Goal: Task Accomplishment & Management: Manage account settings

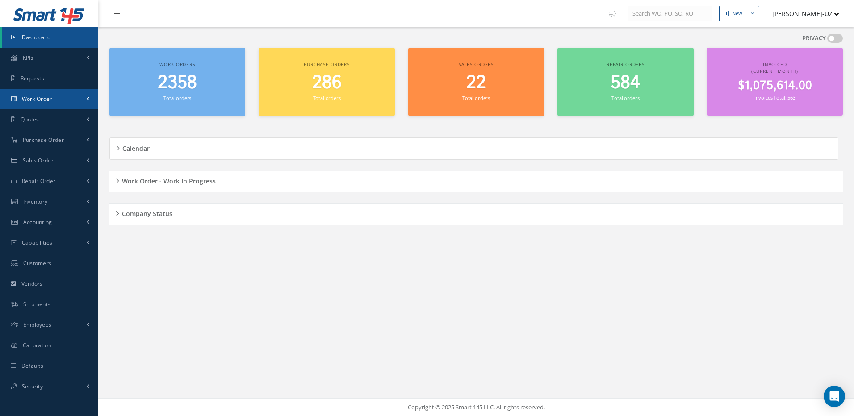
click at [42, 96] on span "Work Order" at bounding box center [37, 99] width 30 height 8
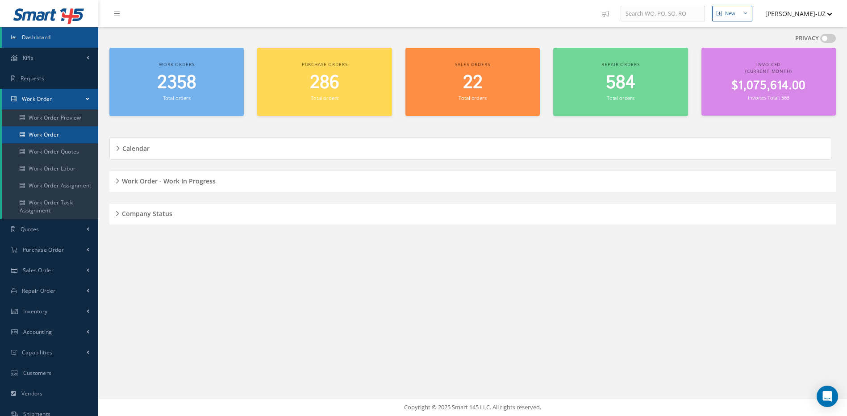
click at [45, 137] on link "Work Order" at bounding box center [50, 134] width 96 height 17
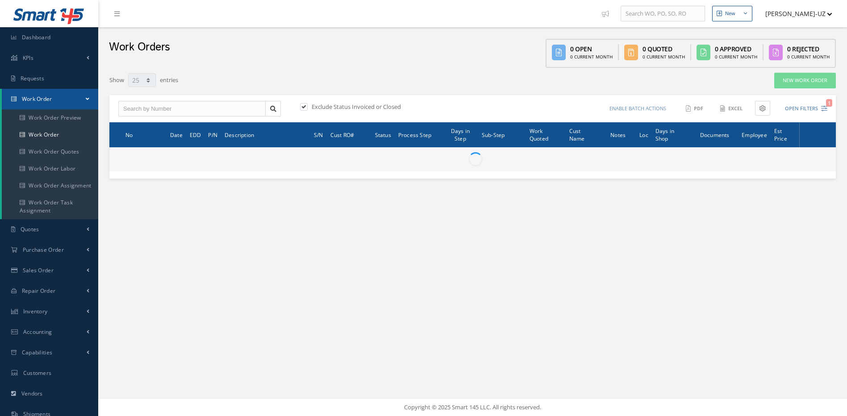
select select "25"
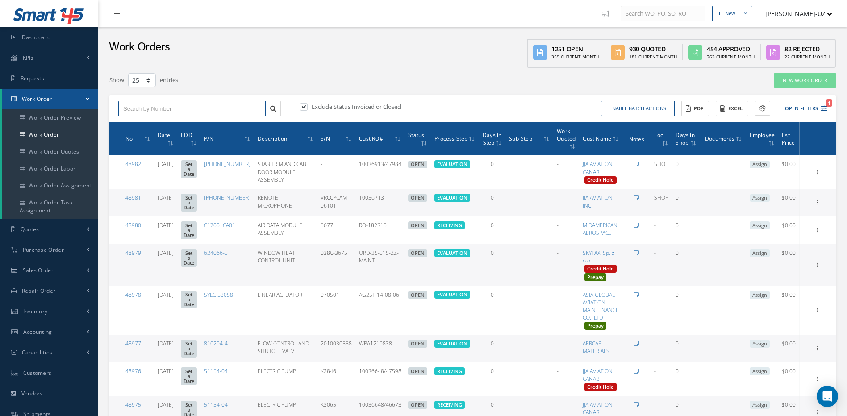
click at [134, 105] on input "text" at bounding box center [191, 109] width 147 height 16
type input "48859"
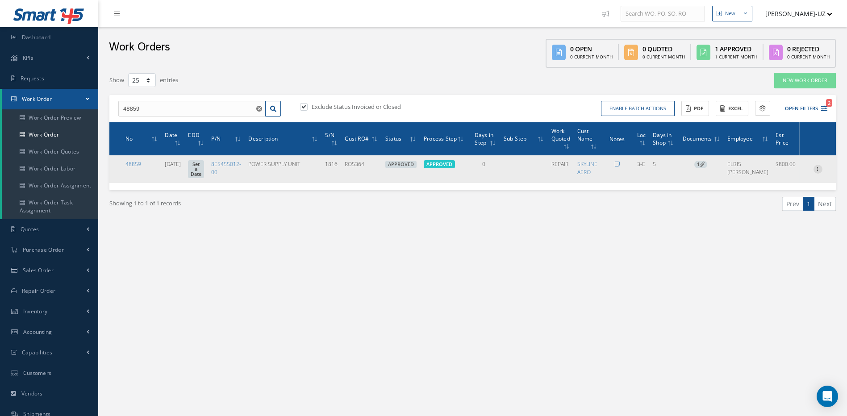
click at [820, 168] on icon at bounding box center [818, 168] width 9 height 7
click at [762, 186] on link "Edit" at bounding box center [777, 187] width 71 height 12
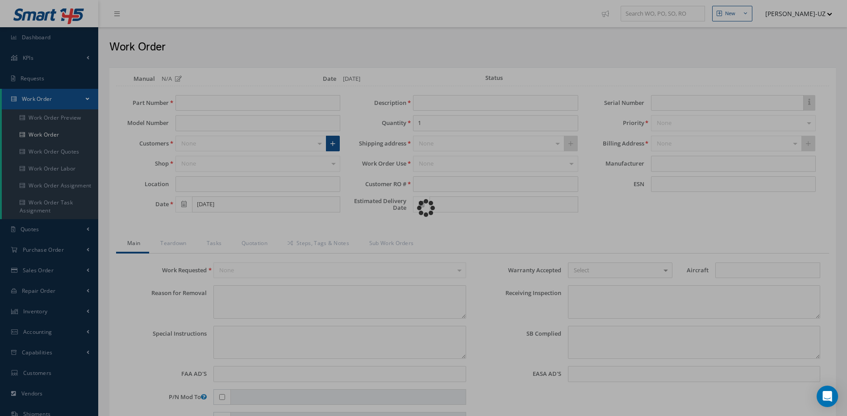
type input "8ES455012-00"
type input "3-E"
type input "[DATE]"
type input "POWER SUPPLY UNIT"
type input "RO5364"
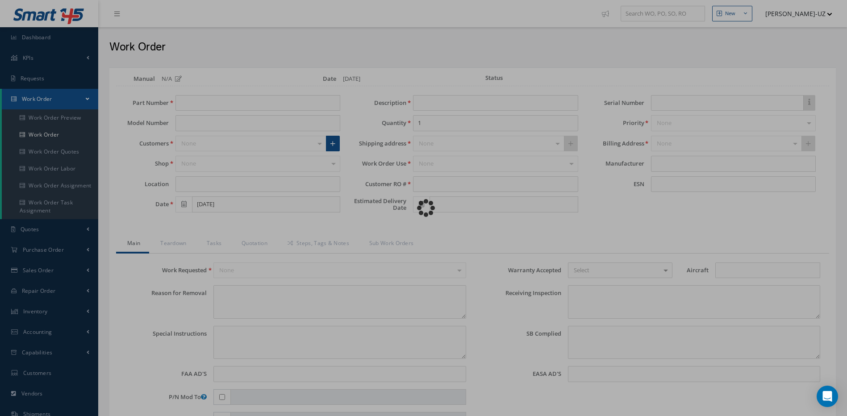
type input "1816"
type textarea "NONE"
type textarea "PLEASE SEE R.O. FOR DETAILS"
type textarea "NO VISUAL DAMAGE"
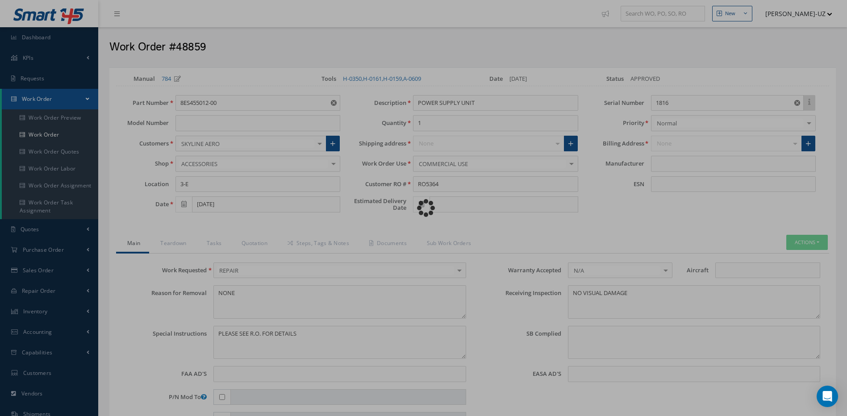
type input "HELLA"
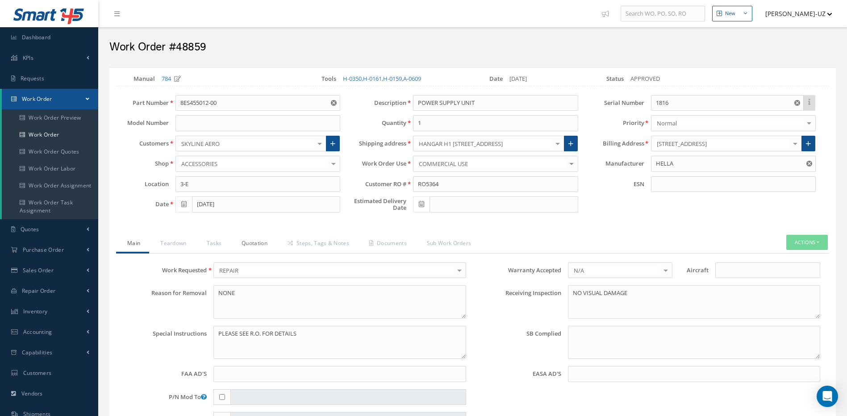
click at [253, 242] on link "Quotation" at bounding box center [254, 244] width 46 height 19
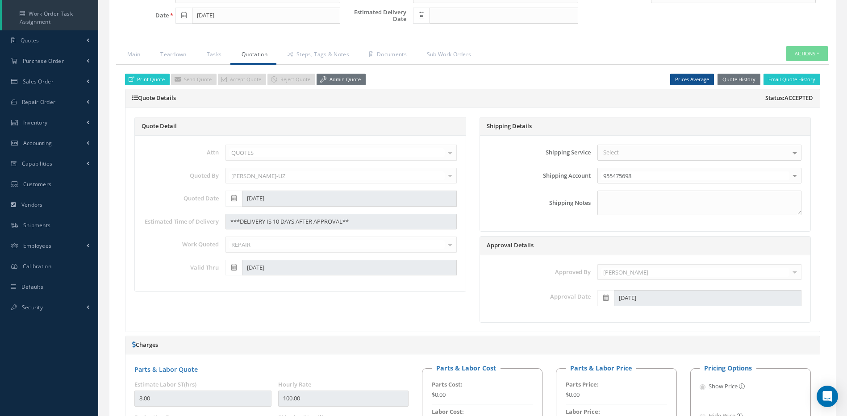
scroll to position [101, 0]
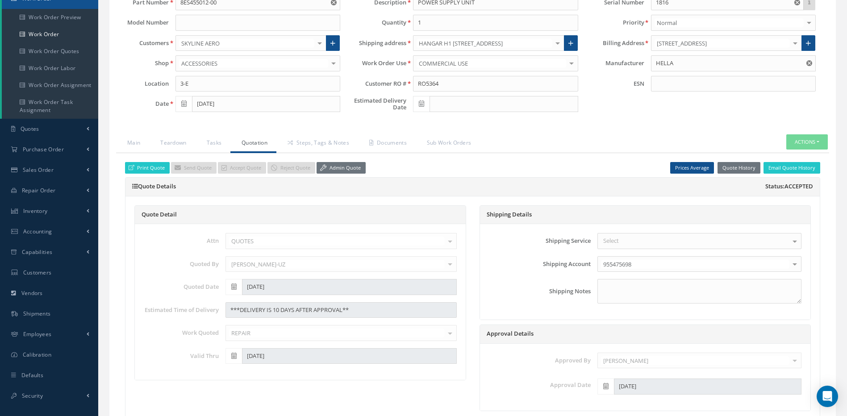
click at [422, 103] on icon at bounding box center [421, 104] width 5 height 6
click at [486, 214] on td "5" at bounding box center [486, 213] width 13 height 13
type input "[DATE]"
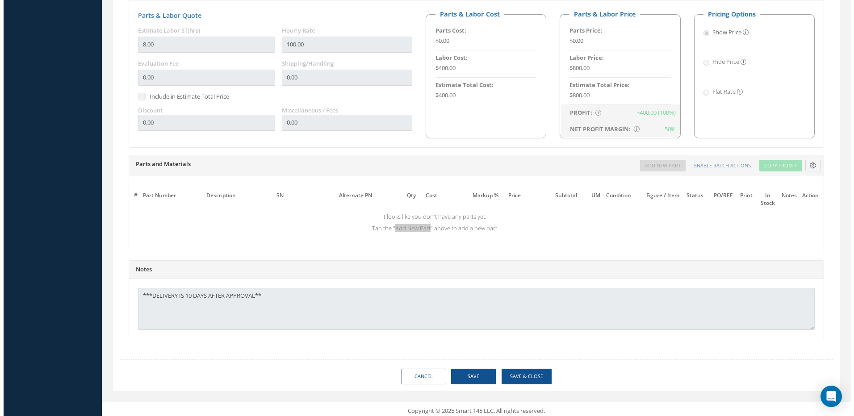
scroll to position [547, 0]
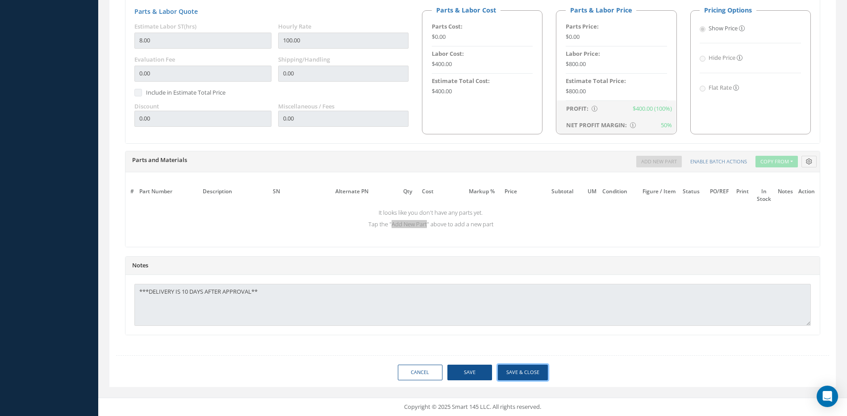
click at [535, 370] on button "Save & Close" at bounding box center [523, 373] width 50 height 16
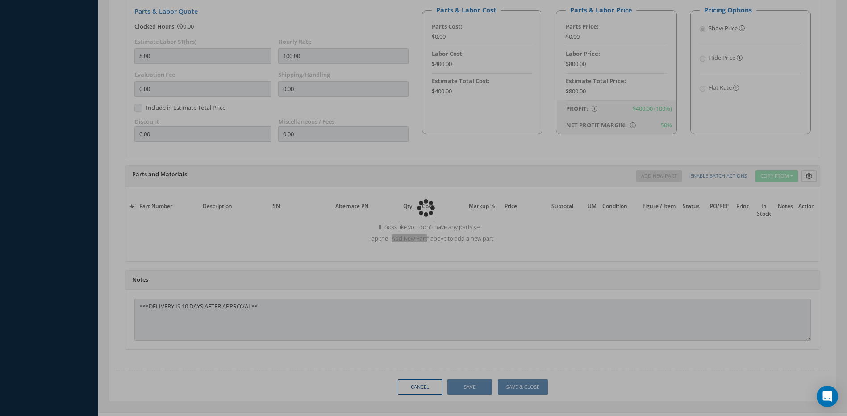
type input "HELLA"
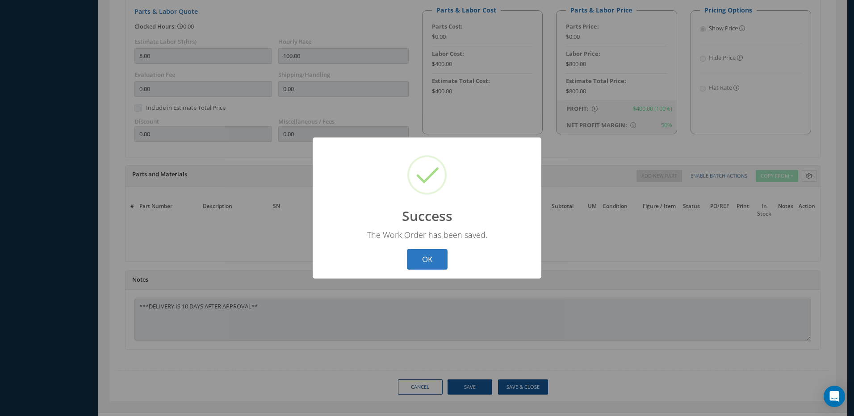
click at [431, 252] on button "OK" at bounding box center [427, 259] width 41 height 21
select select "25"
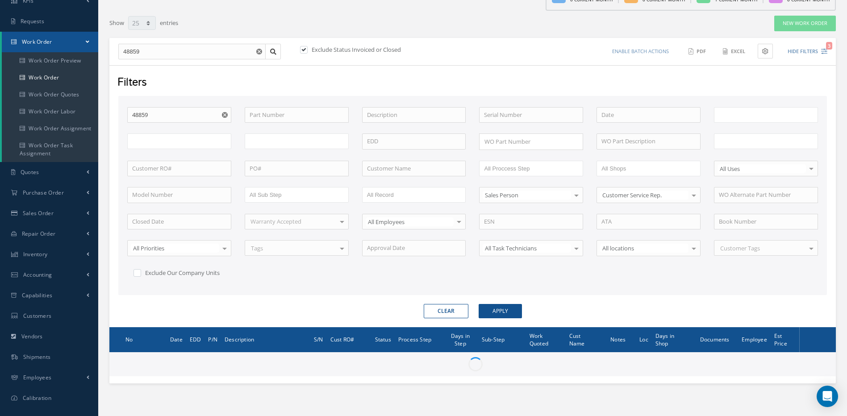
scroll to position [91, 0]
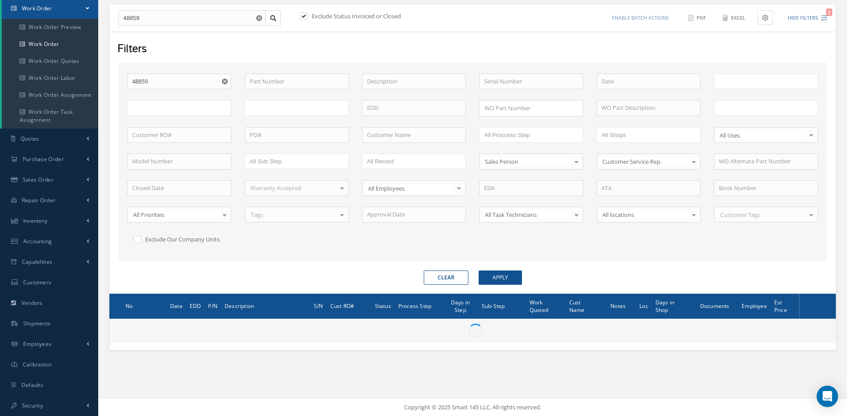
type input "All Work Request"
type input "All Work Performed"
type input "All Status"
type input "WO Part Status"
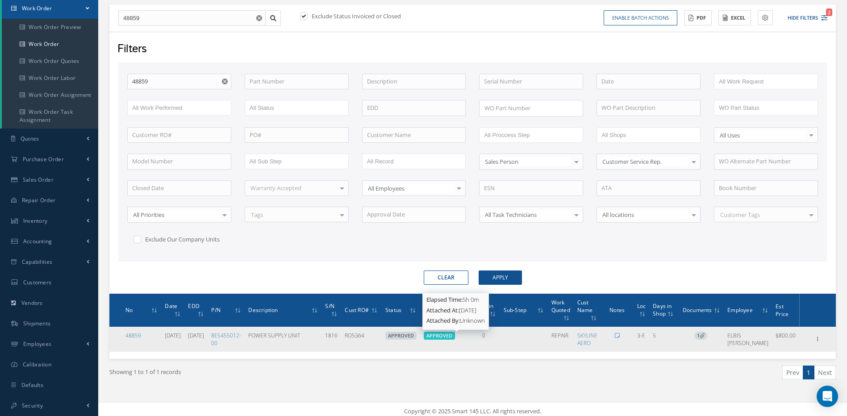
click at [453, 335] on span "APPROVED" at bounding box center [440, 335] width 26 height 7
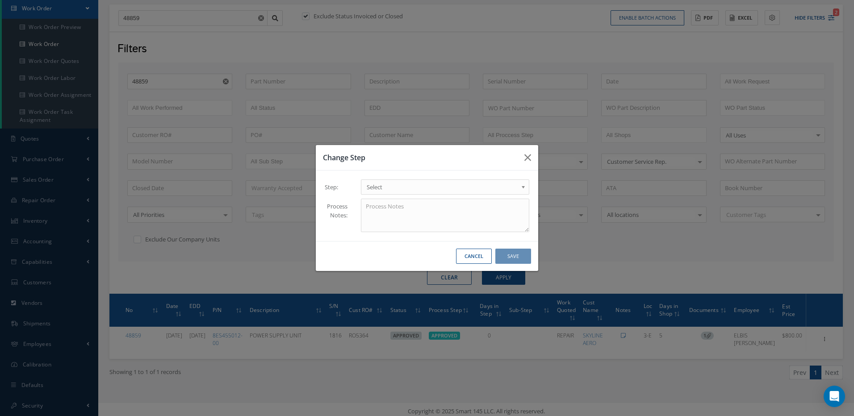
click at [376, 186] on span "Select" at bounding box center [442, 187] width 151 height 11
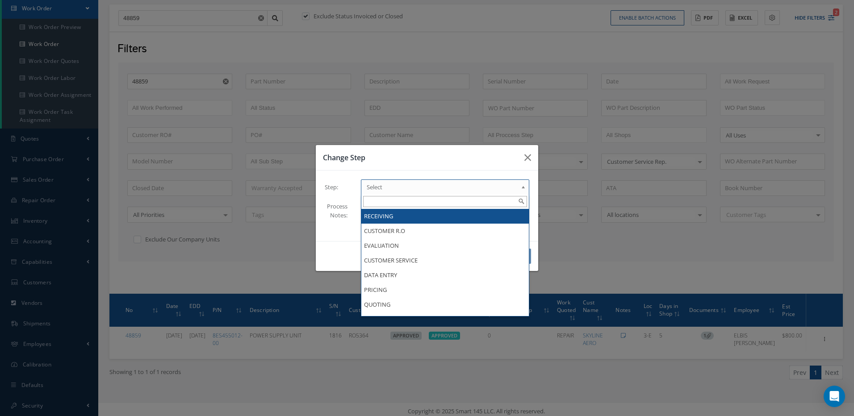
type input "a"
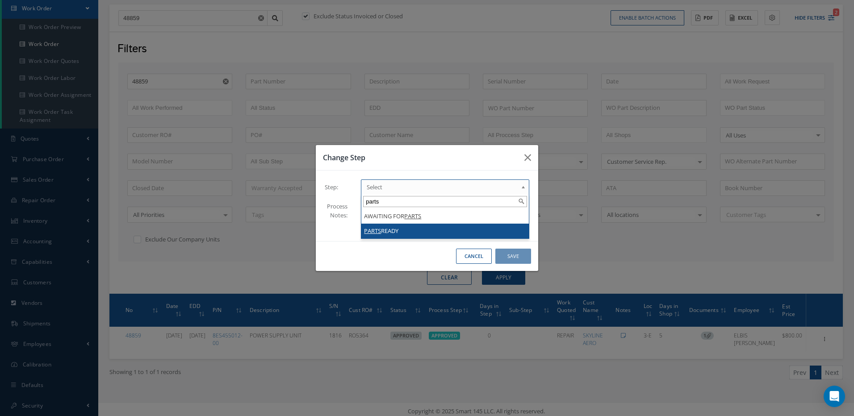
type input "parts"
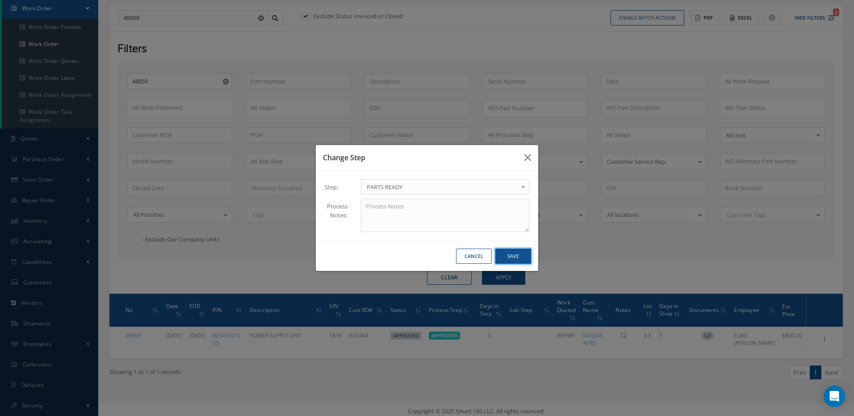
click at [508, 256] on button "Save" at bounding box center [513, 257] width 36 height 16
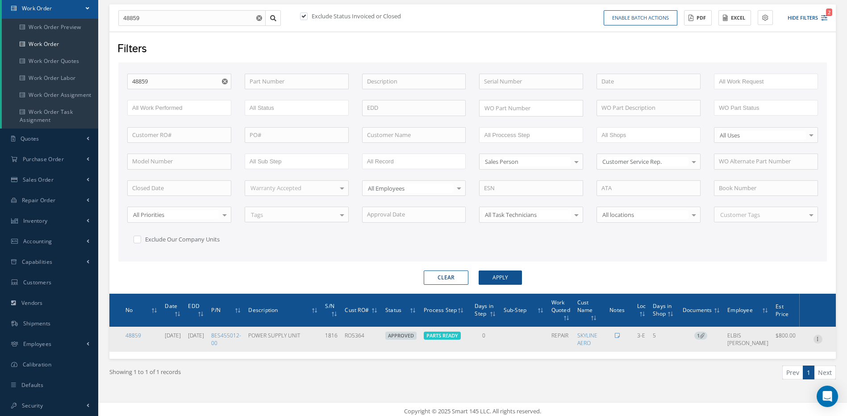
click at [818, 340] on icon at bounding box center [818, 338] width 9 height 7
click at [757, 332] on link "Edit" at bounding box center [777, 332] width 71 height 12
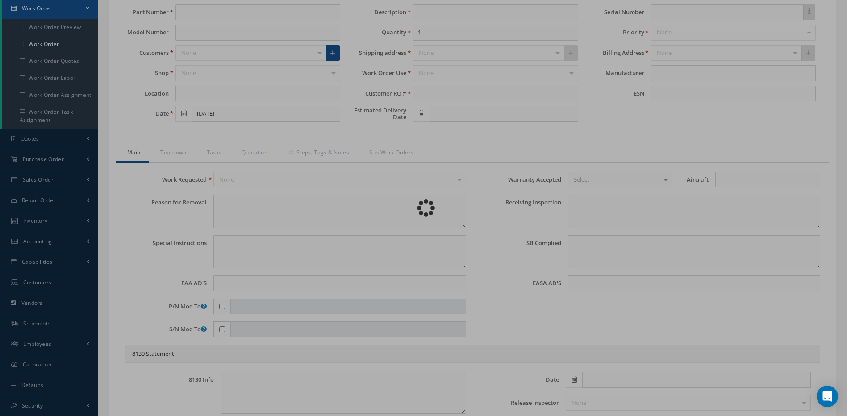
type input "8ES455012-00"
type input "3-E"
type input "[DATE]"
type input "POWER SUPPLY UNIT"
type input "RO5364"
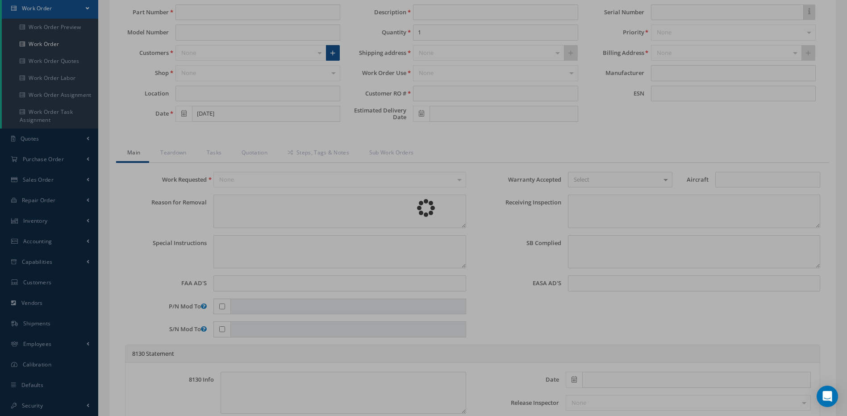
type input "[DATE]"
type input "1816"
type textarea "NONE"
type textarea "PLEASE SEE R.O. FOR DETAILS"
type textarea "NO VISUAL DAMAGE"
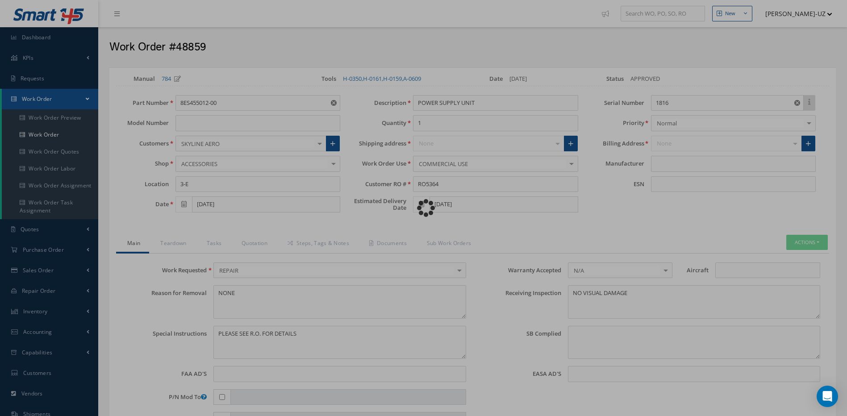
type input "HELLA"
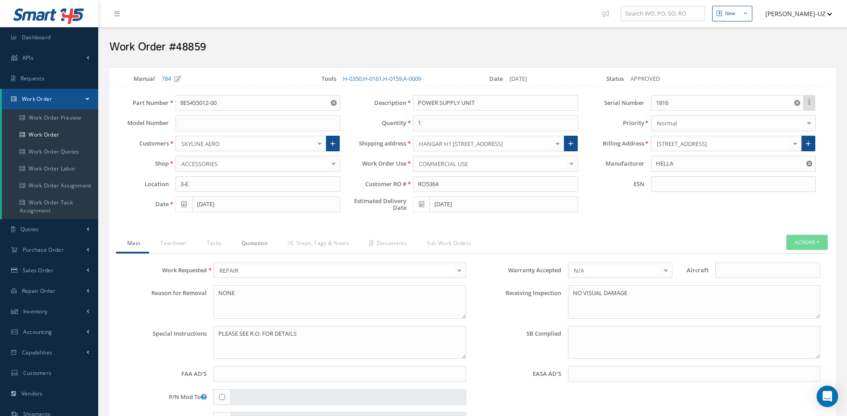
click at [247, 242] on link "Quotation" at bounding box center [254, 244] width 46 height 19
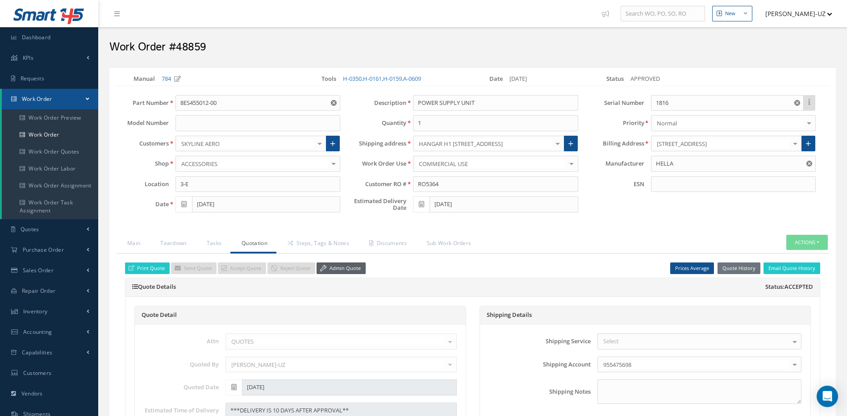
click at [353, 264] on link "Admin Quote" at bounding box center [341, 269] width 49 height 12
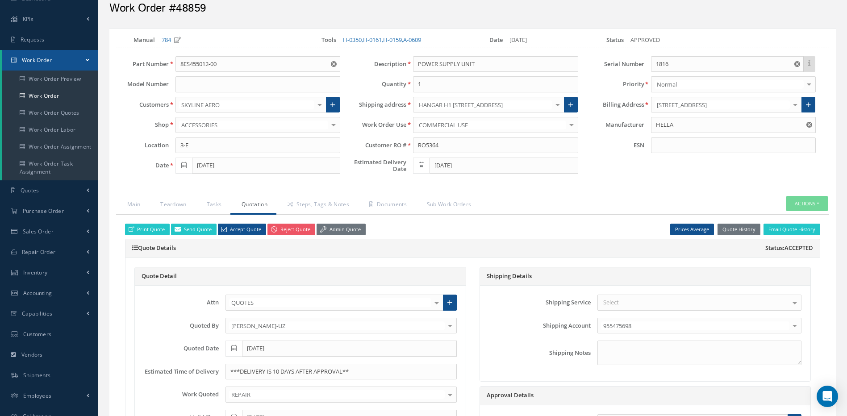
scroll to position [89, 0]
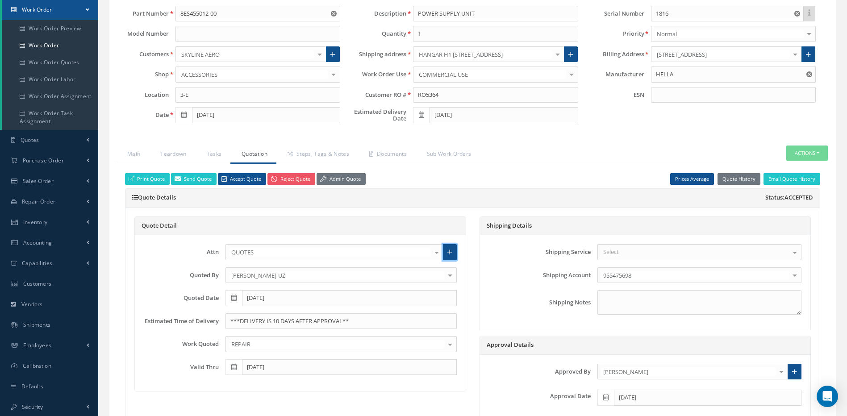
click at [450, 256] on link at bounding box center [450, 252] width 14 height 16
radio input "true"
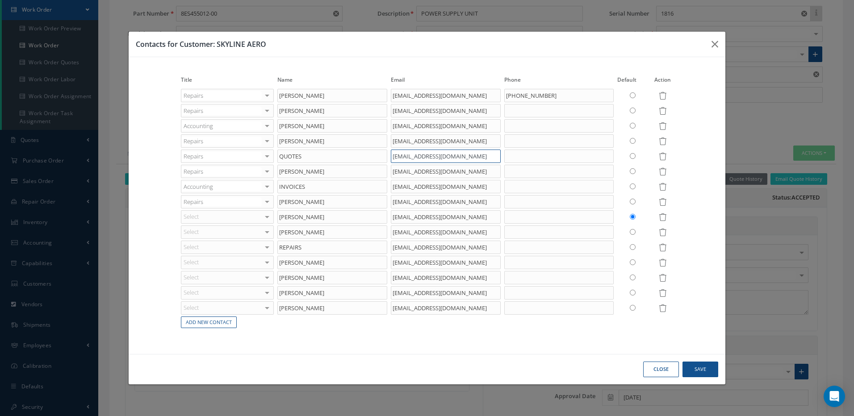
drag, startPoint x: 500, startPoint y: 157, endPoint x: 380, endPoint y: 163, distance: 120.3
click at [380, 163] on tr "Repairs Accounting Customer Service Purchasing Sales Shipping Repairs Inventory…" at bounding box center [427, 156] width 496 height 15
click at [712, 42] on icon "button" at bounding box center [715, 44] width 7 height 11
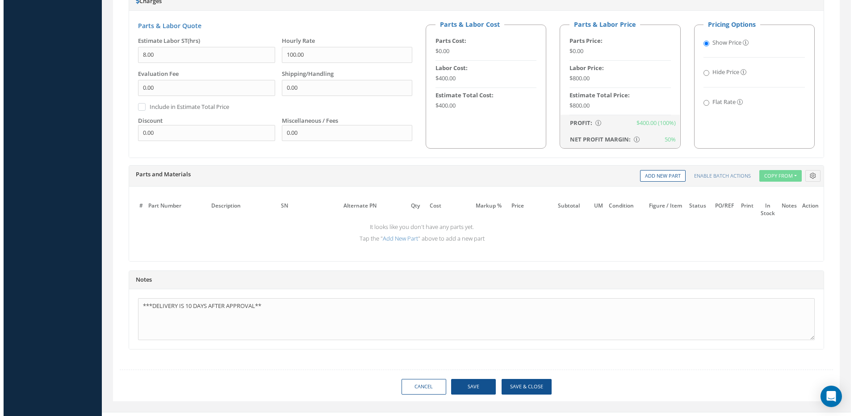
scroll to position [547, 0]
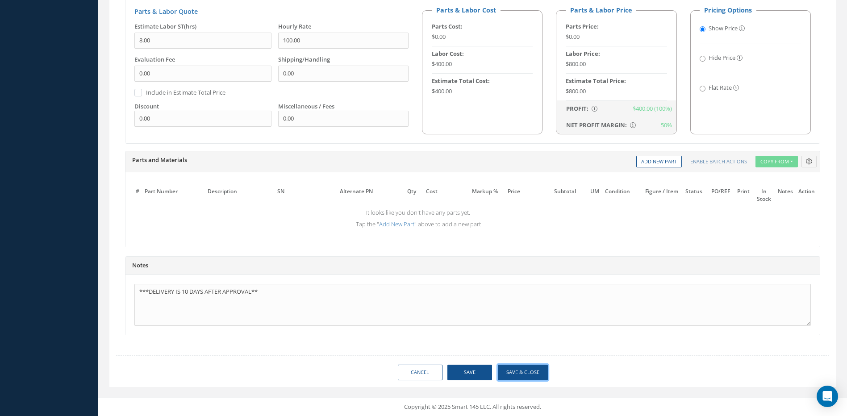
click at [534, 370] on button "Save & Close" at bounding box center [523, 373] width 50 height 16
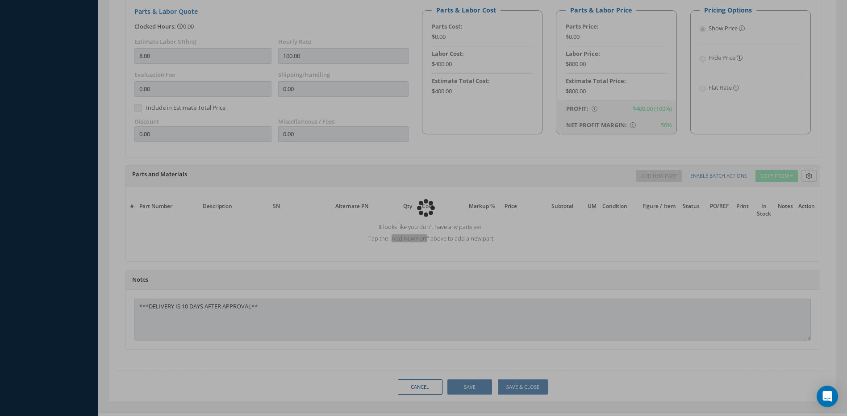
type input "HELLA"
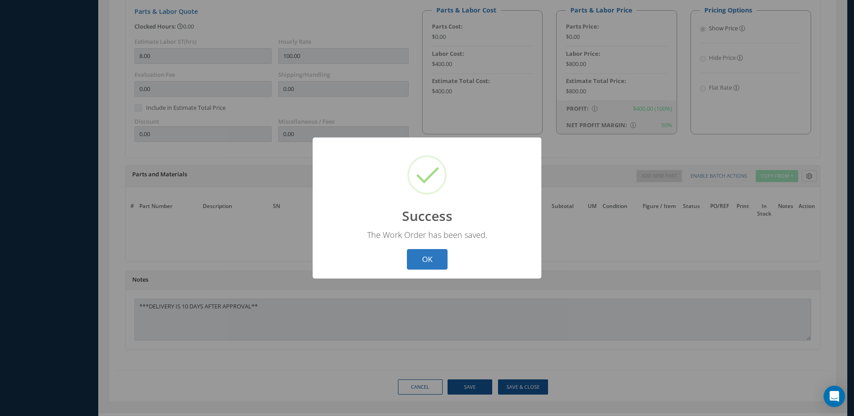
click at [426, 258] on button "OK" at bounding box center [427, 259] width 41 height 21
select select "25"
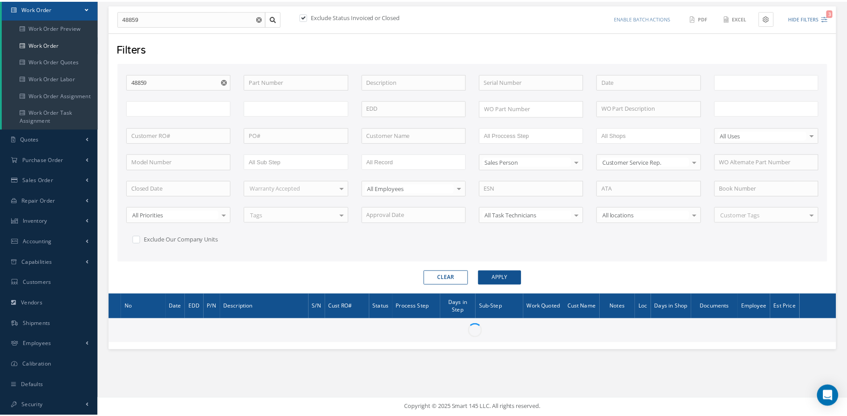
scroll to position [91, 0]
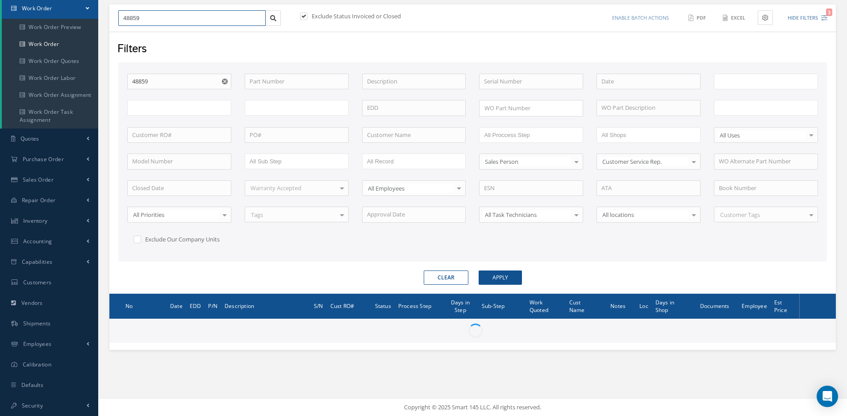
click at [157, 19] on input "48859" at bounding box center [191, 18] width 147 height 16
type input "All Work Request"
type input "All Work Performed"
type input "All Status"
type input "WO Part Status"
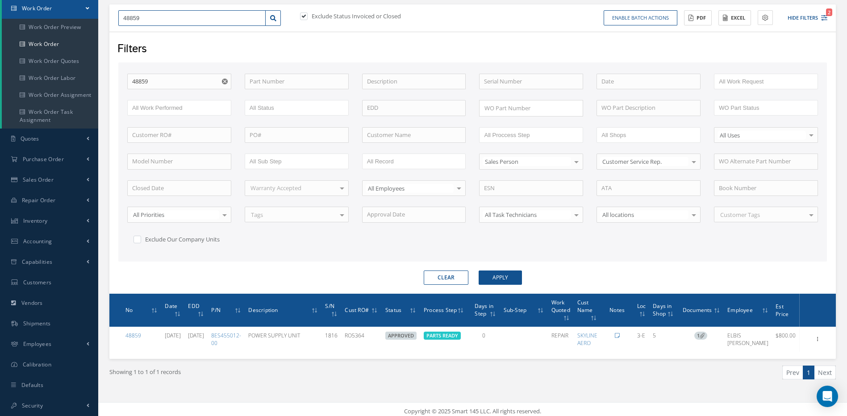
type input "4885"
type input "488"
type input "48"
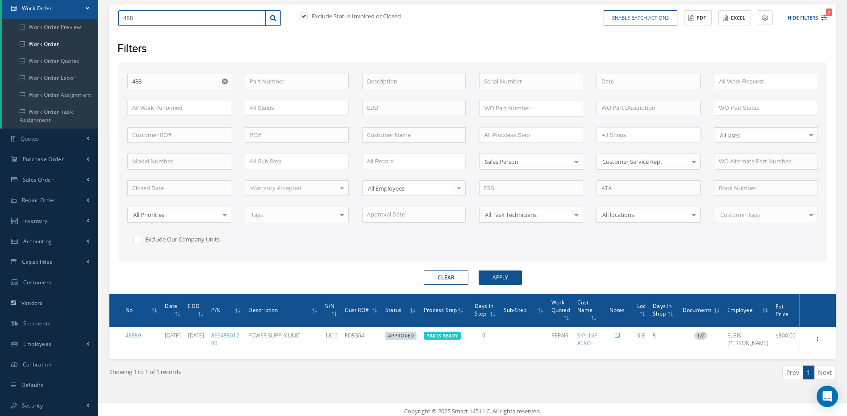
type input "48"
type input "487"
type input "4870"
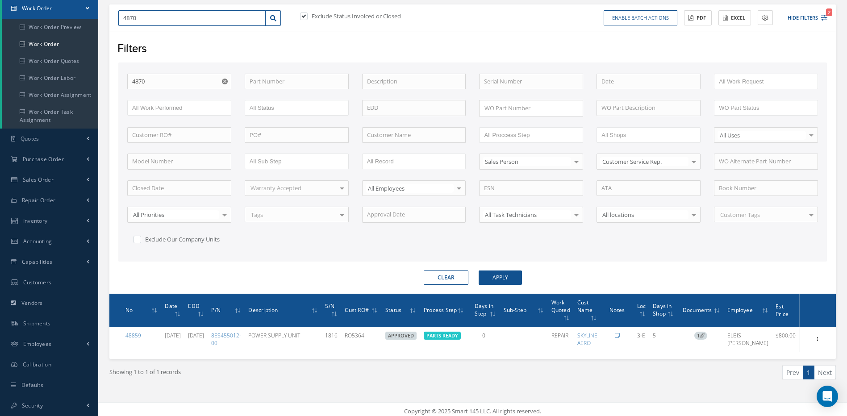
type input "48705"
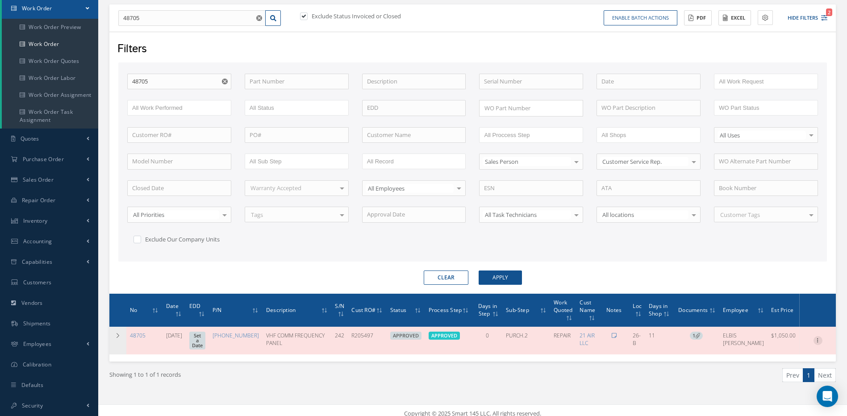
click at [819, 344] on icon at bounding box center [818, 339] width 9 height 7
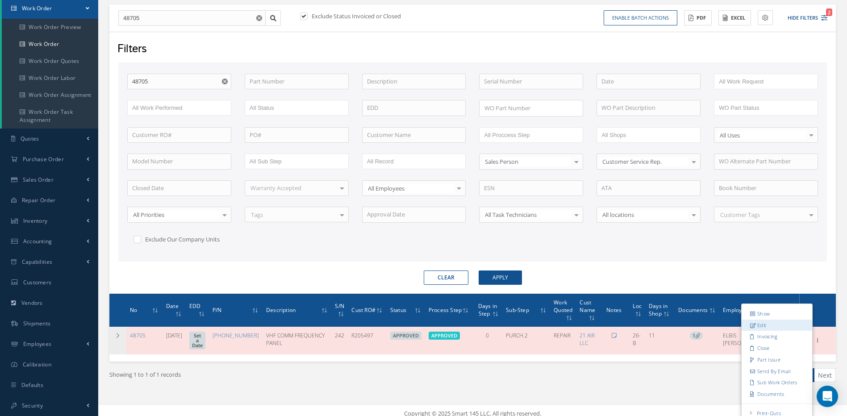
click at [763, 329] on link "Edit" at bounding box center [777, 326] width 71 height 12
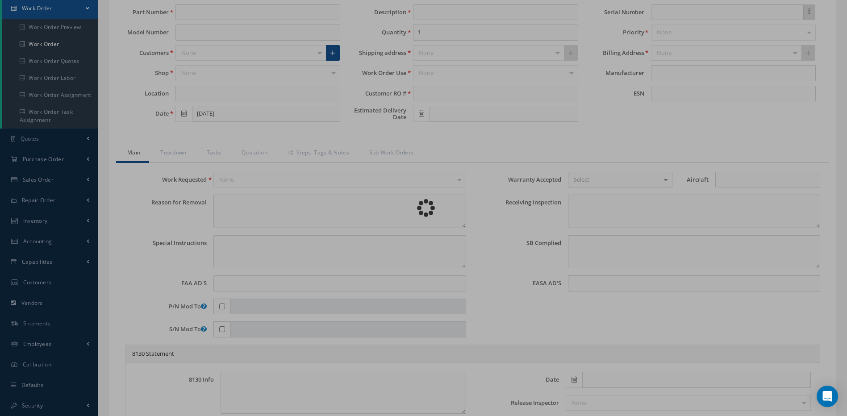
type input "[PHONE_NUMBER]"
type input "VFP-702"
type input "26-B"
type input "[DATE]"
type input "VHF COMM FREQUENCY PANEL"
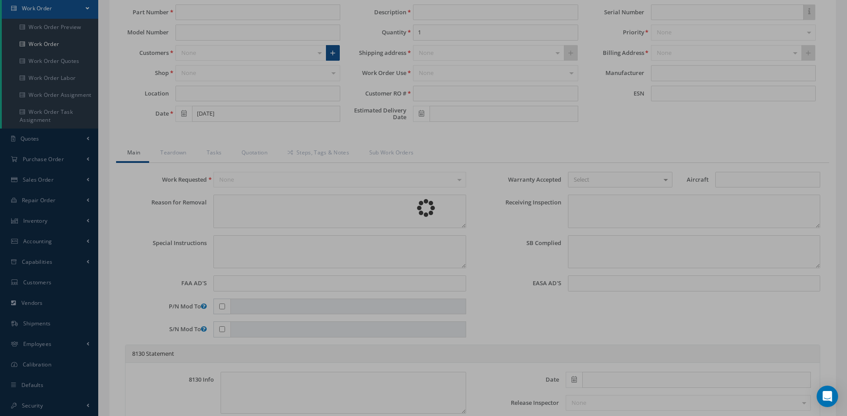
type input "R205497"
type input "242"
type textarea "NONE"
type textarea "PLEASE SEE R.O. FOR DETAILS"
type textarea "NO VISUAL DAMAGE"
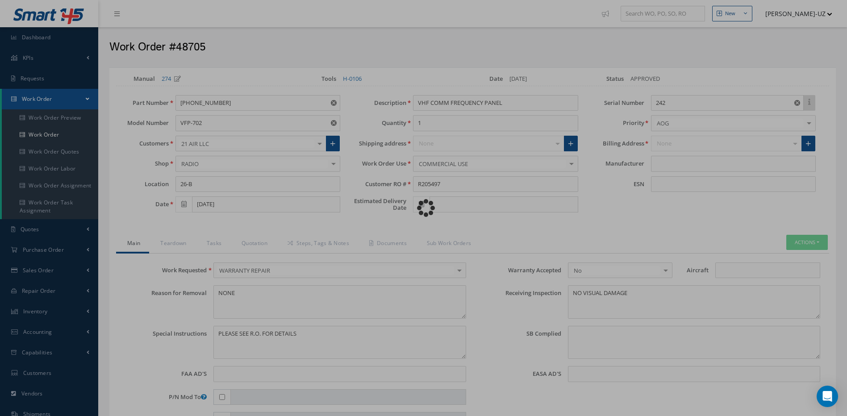
type input "[PERSON_NAME] [PERSON_NAME]"
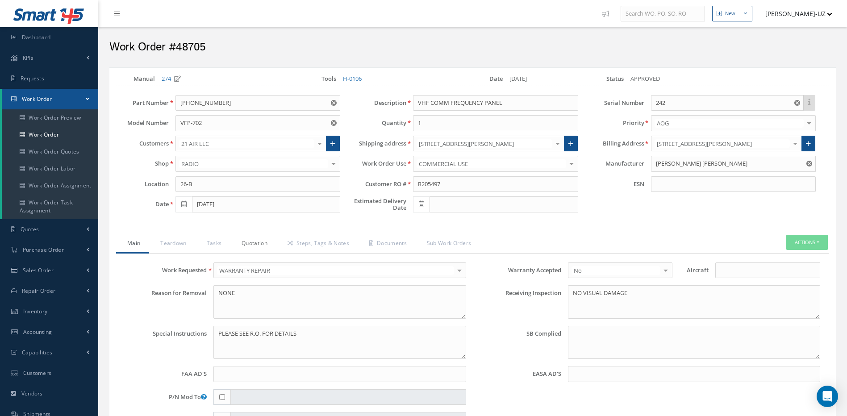
click at [253, 242] on link "Quotation" at bounding box center [254, 244] width 46 height 19
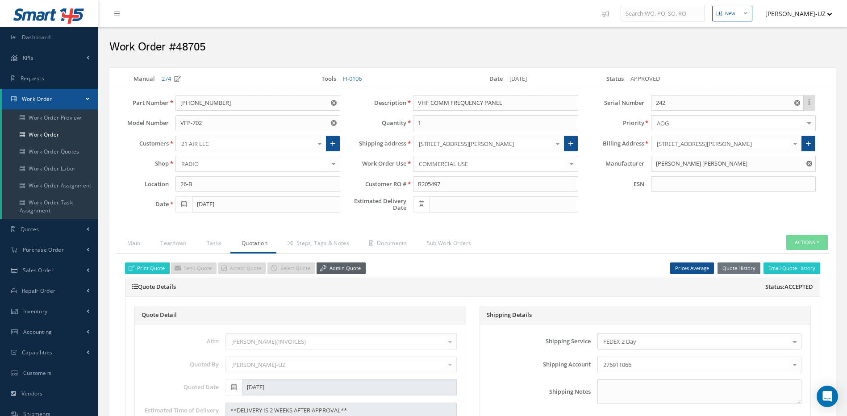
click at [346, 266] on link "Admin Quote" at bounding box center [341, 269] width 49 height 12
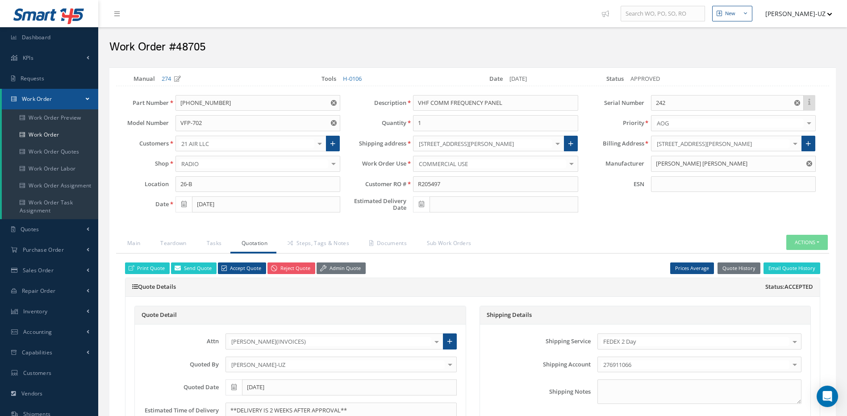
click at [422, 207] on span at bounding box center [421, 205] width 17 height 16
click at [501, 222] on th "»" at bounding box center [500, 220] width 13 height 13
click at [445, 259] on td "9" at bounding box center [446, 260] width 13 height 13
type input "[DATE]"
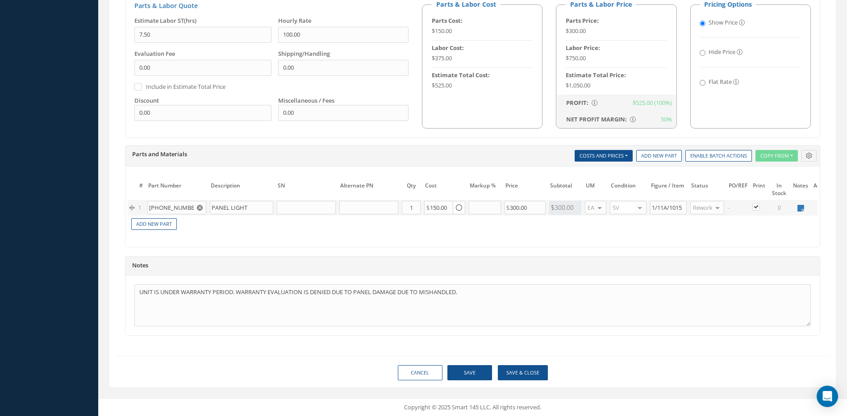
scroll to position [560, 0]
click at [474, 372] on button "Save" at bounding box center [470, 373] width 45 height 16
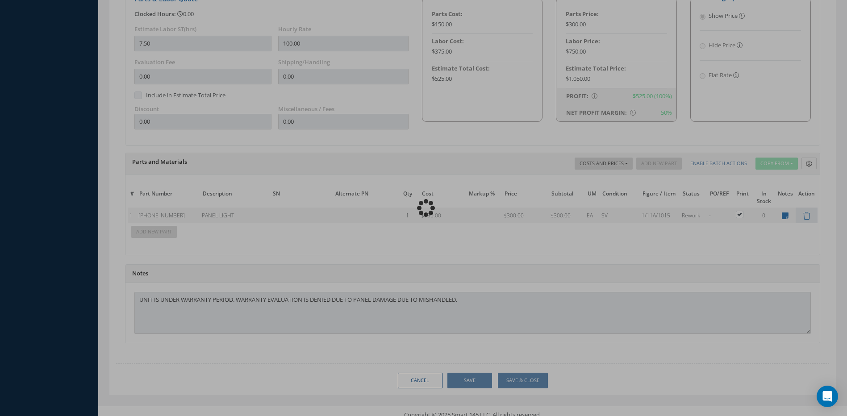
type input "[PERSON_NAME] [PERSON_NAME]"
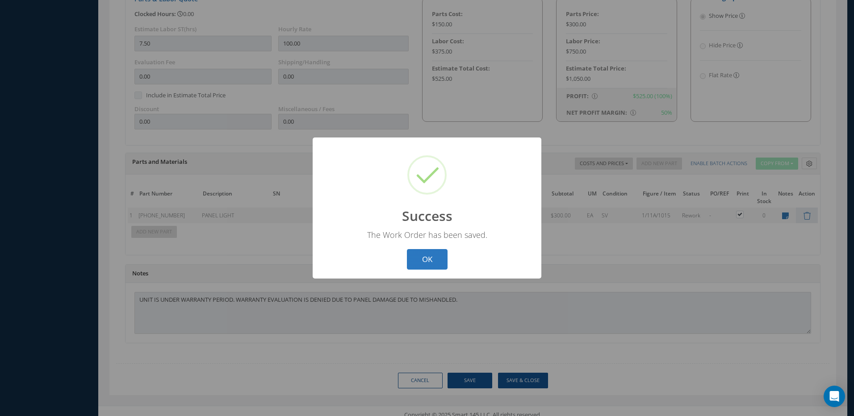
click at [435, 255] on button "OK" at bounding box center [427, 259] width 41 height 21
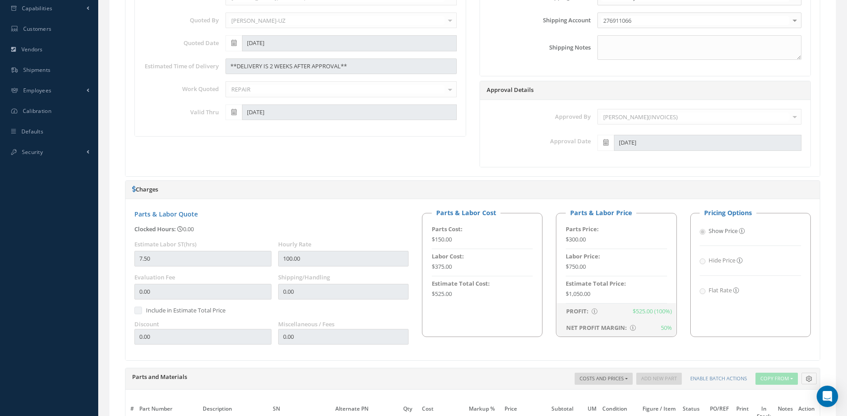
scroll to position [0, 0]
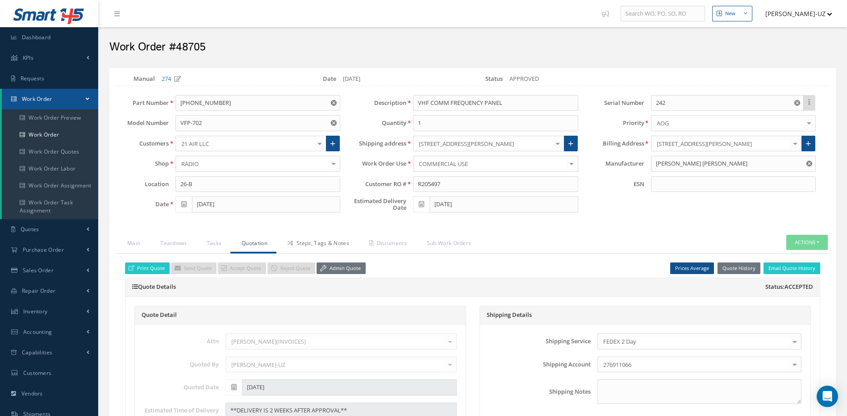
drag, startPoint x: 320, startPoint y: 245, endPoint x: 315, endPoint y: 248, distance: 6.0
click at [320, 245] on link "Steps, Tags & Notes" at bounding box center [318, 244] width 82 height 19
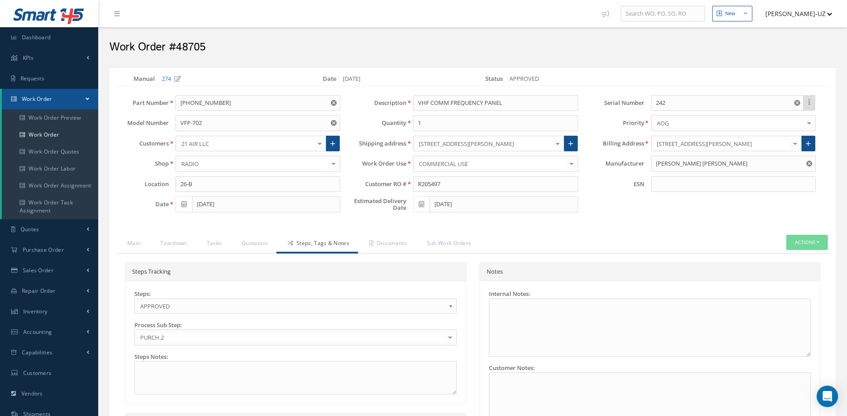
scroll to position [70, 0]
click at [183, 306] on span "APPROVED" at bounding box center [292, 306] width 305 height 11
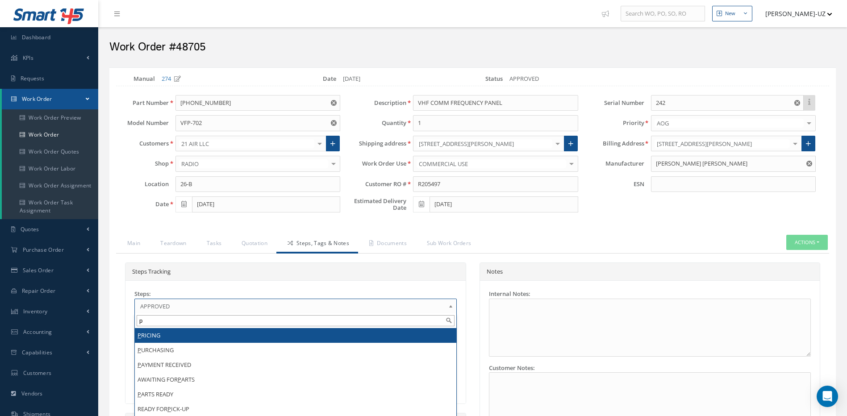
scroll to position [0, 0]
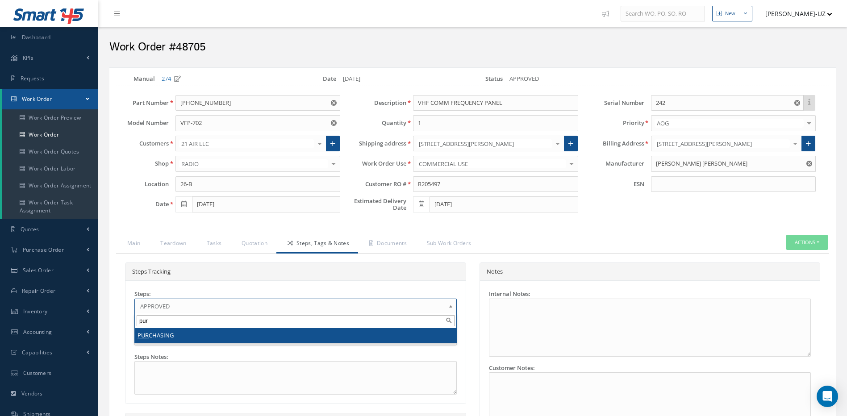
type input "pur"
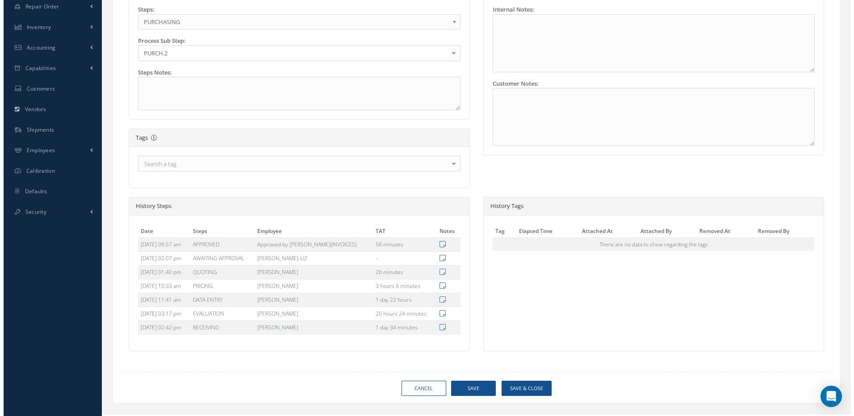
scroll to position [300, 0]
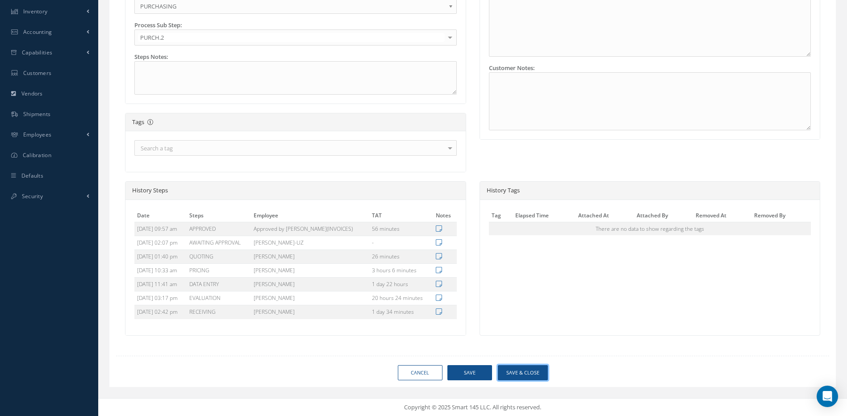
click at [518, 372] on button "Save & Close" at bounding box center [523, 373] width 50 height 16
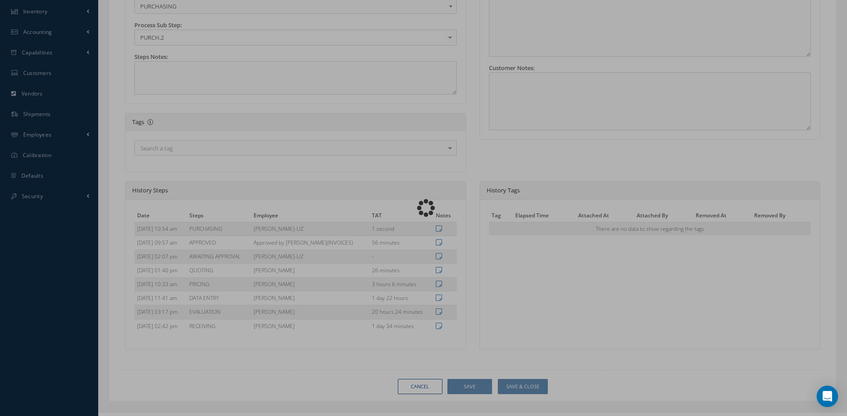
type input "[PERSON_NAME] [PERSON_NAME]"
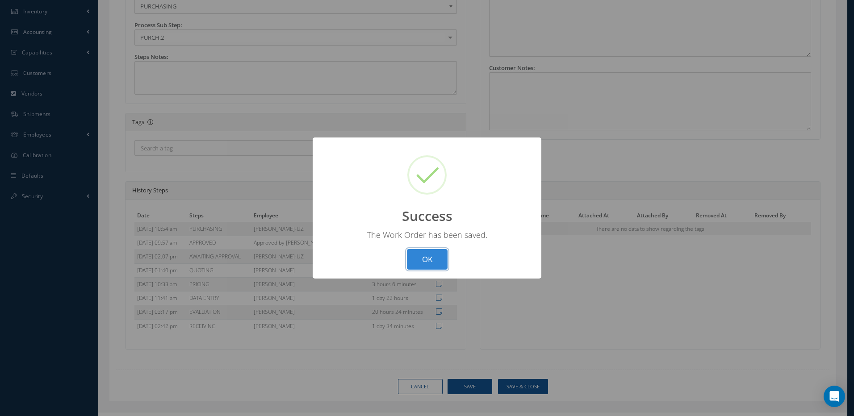
drag, startPoint x: 421, startPoint y: 260, endPoint x: 419, endPoint y: 239, distance: 20.7
click at [421, 260] on button "OK" at bounding box center [427, 259] width 41 height 21
select select "25"
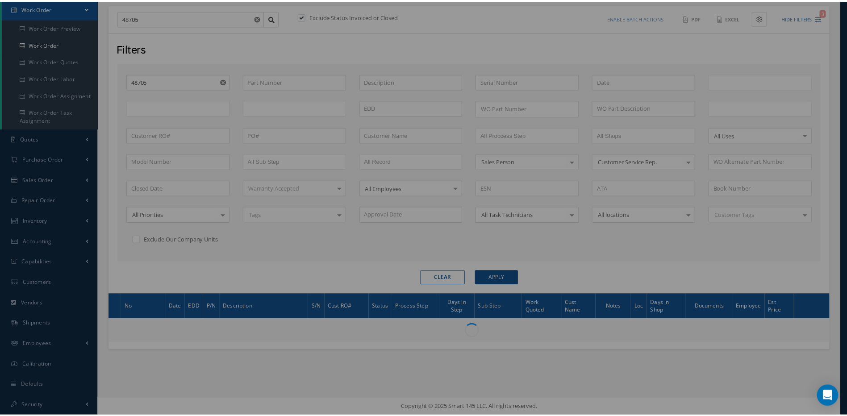
scroll to position [91, 0]
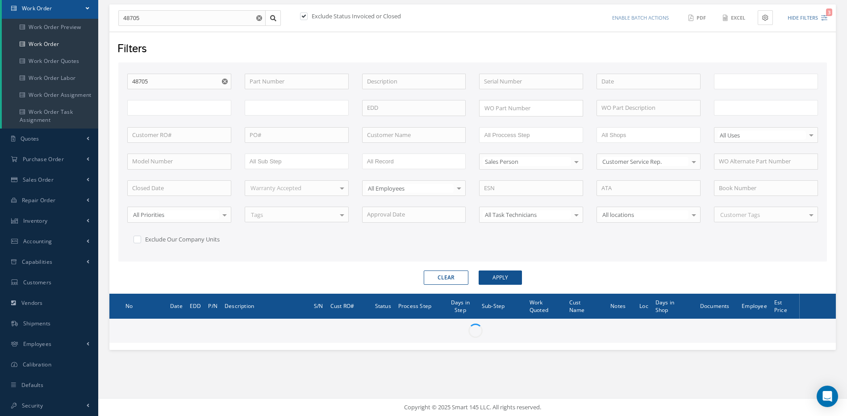
type input "All Work Request"
type input "All Work Performed"
type input "All Status"
type input "WO Part Status"
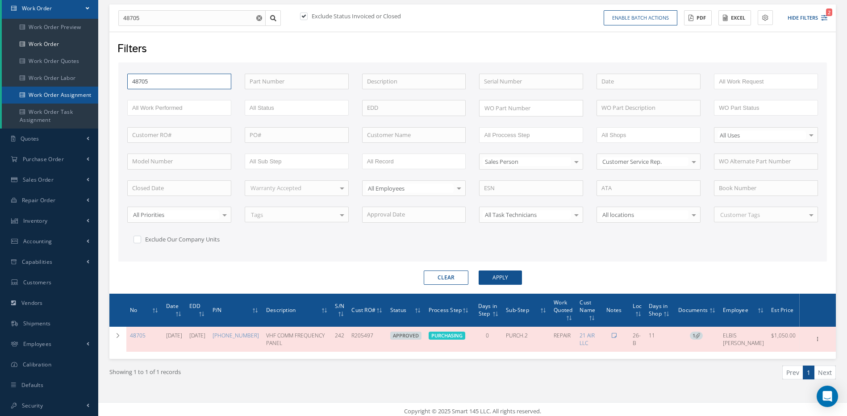
drag, startPoint x: 189, startPoint y: 84, endPoint x: 84, endPoint y: 89, distance: 105.1
click at [107, 85] on div "Show 10 25 50 100 entries New Work Order 48705 Exclude Status Invoiced or Close…" at bounding box center [473, 192] width 740 height 421
type input "4"
type input "48"
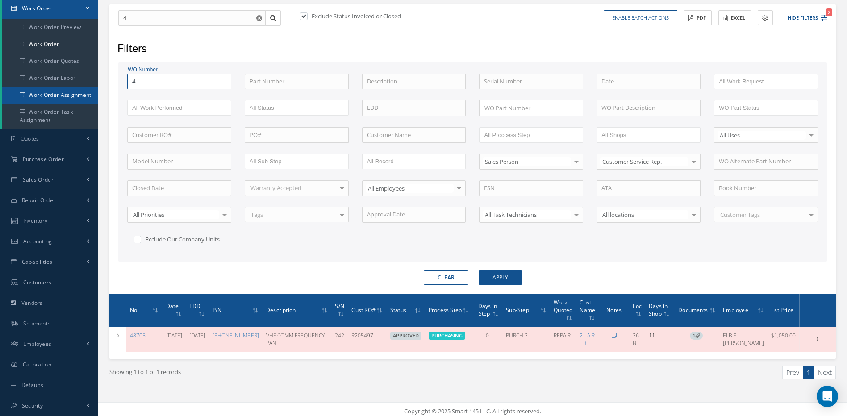
type input "48"
type input "482"
type input "4823"
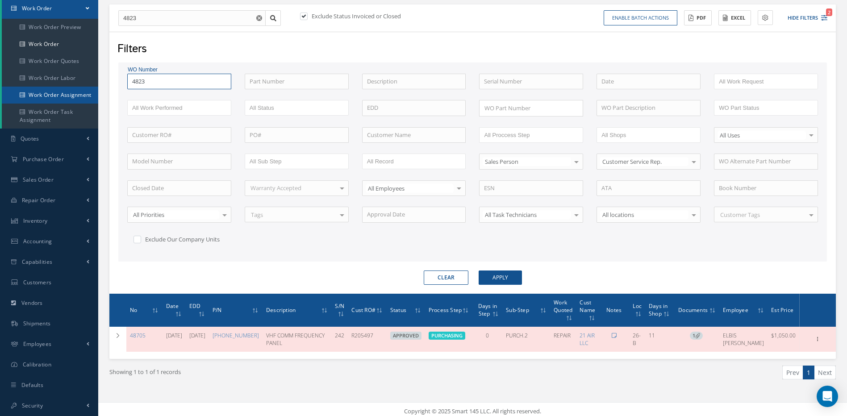
type input "48238"
click at [479, 271] on button "Apply" at bounding box center [500, 278] width 43 height 14
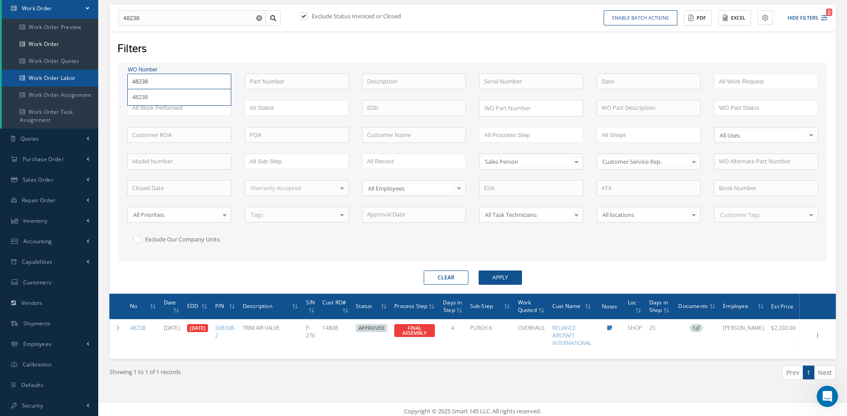
drag, startPoint x: 182, startPoint y: 83, endPoint x: 95, endPoint y: 83, distance: 87.1
click at [95, 83] on div "Smart 145 Dashboard KPIs Work Order Accounting Requests Work Order Work Order P…" at bounding box center [423, 164] width 847 height 511
type input "4"
type input "48"
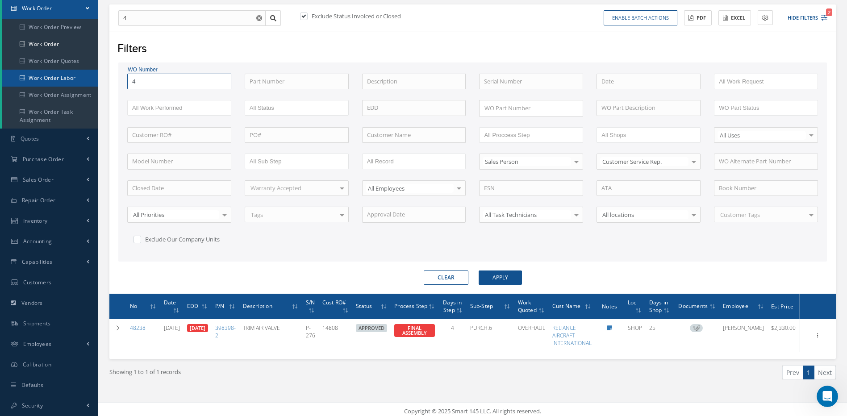
type input "48"
type input "485"
type input "4859"
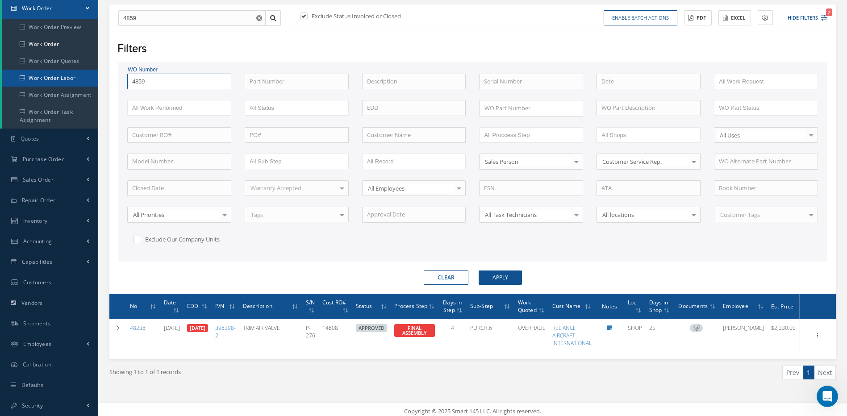
type input "48597"
click at [479, 271] on button "Apply" at bounding box center [500, 278] width 43 height 14
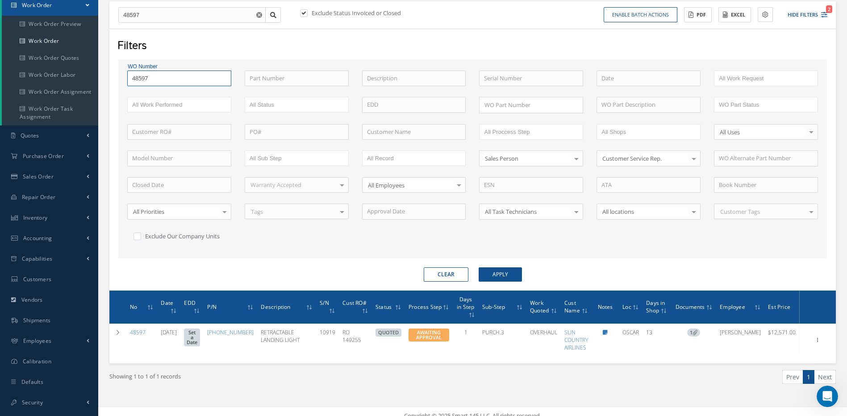
scroll to position [95, 0]
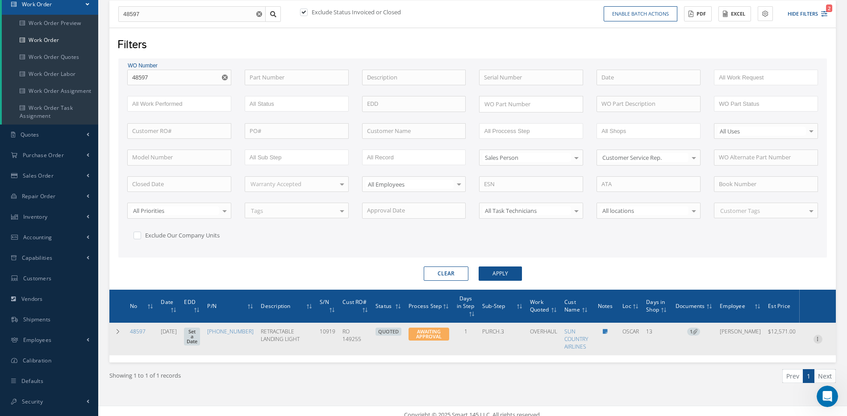
click at [818, 335] on icon at bounding box center [818, 338] width 9 height 7
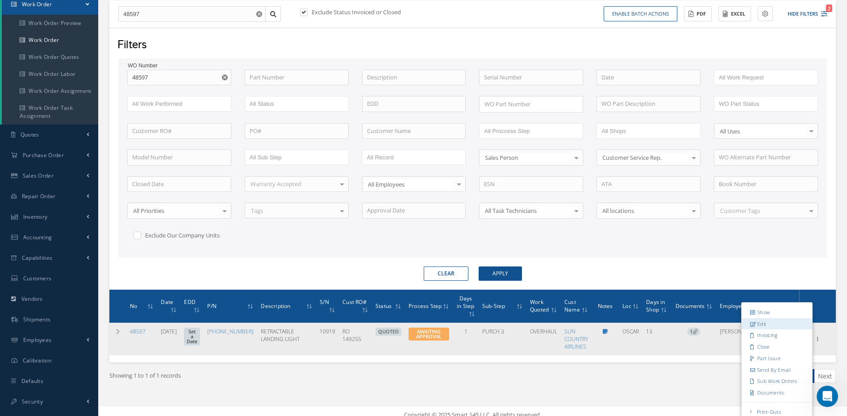
click at [758, 319] on link "Edit" at bounding box center [777, 324] width 71 height 12
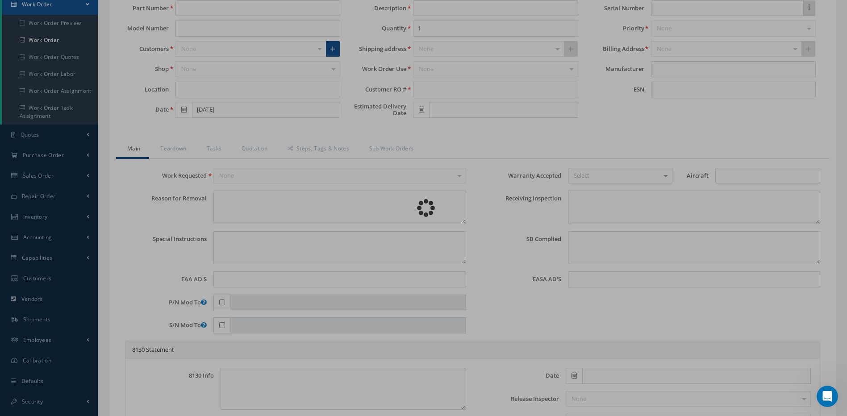
type input "[PHONE_NUMBER]"
type input "OSCAR"
type input "[DATE]"
type input "RETRACTABLE LANDING LIGHT"
type input "RO 149255"
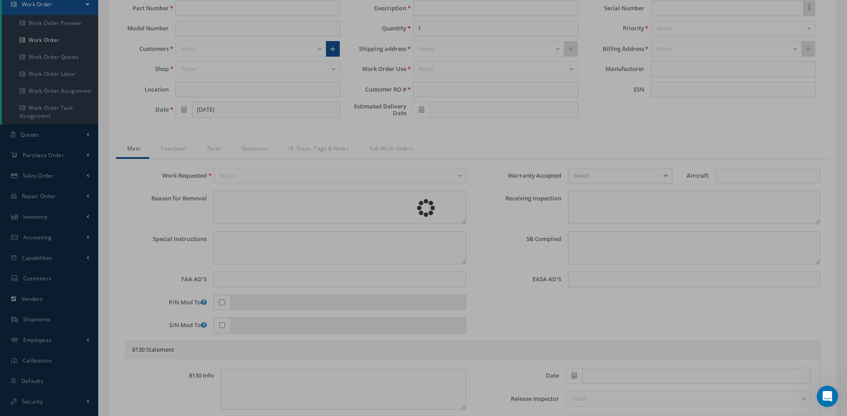
type input "10919"
type textarea "LEFT RETRACTABLELANDING LIGHT IS SHATTERED (LANDING LIGHTS ) INOP AND INNER GAS…"
type textarea "PLEASE SEE R.O. FOR DETAILS"
type textarea "NO VISUAL DAMAGE"
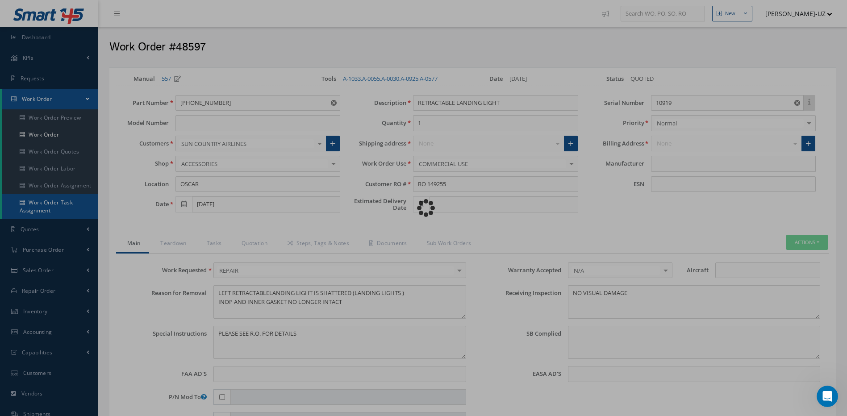
type input "HONEYWELL"
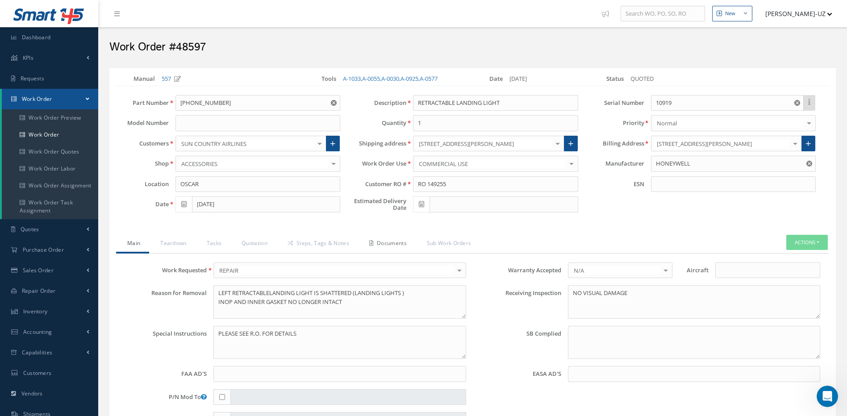
click at [385, 242] on link "Documents" at bounding box center [387, 244] width 58 height 19
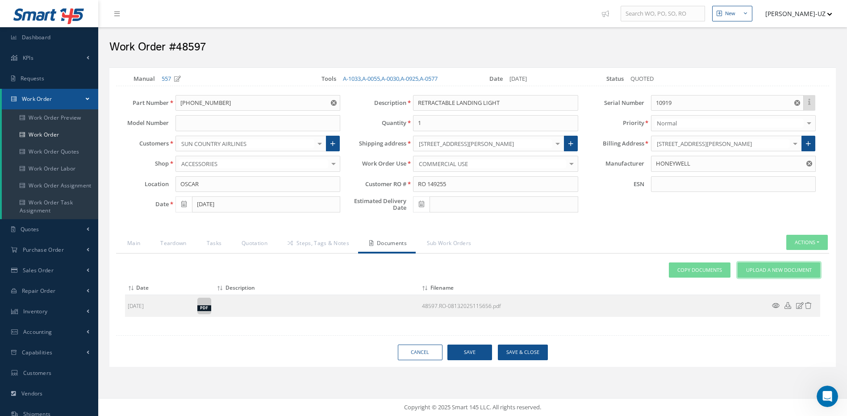
click at [789, 267] on span "Upload a New Document" at bounding box center [779, 271] width 66 height 8
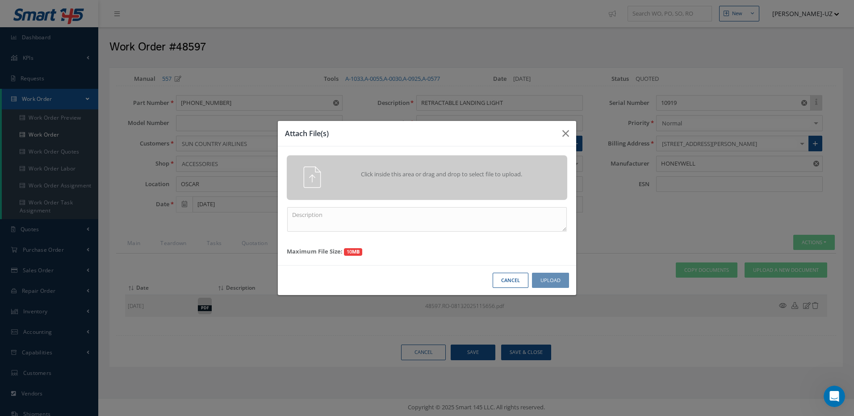
click at [470, 178] on span "Click inside this area or drag and drop to select file to upload." at bounding box center [441, 174] width 203 height 9
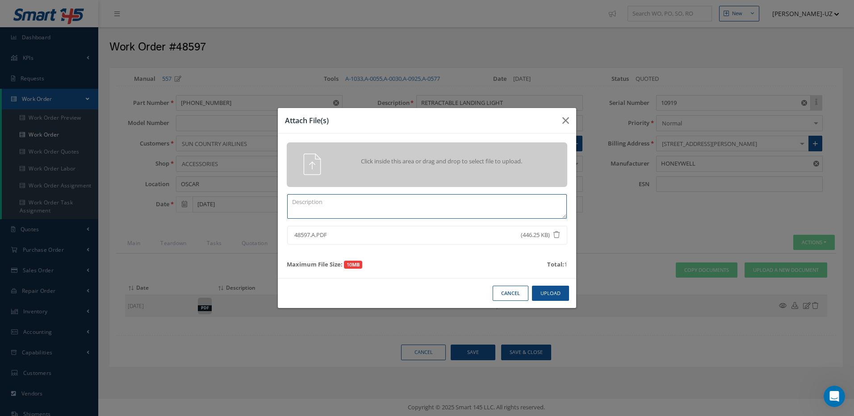
click at [335, 199] on textarea at bounding box center [427, 206] width 280 height 25
type textarea "APPROVAL"
click at [555, 293] on button "Upload" at bounding box center [550, 294] width 37 height 16
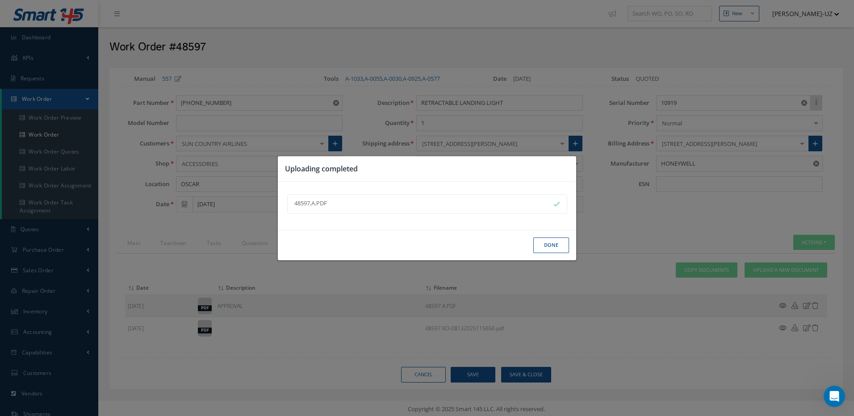
click at [554, 247] on button "Done" at bounding box center [551, 246] width 36 height 16
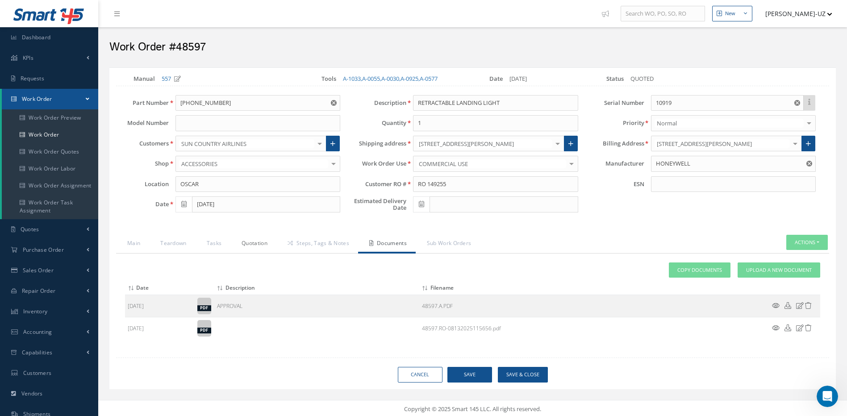
drag, startPoint x: 240, startPoint y: 242, endPoint x: 246, endPoint y: 246, distance: 7.4
click at [240, 242] on link "Quotation" at bounding box center [254, 244] width 46 height 19
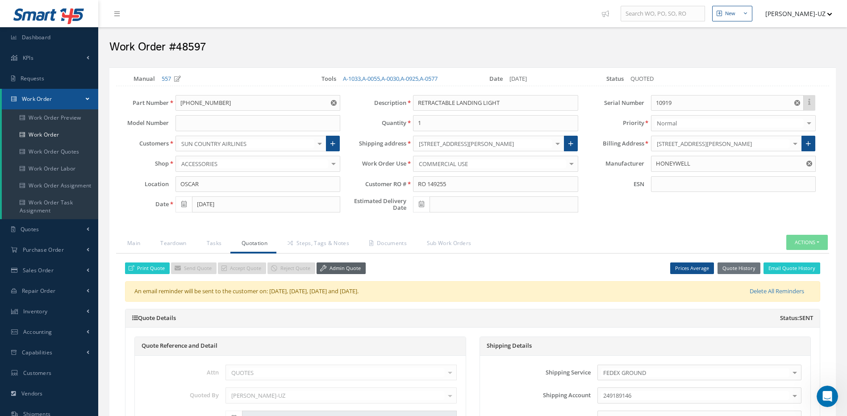
click at [349, 269] on link "Admin Quote" at bounding box center [341, 269] width 49 height 12
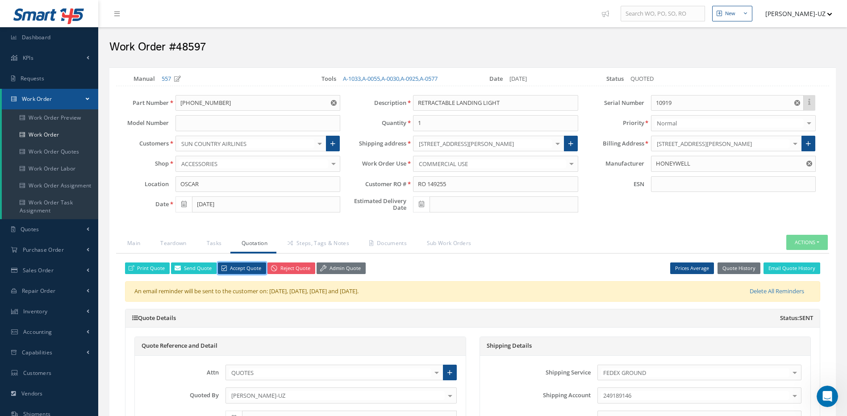
click at [236, 269] on link "Accept Quote" at bounding box center [242, 269] width 48 height 12
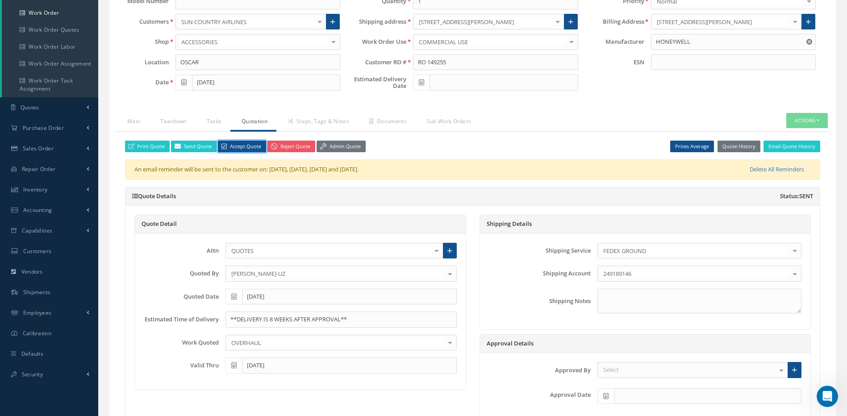
scroll to position [134, 0]
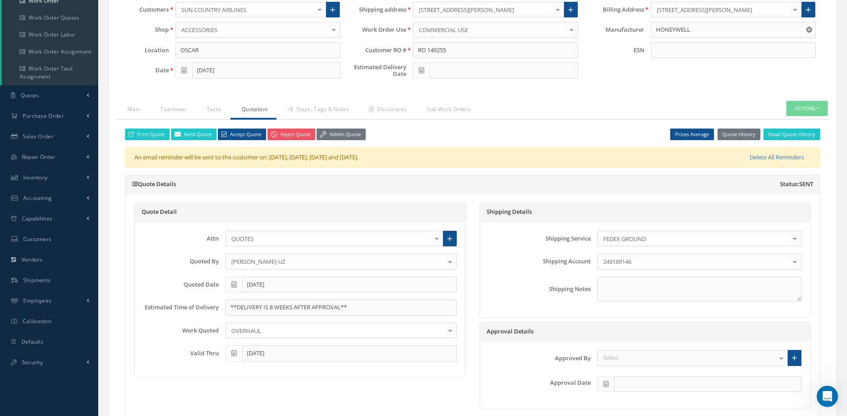
click at [648, 360] on div "Select" at bounding box center [693, 358] width 191 height 16
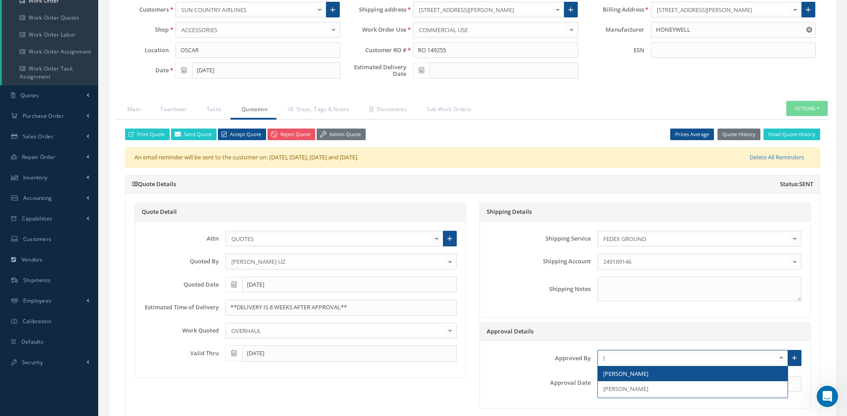
type input "[PERSON_NAME]"
click at [640, 375] on span "[PERSON_NAME]" at bounding box center [626, 374] width 45 height 8
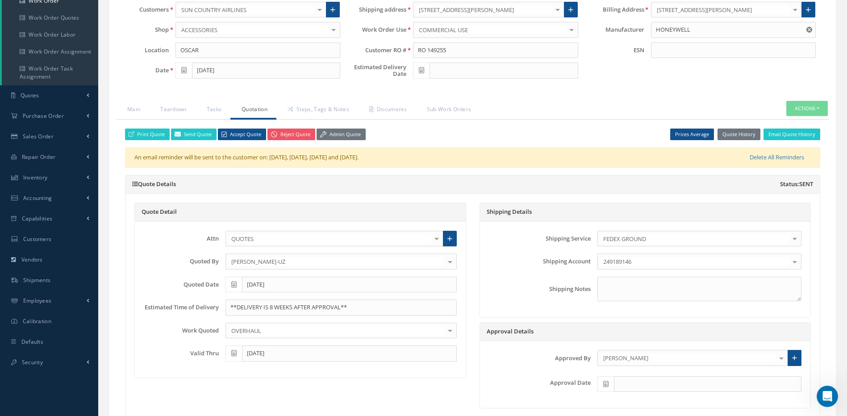
drag, startPoint x: 604, startPoint y: 384, endPoint x: 616, endPoint y: 378, distance: 14.0
click at [604, 384] on icon at bounding box center [606, 384] width 5 height 6
click at [654, 370] on th "[DATE]" at bounding box center [645, 370] width 94 height 13
type input "[DATE]"
click at [420, 70] on icon at bounding box center [421, 70] width 5 height 6
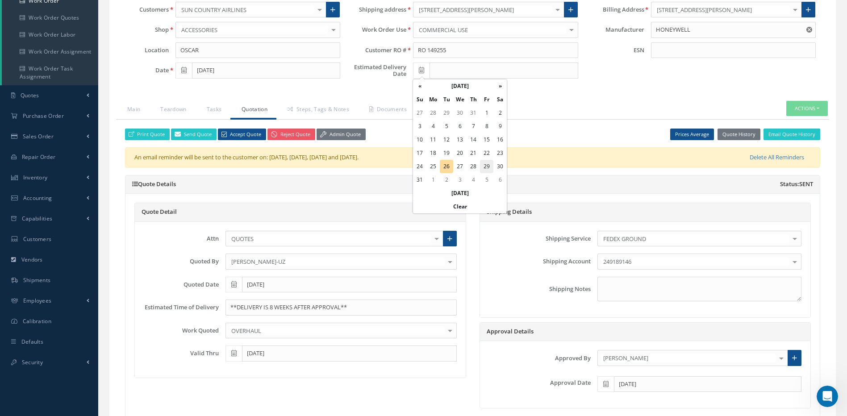
click at [486, 166] on td "29" at bounding box center [486, 166] width 13 height 13
type input "[DATE]"
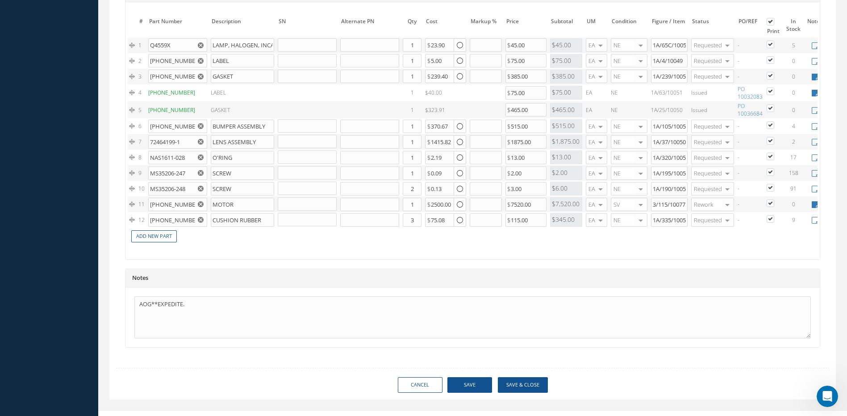
scroll to position [768, 0]
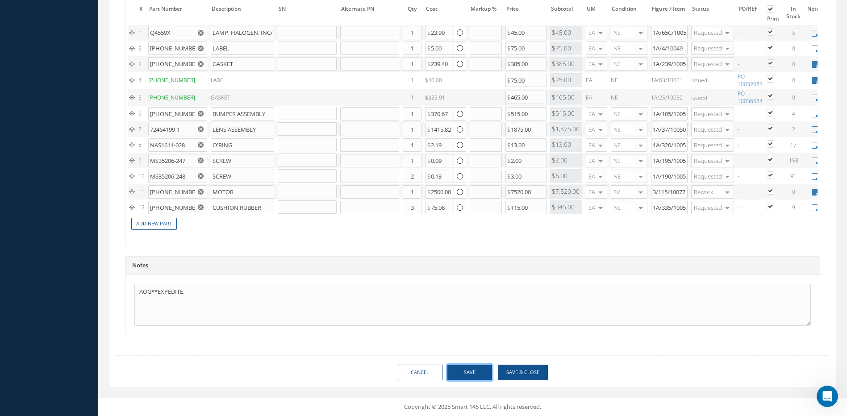
click at [475, 375] on button "Save" at bounding box center [470, 373] width 45 height 16
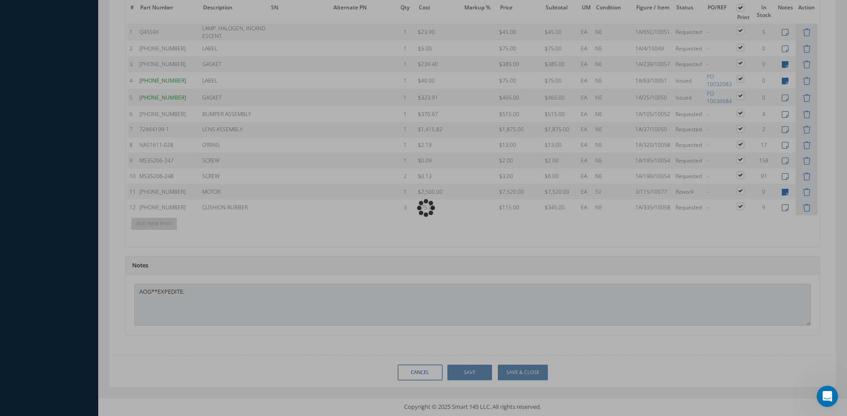
scroll to position [746, 0]
type input "HONEYWELL"
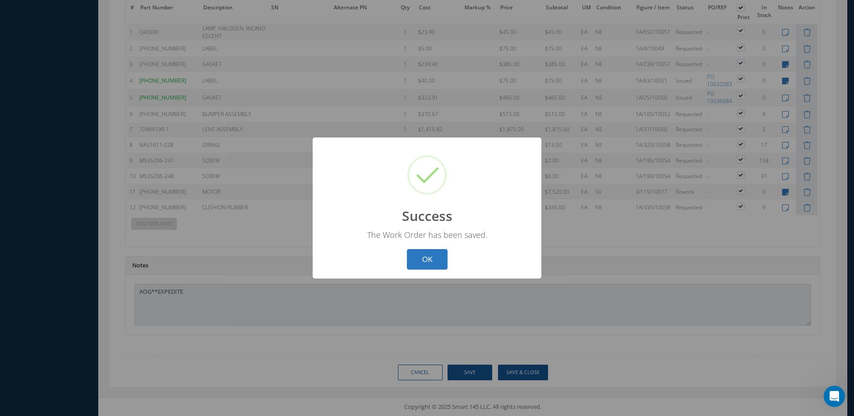
click at [432, 261] on button "OK" at bounding box center [427, 259] width 41 height 21
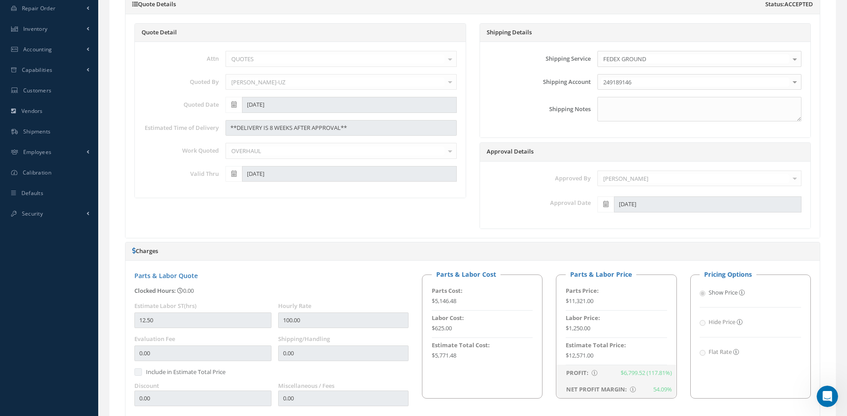
scroll to position [165, 0]
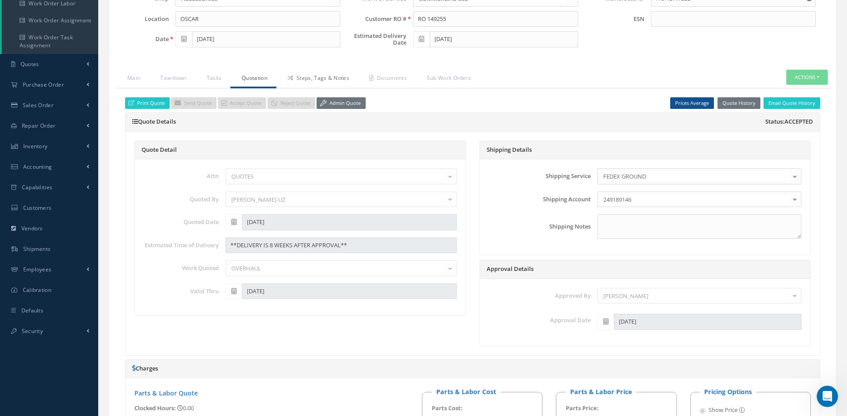
click at [312, 78] on link "Steps, Tags & Notes" at bounding box center [318, 79] width 82 height 19
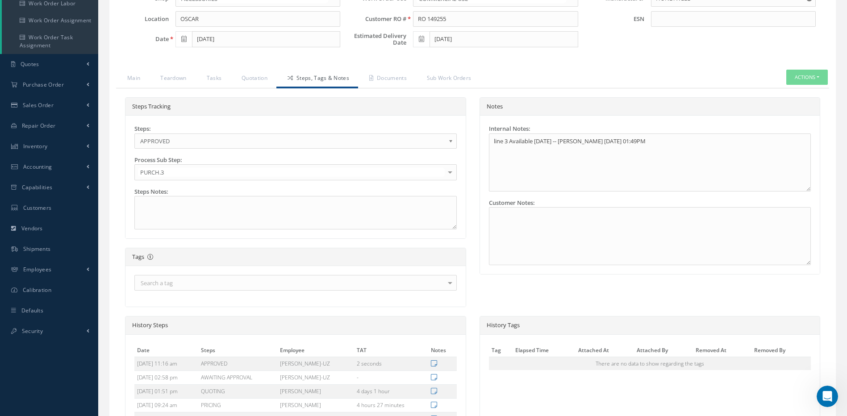
click at [204, 143] on span "APPROVED" at bounding box center [292, 141] width 305 height 11
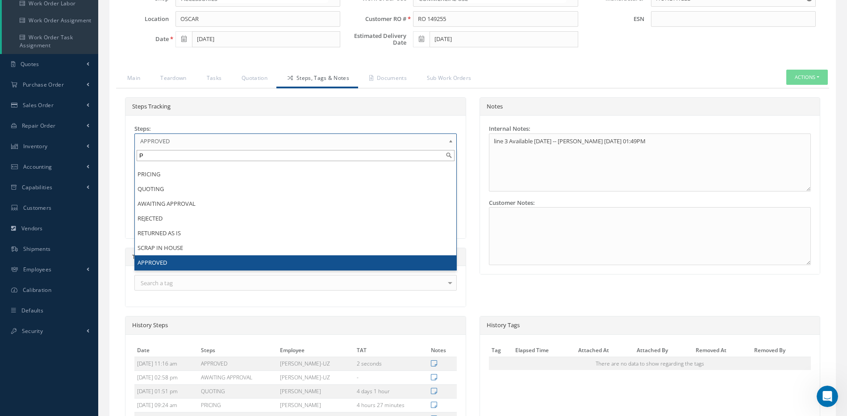
scroll to position [0, 0]
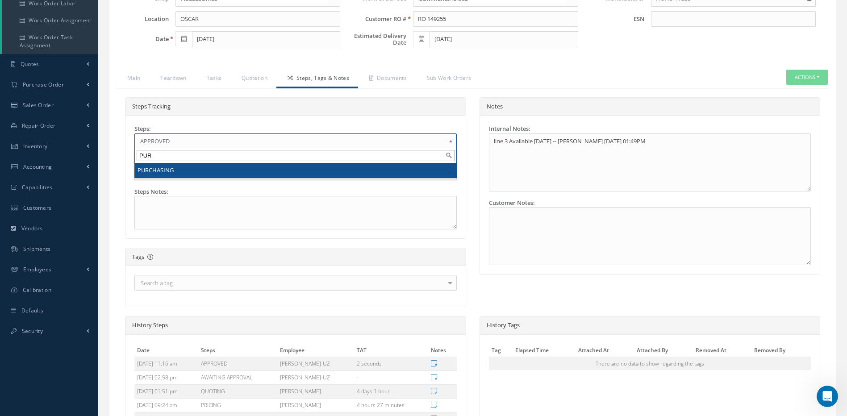
type input "PUR"
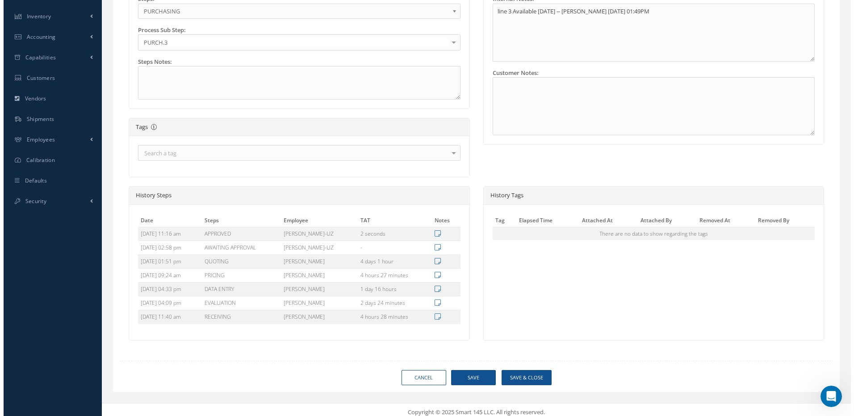
scroll to position [300, 0]
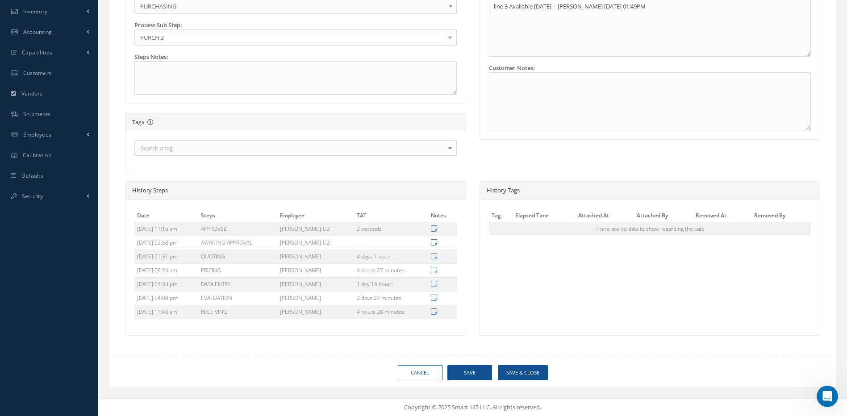
click at [529, 364] on div "Loading… Manual 557 Date [DATE] Status APPROVED Part Number [PHONE_NUMBER] Mode…" at bounding box center [472, 77] width 727 height 620
click at [529, 371] on button "Save & Close" at bounding box center [523, 373] width 50 height 16
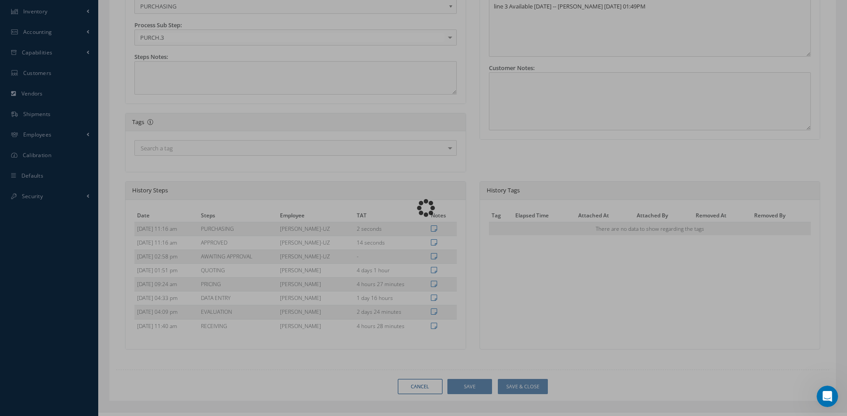
type input "HONEYWELL"
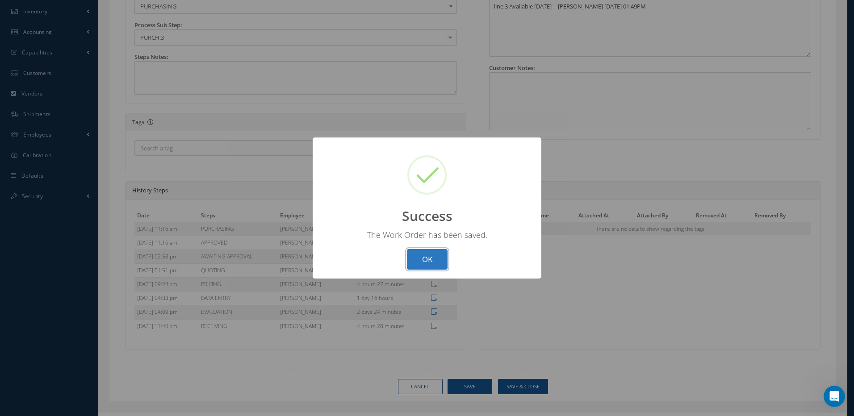
click at [427, 264] on button "OK" at bounding box center [427, 259] width 41 height 21
select select "25"
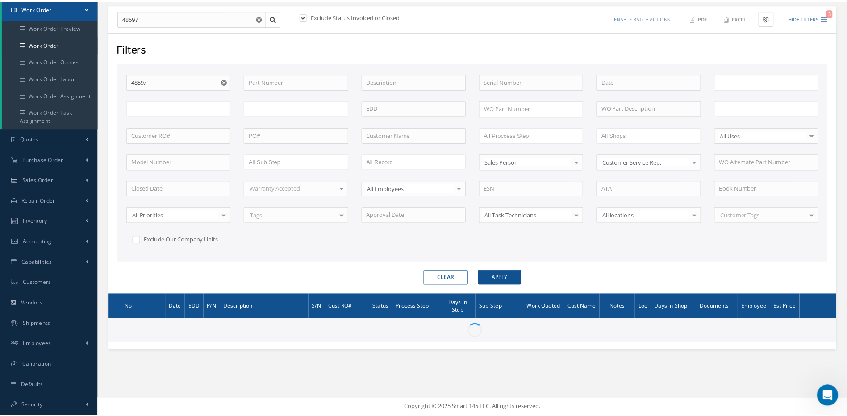
scroll to position [91, 0]
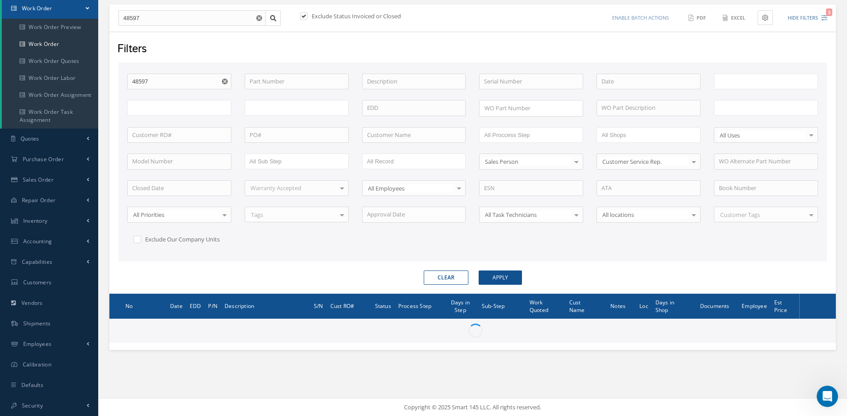
click at [453, 280] on button "Clear" at bounding box center [446, 278] width 45 height 14
click at [178, 136] on input "text" at bounding box center [179, 135] width 104 height 16
paste input "R3532925"
type input "R3532925"
type input "All Work Request"
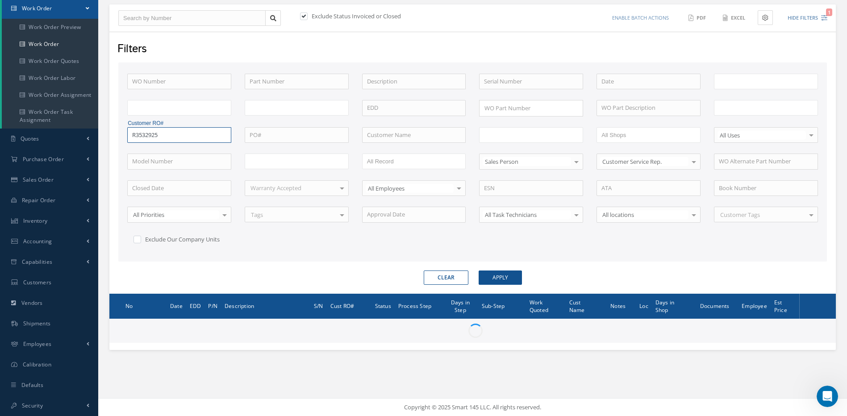
type input "All Work Performed"
type input "All Status"
type input "WO Part Status"
type input "All Proccess Step"
type input "All Sub Step"
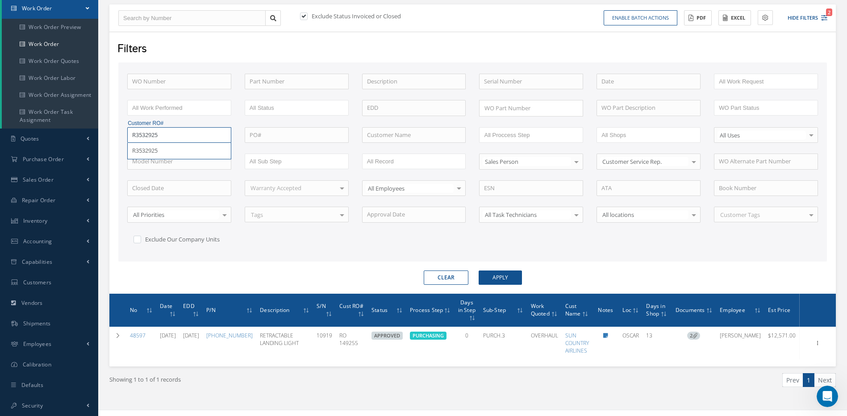
type input "R3532925"
click at [479, 271] on button "Apply" at bounding box center [500, 278] width 43 height 14
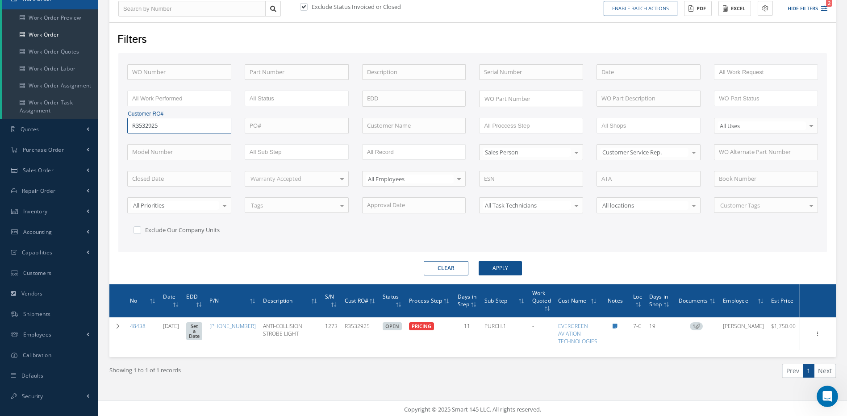
scroll to position [102, 0]
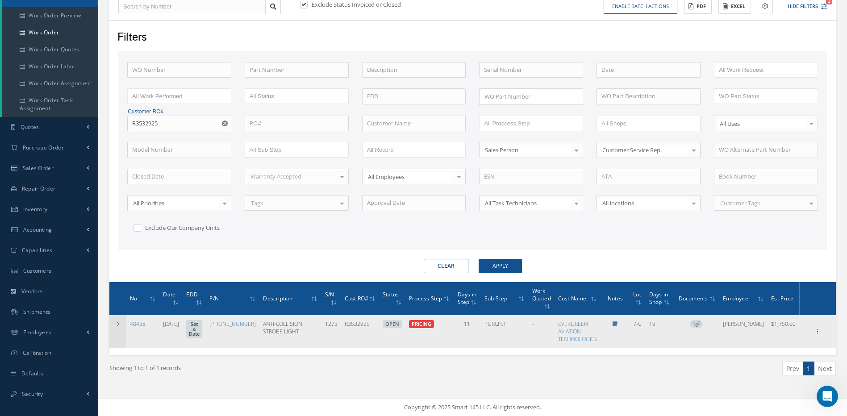
click at [119, 324] on icon at bounding box center [118, 324] width 6 height 5
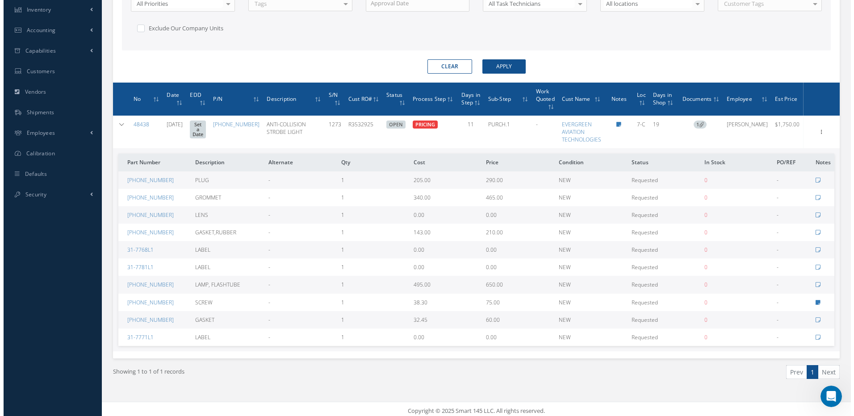
scroll to position [306, 0]
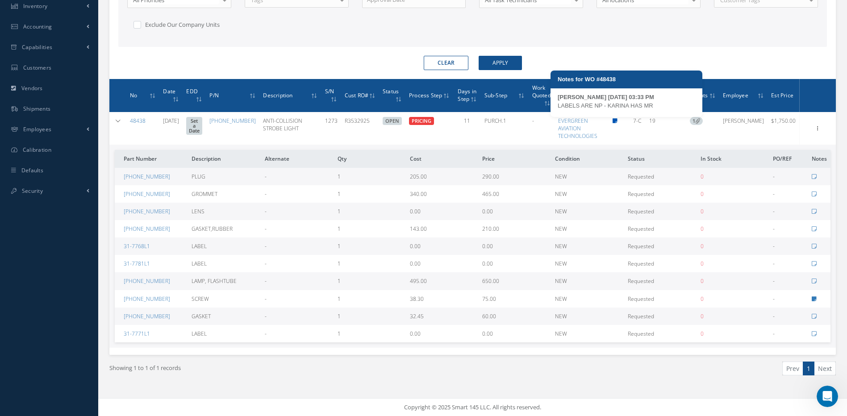
click at [618, 121] on icon at bounding box center [615, 120] width 5 height 5
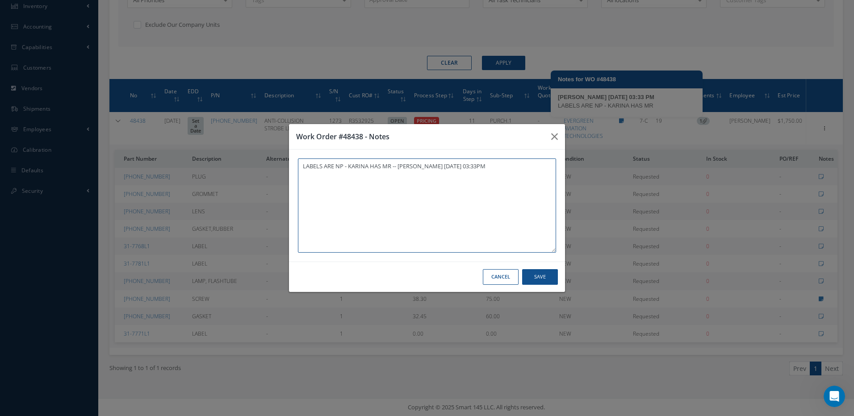
type textarea "LABELS ARE NP - KARINA HAS MR -- [PERSON_NAME] [DATE] 03:33PM"
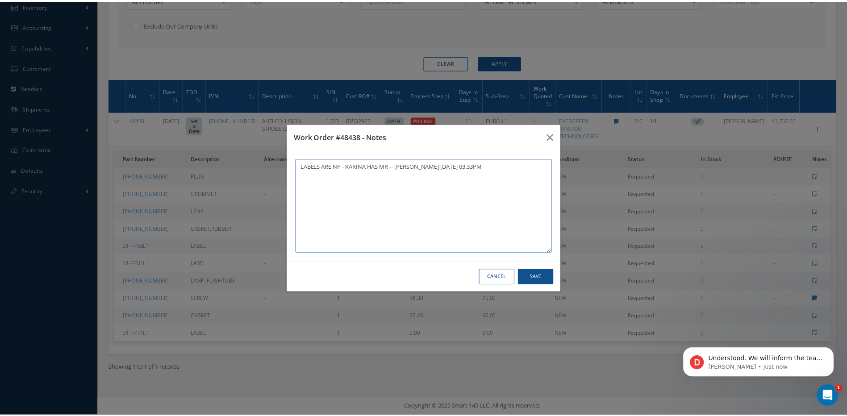
scroll to position [0, 0]
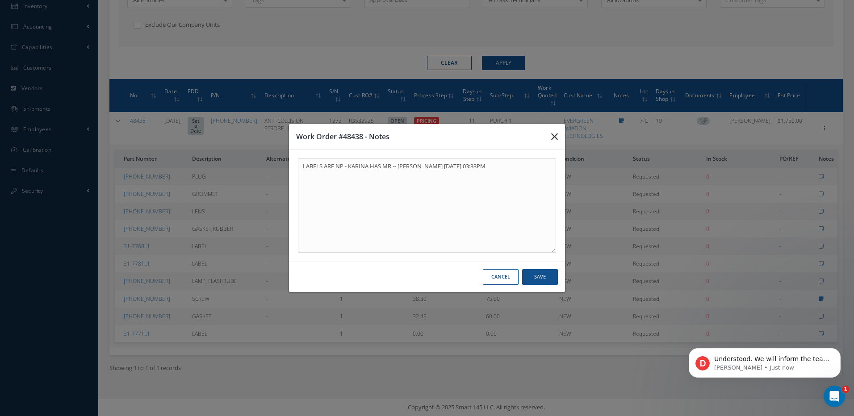
click at [549, 136] on button "button" at bounding box center [554, 136] width 21 height 25
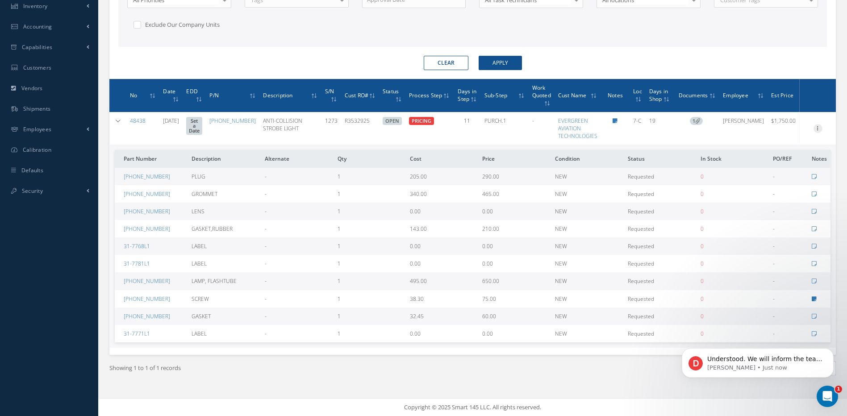
click at [818, 129] on icon at bounding box center [818, 127] width 9 height 7
click at [765, 147] on link "Edit" at bounding box center [777, 146] width 71 height 12
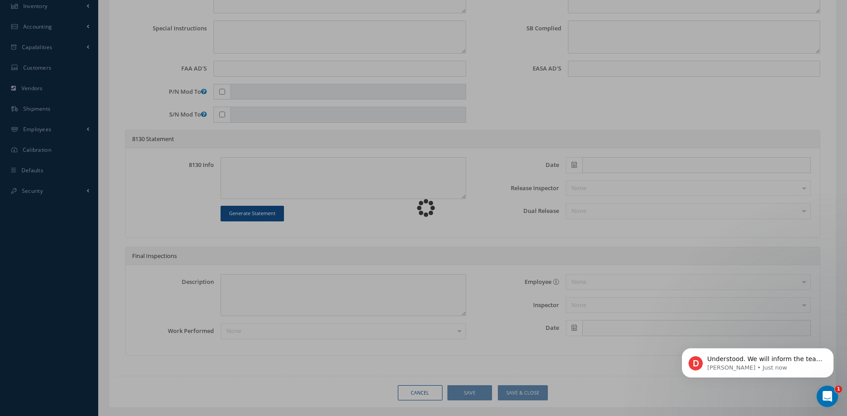
type input "[PHONE_NUMBER]"
type input "7-C"
type input "[DATE]"
type input "ANTI-COLLISION STROBE LIGHT"
type input "R3532925"
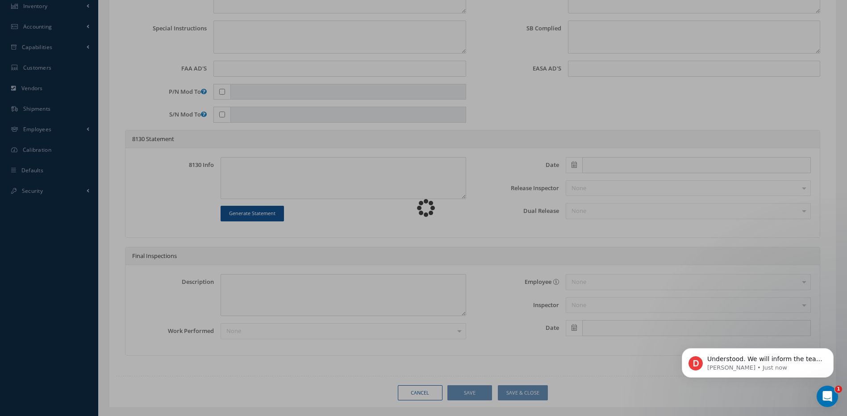
type input "1273"
type textarea "LOWER ANTI-COLLISION LIGHT INOP. GLASS BROKEN."
type textarea "PLEASE SEE R.O. FOR DETAILS"
type textarea "NO VISUAL DAMAGE"
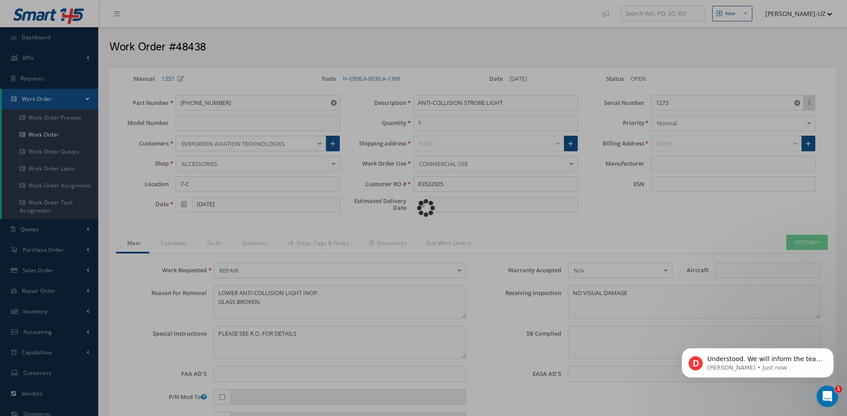
type input "HONEYWELL"
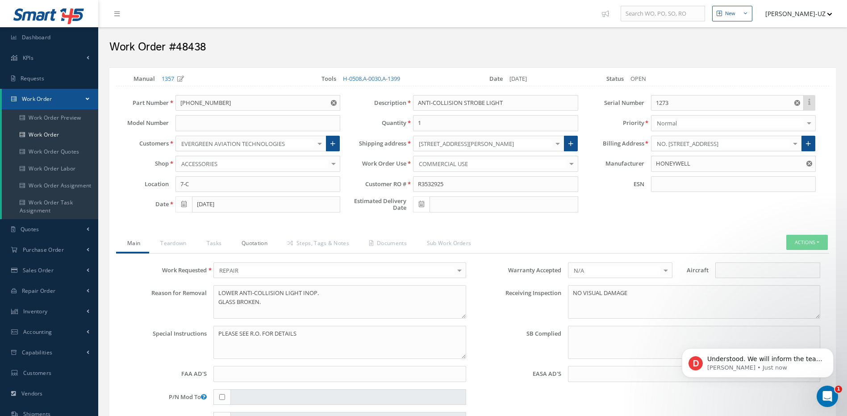
click at [250, 245] on link "Quotation" at bounding box center [254, 244] width 46 height 19
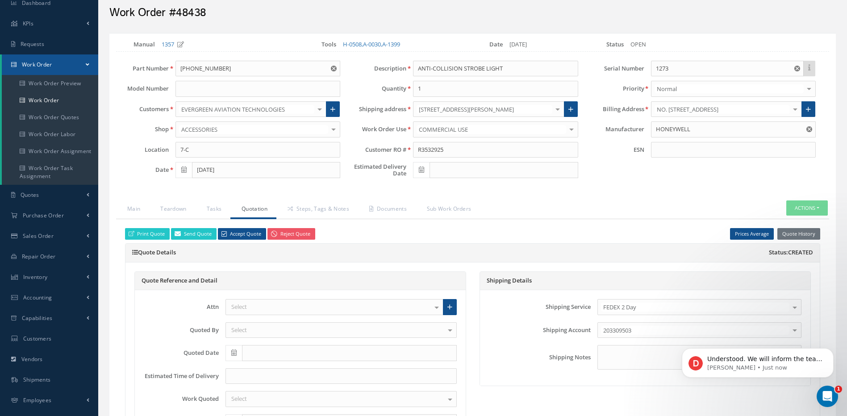
scroll to position [45, 0]
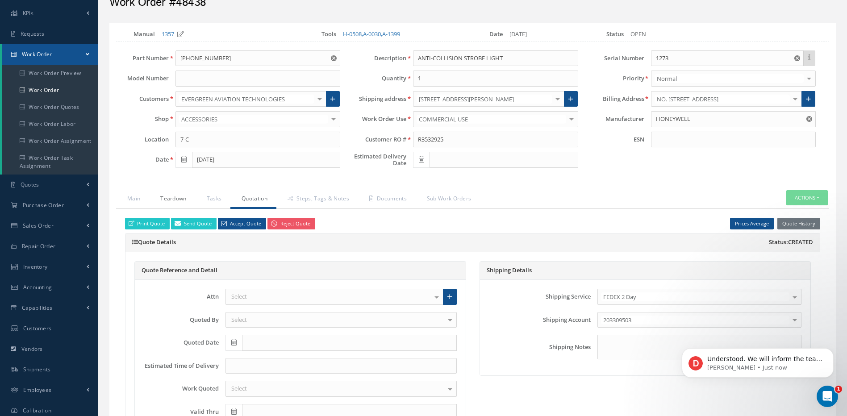
click at [177, 203] on link "Teardown" at bounding box center [172, 199] width 46 height 19
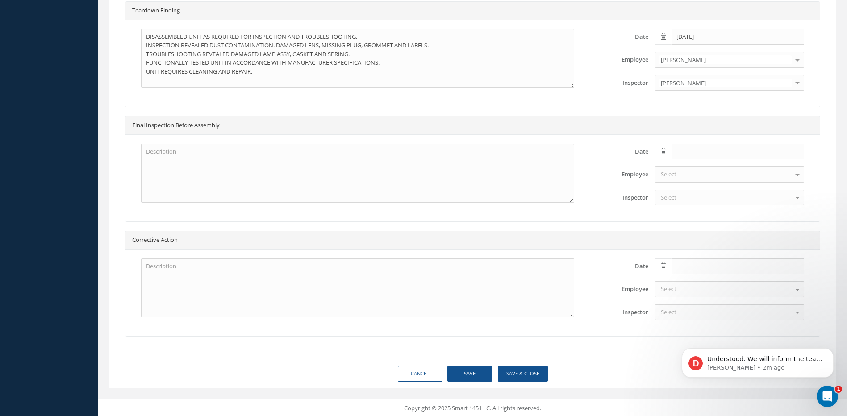
scroll to position [615, 0]
click at [426, 374] on link "Cancel" at bounding box center [420, 373] width 45 height 16
select select "25"
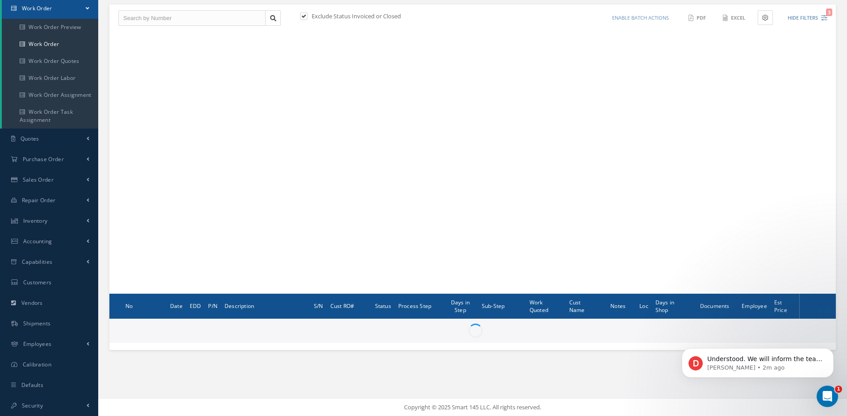
scroll to position [91, 0]
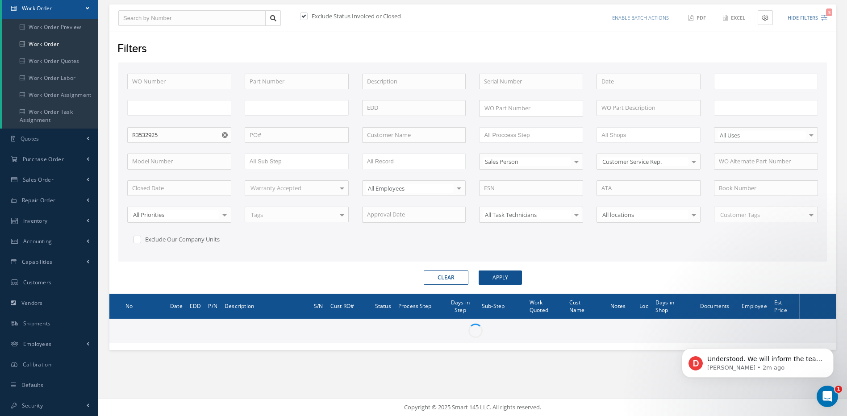
click at [455, 276] on button "Clear" at bounding box center [446, 278] width 45 height 14
click at [534, 81] on input "text" at bounding box center [531, 82] width 104 height 16
type input "6379"
click at [479, 271] on button "Apply" at bounding box center [500, 278] width 43 height 14
type input "All Work Request"
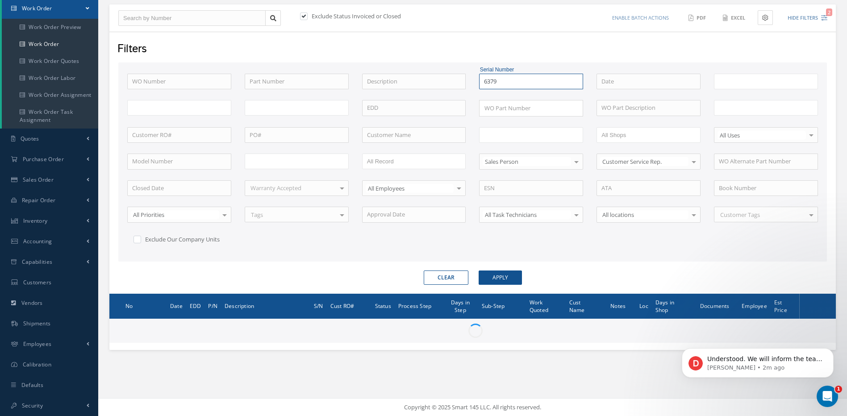
type input "All Work Performed"
type input "All Status"
type input "WO Part Status"
type input "All Proccess Step"
type input "All Sub Step"
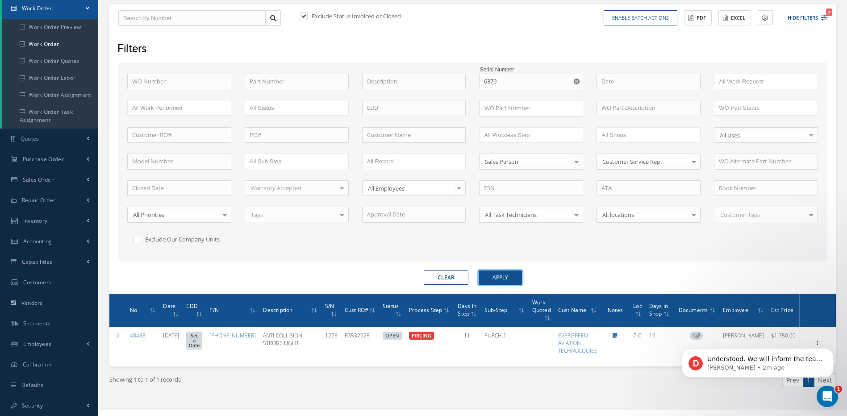
click at [511, 276] on button "Apply" at bounding box center [500, 278] width 43 height 14
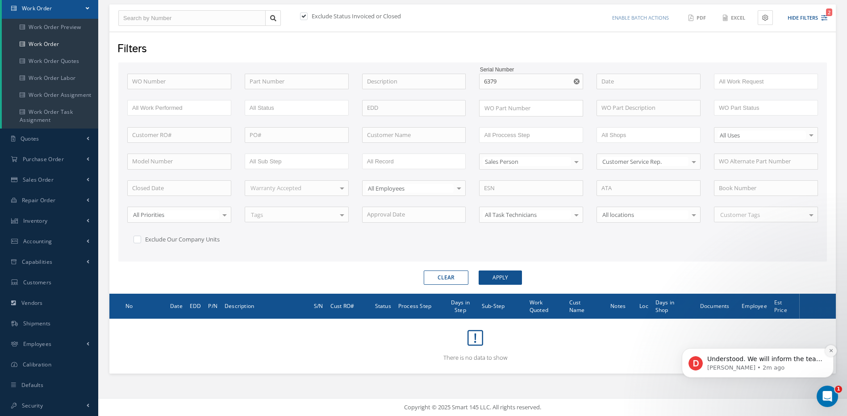
click at [829, 351] on icon "Dismiss notification" at bounding box center [831, 350] width 5 height 5
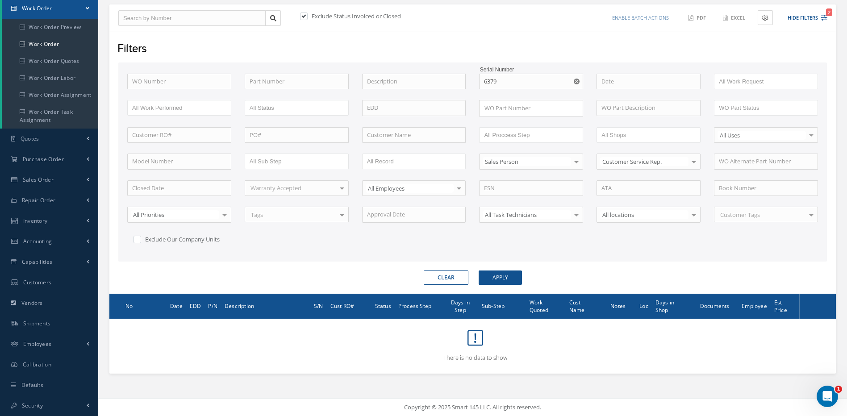
click at [307, 16] on label at bounding box center [308, 16] width 2 height 8
click at [306, 16] on input "checkbox" at bounding box center [303, 17] width 6 height 6
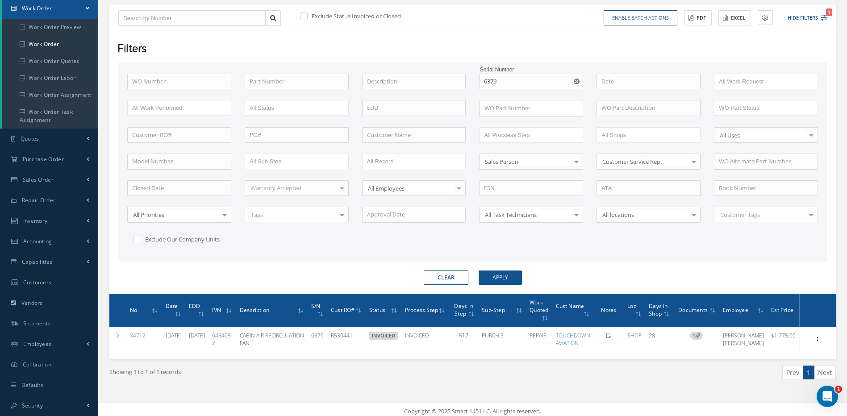
drag, startPoint x: 450, startPoint y: 276, endPoint x: 448, endPoint y: 266, distance: 9.6
click at [450, 276] on button "Clear" at bounding box center [446, 278] width 45 height 14
checkbox input "true"
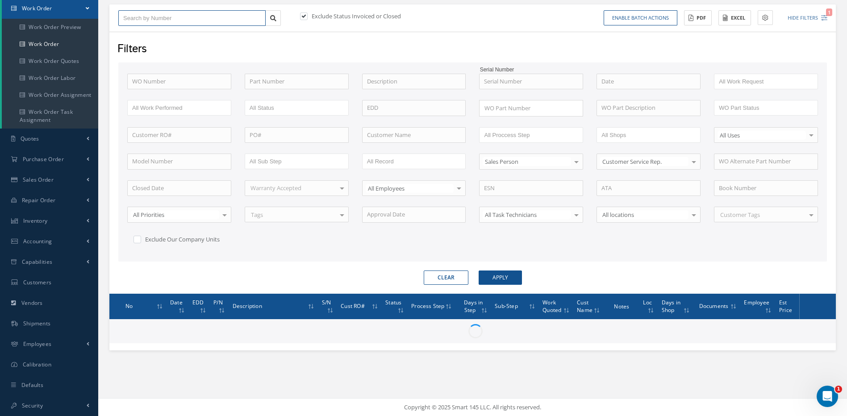
click at [137, 17] on input "text" at bounding box center [191, 18] width 147 height 16
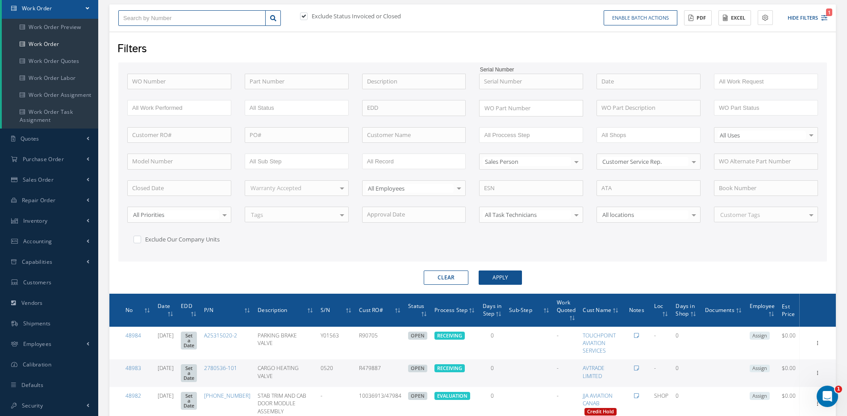
type input "4"
type input "47"
type input "477"
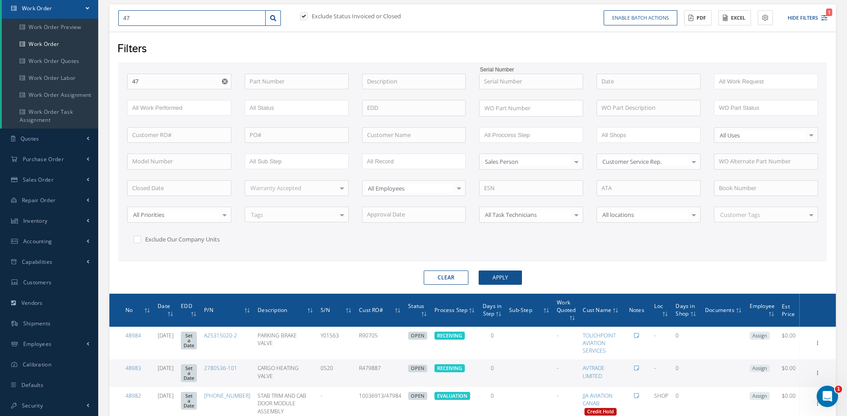
type input "477"
type input "4776"
type input "47767"
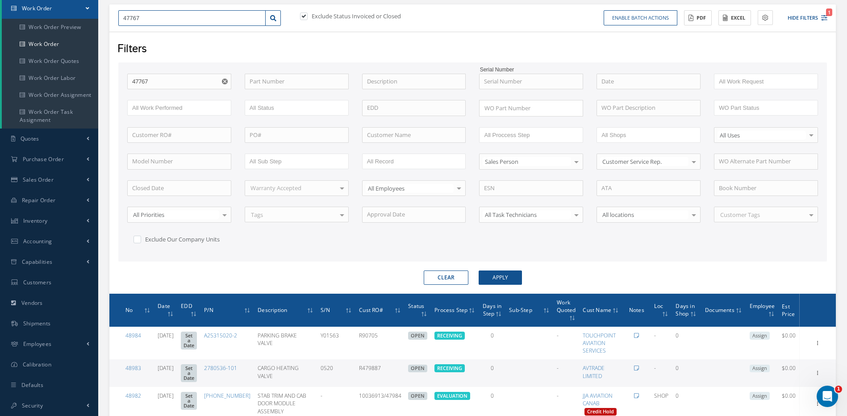
type input "47767"
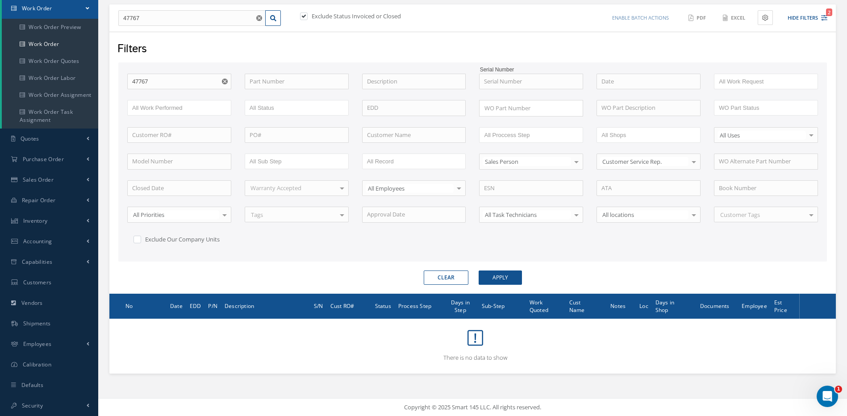
click at [307, 16] on label at bounding box center [308, 16] width 2 height 8
click at [304, 16] on input "checkbox" at bounding box center [303, 17] width 6 height 6
checkbox input "false"
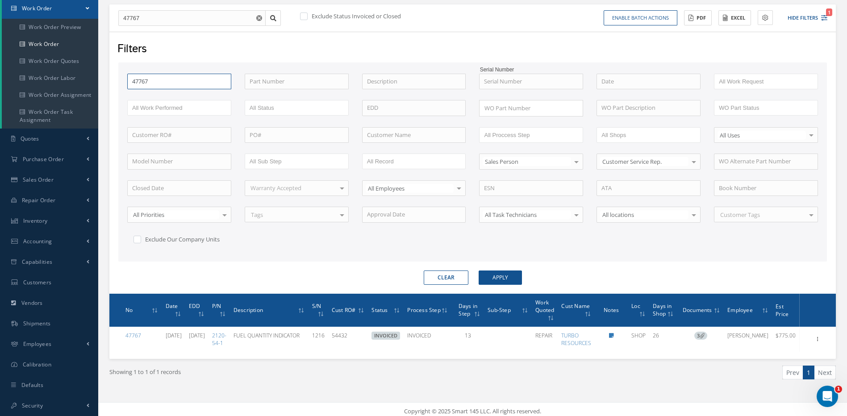
drag, startPoint x: 170, startPoint y: 82, endPoint x: 126, endPoint y: 80, distance: 44.3
click at [126, 80] on div "WO Number 47767" at bounding box center [179, 82] width 117 height 16
type input "4"
type input "48"
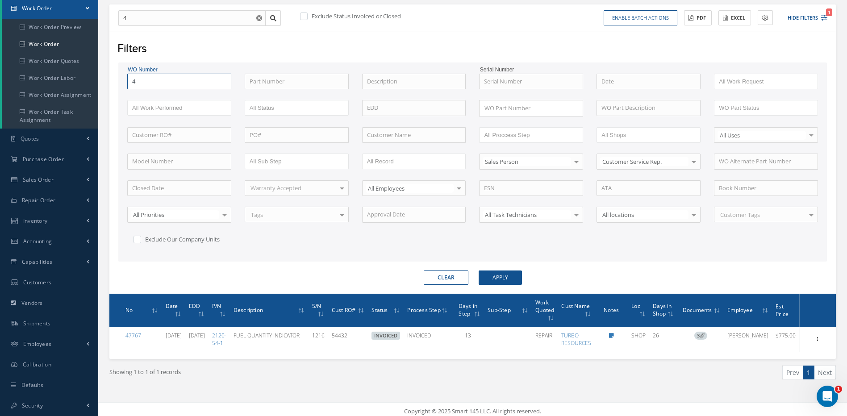
type input "48"
type input "488"
type input "4886"
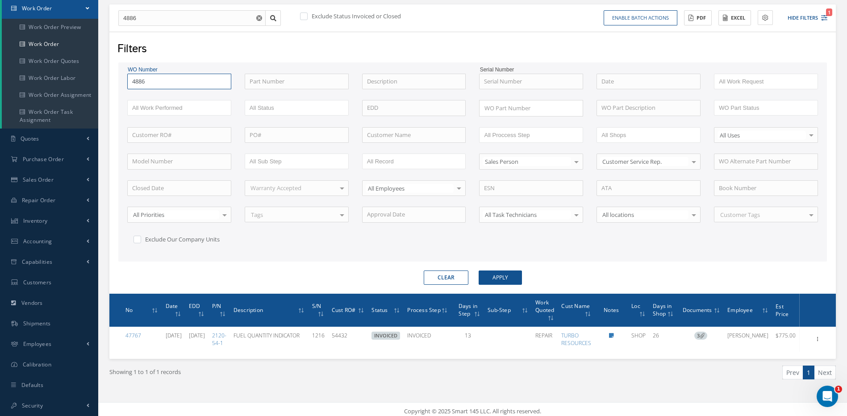
type input "48867"
click at [479, 271] on button "Apply" at bounding box center [500, 278] width 43 height 14
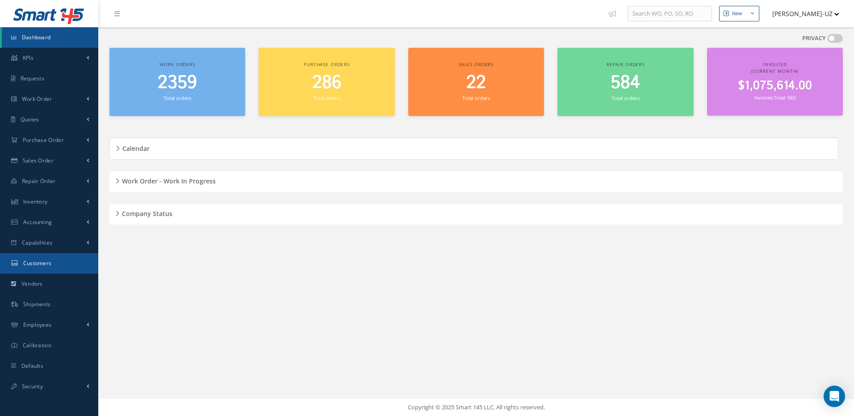
click at [46, 261] on span "Customers" at bounding box center [37, 264] width 29 height 8
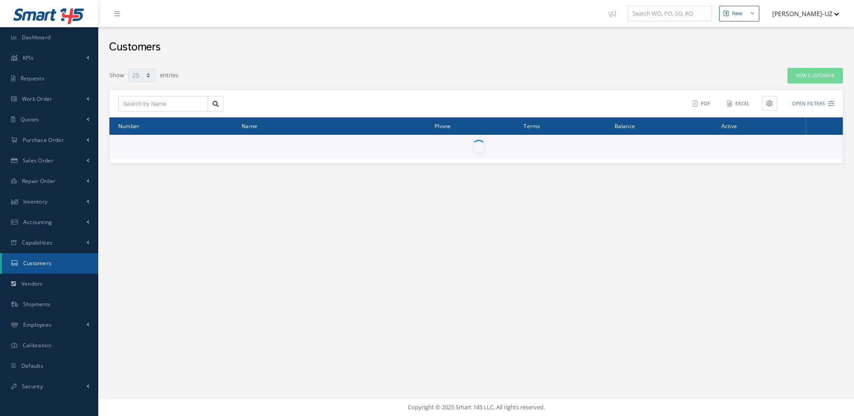
select select "25"
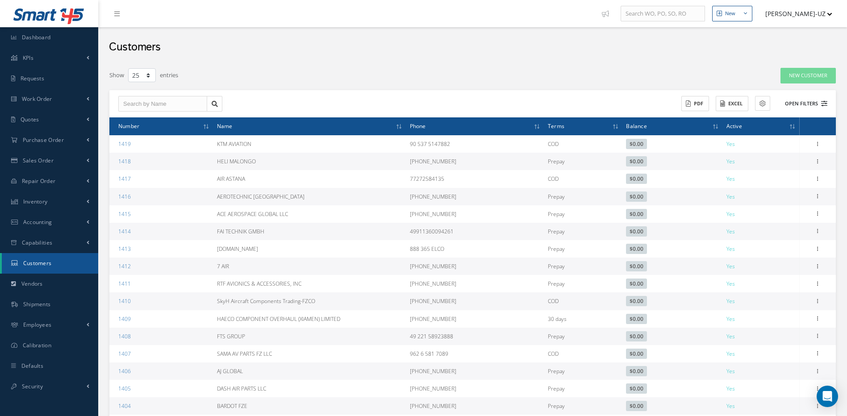
click at [826, 104] on icon at bounding box center [825, 104] width 6 height 6
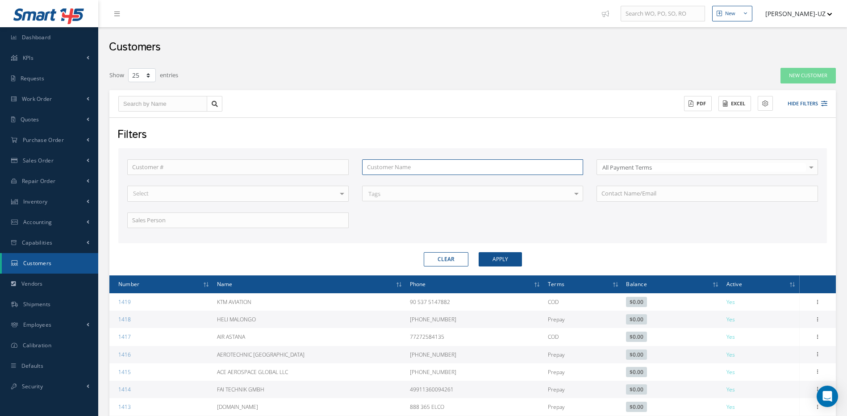
click at [385, 164] on input "text" at bounding box center [473, 167] width 222 height 16
type input "b"
type input "br"
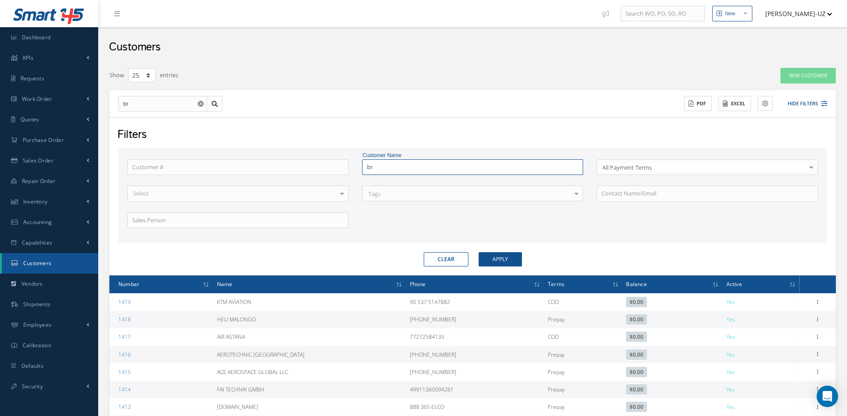
type input "bri"
type input "brit"
type input "briti"
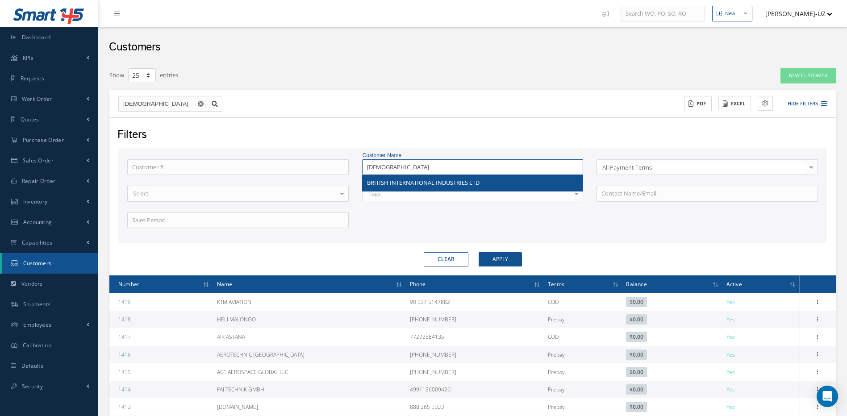
type input "briti"
click at [391, 183] on span "BRITISH INTERNATIONAL INDUSTRIES LTD" at bounding box center [423, 183] width 113 height 8
type input "BRITISH INTERNATIONAL INDUSTRIES LTD"
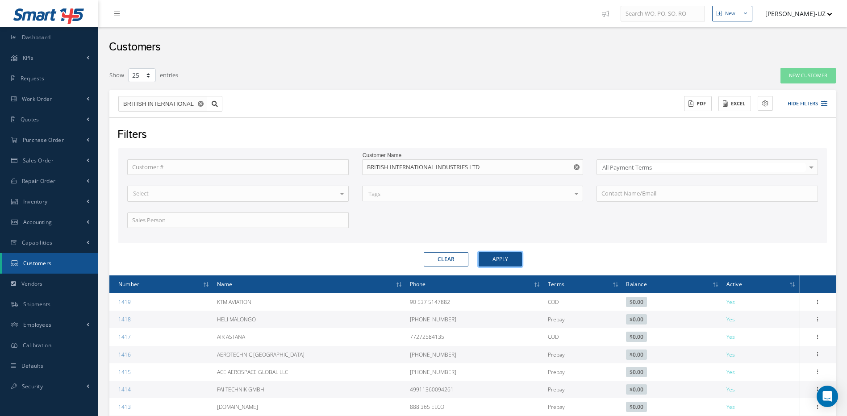
click at [510, 259] on button "Apply" at bounding box center [500, 259] width 43 height 14
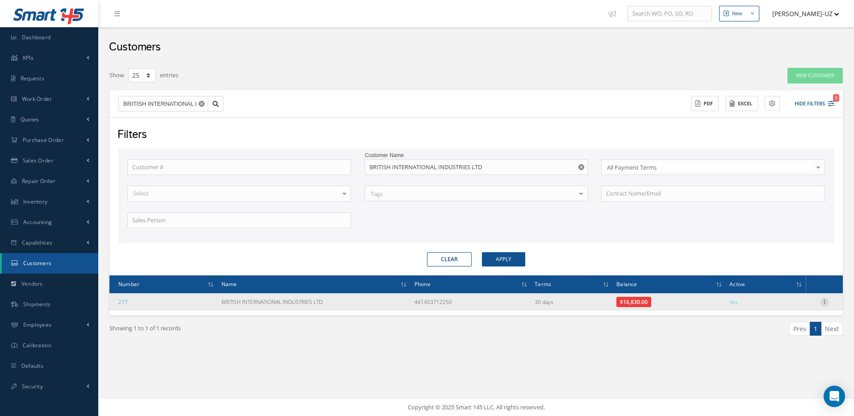
click at [823, 299] on icon at bounding box center [824, 301] width 9 height 7
click at [765, 317] on link "Edit" at bounding box center [783, 320] width 71 height 12
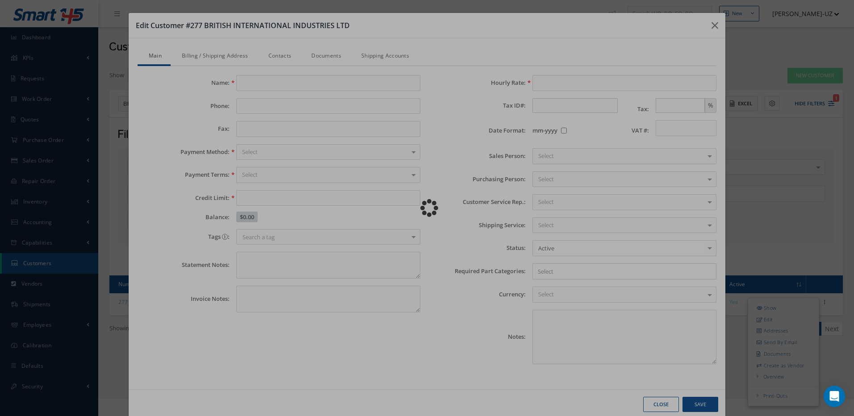
type input "BRITISH INTERNATIONAL INDUSTRIES LTD"
type input "441403712250"
type input "15000.00"
type input "100.00"
checkbox input "false"
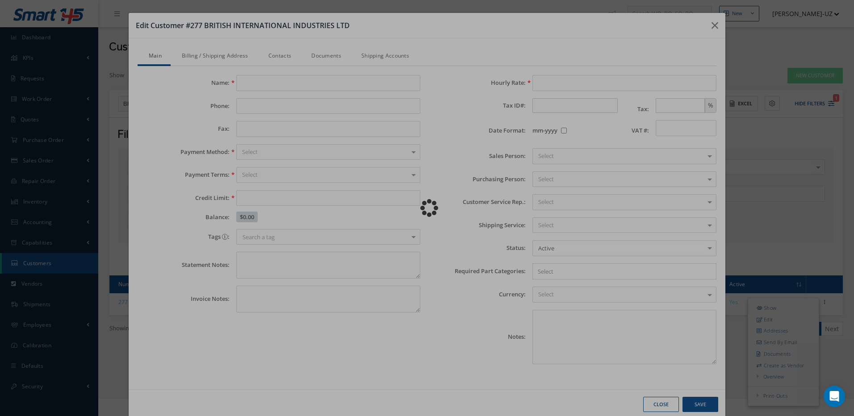
type textarea "BRI002 CUSTOMER REQUESTED TO SET TERMS. ATTACHED CREDIT TERMS IN DOC- GABRIELA …"
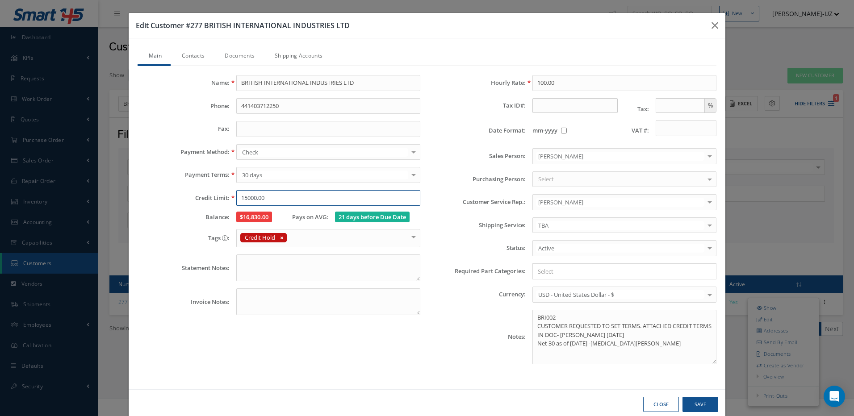
drag, startPoint x: 286, startPoint y: 197, endPoint x: 214, endPoint y: 207, distance: 72.6
click at [230, 202] on div "15000.00" at bounding box center [328, 198] width 197 height 16
type input "20000.00"
click at [0, 0] on button "Save" at bounding box center [0, 0] width 0 height 0
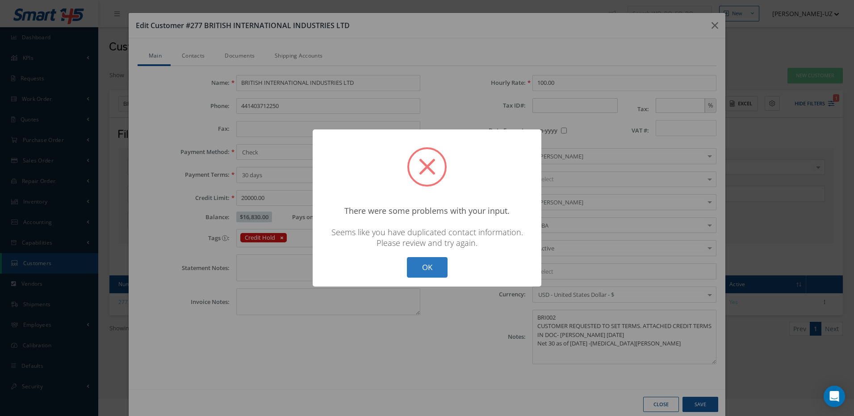
click at [427, 271] on button "OK" at bounding box center [427, 267] width 41 height 21
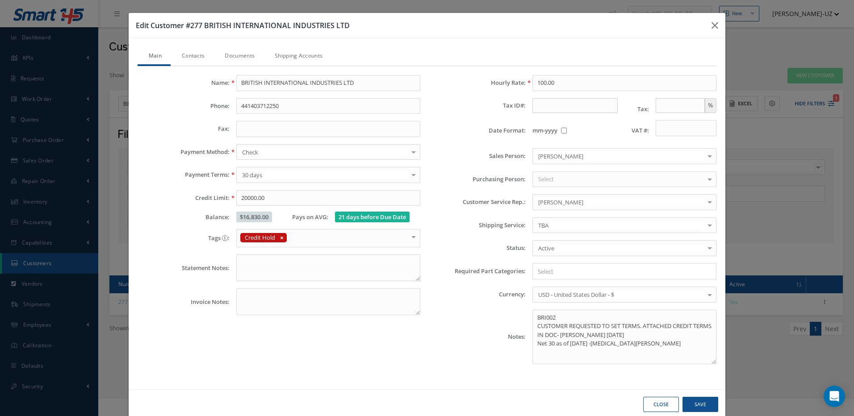
click at [192, 55] on link "Contacts" at bounding box center [192, 56] width 43 height 19
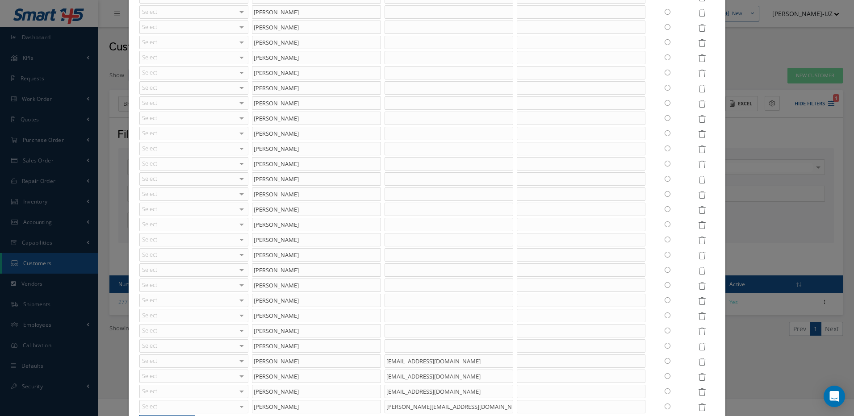
scroll to position [4242, 0]
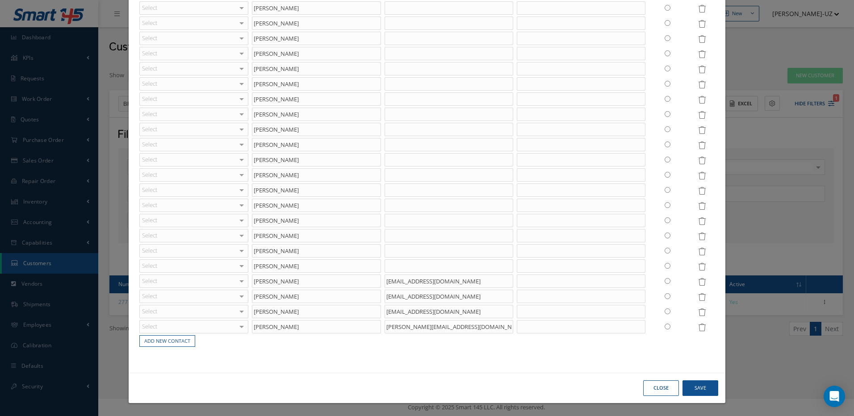
click at [698, 267] on icon at bounding box center [702, 267] width 8 height 8
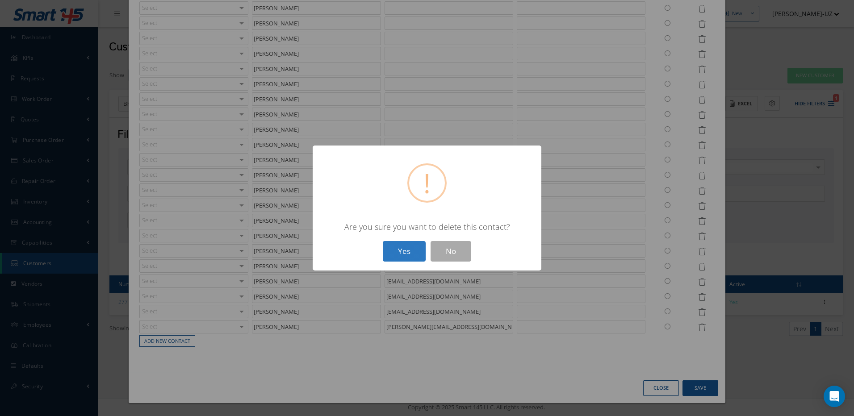
click at [419, 250] on button "Yes" at bounding box center [404, 251] width 43 height 21
type input "Ava Goldsmith"
type input "ava@bii.aero"
type input "Amy Stevenson"
type input "CALLUM@BII.AERO"
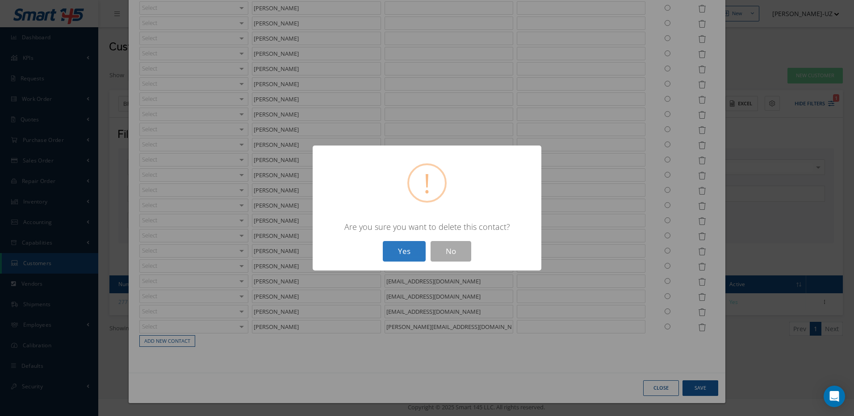
type input "CALLUM LUFF"
type input "Mike Jeffery"
type input "mike@bii.aero"
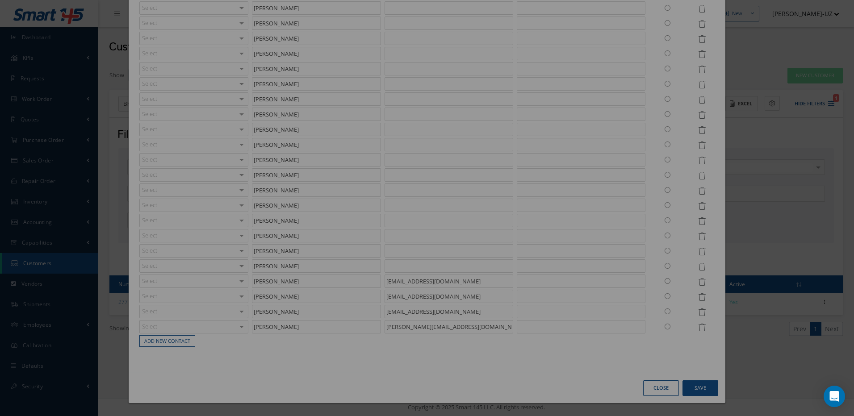
scroll to position [4227, 0]
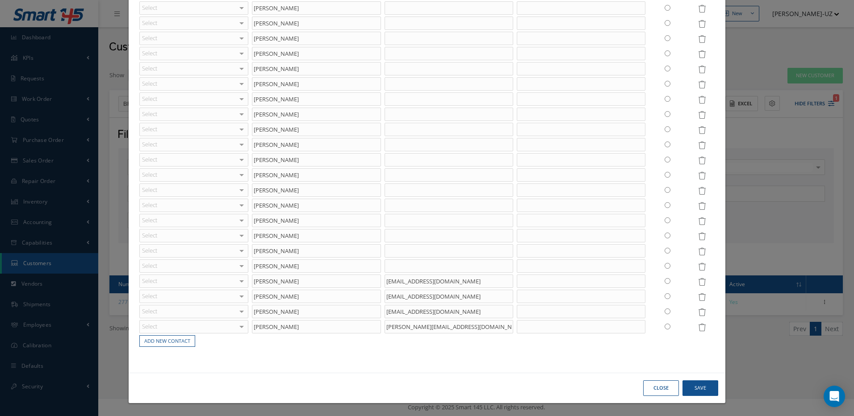
click at [698, 252] on icon at bounding box center [702, 252] width 8 height 8
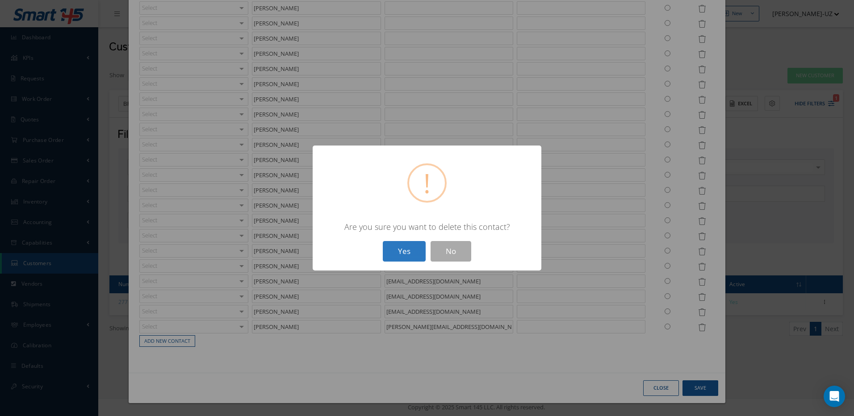
click at [408, 251] on button "Yes" at bounding box center [404, 251] width 43 height 21
type input "Ava Goldsmith"
type input "ava@bii.aero"
type input "Amy Stevenson"
type input "CALLUM@BII.AERO"
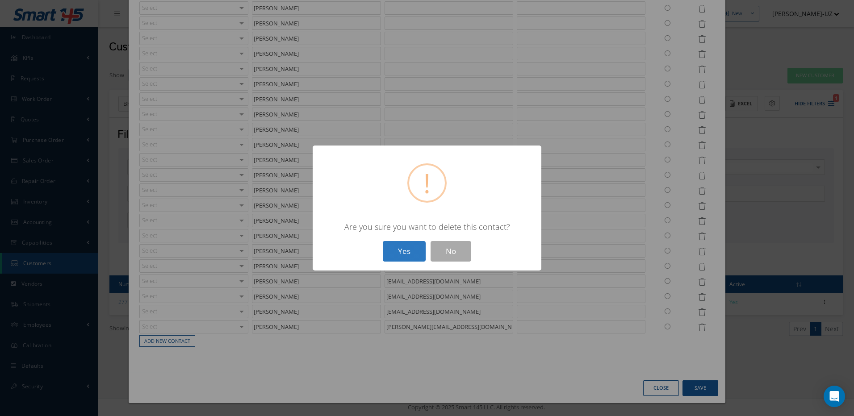
type input "CALLUM LUFF"
type input "Mike Jeffery"
type input "mike@bii.aero"
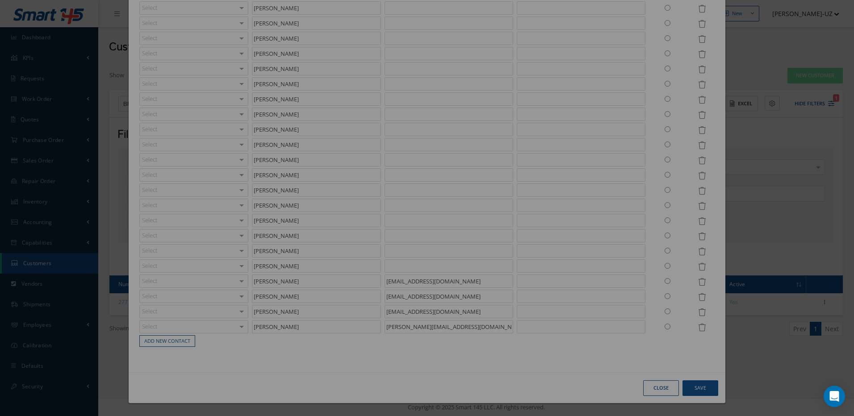
scroll to position [4211, 0]
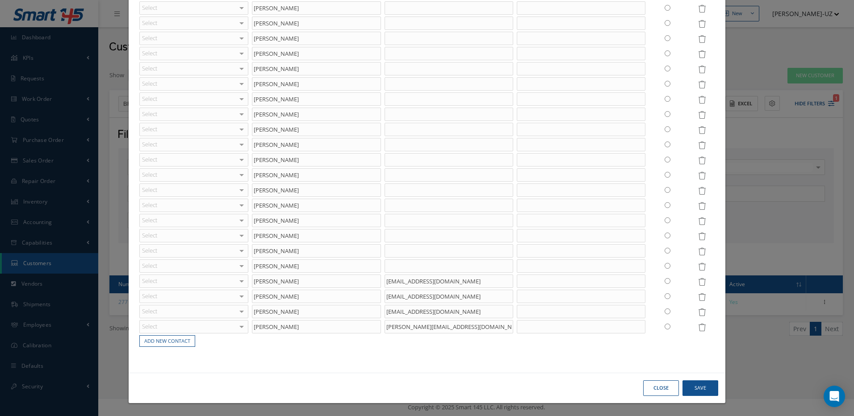
click at [698, 192] on icon at bounding box center [702, 191] width 8 height 8
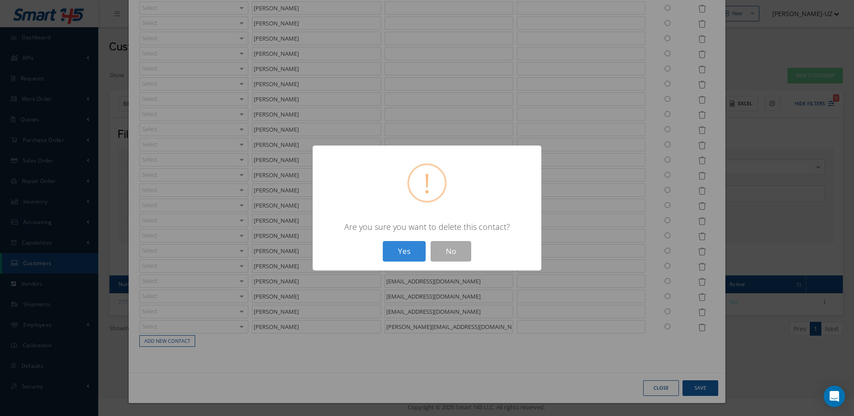
drag, startPoint x: 384, startPoint y: 254, endPoint x: 398, endPoint y: 252, distance: 14.5
click at [384, 254] on button "Yes" at bounding box center [404, 251] width 43 height 21
type input "Ava Goldsmith"
type input "ava@bii.aero"
type input "Amy Stevenson"
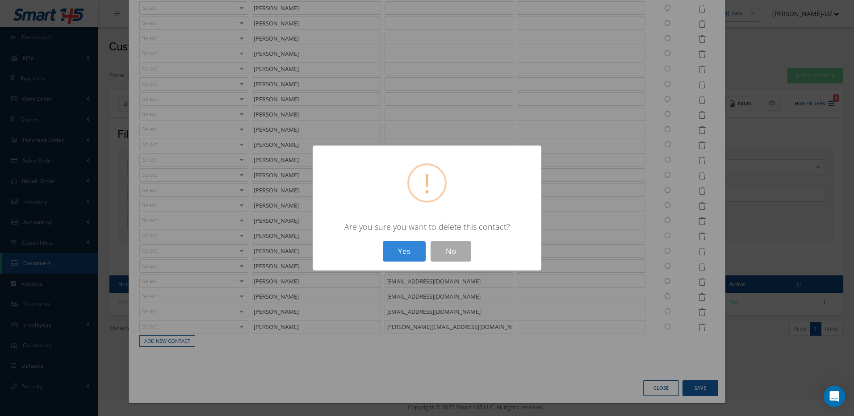
type input "CALLUM@BII.AERO"
type input "CALLUM LUFF"
type input "Mike Jeffery"
type input "mike@bii.aero"
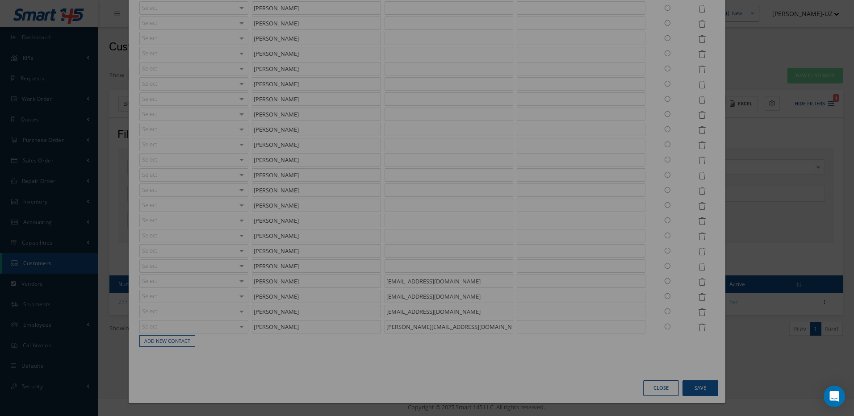
scroll to position [4196, 0]
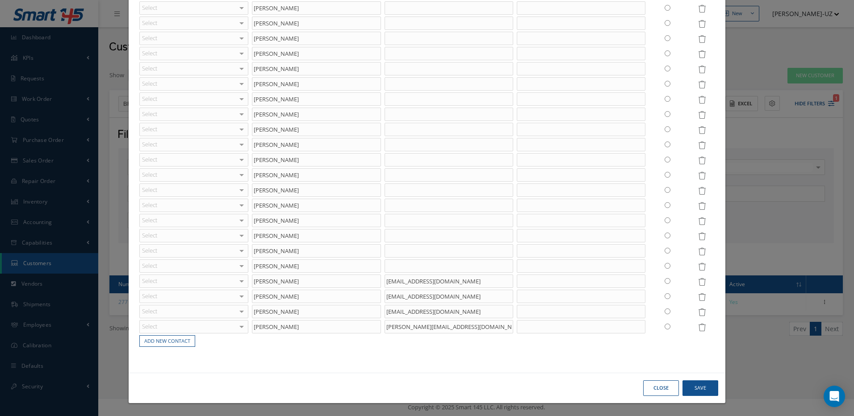
click at [699, 206] on icon at bounding box center [702, 206] width 8 height 8
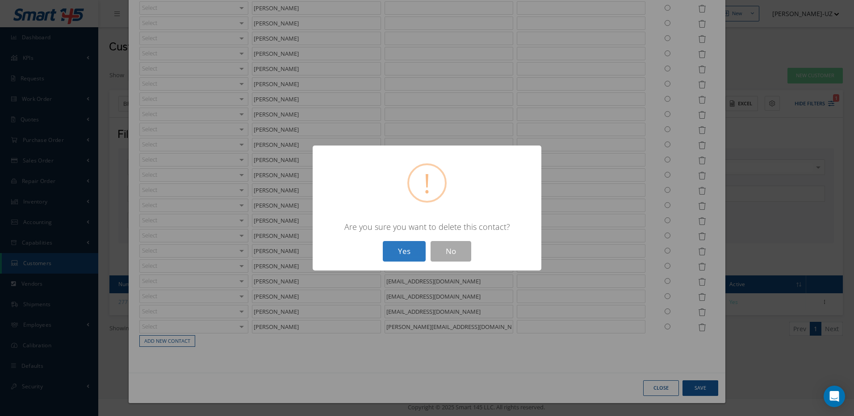
click at [418, 251] on button "Yes" at bounding box center [404, 251] width 43 height 21
type input "Ava Goldsmith"
type input "ava@bii.aero"
type input "Amy Stevenson"
type input "CALLUM@BII.AERO"
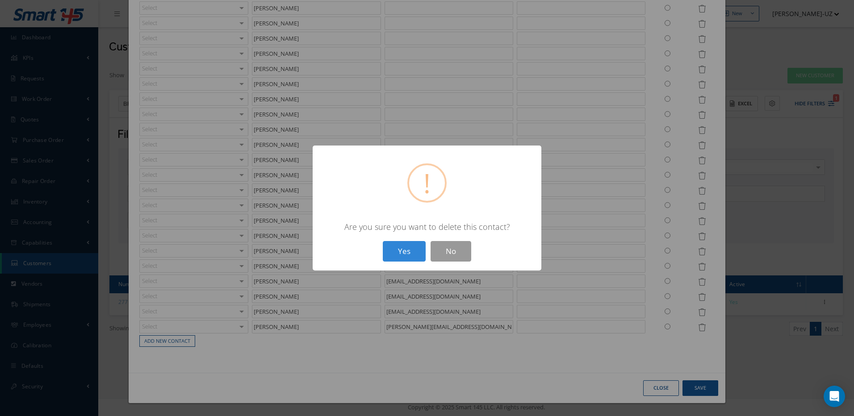
type input "CALLUM LUFF"
type input "Mike Jeffery"
type input "mike@bii.aero"
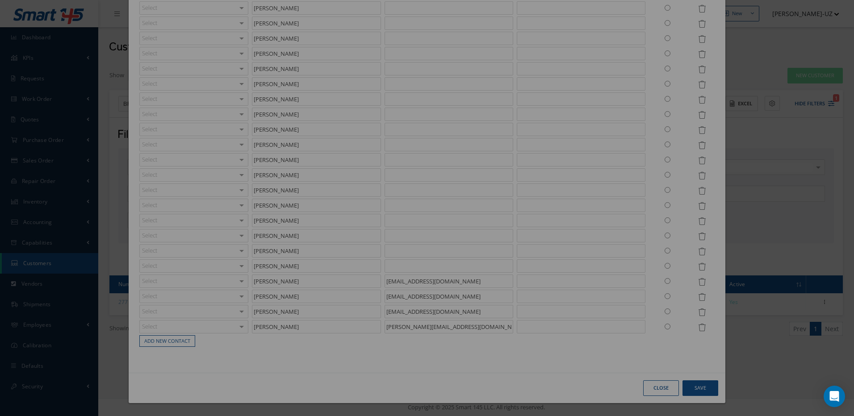
scroll to position [4181, 0]
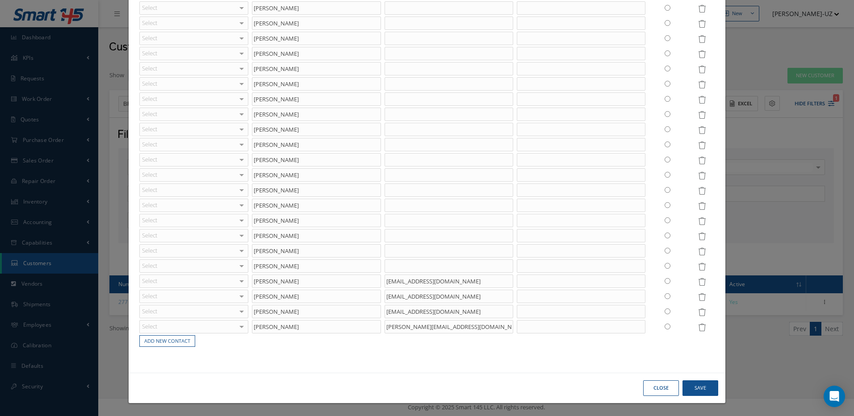
click at [698, 193] on icon at bounding box center [702, 191] width 8 height 8
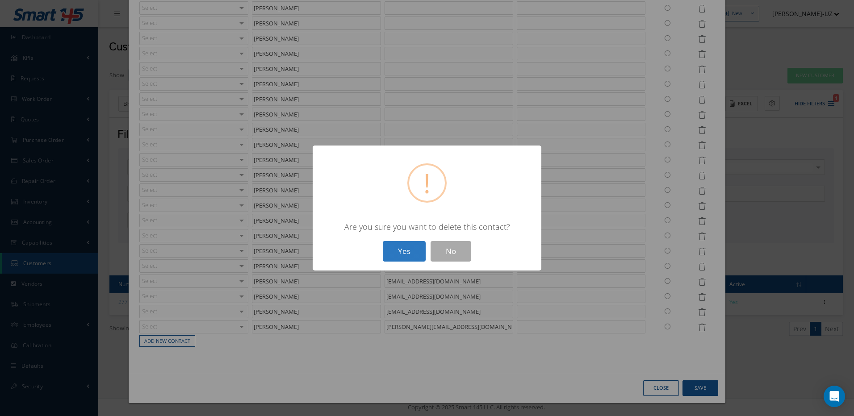
click at [418, 251] on button "Yes" at bounding box center [404, 251] width 43 height 21
type input "Ava Goldsmith"
type input "ava@bii.aero"
type input "Amy Stevenson"
type input "CALLUM@BII.AERO"
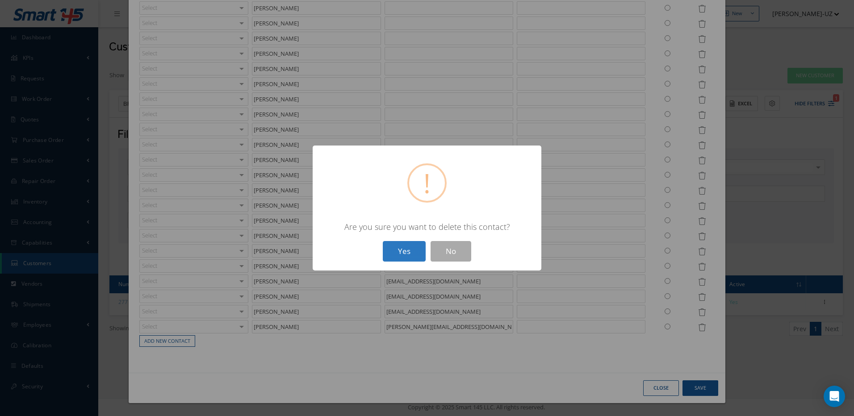
type input "CALLUM LUFF"
type input "Mike Jeffery"
type input "mike@bii.aero"
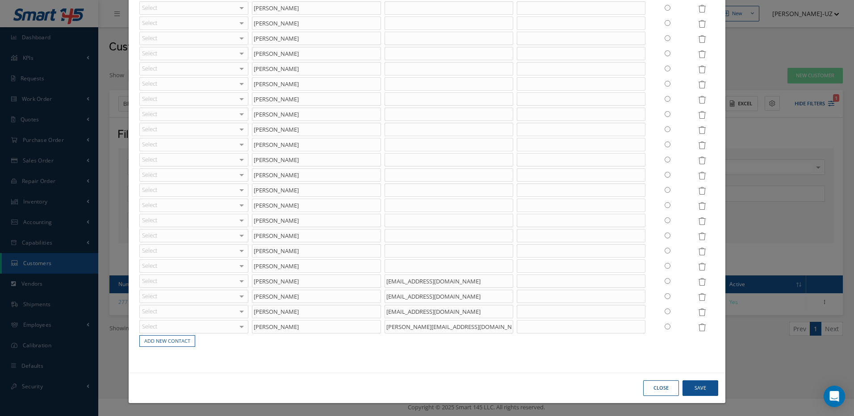
click at [698, 193] on icon at bounding box center [702, 191] width 8 height 8
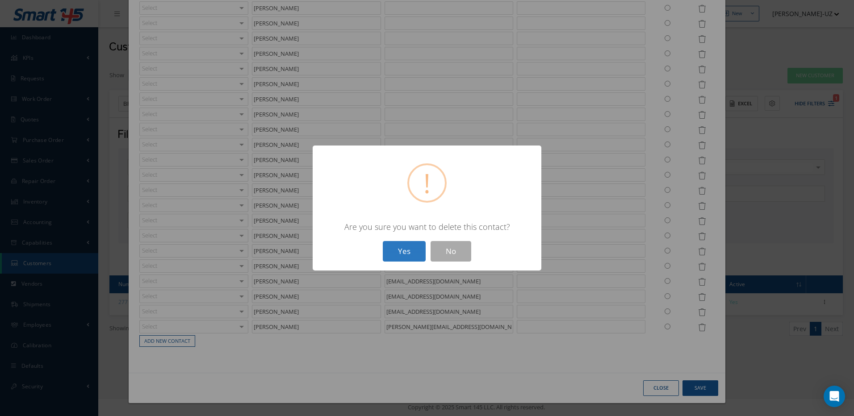
click at [410, 249] on button "Yes" at bounding box center [404, 251] width 43 height 21
type input "Ava Goldsmith"
type input "ava@bii.aero"
type input "Amy Stevenson"
type input "CALLUM@BII.AERO"
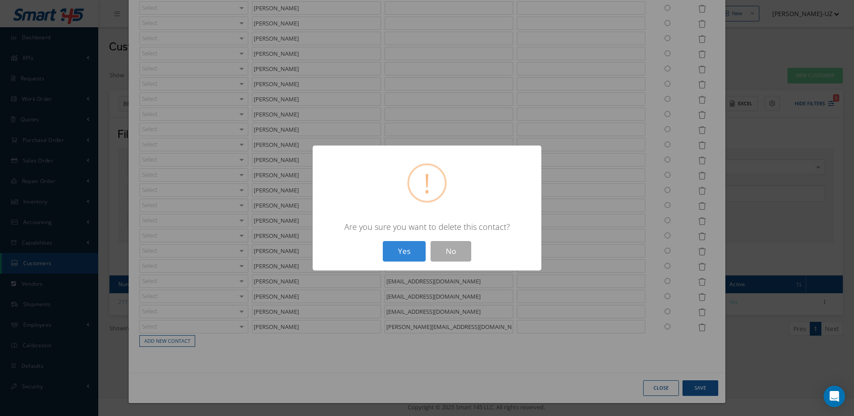
type input "CALLUM LUFF"
type input "Mike Jeffery"
type input "mike@bii.aero"
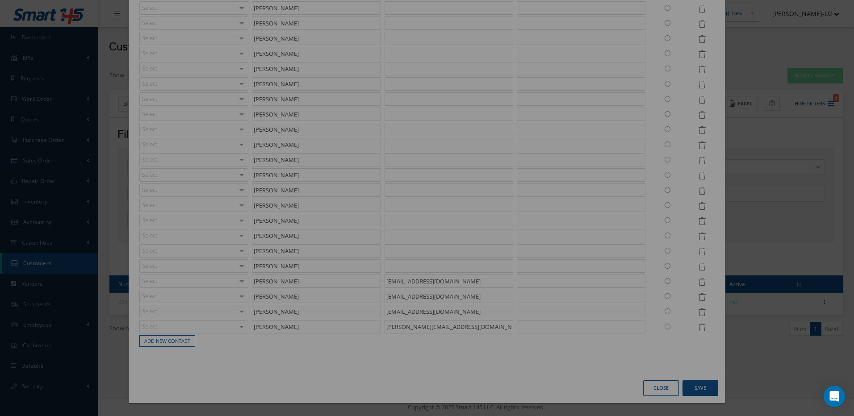
scroll to position [4151, 0]
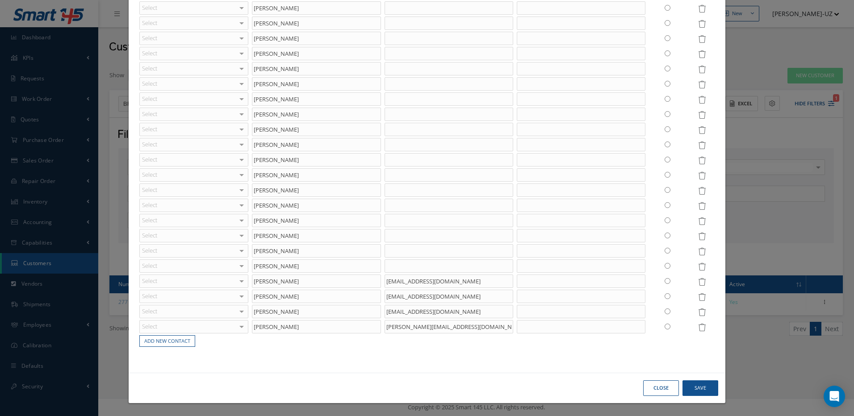
click at [698, 175] on icon at bounding box center [702, 176] width 8 height 8
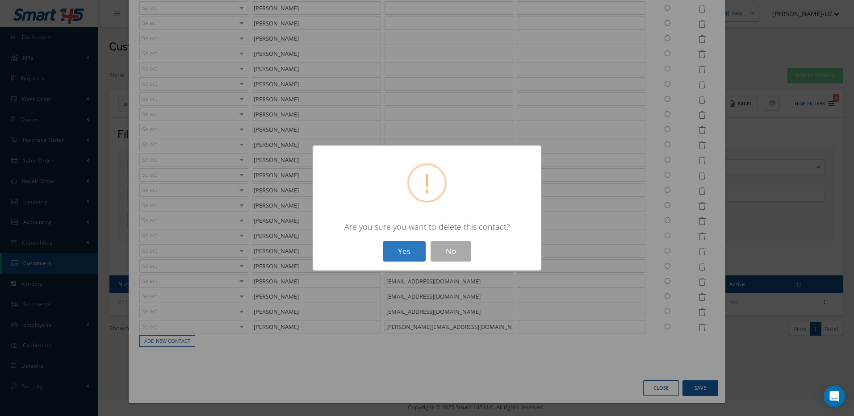
click at [405, 254] on button "Yes" at bounding box center [404, 251] width 43 height 21
type input "Ava Goldsmith"
type input "ava@bii.aero"
type input "Amy Stevenson"
type input "CALLUM@BII.AERO"
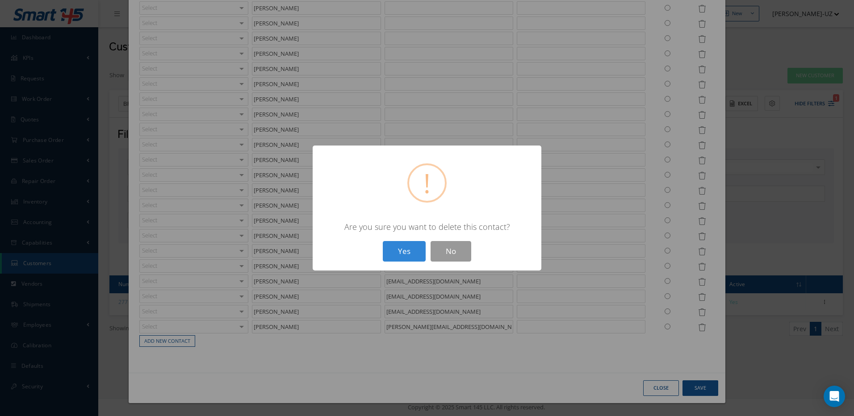
type input "CALLUM LUFF"
type input "Mike Jeffery"
type input "mike@bii.aero"
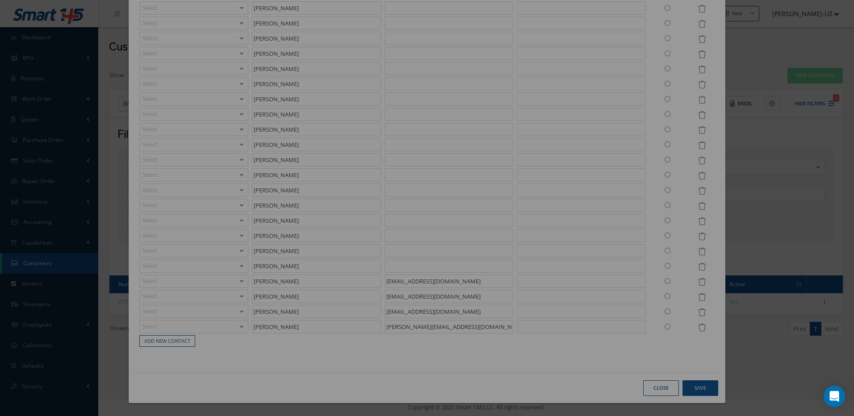
scroll to position [4135, 0]
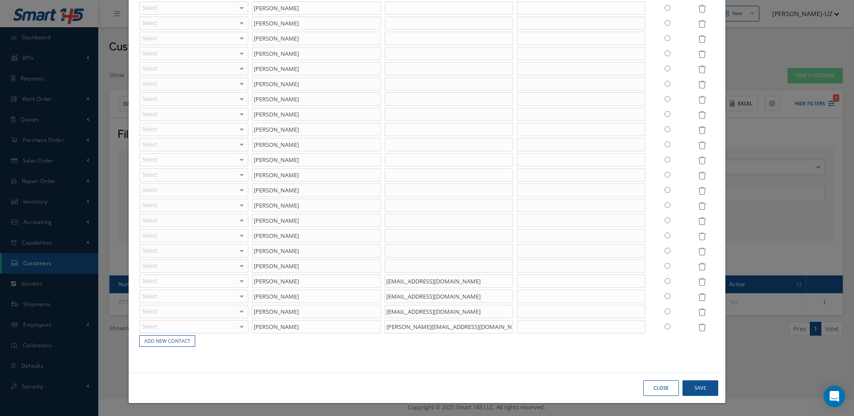
click at [698, 175] on icon at bounding box center [702, 176] width 8 height 8
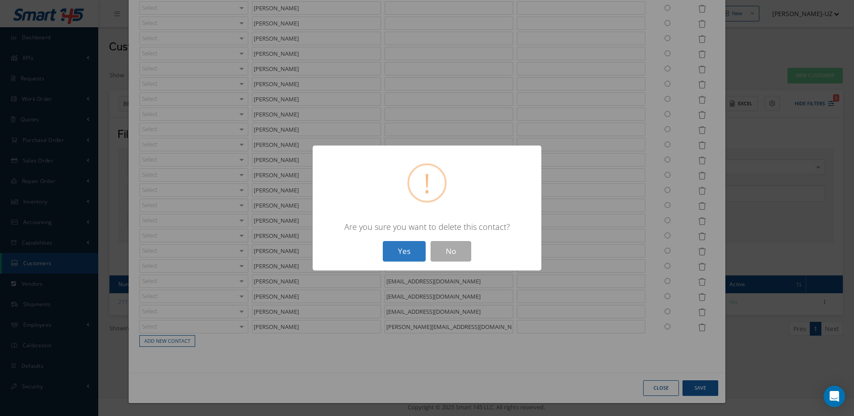
click at [405, 249] on button "Yes" at bounding box center [404, 251] width 43 height 21
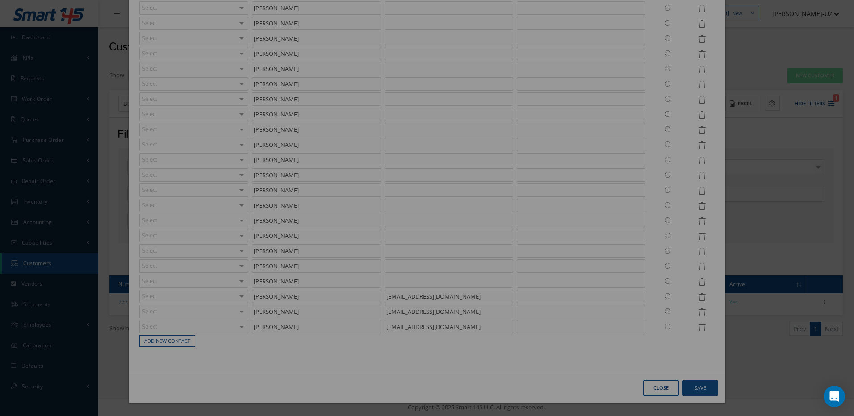
type input "Ava Goldsmith"
type input "ava@bii.aero"
type input "Amy Stevenson"
type input "CALLUM@BII.AERO"
type input "CALLUM LUFF"
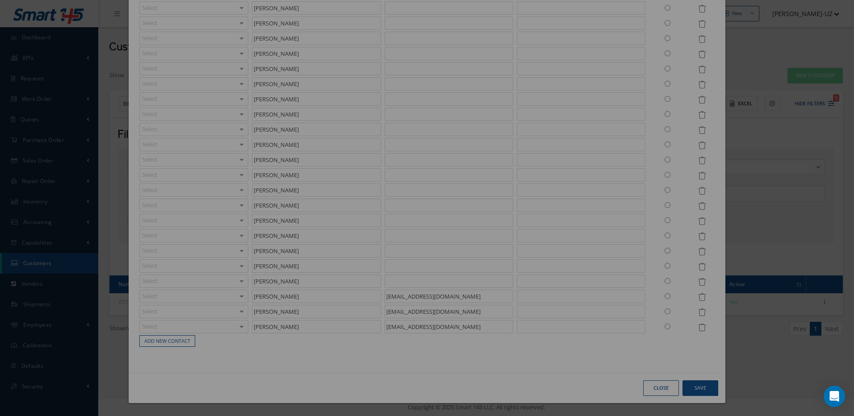
type input "Mike Jeffery"
type input "mike@bii.aero"
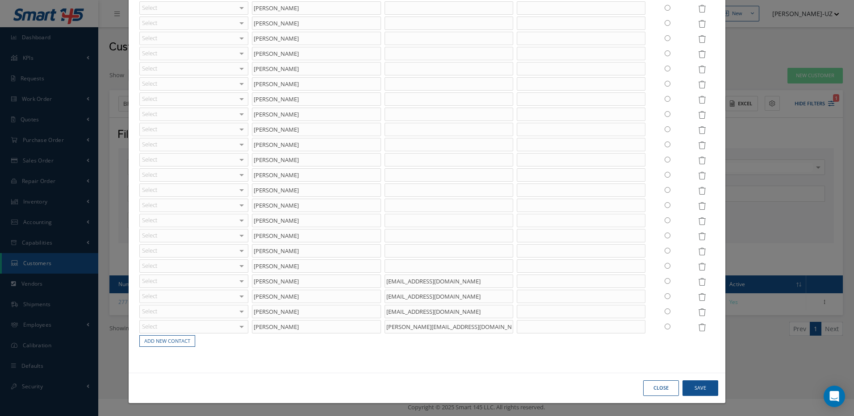
click at [698, 191] on icon at bounding box center [702, 191] width 8 height 8
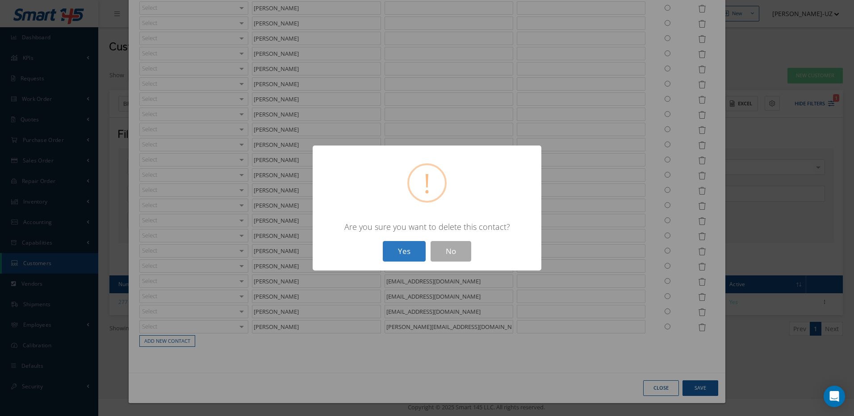
click at [412, 251] on button "Yes" at bounding box center [404, 251] width 43 height 21
type input "Ava Goldsmith"
type input "ava@bii.aero"
type input "Amy Stevenson"
type input "CALLUM@BII.AERO"
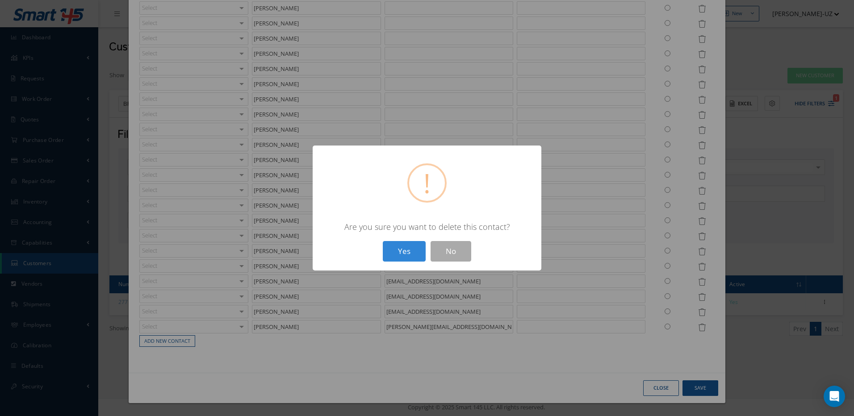
type input "CALLUM LUFF"
type input "Mike Jeffery"
type input "mike@bii.aero"
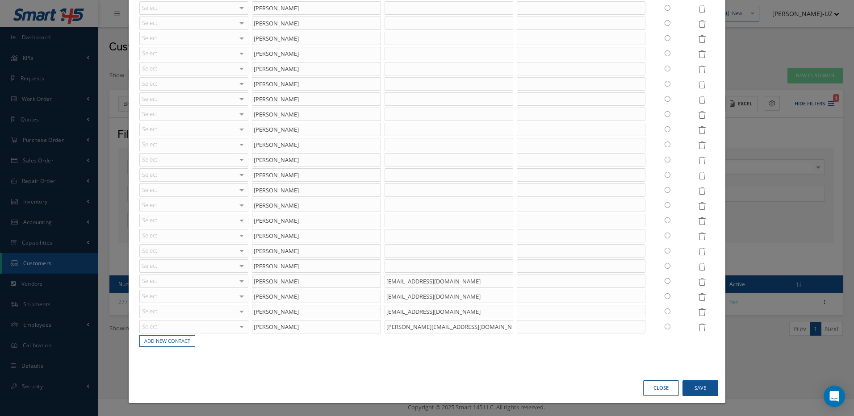
click at [698, 191] on icon at bounding box center [702, 191] width 8 height 8
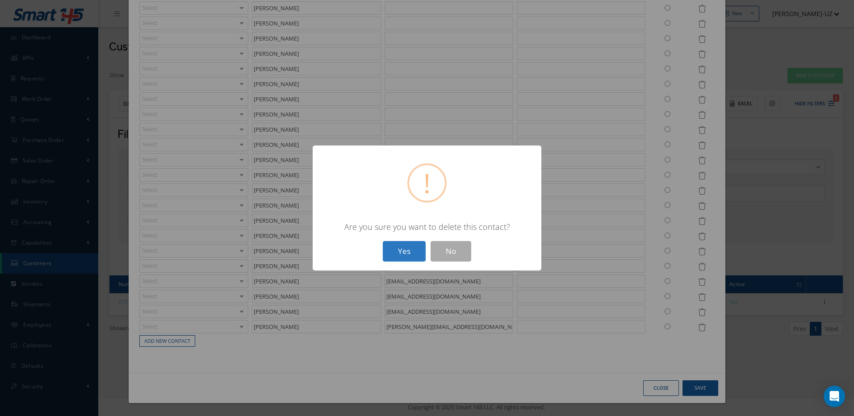
click at [398, 252] on button "Yes" at bounding box center [404, 251] width 43 height 21
type input "Ava Goldsmith"
type input "ava@bii.aero"
type input "Amy Stevenson"
type input "CALLUM@BII.AERO"
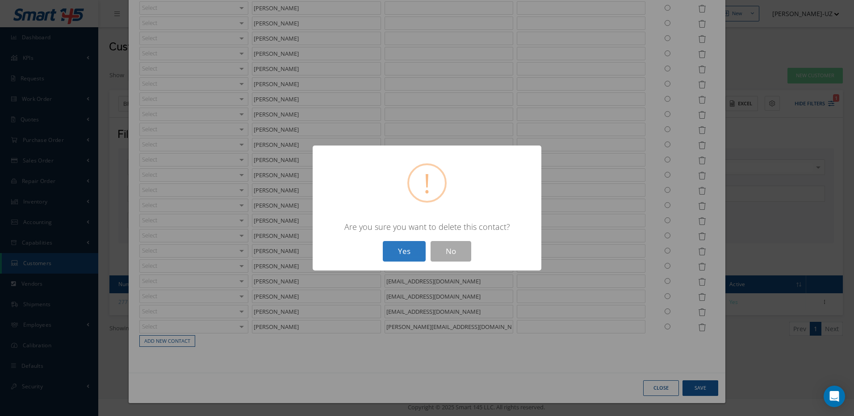
type input "CALLUM LUFF"
type input "Mike Jeffery"
type input "mike@bii.aero"
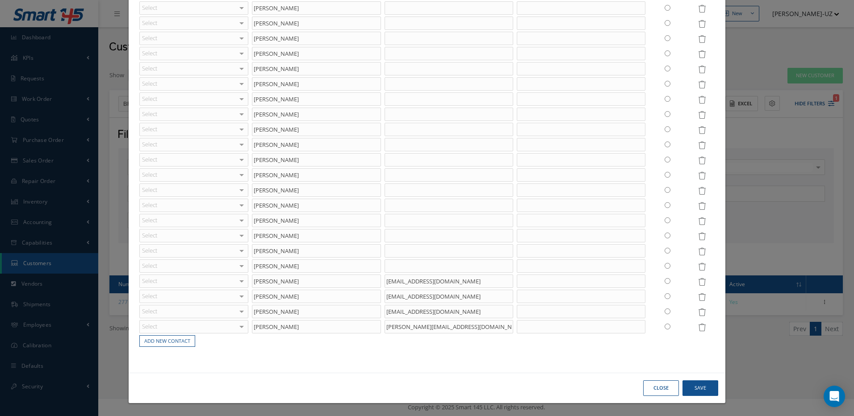
click at [698, 206] on icon at bounding box center [702, 206] width 8 height 8
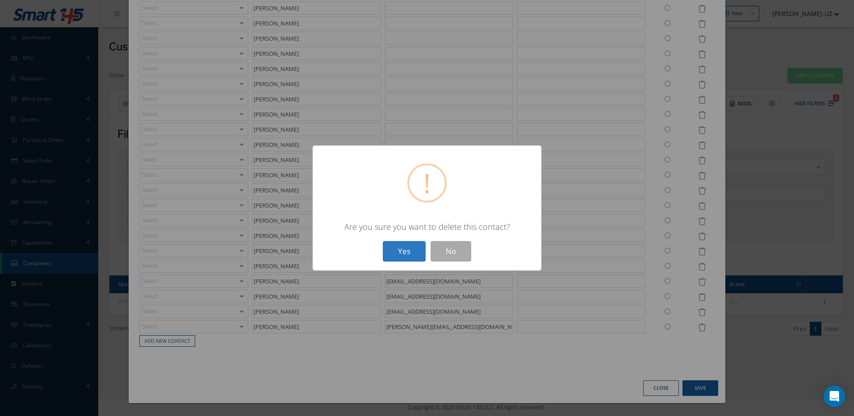
click at [411, 247] on button "Yes" at bounding box center [404, 251] width 43 height 21
type input "Ava Goldsmith"
type input "ava@bii.aero"
type input "Amy Stevenson"
type input "CALLUM@BII.AERO"
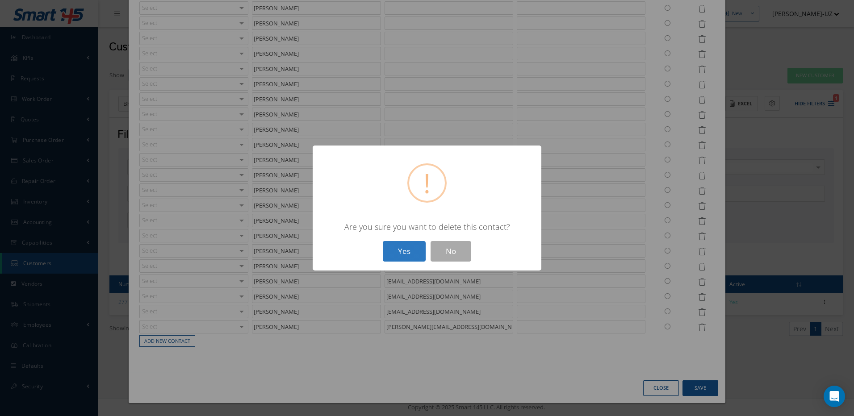
type input "CALLUM LUFF"
type input "Mike Jeffery"
type input "mike@bii.aero"
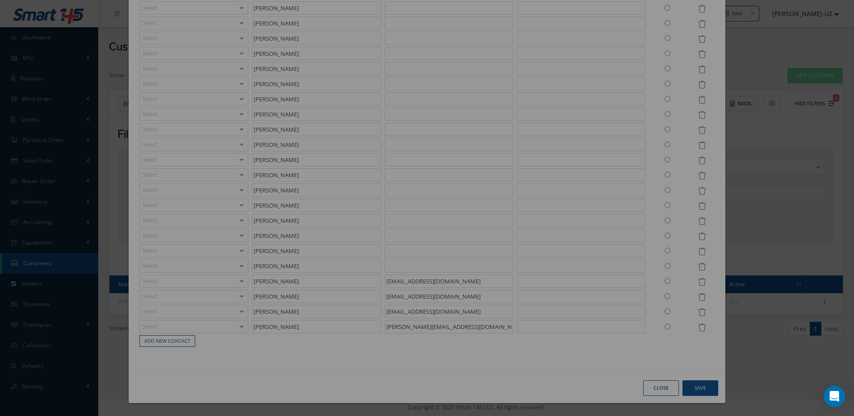
scroll to position [4075, 0]
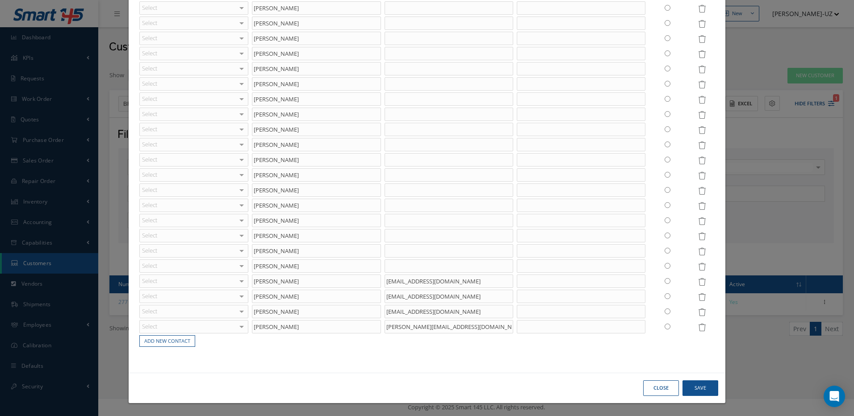
click at [699, 192] on icon at bounding box center [702, 191] width 8 height 8
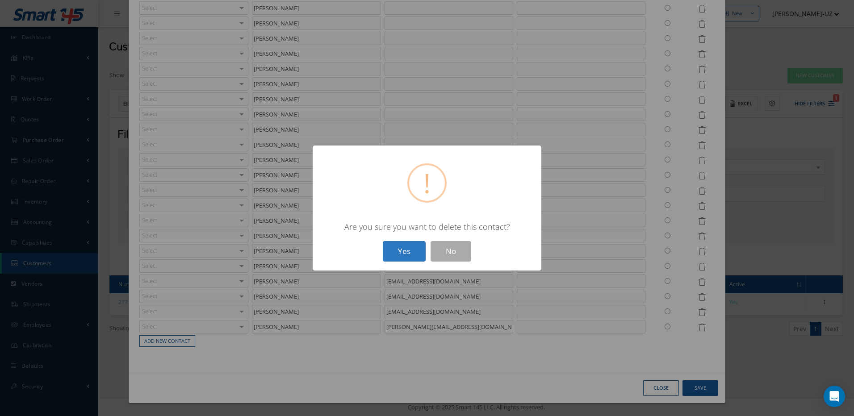
click at [404, 252] on button "Yes" at bounding box center [404, 251] width 43 height 21
type input "Ava Goldsmith"
type input "ava@bii.aero"
type input "Amy Stevenson"
type input "CALLUM@BII.AERO"
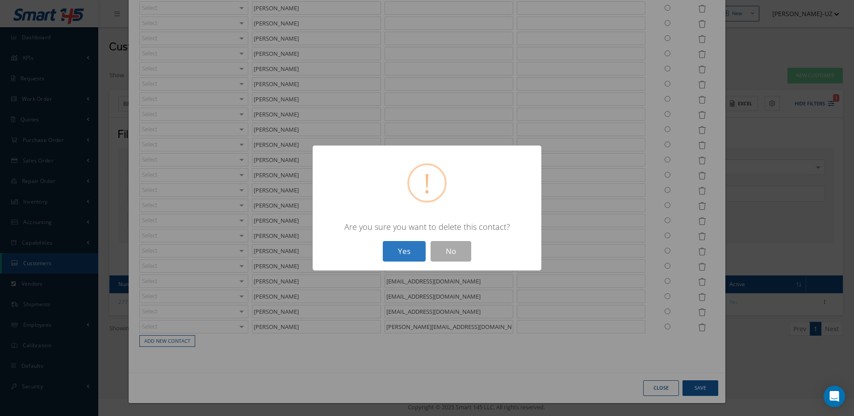
type input "CALLUM LUFF"
type input "Mike Jeffery"
type input "mike@bii.aero"
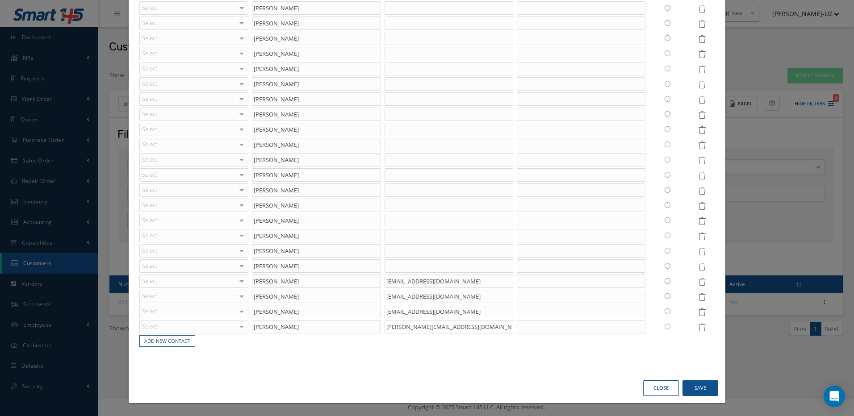
click at [698, 206] on icon at bounding box center [702, 206] width 8 height 8
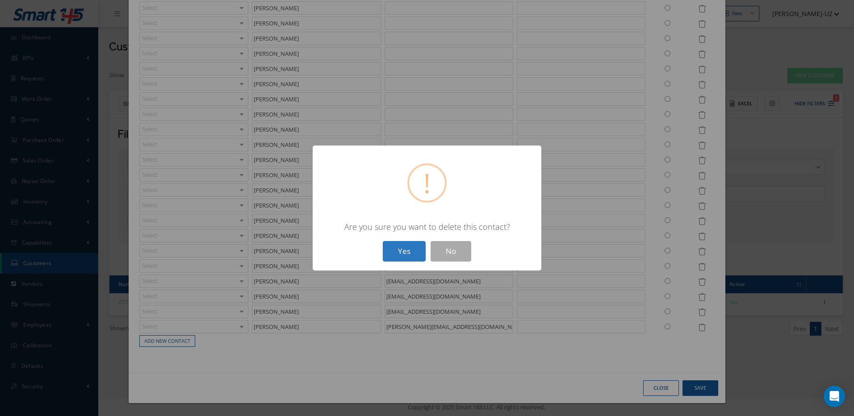
click at [400, 249] on button "Yes" at bounding box center [404, 251] width 43 height 21
type input "Ava Goldsmith"
type input "ava@bii.aero"
type input "Amy Stevenson"
type input "CALLUM@BII.AERO"
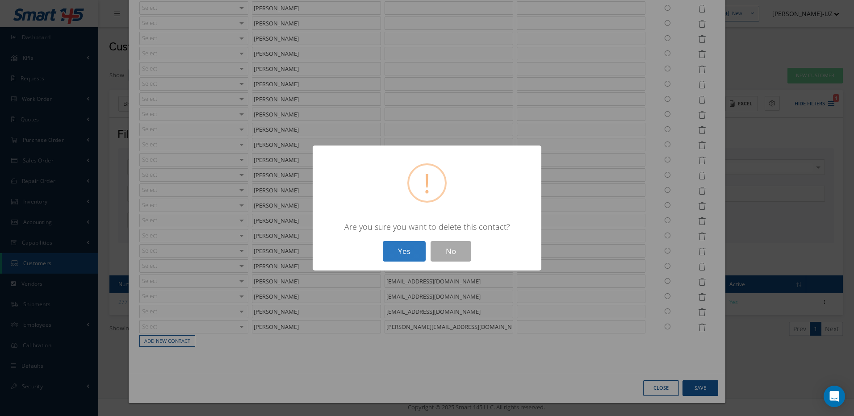
type input "CALLUM LUFF"
type input "Mike Jeffery"
type input "mike@bii.aero"
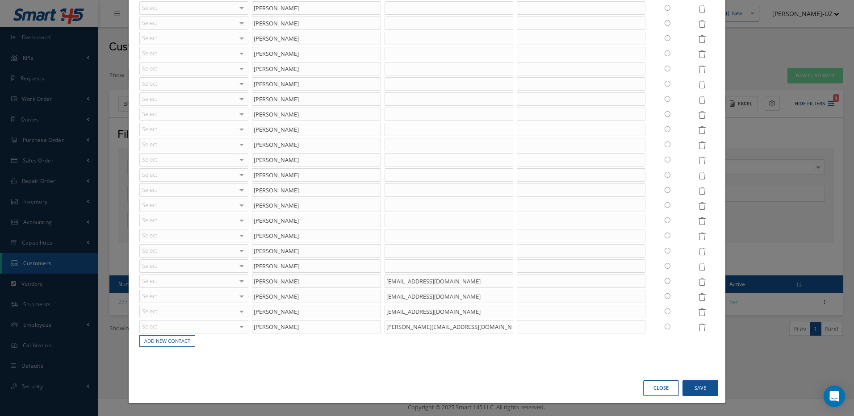
click at [698, 220] on icon at bounding box center [702, 222] width 8 height 8
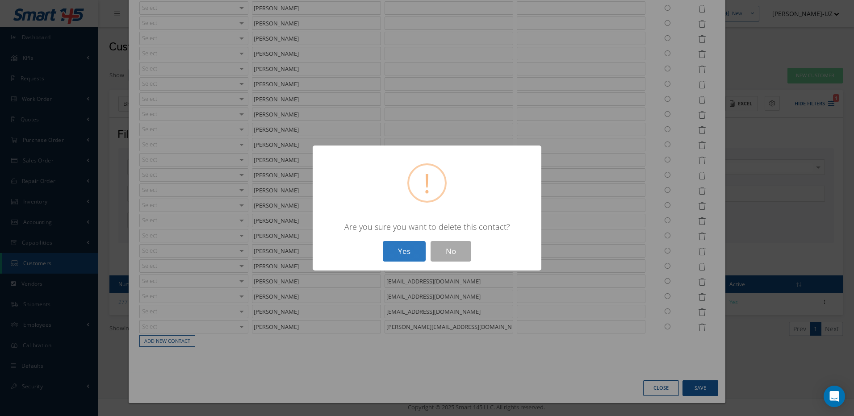
click at [408, 250] on button "Yes" at bounding box center [404, 251] width 43 height 21
type input "Ava Goldsmith"
type input "ava@bii.aero"
type input "Amy Stevenson"
type input "CALLUM@BII.AERO"
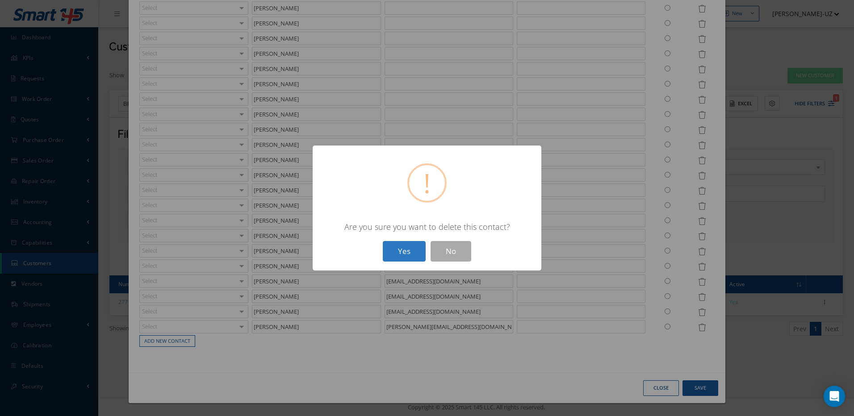
type input "CALLUM LUFF"
type input "Mike Jeffery"
type input "mike@bii.aero"
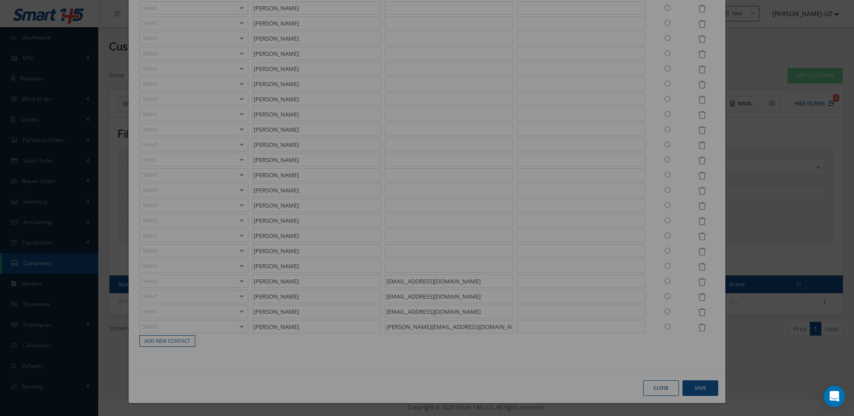
scroll to position [4029, 0]
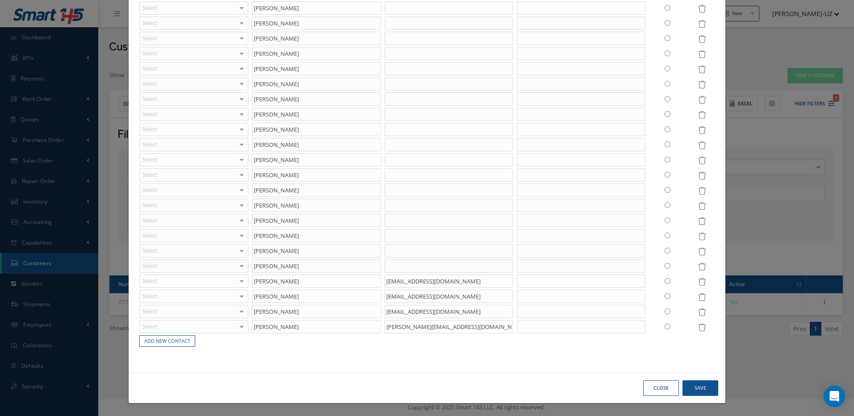
click at [698, 205] on icon at bounding box center [702, 206] width 8 height 8
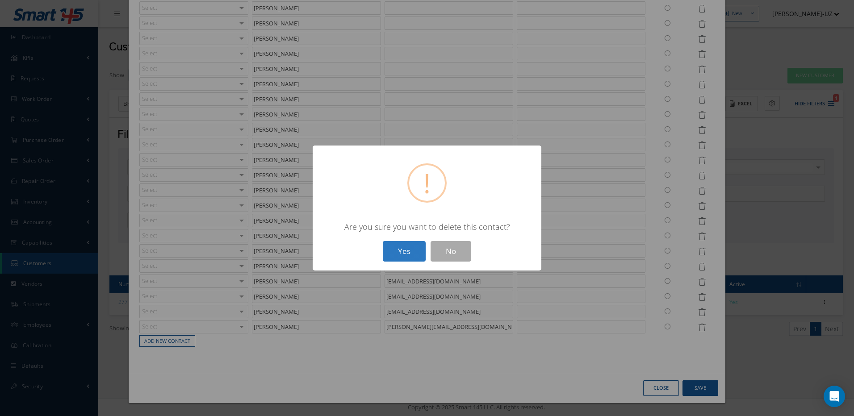
click at [403, 248] on button "Yes" at bounding box center [404, 251] width 43 height 21
type input "Ava Goldsmith"
type input "ava@bii.aero"
type input "Amy Stevenson"
type input "CALLUM@BII.AERO"
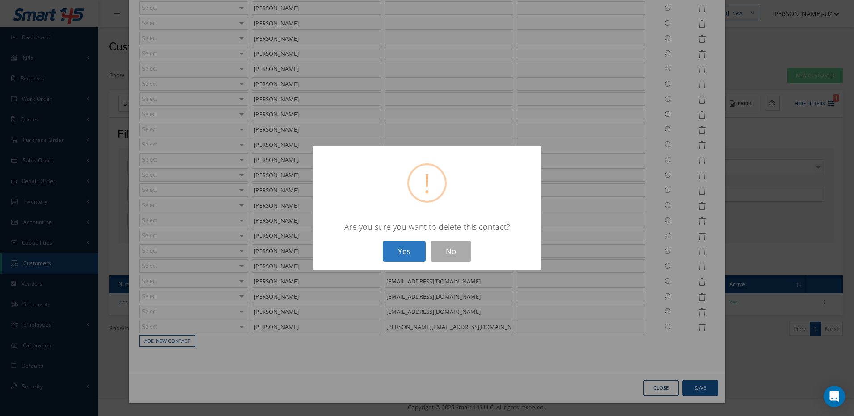
type input "CALLUM LUFF"
type input "Mike Jeffery"
type input "mike@bii.aero"
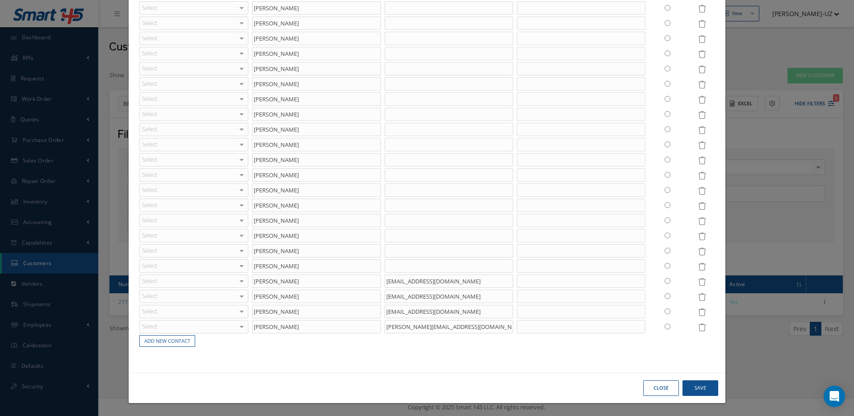
click at [698, 192] on icon at bounding box center [702, 191] width 8 height 8
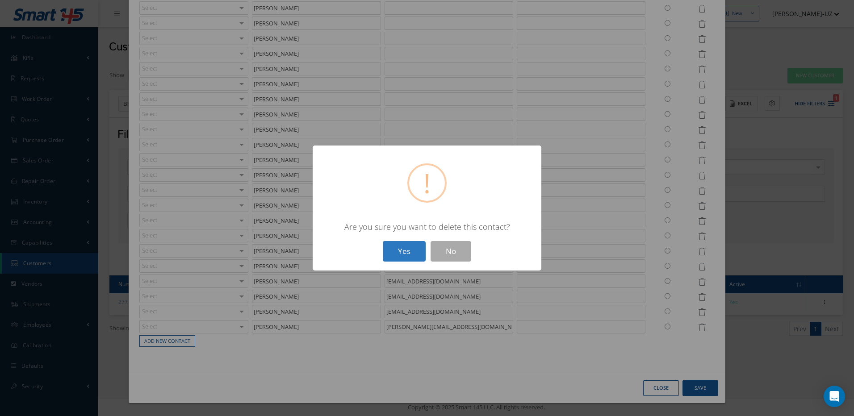
click at [414, 247] on button "Yes" at bounding box center [404, 251] width 43 height 21
type input "Ava Goldsmith"
type input "ava@bii.aero"
type input "Amy Stevenson"
type input "CALLUM@BII.AERO"
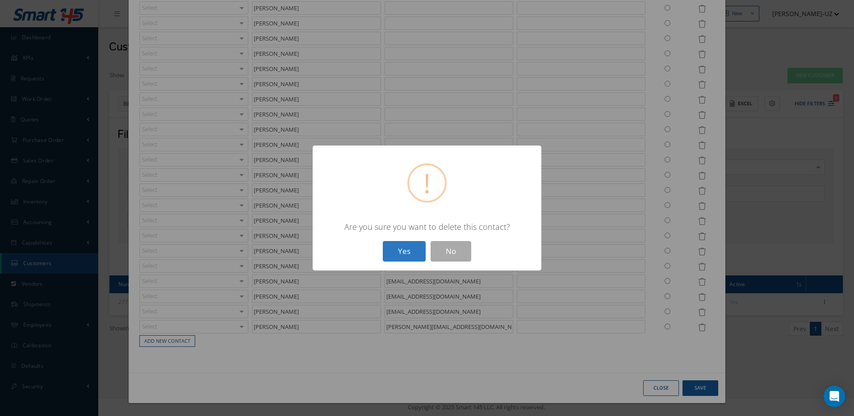
type input "CALLUM LUFF"
type input "Mike Jeffery"
type input "mike@bii.aero"
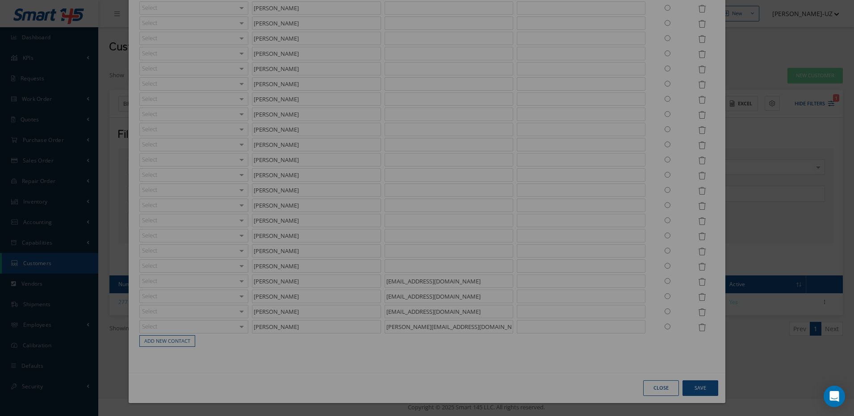
scroll to position [3999, 0]
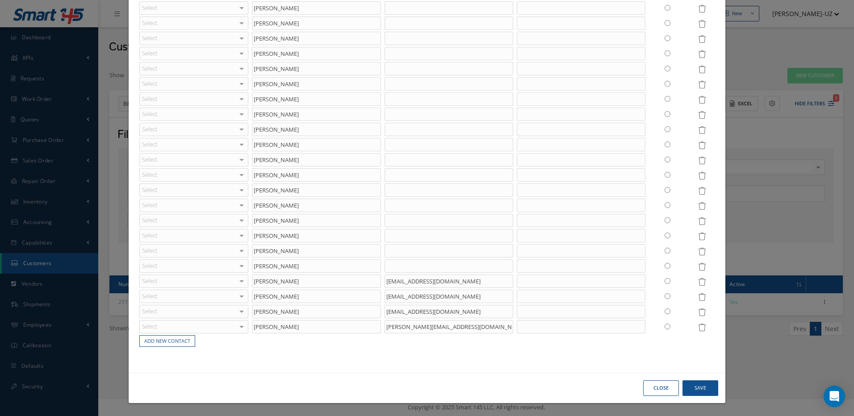
click at [698, 206] on icon at bounding box center [702, 206] width 8 height 8
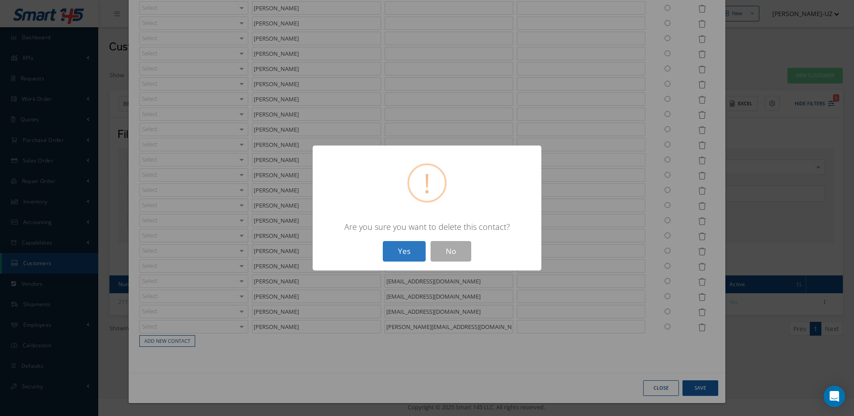
click at [402, 252] on button "Yes" at bounding box center [404, 251] width 43 height 21
type input "Ava Goldsmith"
type input "ava@bii.aero"
type input "Amy Stevenson"
type input "CALLUM@BII.AERO"
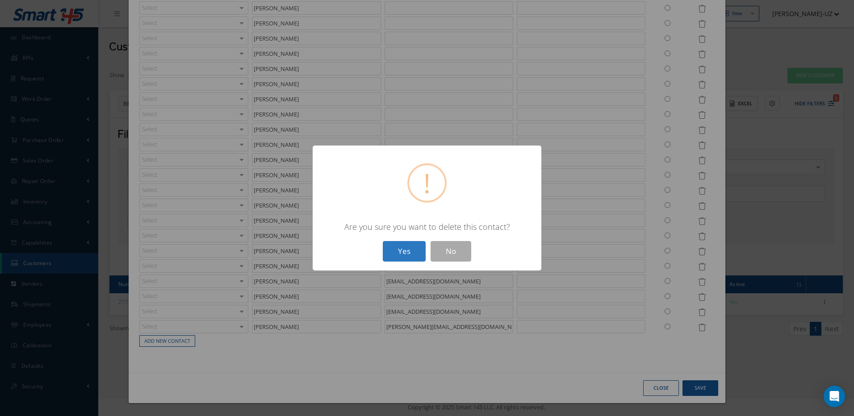
type input "CALLUM LUFF"
type input "Mike Jeffery"
type input "mike@bii.aero"
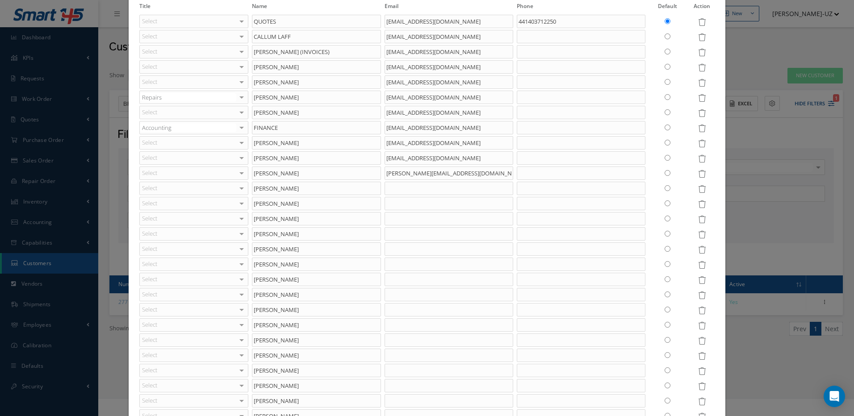
scroll to position [0, 0]
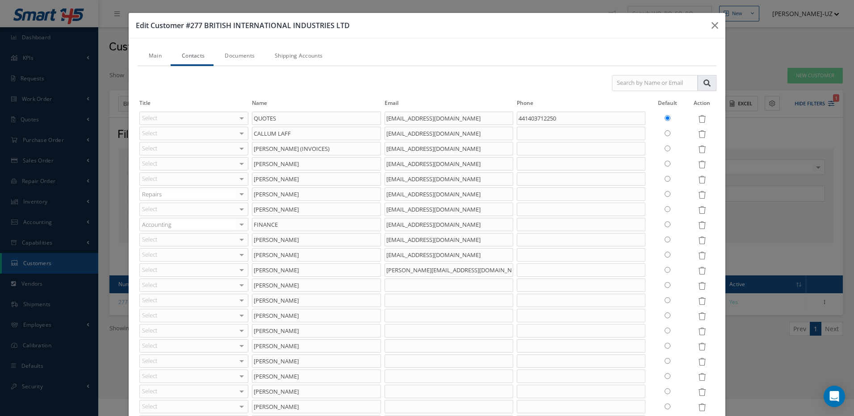
click at [151, 56] on link "Main" at bounding box center [154, 56] width 33 height 19
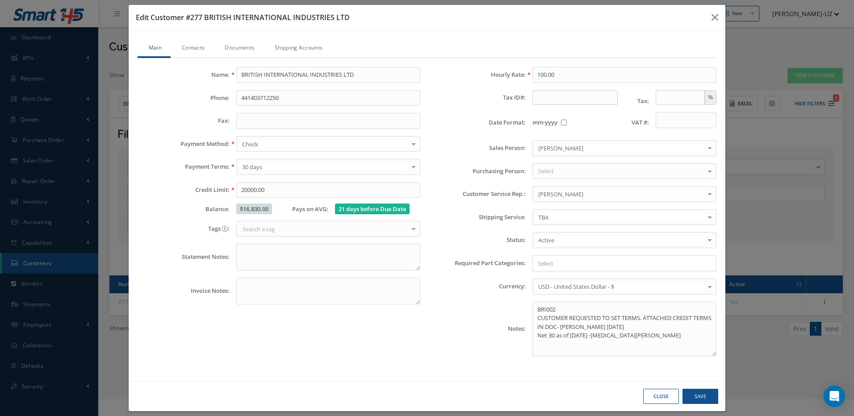
scroll to position [16, 0]
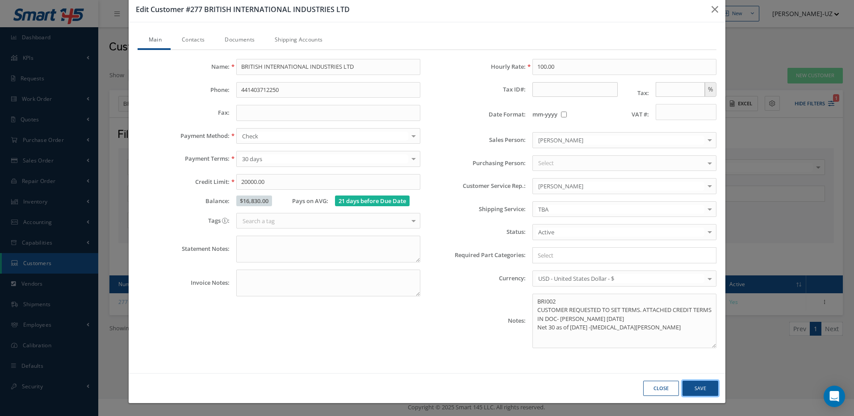
click at [0, 0] on button "Save" at bounding box center [0, 0] width 0 height 0
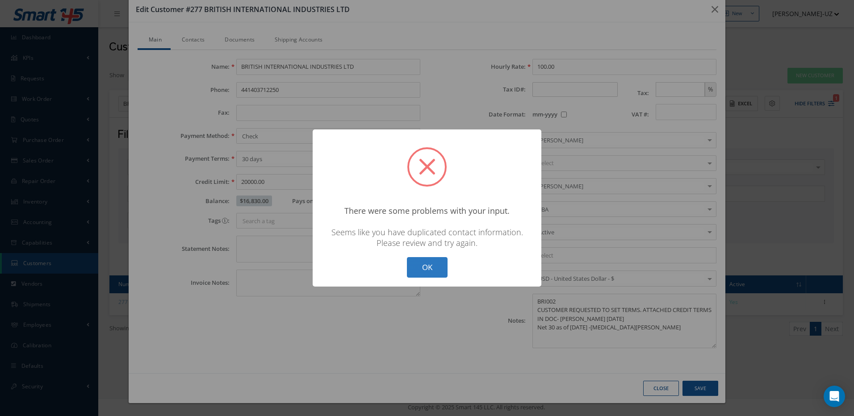
click at [419, 262] on button "OK" at bounding box center [427, 267] width 41 height 21
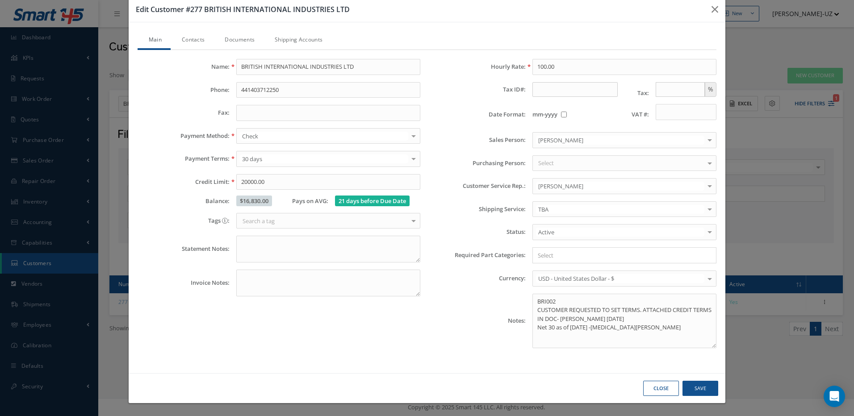
click at [0, 0] on button "Close" at bounding box center [0, 0] width 0 height 0
type input "0"
type input "100"
checkbox input "false"
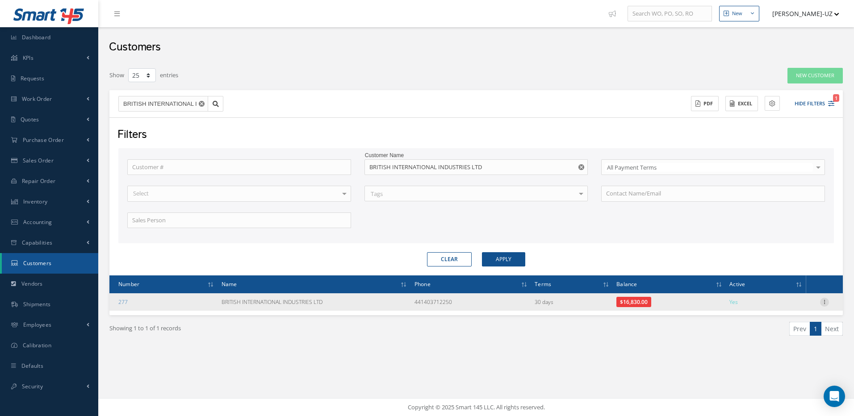
click at [825, 298] on icon at bounding box center [824, 301] width 9 height 7
click at [771, 316] on link "Edit" at bounding box center [783, 320] width 71 height 12
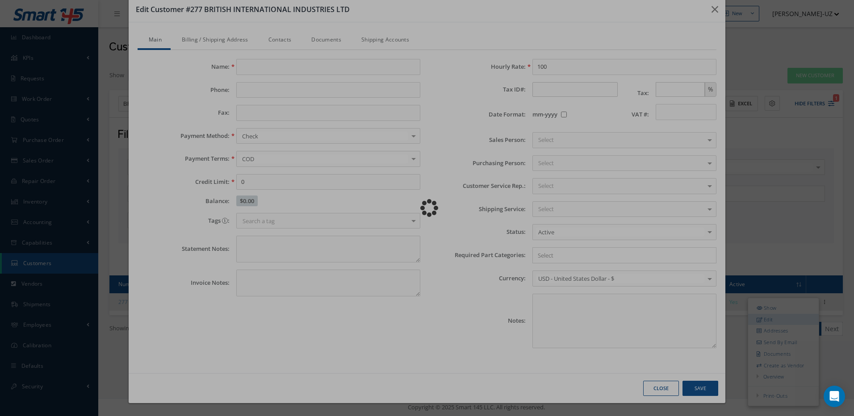
type input "BRITISH INTERNATIONAL INDUSTRIES LTD"
type input "441403712250"
type input "15000.00"
type input "100.00"
checkbox input "false"
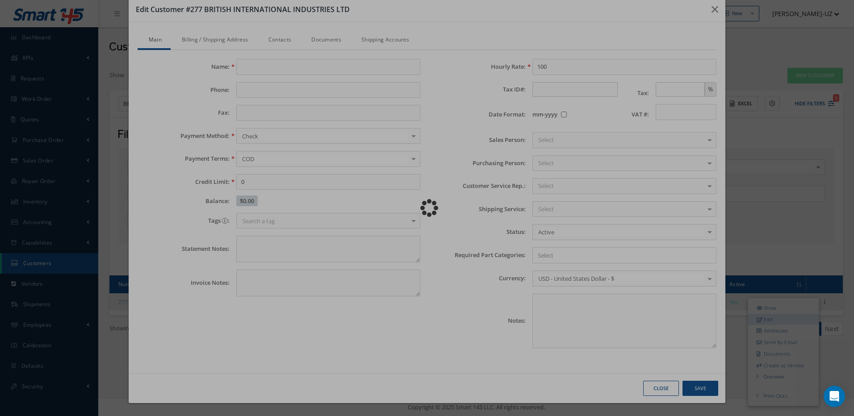
type textarea "BRI002 CUSTOMER REQUESTED TO SET TERMS. ATTACHED CREDIT TERMS IN DOC- GABRIELA …"
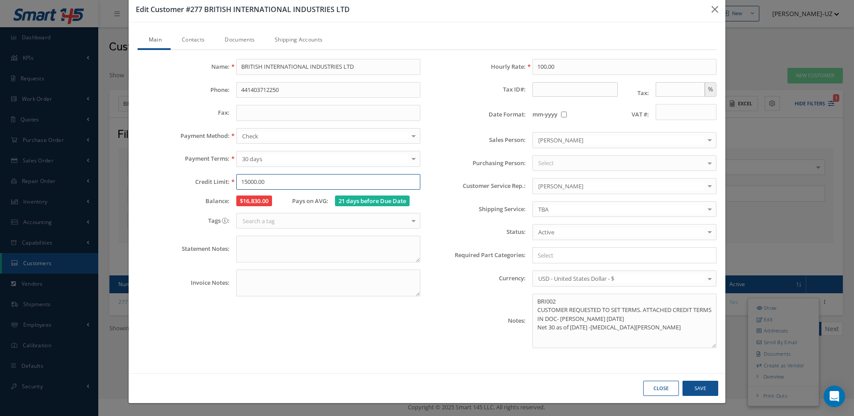
drag, startPoint x: 271, startPoint y: 182, endPoint x: 185, endPoint y: 226, distance: 96.7
click at [217, 180] on div "Credit Limit: 15000.00" at bounding box center [279, 182] width 296 height 16
type input "20000.00"
click at [0, 0] on button "Save" at bounding box center [0, 0] width 0 height 0
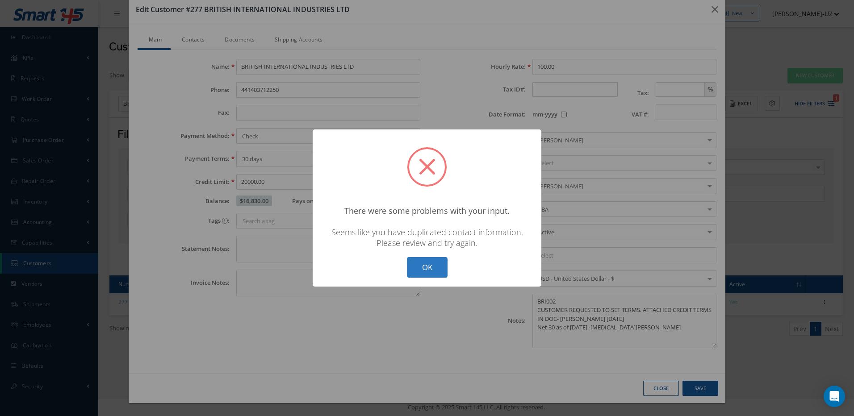
click at [436, 273] on button "OK" at bounding box center [427, 267] width 41 height 21
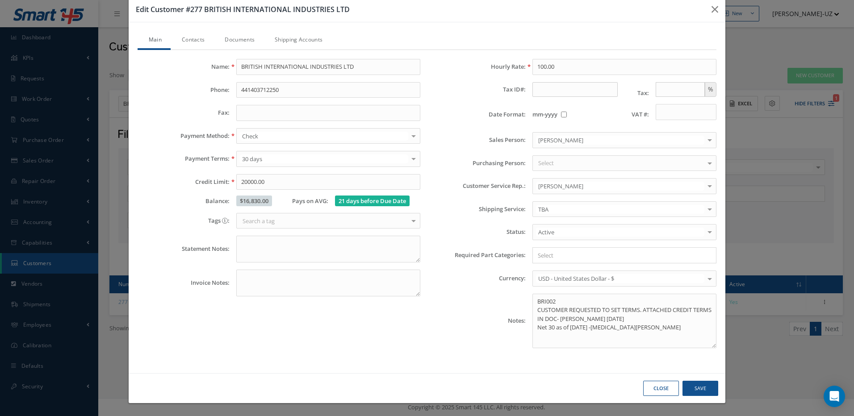
click at [190, 40] on link "Contacts" at bounding box center [192, 40] width 43 height 19
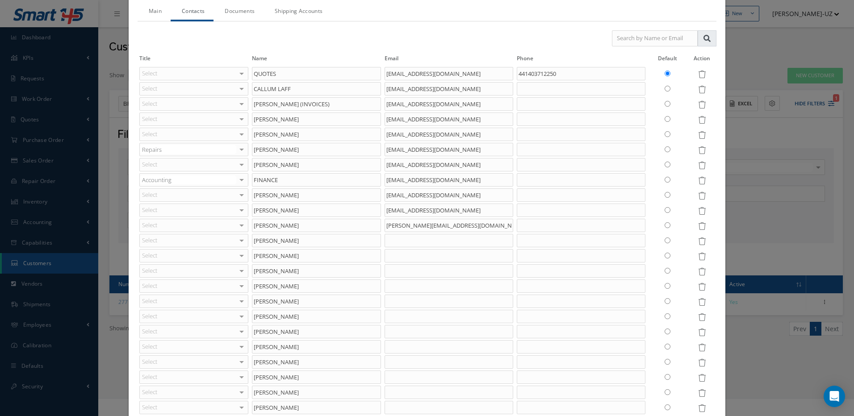
scroll to position [89, 0]
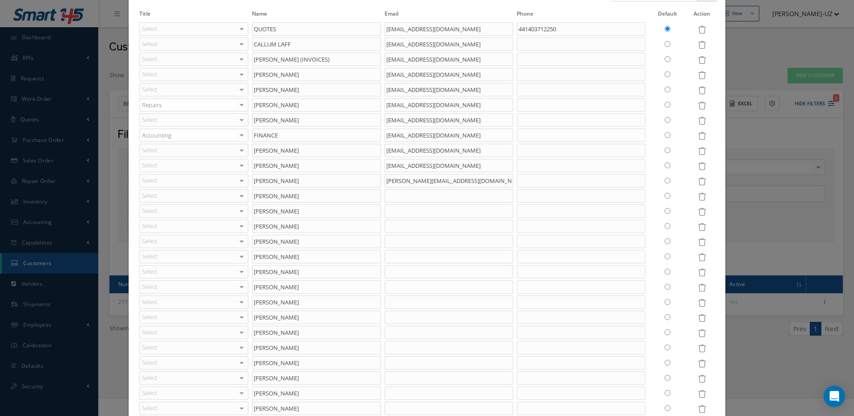
click at [698, 197] on icon at bounding box center [702, 197] width 8 height 8
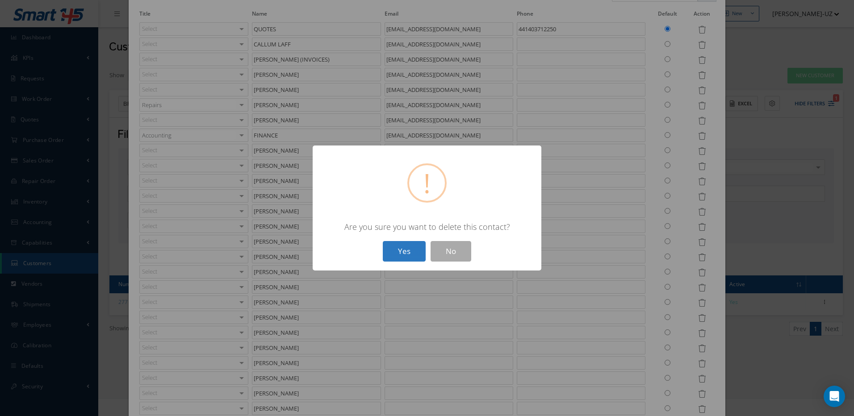
click at [403, 245] on button "Yes" at bounding box center [404, 251] width 43 height 21
type input "Ava Goldsmith"
type input "ava@bii.aero"
type input "Amy Stevenson"
type input "CALLUM@BII.AERO"
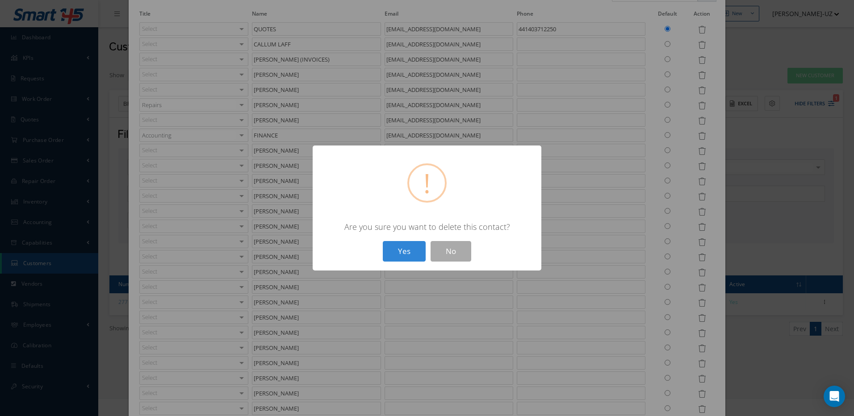
type input "CALLUM LUFF"
type input "Mike Jeffery"
type input "mike@bii.aero"
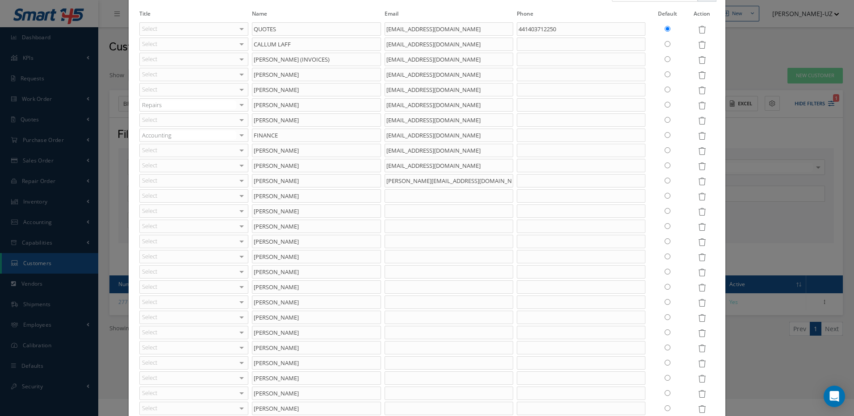
click at [698, 198] on icon at bounding box center [702, 197] width 8 height 8
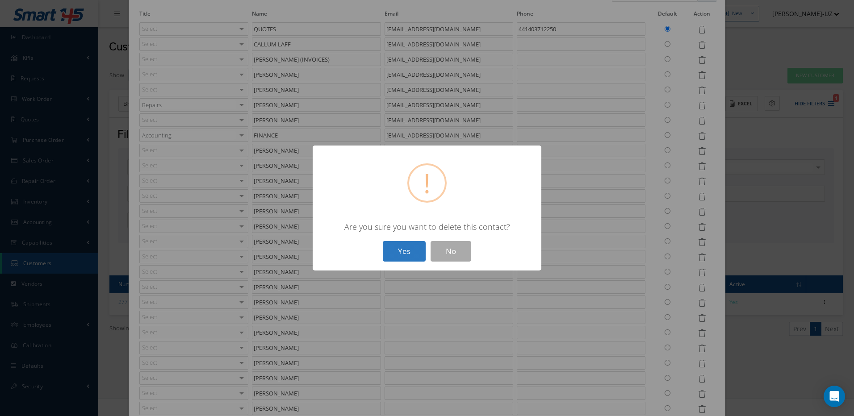
drag, startPoint x: 403, startPoint y: 246, endPoint x: 411, endPoint y: 245, distance: 7.7
click at [403, 246] on button "Yes" at bounding box center [404, 251] width 43 height 21
type input "Ava Goldsmith"
type input "ava@bii.aero"
type input "Amy Stevenson"
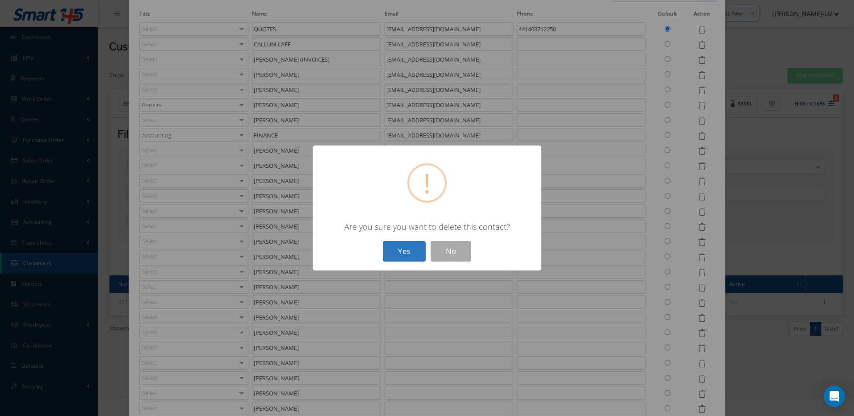
type input "CALLUM@BII.AERO"
type input "CALLUM LUFF"
type input "Mike Jeffery"
type input "mike@bii.aero"
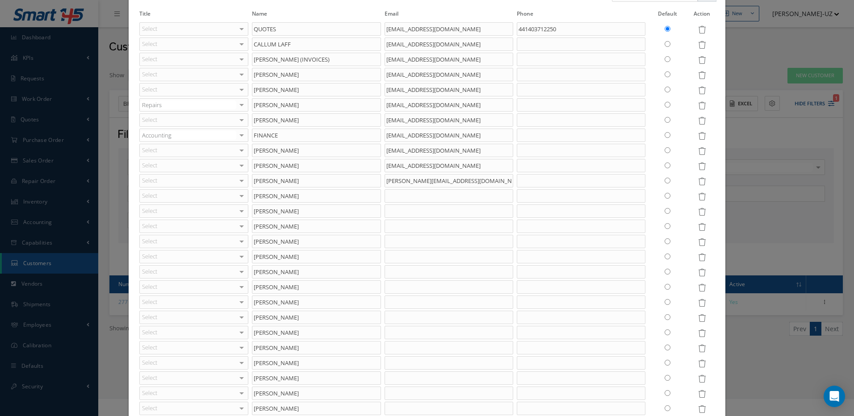
click at [698, 185] on icon at bounding box center [702, 182] width 8 height 8
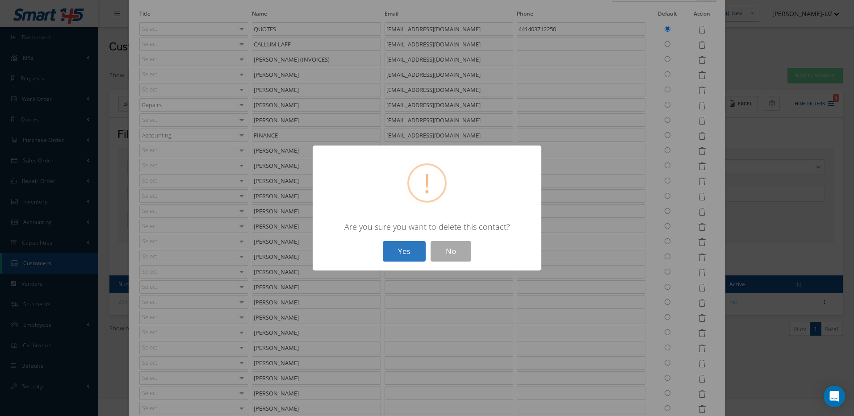
click at [383, 252] on button "Yes" at bounding box center [404, 251] width 43 height 21
type input "Rory Corcoran"
type input "Ava Goldsmith"
type input "ava@bii.aero"
type input "Amy Stevenson"
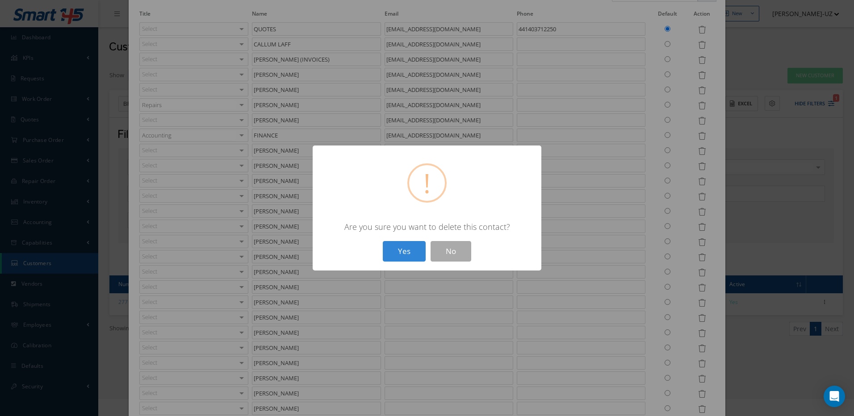
type input "CALLUM@BII.AERO"
type input "CALLUM LUFF"
type input "Mike Jeffery"
type input "mike@bii.aero"
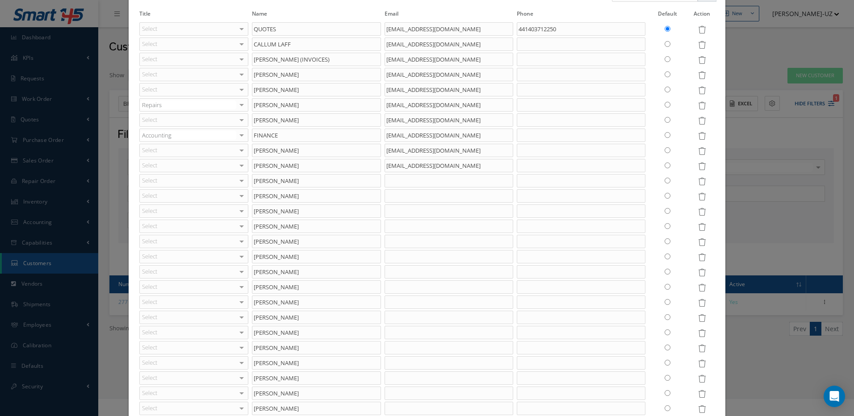
click at [698, 227] on icon at bounding box center [702, 227] width 8 height 8
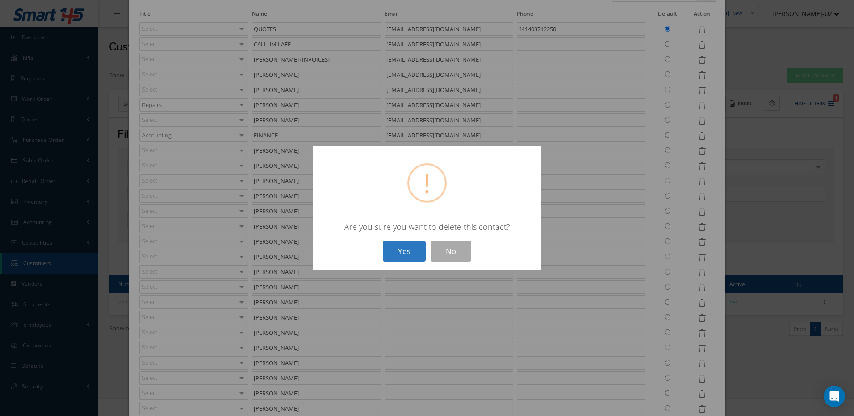
click at [405, 247] on button "Yes" at bounding box center [404, 251] width 43 height 21
type input "Ava Goldsmith"
type input "ava@bii.aero"
type input "Amy Stevenson"
type input "CALLUM@BII.AERO"
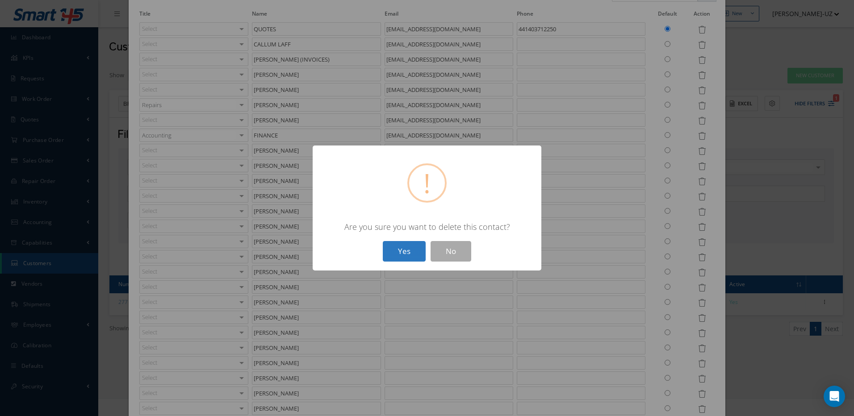
type input "CALLUM LUFF"
type input "Mike Jeffery"
type input "mike@bii.aero"
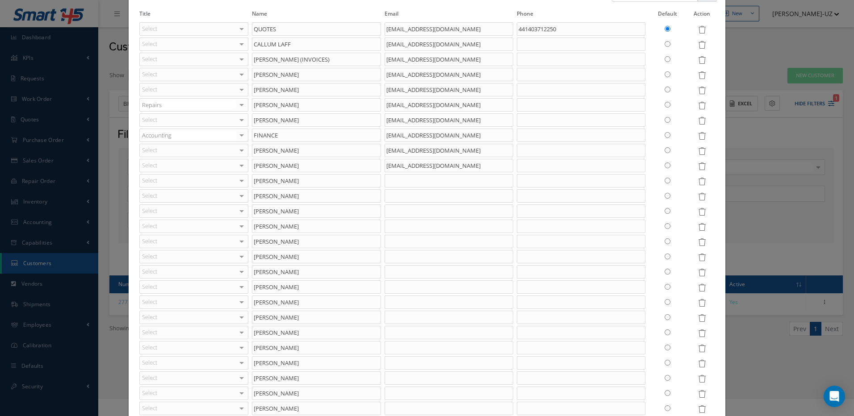
click at [698, 227] on icon at bounding box center [702, 227] width 8 height 8
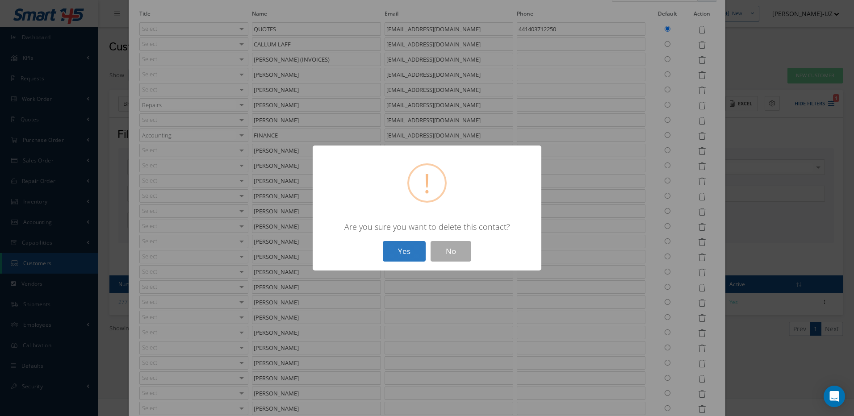
click at [414, 252] on button "Yes" at bounding box center [404, 251] width 43 height 21
type input "Ava Goldsmith"
type input "ava@bii.aero"
type input "Amy Stevenson"
type input "CALLUM@BII.AERO"
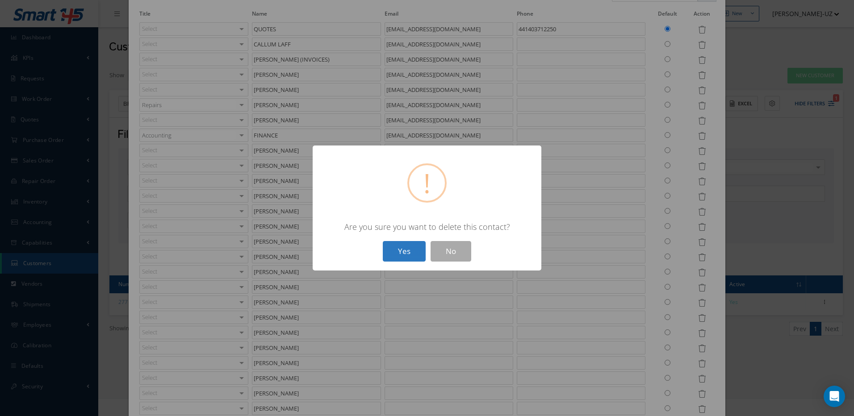
type input "CALLUM LUFF"
type input "Mike Jeffery"
type input "mike@bii.aero"
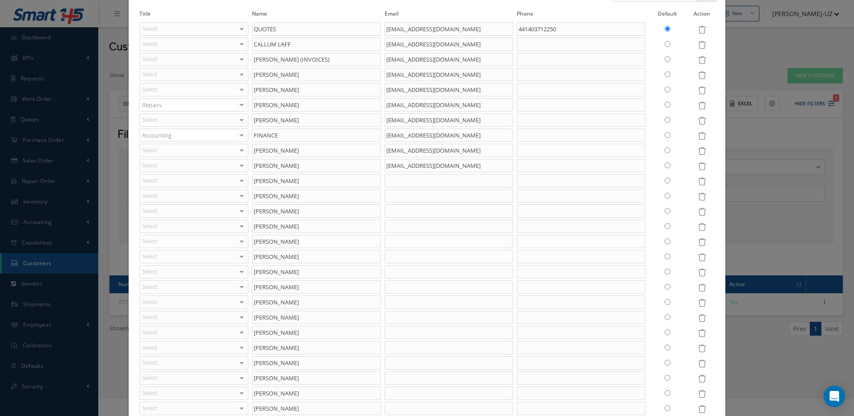
click at [698, 214] on icon at bounding box center [702, 212] width 8 height 8
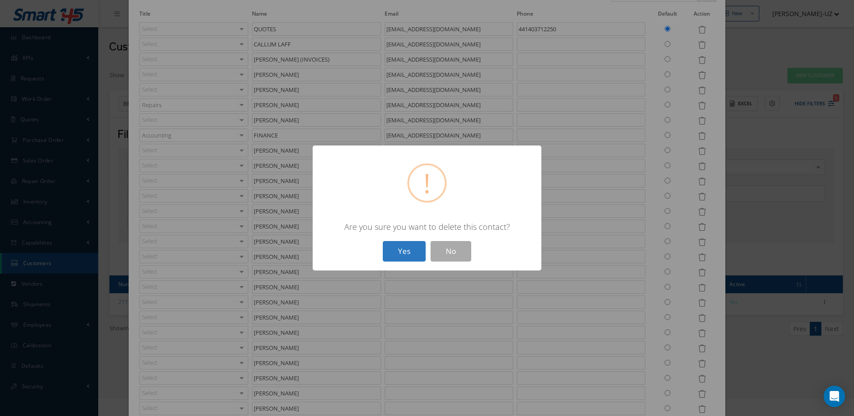
click at [410, 249] on button "Yes" at bounding box center [404, 251] width 43 height 21
type input "Ava Goldsmith"
type input "ava@bii.aero"
type input "Amy Stevenson"
type input "CALLUM@BII.AERO"
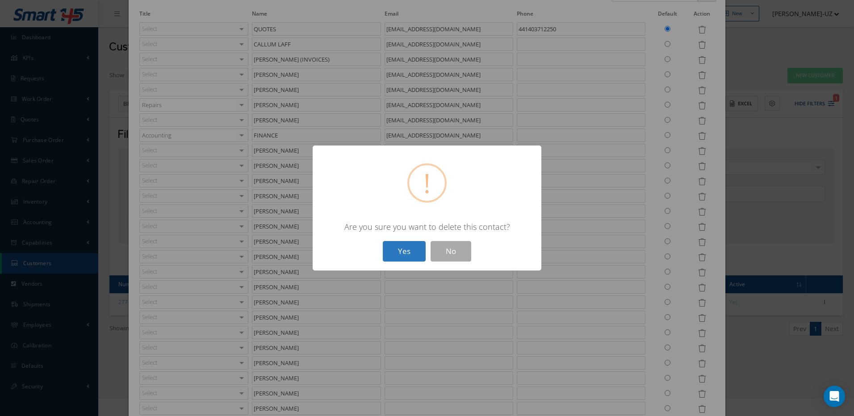
type input "CALLUM LUFF"
type input "Mike Jeffery"
type input "mike@bii.aero"
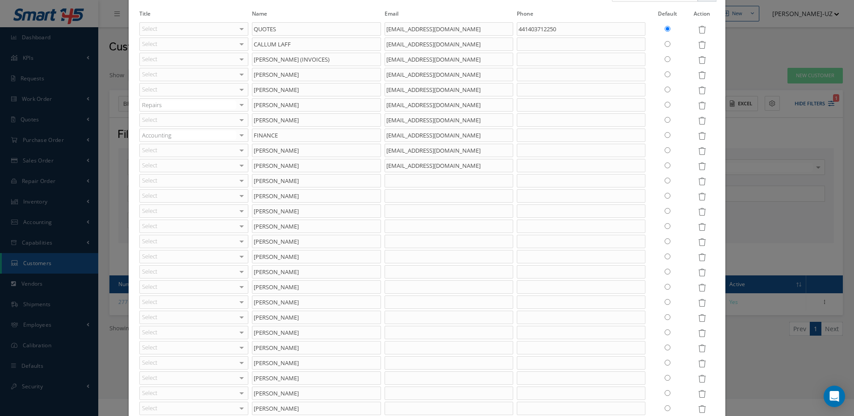
click at [698, 212] on icon at bounding box center [702, 212] width 8 height 8
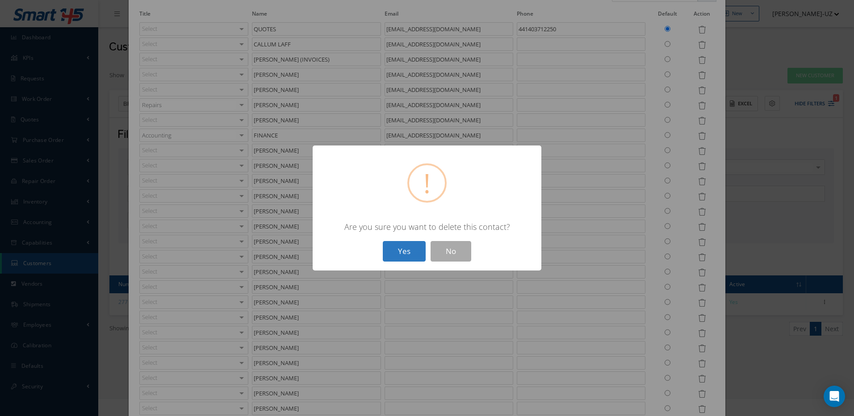
click at [409, 251] on button "Yes" at bounding box center [404, 251] width 43 height 21
type input "Ava Goldsmith"
type input "ava@bii.aero"
type input "Amy Stevenson"
type input "CALLUM@BII.AERO"
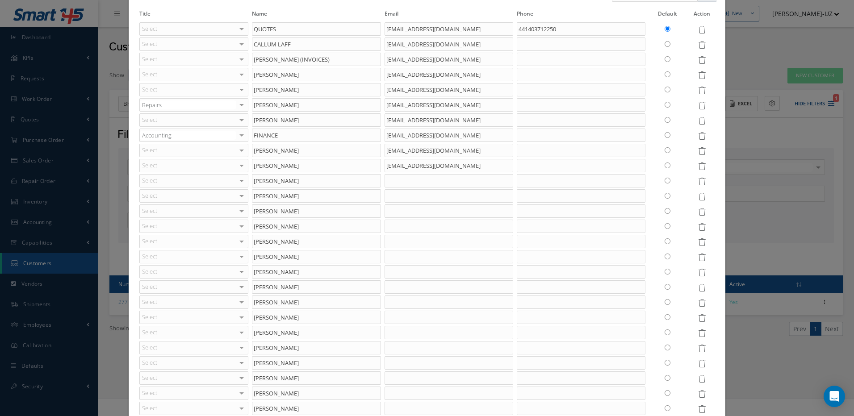
click at [698, 241] on icon at bounding box center [702, 243] width 8 height 8
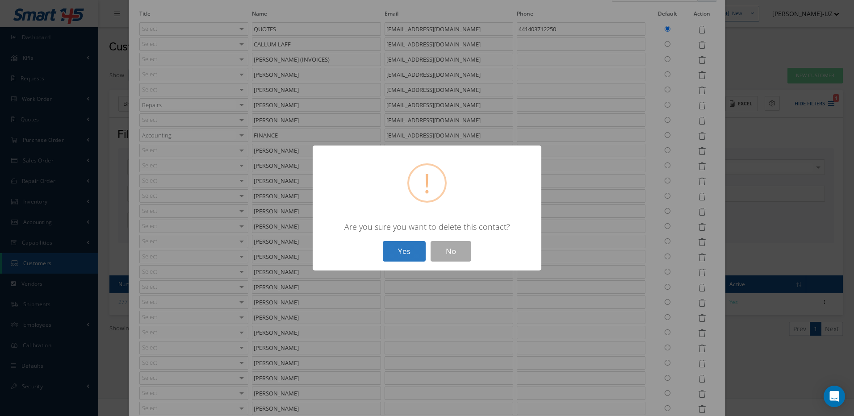
click at [412, 245] on button "Yes" at bounding box center [404, 251] width 43 height 21
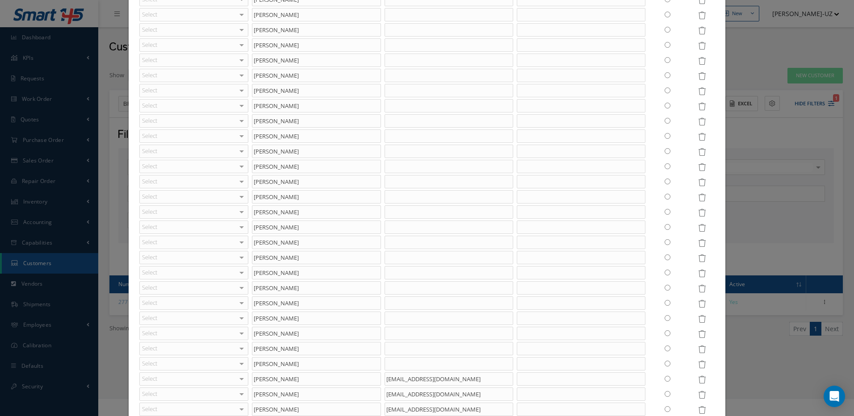
scroll to position [4120, 0]
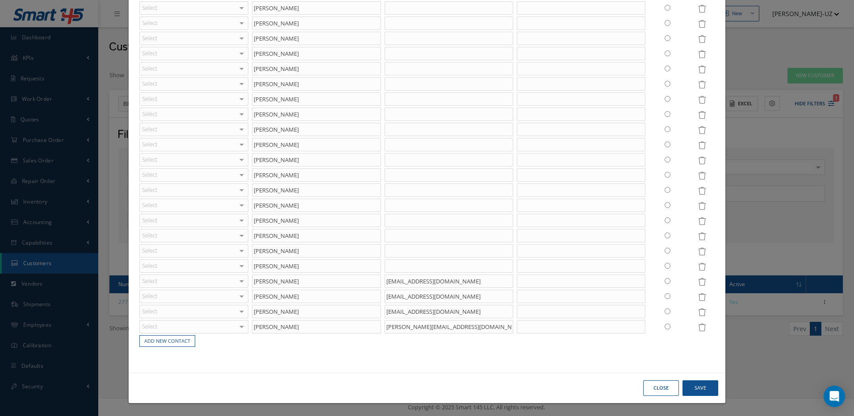
click at [665, 263] on input "radio" at bounding box center [668, 266] width 6 height 6
click at [665, 251] on input "radio" at bounding box center [668, 251] width 6 height 6
click at [665, 234] on input "radio" at bounding box center [668, 236] width 6 height 6
click at [665, 250] on input "radio" at bounding box center [668, 251] width 6 height 6
click at [698, 250] on icon at bounding box center [702, 252] width 8 height 8
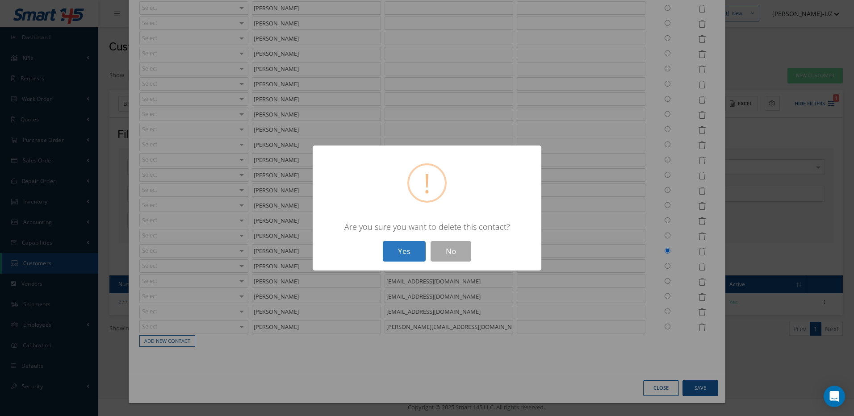
click at [410, 252] on button "Yes" at bounding box center [404, 251] width 43 height 21
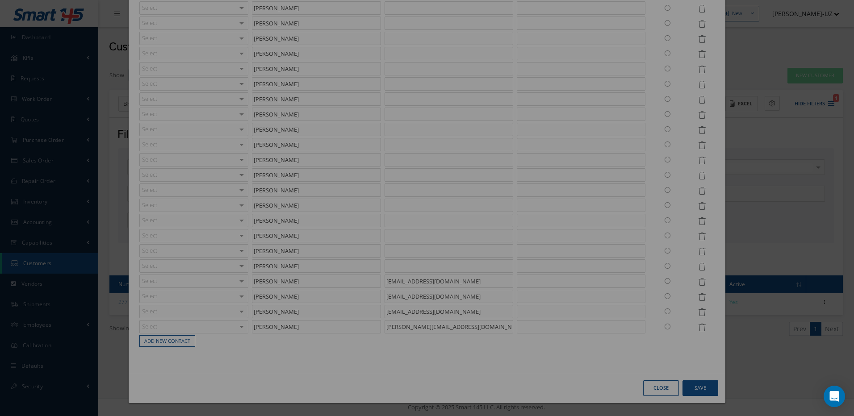
scroll to position [4105, 0]
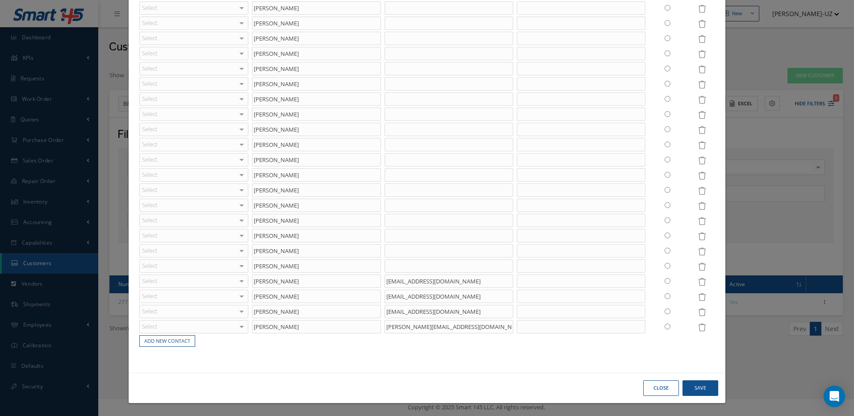
click at [665, 252] on input "radio" at bounding box center [668, 251] width 6 height 6
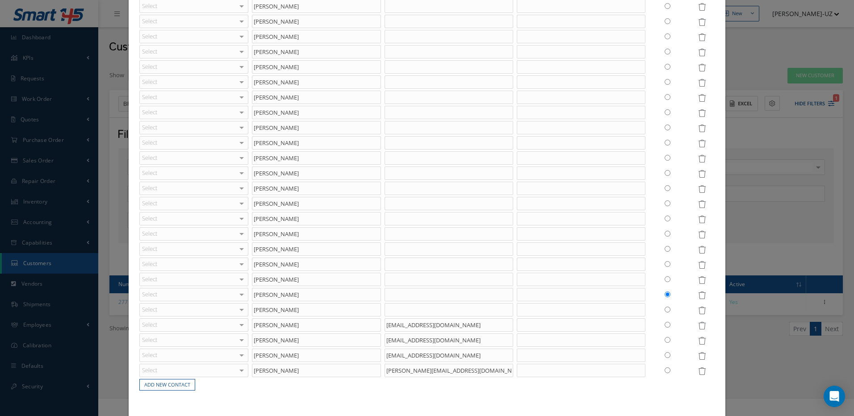
scroll to position [4060, 0]
click at [698, 297] on icon at bounding box center [702, 297] width 8 height 8
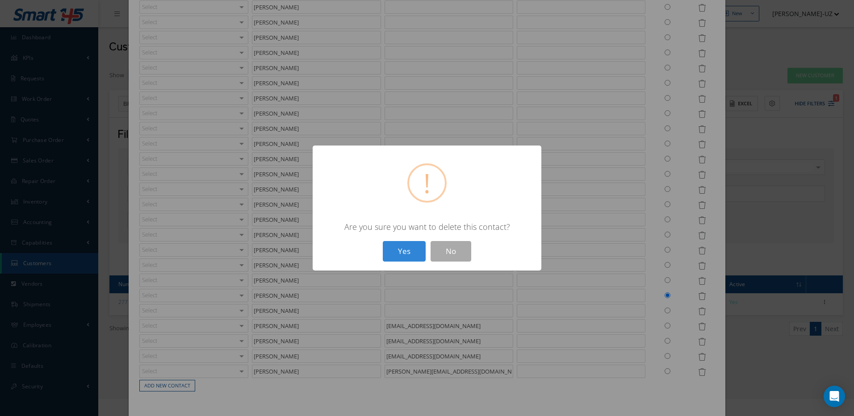
drag, startPoint x: 405, startPoint y: 247, endPoint x: 490, endPoint y: 261, distance: 85.9
click at [406, 249] on button "Yes" at bounding box center [404, 251] width 43 height 21
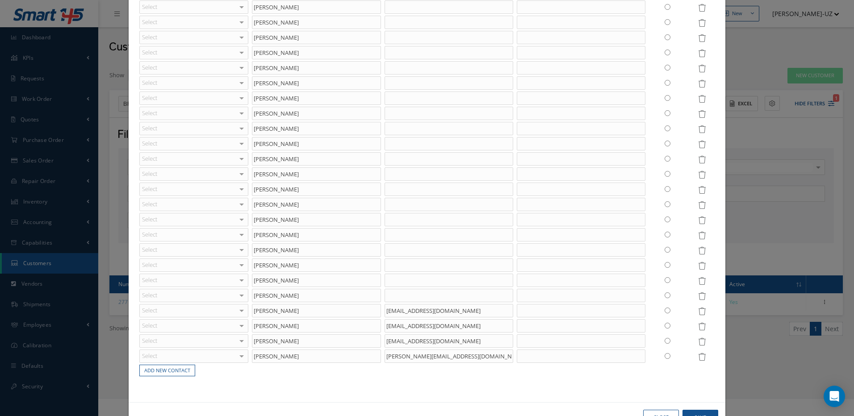
click at [698, 293] on icon at bounding box center [702, 297] width 8 height 8
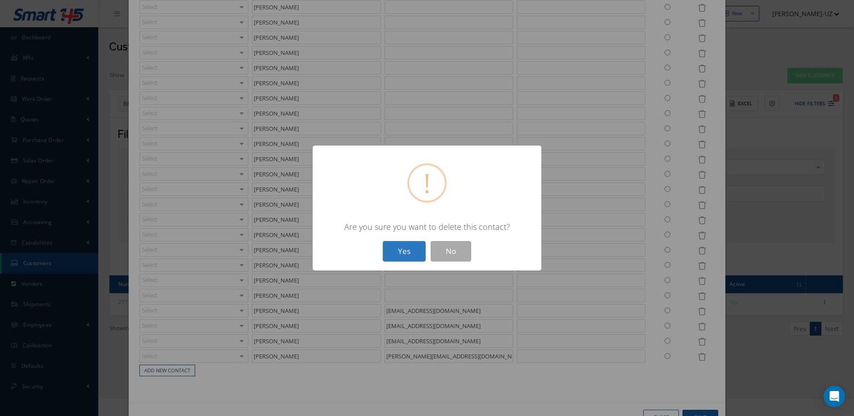
click at [405, 254] on button "Yes" at bounding box center [404, 251] width 43 height 21
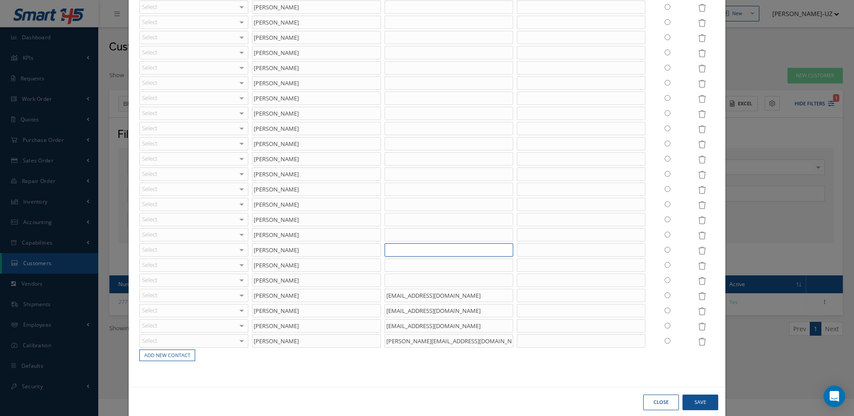
click at [390, 249] on input "text" at bounding box center [449, 249] width 129 height 13
click at [399, 235] on input "text" at bounding box center [449, 234] width 129 height 13
click at [407, 219] on input "text" at bounding box center [449, 219] width 129 height 13
click at [397, 206] on input "text" at bounding box center [449, 204] width 129 height 13
click at [394, 189] on input "text" at bounding box center [449, 189] width 129 height 13
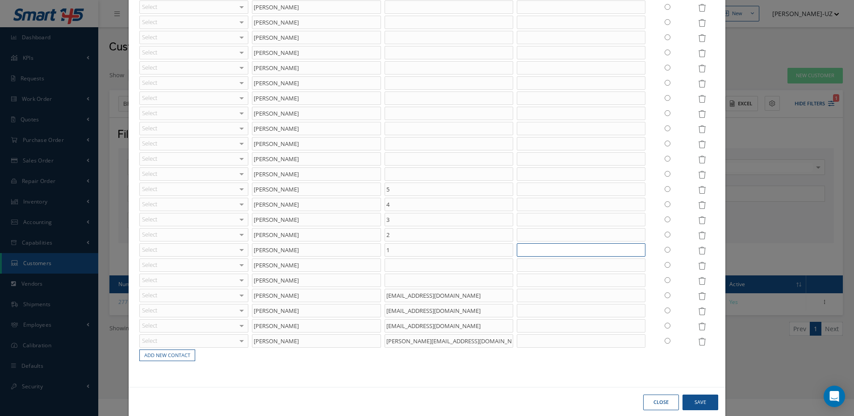
click at [584, 249] on input "text" at bounding box center [581, 249] width 129 height 13
click at [698, 249] on icon at bounding box center [702, 251] width 8 height 8
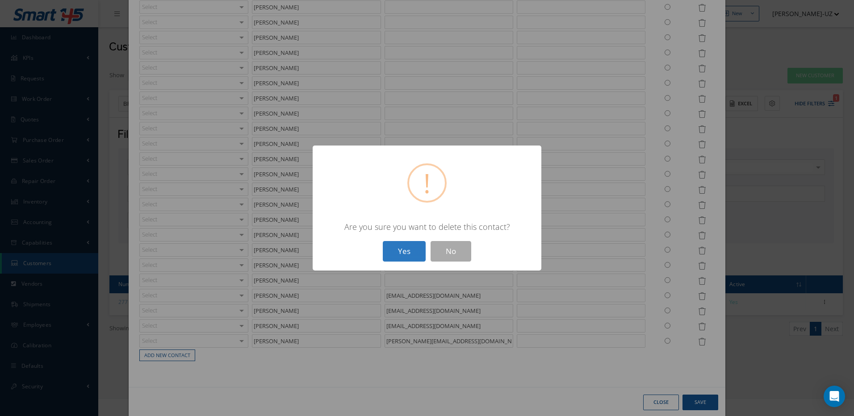
click at [403, 251] on button "Yes" at bounding box center [404, 251] width 43 height 21
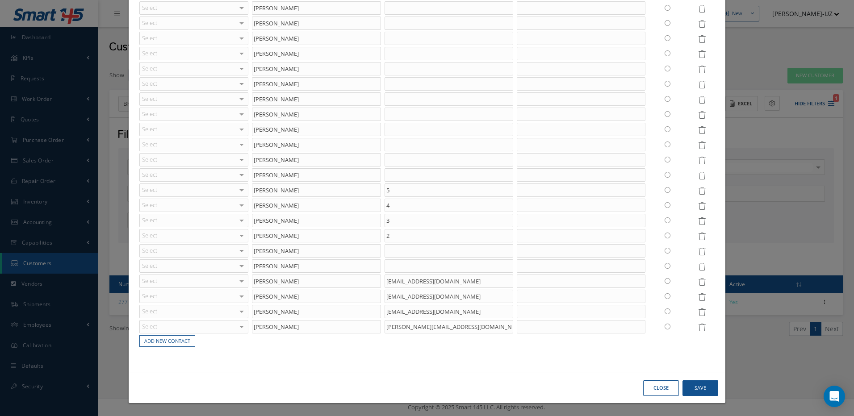
click at [698, 237] on icon at bounding box center [702, 237] width 8 height 8
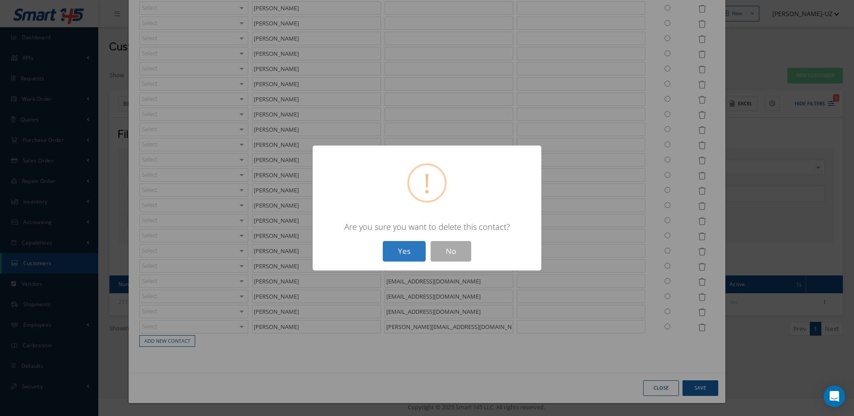
click at [415, 251] on button "Yes" at bounding box center [404, 251] width 43 height 21
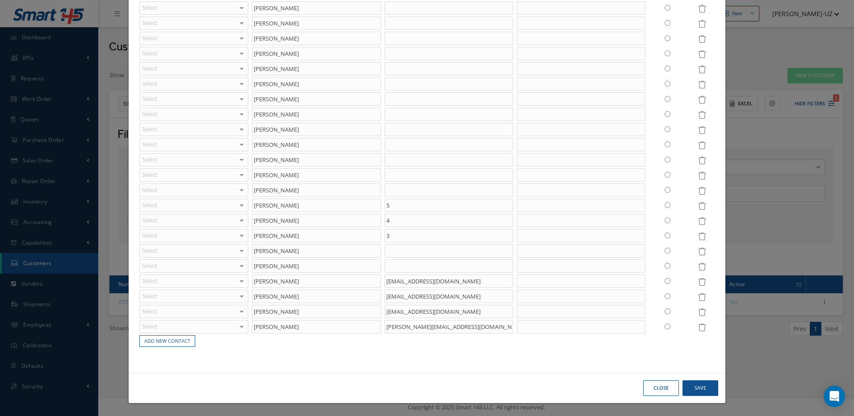
click at [698, 235] on icon at bounding box center [702, 237] width 8 height 8
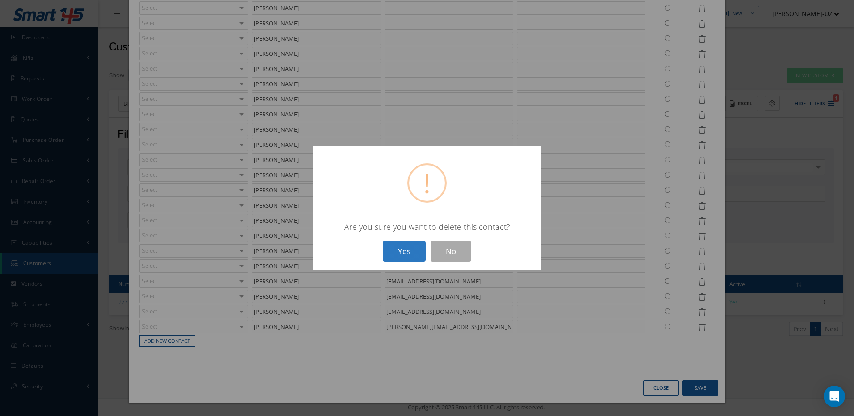
click at [410, 254] on button "Yes" at bounding box center [404, 251] width 43 height 21
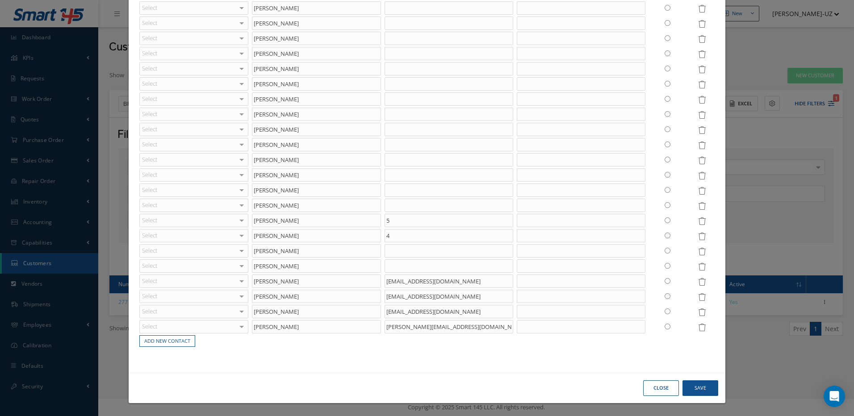
click at [698, 234] on icon at bounding box center [702, 237] width 8 height 8
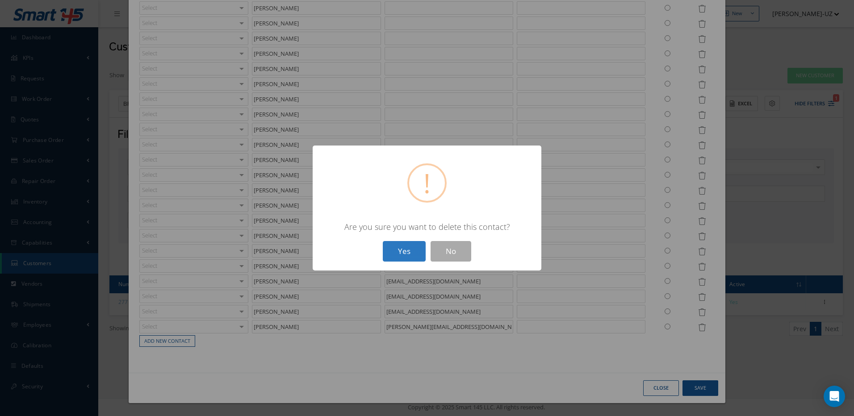
click at [398, 250] on button "Yes" at bounding box center [404, 251] width 43 height 21
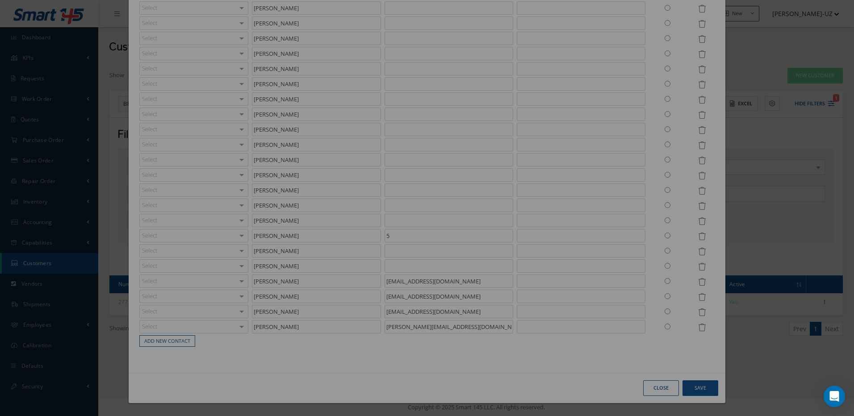
scroll to position [4014, 0]
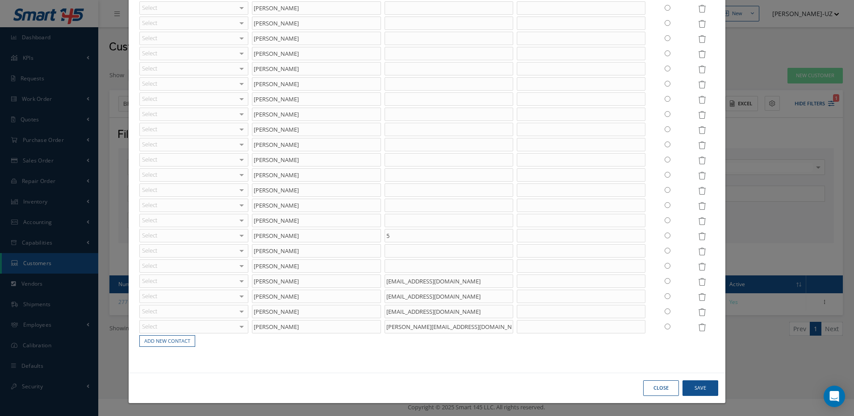
click at [698, 237] on icon at bounding box center [702, 237] width 8 height 8
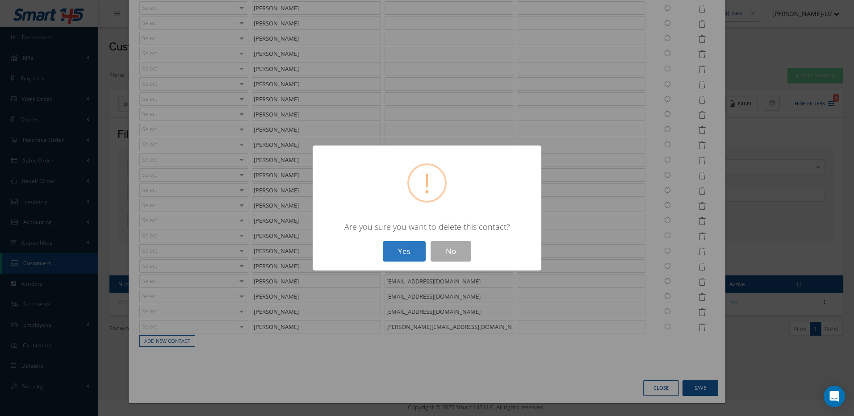
click at [402, 249] on button "Yes" at bounding box center [404, 251] width 43 height 21
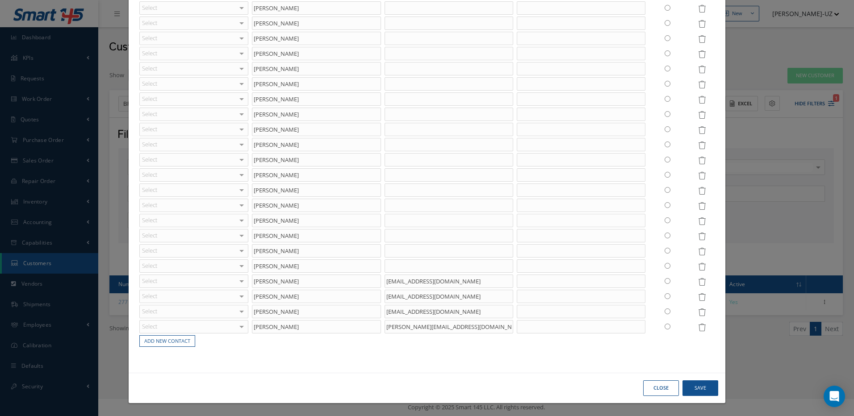
click at [698, 267] on icon at bounding box center [702, 267] width 8 height 8
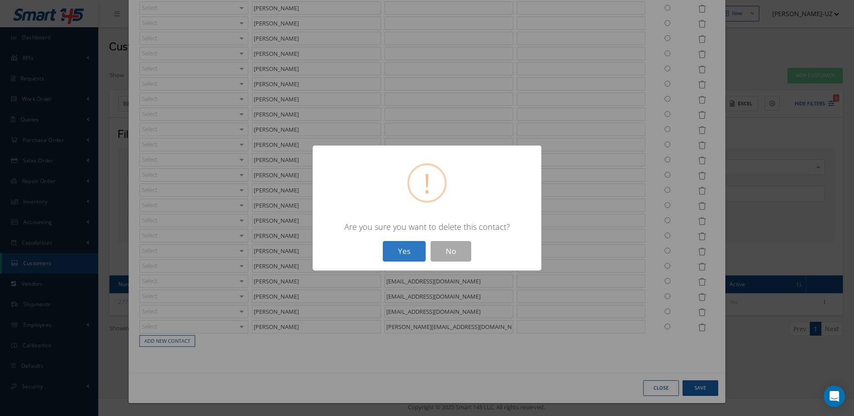
click at [415, 252] on button "Yes" at bounding box center [404, 251] width 43 height 21
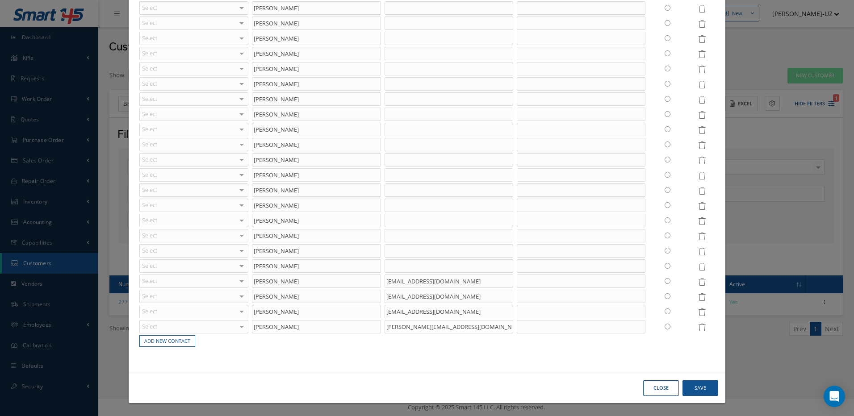
click at [698, 38] on icon at bounding box center [702, 39] width 8 height 8
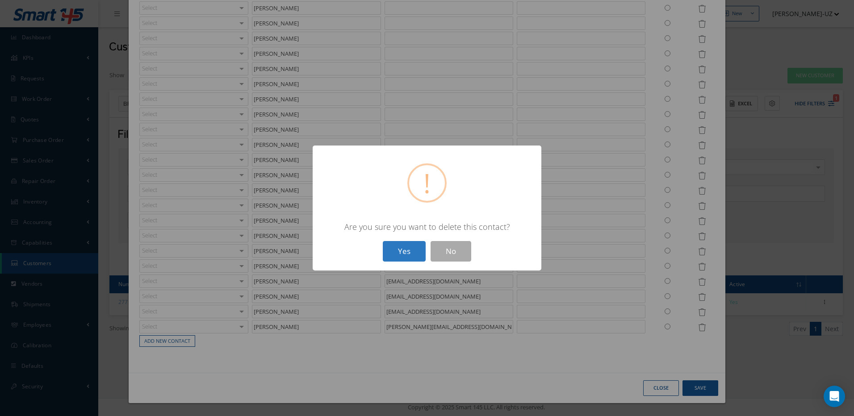
click at [403, 255] on button "Yes" at bounding box center [404, 251] width 43 height 21
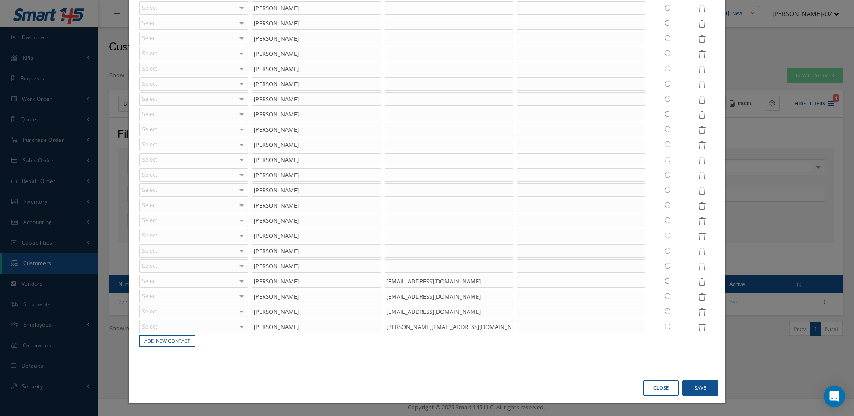
click at [698, 56] on icon at bounding box center [702, 54] width 8 height 8
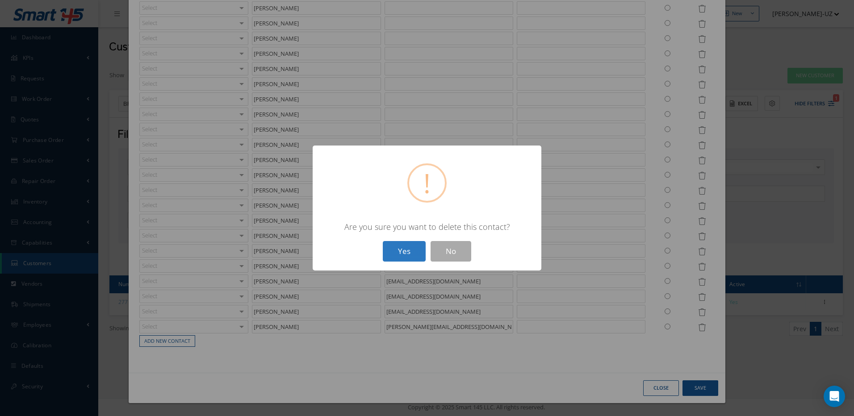
click at [412, 249] on button "Yes" at bounding box center [404, 251] width 43 height 21
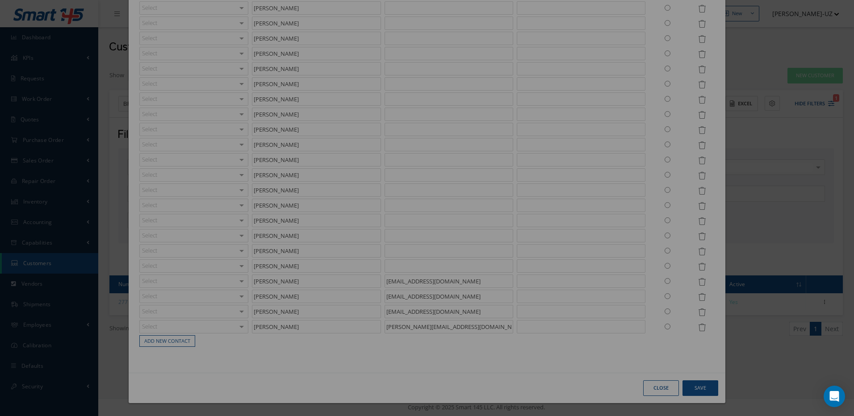
scroll to position [3953, 0]
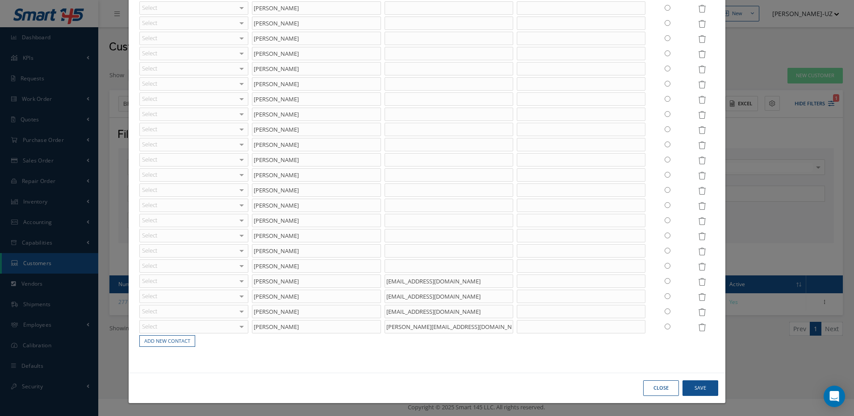
click at [698, 72] on icon at bounding box center [702, 70] width 8 height 8
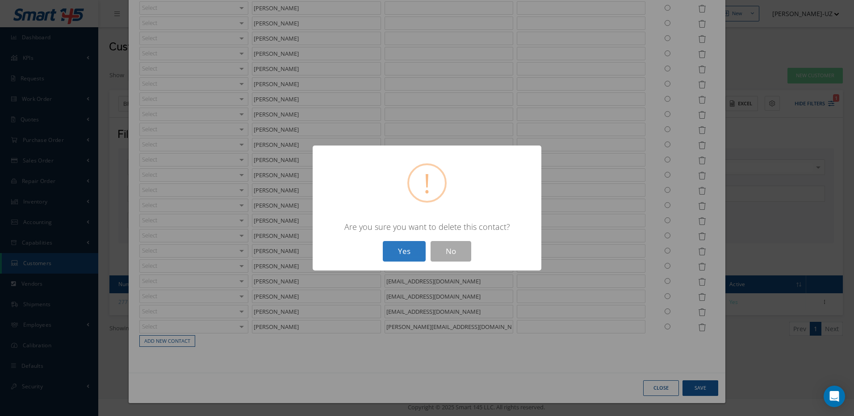
click at [407, 247] on button "Yes" at bounding box center [404, 251] width 43 height 21
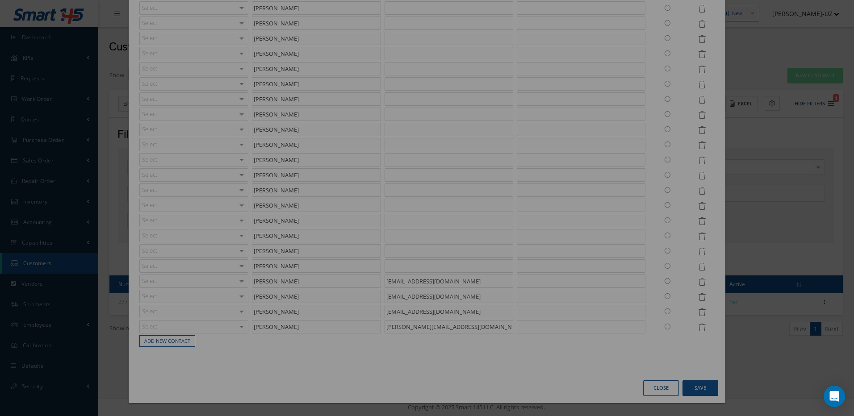
scroll to position [3938, 0]
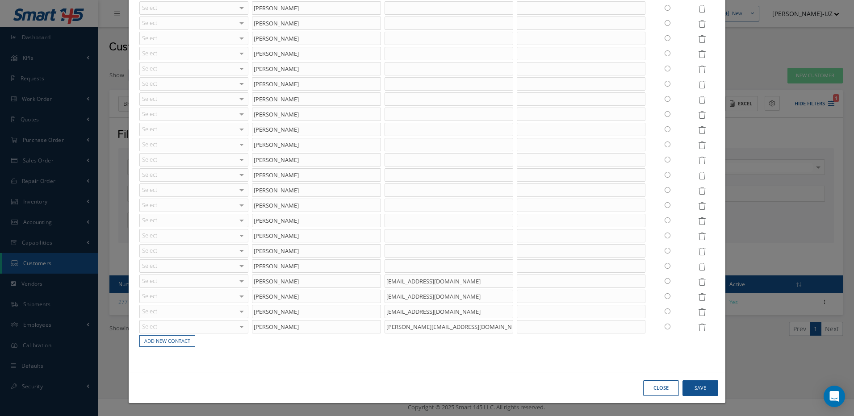
click at [698, 85] on icon at bounding box center [702, 85] width 8 height 8
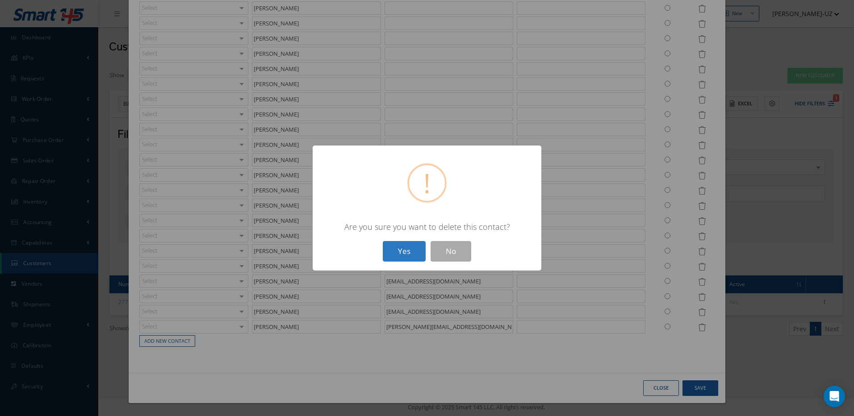
click at [409, 254] on button "Yes" at bounding box center [404, 251] width 43 height 21
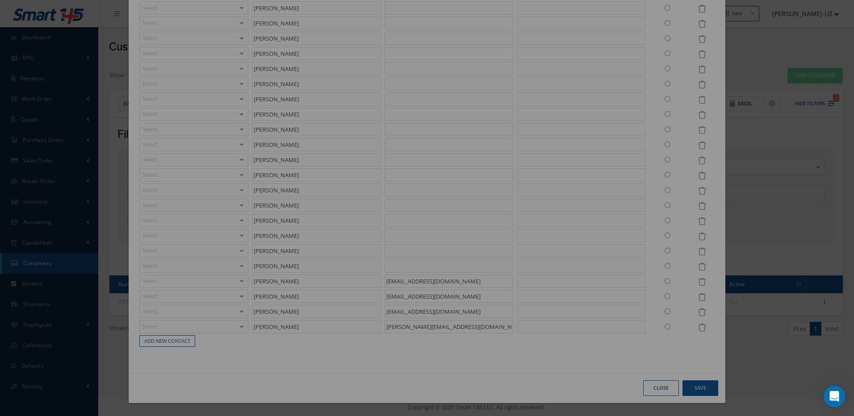
scroll to position [3923, 0]
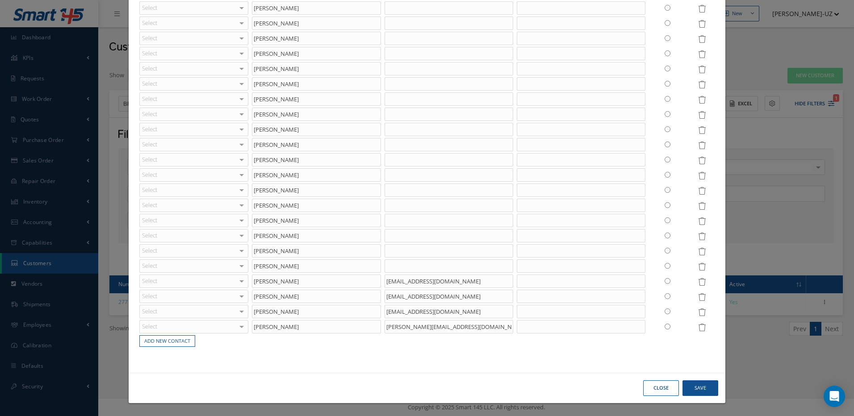
click at [698, 84] on icon at bounding box center [702, 85] width 8 height 8
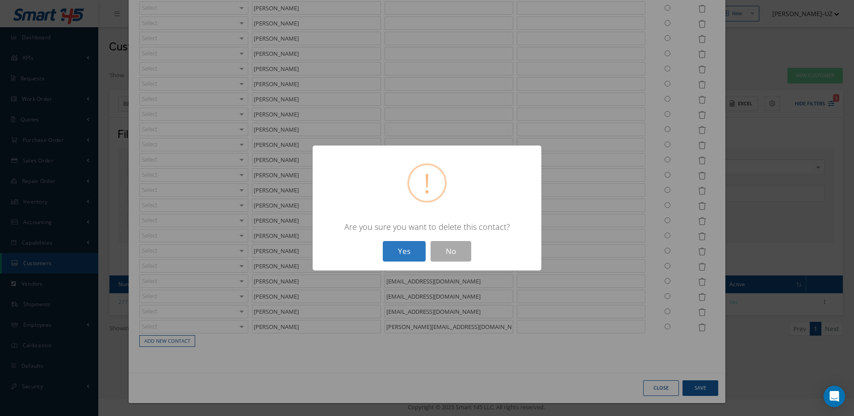
click at [411, 249] on button "Yes" at bounding box center [404, 251] width 43 height 21
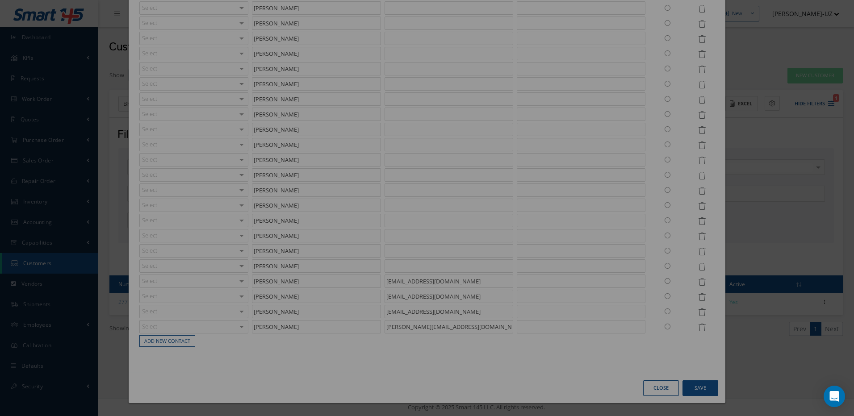
scroll to position [3908, 0]
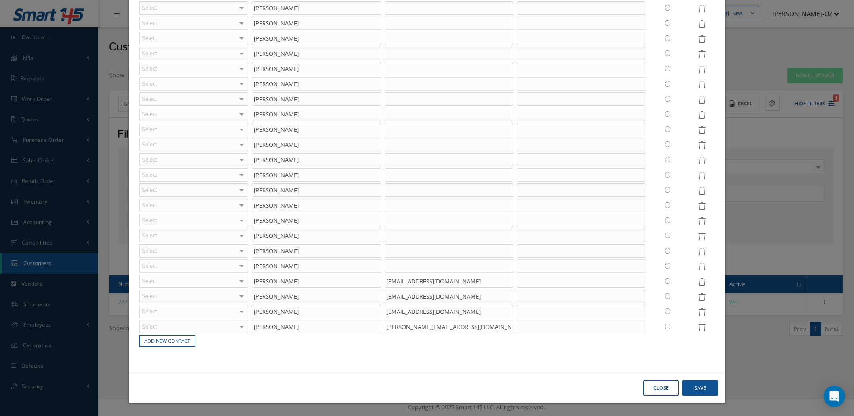
click at [698, 84] on icon at bounding box center [702, 85] width 8 height 8
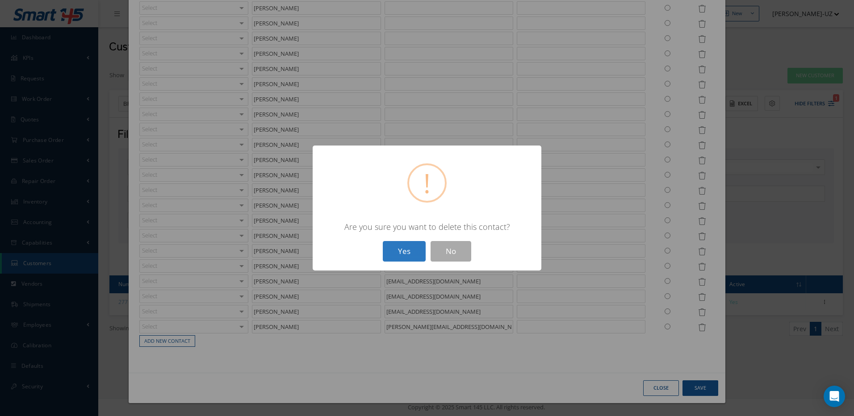
click at [411, 248] on button "Yes" at bounding box center [404, 251] width 43 height 21
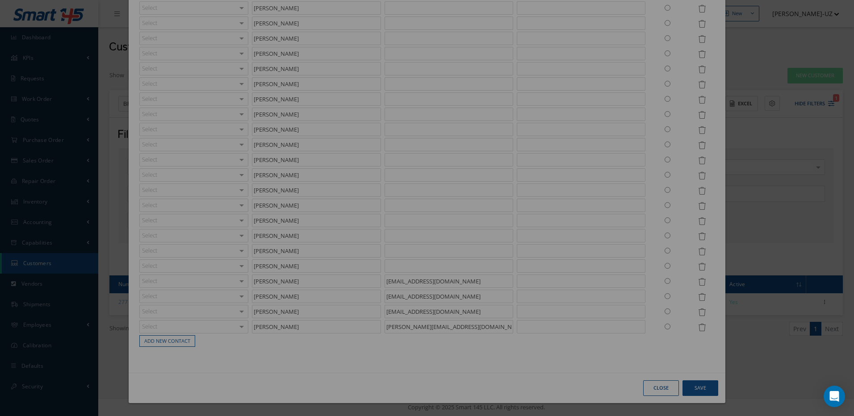
scroll to position [3892, 0]
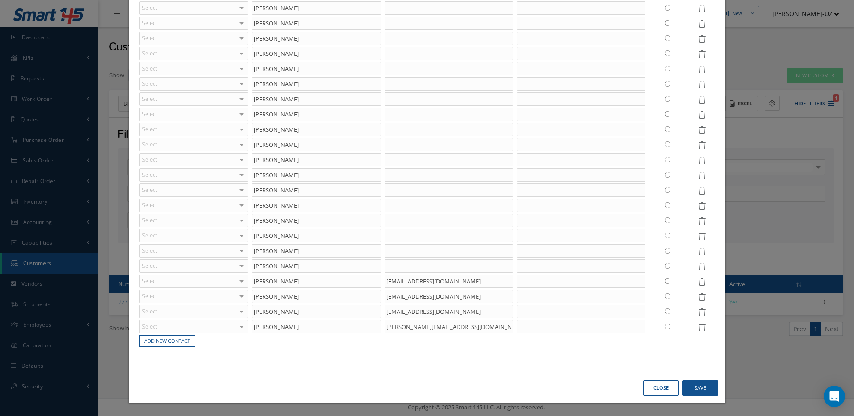
click at [698, 100] on icon at bounding box center [702, 100] width 8 height 8
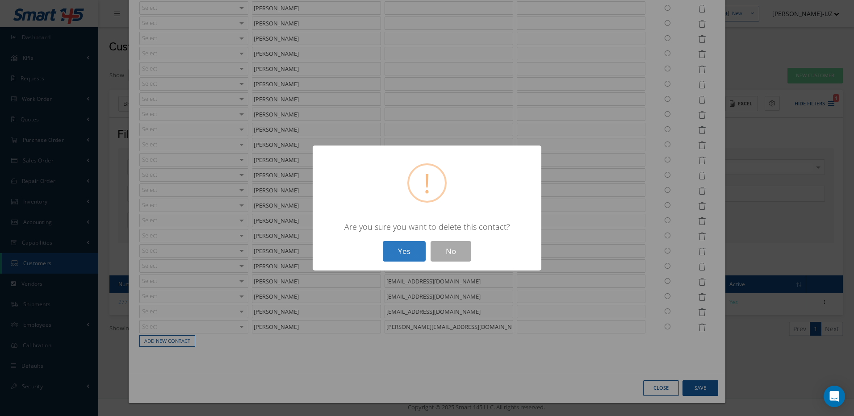
click at [412, 248] on button "Yes" at bounding box center [404, 251] width 43 height 21
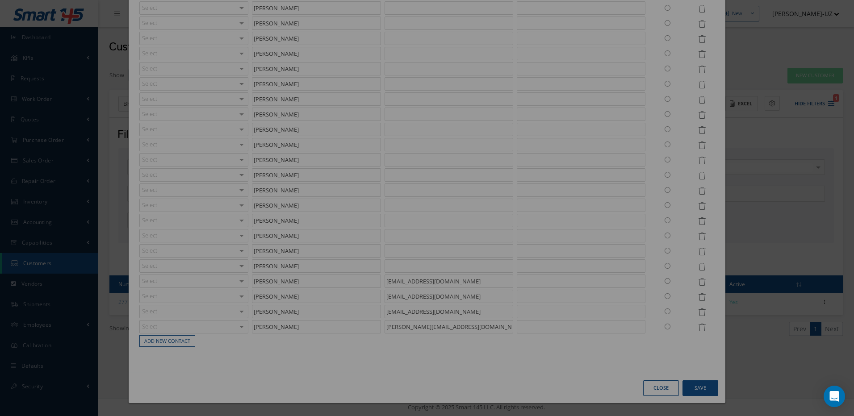
scroll to position [3877, 0]
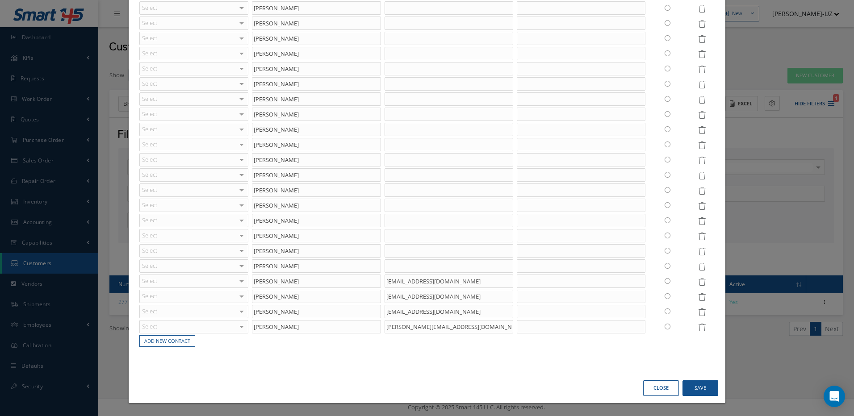
click at [699, 131] on icon at bounding box center [702, 130] width 8 height 8
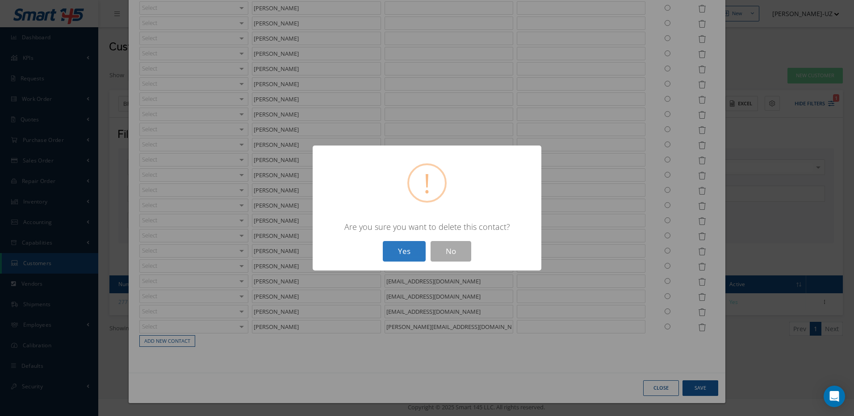
click at [419, 255] on button "Yes" at bounding box center [404, 251] width 43 height 21
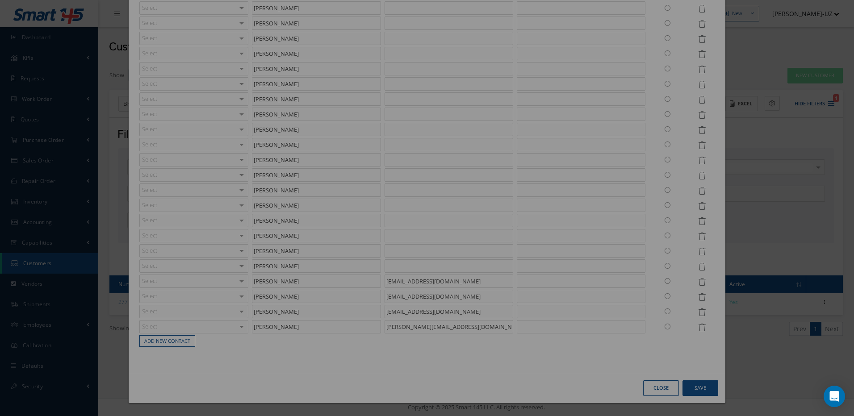
scroll to position [3862, 0]
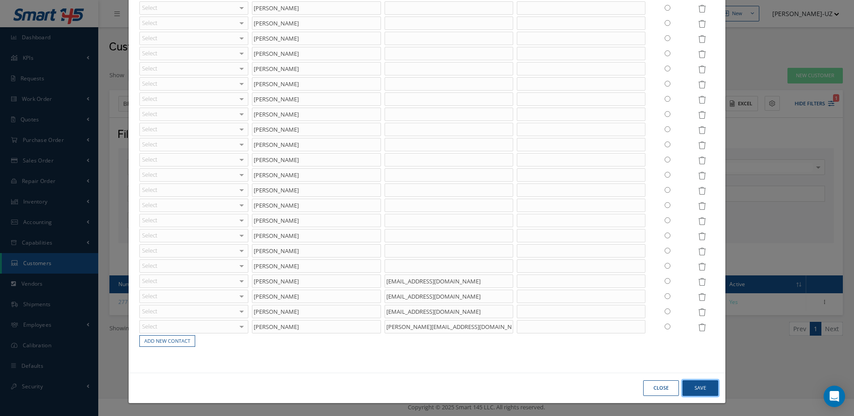
click at [0, 0] on button "Save" at bounding box center [0, 0] width 0 height 0
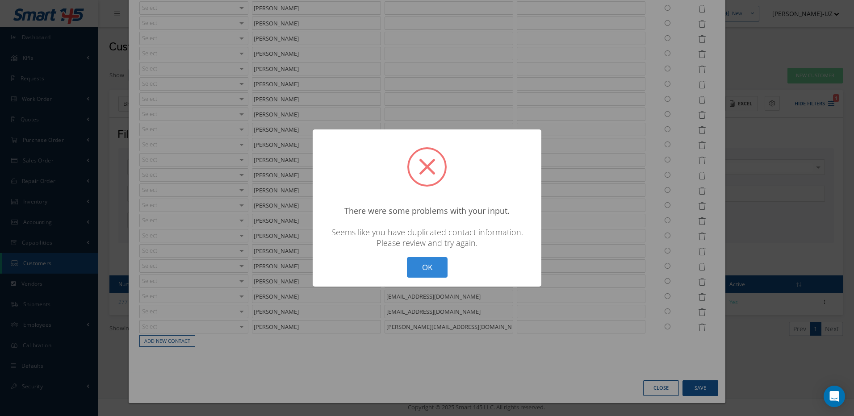
click at [451, 272] on div "? ! i × There were some problems with your input. Seems like you have duplicate…" at bounding box center [427, 209] width 229 height 158
click at [423, 263] on button "OK" at bounding box center [427, 267] width 41 height 21
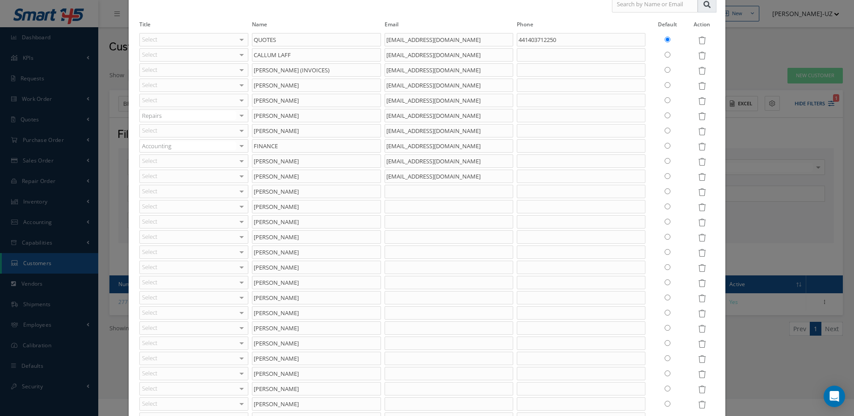
scroll to position [0, 0]
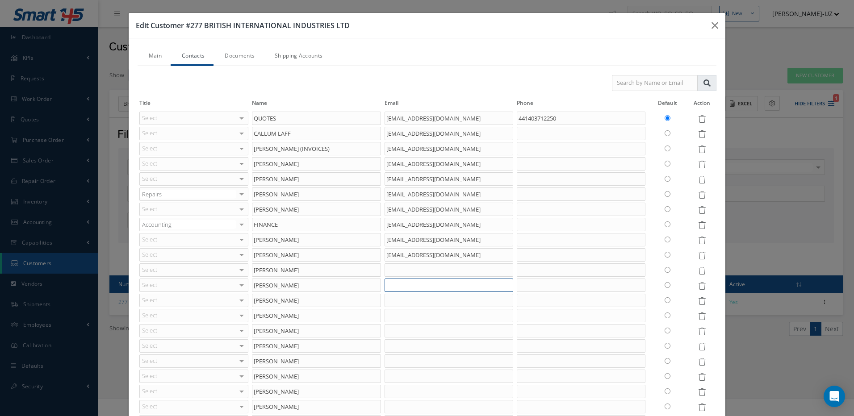
click at [421, 279] on input "text" at bounding box center [449, 285] width 129 height 13
click at [444, 297] on input "text" at bounding box center [449, 300] width 129 height 13
click at [438, 315] on input "text" at bounding box center [449, 315] width 129 height 13
click at [404, 333] on input "text" at bounding box center [449, 330] width 129 height 13
click at [390, 344] on input "text" at bounding box center [449, 346] width 129 height 13
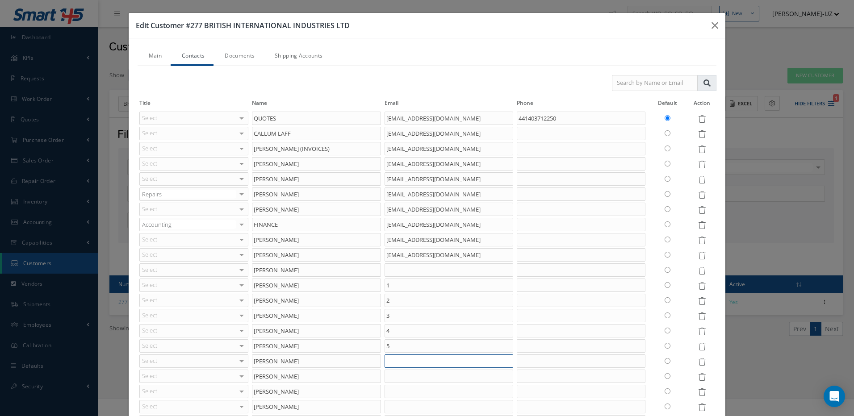
click at [390, 365] on input "text" at bounding box center [449, 361] width 129 height 13
click at [390, 378] on input "text" at bounding box center [449, 376] width 129 height 13
click at [391, 396] on input "text" at bounding box center [449, 391] width 129 height 13
click at [399, 405] on input "text" at bounding box center [449, 406] width 129 height 13
click at [698, 285] on icon at bounding box center [702, 286] width 8 height 8
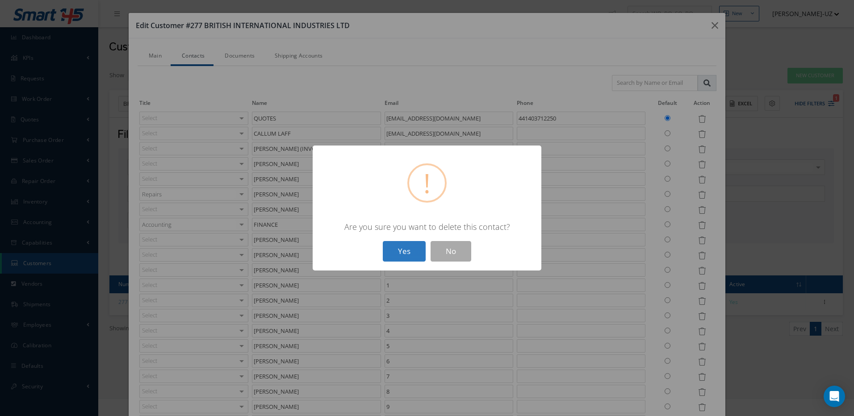
click at [400, 245] on button "Yes" at bounding box center [404, 251] width 43 height 21
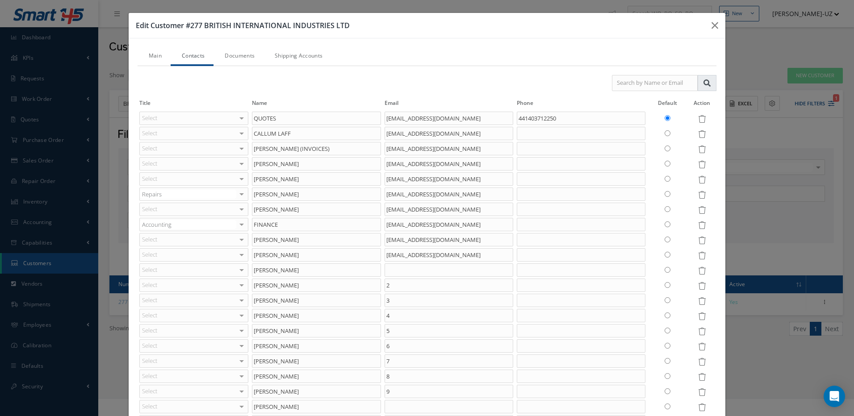
click at [698, 270] on icon at bounding box center [702, 271] width 8 height 8
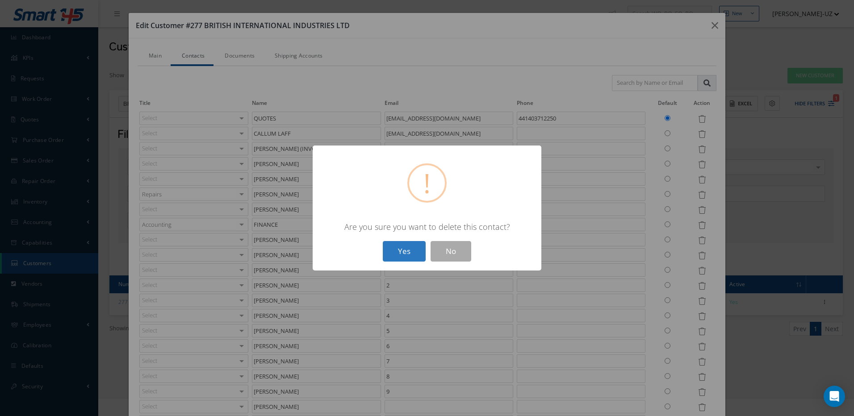
click at [403, 256] on button "Yes" at bounding box center [404, 251] width 43 height 21
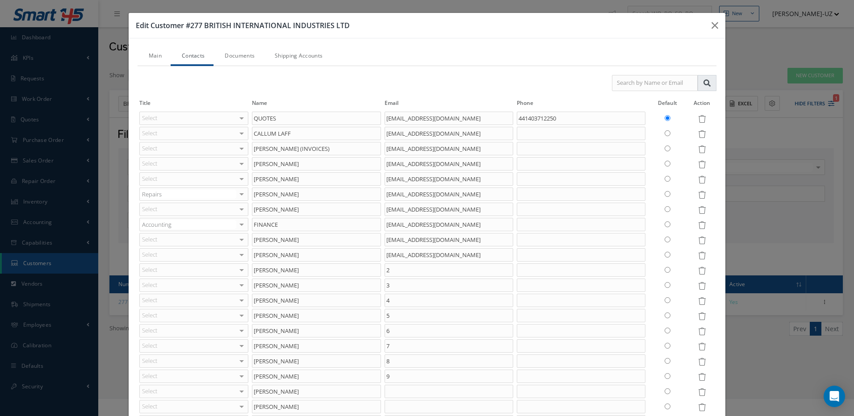
click at [698, 269] on icon at bounding box center [702, 271] width 8 height 8
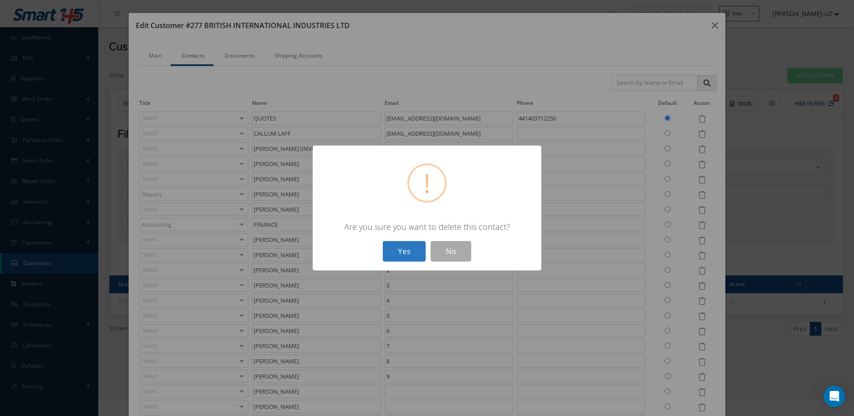
click at [407, 251] on button "Yes" at bounding box center [404, 251] width 43 height 21
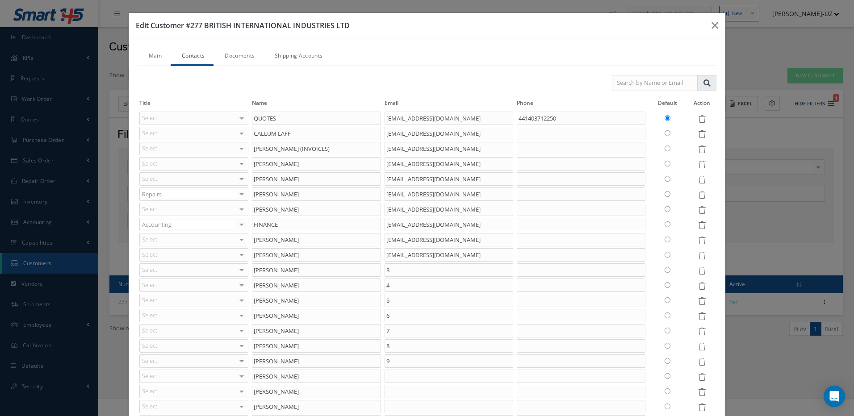
click at [698, 270] on icon at bounding box center [702, 271] width 8 height 8
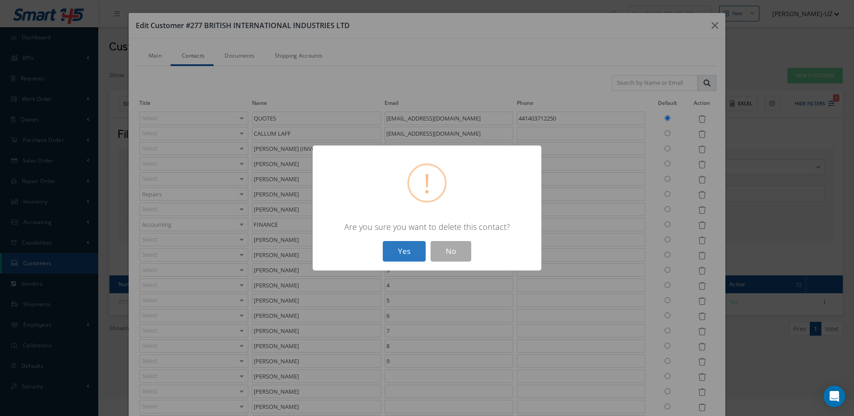
click at [411, 250] on button "Yes" at bounding box center [404, 251] width 43 height 21
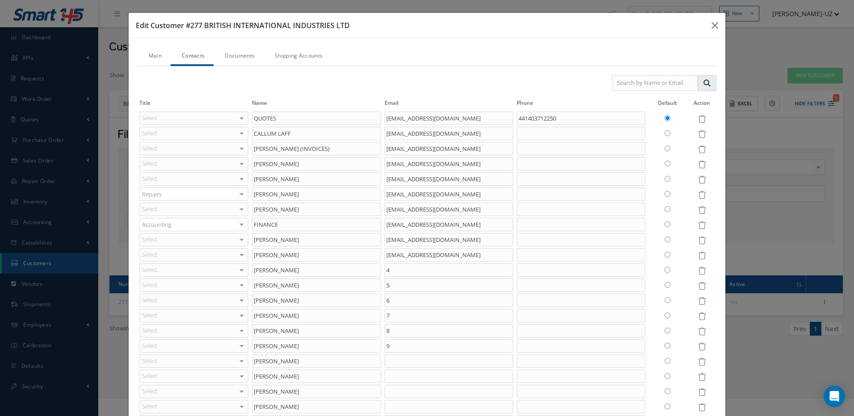
click at [698, 269] on icon at bounding box center [702, 271] width 8 height 8
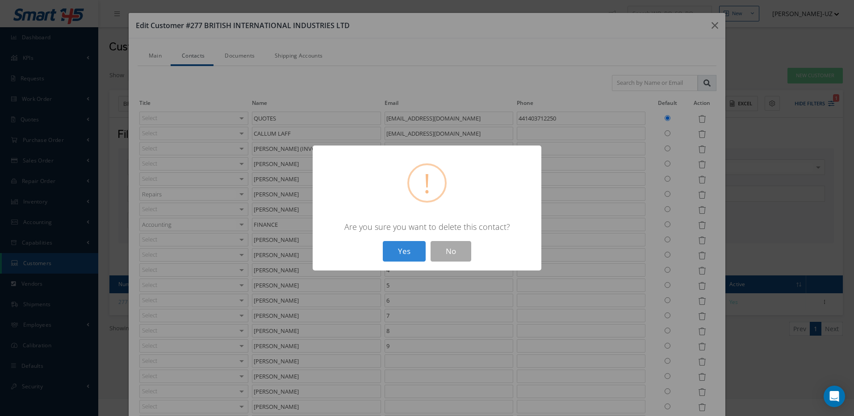
drag, startPoint x: 396, startPoint y: 253, endPoint x: 404, endPoint y: 259, distance: 9.9
click at [397, 253] on button "Yes" at bounding box center [404, 251] width 43 height 21
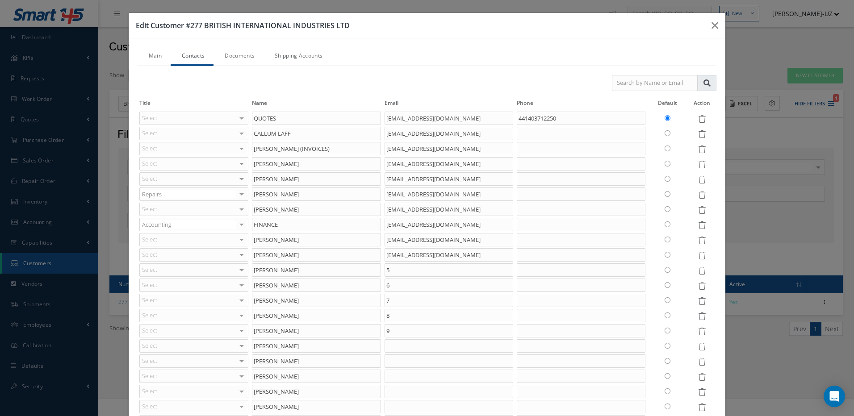
click at [698, 270] on icon at bounding box center [702, 271] width 8 height 8
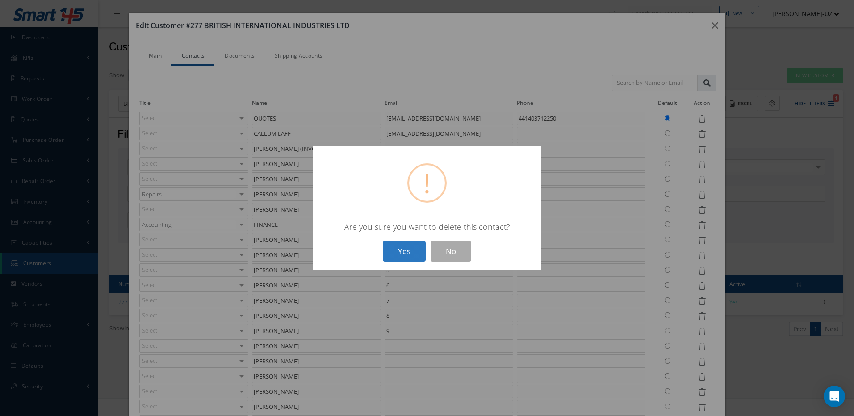
click at [404, 249] on button "Yes" at bounding box center [404, 251] width 43 height 21
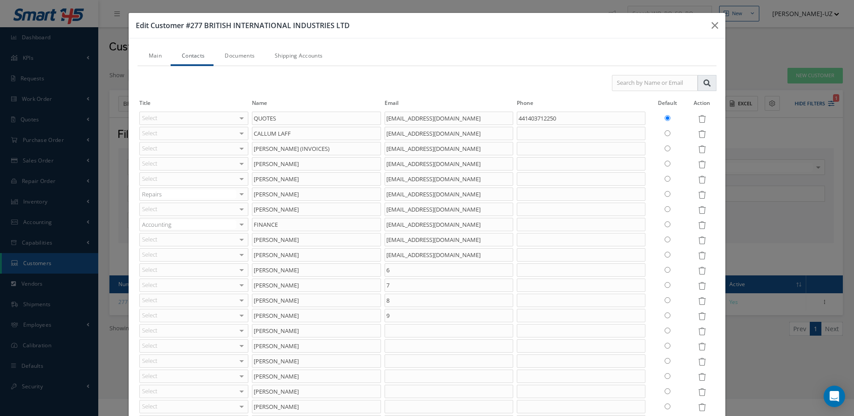
click at [698, 273] on icon at bounding box center [702, 271] width 8 height 8
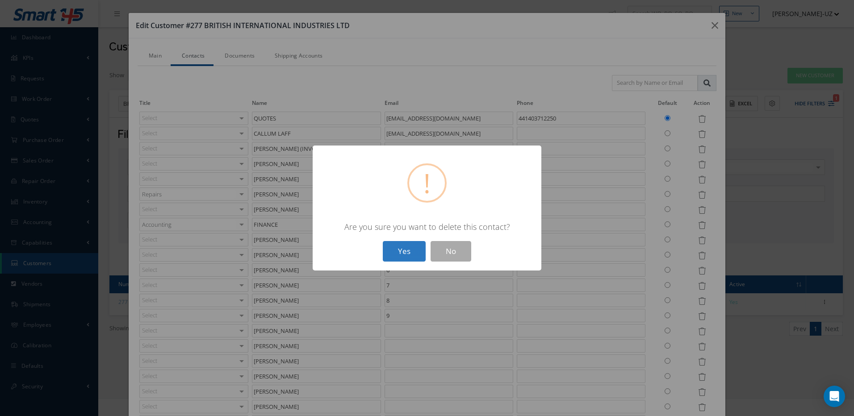
click at [413, 257] on button "Yes" at bounding box center [404, 251] width 43 height 21
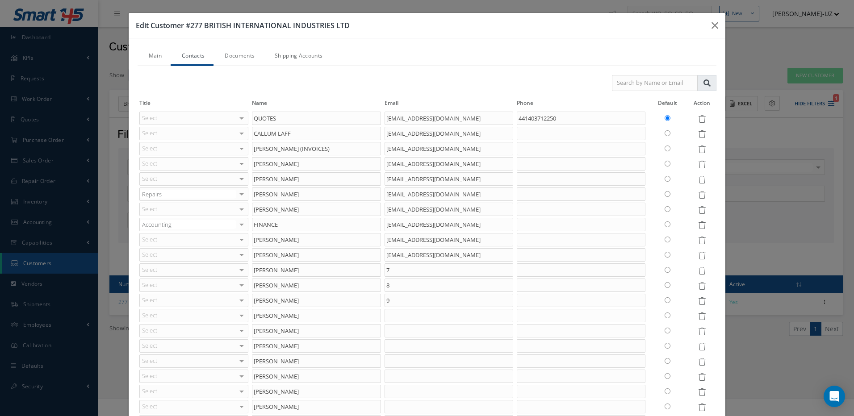
click at [698, 274] on icon at bounding box center [702, 271] width 8 height 8
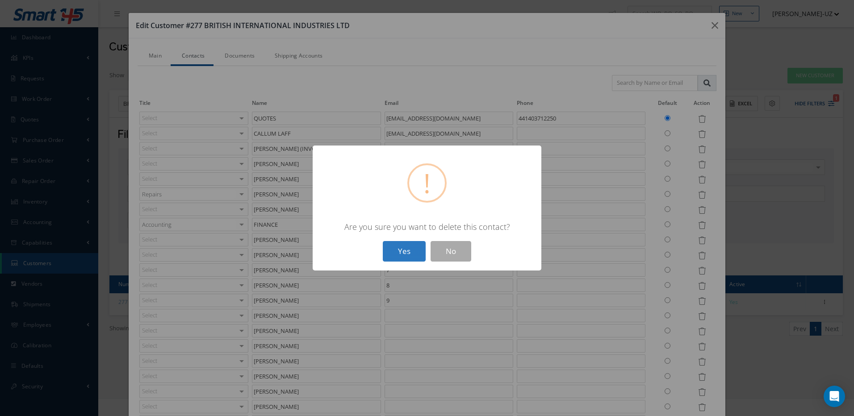
click at [392, 256] on button "Yes" at bounding box center [404, 251] width 43 height 21
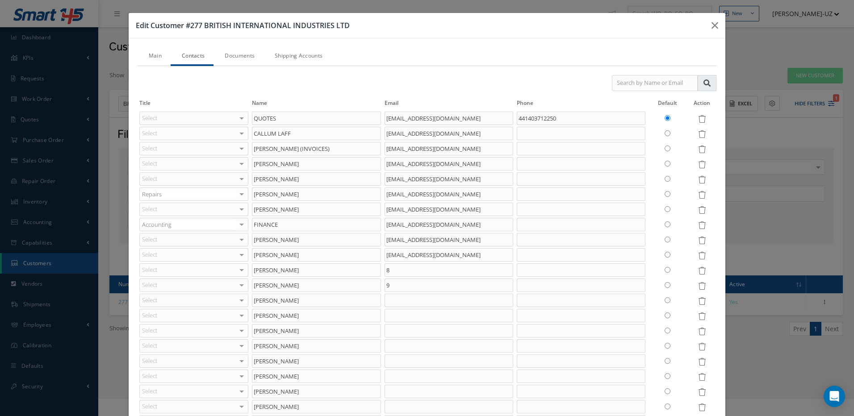
click at [698, 273] on icon at bounding box center [702, 271] width 8 height 8
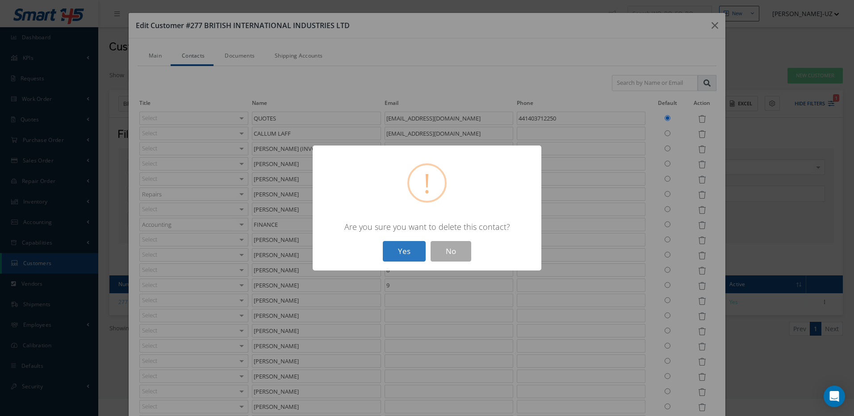
click at [398, 259] on button "Yes" at bounding box center [404, 251] width 43 height 21
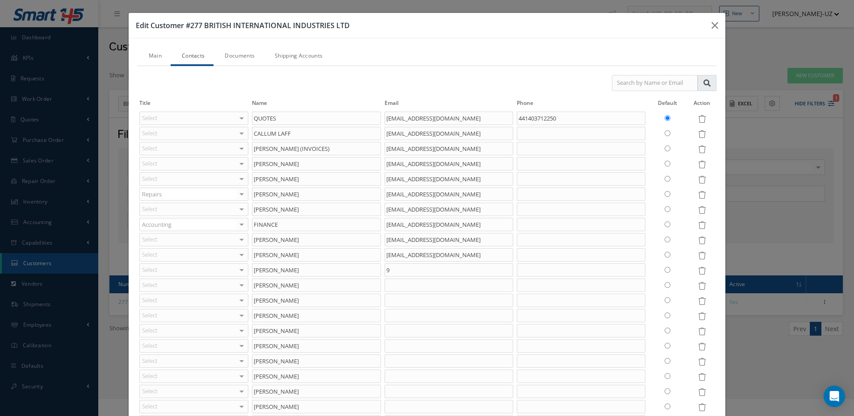
click at [691, 272] on td at bounding box center [702, 270] width 29 height 15
click at [698, 270] on icon at bounding box center [702, 271] width 8 height 8
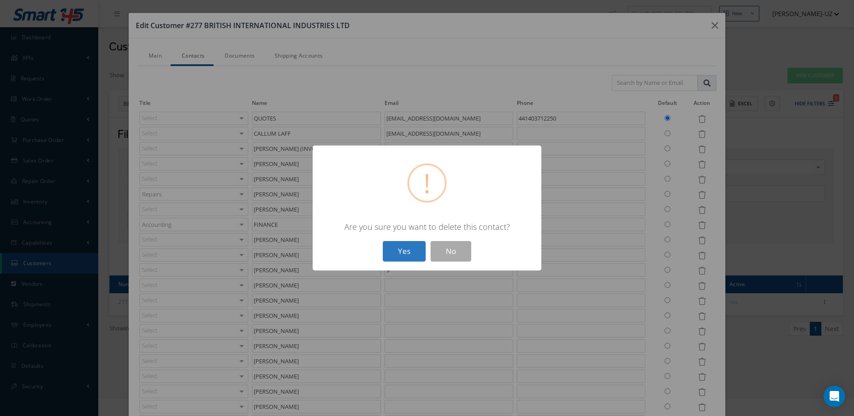
click at [415, 254] on button "Yes" at bounding box center [404, 251] width 43 height 21
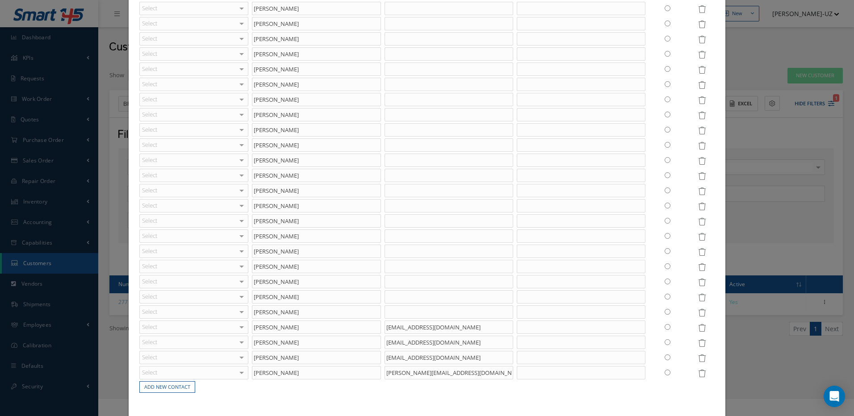
scroll to position [3710, 0]
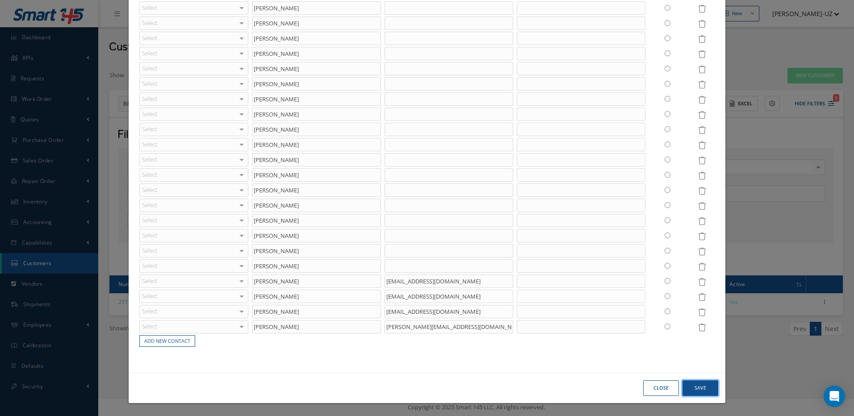
click at [0, 0] on button "Save" at bounding box center [0, 0] width 0 height 0
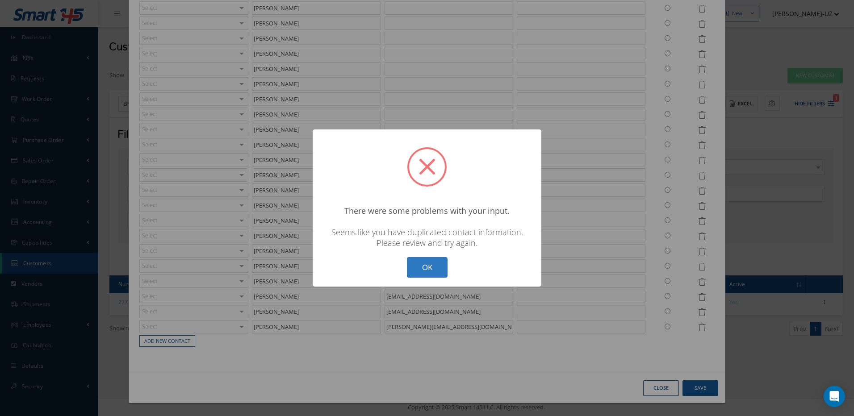
click at [415, 268] on button "OK" at bounding box center [427, 267] width 41 height 21
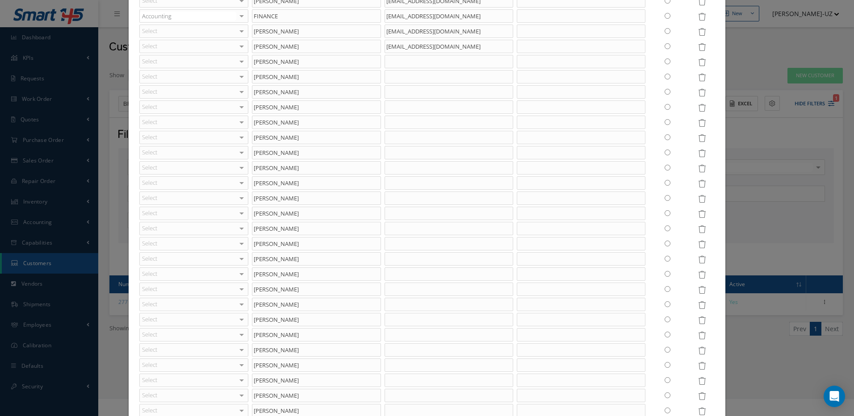
scroll to position [47, 0]
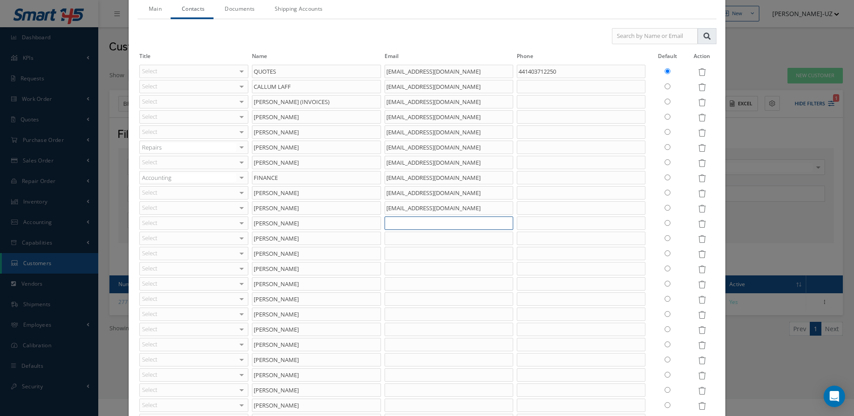
click at [432, 222] on input "text" at bounding box center [449, 223] width 129 height 13
click at [424, 239] on input "text" at bounding box center [449, 238] width 129 height 13
click at [420, 252] on input "text" at bounding box center [449, 253] width 129 height 13
click at [414, 266] on input "text" at bounding box center [449, 268] width 129 height 13
click at [400, 285] on input "text" at bounding box center [449, 283] width 129 height 13
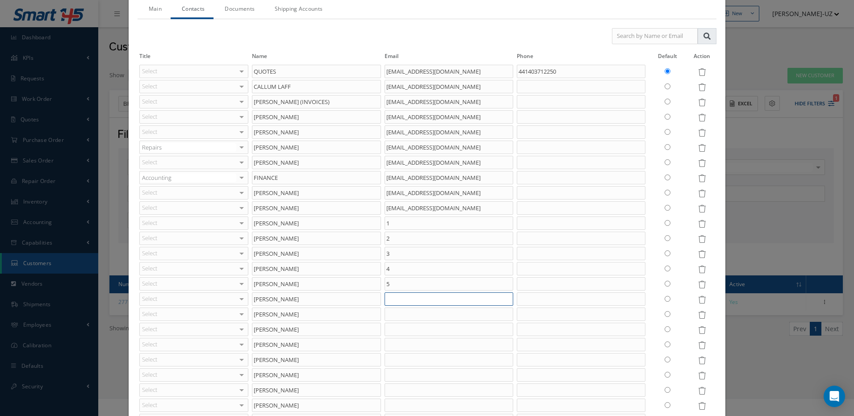
click at [394, 302] on input "text" at bounding box center [449, 299] width 129 height 13
click at [391, 315] on input "text" at bounding box center [449, 314] width 129 height 13
click at [390, 331] on input "text" at bounding box center [449, 329] width 129 height 13
click at [390, 344] on input "text" at bounding box center [449, 344] width 129 height 13
click at [394, 360] on input "text" at bounding box center [449, 359] width 129 height 13
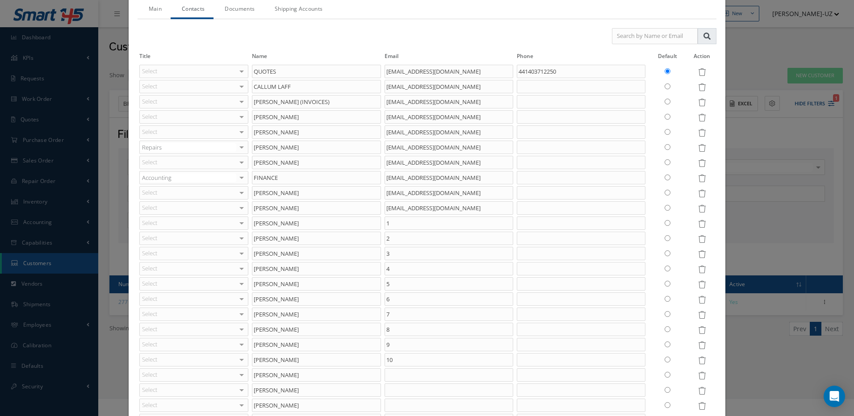
click at [698, 222] on icon at bounding box center [702, 224] width 8 height 8
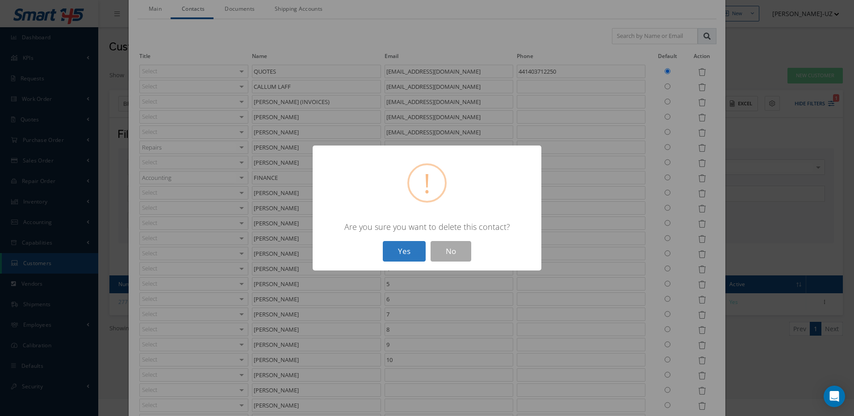
click at [401, 251] on button "Yes" at bounding box center [404, 251] width 43 height 21
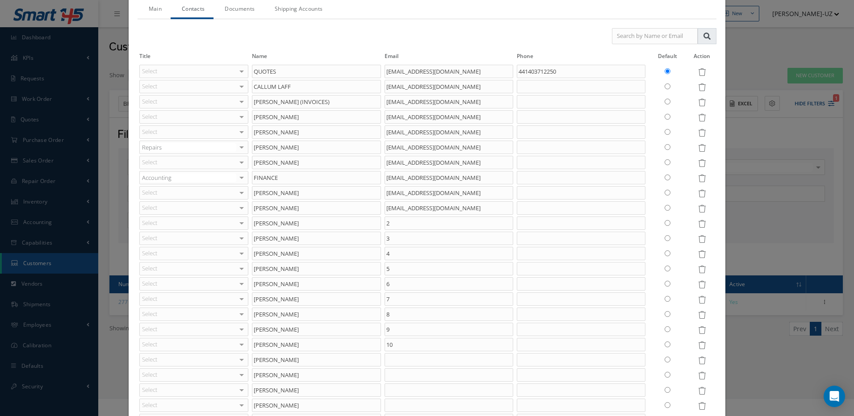
click at [698, 223] on icon at bounding box center [702, 224] width 8 height 8
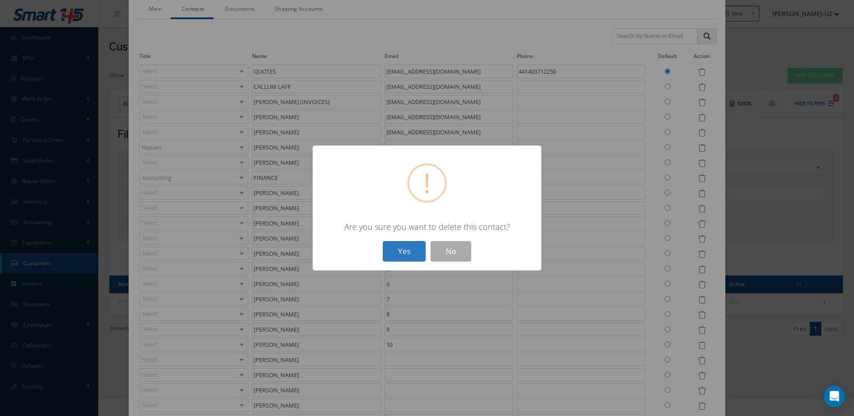
click at [396, 252] on button "Yes" at bounding box center [404, 251] width 43 height 21
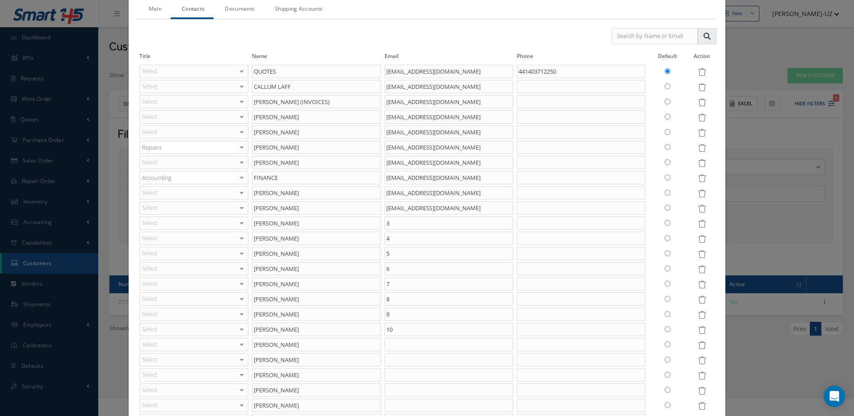
click at [698, 225] on icon at bounding box center [702, 224] width 8 height 8
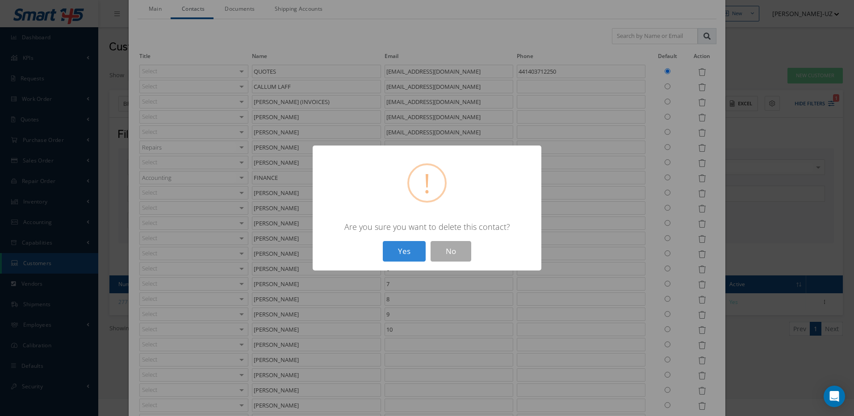
drag, startPoint x: 402, startPoint y: 251, endPoint x: 411, endPoint y: 256, distance: 9.8
click at [402, 251] on button "Yes" at bounding box center [404, 251] width 43 height 21
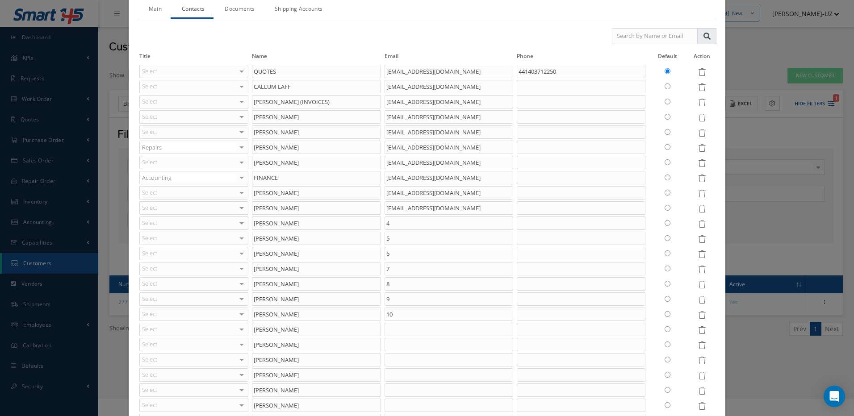
click at [698, 223] on icon at bounding box center [702, 224] width 8 height 8
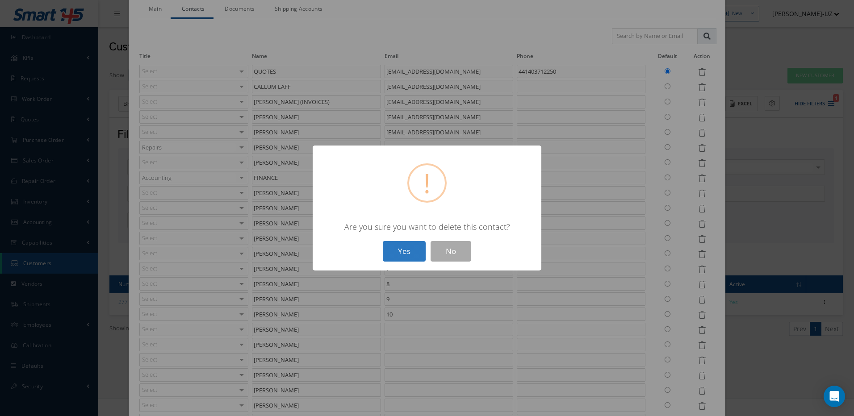
drag, startPoint x: 398, startPoint y: 254, endPoint x: 495, endPoint y: 268, distance: 98.9
click at [398, 254] on button "Yes" at bounding box center [404, 251] width 43 height 21
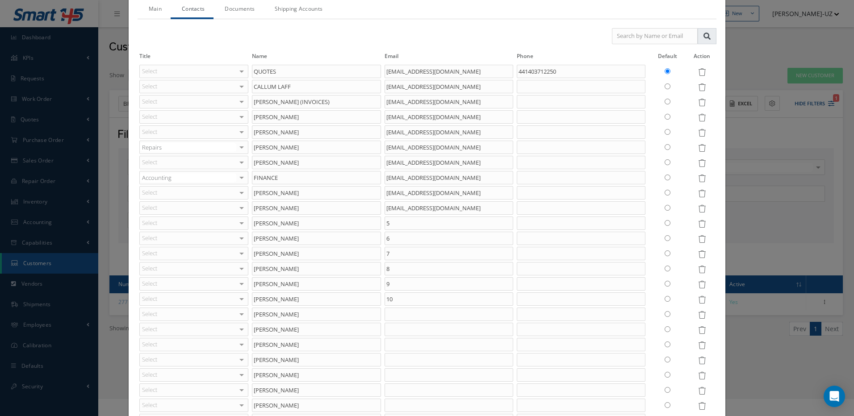
click at [698, 223] on icon at bounding box center [702, 224] width 8 height 8
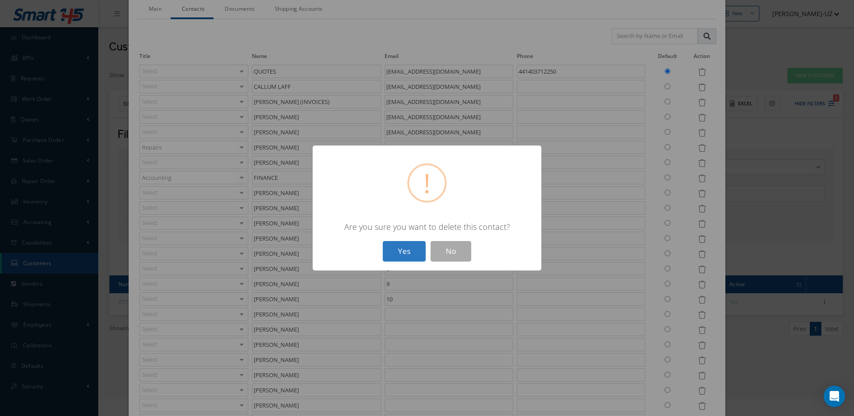
click at [411, 255] on button "Yes" at bounding box center [404, 251] width 43 height 21
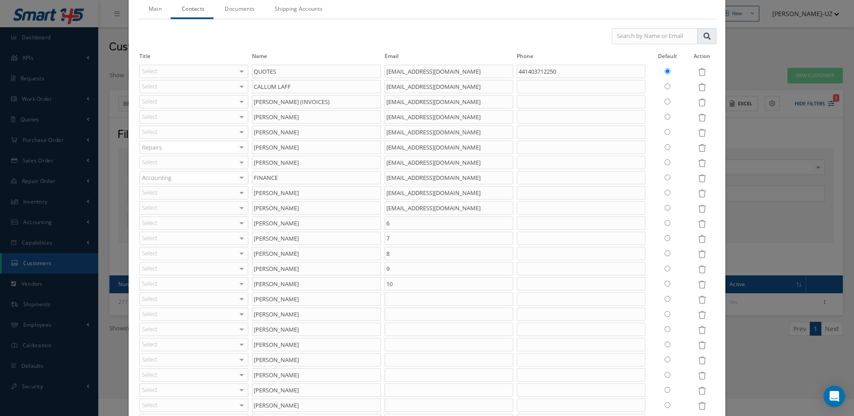
click at [698, 224] on icon at bounding box center [702, 224] width 8 height 8
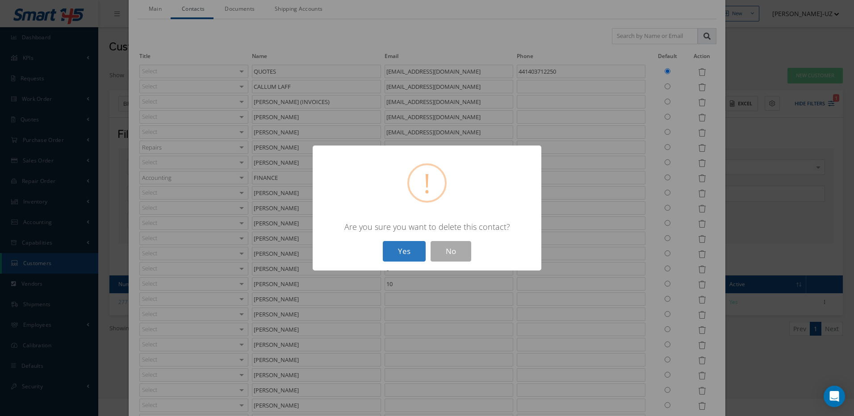
drag, startPoint x: 405, startPoint y: 253, endPoint x: 424, endPoint y: 259, distance: 20.1
click at [405, 254] on button "Yes" at bounding box center [404, 251] width 43 height 21
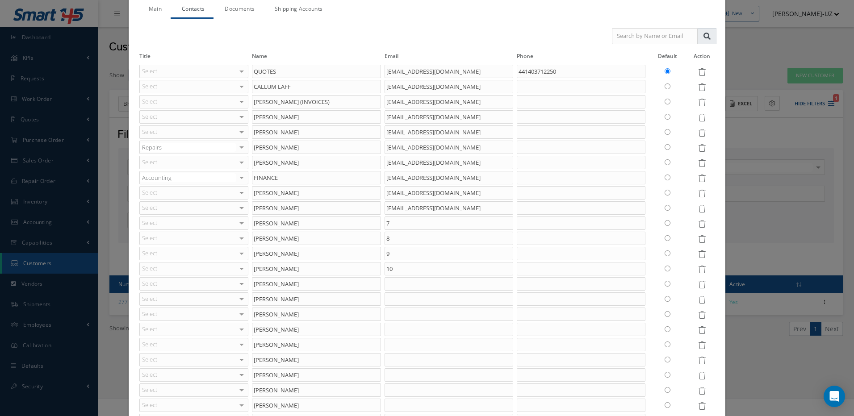
click at [698, 223] on icon at bounding box center [702, 224] width 8 height 8
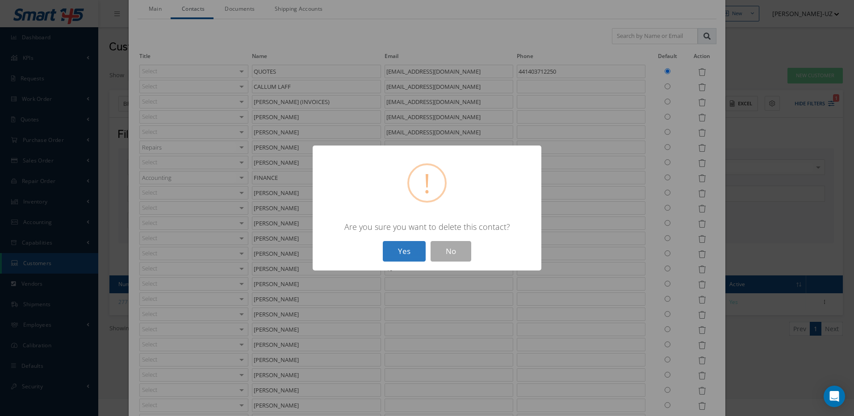
click at [396, 249] on button "Yes" at bounding box center [404, 251] width 43 height 21
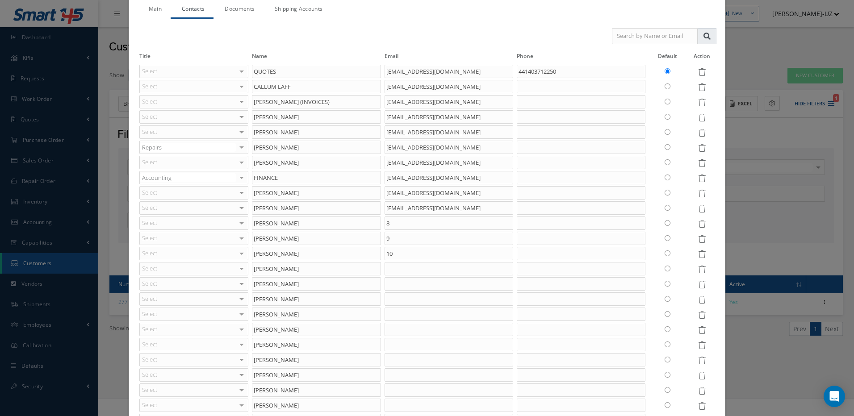
click at [698, 224] on icon at bounding box center [702, 224] width 8 height 8
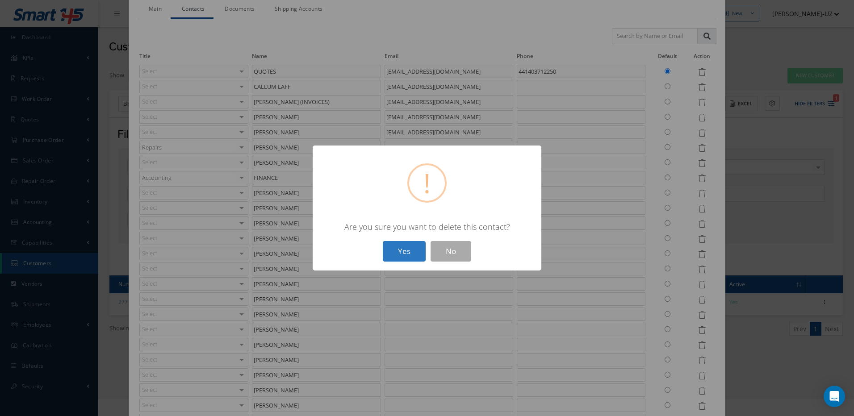
click at [409, 245] on button "Yes" at bounding box center [404, 251] width 43 height 21
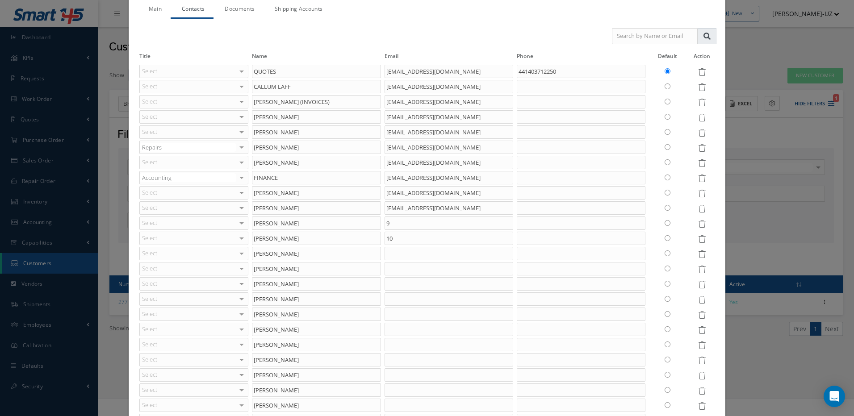
click at [698, 226] on icon at bounding box center [702, 224] width 8 height 8
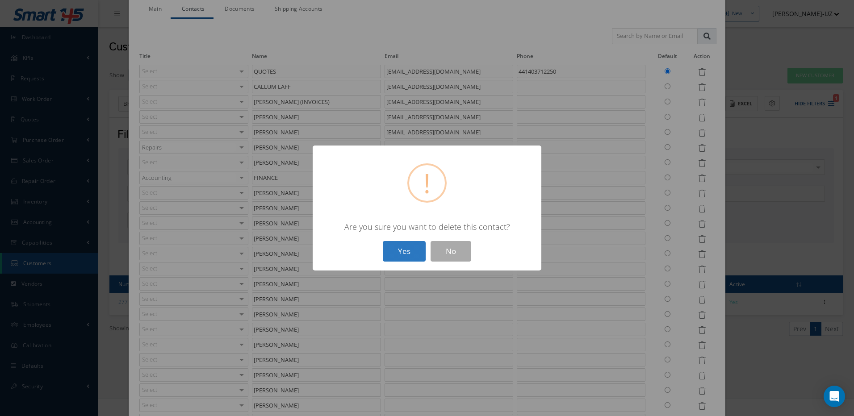
click at [406, 253] on button "Yes" at bounding box center [404, 251] width 43 height 21
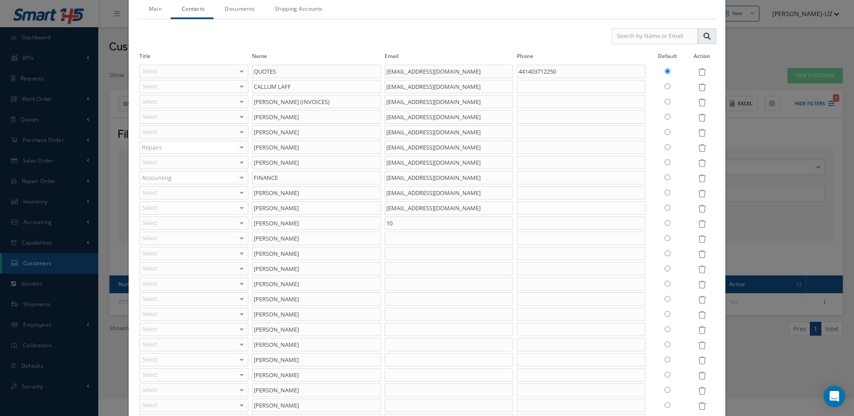
click at [698, 225] on icon at bounding box center [702, 224] width 8 height 8
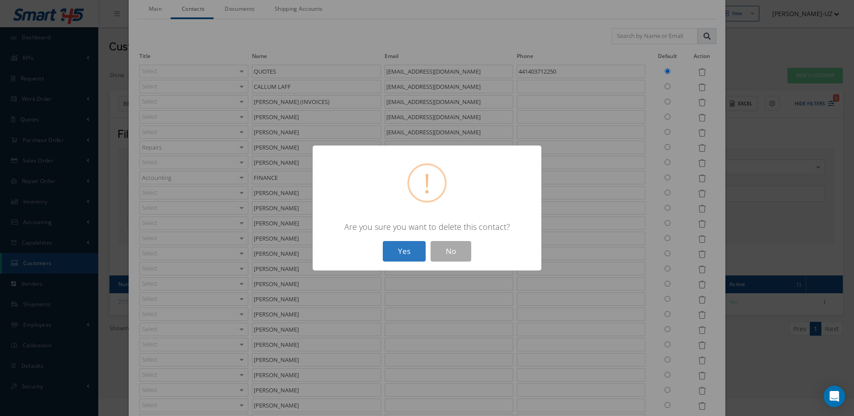
click at [406, 253] on button "Yes" at bounding box center [404, 251] width 43 height 21
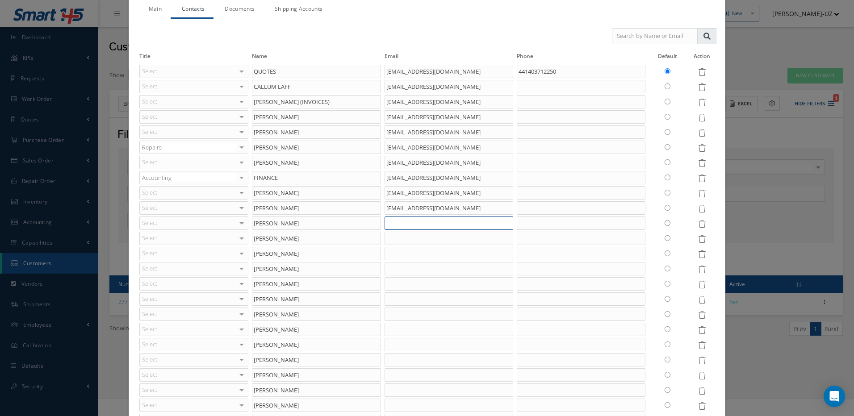
click at [392, 222] on input "text" at bounding box center [449, 223] width 129 height 13
click at [391, 238] on input "text" at bounding box center [449, 238] width 129 height 13
click at [388, 256] on input "text" at bounding box center [449, 253] width 129 height 13
click at [385, 268] on input "text" at bounding box center [449, 268] width 129 height 13
click at [385, 286] on input "text" at bounding box center [449, 283] width 129 height 13
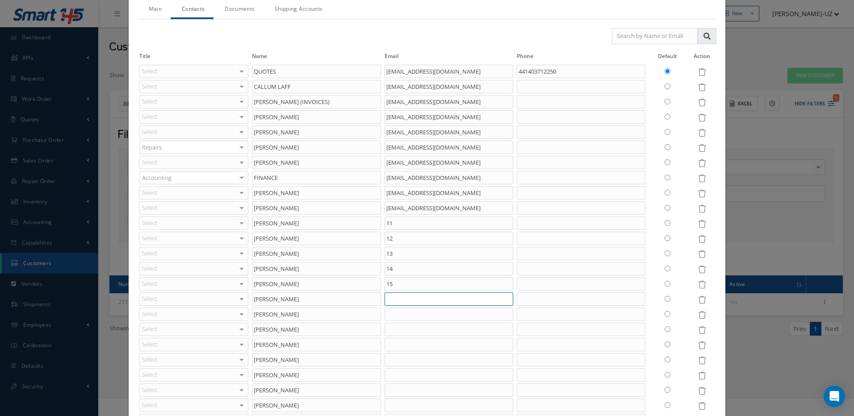
click at [386, 300] on input "text" at bounding box center [449, 299] width 129 height 13
click at [387, 314] on input "text" at bounding box center [449, 314] width 129 height 13
click at [389, 327] on input "text" at bounding box center [449, 329] width 129 height 13
click at [391, 344] on input "text" at bounding box center [449, 344] width 129 height 13
click at [391, 357] on input "text" at bounding box center [449, 359] width 129 height 13
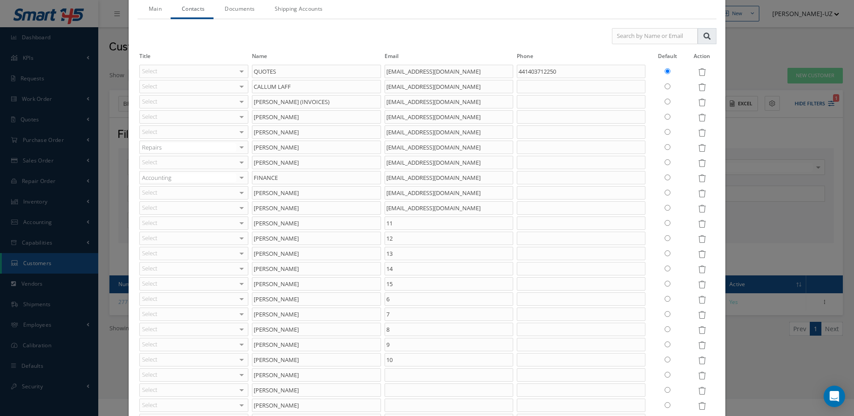
click at [698, 222] on icon at bounding box center [702, 224] width 8 height 8
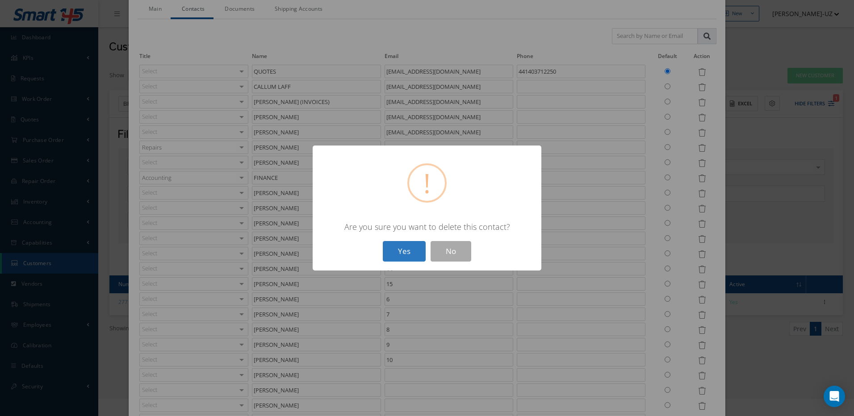
click at [398, 252] on button "Yes" at bounding box center [404, 251] width 43 height 21
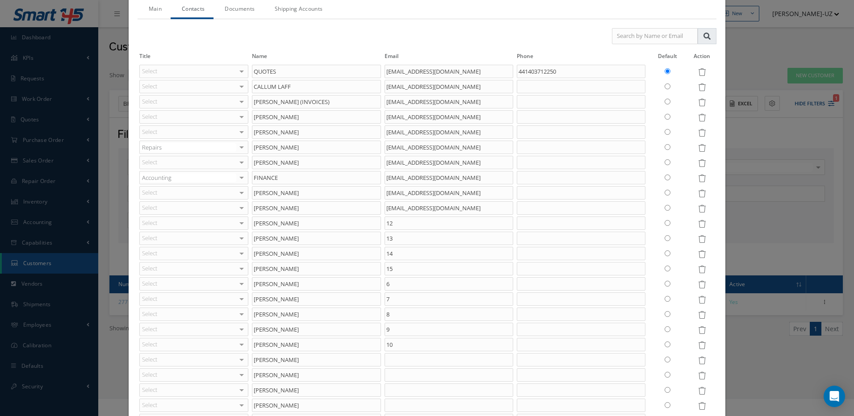
click at [698, 222] on icon at bounding box center [702, 224] width 8 height 8
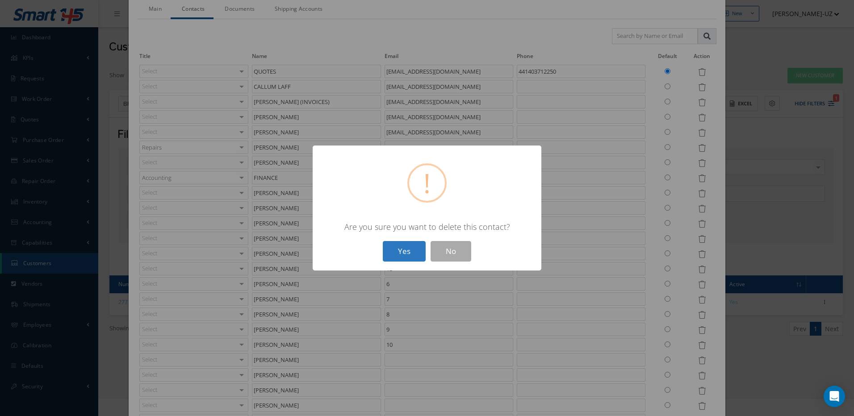
click at [415, 248] on button "Yes" at bounding box center [404, 251] width 43 height 21
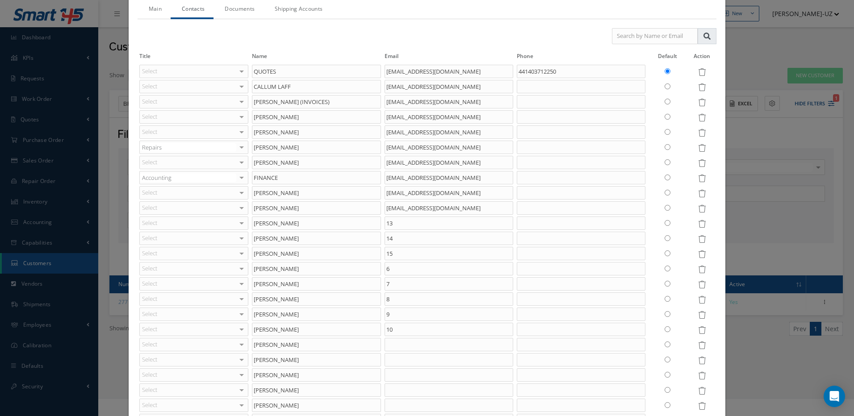
click at [698, 224] on icon at bounding box center [702, 224] width 8 height 8
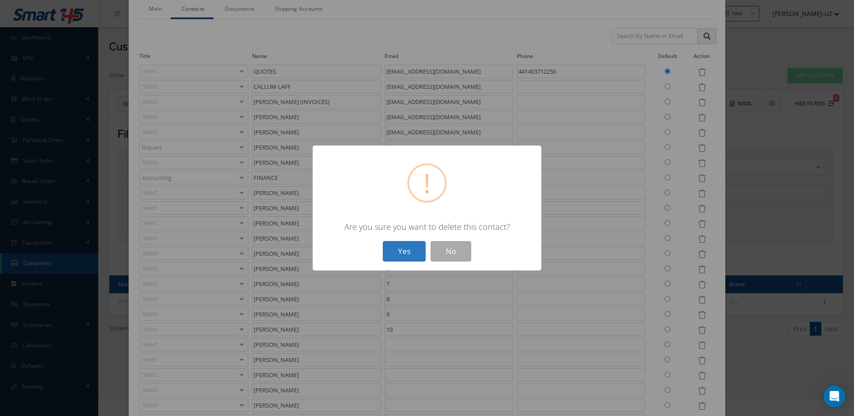
click at [413, 249] on button "Yes" at bounding box center [404, 251] width 43 height 21
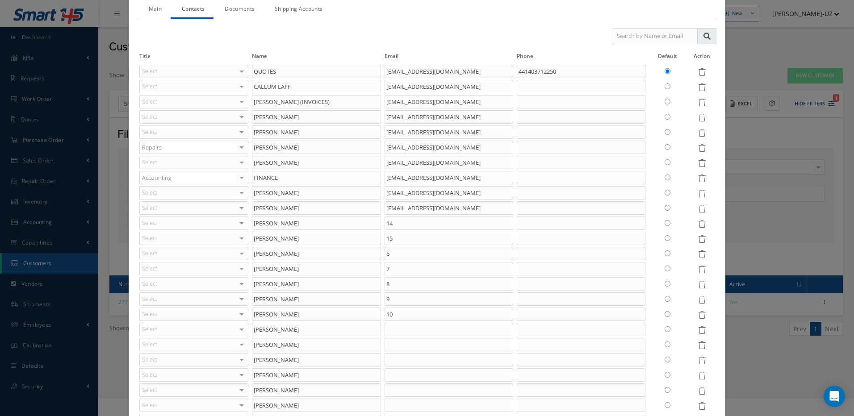
click at [698, 224] on icon at bounding box center [702, 224] width 8 height 8
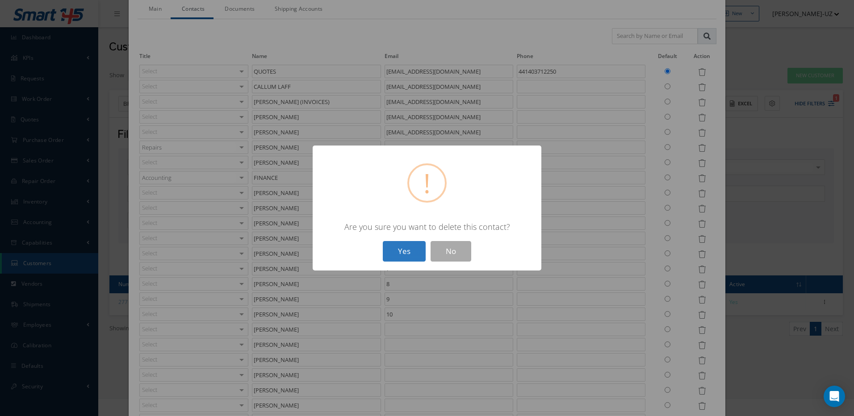
click at [413, 252] on button "Yes" at bounding box center [404, 251] width 43 height 21
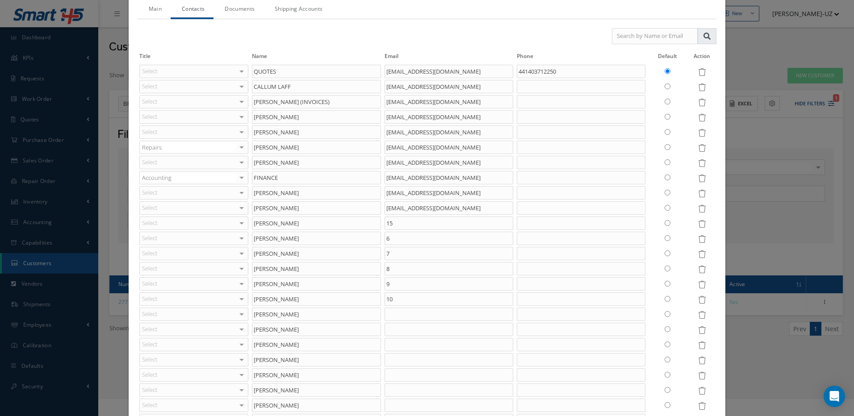
click at [698, 226] on icon at bounding box center [702, 224] width 8 height 8
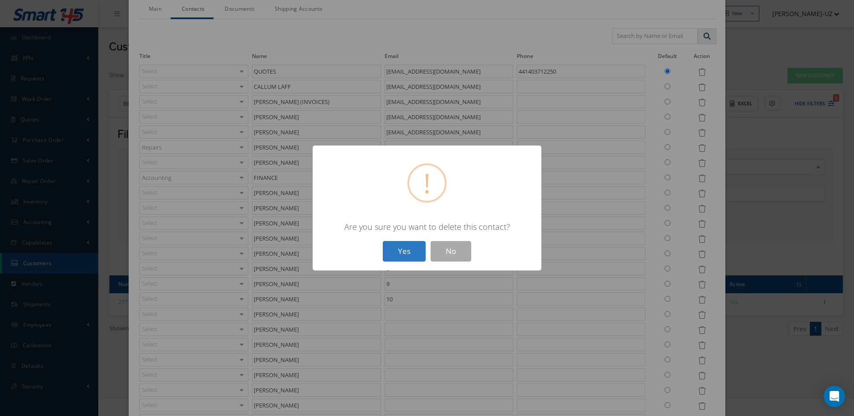
click at [406, 250] on button "Yes" at bounding box center [404, 251] width 43 height 21
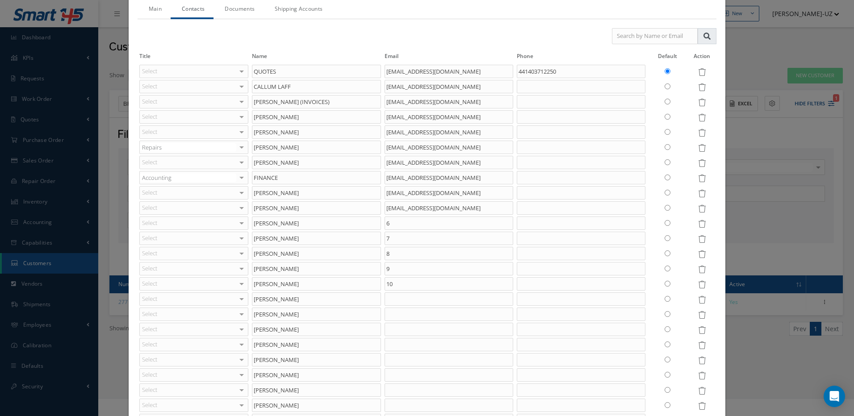
click at [698, 223] on icon at bounding box center [702, 224] width 8 height 8
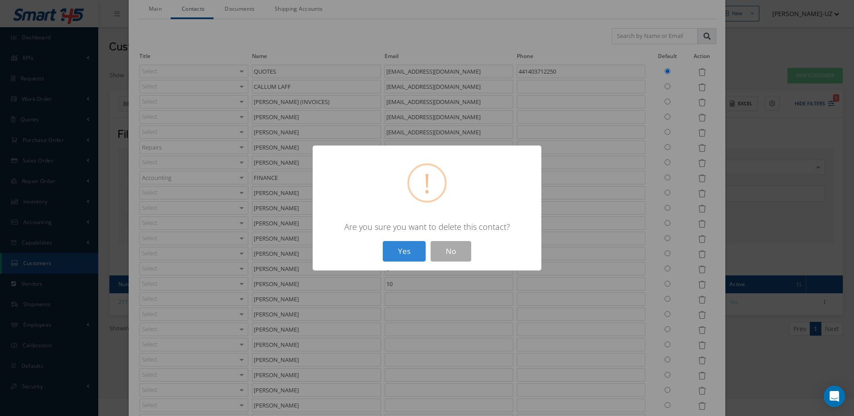
drag, startPoint x: 414, startPoint y: 251, endPoint x: 462, endPoint y: 257, distance: 48.7
click at [414, 251] on button "Yes" at bounding box center [404, 251] width 43 height 21
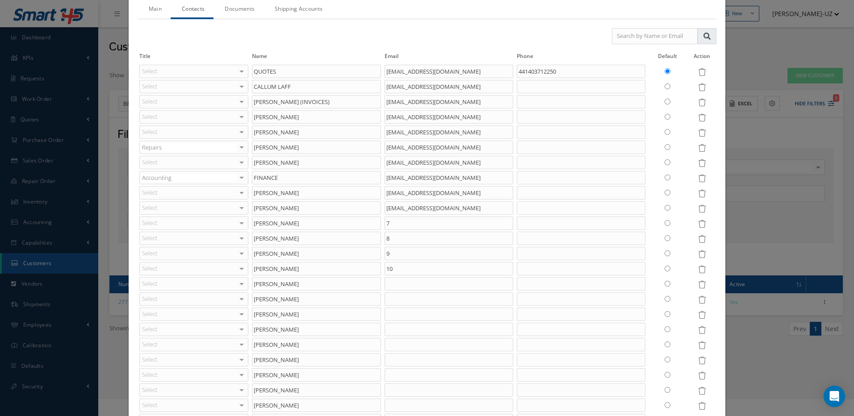
click at [698, 225] on icon at bounding box center [702, 224] width 8 height 8
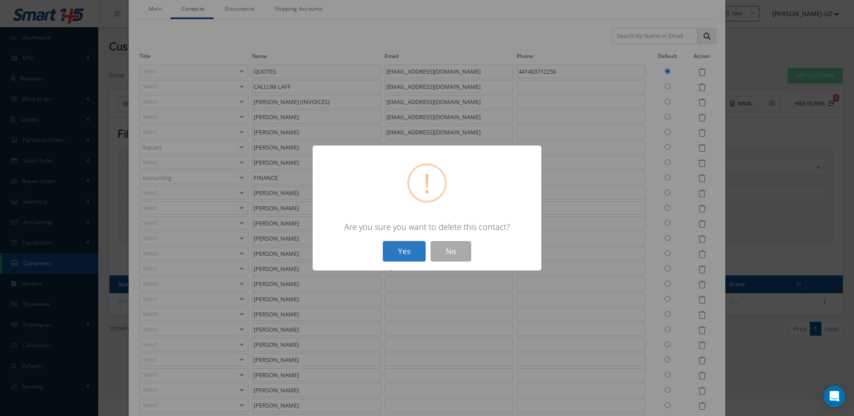
click at [407, 251] on button "Yes" at bounding box center [404, 251] width 43 height 21
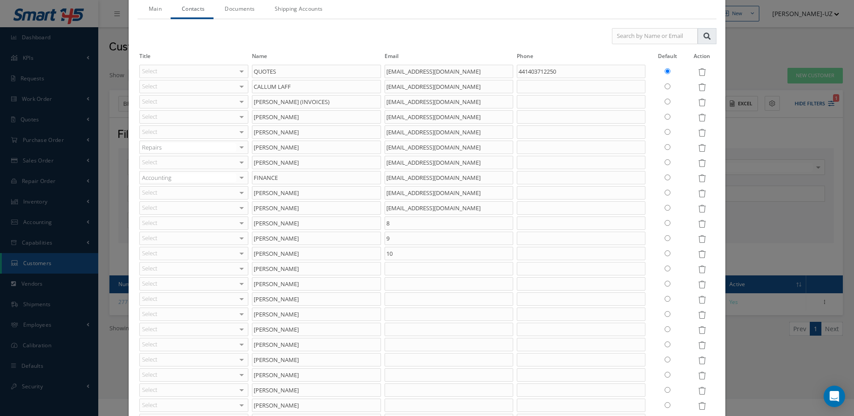
click at [698, 226] on icon at bounding box center [702, 224] width 8 height 8
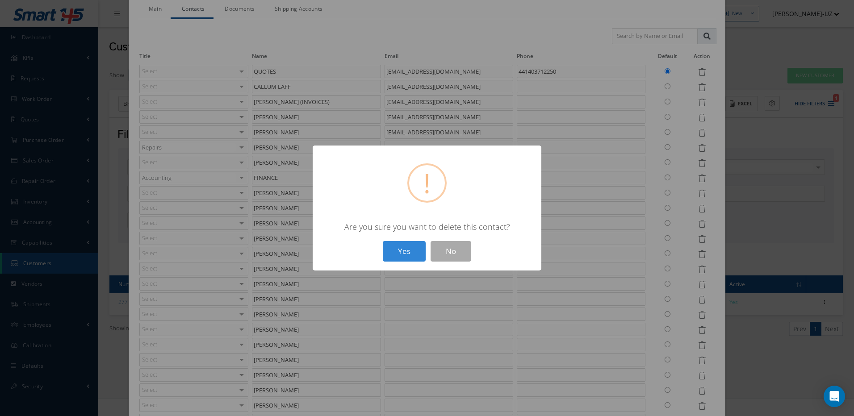
drag, startPoint x: 405, startPoint y: 255, endPoint x: 429, endPoint y: 260, distance: 24.7
click at [406, 256] on button "Yes" at bounding box center [404, 251] width 43 height 21
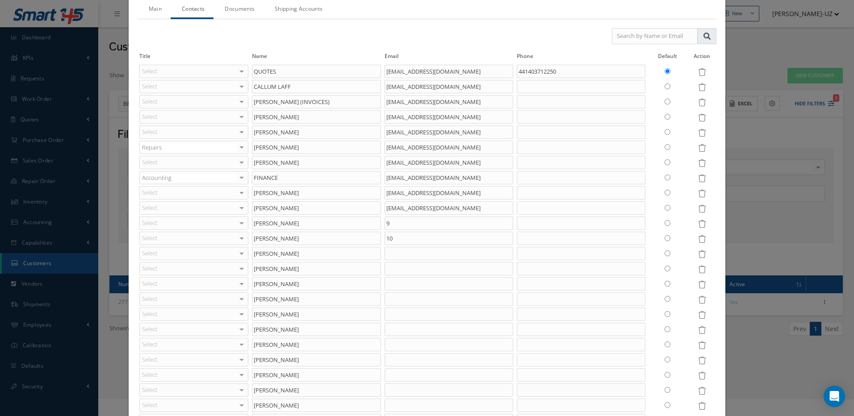
click at [698, 226] on icon at bounding box center [702, 224] width 8 height 8
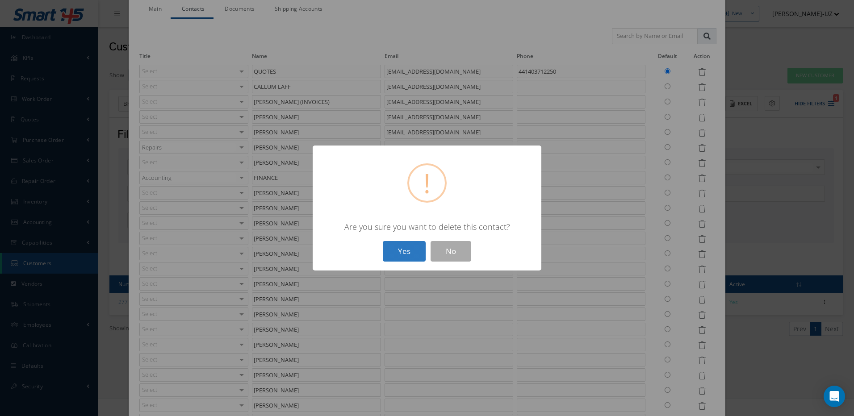
click at [406, 254] on button "Yes" at bounding box center [404, 251] width 43 height 21
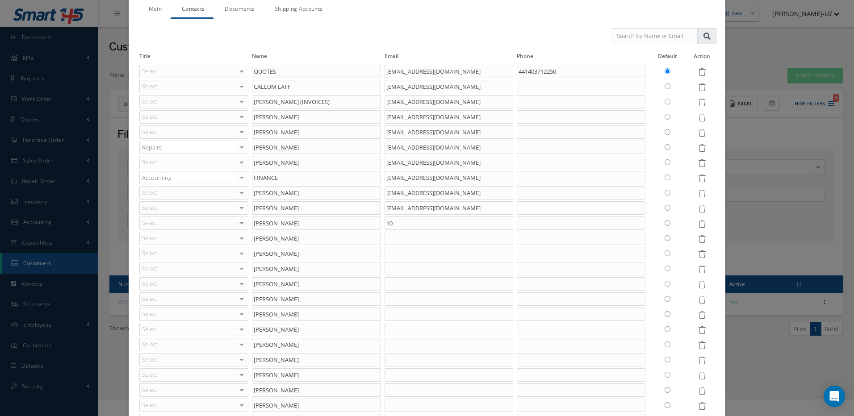
click at [698, 225] on icon at bounding box center [702, 224] width 8 height 8
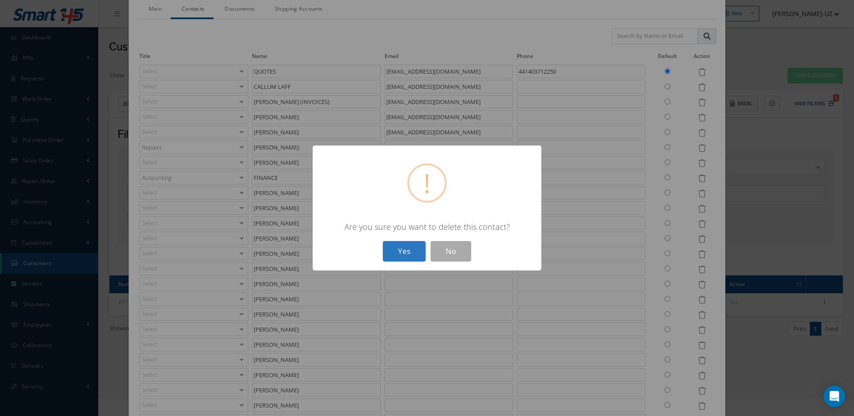
click at [401, 255] on button "Yes" at bounding box center [404, 251] width 43 height 21
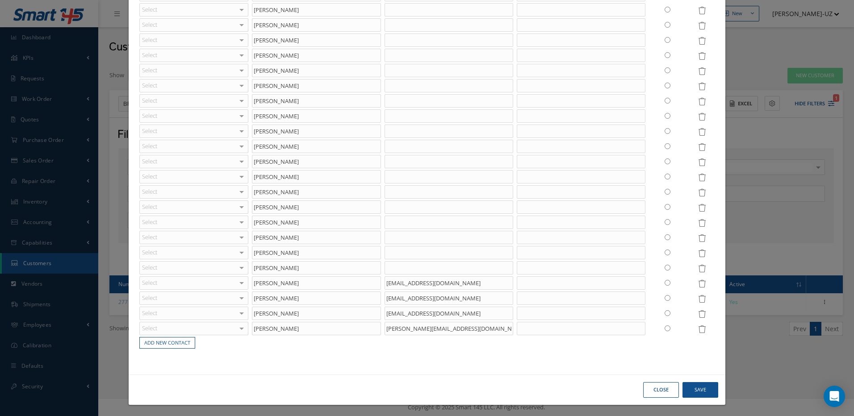
scroll to position [3406, 0]
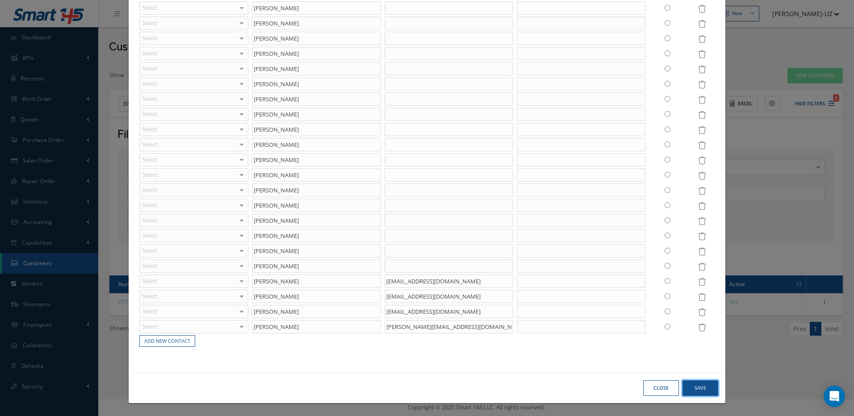
click at [0, 0] on button "Save" at bounding box center [0, 0] width 0 height 0
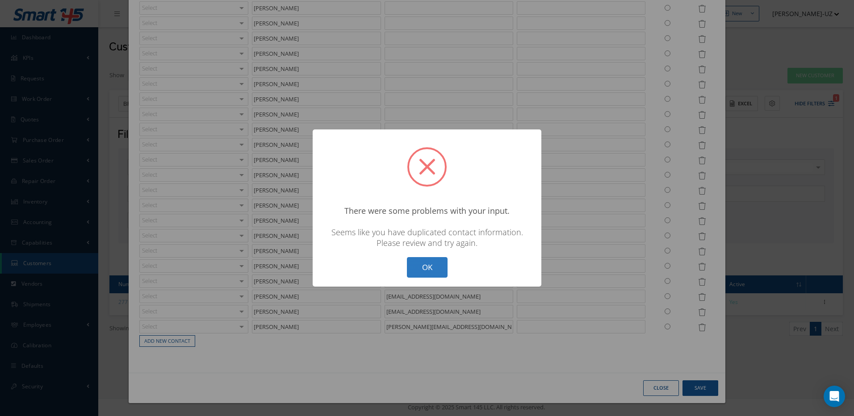
click at [416, 270] on button "OK" at bounding box center [427, 267] width 41 height 21
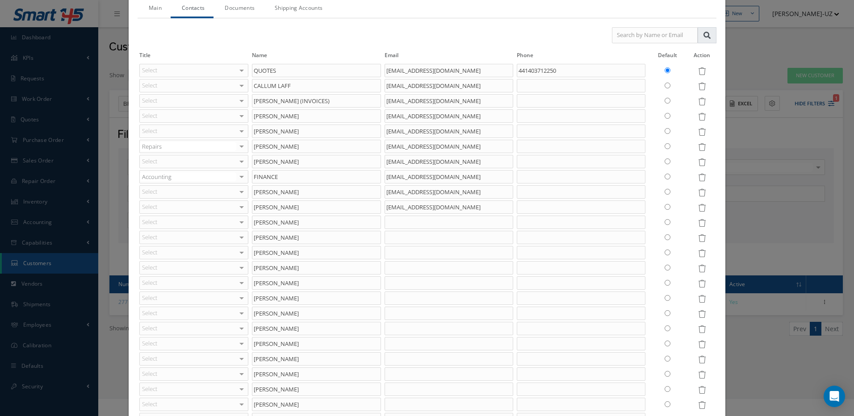
scroll to position [89, 0]
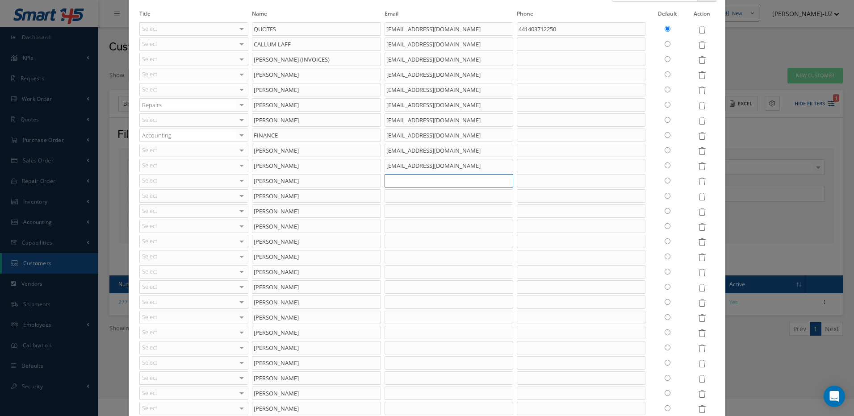
click at [441, 177] on input "text" at bounding box center [449, 180] width 129 height 13
click at [434, 195] on input "text" at bounding box center [449, 195] width 129 height 13
click at [434, 214] on input "text" at bounding box center [449, 211] width 129 height 13
click at [426, 226] on input "text" at bounding box center [449, 226] width 129 height 13
click at [420, 241] on input "text" at bounding box center [449, 241] width 129 height 13
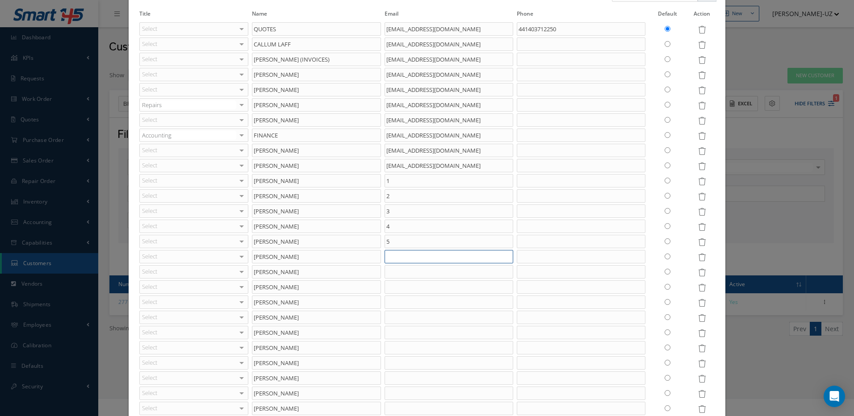
click at [418, 257] on input "text" at bounding box center [449, 256] width 129 height 13
click at [408, 269] on input "text" at bounding box center [449, 271] width 129 height 13
click at [399, 289] on input "text" at bounding box center [449, 287] width 129 height 13
click at [394, 304] on input "text" at bounding box center [449, 302] width 129 height 13
click at [390, 316] on input "text" at bounding box center [449, 317] width 129 height 13
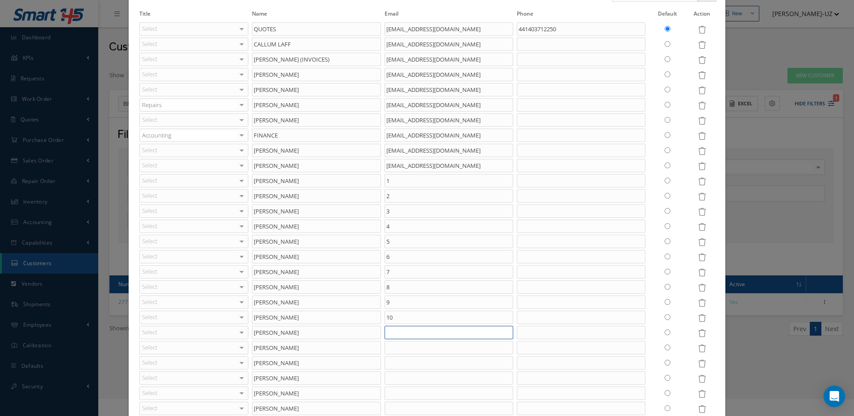
click at [394, 328] on input "text" at bounding box center [449, 332] width 129 height 13
click at [396, 348] on input "text" at bounding box center [449, 347] width 129 height 13
click at [392, 362] on input "text" at bounding box center [449, 362] width 129 height 13
click at [392, 376] on input "text" at bounding box center [449, 378] width 129 height 13
click at [393, 396] on input "text" at bounding box center [449, 393] width 129 height 13
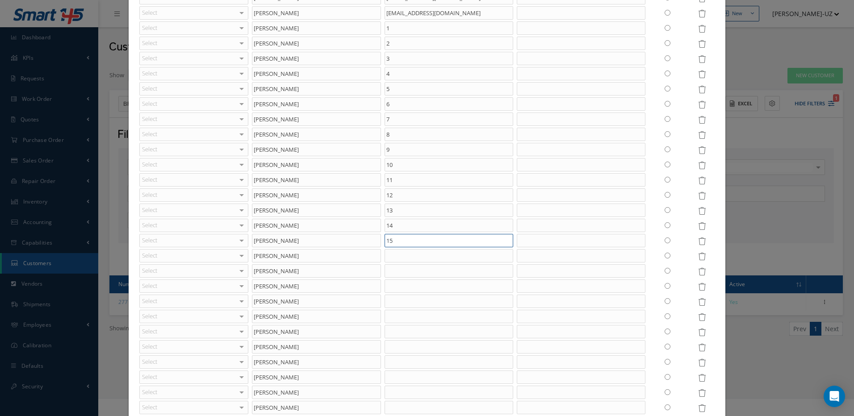
scroll to position [268, 0]
click at [421, 228] on input "text" at bounding box center [449, 229] width 129 height 13
click at [418, 251] on input "text" at bounding box center [449, 245] width 129 height 13
click at [414, 261] on input "text" at bounding box center [449, 260] width 129 height 13
click at [408, 275] on input "text" at bounding box center [449, 275] width 129 height 13
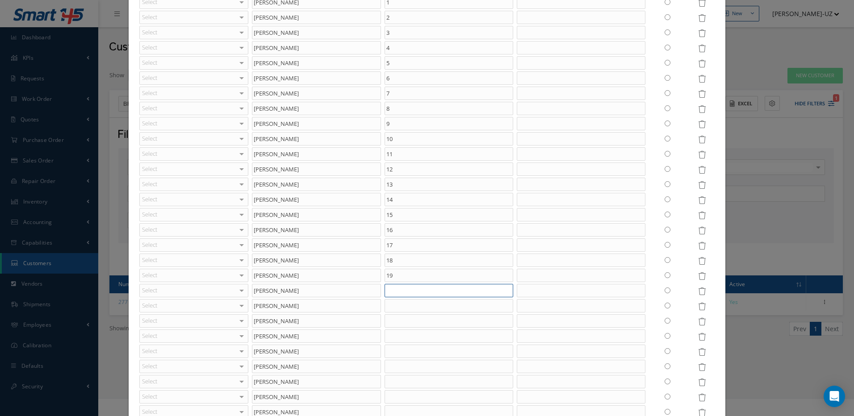
click at [406, 289] on input "text" at bounding box center [449, 290] width 129 height 13
click at [403, 306] on input "text" at bounding box center [449, 305] width 129 height 13
click at [402, 318] on input "text" at bounding box center [449, 321] width 129 height 13
click at [396, 334] on input "text" at bounding box center [449, 336] width 129 height 13
click at [393, 348] on input "text" at bounding box center [449, 351] width 129 height 13
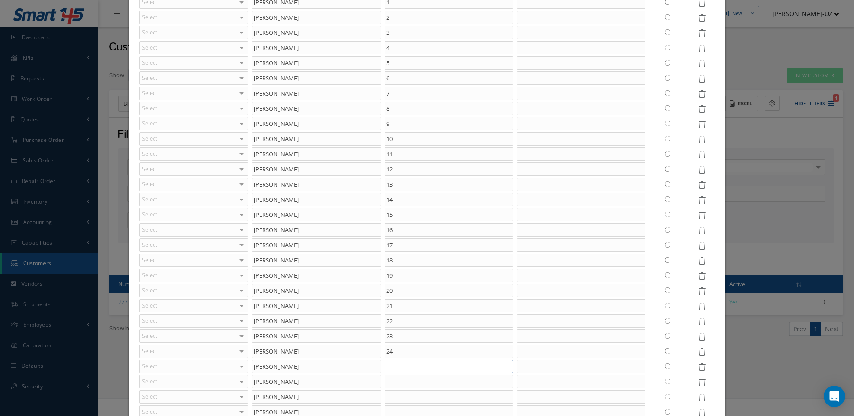
click at [393, 365] on input "text" at bounding box center [449, 366] width 129 height 13
click at [391, 380] on input "text" at bounding box center [449, 381] width 129 height 13
click at [390, 393] on input "text" at bounding box center [449, 396] width 129 height 13
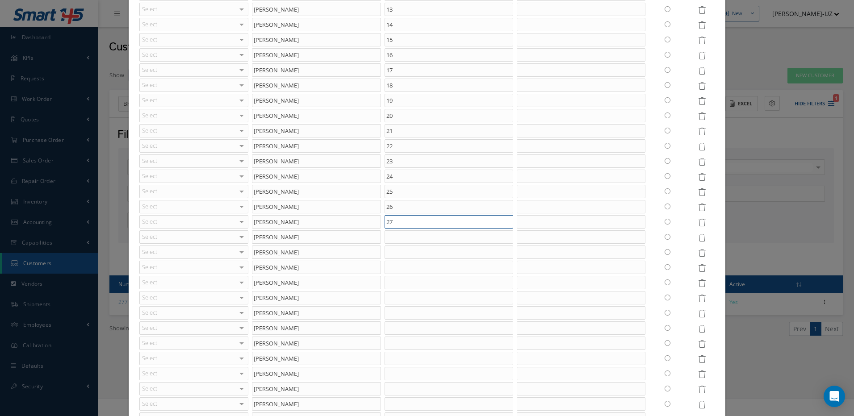
scroll to position [625, 0]
click at [413, 55] on input "text" at bounding box center [449, 54] width 129 height 13
click at [409, 67] on input "text" at bounding box center [449, 69] width 129 height 13
click at [403, 87] on input "text" at bounding box center [449, 85] width 129 height 13
click at [401, 102] on input "text" at bounding box center [449, 100] width 129 height 13
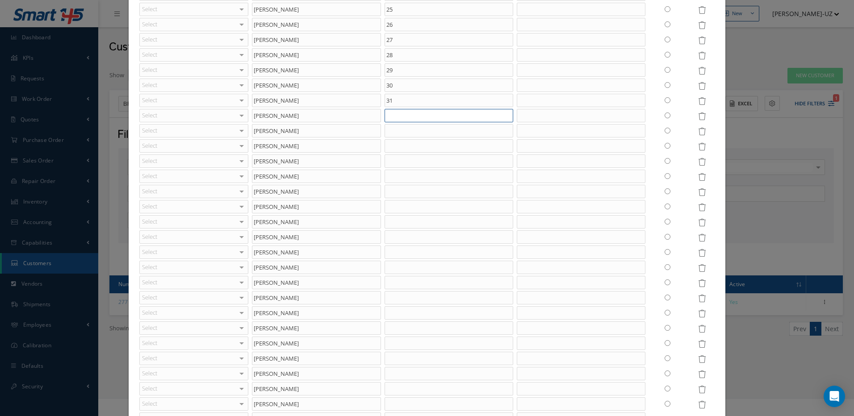
click at [401, 118] on input "text" at bounding box center [449, 115] width 129 height 13
click at [398, 130] on input "text" at bounding box center [449, 130] width 129 height 13
click at [398, 147] on input "text" at bounding box center [449, 145] width 129 height 13
click at [398, 163] on input "text" at bounding box center [449, 161] width 129 height 13
click at [396, 177] on input "text" at bounding box center [449, 176] width 129 height 13
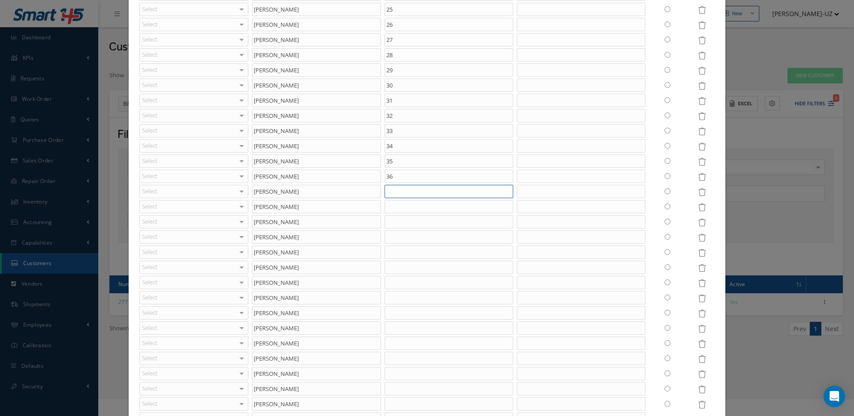
click at [414, 186] on input "text" at bounding box center [449, 191] width 129 height 13
click at [403, 207] on input "text" at bounding box center [449, 206] width 129 height 13
click at [399, 220] on input "text" at bounding box center [449, 221] width 129 height 13
click at [400, 235] on input "text" at bounding box center [449, 237] width 129 height 13
click at [393, 247] on input "text" at bounding box center [449, 252] width 129 height 13
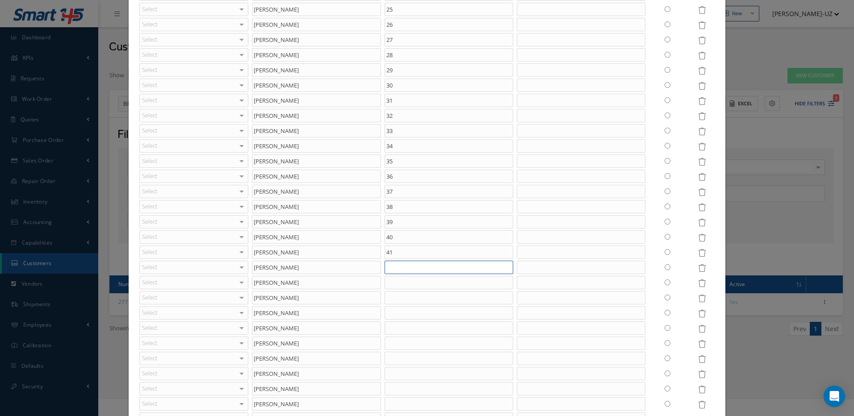
click at [387, 266] on input "text" at bounding box center [449, 267] width 129 height 13
click at [387, 280] on input "text" at bounding box center [449, 282] width 129 height 13
click at [386, 296] on input "text" at bounding box center [449, 297] width 129 height 13
click at [388, 313] on input "text" at bounding box center [449, 312] width 129 height 13
click at [389, 329] on input "text" at bounding box center [449, 328] width 129 height 13
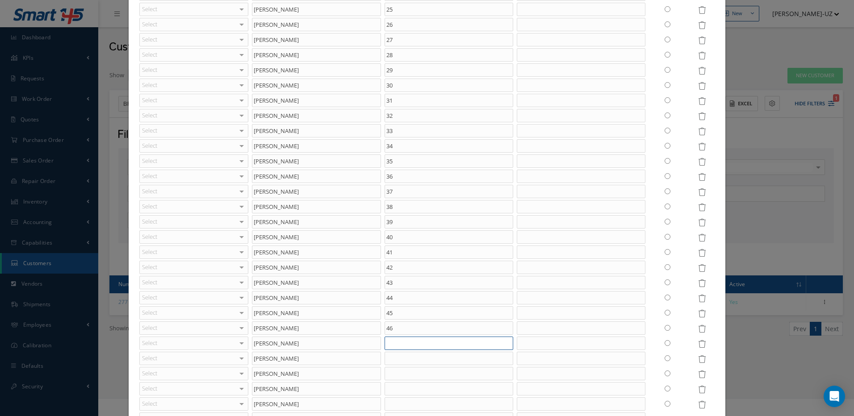
click at [391, 343] on input "text" at bounding box center [449, 343] width 129 height 13
click at [390, 359] on input "text" at bounding box center [449, 358] width 129 height 13
click at [391, 375] on input "text" at bounding box center [449, 373] width 129 height 13
click at [387, 389] on input "text" at bounding box center [449, 388] width 129 height 13
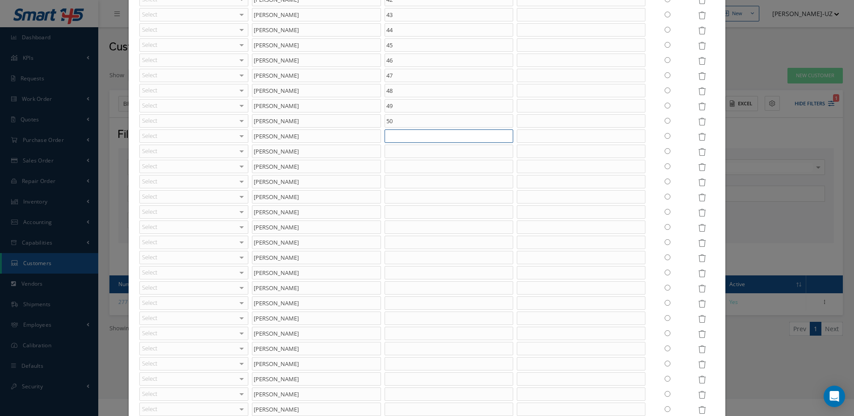
click at [443, 136] on input "text" at bounding box center [449, 136] width 129 height 13
click at [438, 147] on input "text" at bounding box center [449, 151] width 129 height 13
click at [436, 164] on input "text" at bounding box center [449, 166] width 129 height 13
click at [428, 177] on input "text" at bounding box center [449, 181] width 129 height 13
click at [411, 201] on input "text" at bounding box center [449, 196] width 129 height 13
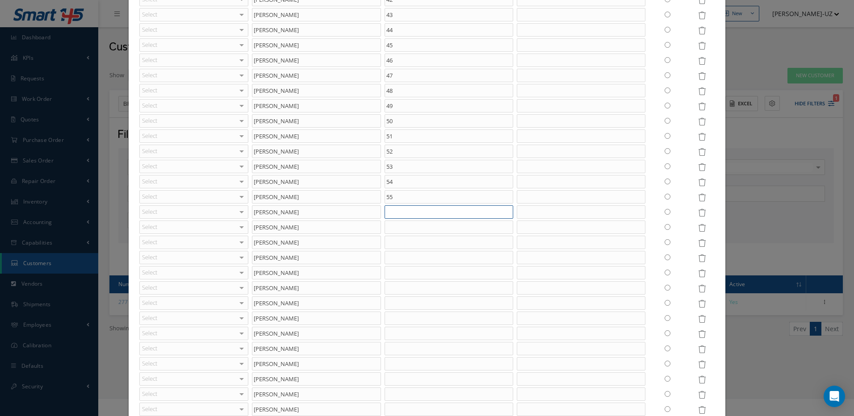
click at [408, 211] on input "text" at bounding box center [449, 211] width 129 height 13
click at [394, 226] on input "text" at bounding box center [449, 227] width 129 height 13
click at [394, 239] on input "text" at bounding box center [449, 242] width 129 height 13
click at [392, 259] on input "text" at bounding box center [449, 257] width 129 height 13
click at [390, 270] on input "text" at bounding box center [449, 272] width 129 height 13
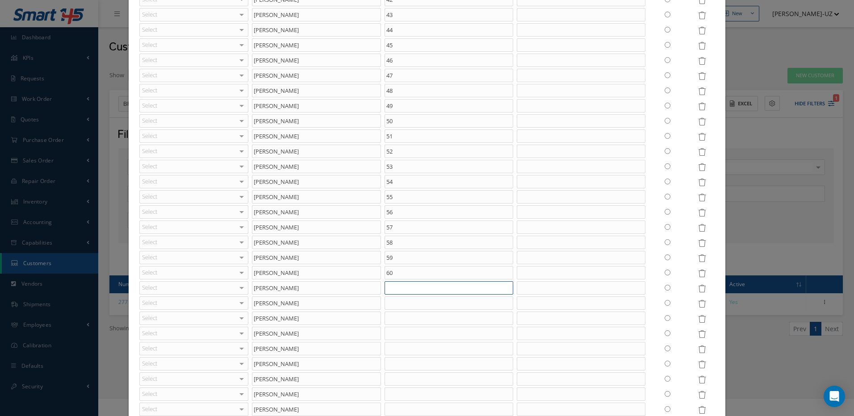
click at [389, 285] on input "text" at bounding box center [449, 287] width 129 height 13
click at [385, 303] on input "text" at bounding box center [449, 303] width 129 height 13
click at [394, 317] on input "text" at bounding box center [449, 318] width 129 height 13
click at [395, 332] on input "text" at bounding box center [449, 333] width 129 height 13
click at [398, 348] on input "text" at bounding box center [449, 348] width 129 height 13
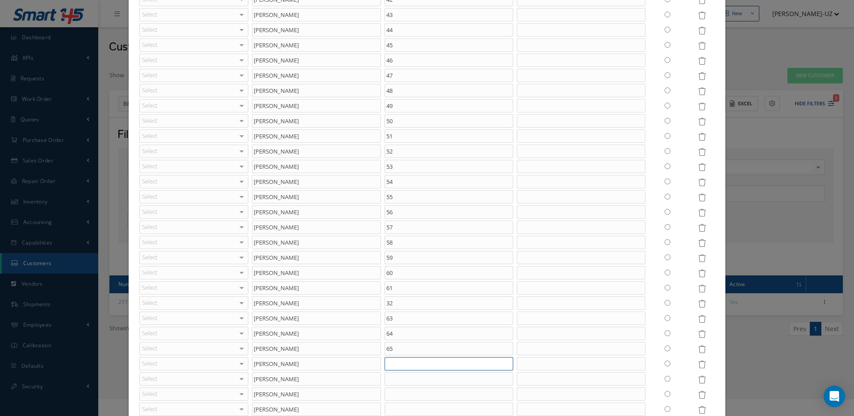
click at [396, 365] on input "text" at bounding box center [449, 363] width 129 height 13
click at [392, 380] on input "text" at bounding box center [449, 379] width 129 height 13
click at [396, 397] on input "text" at bounding box center [449, 394] width 129 height 13
click at [396, 408] on input "text" at bounding box center [449, 409] width 129 height 13
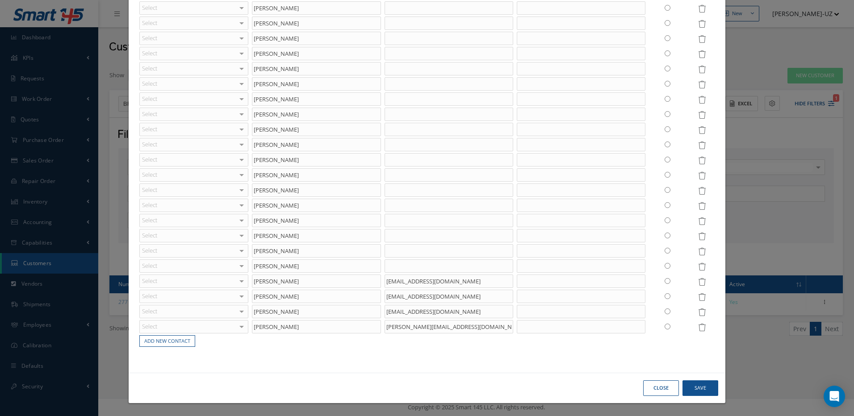
scroll to position [3406, 0]
click at [838, 394] on icon "Open Intercom Messenger" at bounding box center [834, 397] width 10 height 12
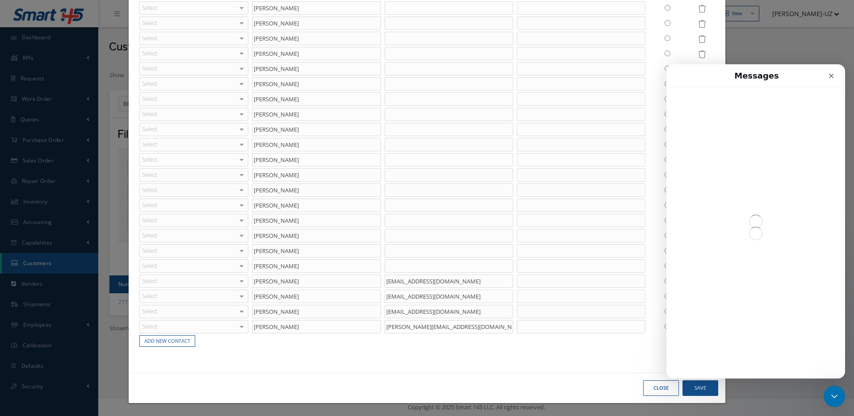
scroll to position [0, 0]
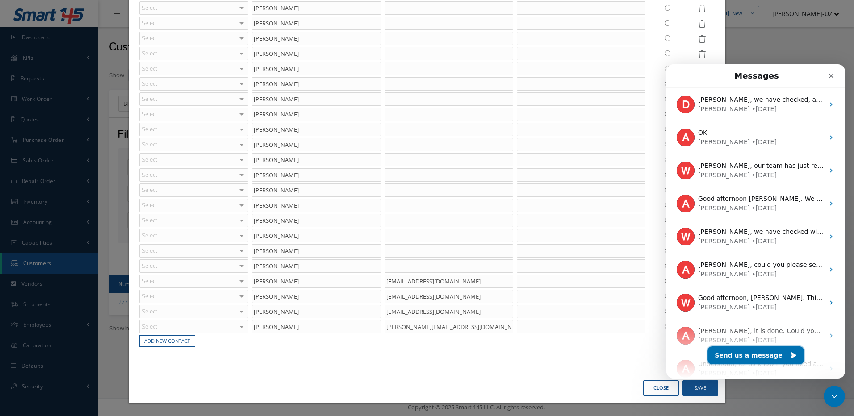
click at [754, 355] on button "Send us a message" at bounding box center [756, 356] width 96 height 18
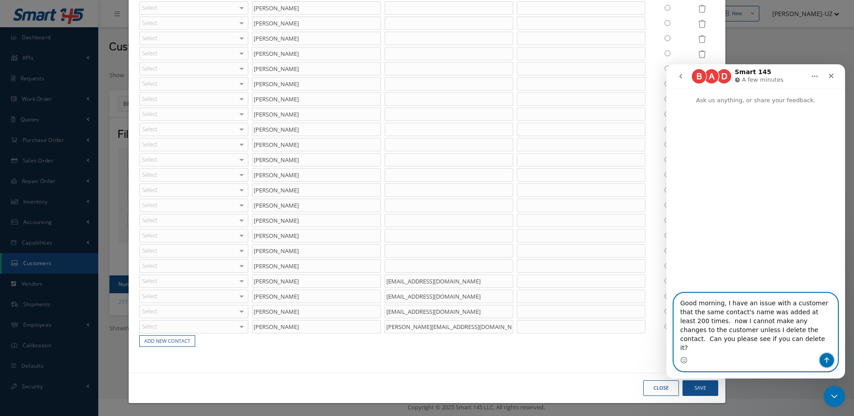
click at [828, 361] on icon "Send a message…" at bounding box center [826, 360] width 7 height 7
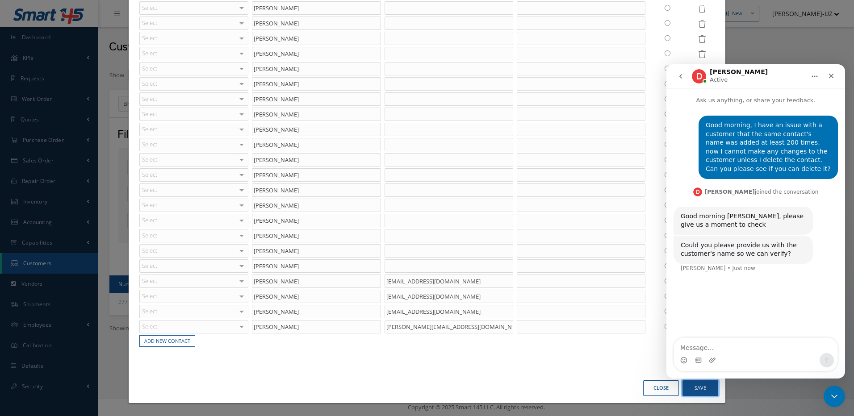
click at [0, 0] on button "Save" at bounding box center [0, 0] width 0 height 0
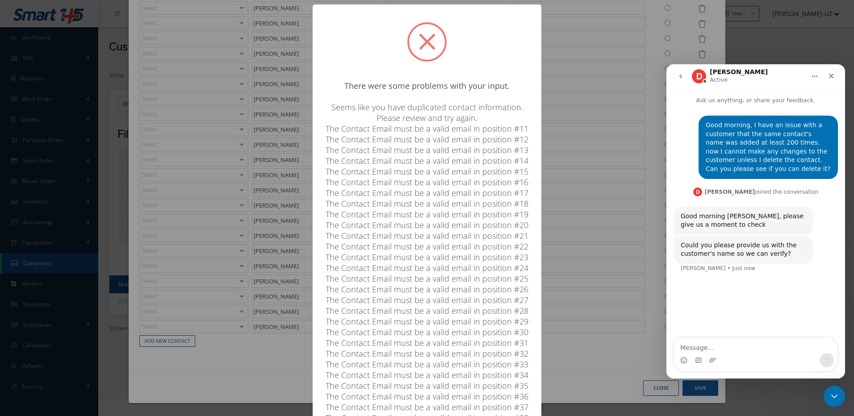
click at [591, 67] on div "? ! i × There were some problems with your input. Seems like you have duplicate…" at bounding box center [427, 208] width 854 height 416
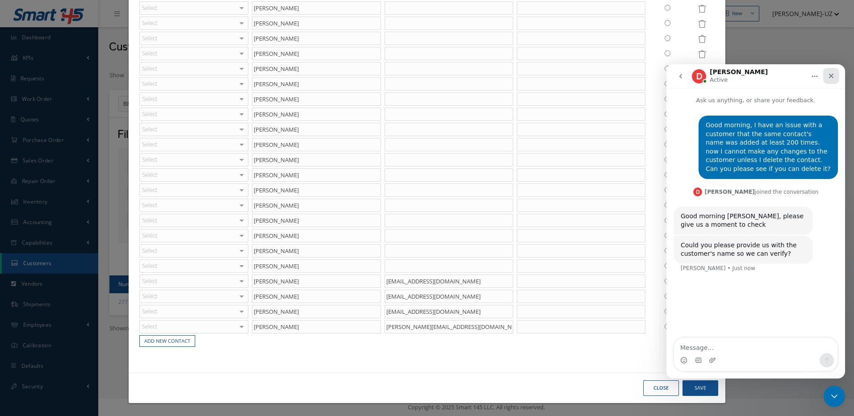
click at [835, 78] on div "Close" at bounding box center [831, 76] width 16 height 16
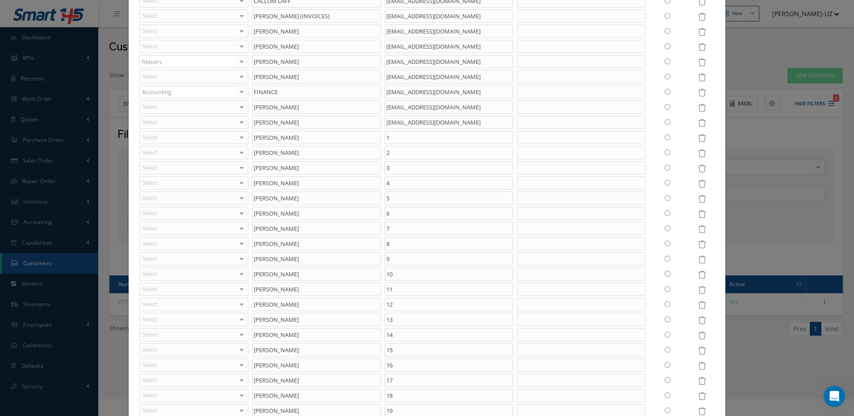
scroll to position [134, 0]
click at [698, 134] on icon at bounding box center [702, 137] width 8 height 8
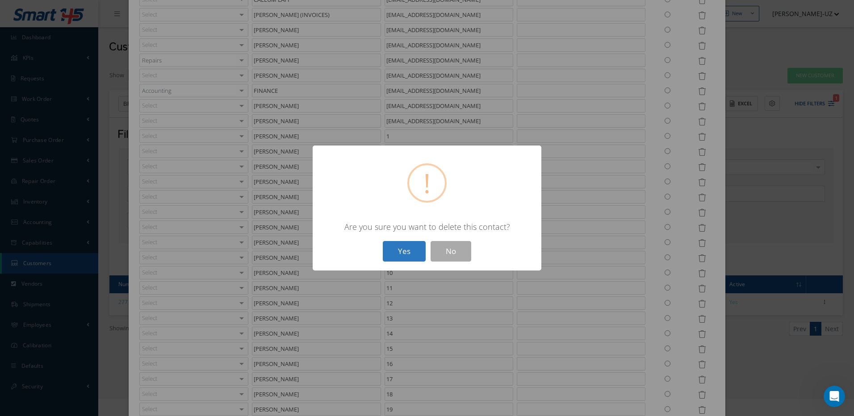
click at [408, 247] on button "Yes" at bounding box center [404, 251] width 43 height 21
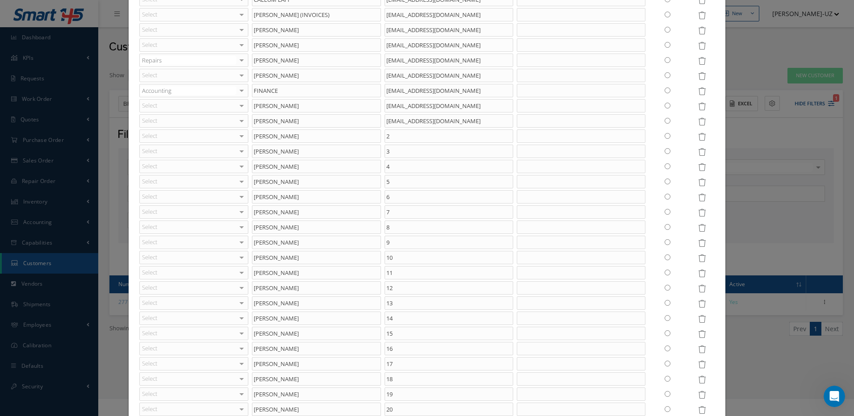
click at [698, 151] on icon at bounding box center [702, 152] width 8 height 8
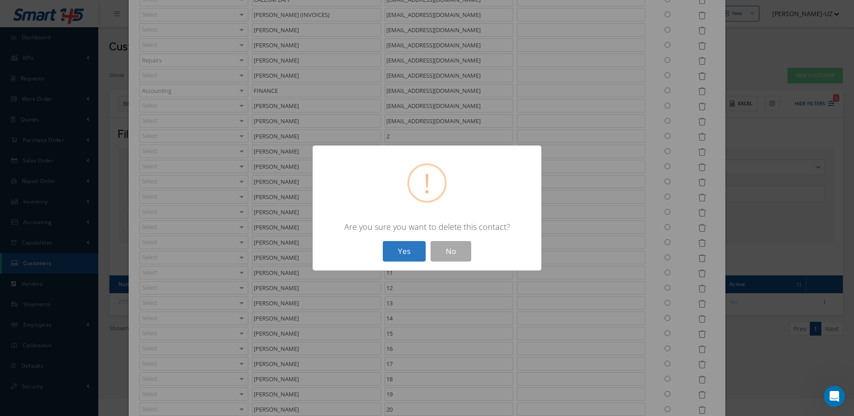
click at [393, 252] on button "Yes" at bounding box center [404, 251] width 43 height 21
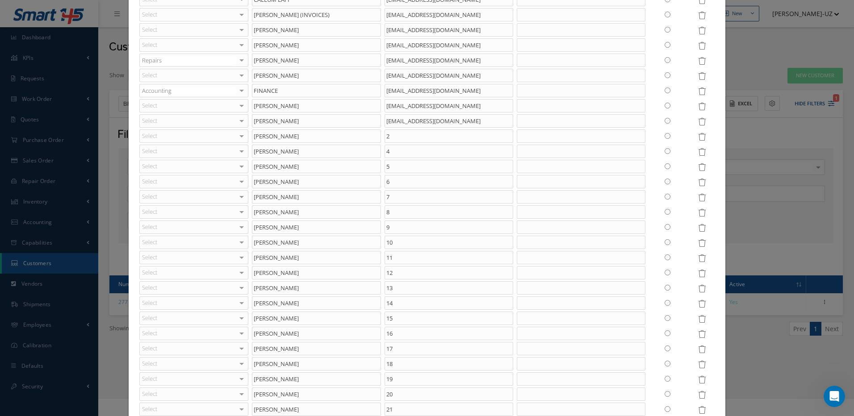
click at [698, 183] on icon at bounding box center [702, 183] width 8 height 8
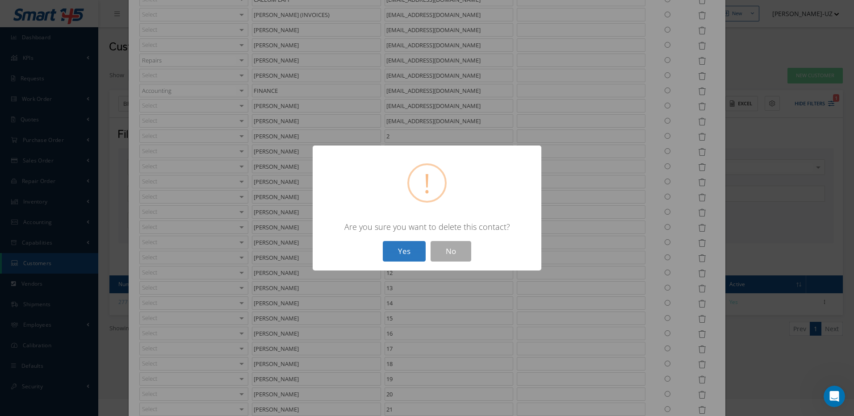
drag, startPoint x: 399, startPoint y: 248, endPoint x: 507, endPoint y: 249, distance: 108.1
click at [401, 248] on button "Yes" at bounding box center [404, 251] width 43 height 21
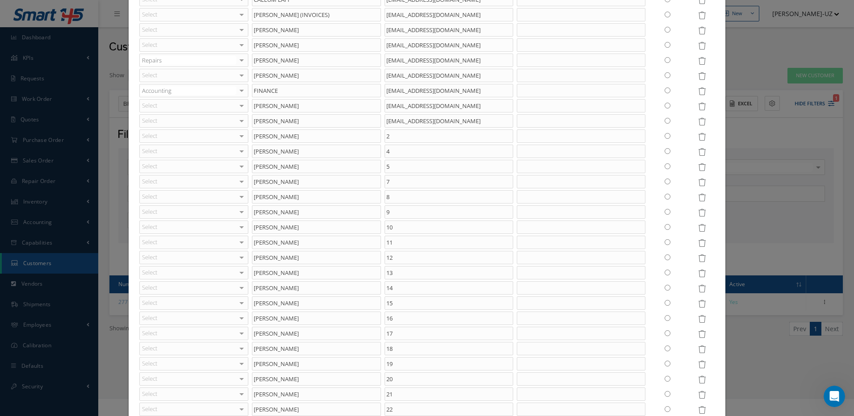
click at [698, 196] on icon at bounding box center [702, 198] width 8 height 8
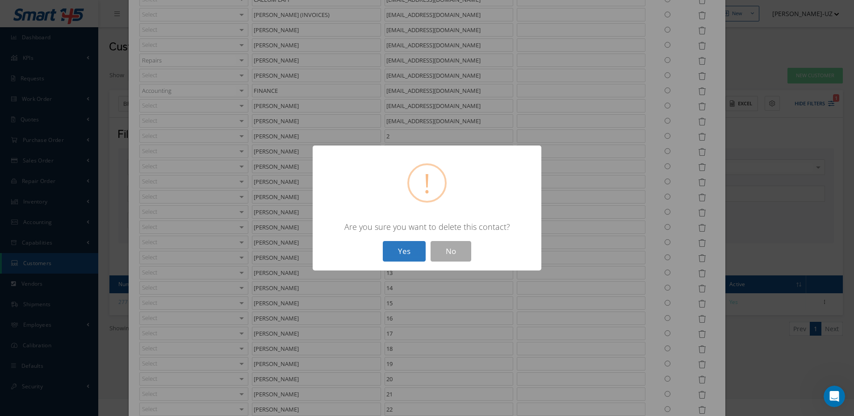
drag, startPoint x: 411, startPoint y: 249, endPoint x: 640, endPoint y: 237, distance: 229.1
click at [412, 251] on button "Yes" at bounding box center [404, 251] width 43 height 21
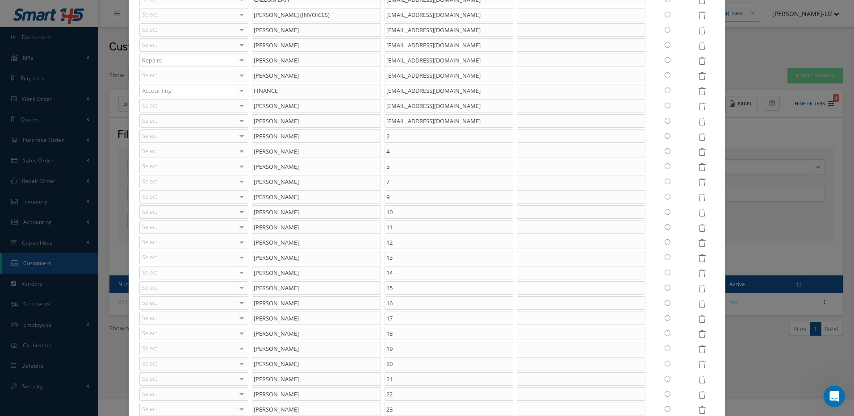
click at [698, 213] on icon at bounding box center [702, 213] width 8 height 8
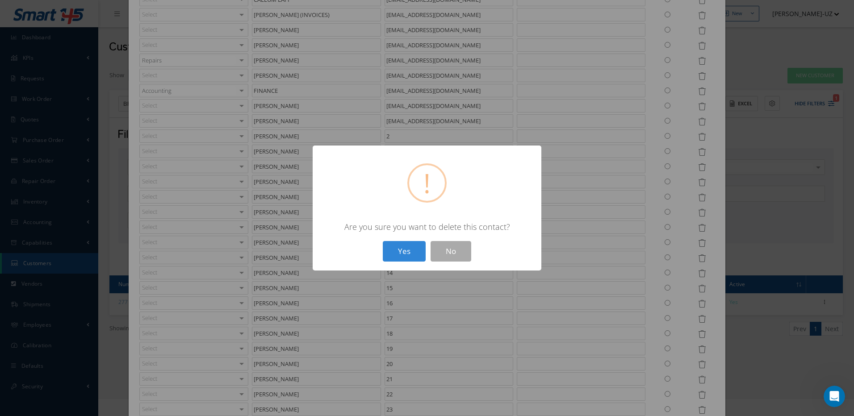
drag, startPoint x: 393, startPoint y: 252, endPoint x: 596, endPoint y: 254, distance: 203.3
click at [394, 253] on button "Yes" at bounding box center [404, 251] width 43 height 21
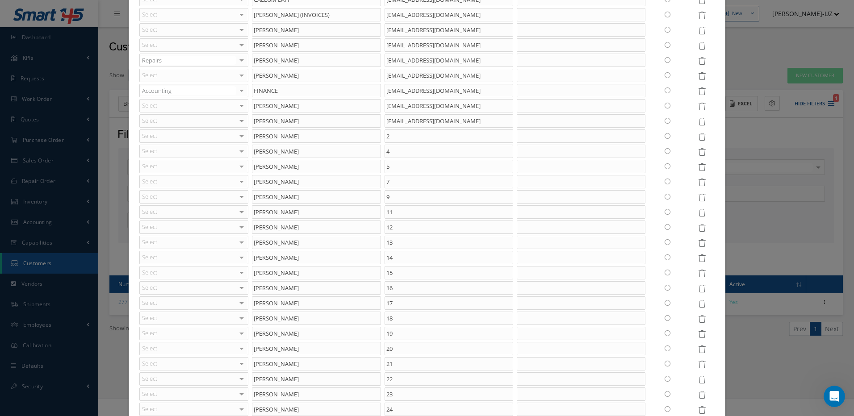
click at [698, 226] on icon at bounding box center [702, 228] width 8 height 8
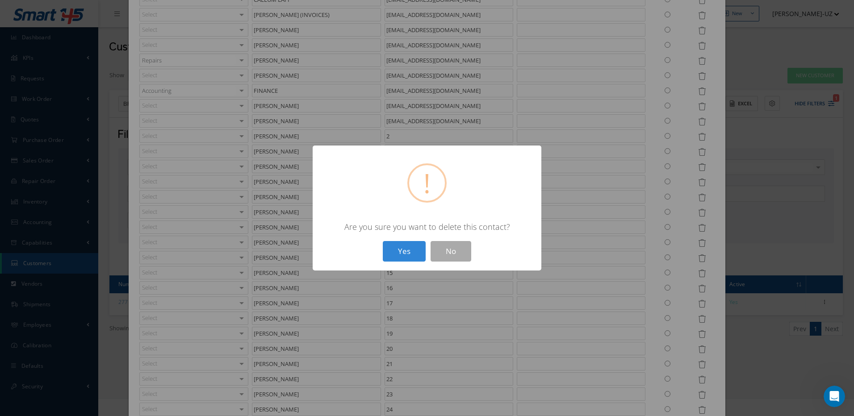
drag, startPoint x: 400, startPoint y: 249, endPoint x: 480, endPoint y: 252, distance: 80.0
click at [401, 251] on button "Yes" at bounding box center [404, 251] width 43 height 21
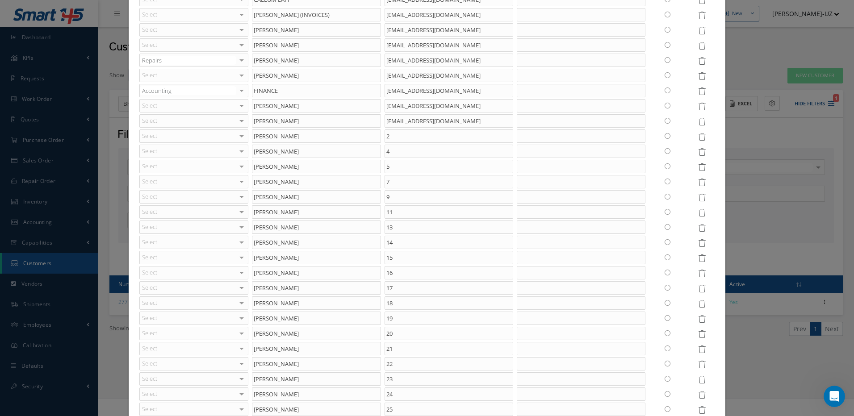
click at [698, 228] on icon at bounding box center [702, 228] width 8 height 8
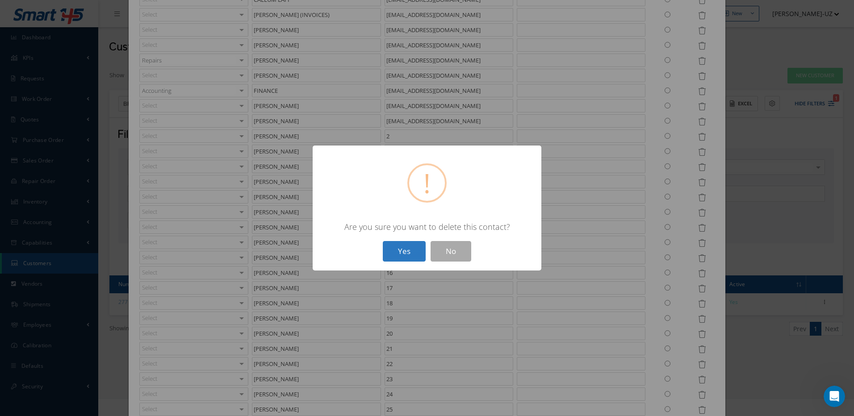
click at [408, 253] on button "Yes" at bounding box center [404, 251] width 43 height 21
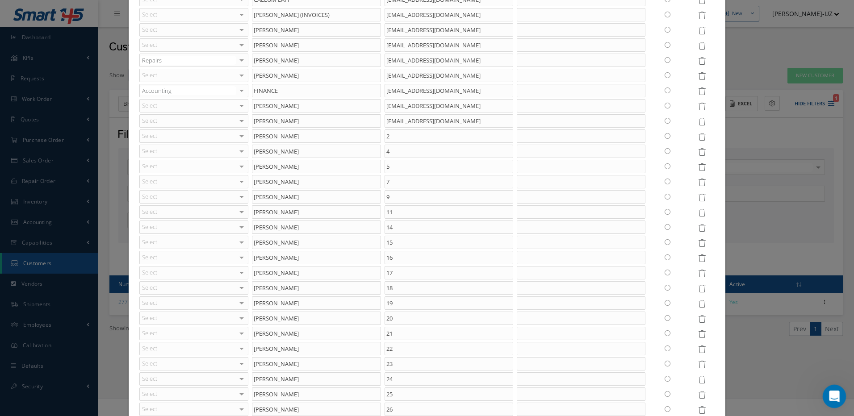
click at [829, 393] on icon "Open Intercom Messenger" at bounding box center [833, 395] width 15 height 15
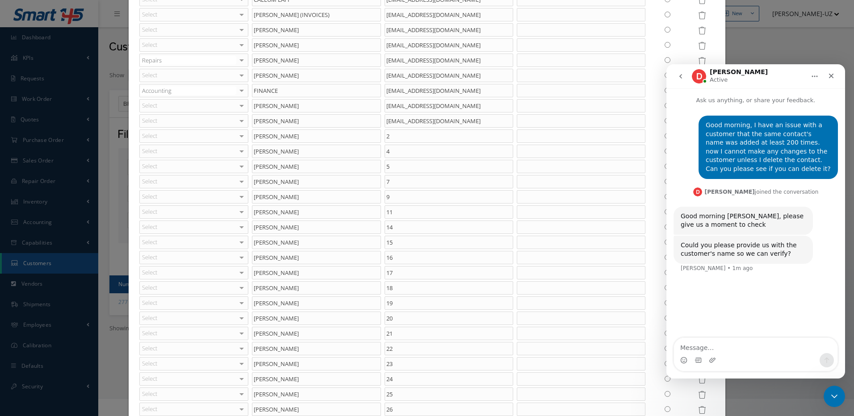
click at [723, 344] on textarea "Message…" at bounding box center [756, 345] width 164 height 15
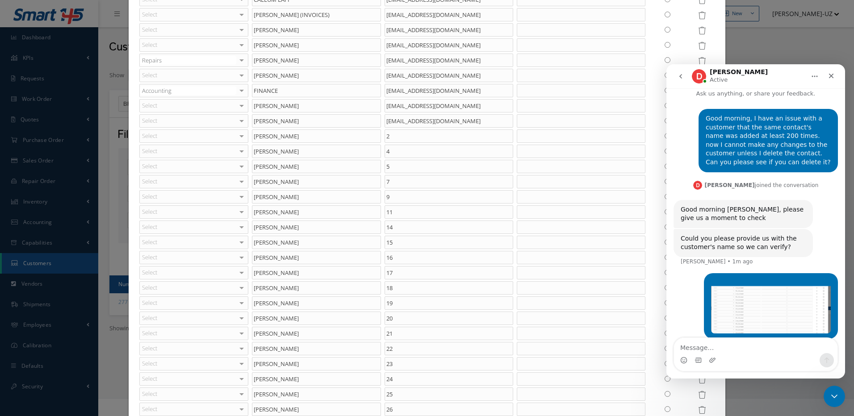
scroll to position [17, 0]
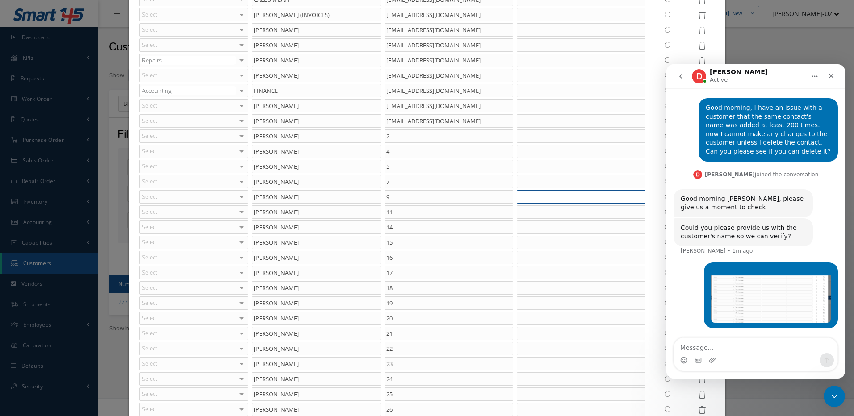
click at [573, 197] on input "text" at bounding box center [581, 196] width 129 height 13
click at [828, 75] on icon "Close" at bounding box center [831, 75] width 7 height 7
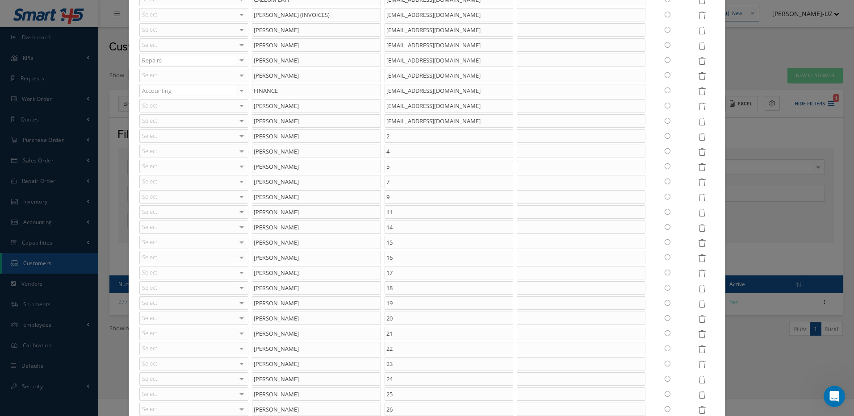
click at [698, 134] on icon at bounding box center [702, 137] width 8 height 8
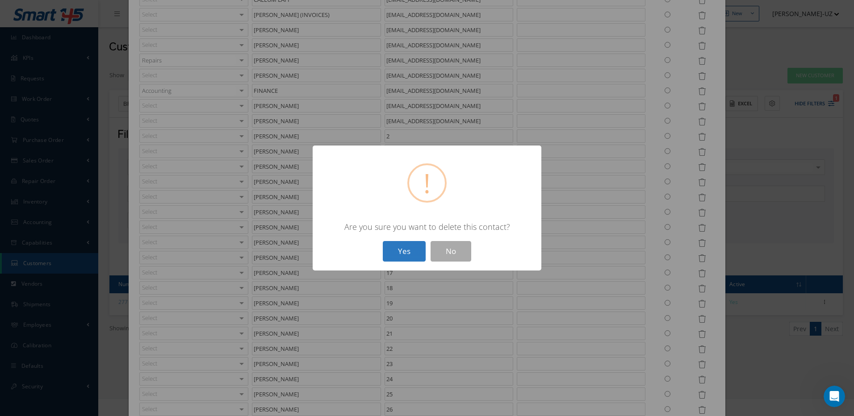
click at [405, 255] on button "Yes" at bounding box center [404, 251] width 43 height 21
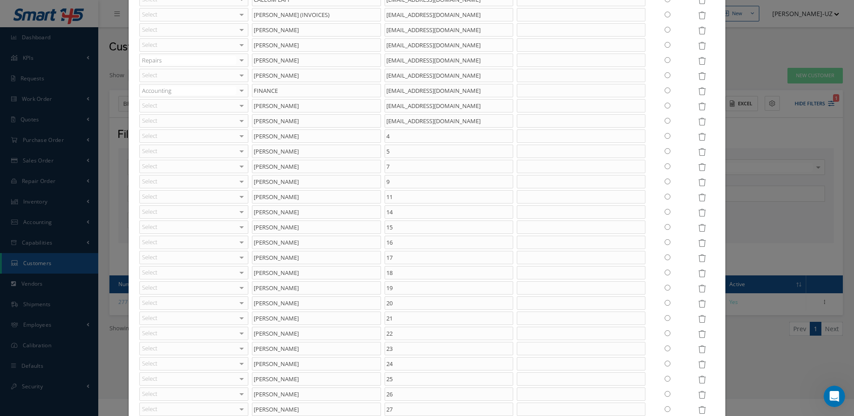
click at [698, 149] on icon at bounding box center [702, 152] width 8 height 8
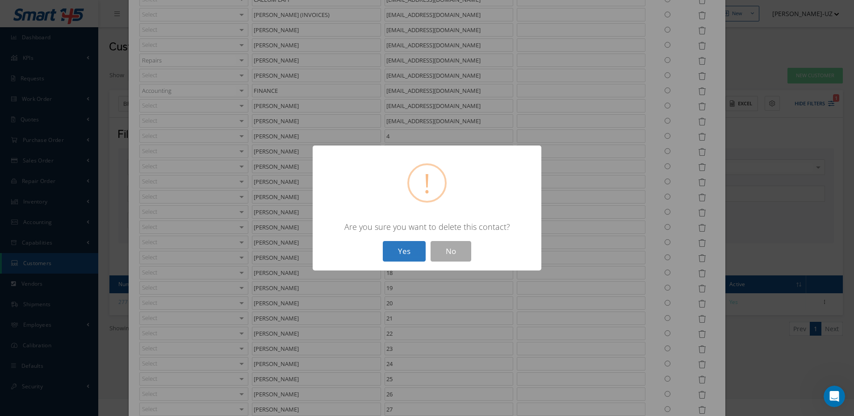
click at [407, 245] on button "Yes" at bounding box center [404, 251] width 43 height 21
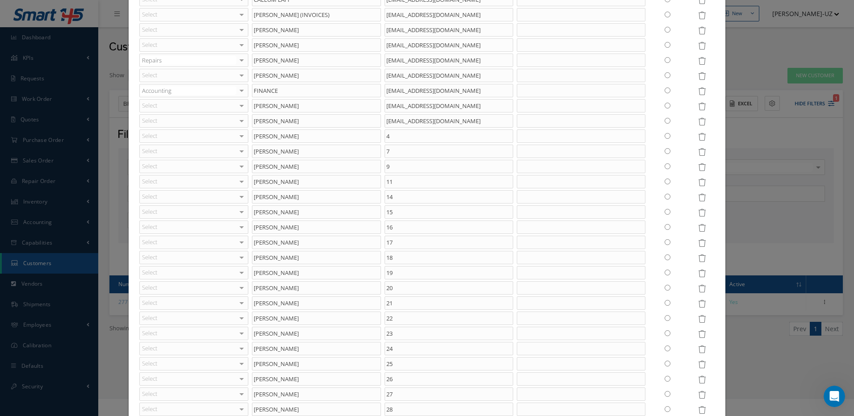
click at [698, 165] on icon at bounding box center [702, 168] width 8 height 8
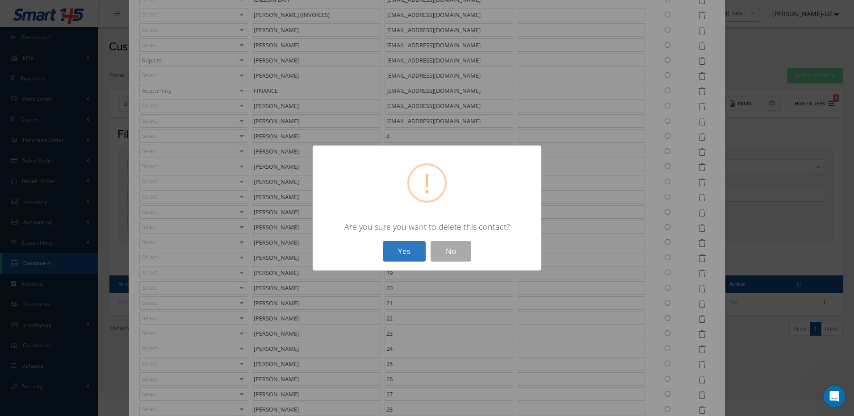
click at [416, 247] on button "Yes" at bounding box center [404, 251] width 43 height 21
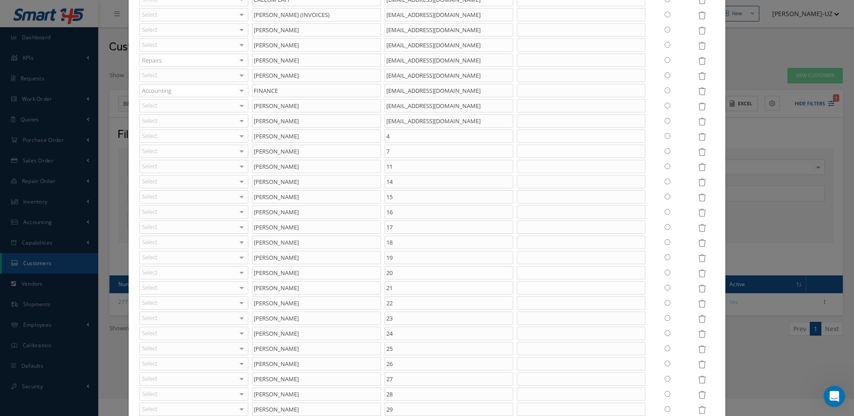
click at [700, 167] on td at bounding box center [702, 166] width 29 height 15
click at [698, 135] on icon at bounding box center [702, 137] width 8 height 8
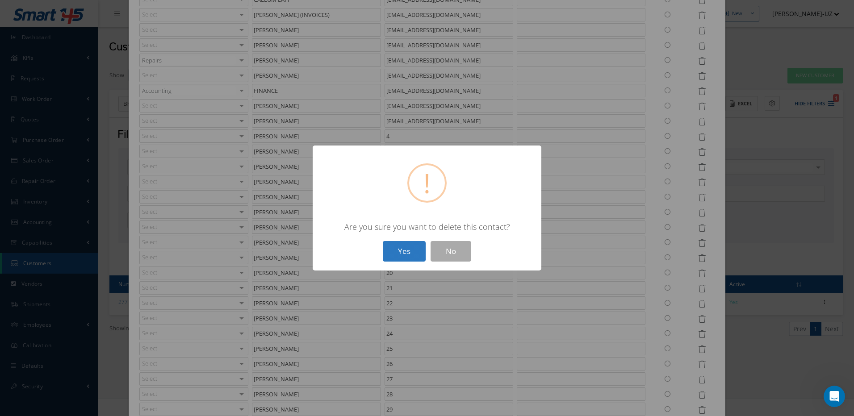
click at [401, 250] on button "Yes" at bounding box center [404, 251] width 43 height 21
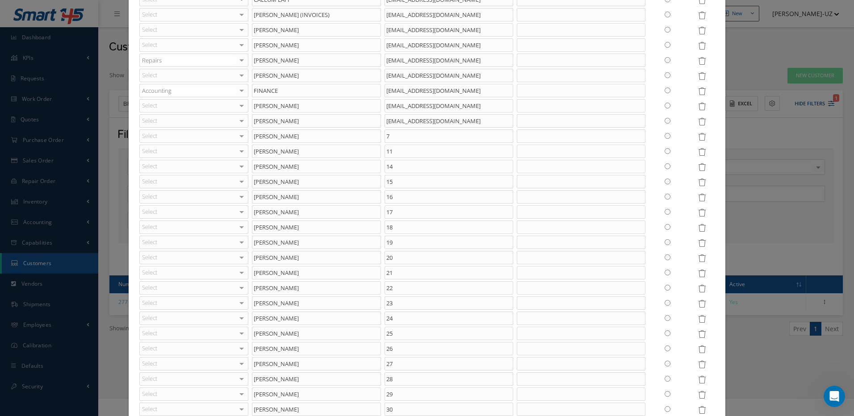
click at [698, 138] on icon at bounding box center [702, 137] width 8 height 8
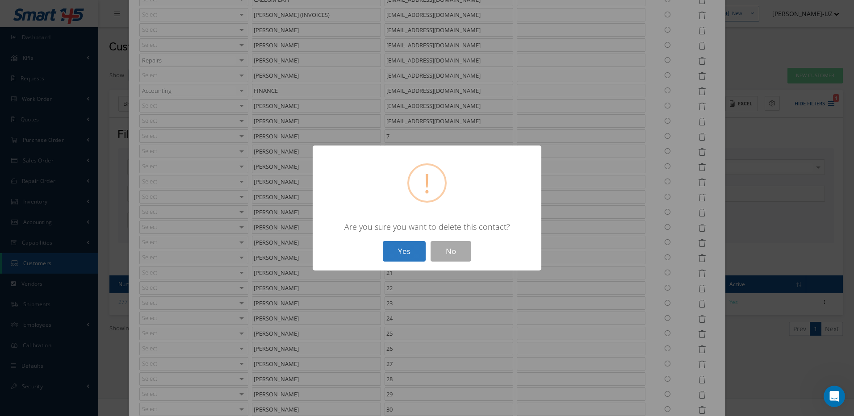
click at [415, 249] on button "Yes" at bounding box center [404, 251] width 43 height 21
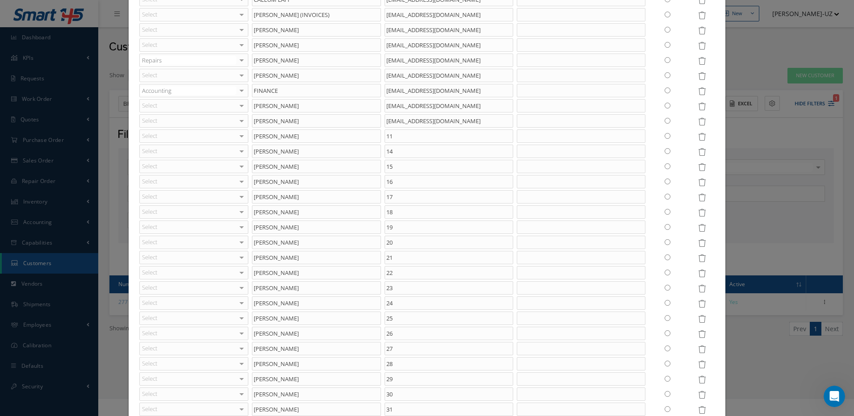
click at [698, 137] on icon at bounding box center [702, 137] width 8 height 8
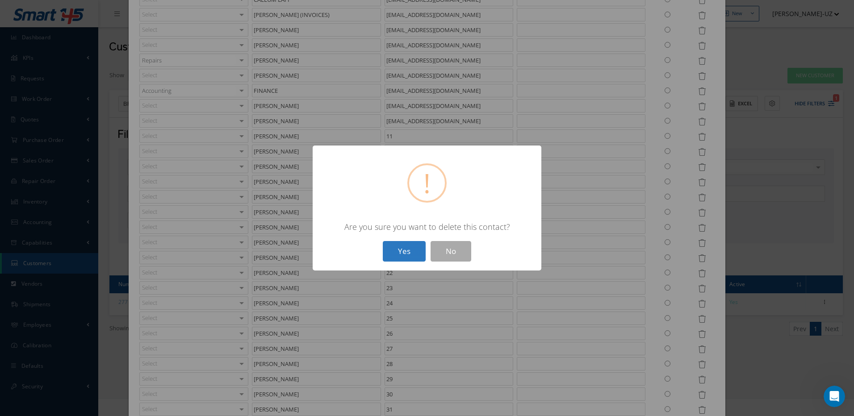
click at [403, 247] on button "Yes" at bounding box center [404, 251] width 43 height 21
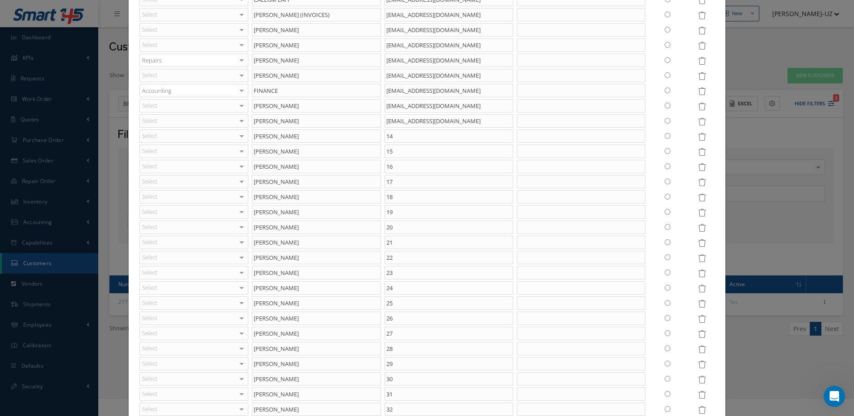
click at [698, 135] on icon at bounding box center [702, 137] width 8 height 8
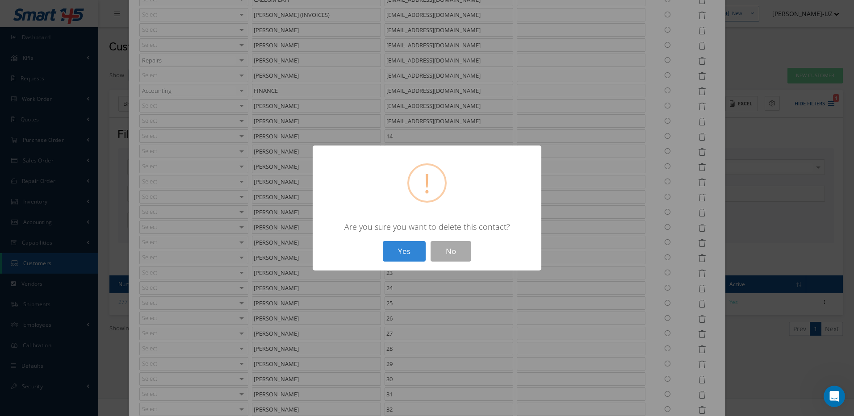
drag, startPoint x: 397, startPoint y: 253, endPoint x: 511, endPoint y: 233, distance: 115.8
click at [397, 253] on button "Yes" at bounding box center [404, 251] width 43 height 21
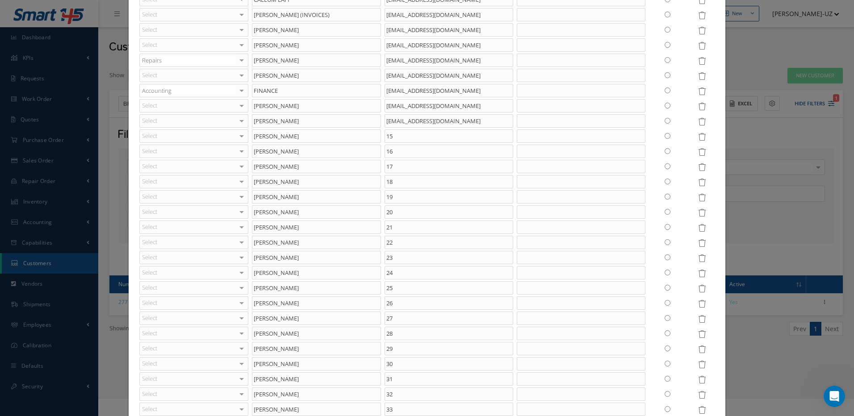
click at [698, 137] on icon at bounding box center [702, 137] width 8 height 8
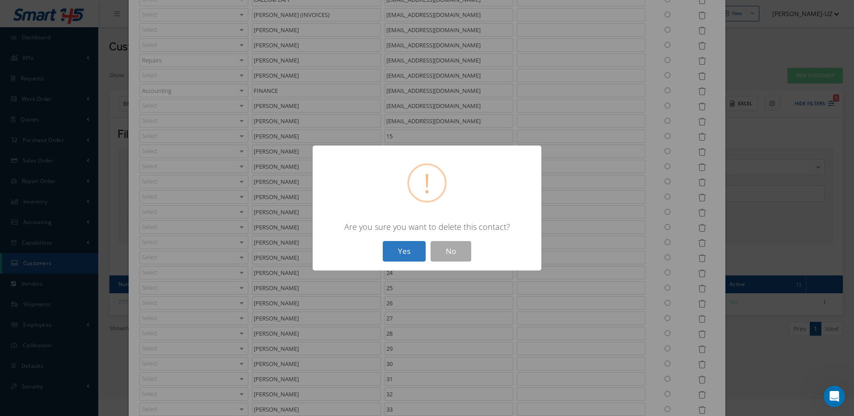
click at [405, 252] on button "Yes" at bounding box center [404, 251] width 43 height 21
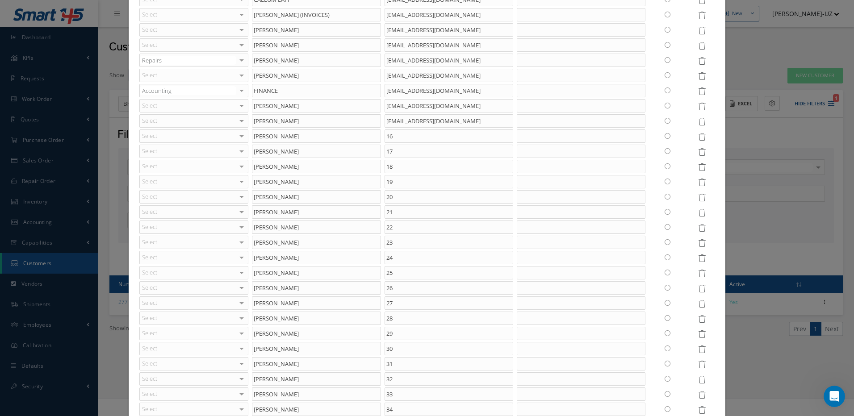
click at [698, 136] on icon at bounding box center [702, 137] width 8 height 8
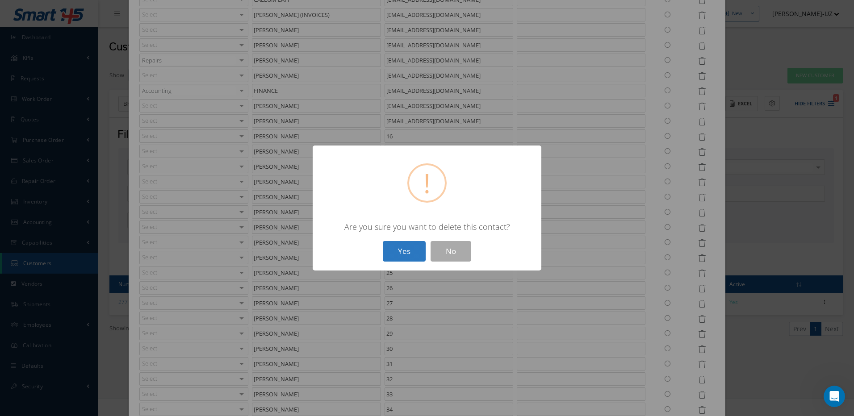
click at [404, 250] on button "Yes" at bounding box center [404, 251] width 43 height 21
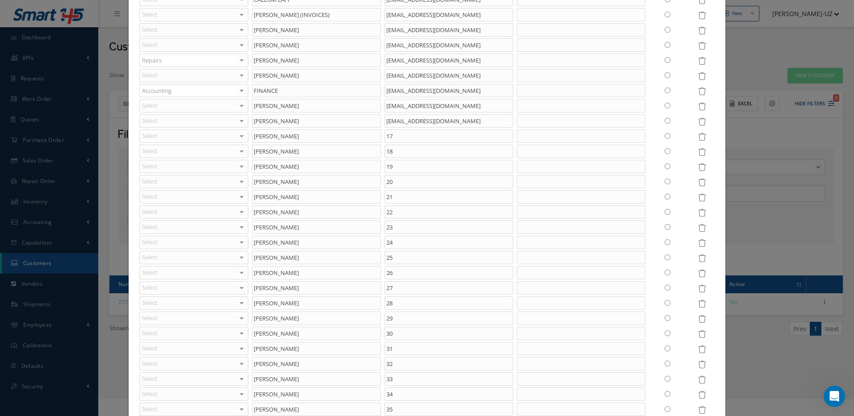
click at [698, 138] on icon at bounding box center [702, 137] width 8 height 8
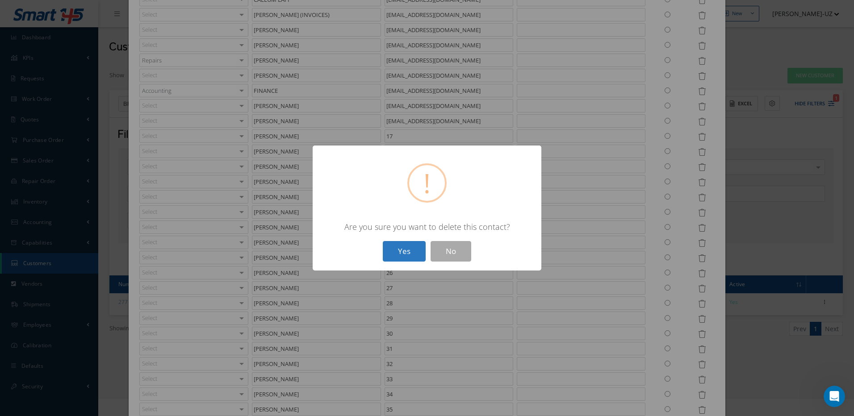
click at [402, 250] on button "Yes" at bounding box center [404, 251] width 43 height 21
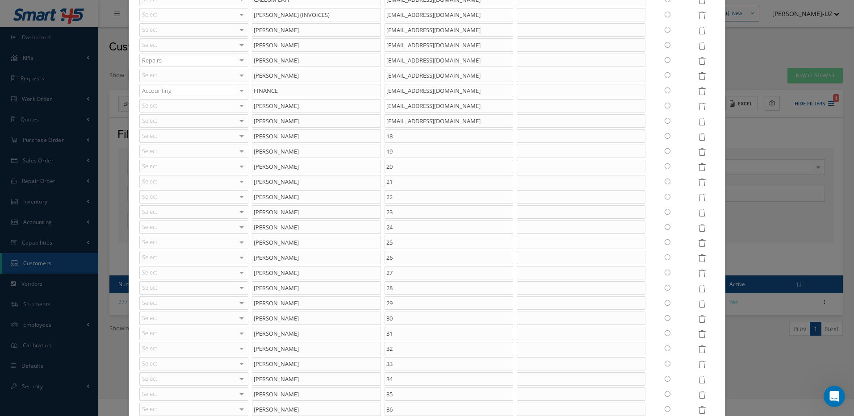
click at [698, 134] on icon at bounding box center [702, 137] width 8 height 8
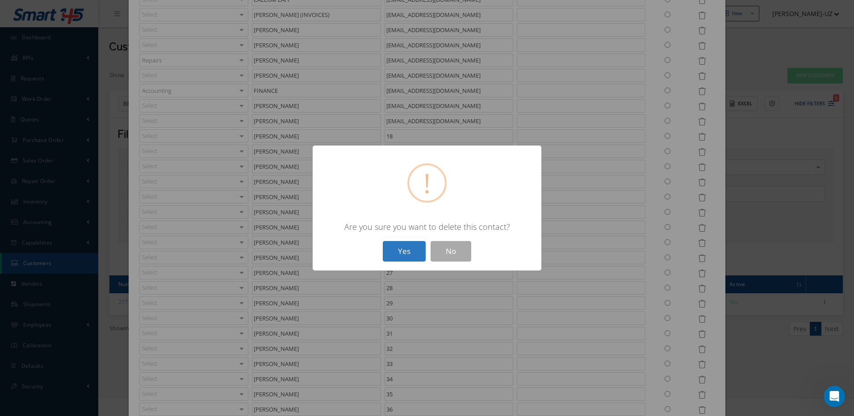
click at [410, 249] on button "Yes" at bounding box center [404, 251] width 43 height 21
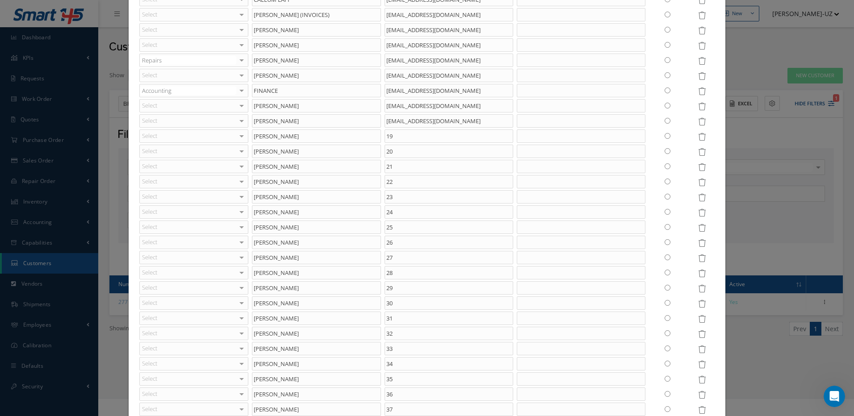
click at [698, 137] on icon at bounding box center [702, 137] width 8 height 8
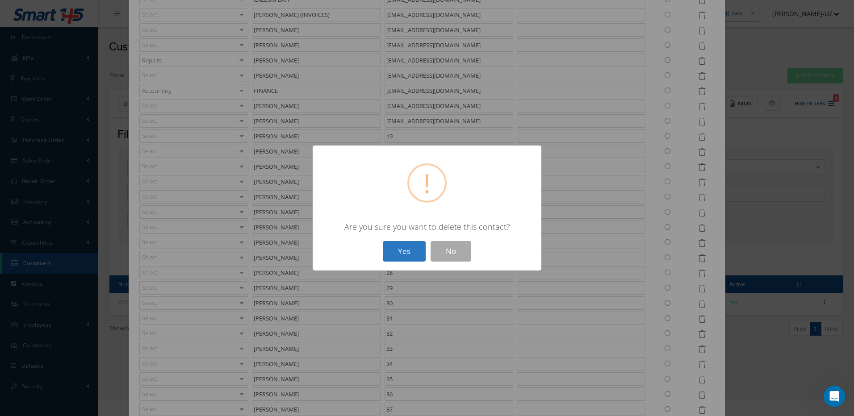
click at [416, 251] on button "Yes" at bounding box center [404, 251] width 43 height 21
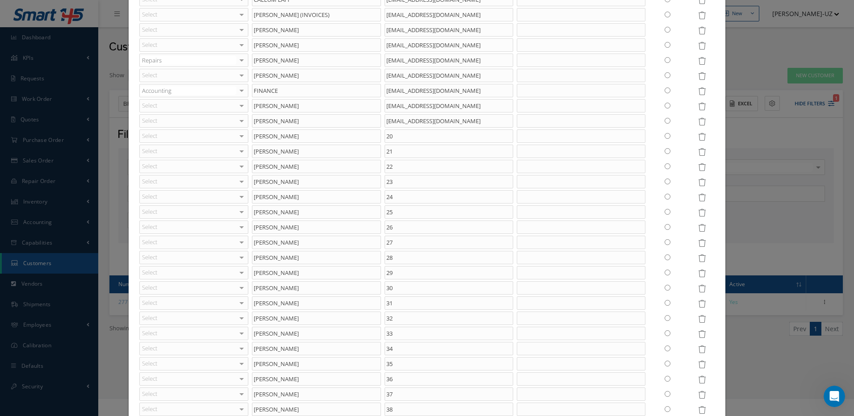
click at [698, 138] on icon at bounding box center [702, 137] width 8 height 8
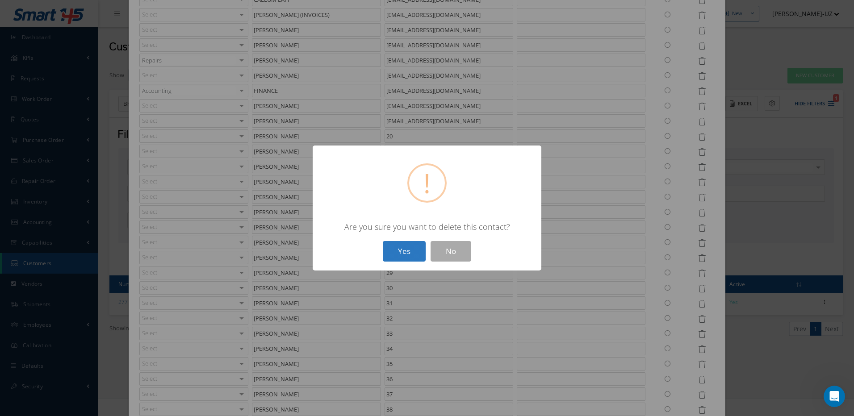
click at [410, 249] on button "Yes" at bounding box center [404, 251] width 43 height 21
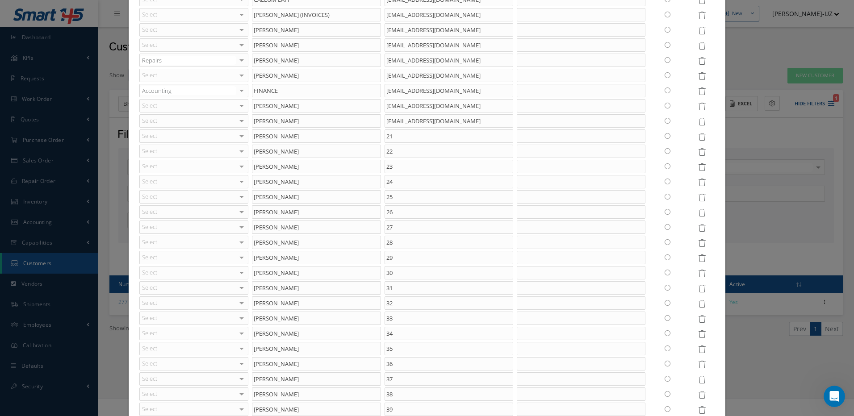
click at [698, 138] on icon at bounding box center [702, 137] width 8 height 8
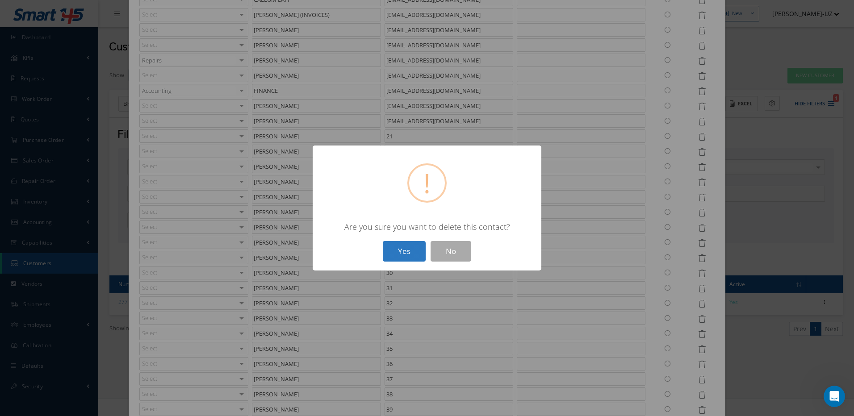
click at [399, 245] on button "Yes" at bounding box center [404, 251] width 43 height 21
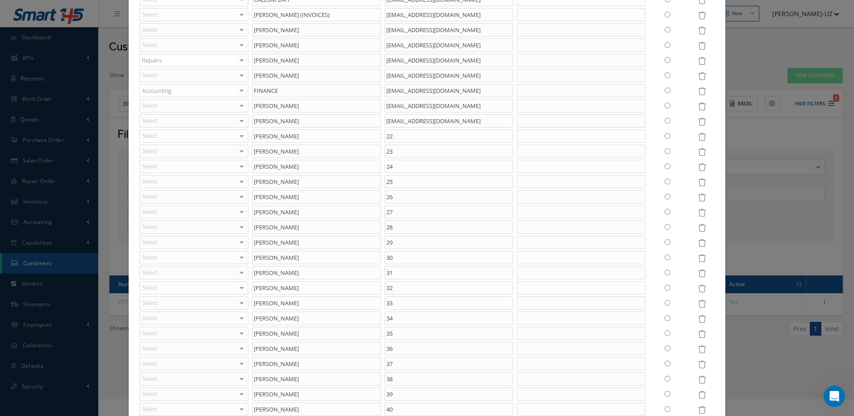
click at [698, 150] on icon at bounding box center [702, 152] width 8 height 8
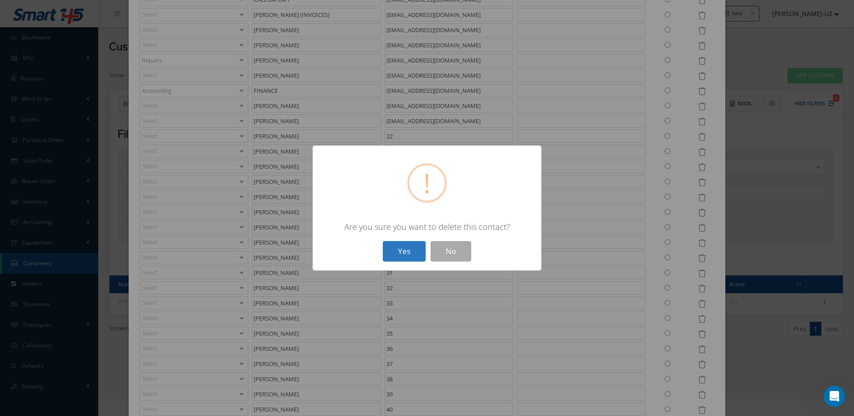
click at [406, 247] on button "Yes" at bounding box center [404, 251] width 43 height 21
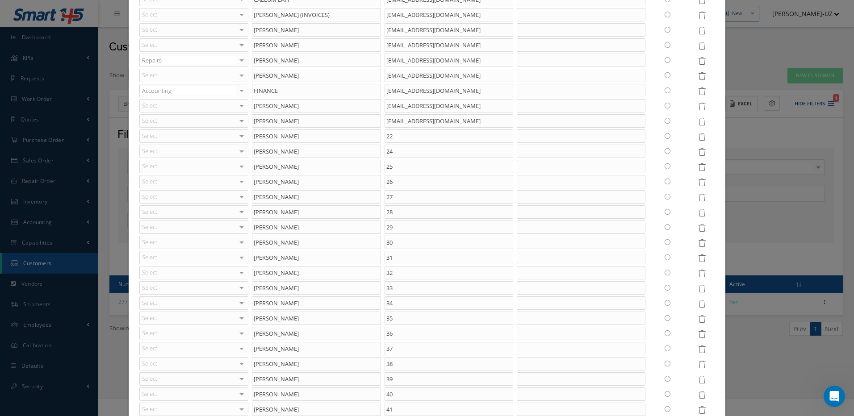
click at [698, 154] on icon at bounding box center [702, 152] width 8 height 8
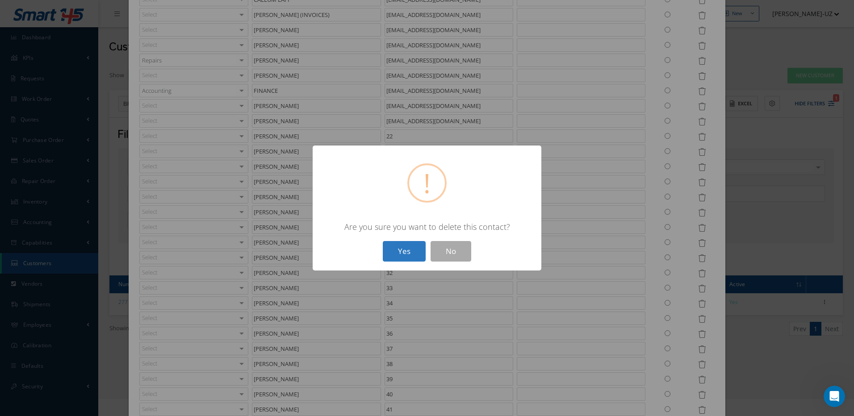
click at [416, 250] on button "Yes" at bounding box center [404, 251] width 43 height 21
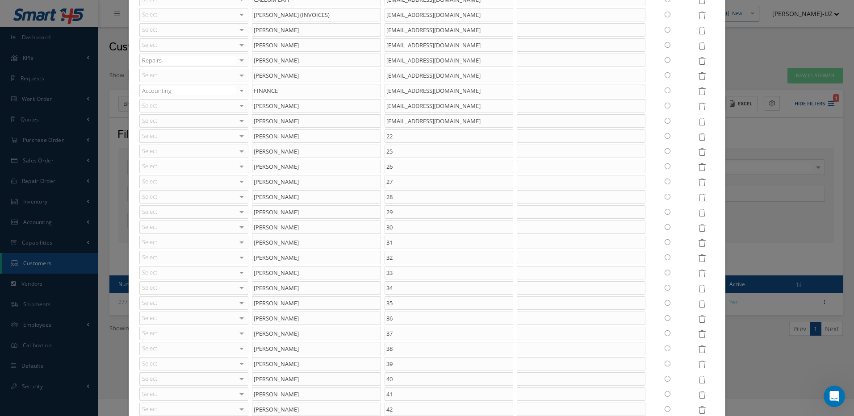
click at [698, 167] on icon at bounding box center [702, 168] width 8 height 8
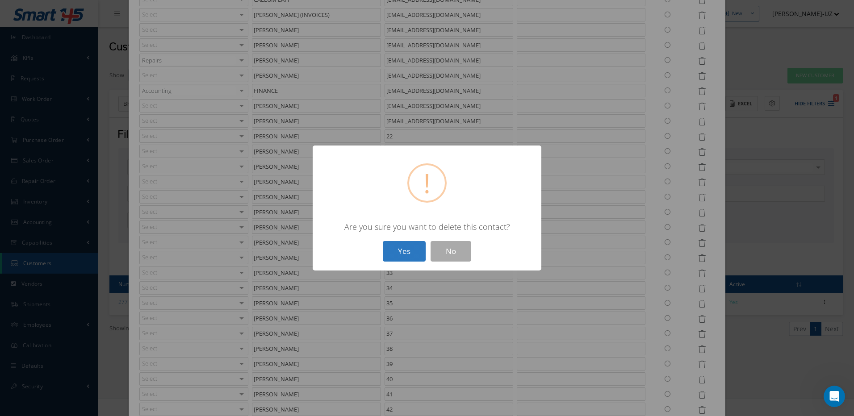
click at [413, 245] on button "Yes" at bounding box center [404, 251] width 43 height 21
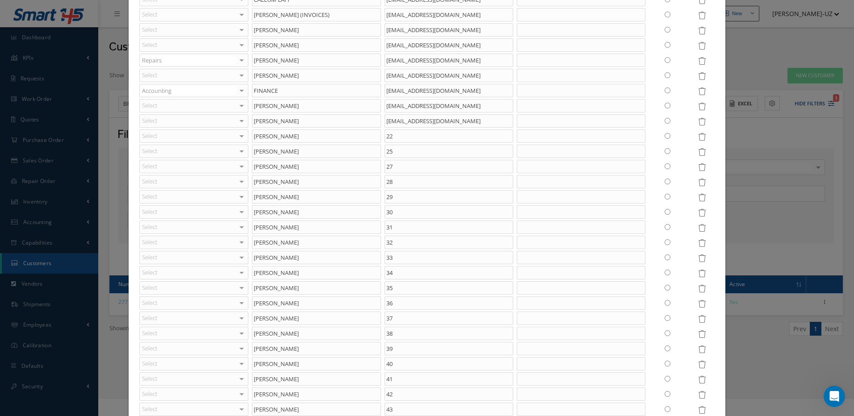
click at [698, 196] on icon at bounding box center [702, 198] width 8 height 8
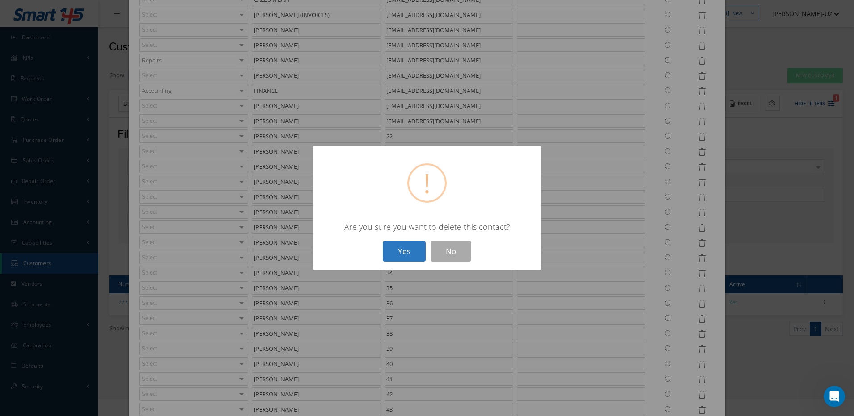
click at [404, 252] on button "Yes" at bounding box center [404, 251] width 43 height 21
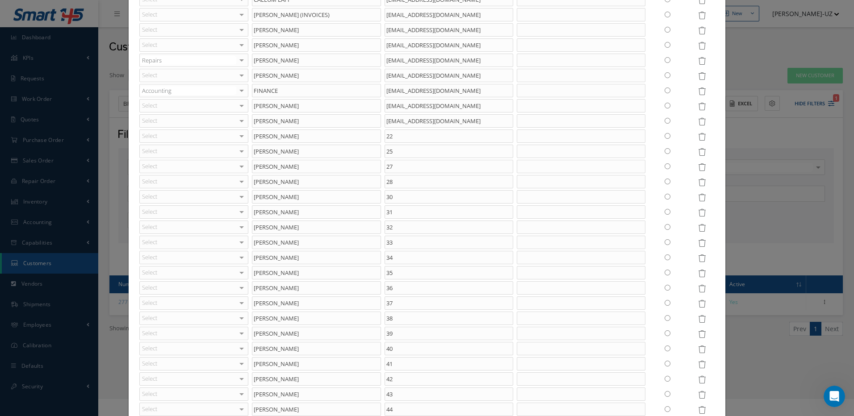
click at [698, 213] on icon at bounding box center [702, 213] width 8 height 8
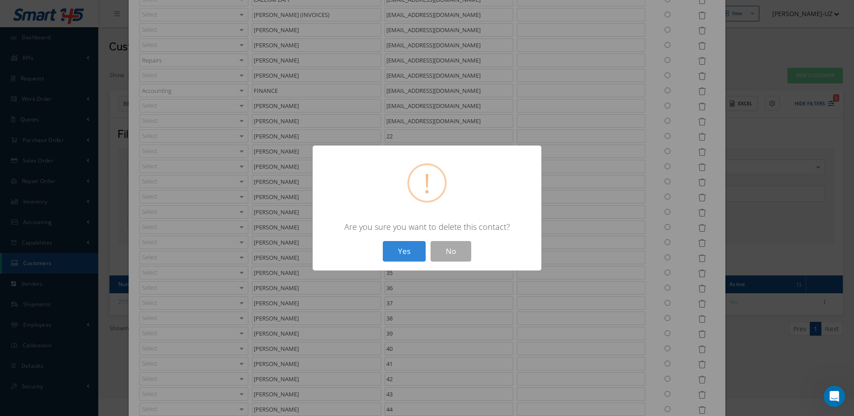
drag, startPoint x: 407, startPoint y: 250, endPoint x: 471, endPoint y: 249, distance: 64.3
click at [407, 250] on button "Yes" at bounding box center [404, 251] width 43 height 21
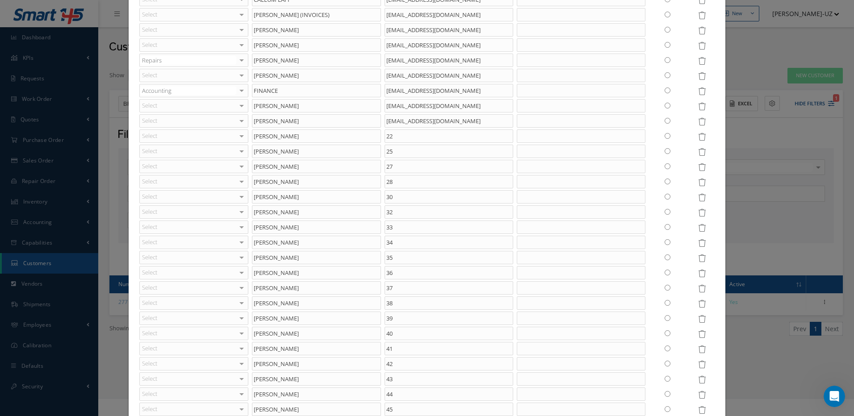
click at [698, 214] on icon at bounding box center [702, 213] width 8 height 8
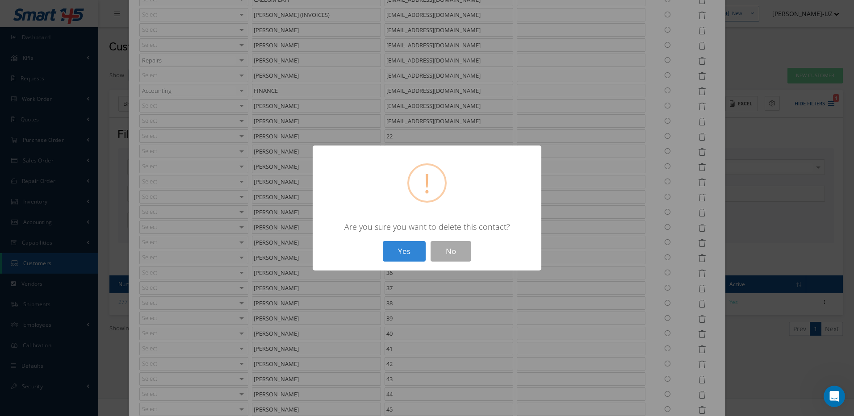
click at [383, 241] on button "Yes" at bounding box center [404, 251] width 43 height 21
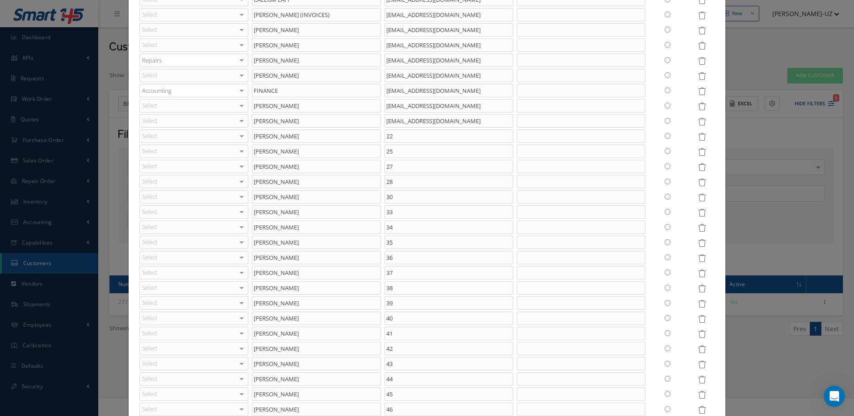
click at [698, 213] on icon at bounding box center [702, 213] width 8 height 8
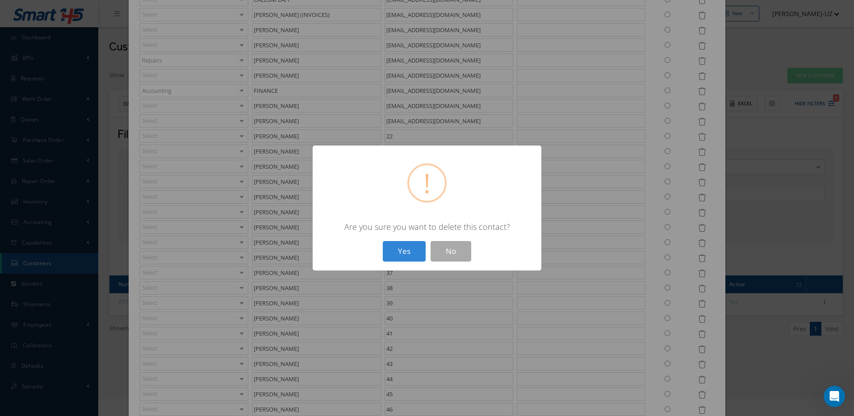
click at [383, 241] on button "Yes" at bounding box center [404, 251] width 43 height 21
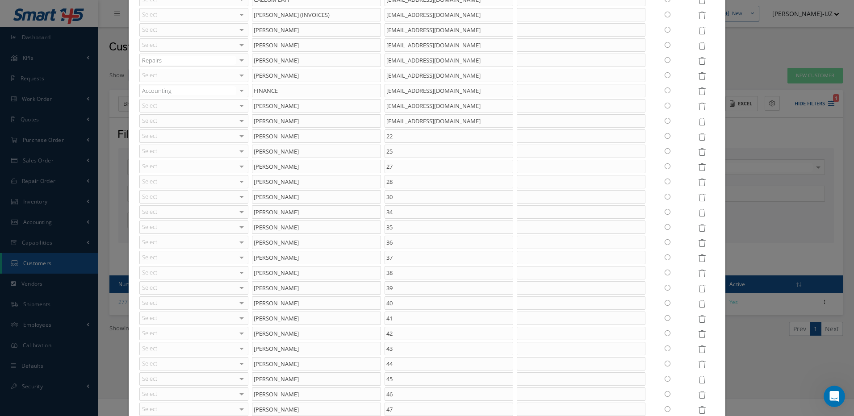
click at [698, 213] on icon at bounding box center [702, 213] width 8 height 8
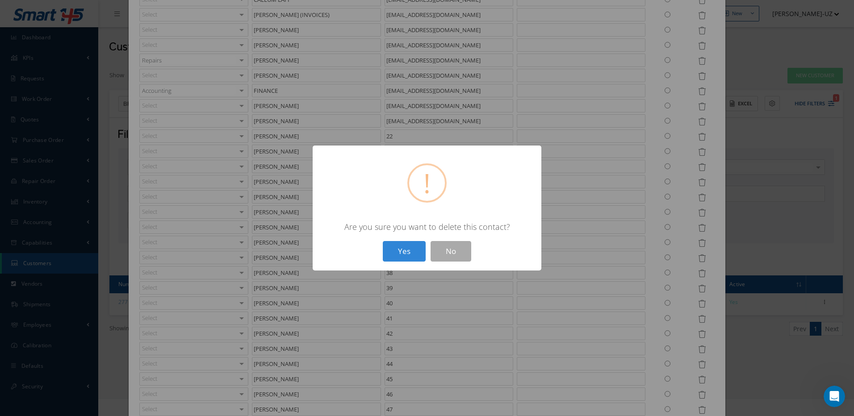
click at [383, 241] on button "Yes" at bounding box center [404, 251] width 43 height 21
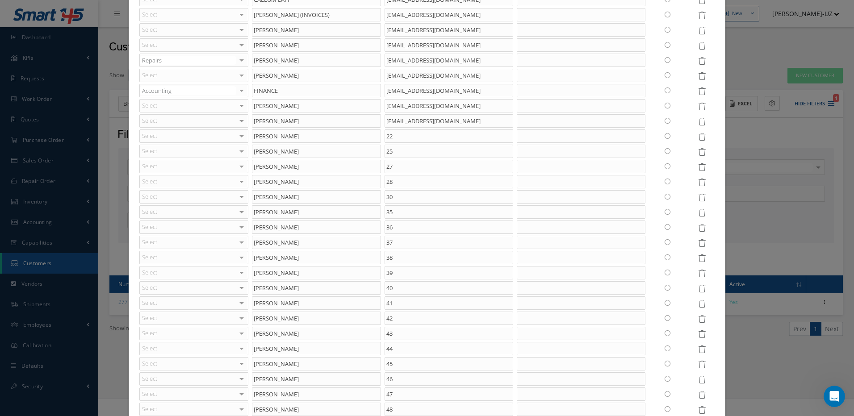
click at [698, 213] on icon at bounding box center [702, 213] width 8 height 8
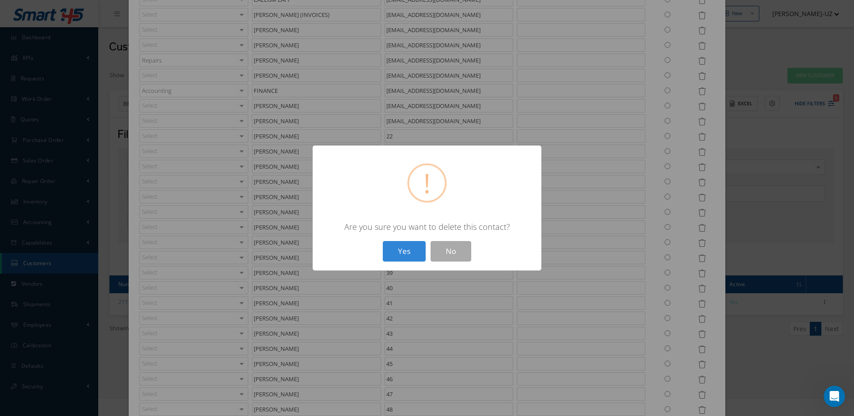
click at [383, 241] on button "Yes" at bounding box center [404, 251] width 43 height 21
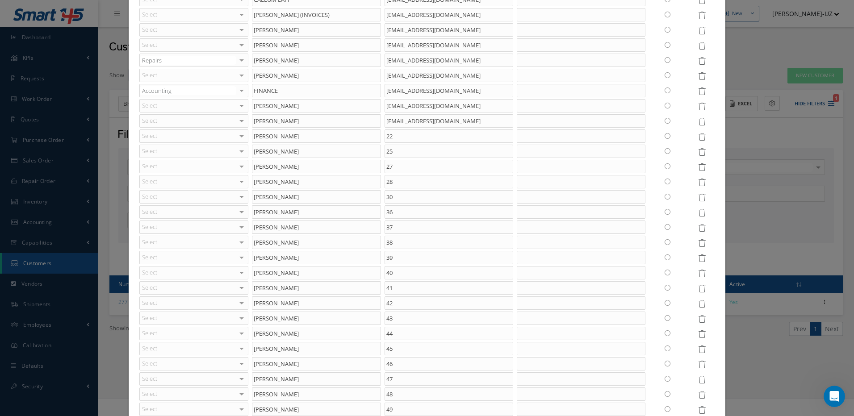
click at [698, 213] on icon at bounding box center [702, 213] width 8 height 8
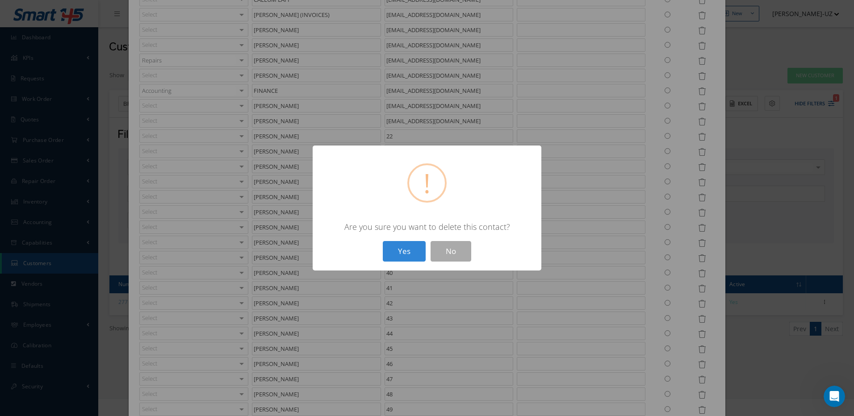
click at [383, 241] on button "Yes" at bounding box center [404, 251] width 43 height 21
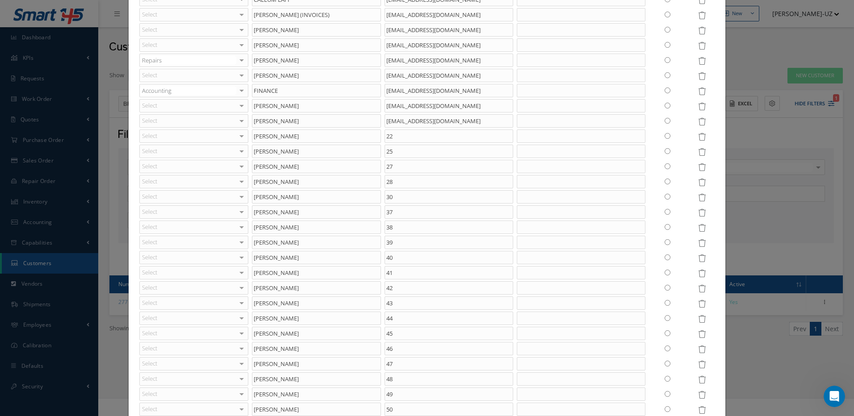
click at [698, 213] on icon at bounding box center [702, 213] width 8 height 8
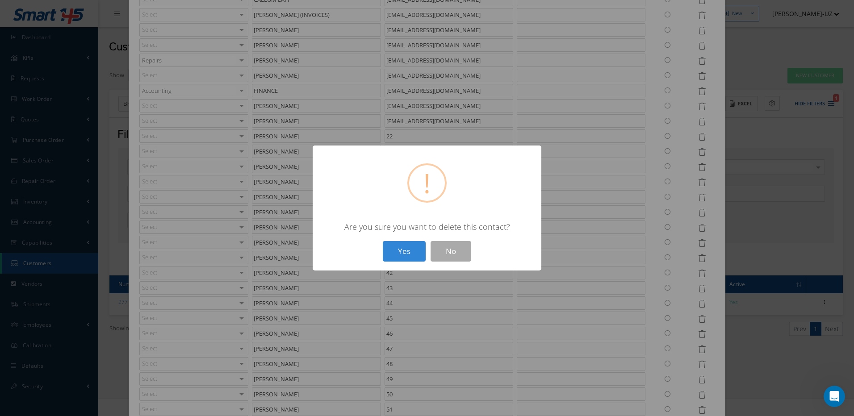
click at [383, 241] on button "Yes" at bounding box center [404, 251] width 43 height 21
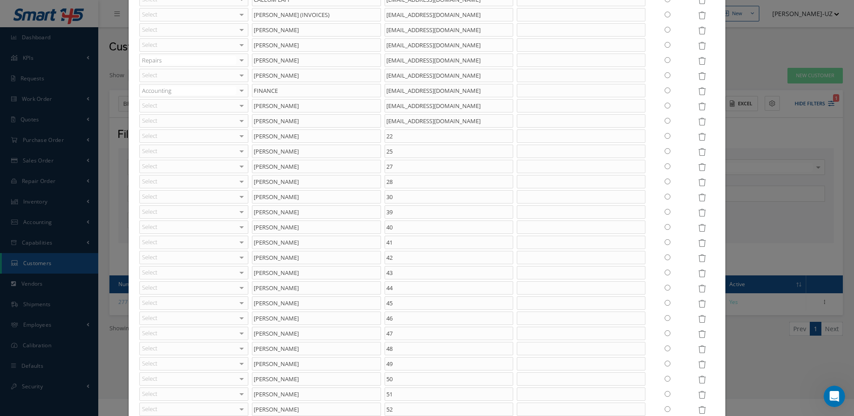
click at [698, 213] on icon at bounding box center [702, 213] width 8 height 8
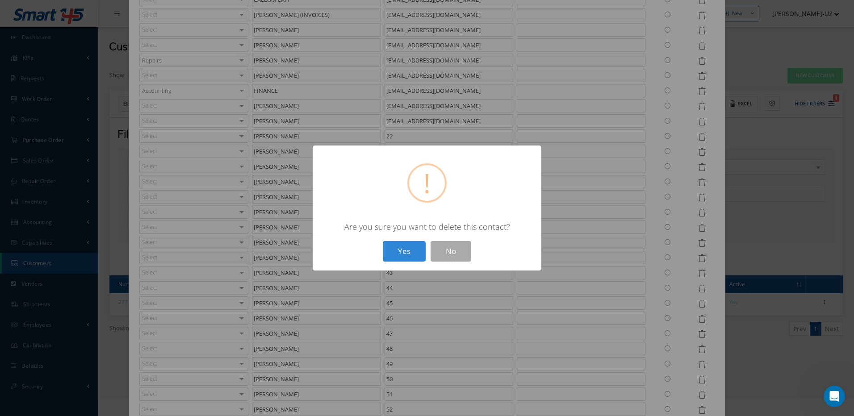
click at [383, 241] on button "Yes" at bounding box center [404, 251] width 43 height 21
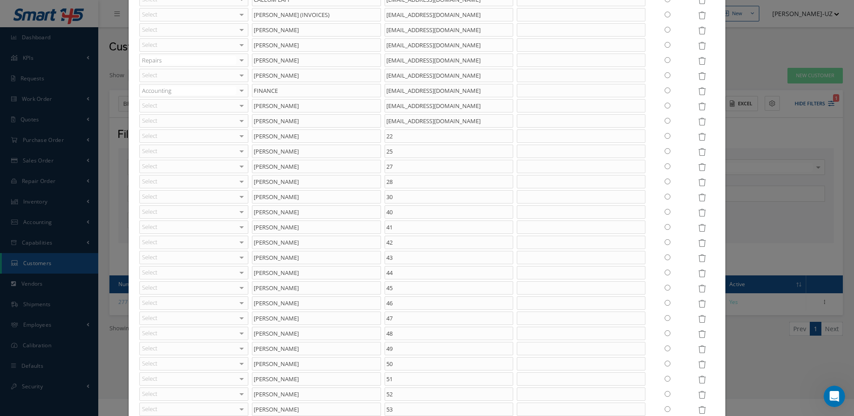
click at [698, 213] on icon at bounding box center [702, 213] width 8 height 8
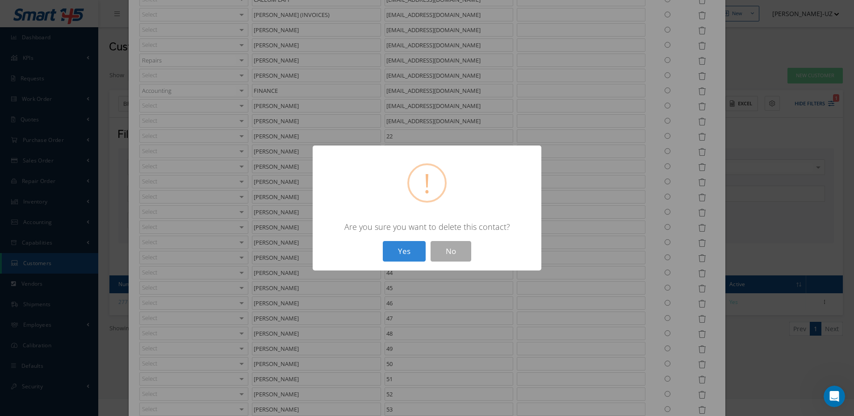
click at [383, 241] on button "Yes" at bounding box center [404, 251] width 43 height 21
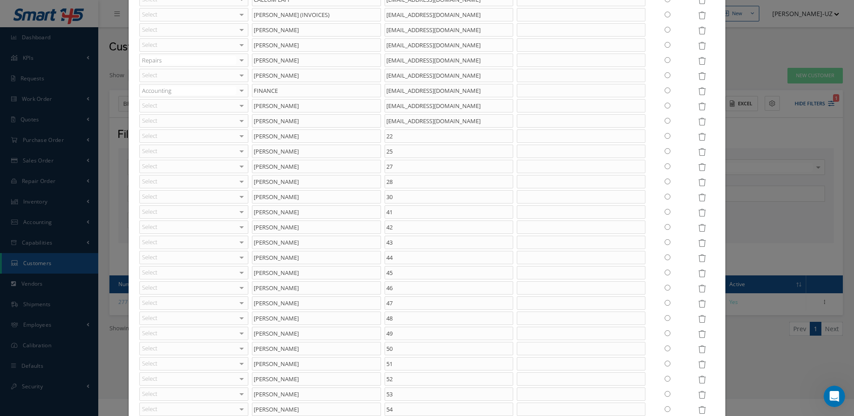
click at [698, 213] on icon at bounding box center [702, 213] width 8 height 8
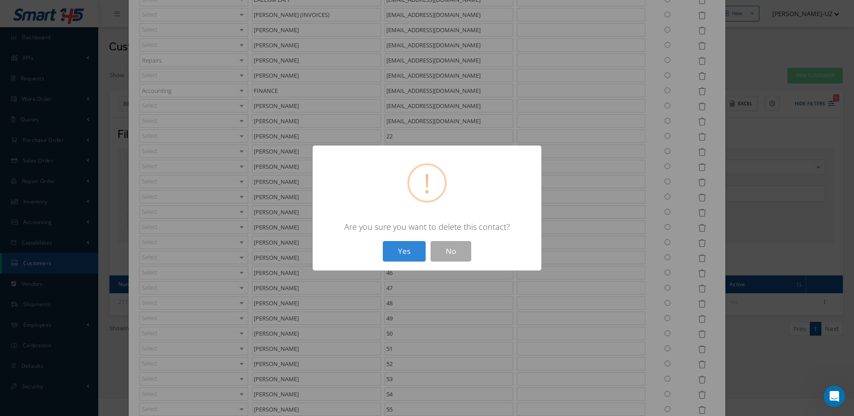
click at [383, 241] on button "Yes" at bounding box center [404, 251] width 43 height 21
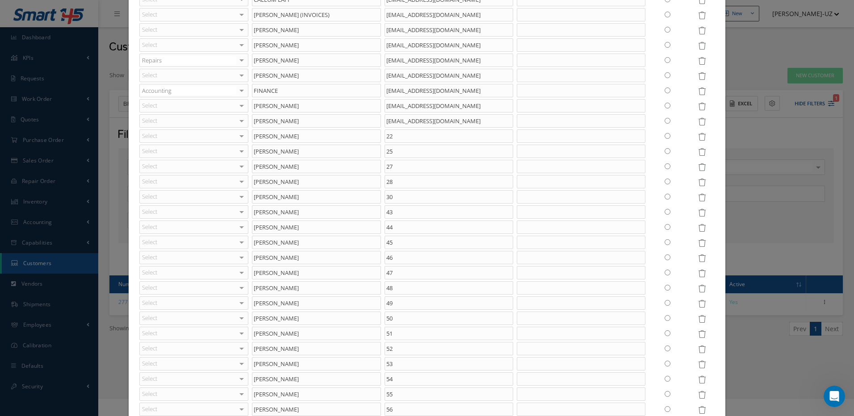
click at [698, 213] on icon at bounding box center [702, 213] width 8 height 8
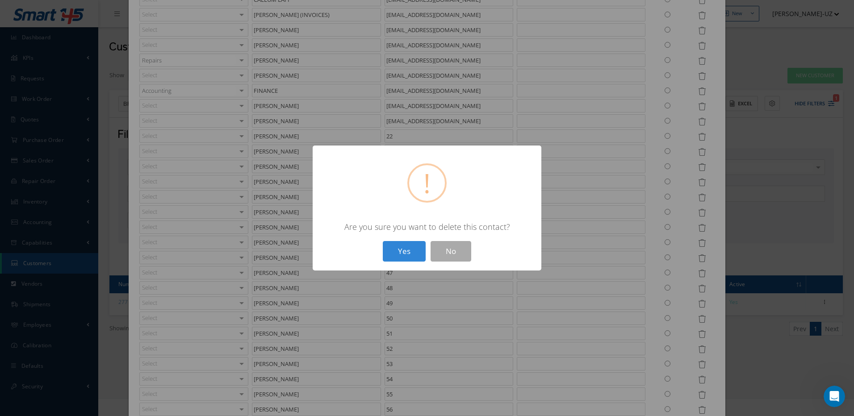
click at [383, 241] on button "Yes" at bounding box center [404, 251] width 43 height 21
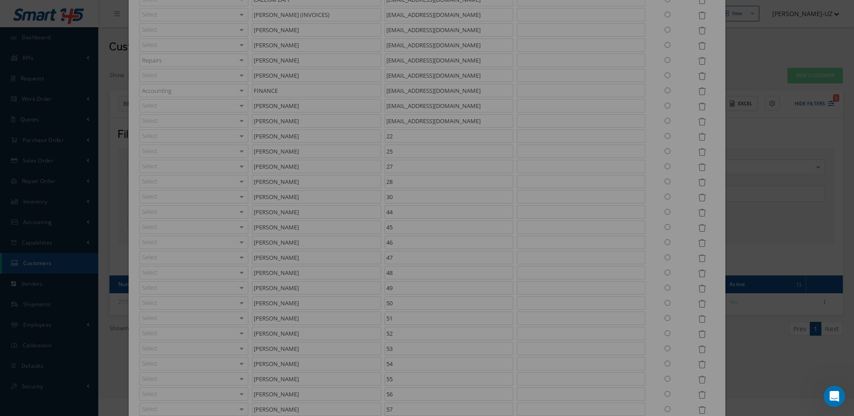
click at [698, 213] on icon at bounding box center [702, 213] width 8 height 8
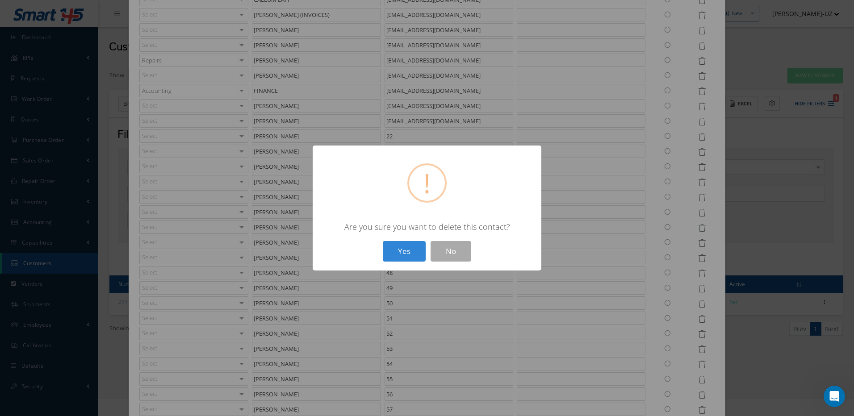
click at [383, 241] on button "Yes" at bounding box center [404, 251] width 43 height 21
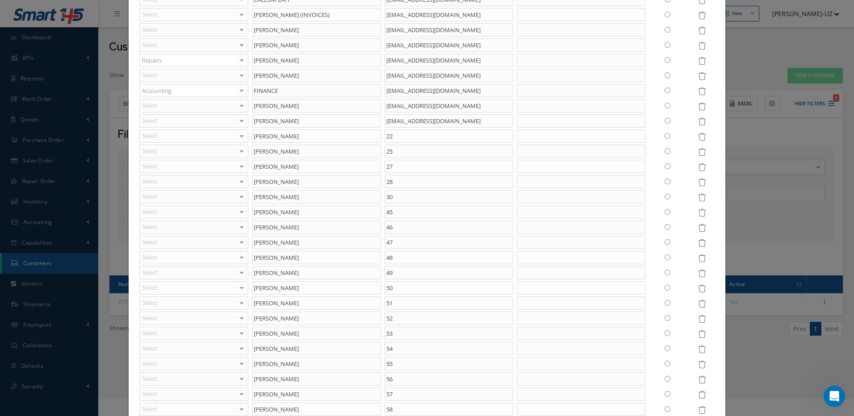
click at [698, 213] on icon at bounding box center [702, 213] width 8 height 8
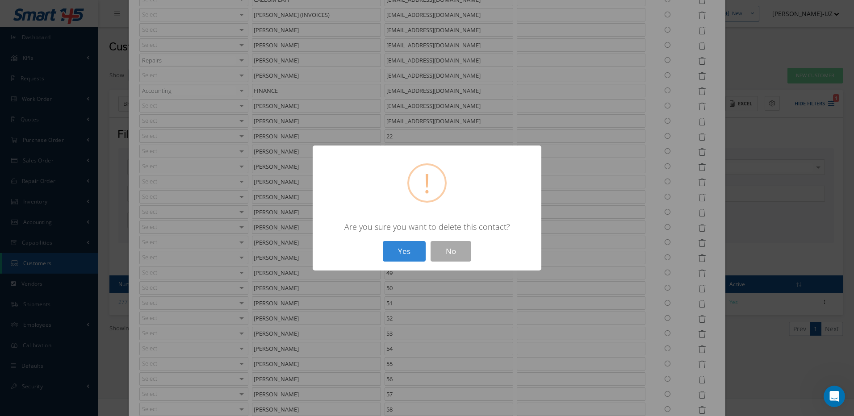
click at [383, 241] on button "Yes" at bounding box center [404, 251] width 43 height 21
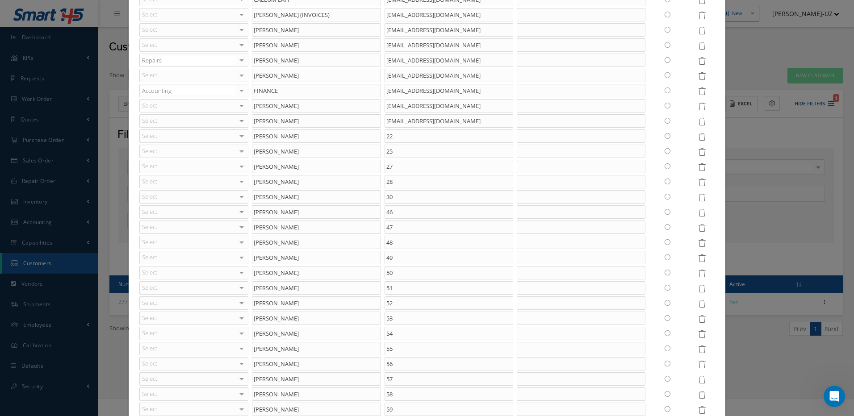
click at [698, 213] on icon at bounding box center [702, 213] width 8 height 8
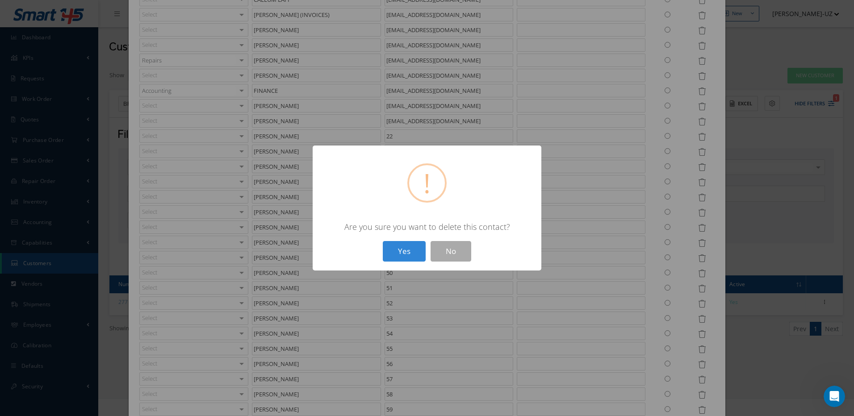
click at [383, 241] on button "Yes" at bounding box center [404, 251] width 43 height 21
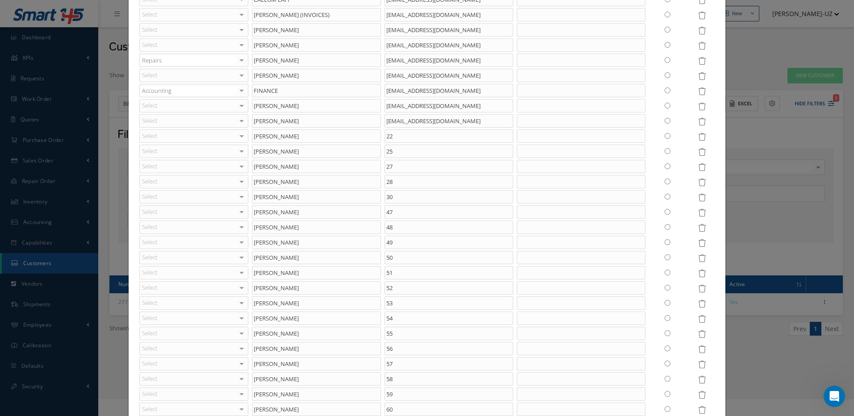
click at [698, 213] on icon at bounding box center [702, 213] width 8 height 8
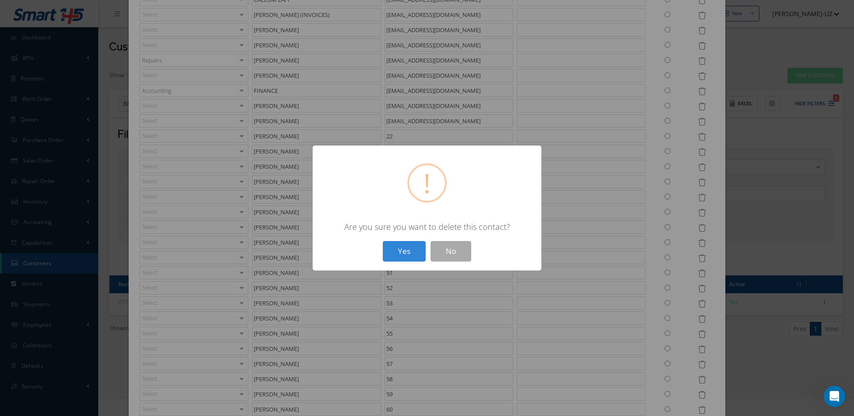
click at [383, 241] on button "Yes" at bounding box center [404, 251] width 43 height 21
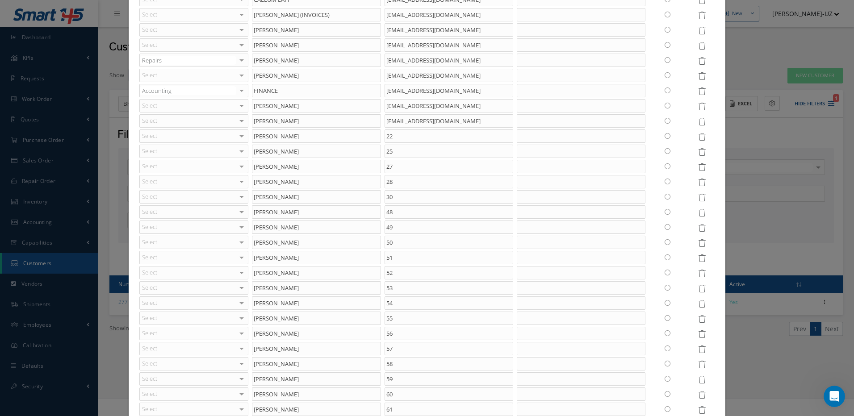
click at [698, 213] on icon at bounding box center [702, 213] width 8 height 8
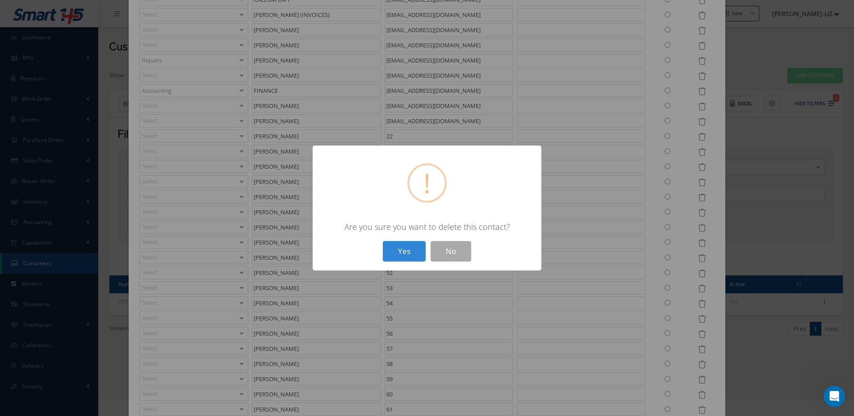
click at [383, 241] on button "Yes" at bounding box center [404, 251] width 43 height 21
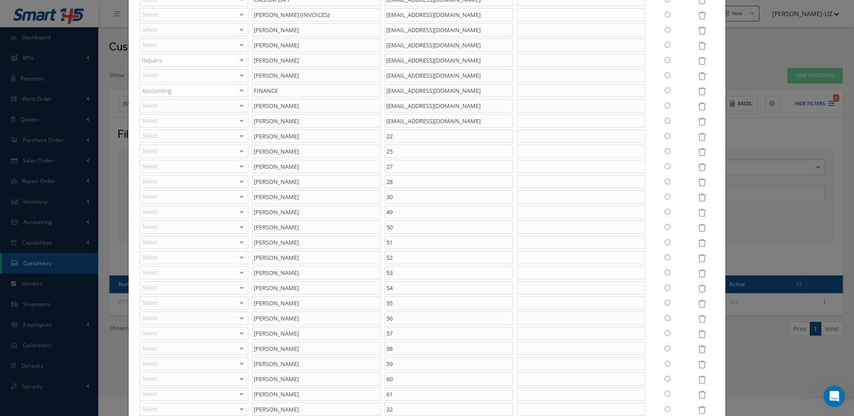
click at [698, 213] on icon at bounding box center [702, 213] width 8 height 8
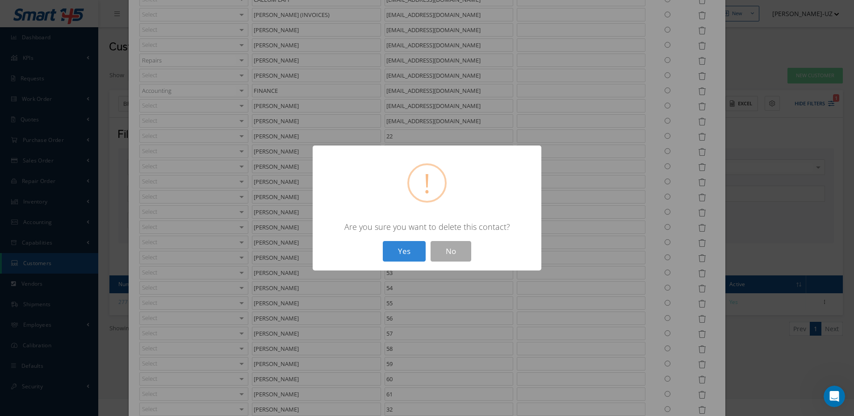
click at [383, 241] on button "Yes" at bounding box center [404, 251] width 43 height 21
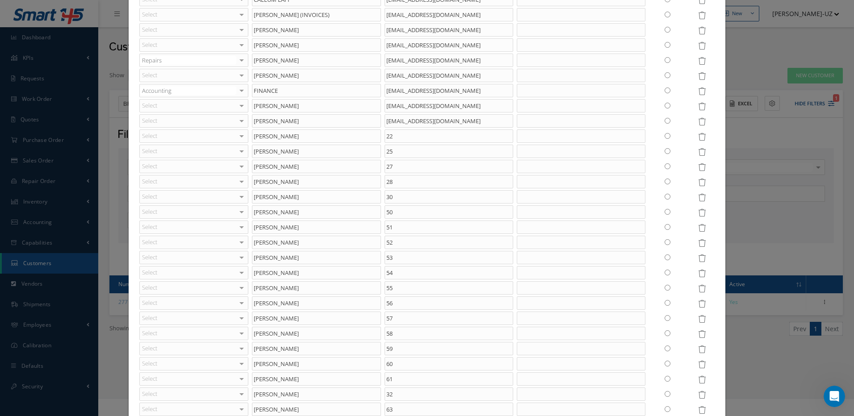
click at [698, 213] on icon at bounding box center [702, 213] width 8 height 8
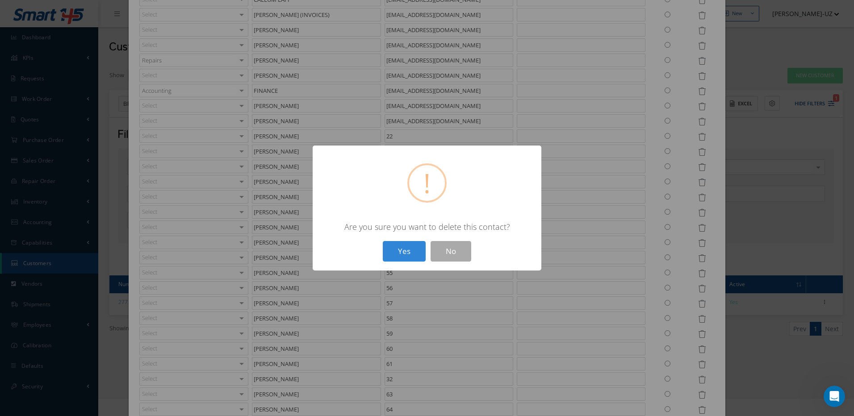
click at [383, 241] on button "Yes" at bounding box center [404, 251] width 43 height 21
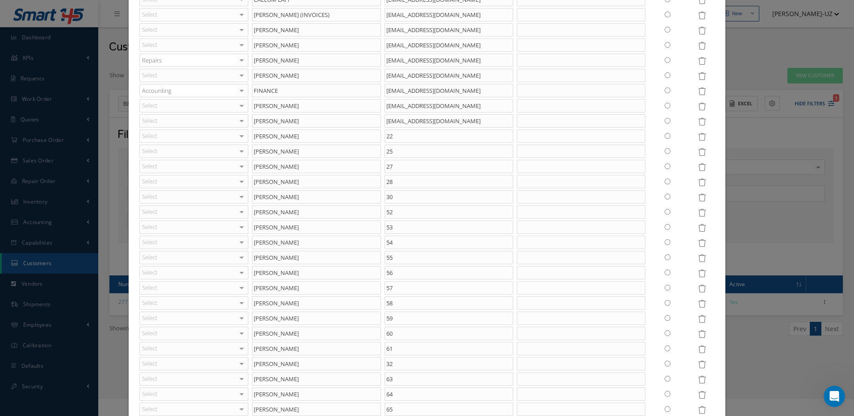
click at [698, 213] on icon at bounding box center [702, 213] width 8 height 8
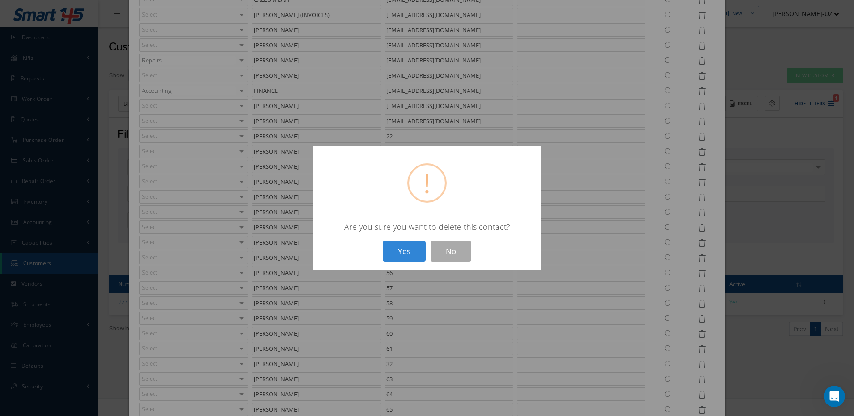
click at [383, 241] on button "Yes" at bounding box center [404, 251] width 43 height 21
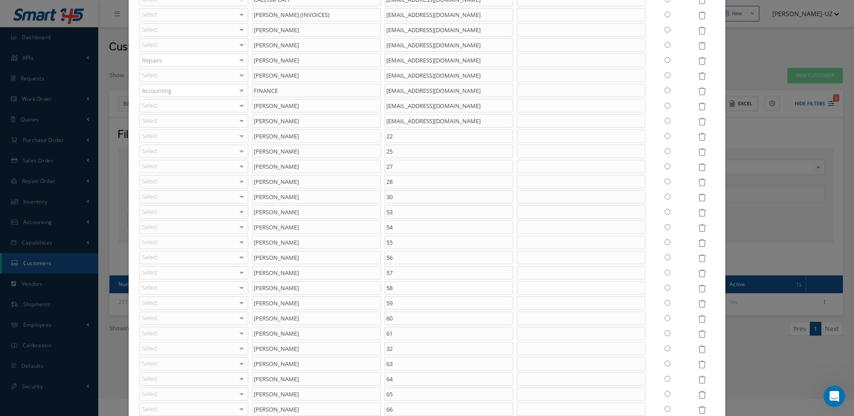
click at [698, 213] on icon at bounding box center [702, 213] width 8 height 8
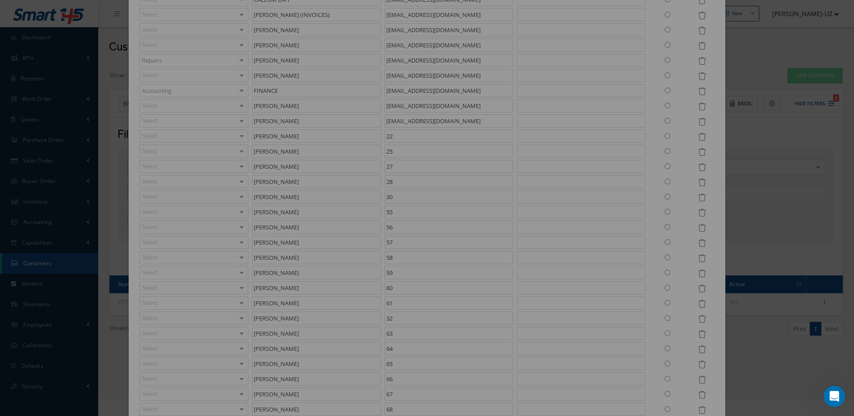
click at [698, 213] on icon at bounding box center [702, 213] width 8 height 8
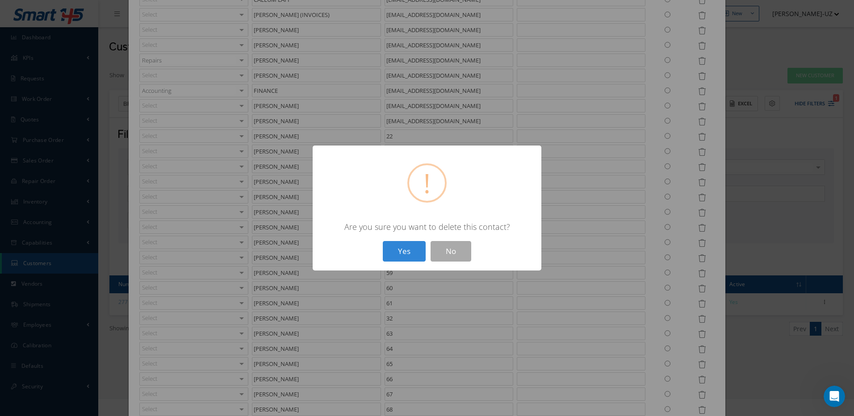
click at [383, 241] on button "Yes" at bounding box center [404, 251] width 43 height 21
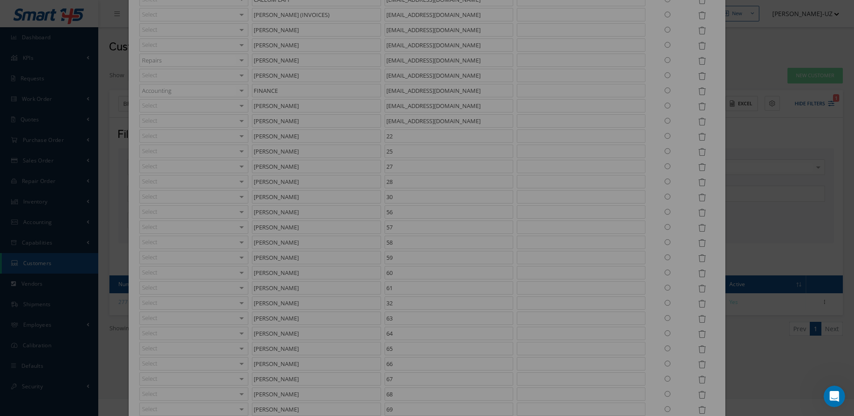
click at [698, 213] on icon at bounding box center [702, 213] width 8 height 8
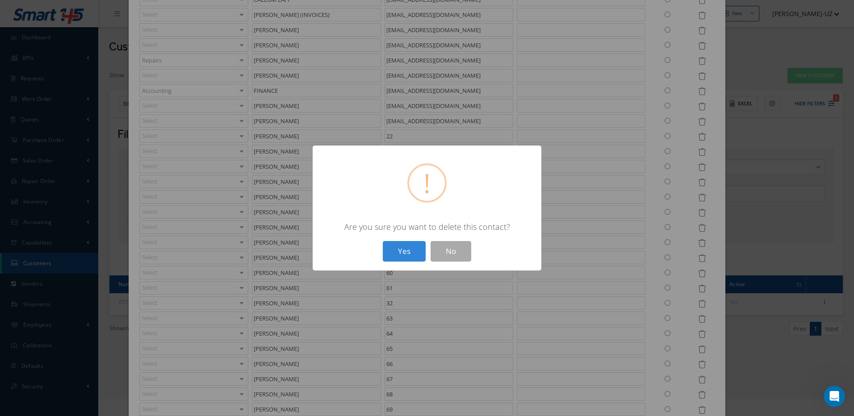
click at [383, 241] on button "Yes" at bounding box center [404, 251] width 43 height 21
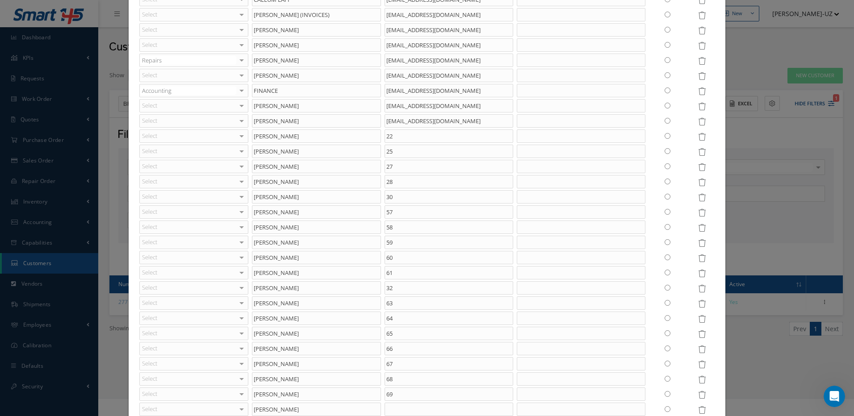
click at [698, 213] on icon at bounding box center [702, 213] width 8 height 8
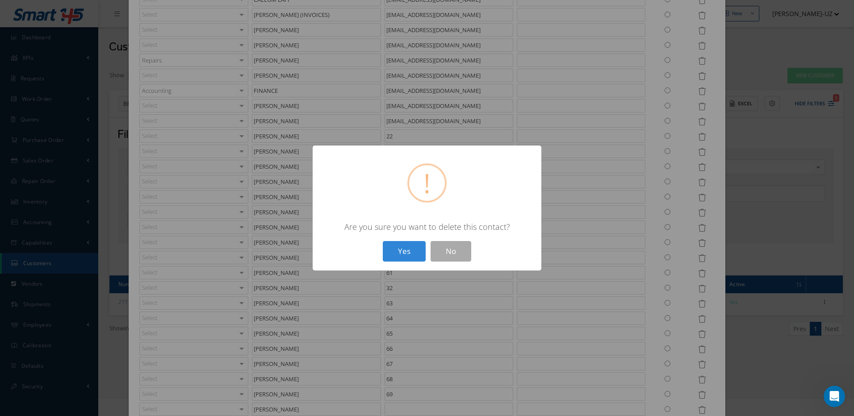
click at [383, 241] on button "Yes" at bounding box center [404, 251] width 43 height 21
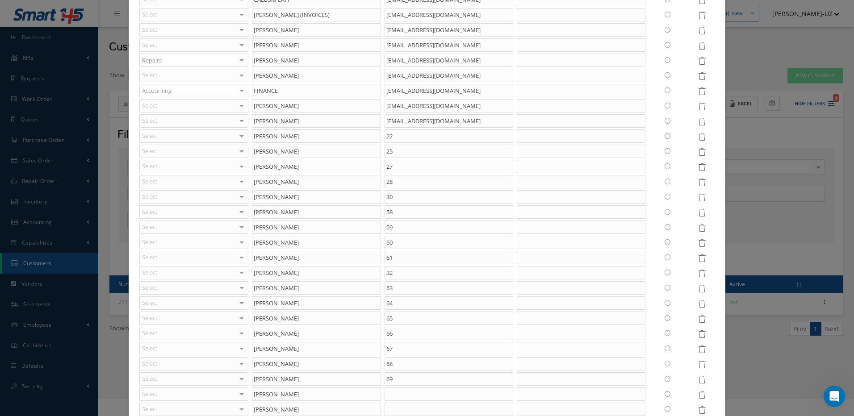
click at [698, 213] on icon at bounding box center [702, 213] width 8 height 8
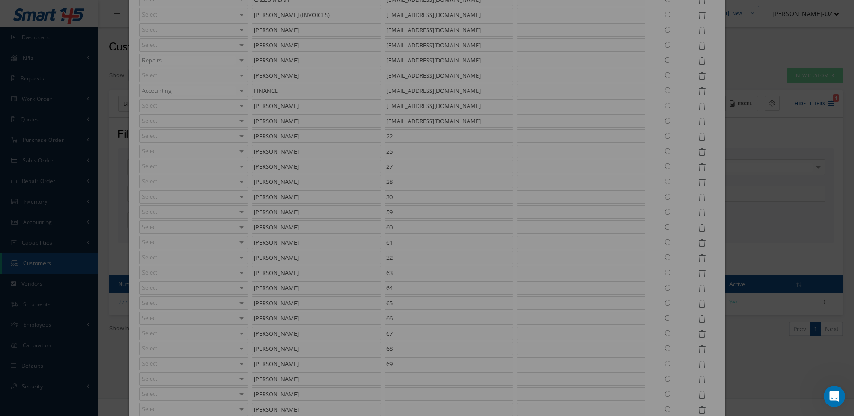
click at [698, 213] on icon at bounding box center [702, 213] width 8 height 8
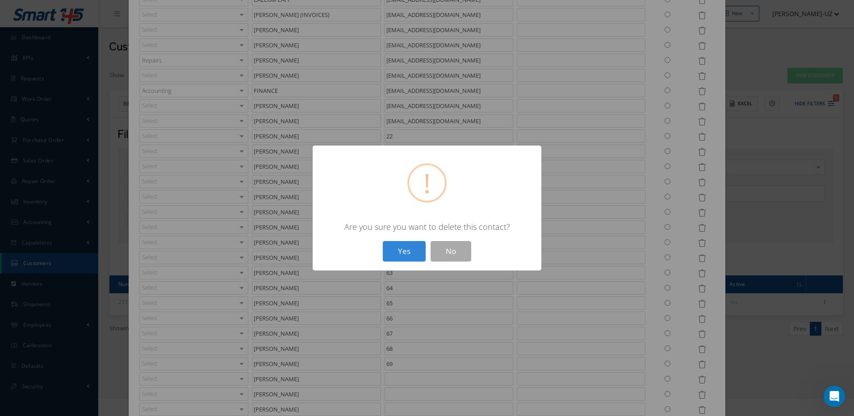
click at [383, 241] on button "Yes" at bounding box center [404, 251] width 43 height 21
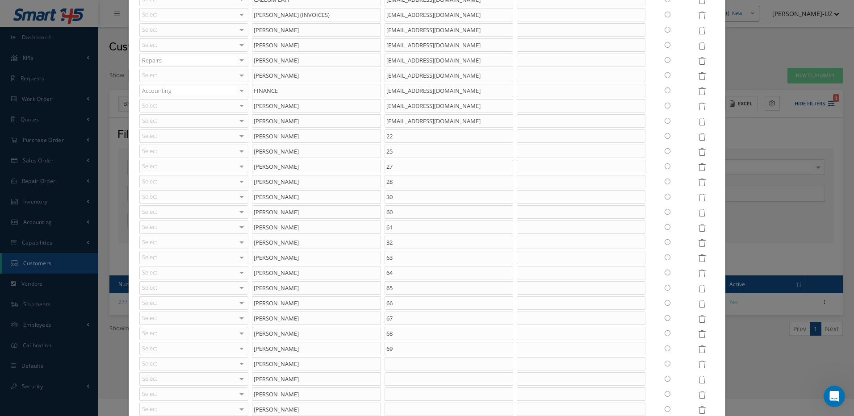
click at [698, 213] on icon at bounding box center [702, 213] width 8 height 8
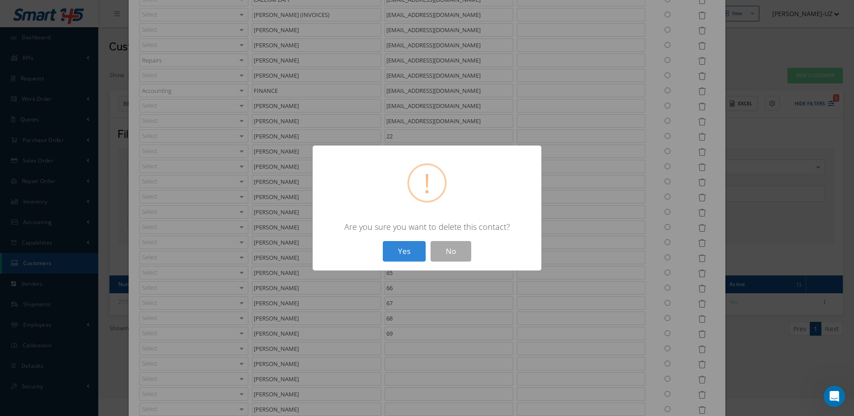
click at [383, 241] on button "Yes" at bounding box center [404, 251] width 43 height 21
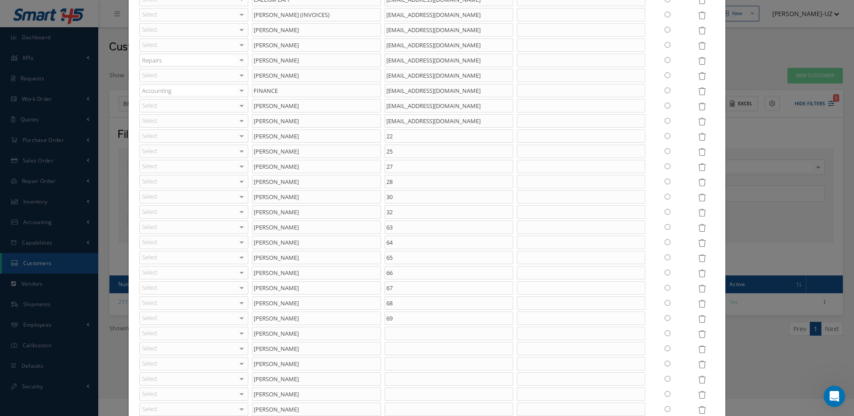
click at [698, 213] on icon at bounding box center [702, 213] width 8 height 8
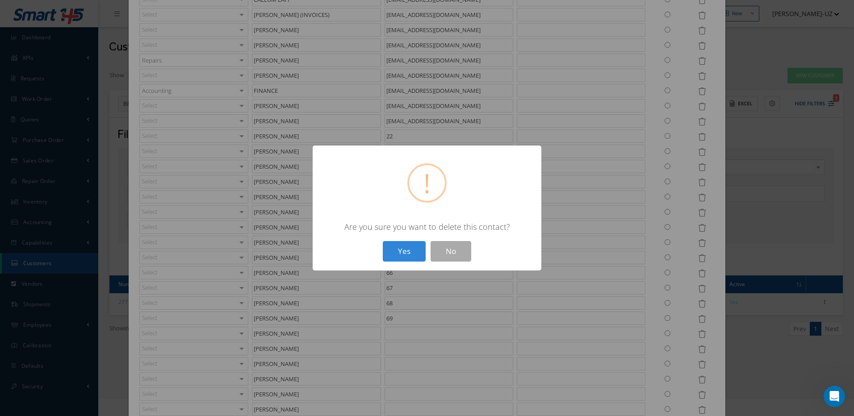
click at [383, 241] on button "Yes" at bounding box center [404, 251] width 43 height 21
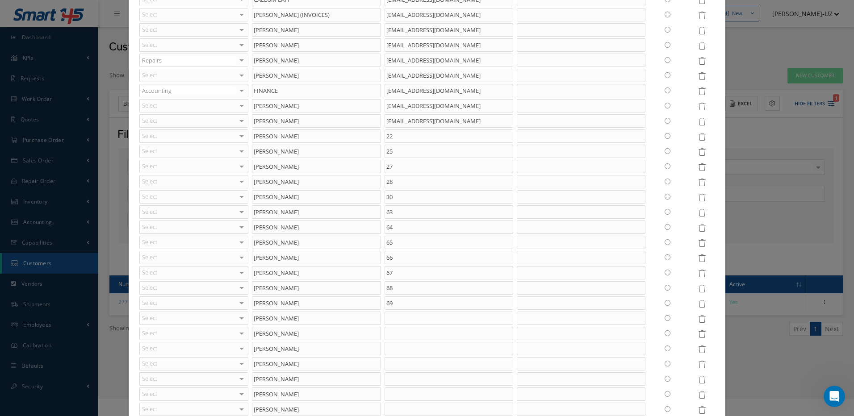
click at [698, 213] on icon at bounding box center [702, 213] width 8 height 8
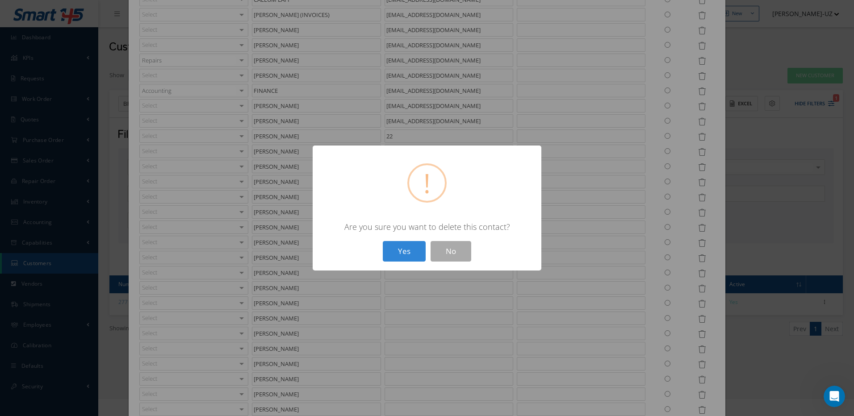
click at [383, 241] on button "Yes" at bounding box center [404, 251] width 43 height 21
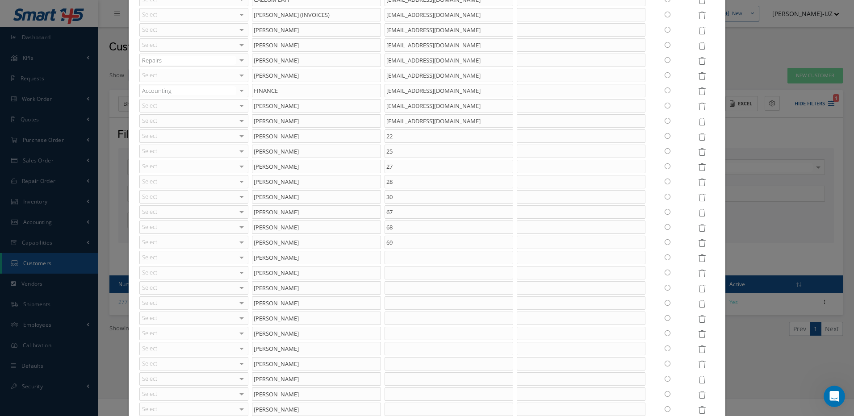
click at [698, 213] on icon at bounding box center [702, 213] width 8 height 8
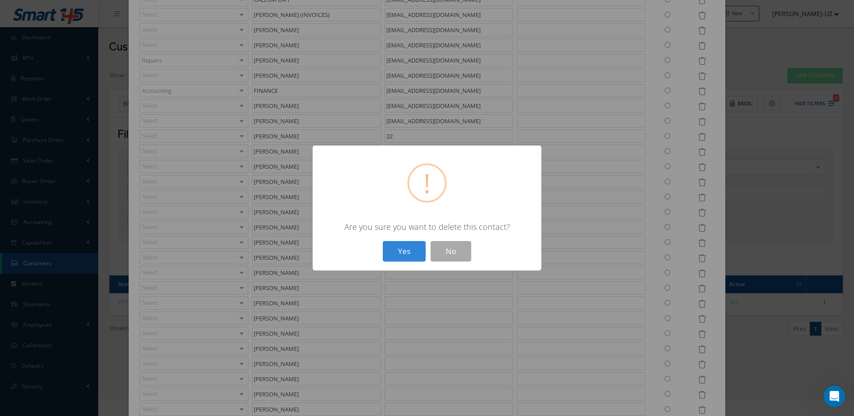
click at [383, 241] on button "Yes" at bounding box center [404, 251] width 43 height 21
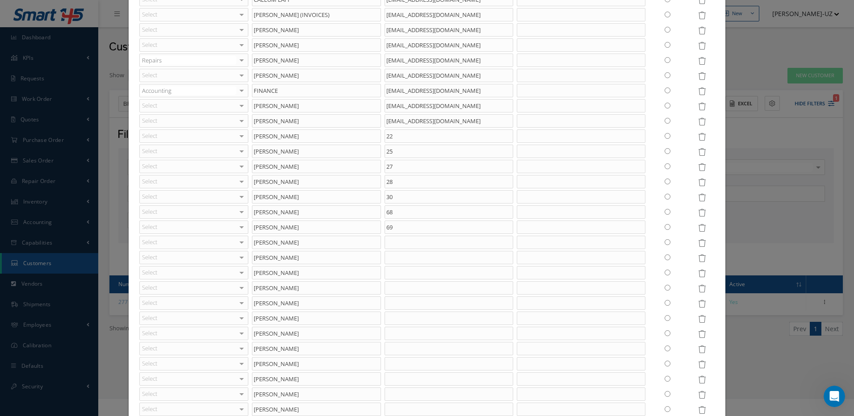
click at [698, 213] on icon at bounding box center [702, 213] width 8 height 8
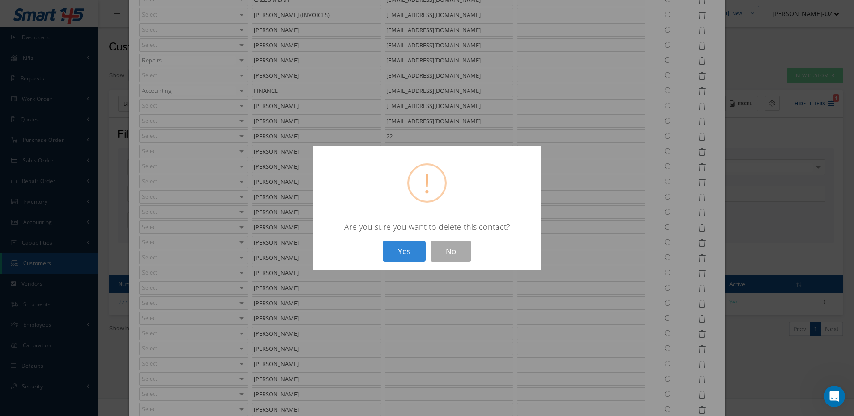
click at [383, 241] on button "Yes" at bounding box center [404, 251] width 43 height 21
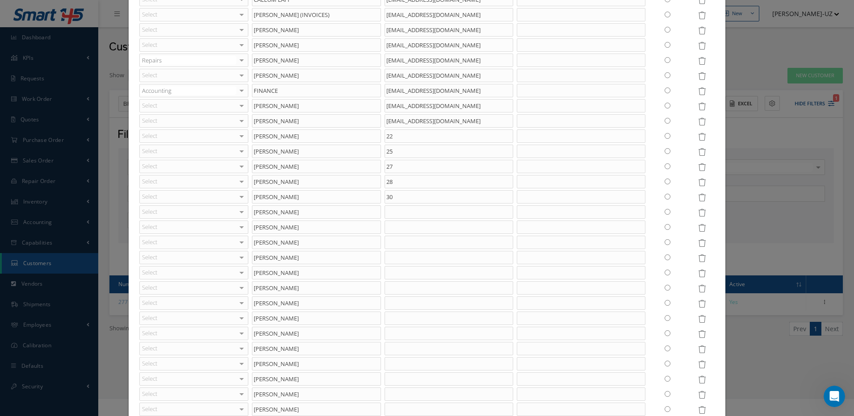
click at [698, 213] on icon at bounding box center [702, 213] width 8 height 8
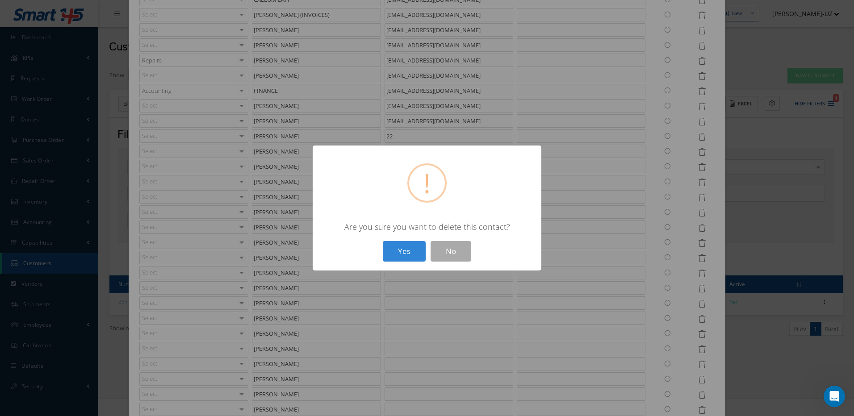
click at [383, 241] on button "Yes" at bounding box center [404, 251] width 43 height 21
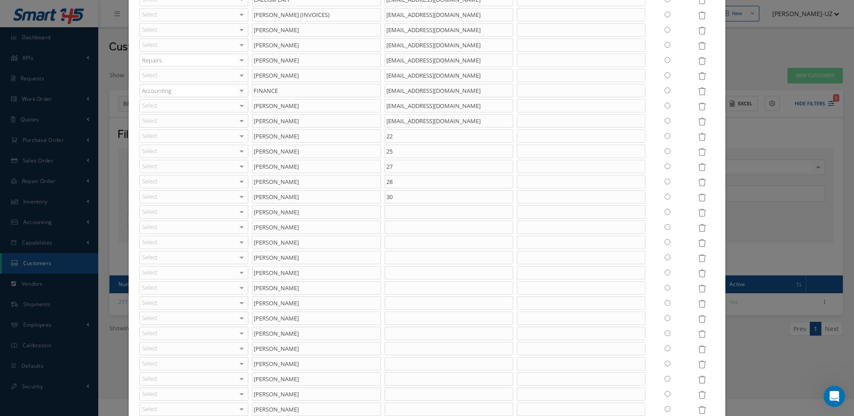
click at [698, 213] on icon at bounding box center [702, 213] width 8 height 8
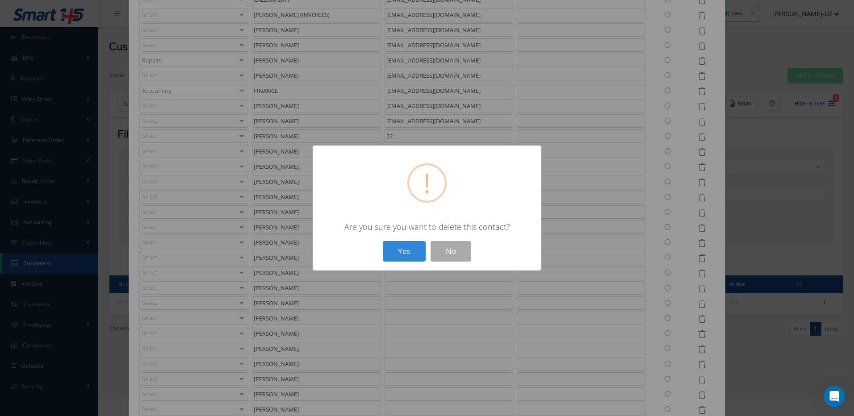
click at [383, 241] on button "Yes" at bounding box center [404, 251] width 43 height 21
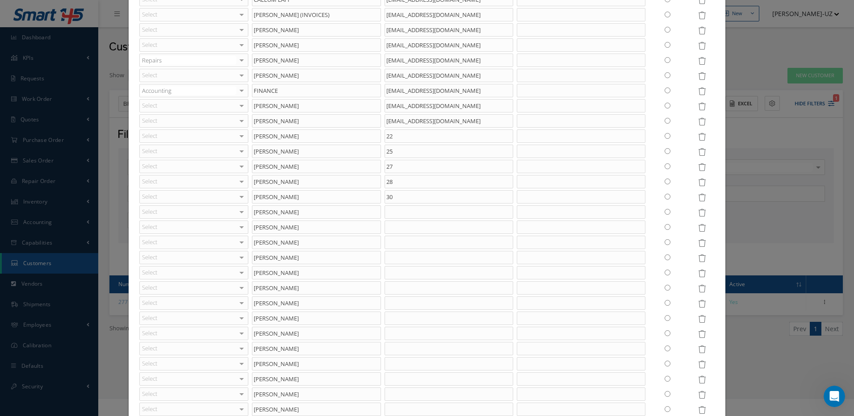
click at [698, 213] on icon at bounding box center [702, 213] width 8 height 8
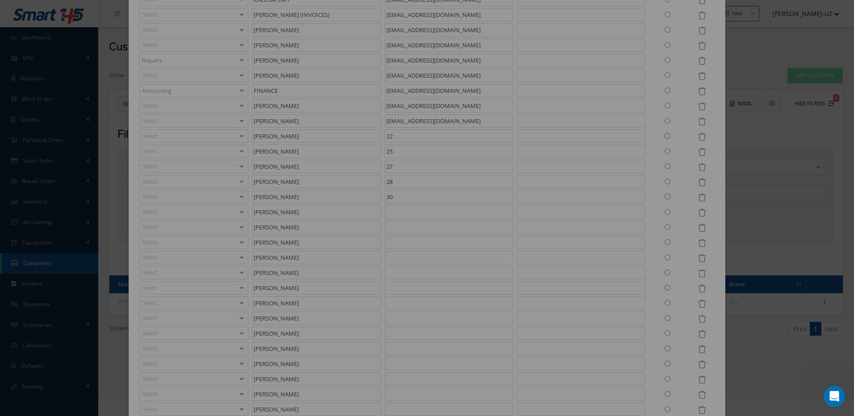
click at [698, 213] on icon at bounding box center [702, 213] width 8 height 8
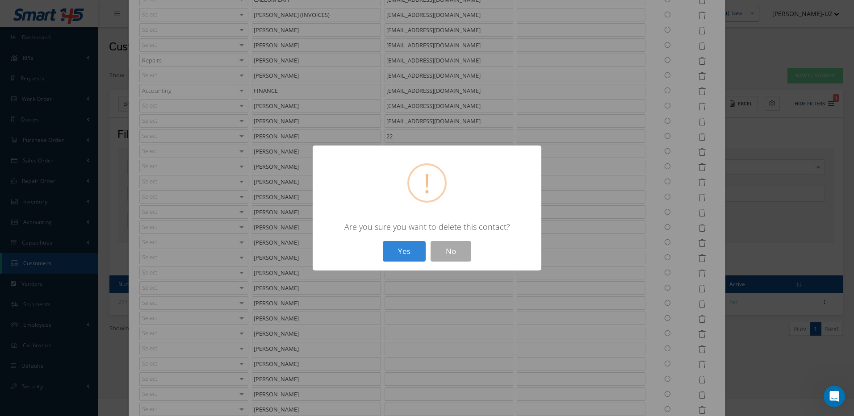
click at [383, 241] on button "Yes" at bounding box center [404, 251] width 43 height 21
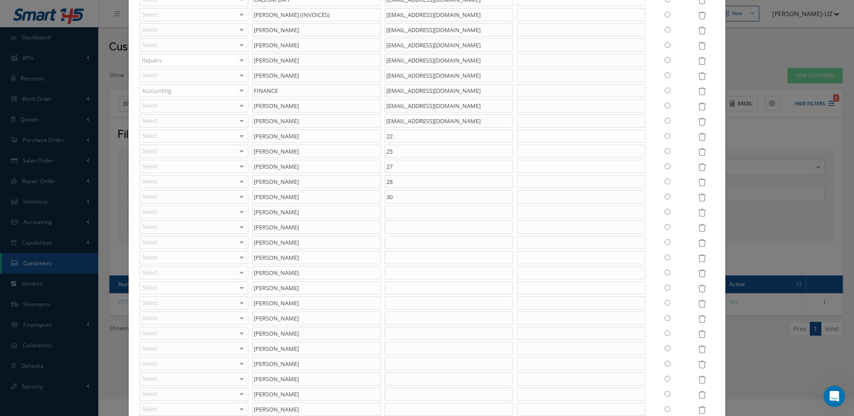
click at [698, 213] on icon at bounding box center [702, 213] width 8 height 8
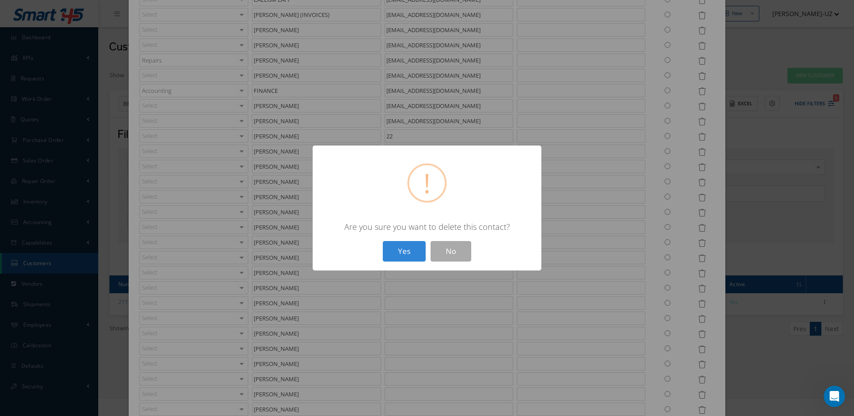
click at [383, 241] on button "Yes" at bounding box center [404, 251] width 43 height 21
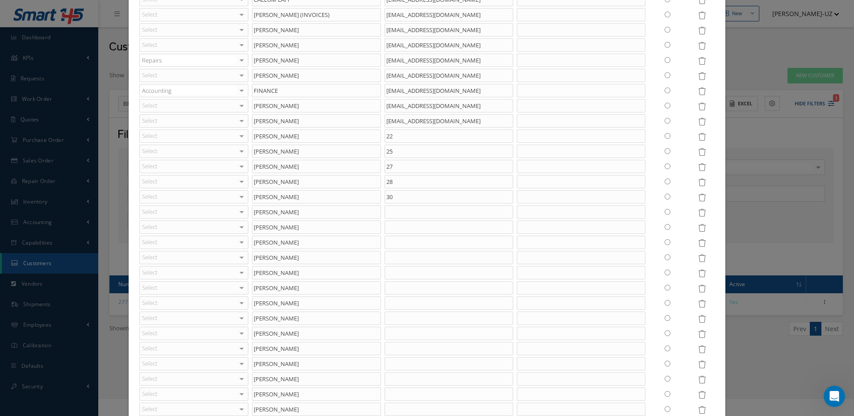
click at [698, 213] on icon at bounding box center [702, 213] width 8 height 8
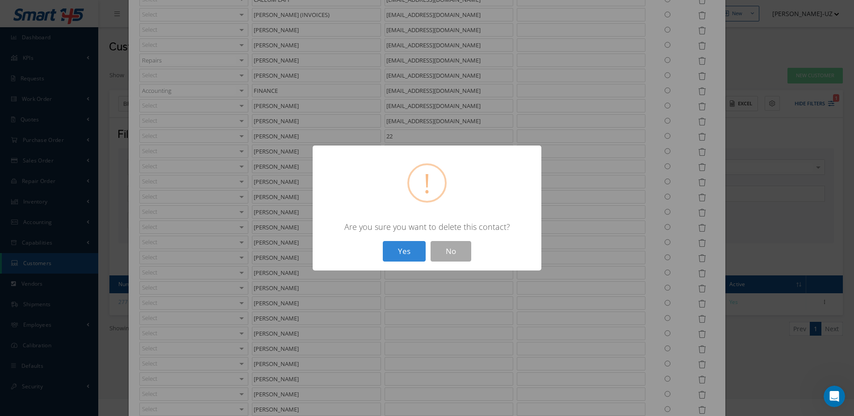
click at [383, 241] on button "Yes" at bounding box center [404, 251] width 43 height 21
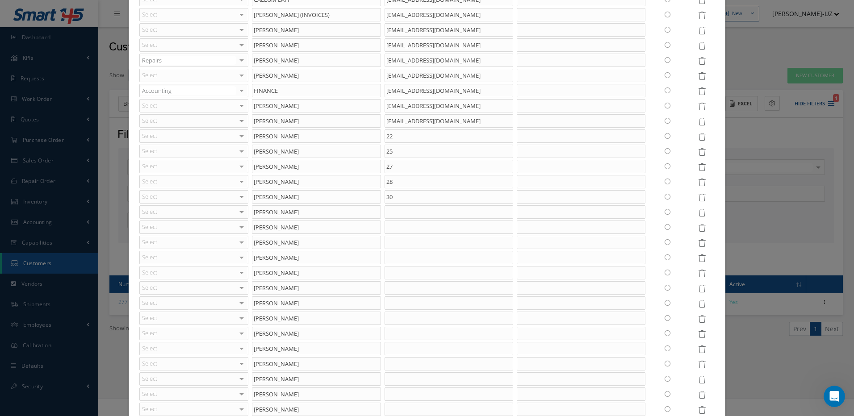
click at [698, 213] on icon at bounding box center [702, 213] width 8 height 8
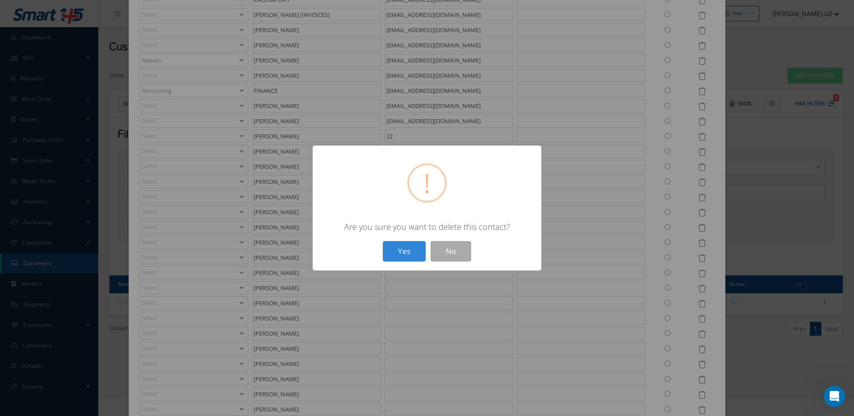
click at [383, 241] on button "Yes" at bounding box center [404, 251] width 43 height 21
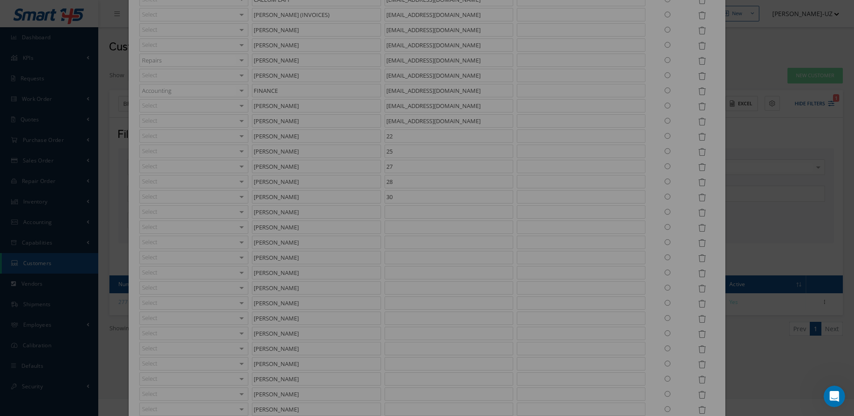
click at [698, 213] on icon at bounding box center [702, 213] width 8 height 8
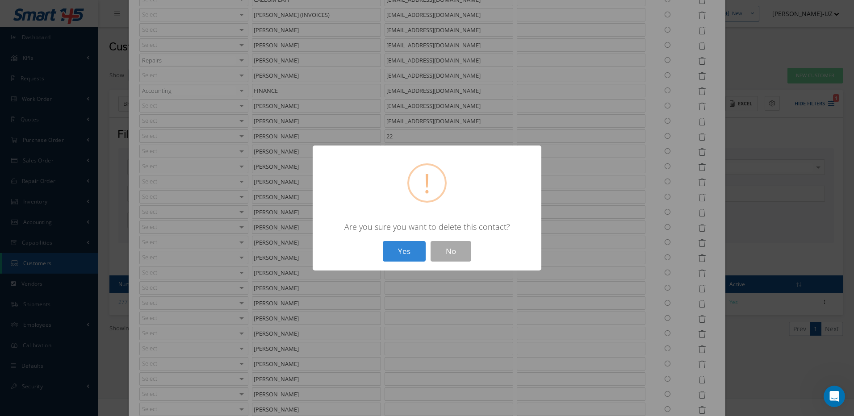
click at [383, 241] on button "Yes" at bounding box center [404, 251] width 43 height 21
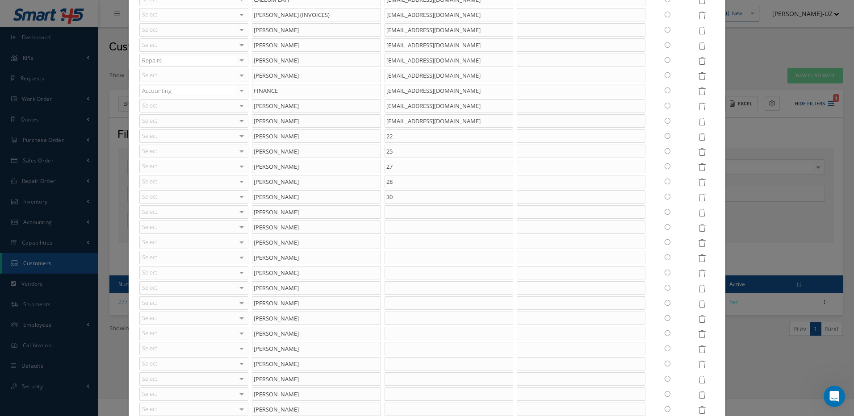
click at [700, 138] on icon at bounding box center [702, 137] width 8 height 8
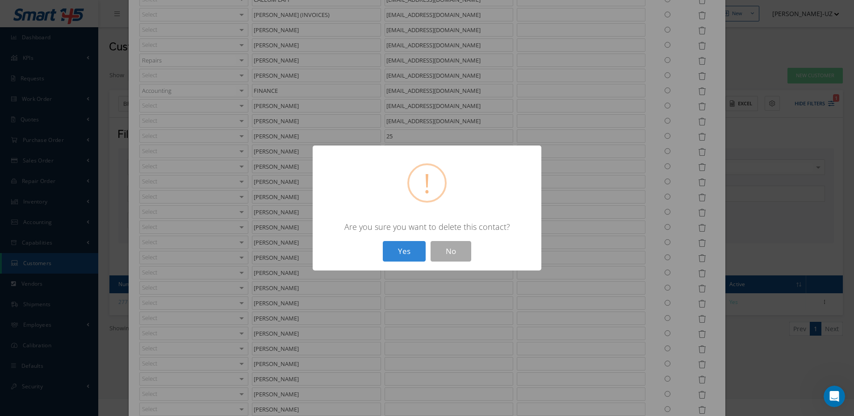
click at [383, 241] on button "Yes" at bounding box center [404, 251] width 43 height 21
click at [700, 138] on icon at bounding box center [702, 137] width 8 height 8
click at [383, 241] on button "Yes" at bounding box center [404, 251] width 43 height 21
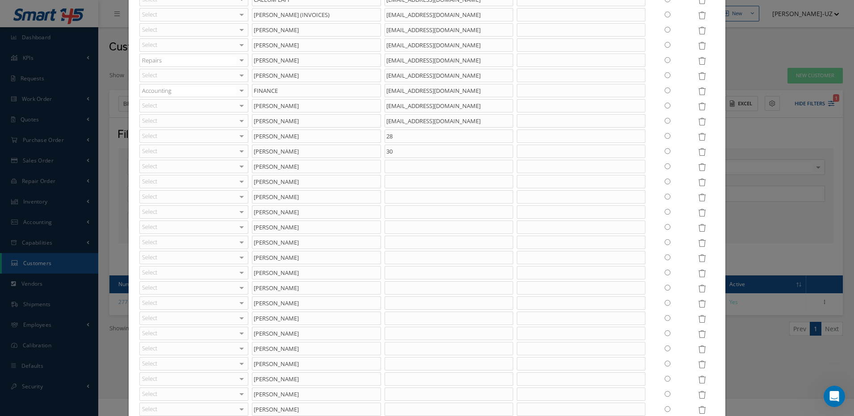
click at [700, 138] on icon at bounding box center [702, 137] width 8 height 8
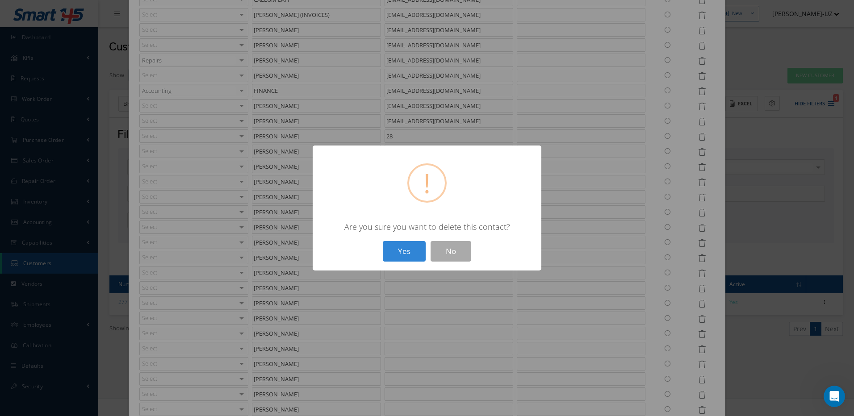
click at [383, 241] on button "Yes" at bounding box center [404, 251] width 43 height 21
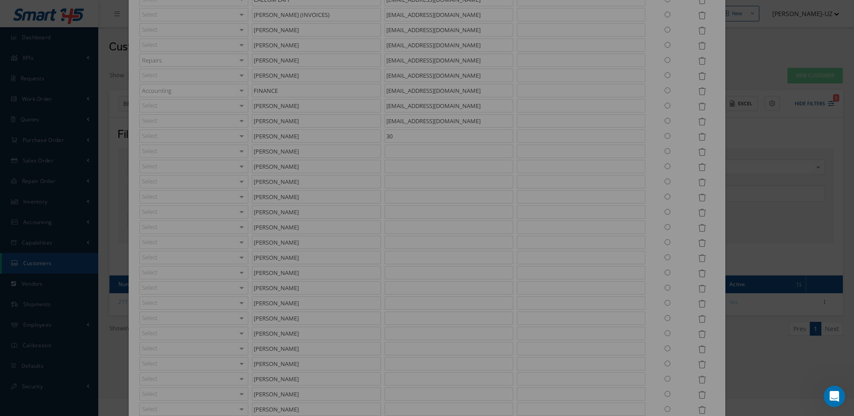
click at [700, 138] on icon at bounding box center [702, 137] width 8 height 8
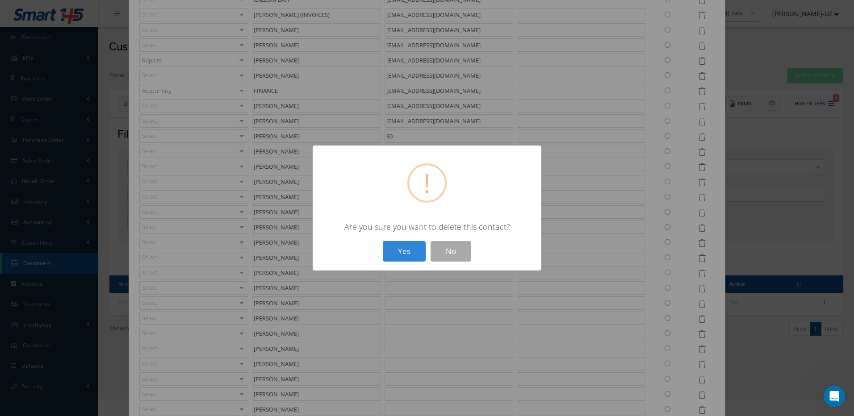
click at [383, 241] on button "Yes" at bounding box center [404, 251] width 43 height 21
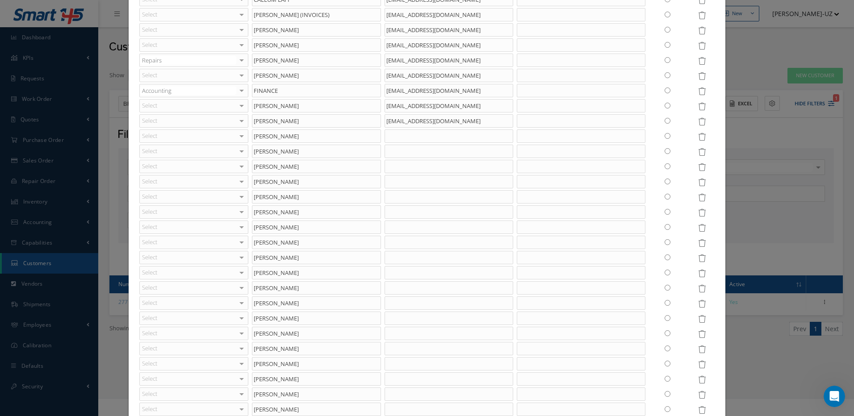
click at [700, 138] on icon at bounding box center [702, 137] width 8 height 8
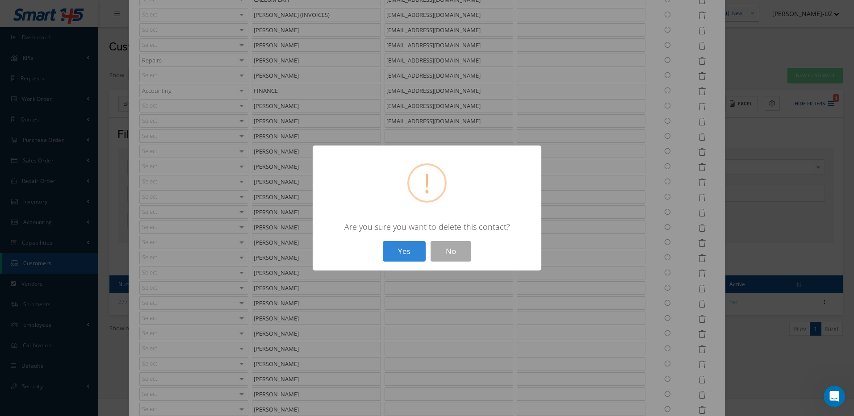
click at [697, 136] on div "? ! i × Are you sure you want to delete this contact? Yes No" at bounding box center [427, 208] width 854 height 416
click at [410, 247] on button "Yes" at bounding box center [404, 251] width 43 height 21
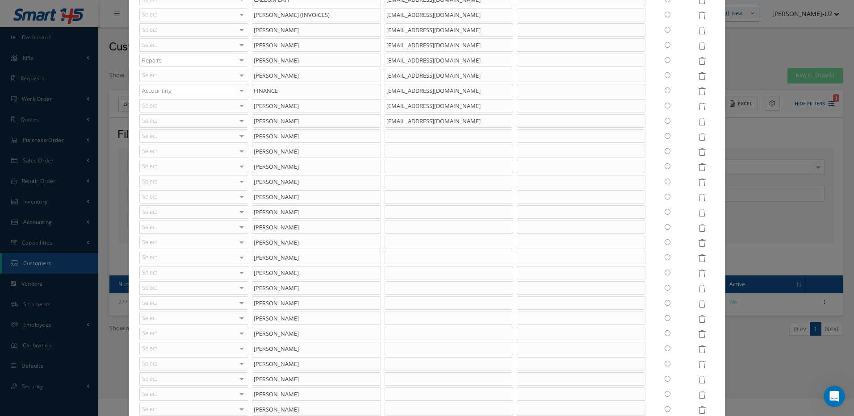
click at [698, 153] on icon at bounding box center [702, 152] width 8 height 8
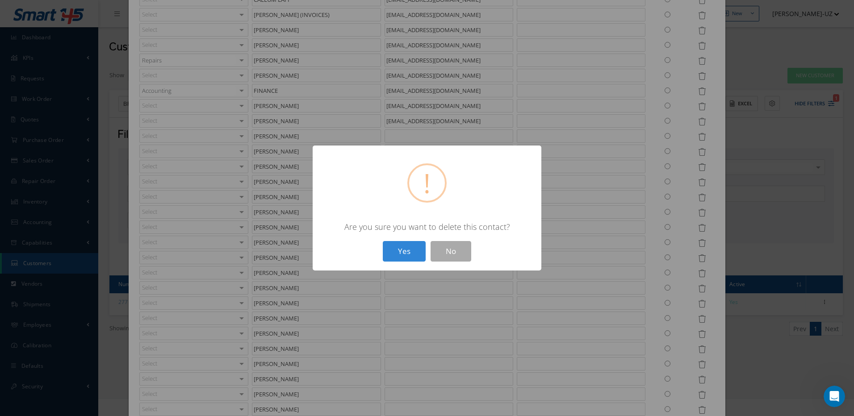
click at [383, 241] on button "Yes" at bounding box center [404, 251] width 43 height 21
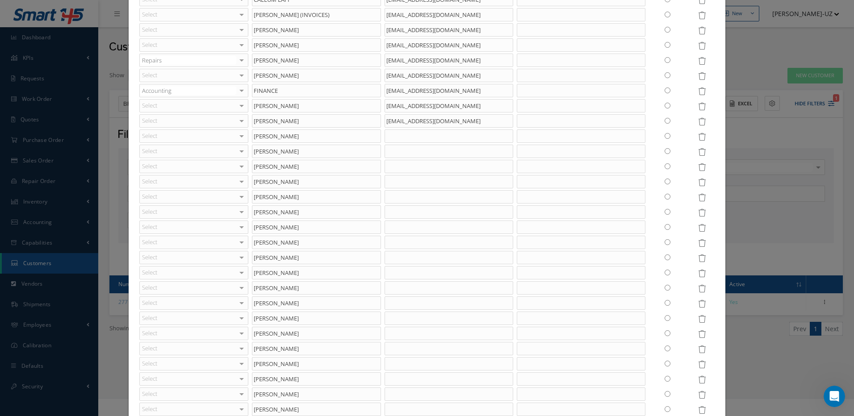
click at [698, 153] on icon at bounding box center [702, 152] width 8 height 8
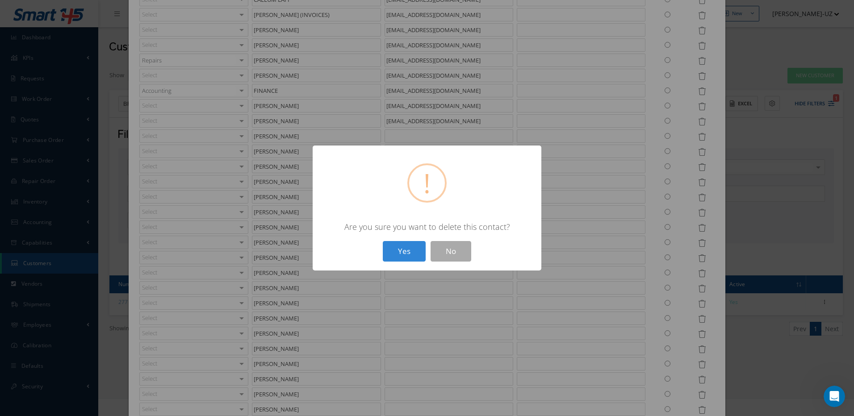
click at [383, 241] on button "Yes" at bounding box center [404, 251] width 43 height 21
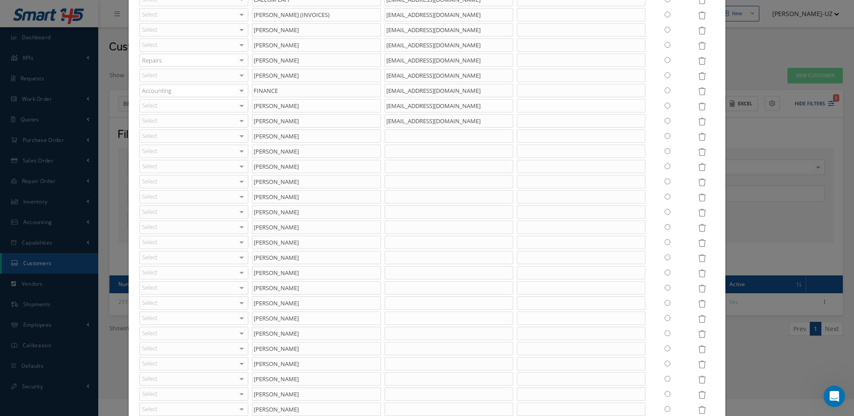
click at [698, 153] on icon at bounding box center [702, 152] width 8 height 8
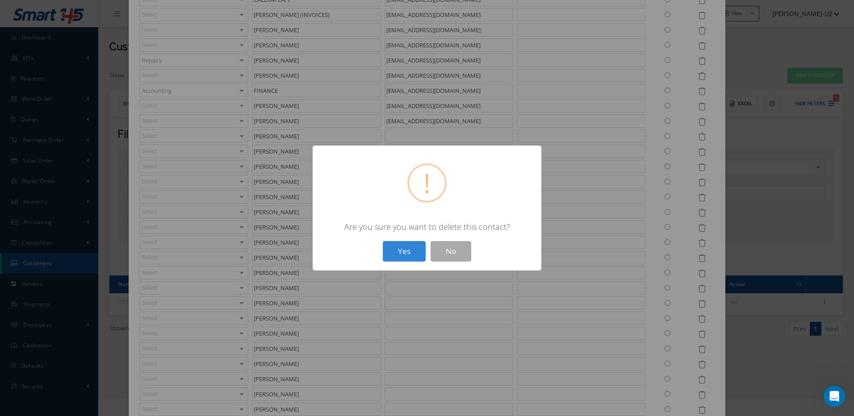
click at [383, 241] on button "Yes" at bounding box center [404, 251] width 43 height 21
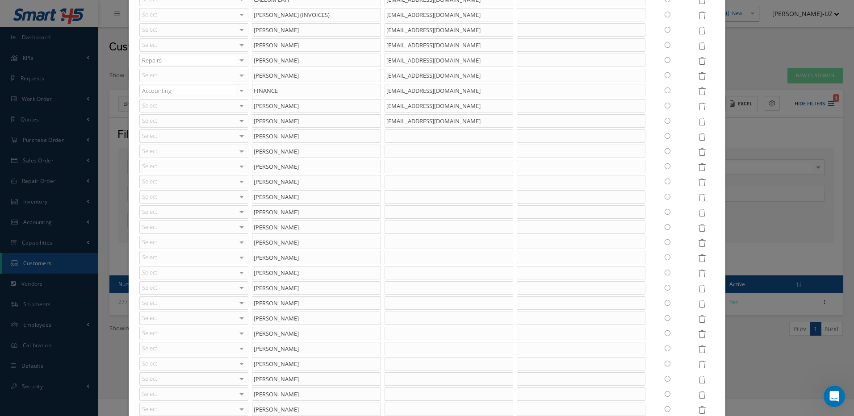
click at [698, 153] on icon at bounding box center [702, 152] width 8 height 8
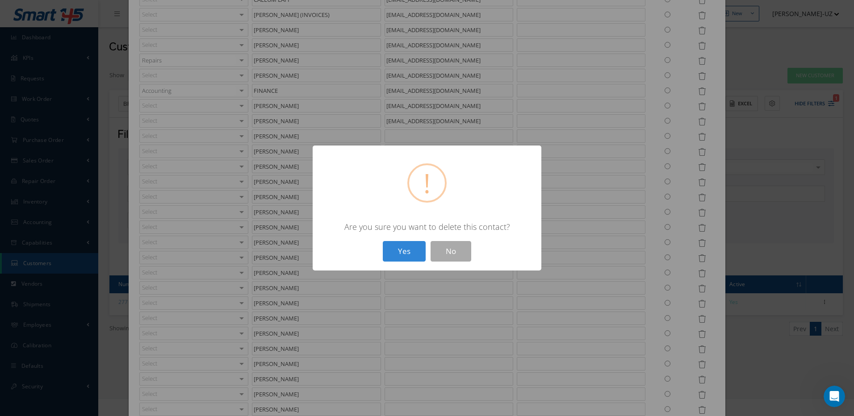
click at [383, 241] on button "Yes" at bounding box center [404, 251] width 43 height 21
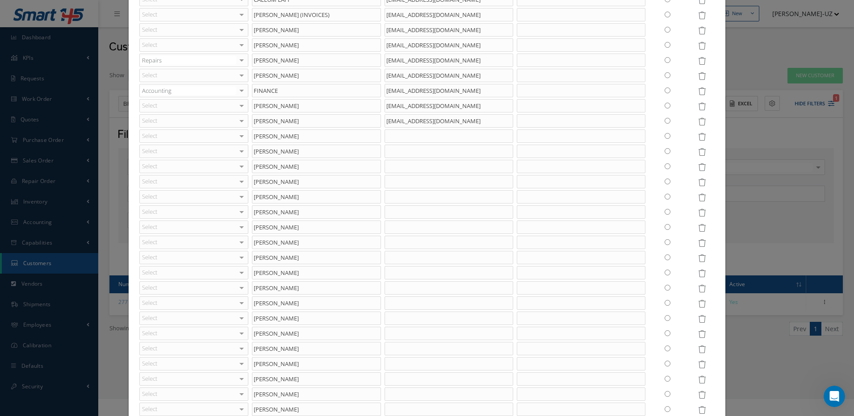
click at [698, 153] on icon at bounding box center [702, 152] width 8 height 8
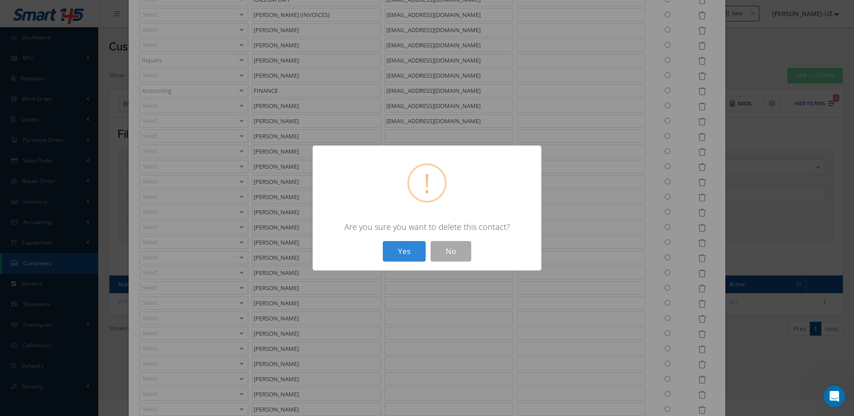
click at [383, 241] on button "Yes" at bounding box center [404, 251] width 43 height 21
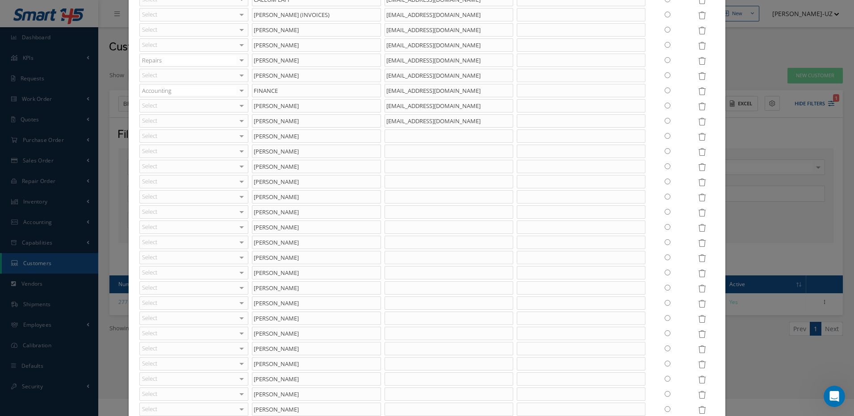
click at [698, 153] on icon at bounding box center [702, 152] width 8 height 8
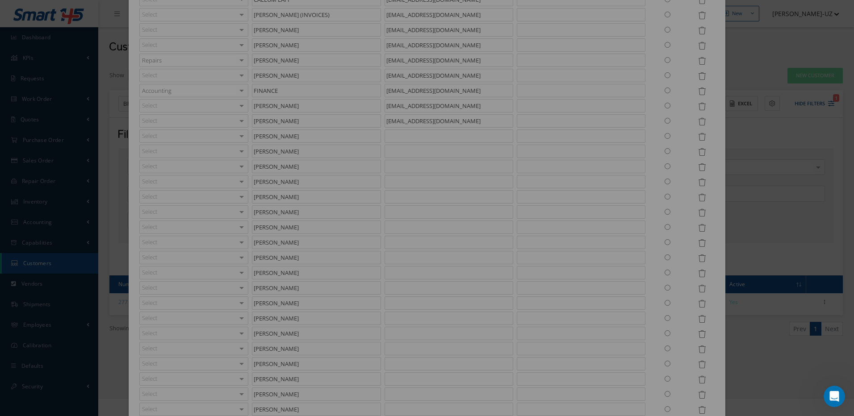
click at [698, 153] on icon at bounding box center [702, 152] width 8 height 8
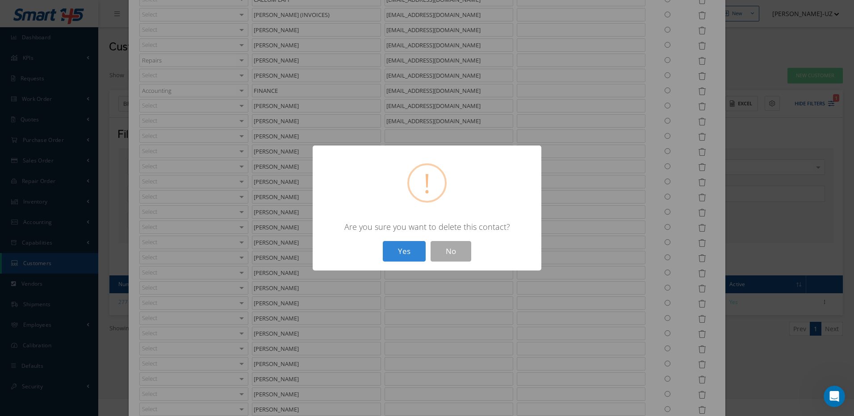
click at [383, 241] on button "Yes" at bounding box center [404, 251] width 43 height 21
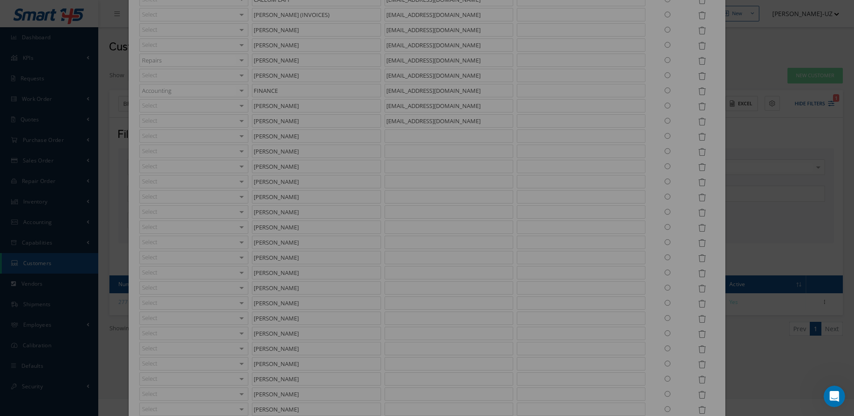
click at [698, 153] on icon at bounding box center [702, 152] width 8 height 8
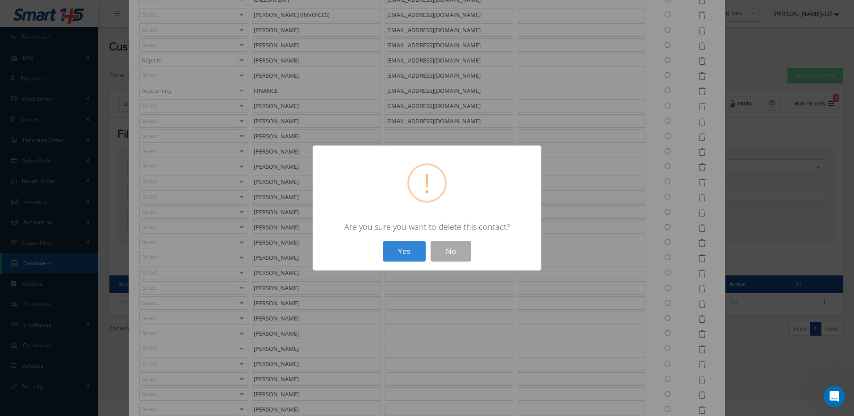
click at [383, 241] on button "Yes" at bounding box center [404, 251] width 43 height 21
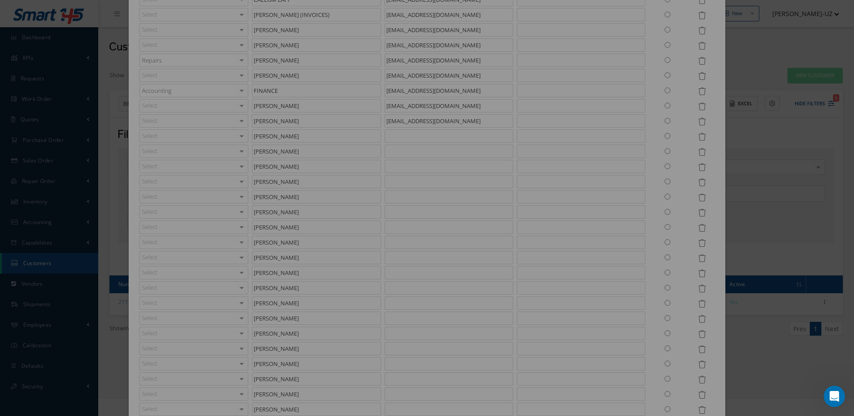
click at [698, 153] on icon at bounding box center [702, 152] width 8 height 8
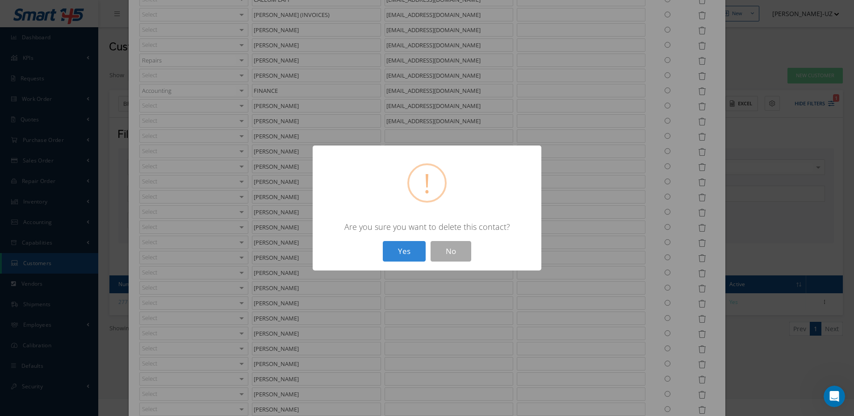
click at [383, 241] on button "Yes" at bounding box center [404, 251] width 43 height 21
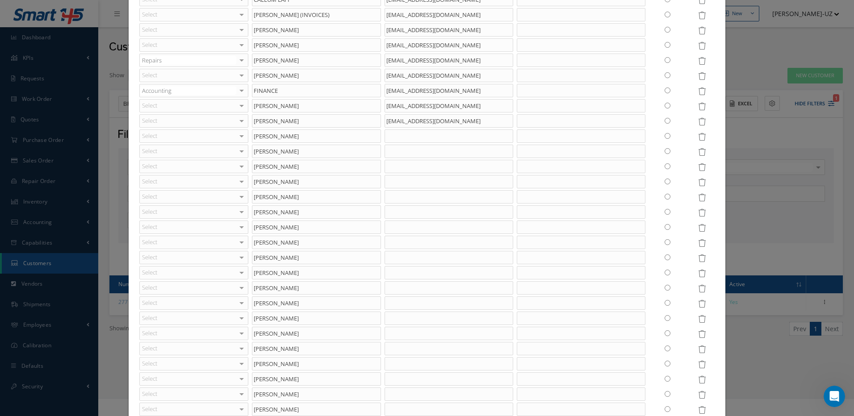
click at [698, 153] on icon at bounding box center [702, 152] width 8 height 8
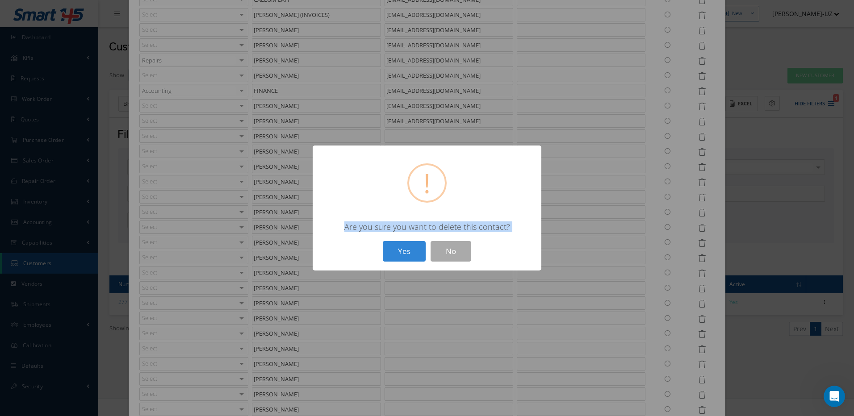
click at [698, 153] on div "? ! i × Are you sure you want to delete this contact? Yes No" at bounding box center [427, 208] width 854 height 416
drag, startPoint x: 402, startPoint y: 251, endPoint x: 628, endPoint y: 169, distance: 240.4
click at [405, 251] on button "Yes" at bounding box center [404, 251] width 43 height 21
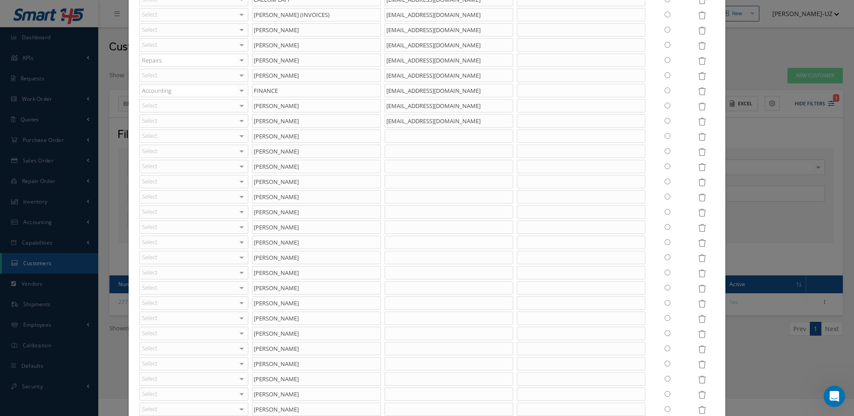
click at [698, 154] on icon at bounding box center [702, 152] width 8 height 8
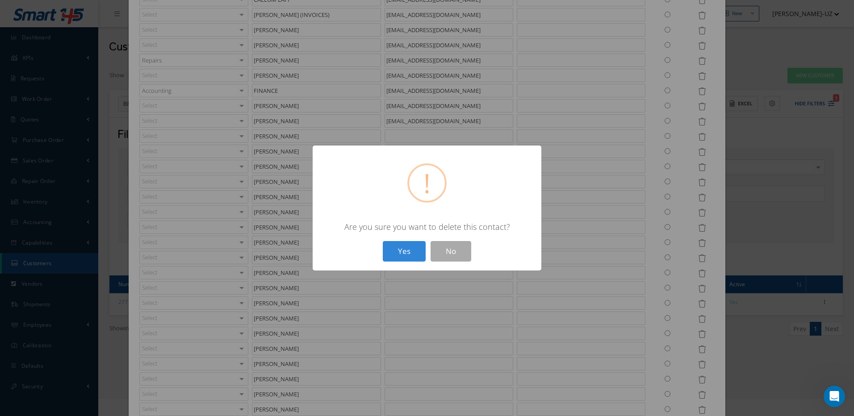
click at [383, 241] on button "Yes" at bounding box center [404, 251] width 43 height 21
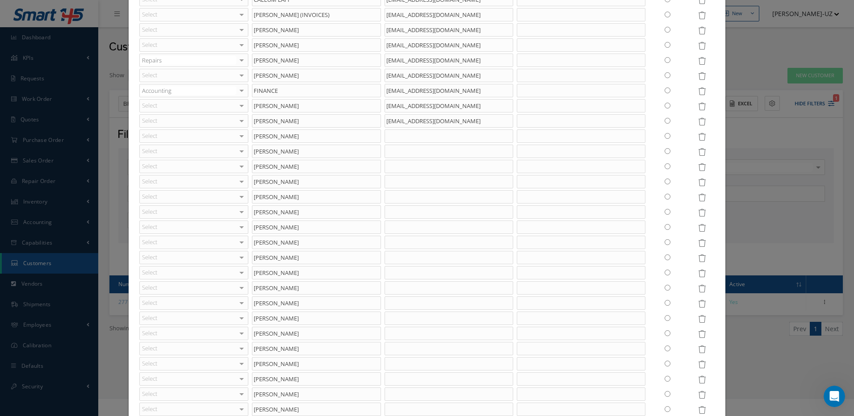
click at [698, 154] on icon at bounding box center [702, 152] width 8 height 8
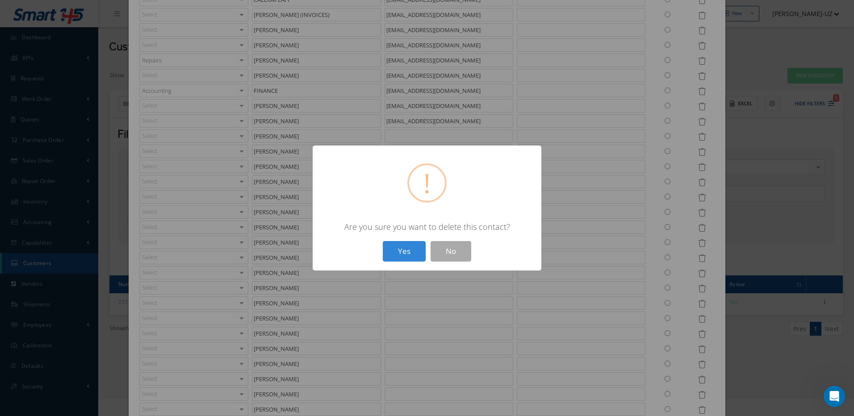
click at [383, 241] on button "Yes" at bounding box center [404, 251] width 43 height 21
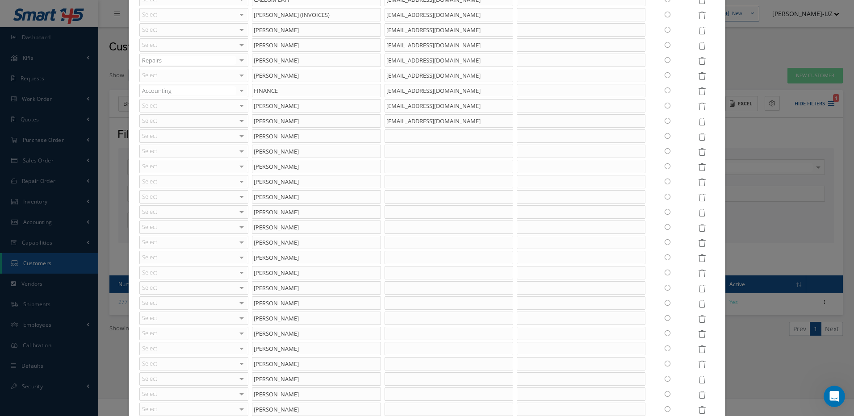
click at [698, 154] on icon at bounding box center [702, 152] width 8 height 8
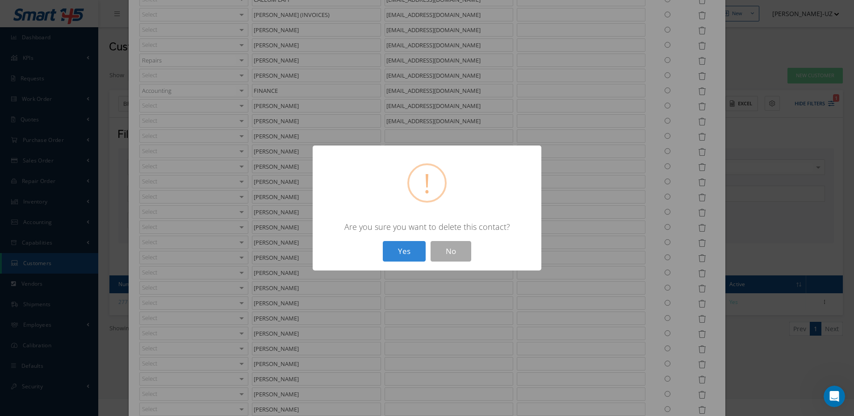
click at [383, 241] on button "Yes" at bounding box center [404, 251] width 43 height 21
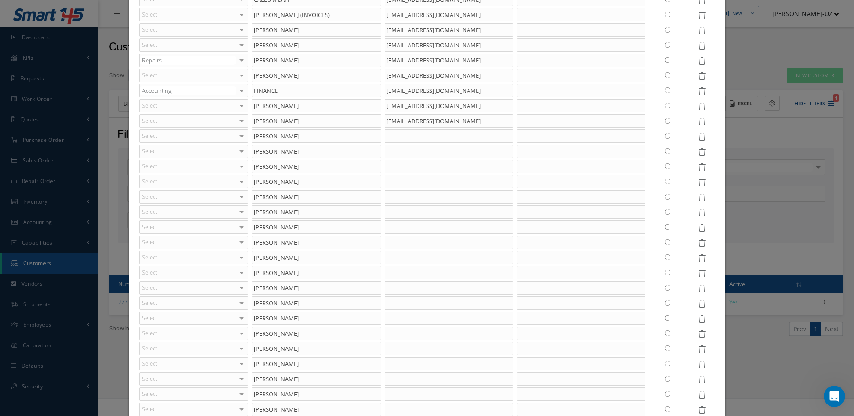
click at [698, 154] on icon at bounding box center [702, 152] width 8 height 8
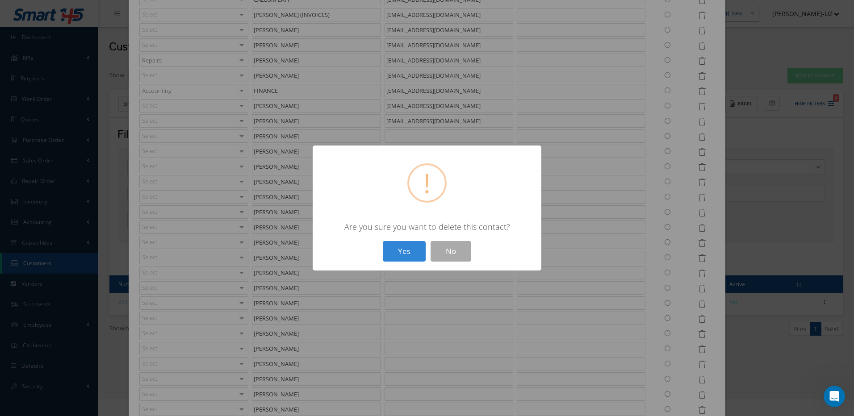
click at [383, 241] on button "Yes" at bounding box center [404, 251] width 43 height 21
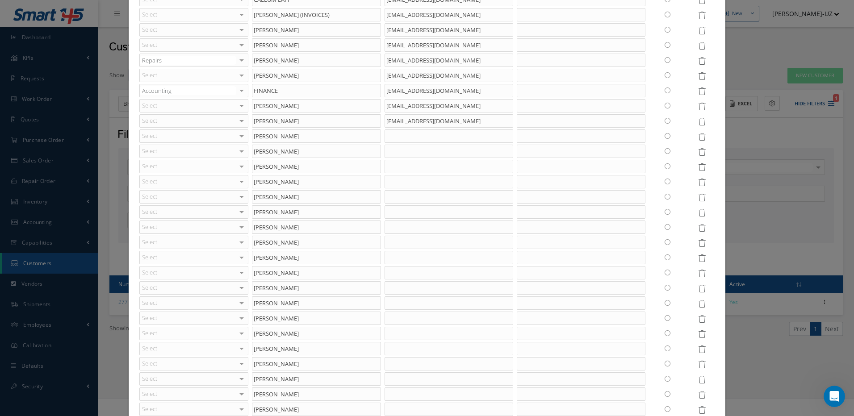
click at [698, 154] on icon at bounding box center [702, 152] width 8 height 8
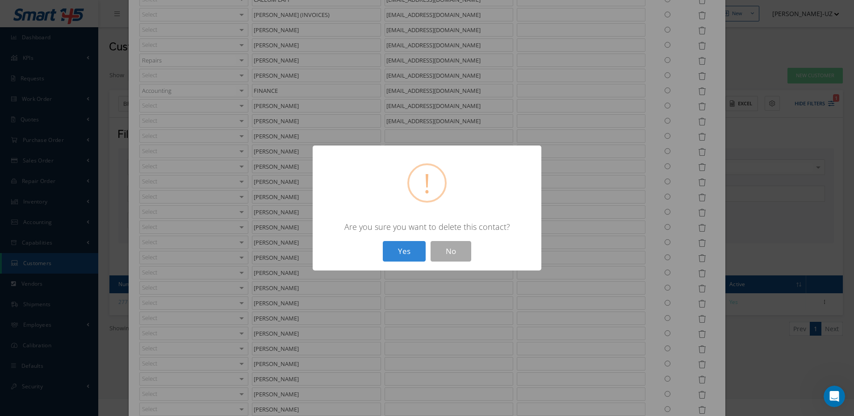
click at [383, 241] on button "Yes" at bounding box center [404, 251] width 43 height 21
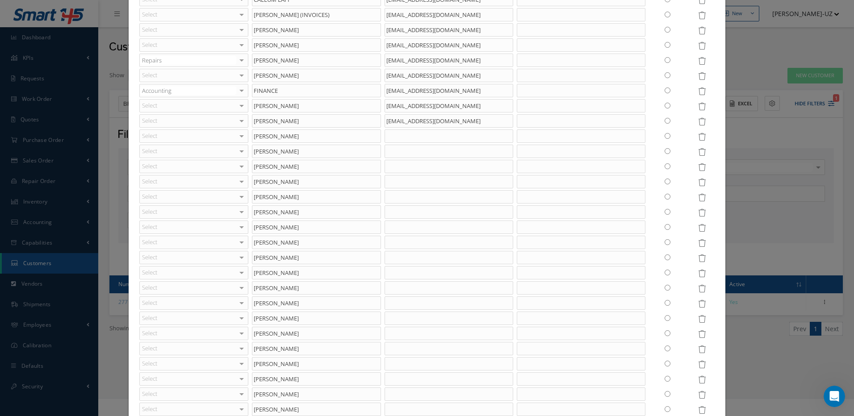
click at [698, 154] on icon at bounding box center [702, 152] width 8 height 8
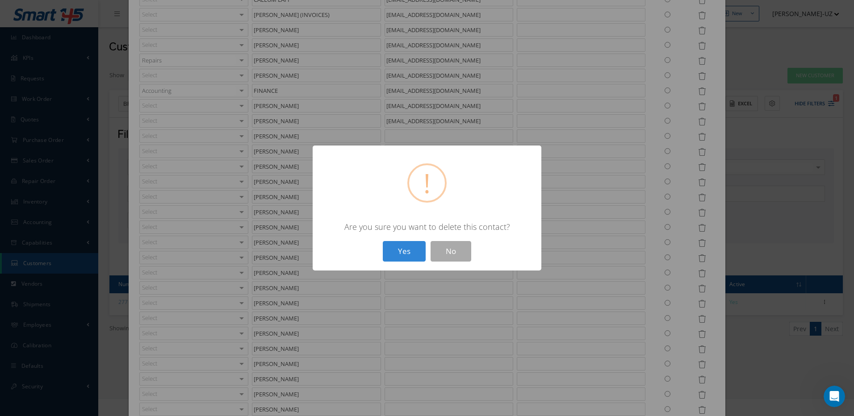
click at [383, 241] on button "Yes" at bounding box center [404, 251] width 43 height 21
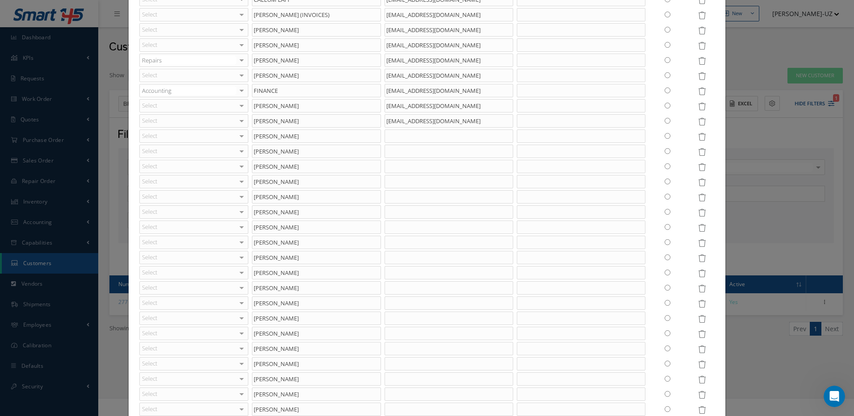
click at [698, 154] on icon at bounding box center [702, 152] width 8 height 8
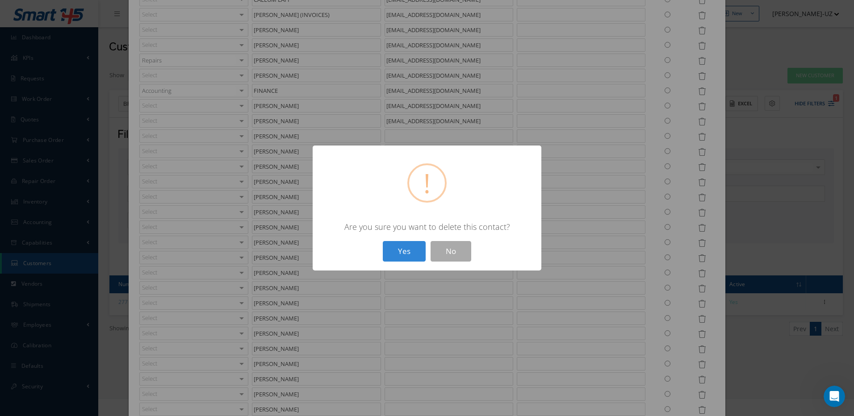
click at [383, 241] on button "Yes" at bounding box center [404, 251] width 43 height 21
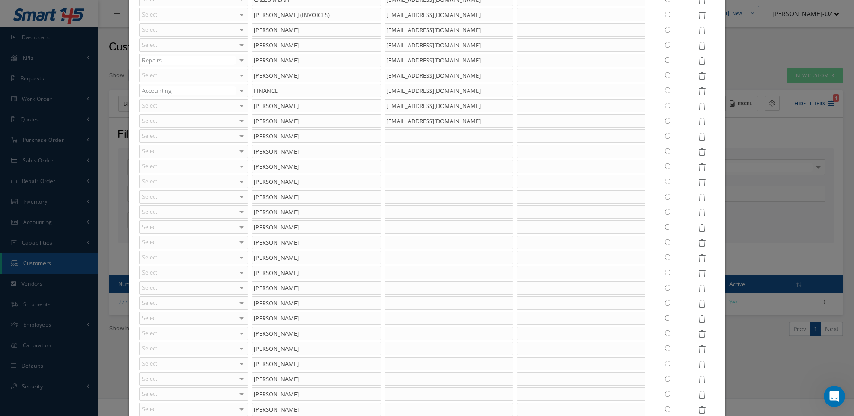
click at [698, 154] on icon at bounding box center [702, 152] width 8 height 8
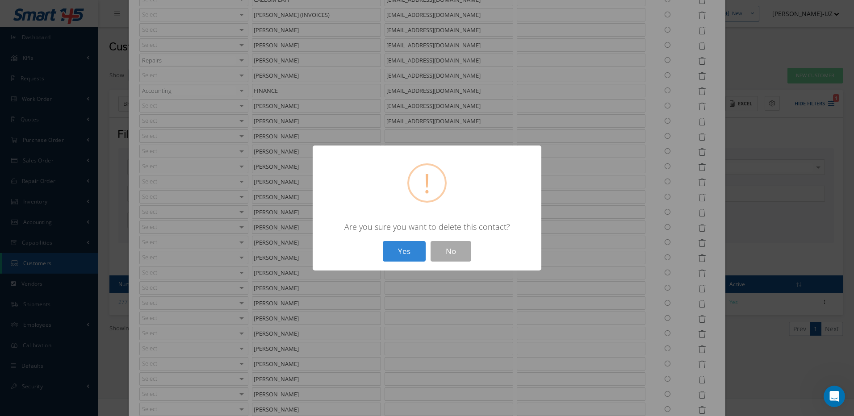
click at [383, 241] on button "Yes" at bounding box center [404, 251] width 43 height 21
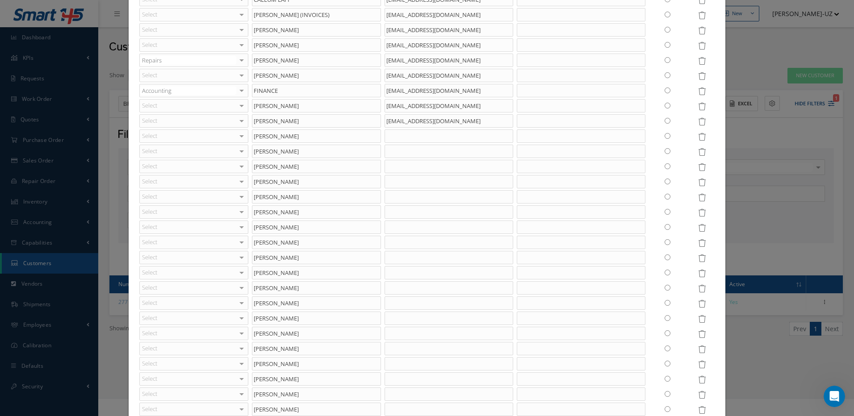
click at [698, 154] on icon at bounding box center [702, 152] width 8 height 8
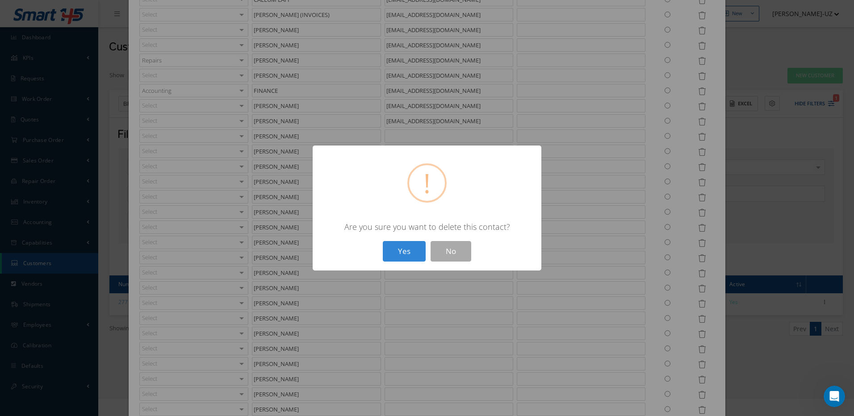
click at [383, 241] on button "Yes" at bounding box center [404, 251] width 43 height 21
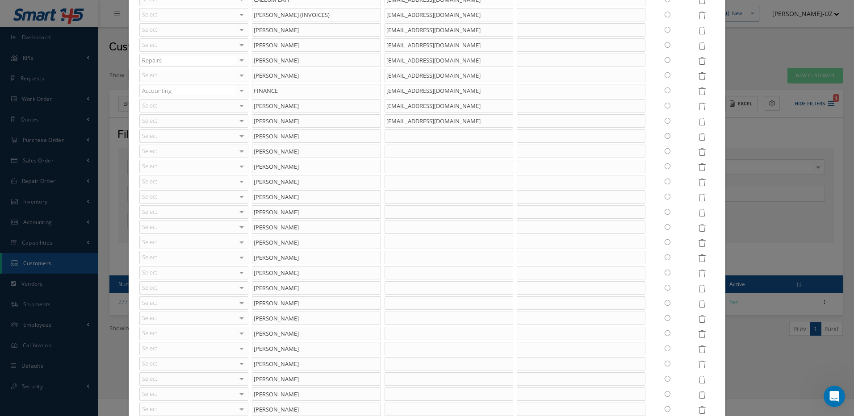
click at [698, 154] on icon at bounding box center [702, 152] width 8 height 8
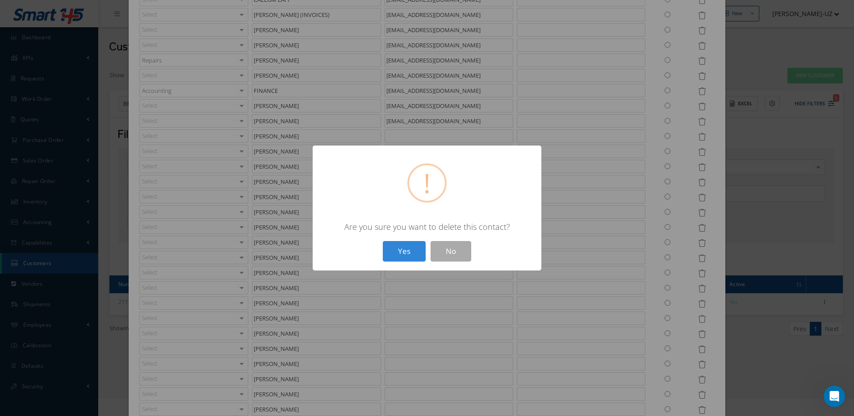
click at [383, 241] on button "Yes" at bounding box center [404, 251] width 43 height 21
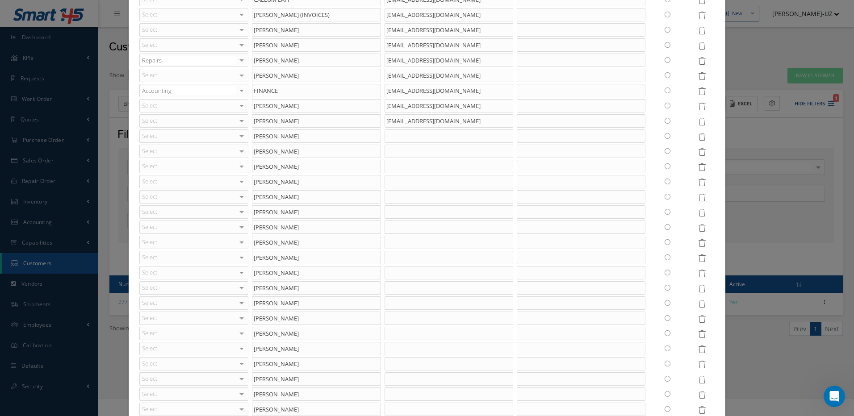
click at [698, 154] on icon at bounding box center [702, 152] width 8 height 8
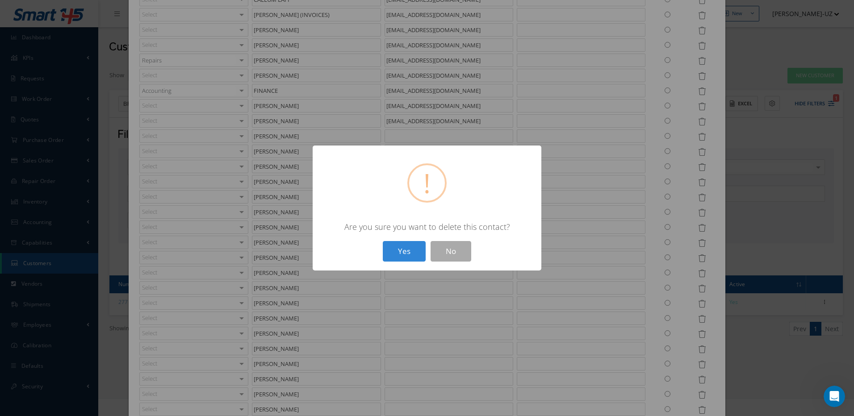
click at [383, 241] on button "Yes" at bounding box center [404, 251] width 43 height 21
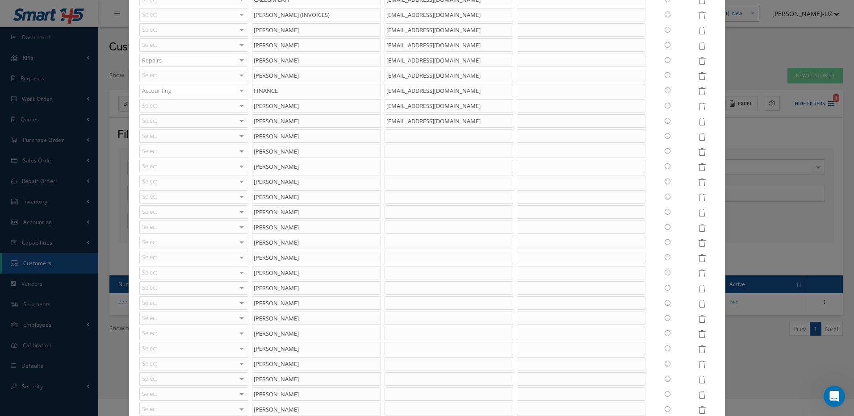
click at [698, 154] on icon at bounding box center [702, 152] width 8 height 8
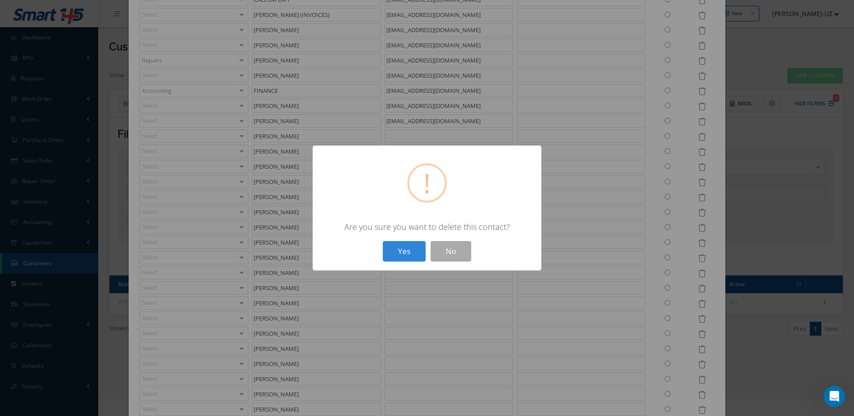
click at [383, 241] on button "Yes" at bounding box center [404, 251] width 43 height 21
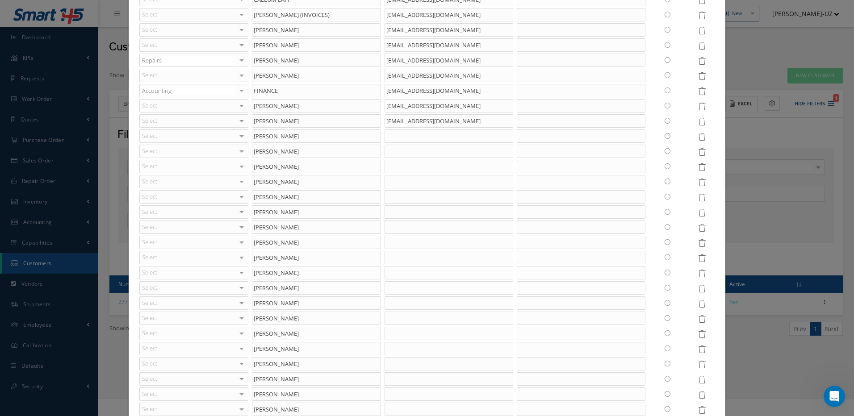
click at [698, 154] on icon at bounding box center [702, 152] width 8 height 8
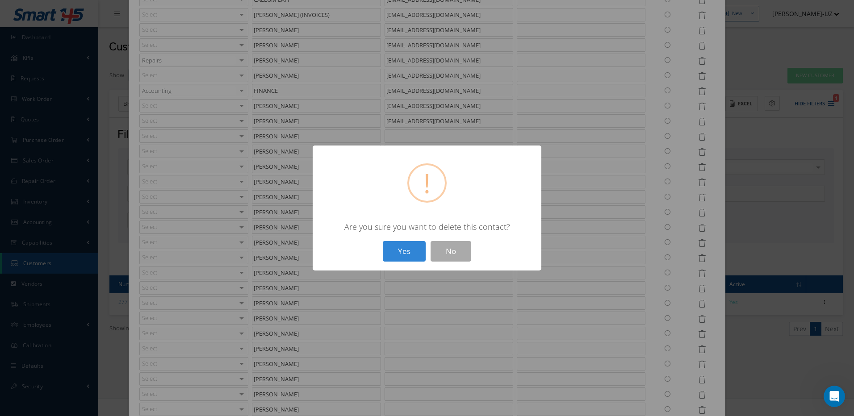
click at [383, 241] on button "Yes" at bounding box center [404, 251] width 43 height 21
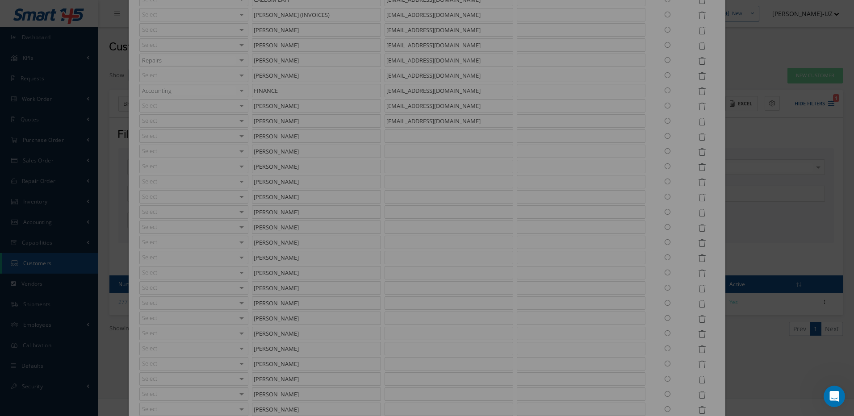
click at [698, 154] on icon at bounding box center [702, 152] width 8 height 8
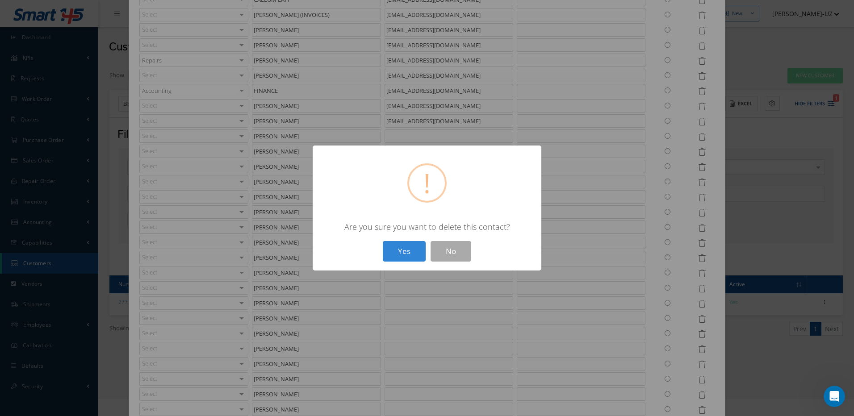
click at [383, 241] on button "Yes" at bounding box center [404, 251] width 43 height 21
click at [696, 154] on div "? ! i × Are you sure you want to delete this contact? Yes No" at bounding box center [427, 208] width 854 height 416
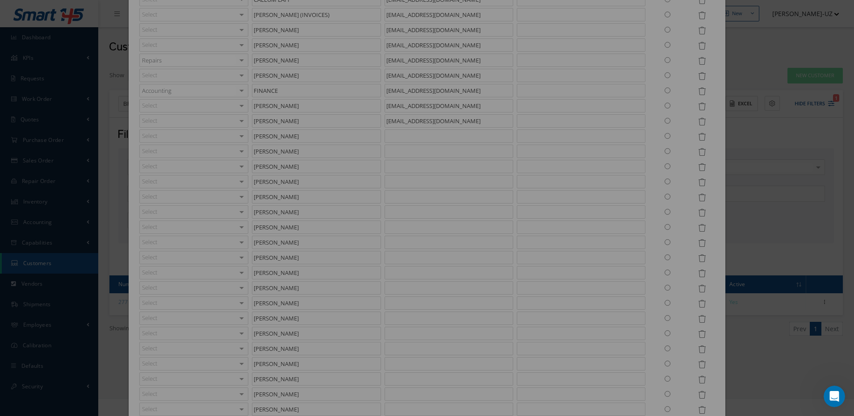
click at [698, 154] on icon at bounding box center [702, 152] width 8 height 8
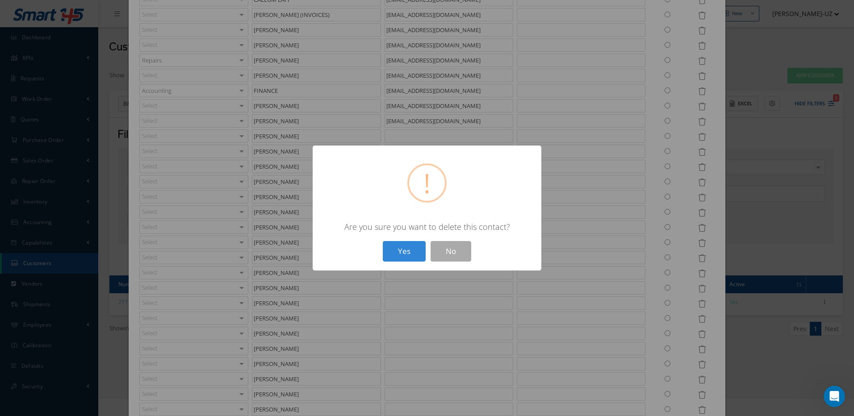
click at [383, 241] on button "Yes" at bounding box center [404, 251] width 43 height 21
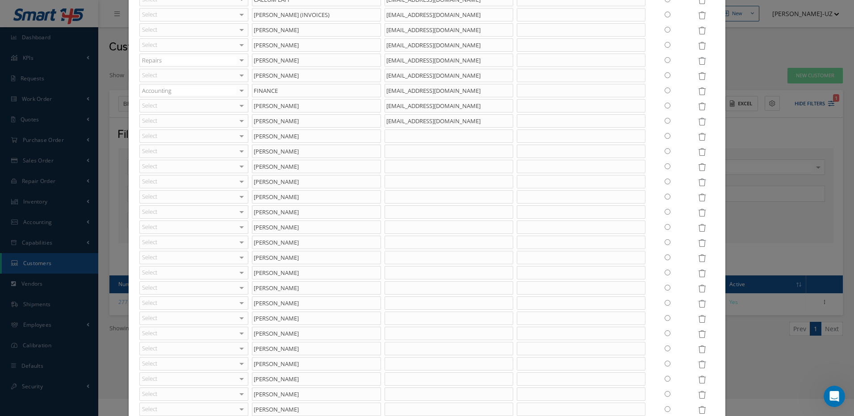
click at [698, 154] on icon at bounding box center [702, 152] width 8 height 8
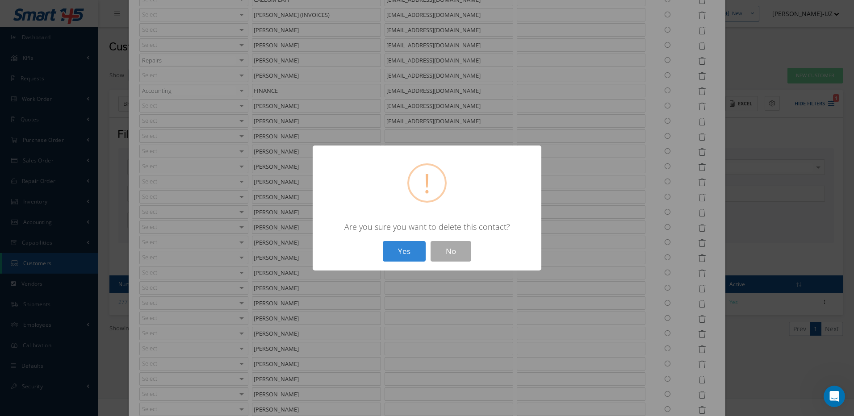
click at [383, 241] on button "Yes" at bounding box center [404, 251] width 43 height 21
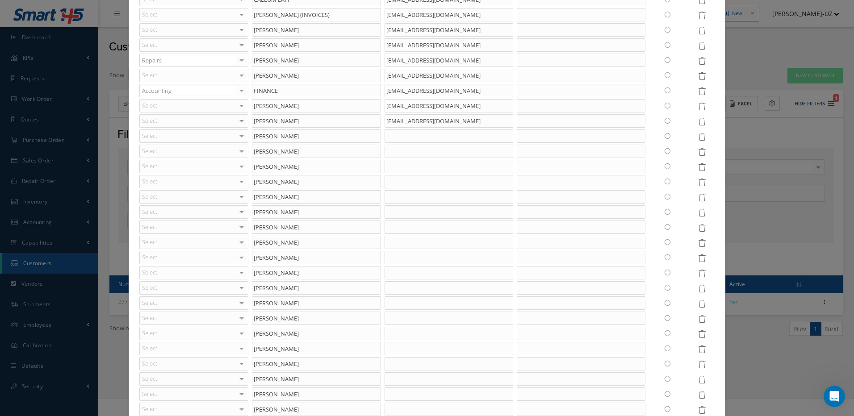
click at [698, 154] on icon at bounding box center [702, 152] width 8 height 8
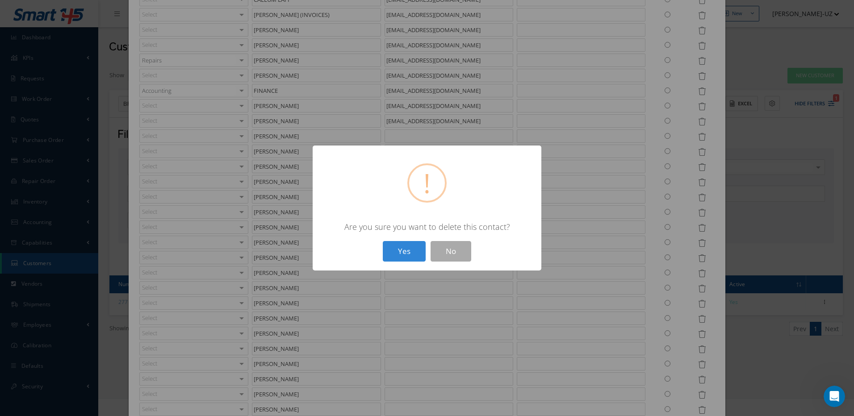
click at [383, 241] on button "Yes" at bounding box center [404, 251] width 43 height 21
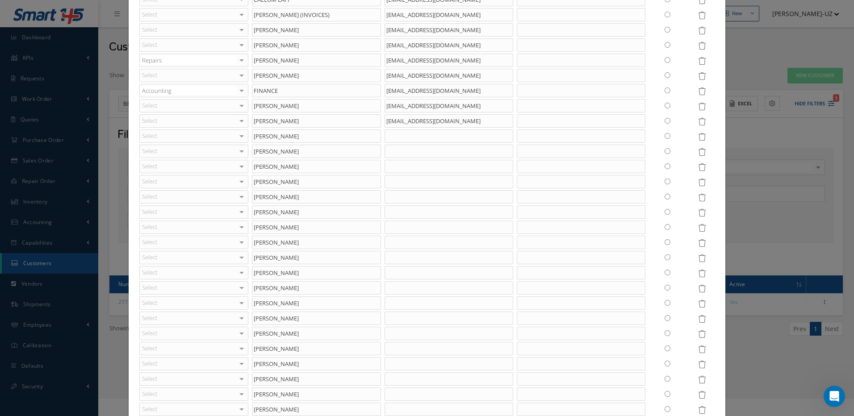
click at [698, 154] on icon at bounding box center [702, 152] width 8 height 8
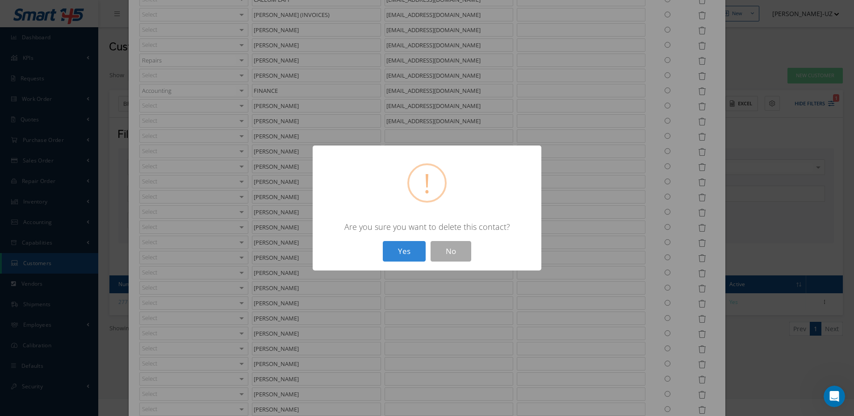
click at [383, 241] on button "Yes" at bounding box center [404, 251] width 43 height 21
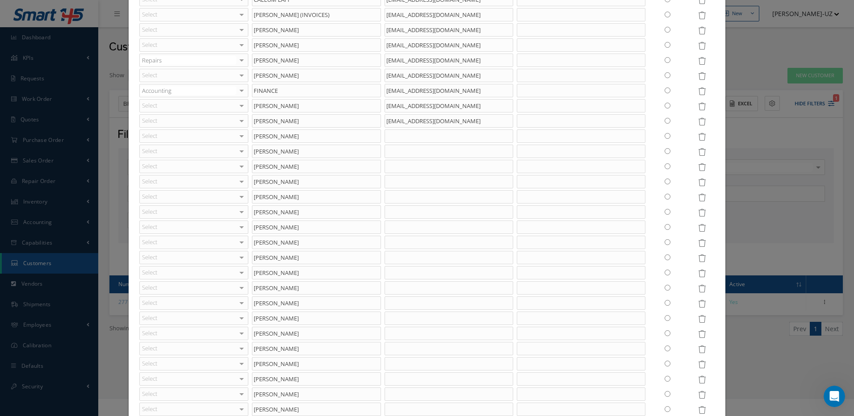
click at [698, 154] on icon at bounding box center [702, 152] width 8 height 8
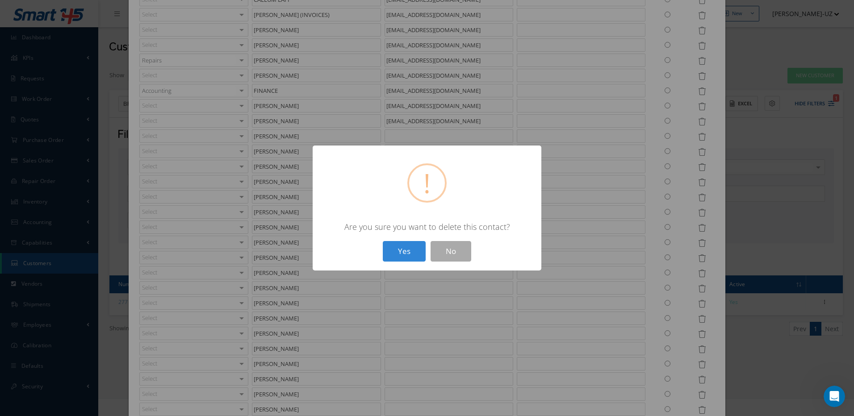
click at [383, 241] on button "Yes" at bounding box center [404, 251] width 43 height 21
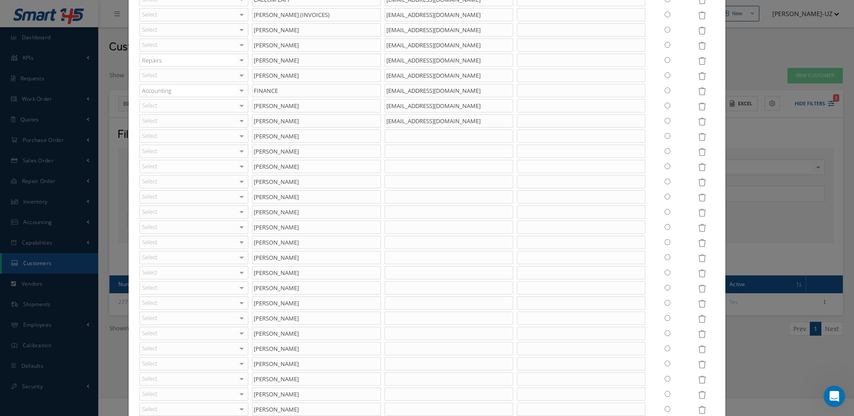
click at [698, 154] on icon at bounding box center [702, 152] width 8 height 8
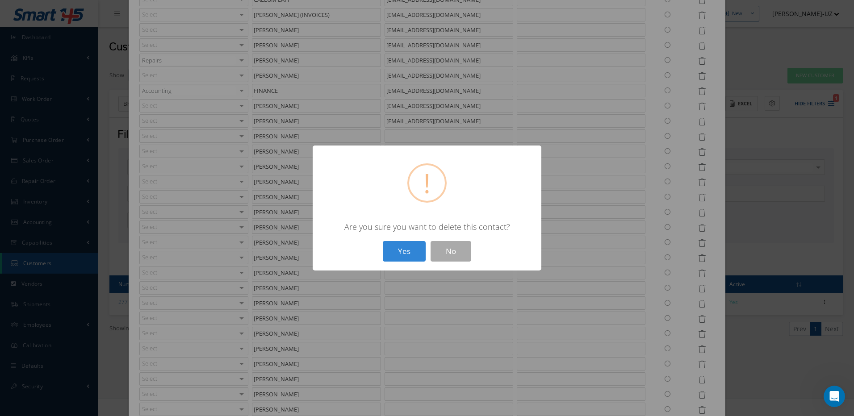
click at [383, 241] on button "Yes" at bounding box center [404, 251] width 43 height 21
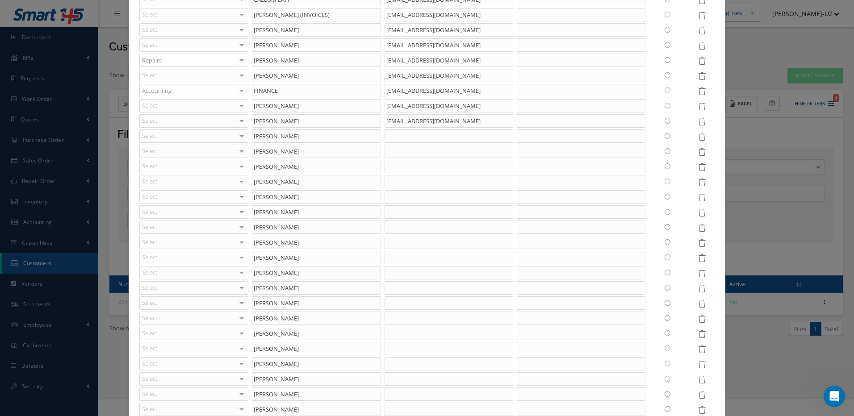
click at [698, 154] on icon at bounding box center [702, 152] width 8 height 8
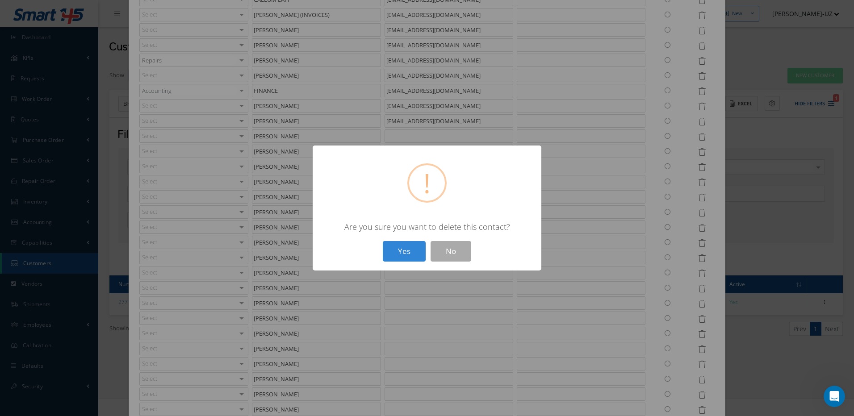
click at [383, 241] on button "Yes" at bounding box center [404, 251] width 43 height 21
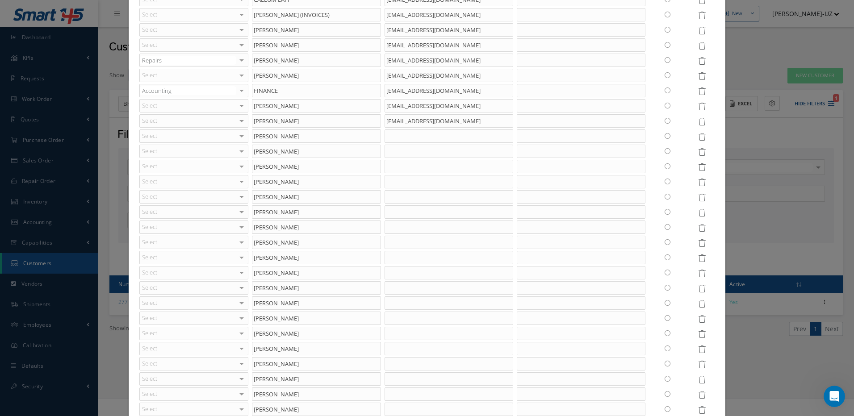
click at [698, 155] on icon at bounding box center [702, 152] width 8 height 8
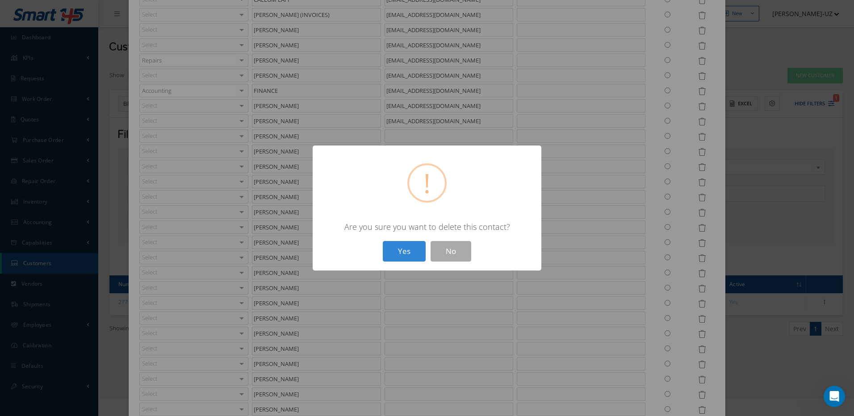
click at [383, 241] on button "Yes" at bounding box center [404, 251] width 43 height 21
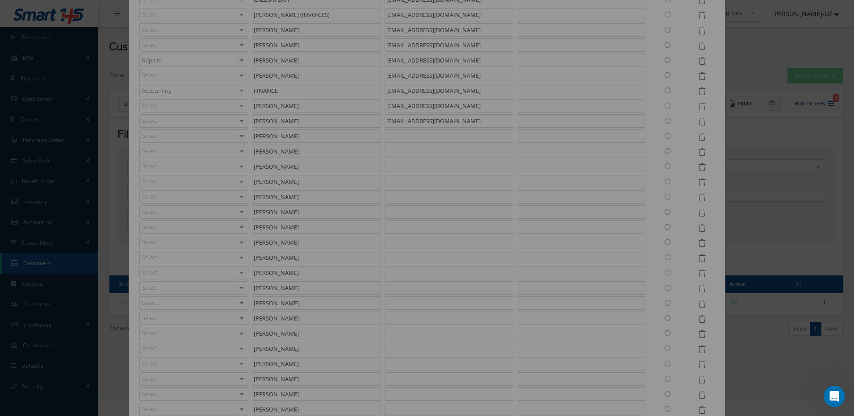
click at [698, 155] on icon at bounding box center [702, 152] width 8 height 8
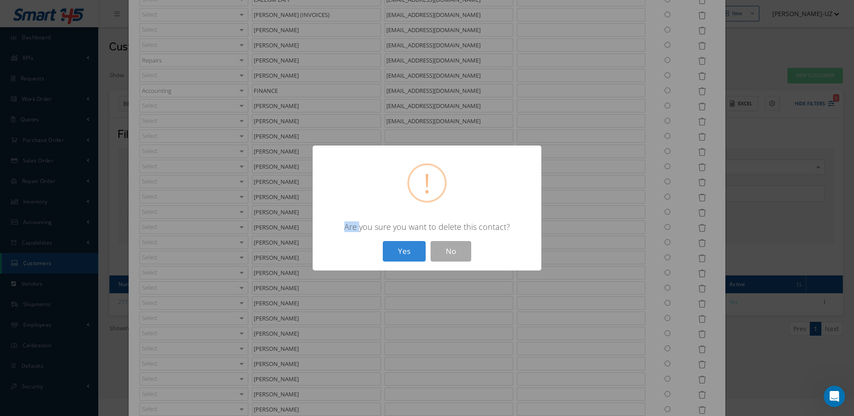
click at [697, 154] on div "? ! i × Are you sure you want to delete this contact? Yes No" at bounding box center [427, 208] width 854 height 416
drag, startPoint x: 415, startPoint y: 252, endPoint x: 424, endPoint y: 252, distance: 9.4
click at [415, 252] on button "Yes" at bounding box center [404, 251] width 43 height 21
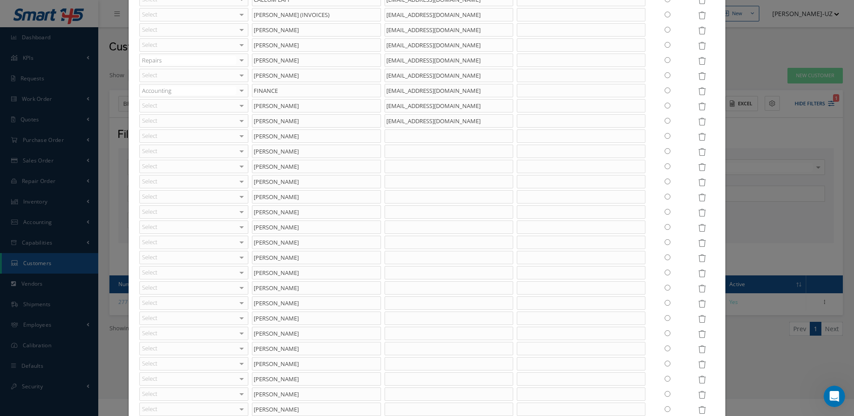
click at [698, 152] on icon at bounding box center [702, 152] width 8 height 8
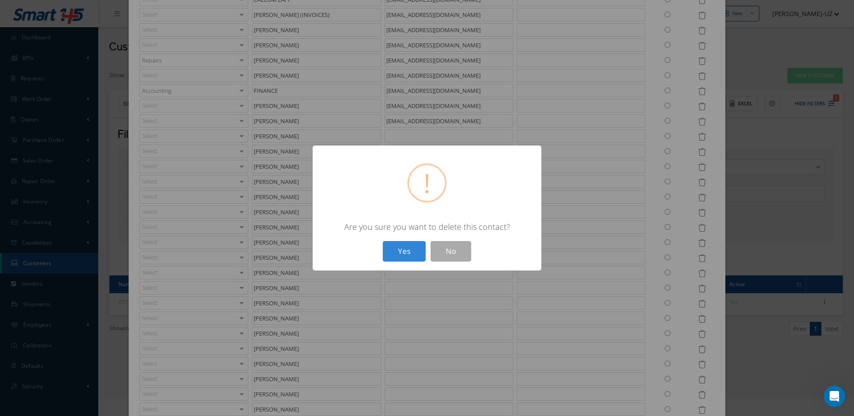
click at [383, 241] on button "Yes" at bounding box center [404, 251] width 43 height 21
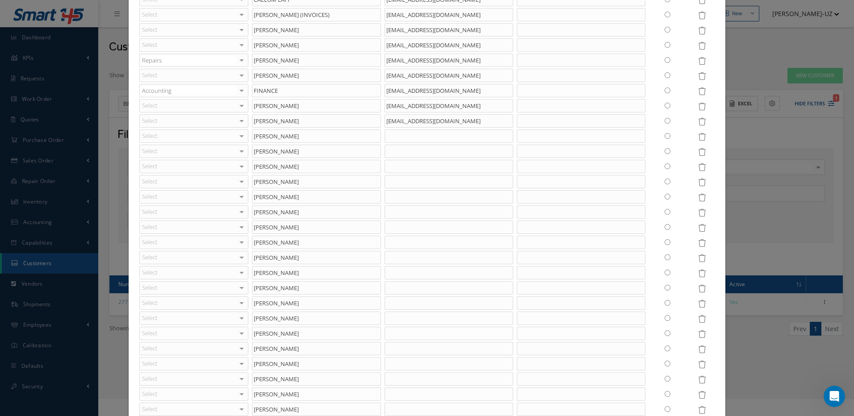
click at [698, 152] on icon at bounding box center [702, 152] width 8 height 8
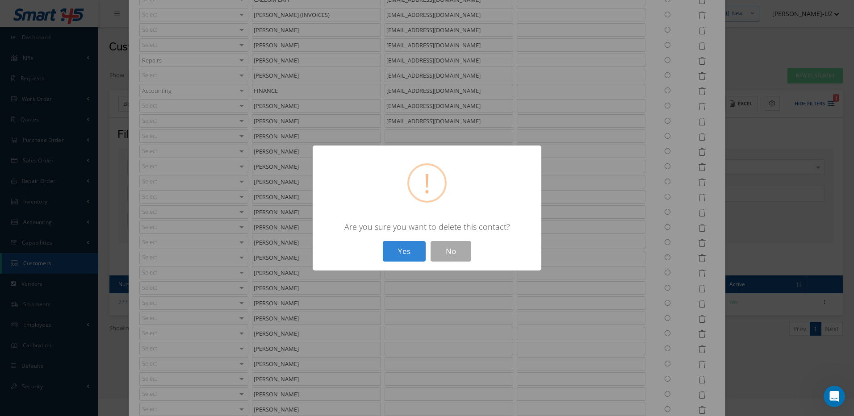
click at [383, 241] on button "Yes" at bounding box center [404, 251] width 43 height 21
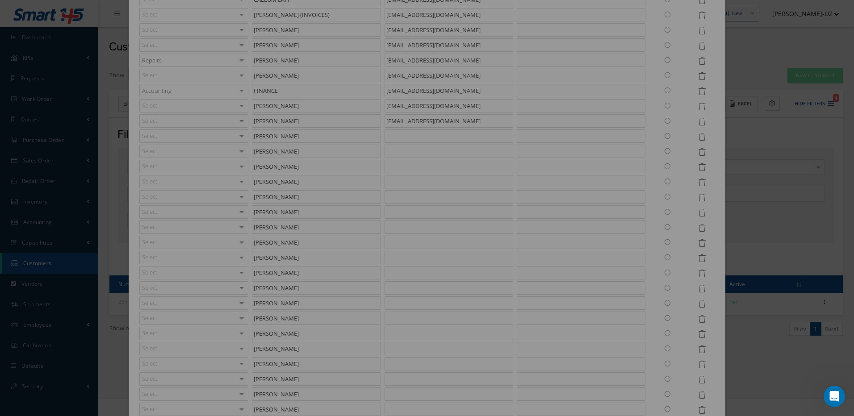
click at [698, 152] on icon at bounding box center [702, 152] width 8 height 8
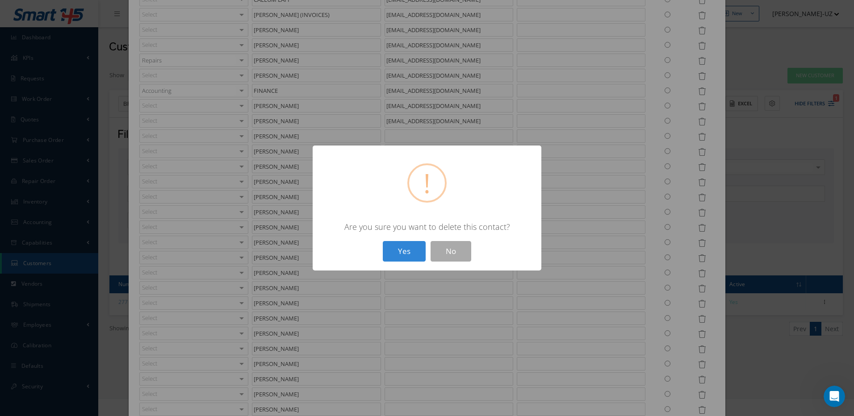
click at [383, 241] on button "Yes" at bounding box center [404, 251] width 43 height 21
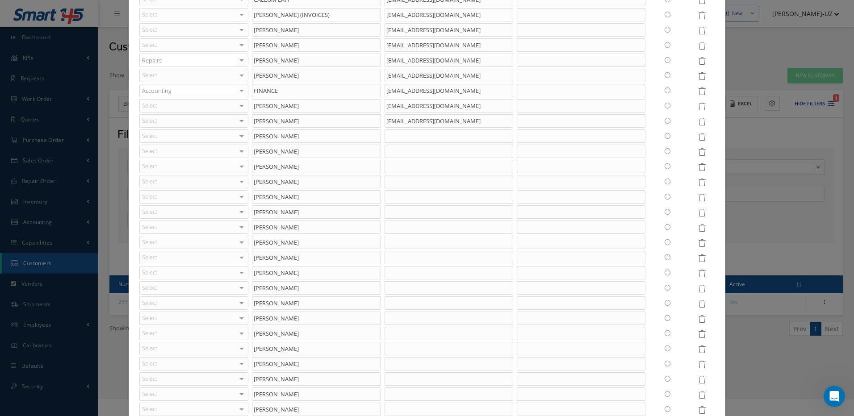
click at [698, 152] on icon at bounding box center [702, 152] width 8 height 8
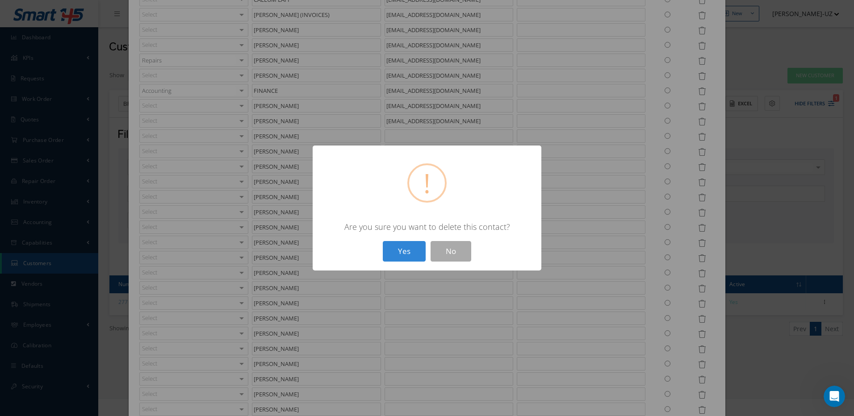
click at [383, 241] on button "Yes" at bounding box center [404, 251] width 43 height 21
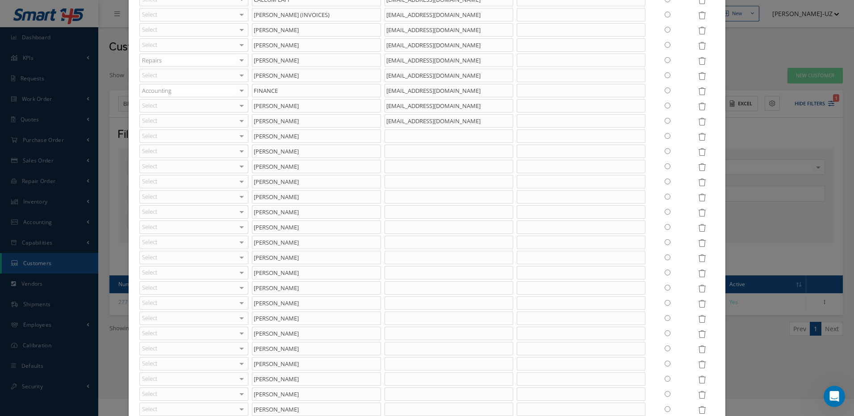
click at [698, 152] on icon at bounding box center [702, 152] width 8 height 8
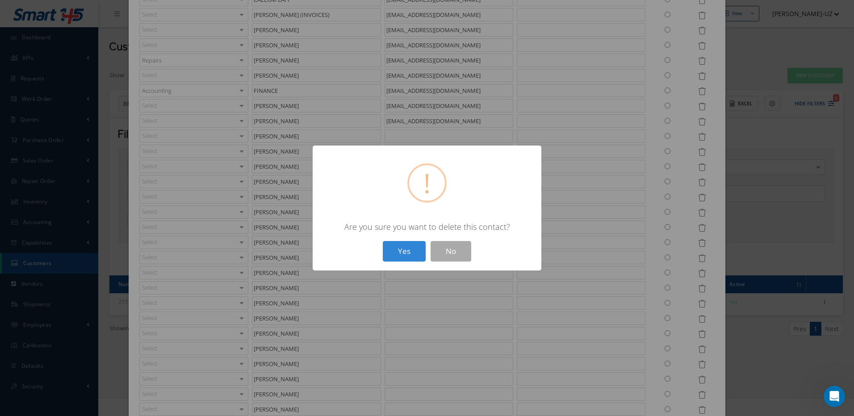
click at [383, 241] on button "Yes" at bounding box center [404, 251] width 43 height 21
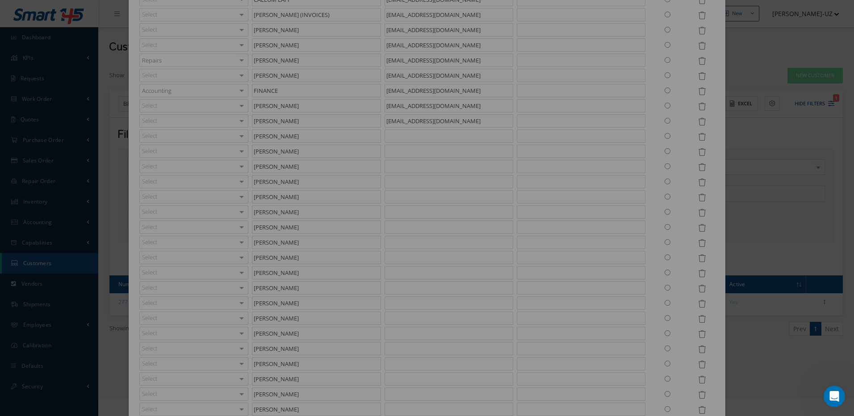
click at [698, 152] on icon at bounding box center [702, 152] width 8 height 8
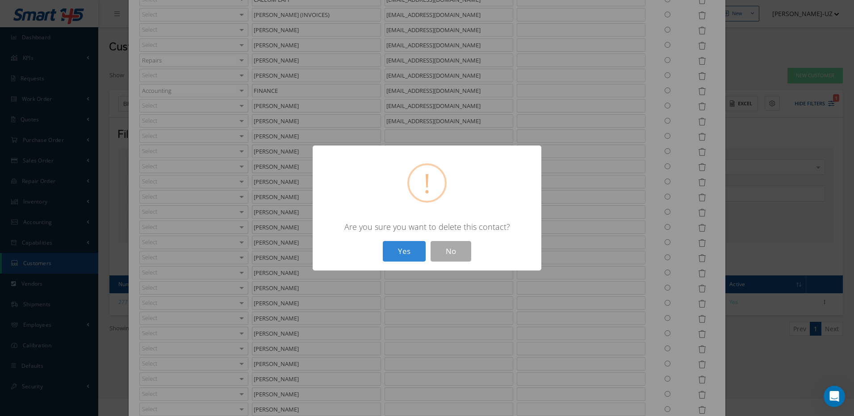
click at [383, 241] on button "Yes" at bounding box center [404, 251] width 43 height 21
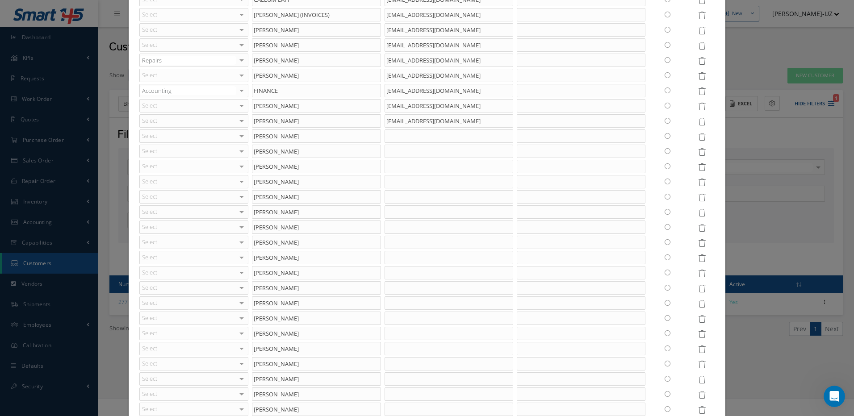
click at [698, 152] on icon at bounding box center [702, 152] width 8 height 8
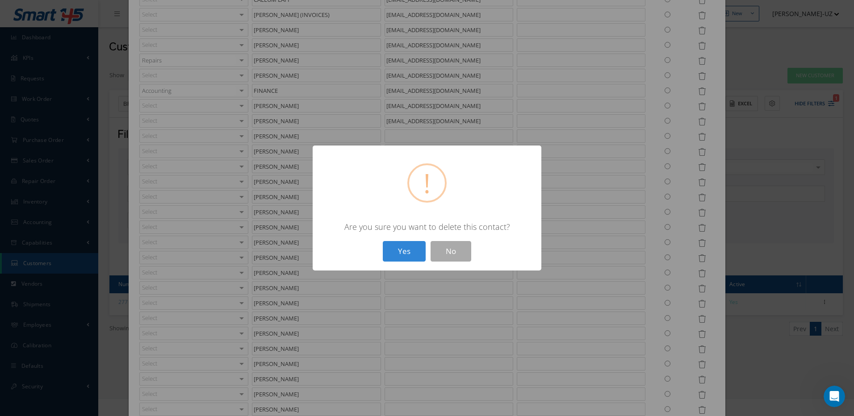
click at [383, 241] on button "Yes" at bounding box center [404, 251] width 43 height 21
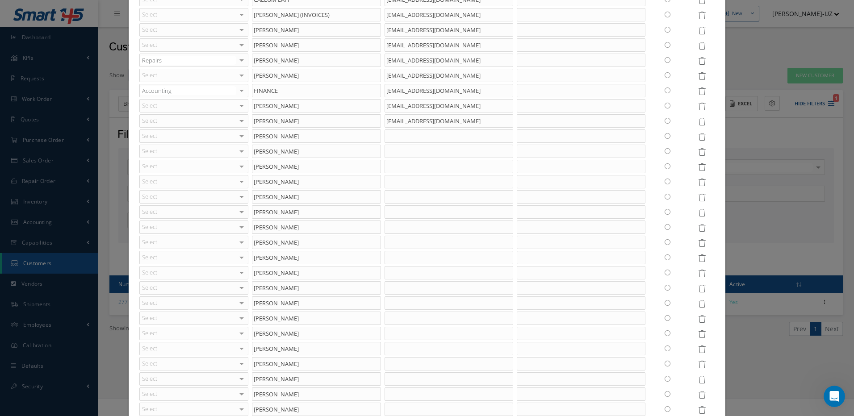
click at [698, 152] on icon at bounding box center [702, 152] width 8 height 8
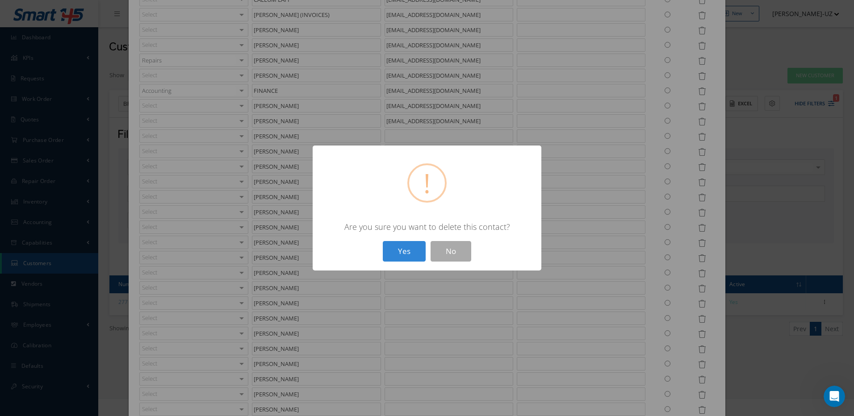
click at [383, 241] on button "Yes" at bounding box center [404, 251] width 43 height 21
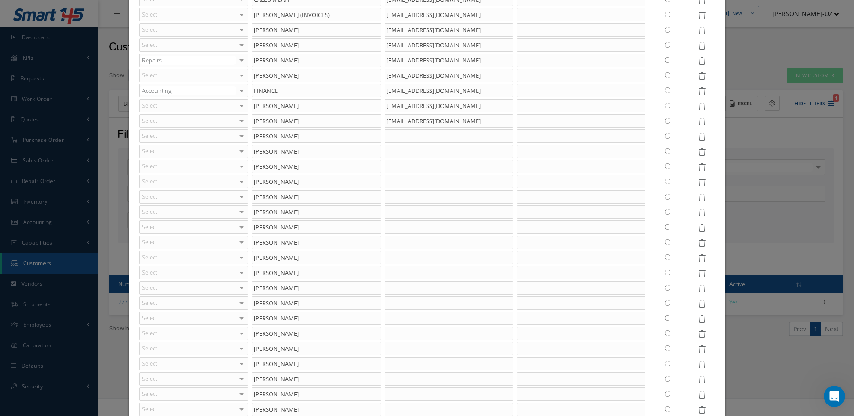
click at [698, 152] on icon at bounding box center [702, 152] width 8 height 8
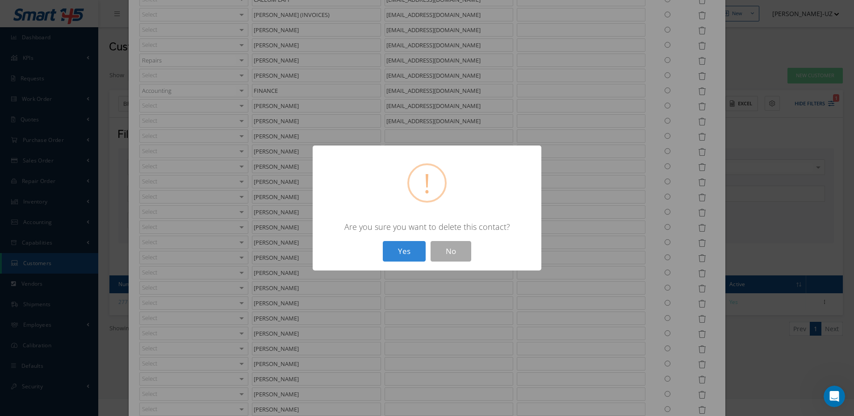
click at [383, 241] on button "Yes" at bounding box center [404, 251] width 43 height 21
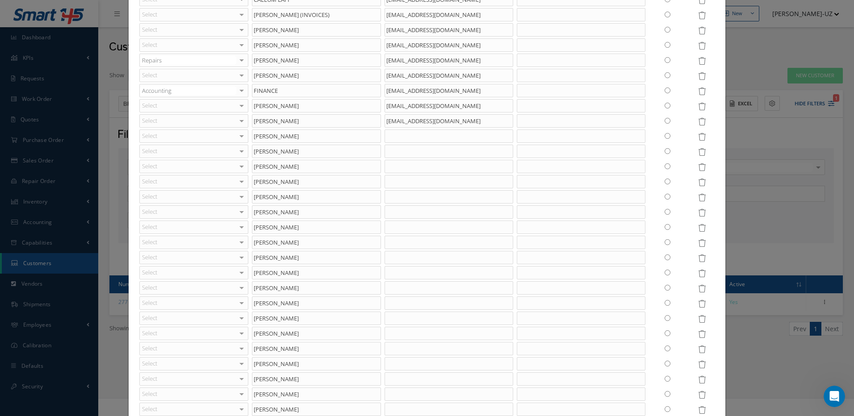
click at [698, 152] on icon at bounding box center [702, 152] width 8 height 8
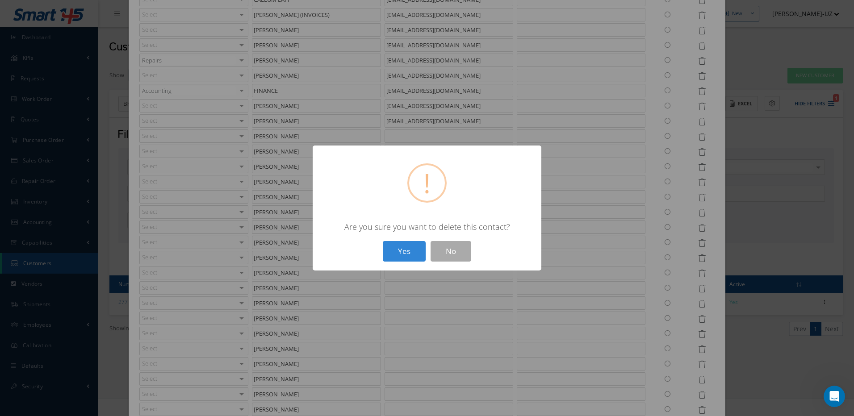
click at [383, 241] on button "Yes" at bounding box center [404, 251] width 43 height 21
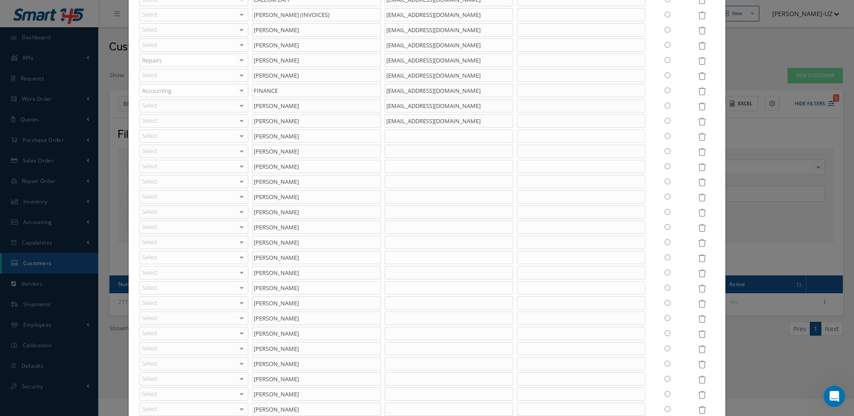
click at [698, 152] on icon at bounding box center [702, 152] width 8 height 8
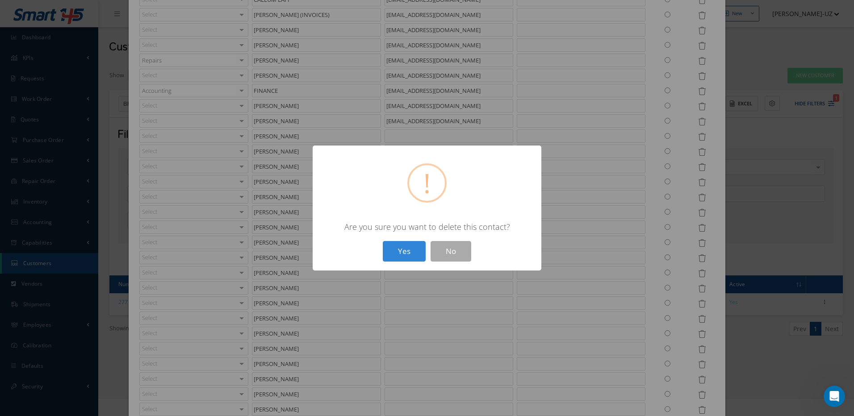
click at [383, 241] on button "Yes" at bounding box center [404, 251] width 43 height 21
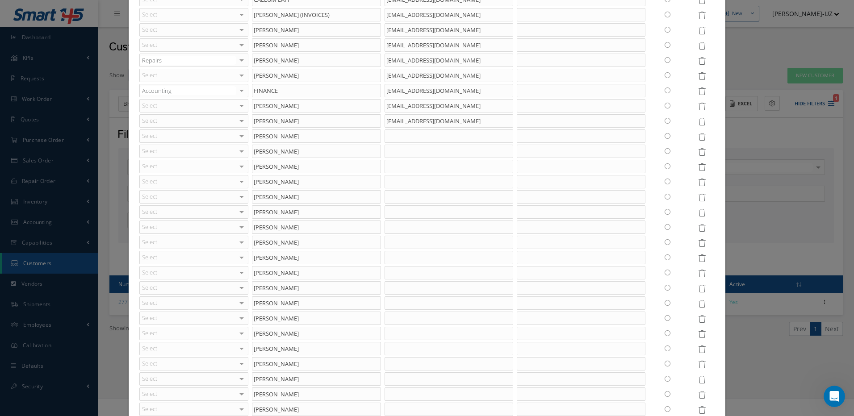
click at [698, 152] on icon at bounding box center [702, 152] width 8 height 8
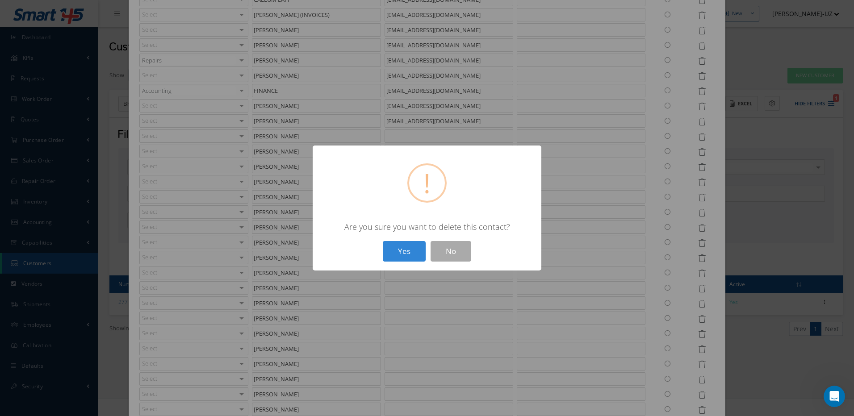
click at [383, 241] on button "Yes" at bounding box center [404, 251] width 43 height 21
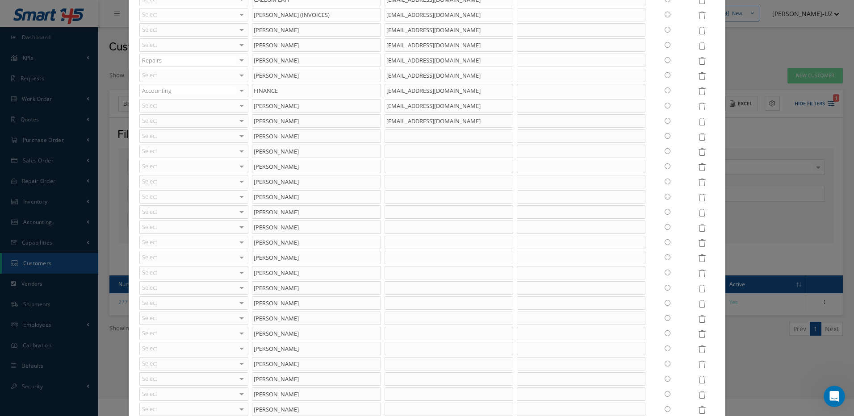
click at [698, 152] on icon at bounding box center [702, 152] width 8 height 8
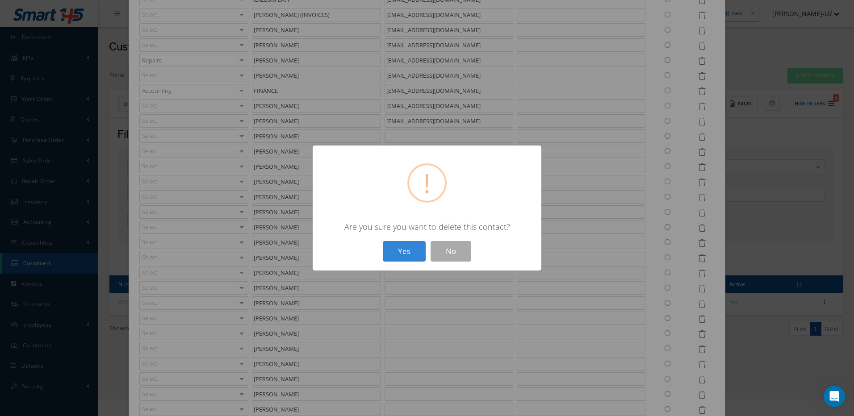
click at [383, 241] on button "Yes" at bounding box center [404, 251] width 43 height 21
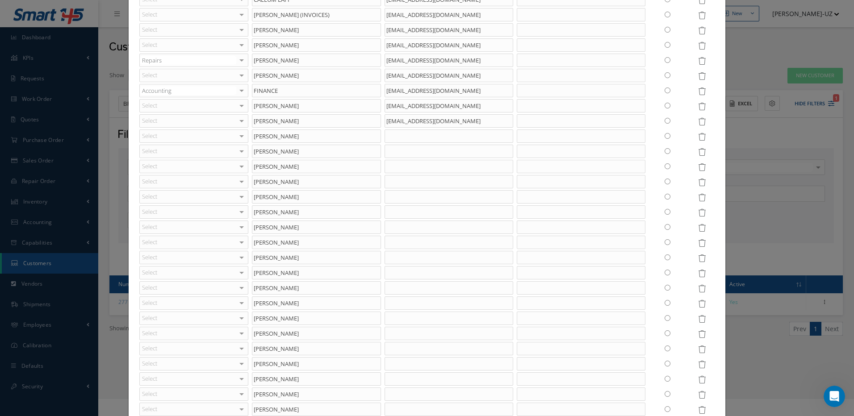
click at [698, 152] on icon at bounding box center [702, 152] width 8 height 8
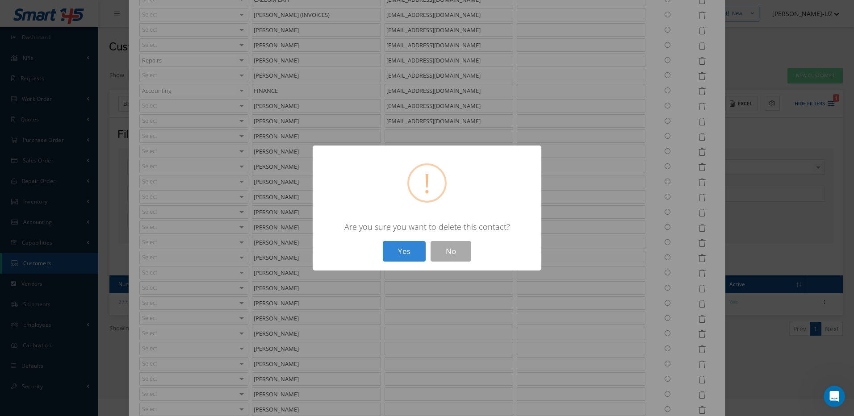
click at [383, 241] on button "Yes" at bounding box center [404, 251] width 43 height 21
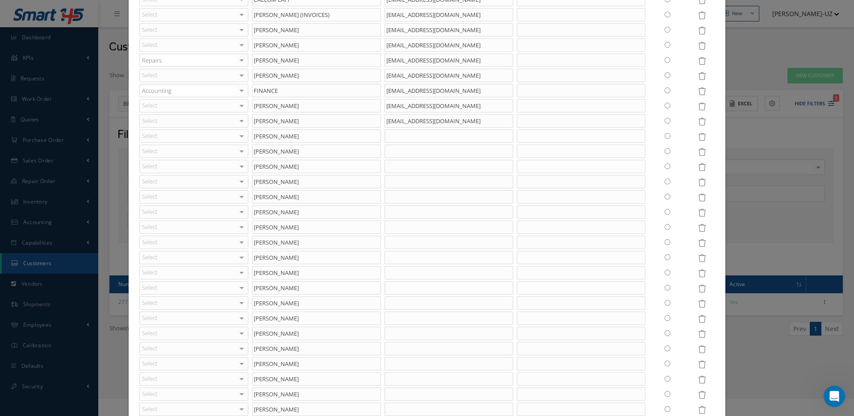
click at [698, 152] on icon at bounding box center [702, 152] width 8 height 8
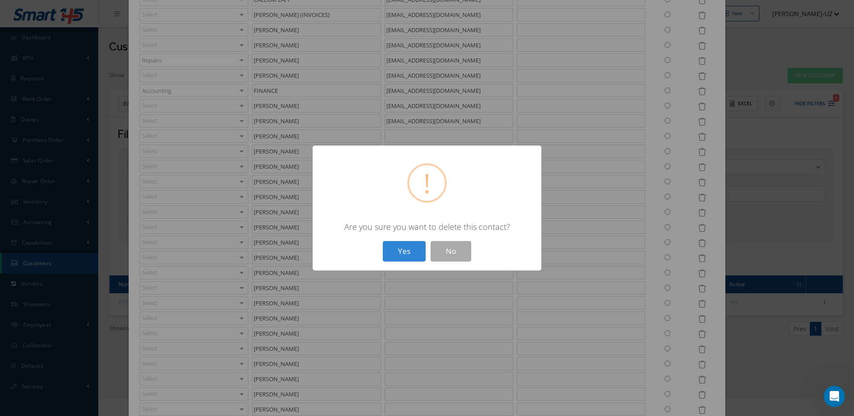
click at [383, 241] on button "Yes" at bounding box center [404, 251] width 43 height 21
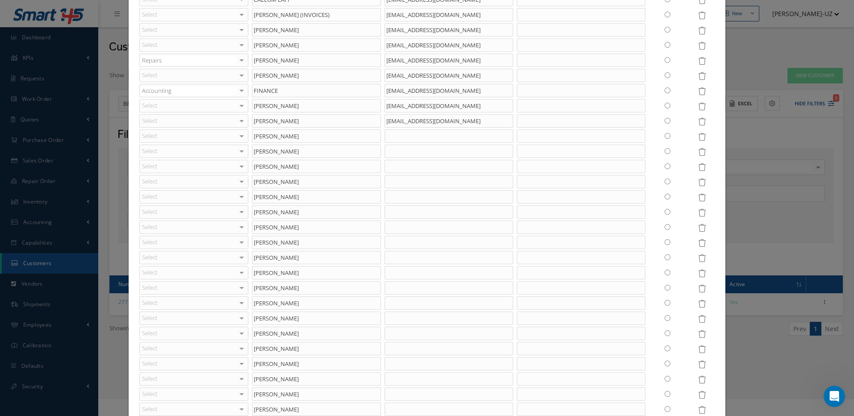
click at [698, 152] on icon at bounding box center [702, 152] width 8 height 8
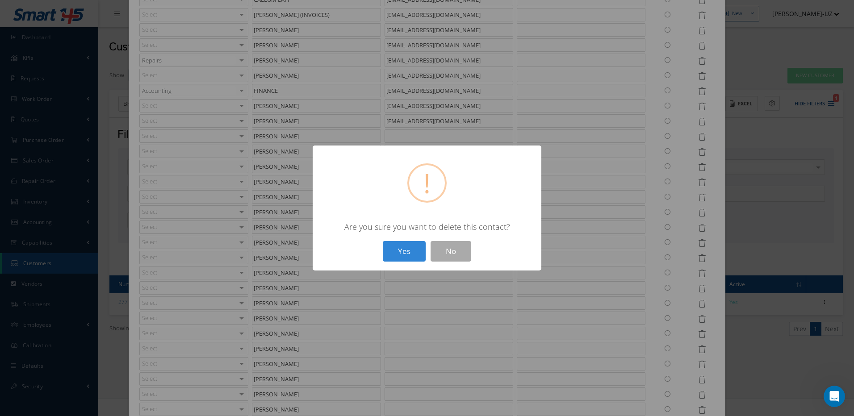
click at [383, 241] on button "Yes" at bounding box center [404, 251] width 43 height 21
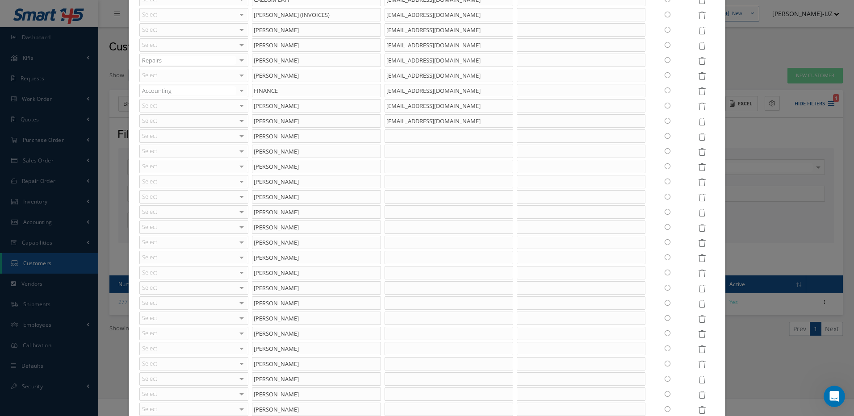
click at [698, 152] on icon at bounding box center [702, 152] width 8 height 8
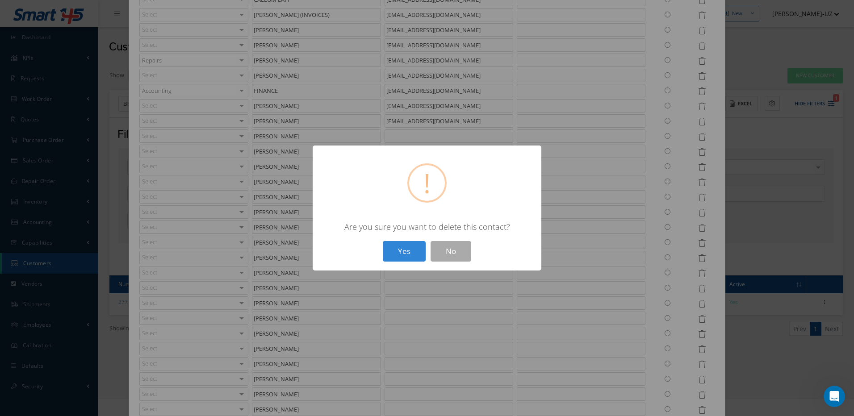
click at [383, 241] on button "Yes" at bounding box center [404, 251] width 43 height 21
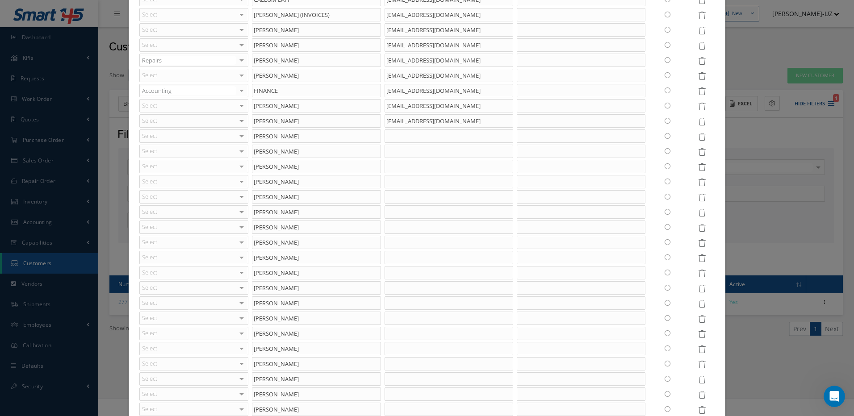
click at [698, 152] on icon at bounding box center [702, 152] width 8 height 8
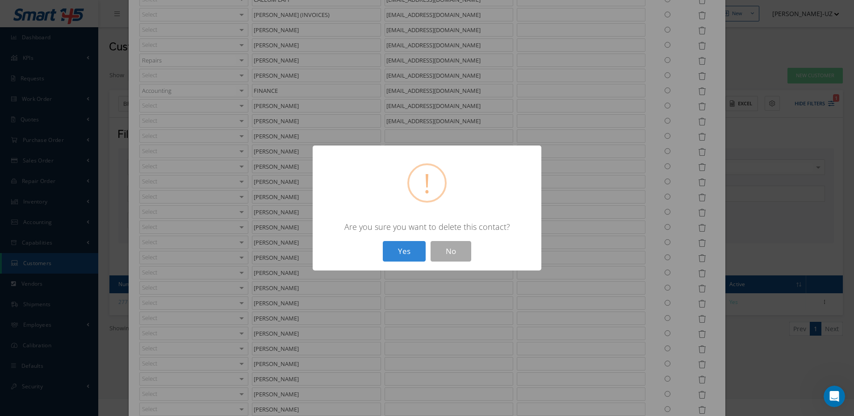
click at [383, 241] on button "Yes" at bounding box center [404, 251] width 43 height 21
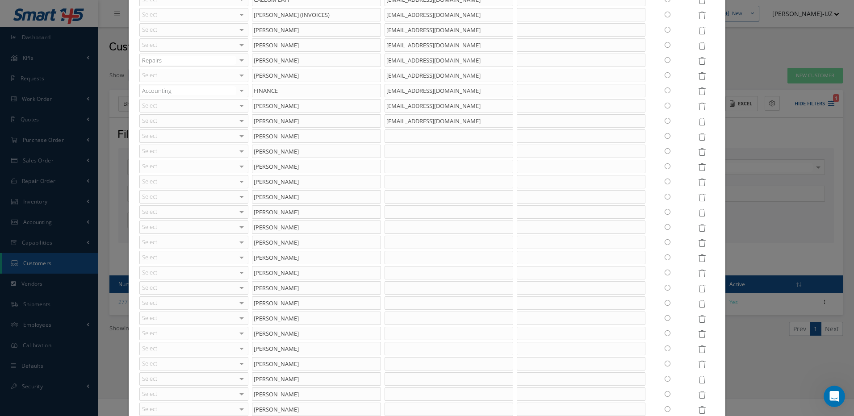
click at [698, 152] on icon at bounding box center [702, 152] width 8 height 8
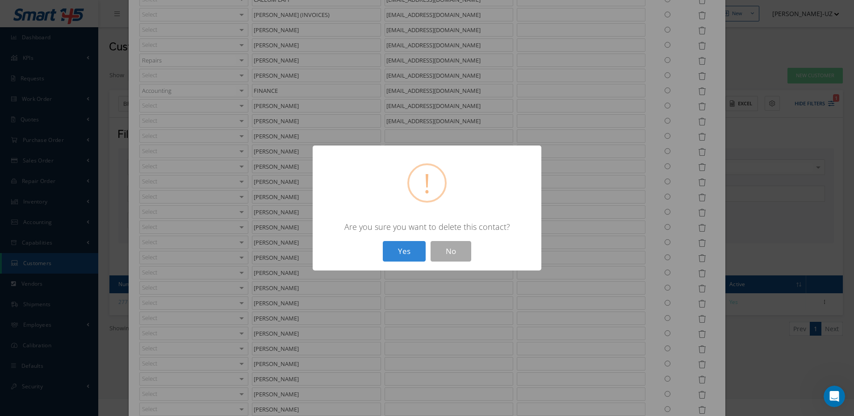
click at [383, 241] on button "Yes" at bounding box center [404, 251] width 43 height 21
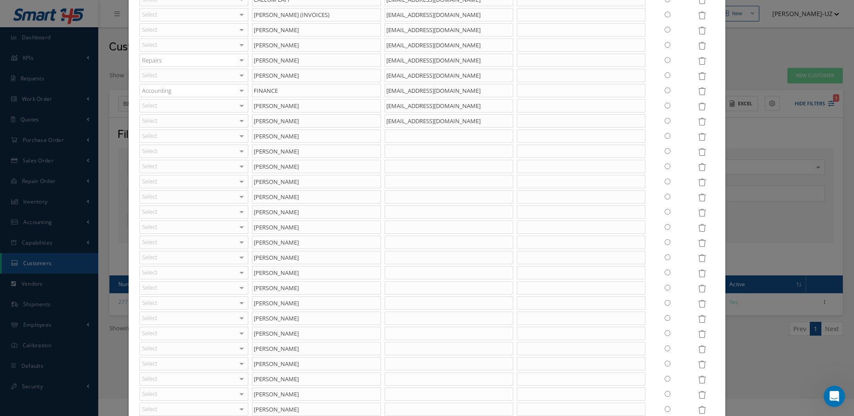
click at [698, 152] on icon at bounding box center [702, 152] width 8 height 8
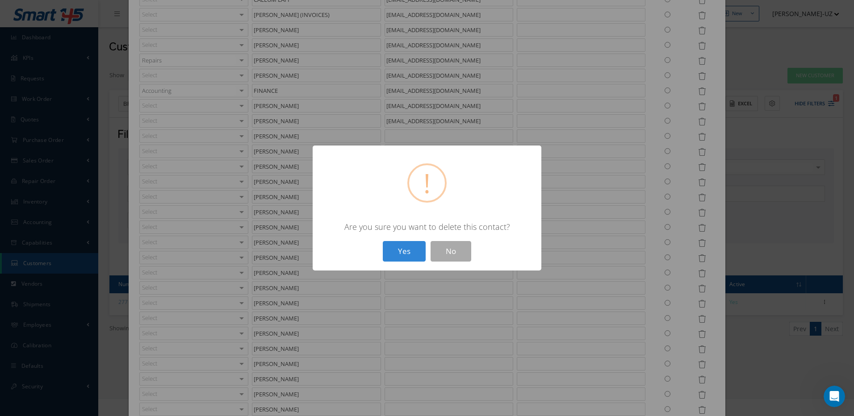
click at [383, 241] on button "Yes" at bounding box center [404, 251] width 43 height 21
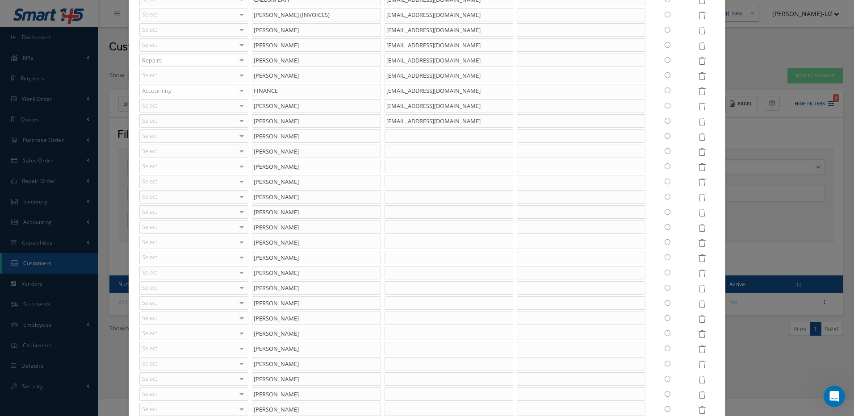
click at [698, 152] on icon at bounding box center [702, 152] width 8 height 8
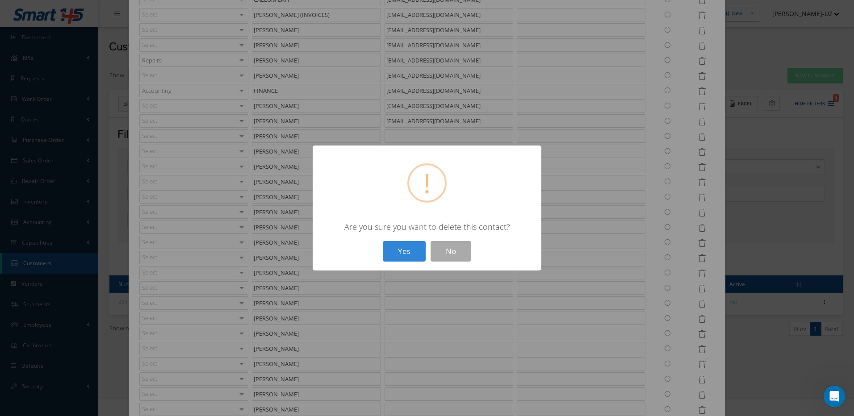
click at [383, 241] on button "Yes" at bounding box center [404, 251] width 43 height 21
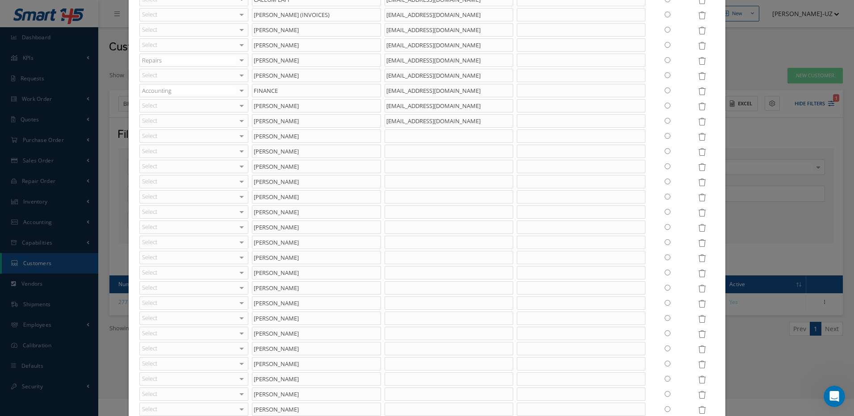
click at [698, 152] on icon at bounding box center [702, 152] width 8 height 8
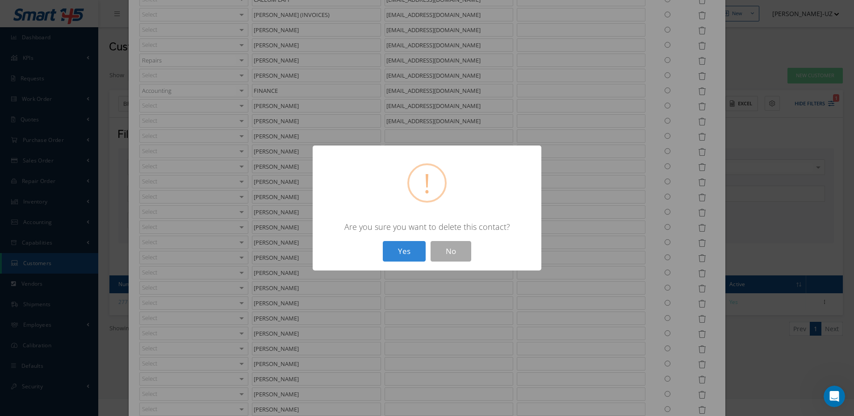
click at [383, 241] on button "Yes" at bounding box center [404, 251] width 43 height 21
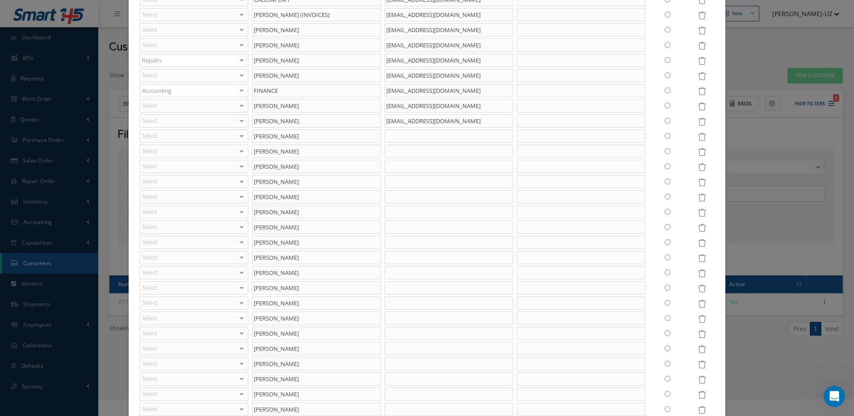
click at [698, 152] on icon at bounding box center [702, 152] width 8 height 8
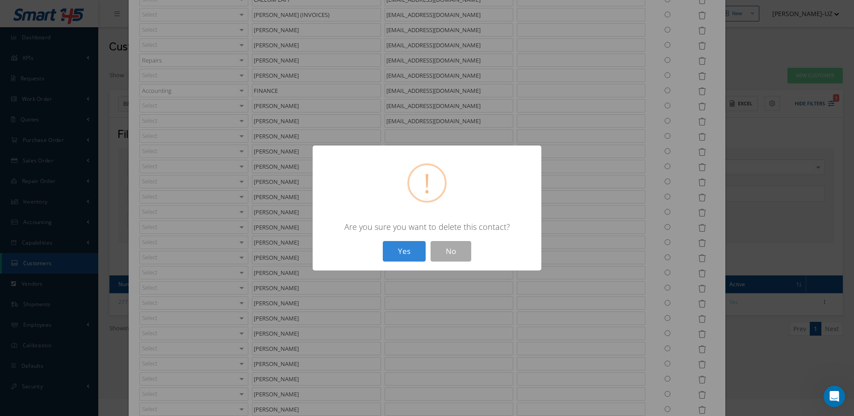
click at [383, 241] on button "Yes" at bounding box center [404, 251] width 43 height 21
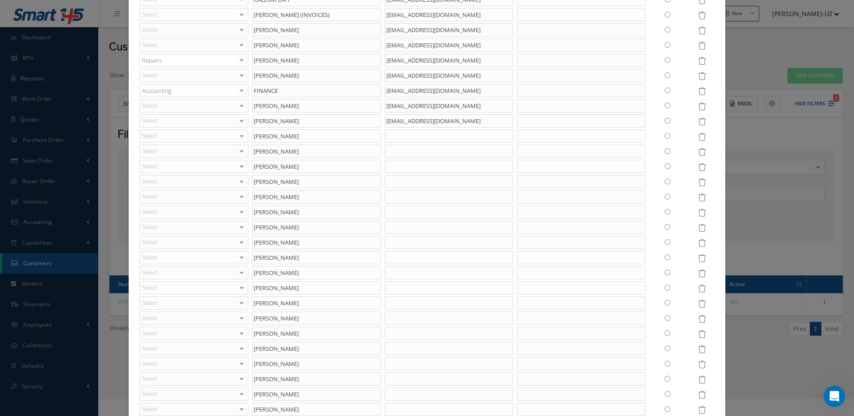
click at [698, 152] on icon at bounding box center [702, 152] width 8 height 8
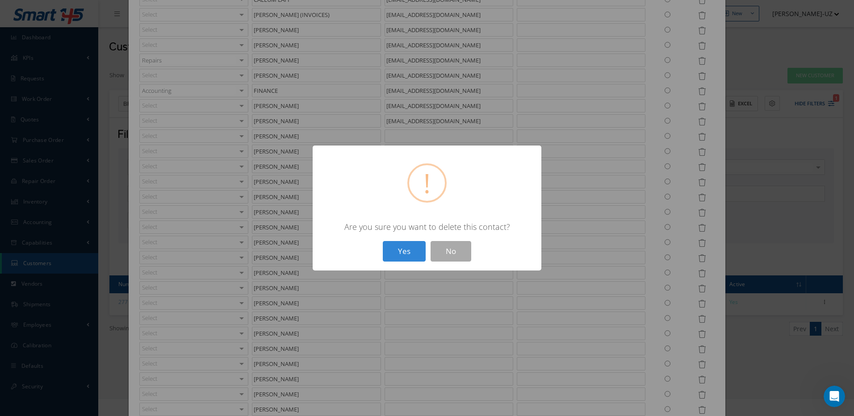
click at [383, 241] on button "Yes" at bounding box center [404, 251] width 43 height 21
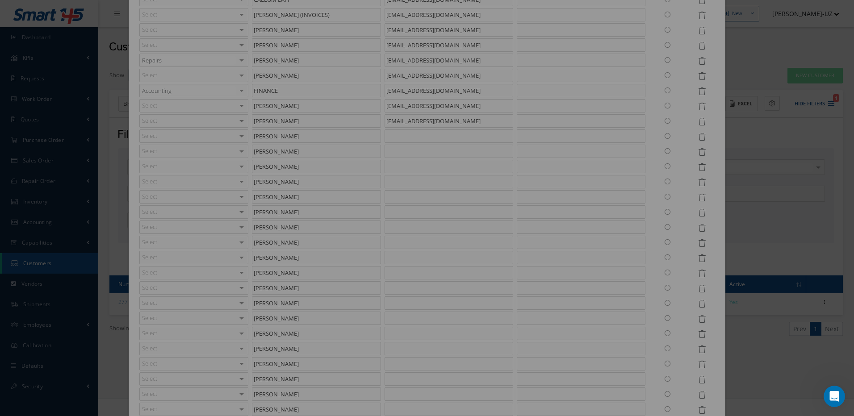
click at [698, 152] on icon at bounding box center [702, 152] width 8 height 8
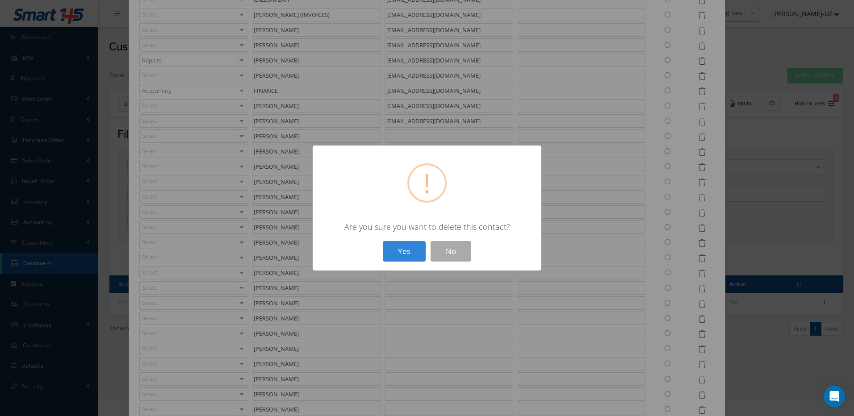
click at [383, 241] on button "Yes" at bounding box center [404, 251] width 43 height 21
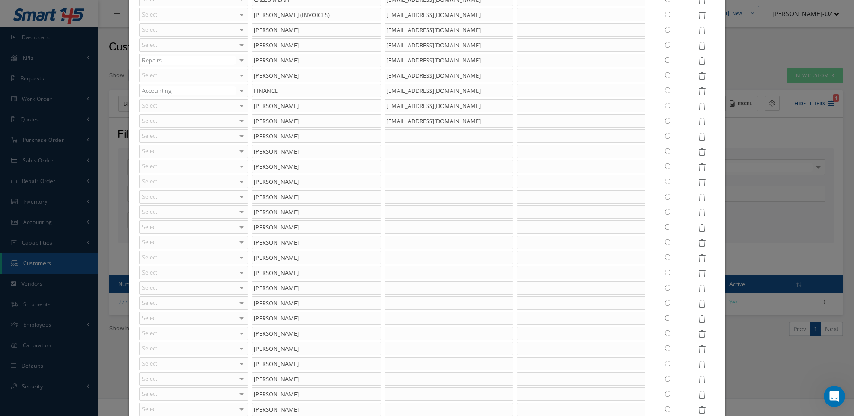
click at [698, 152] on icon at bounding box center [702, 152] width 8 height 8
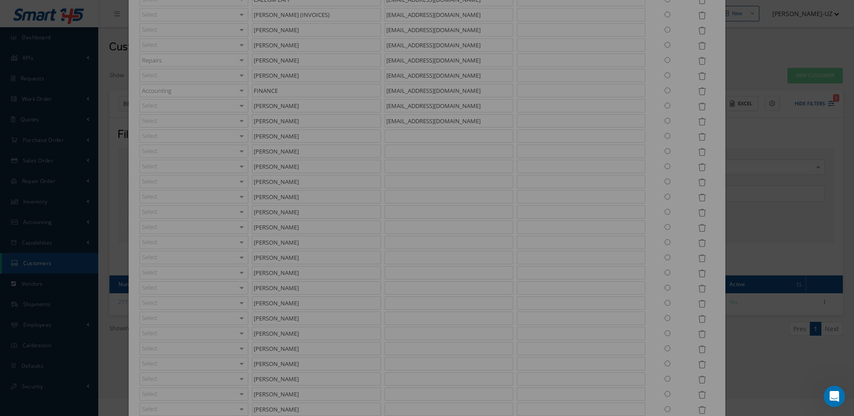
click at [698, 152] on icon at bounding box center [702, 152] width 8 height 8
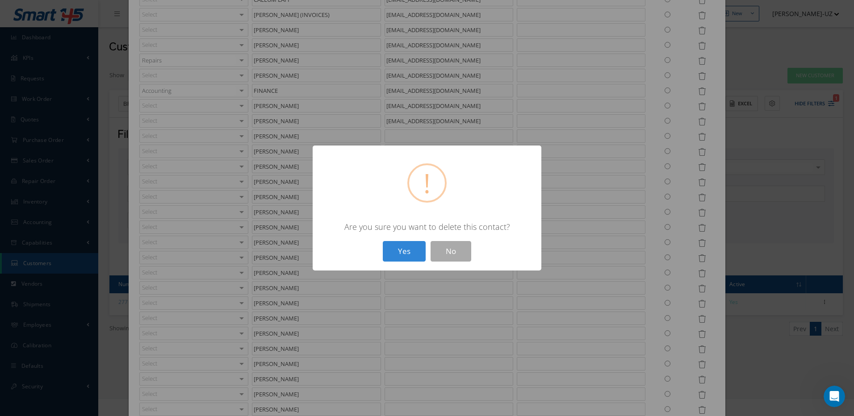
click at [383, 241] on button "Yes" at bounding box center [404, 251] width 43 height 21
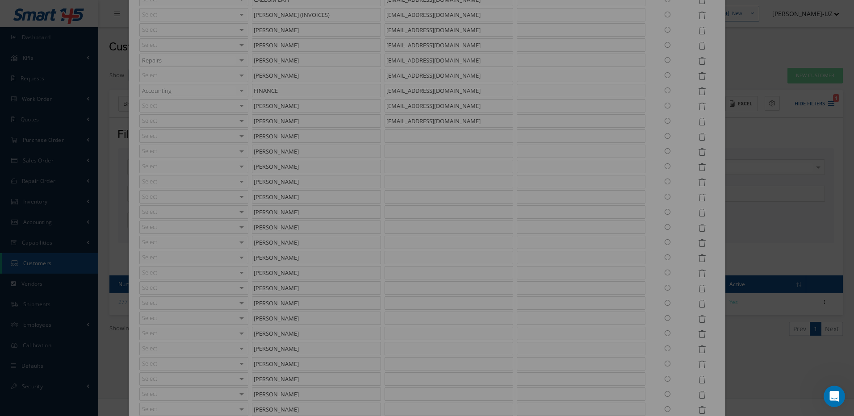
click at [698, 152] on icon at bounding box center [702, 152] width 8 height 8
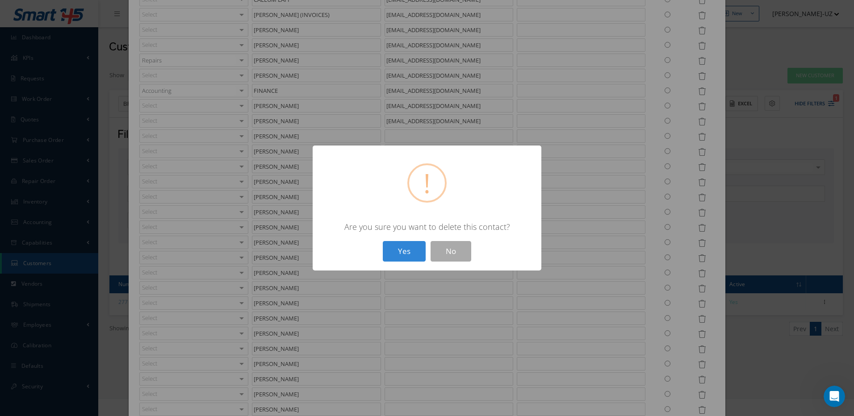
click at [383, 241] on button "Yes" at bounding box center [404, 251] width 43 height 21
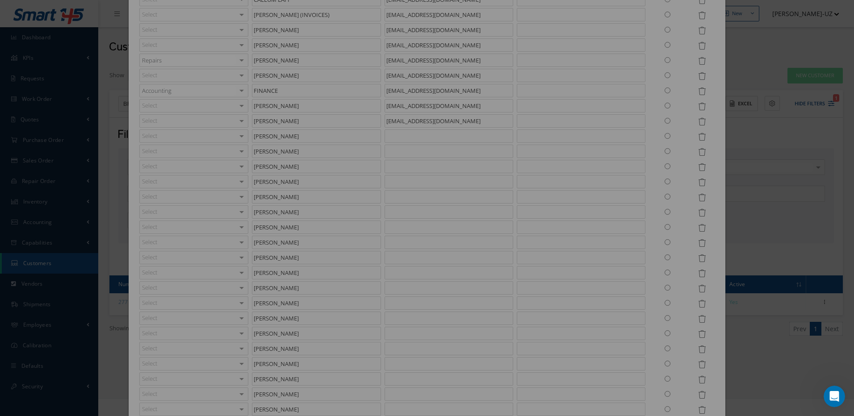
click at [698, 152] on icon at bounding box center [702, 152] width 8 height 8
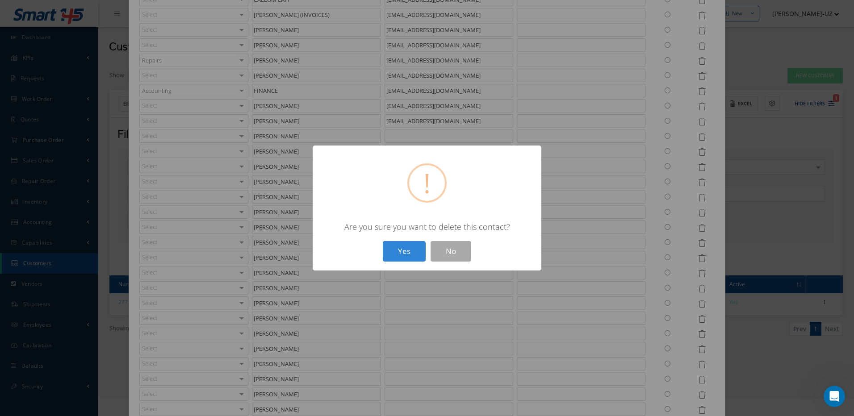
click at [383, 241] on button "Yes" at bounding box center [404, 251] width 43 height 21
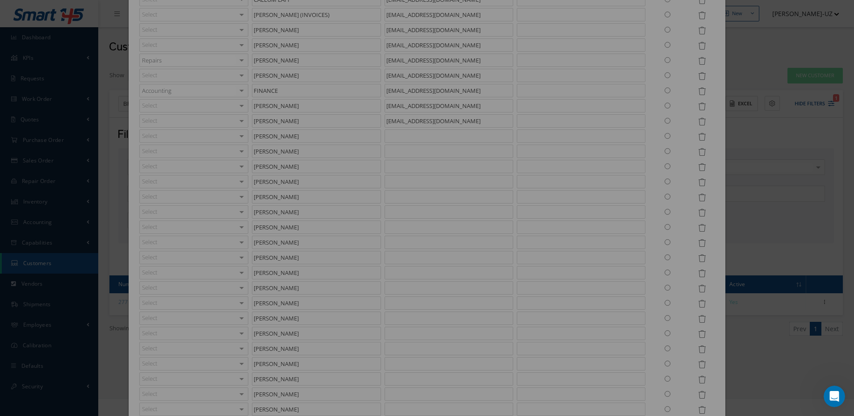
click at [698, 152] on icon at bounding box center [702, 152] width 8 height 8
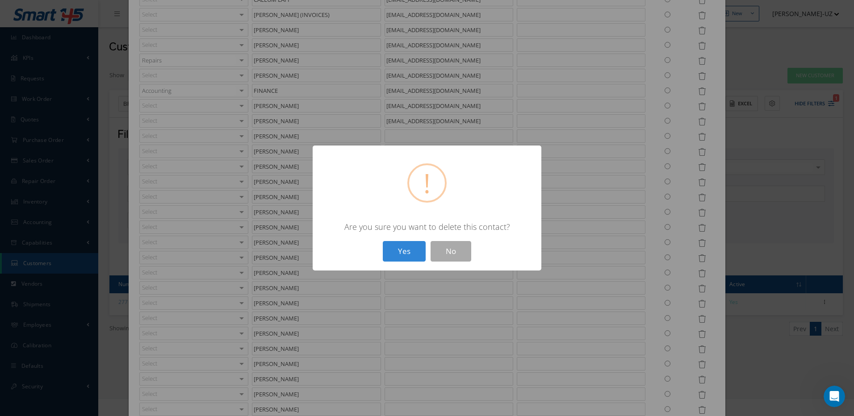
click at [383, 241] on button "Yes" at bounding box center [404, 251] width 43 height 21
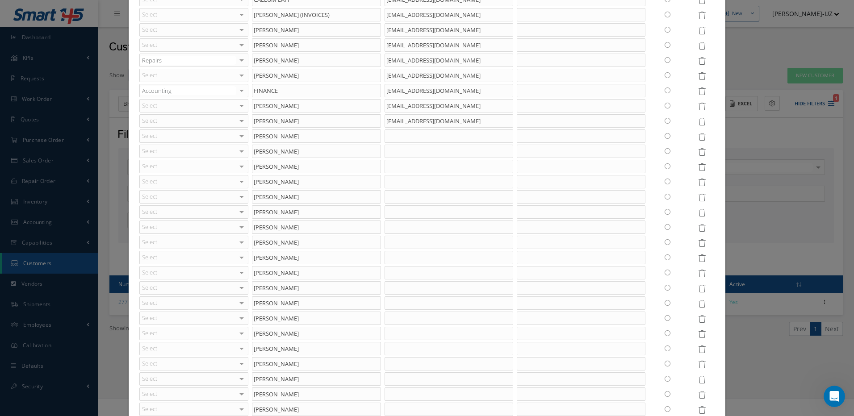
click at [698, 152] on icon at bounding box center [702, 152] width 8 height 8
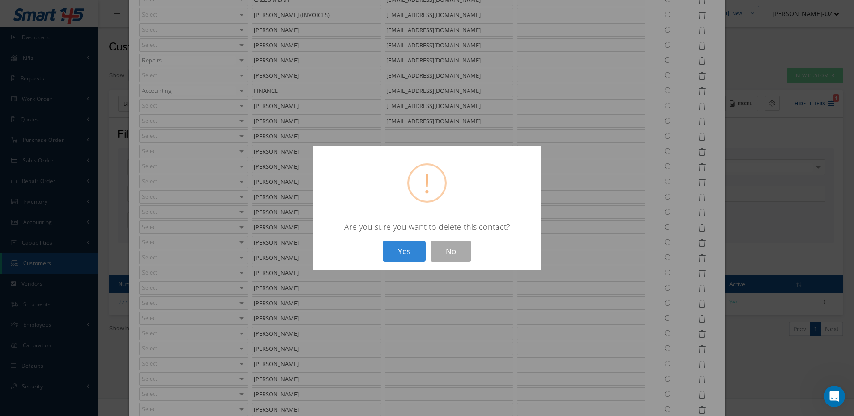
click at [383, 241] on button "Yes" at bounding box center [404, 251] width 43 height 21
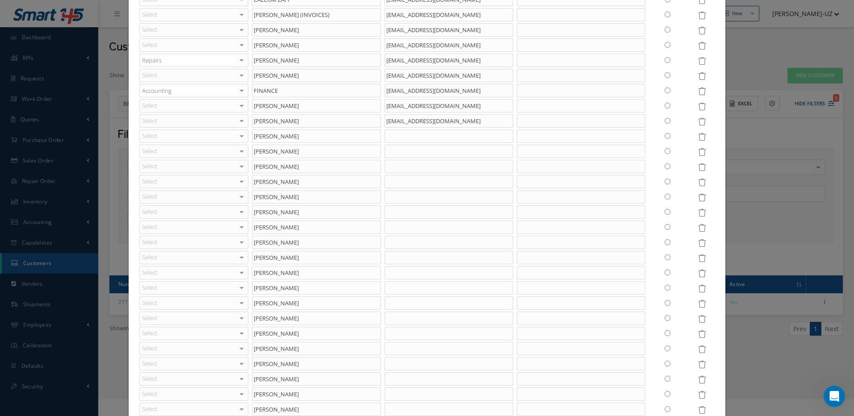
click at [698, 152] on icon at bounding box center [702, 152] width 8 height 8
click at [698, 151] on icon at bounding box center [702, 152] width 8 height 8
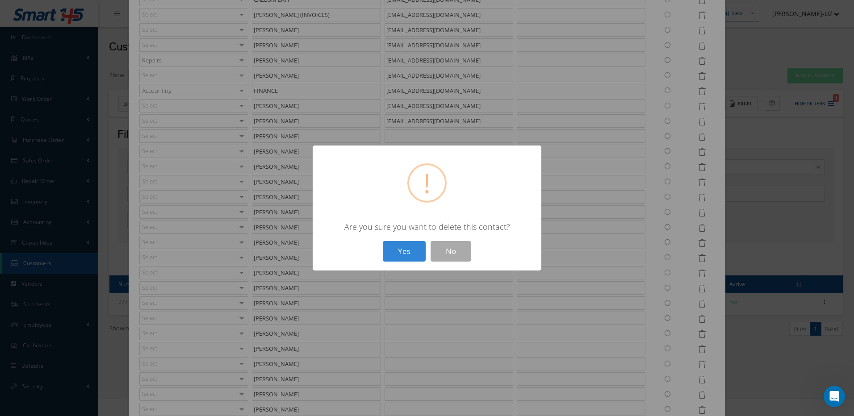
click at [383, 241] on button "Yes" at bounding box center [404, 251] width 43 height 21
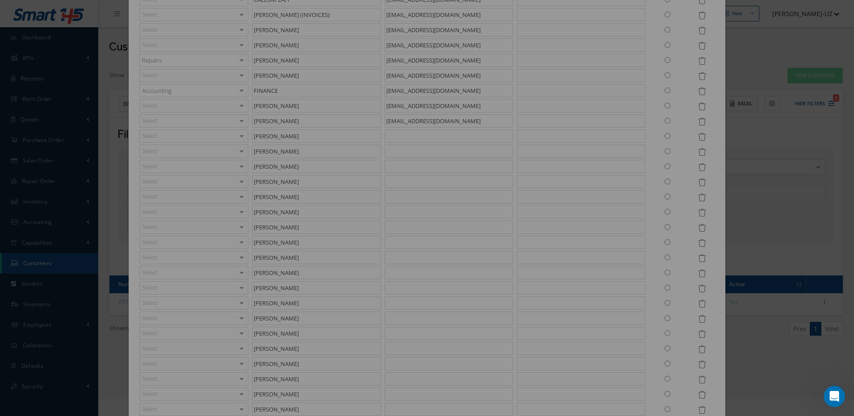
click at [698, 151] on icon at bounding box center [702, 152] width 8 height 8
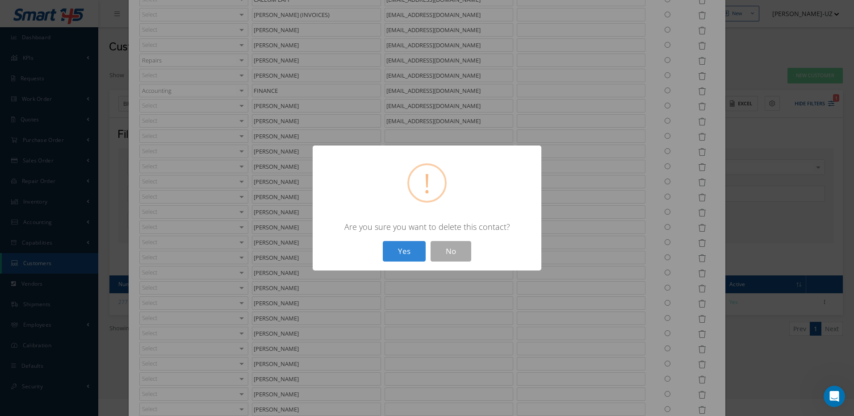
click at [383, 241] on button "Yes" at bounding box center [404, 251] width 43 height 21
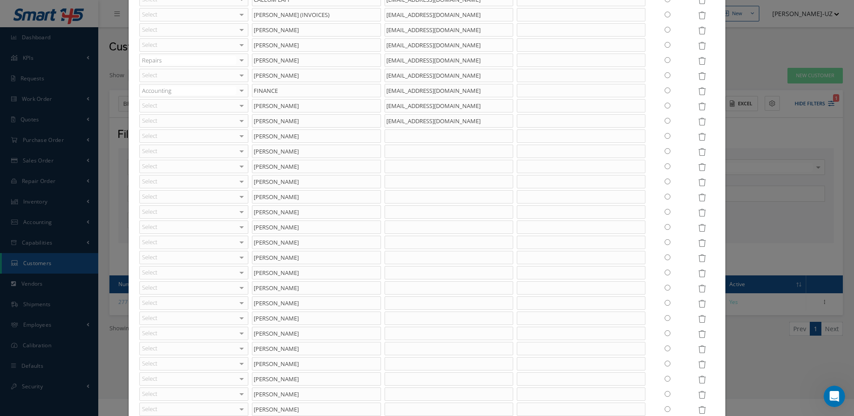
click at [698, 151] on icon at bounding box center [702, 152] width 8 height 8
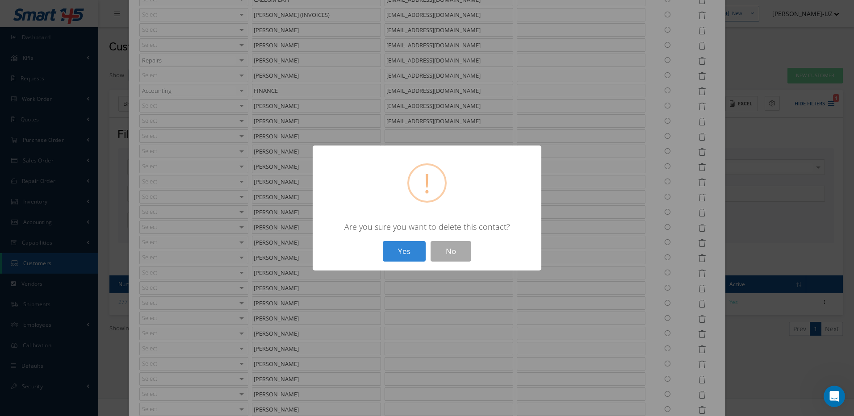
click at [697, 151] on div "? ! i × Are you sure you want to delete this contact? Yes No" at bounding box center [427, 208] width 854 height 416
click at [405, 252] on button "Yes" at bounding box center [404, 251] width 43 height 21
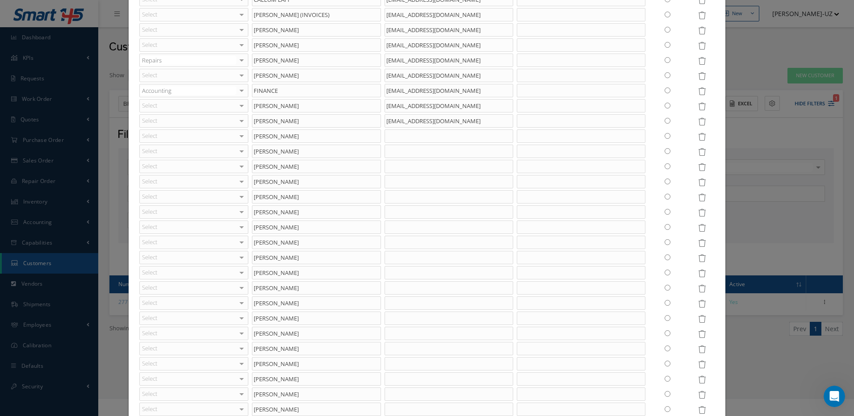
click at [698, 134] on icon at bounding box center [702, 137] width 8 height 8
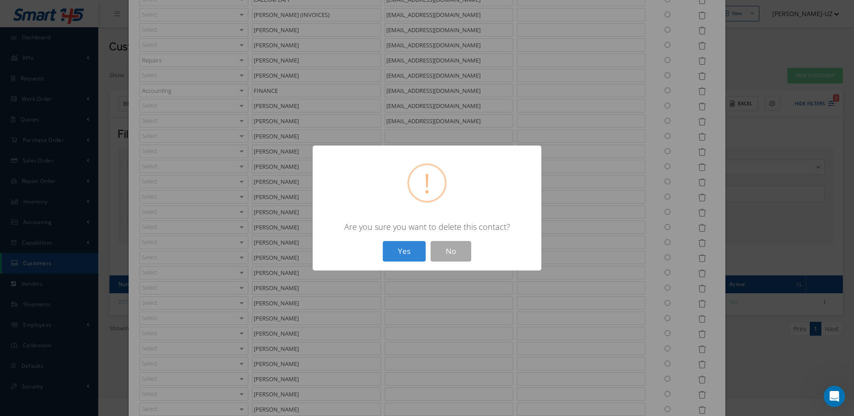
click at [383, 241] on button "Yes" at bounding box center [404, 251] width 43 height 21
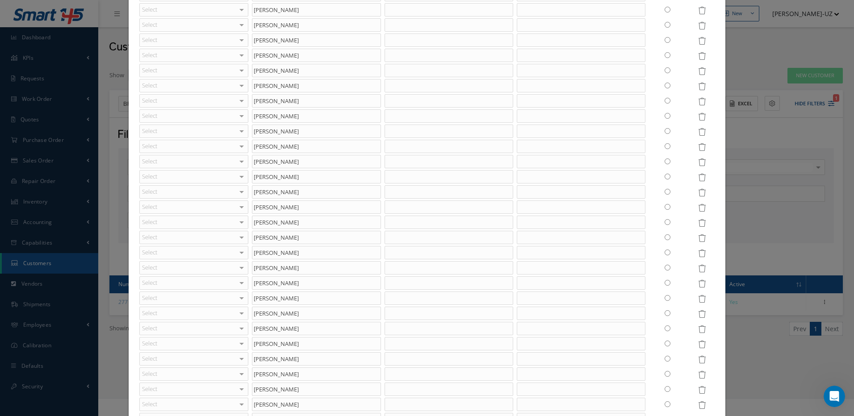
scroll to position [0, 0]
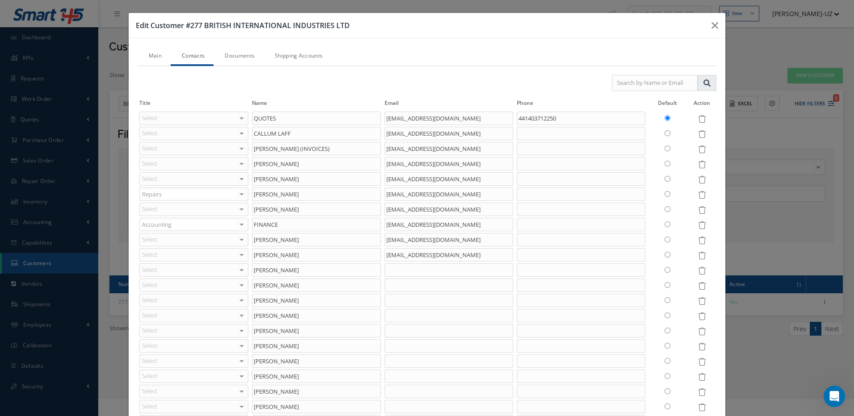
click at [698, 270] on icon at bounding box center [702, 271] width 8 height 8
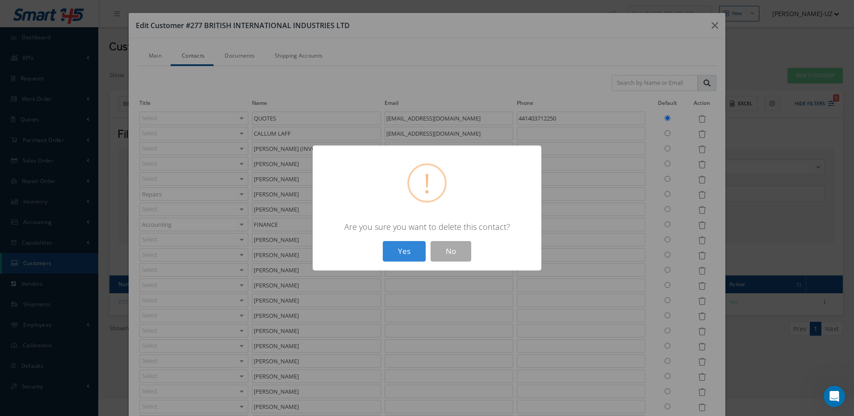
click at [383, 241] on button "Yes" at bounding box center [404, 251] width 43 height 21
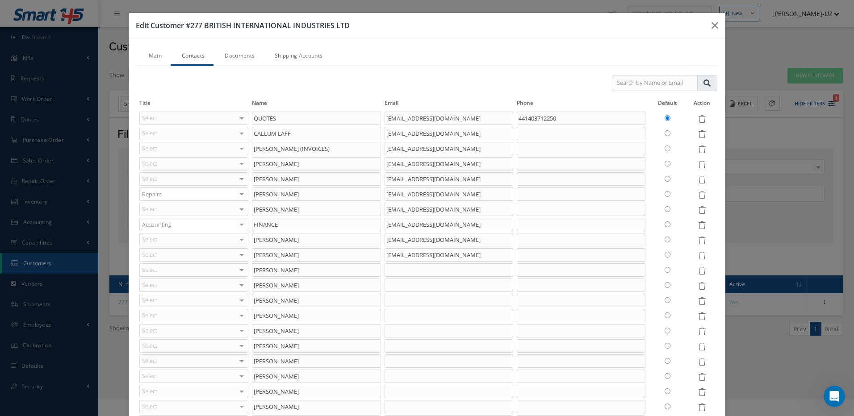
click at [698, 270] on icon at bounding box center [702, 271] width 8 height 8
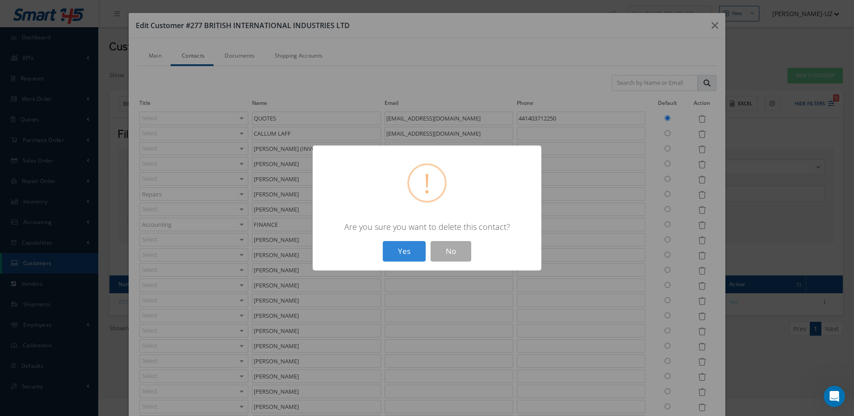
click at [383, 241] on button "Yes" at bounding box center [404, 251] width 43 height 21
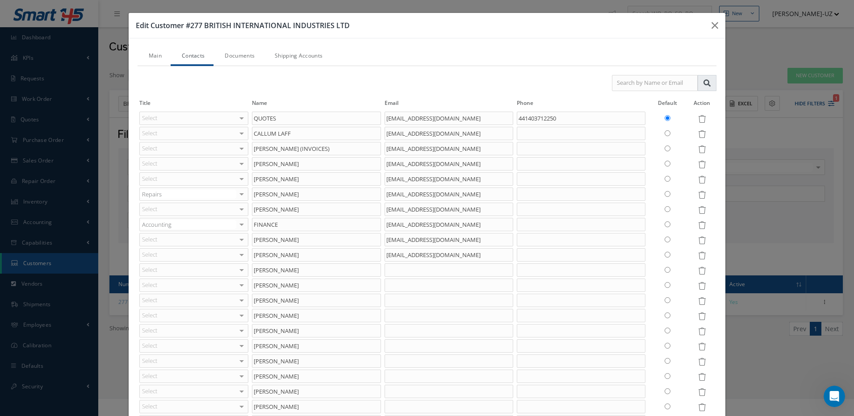
click at [698, 270] on icon at bounding box center [702, 271] width 8 height 8
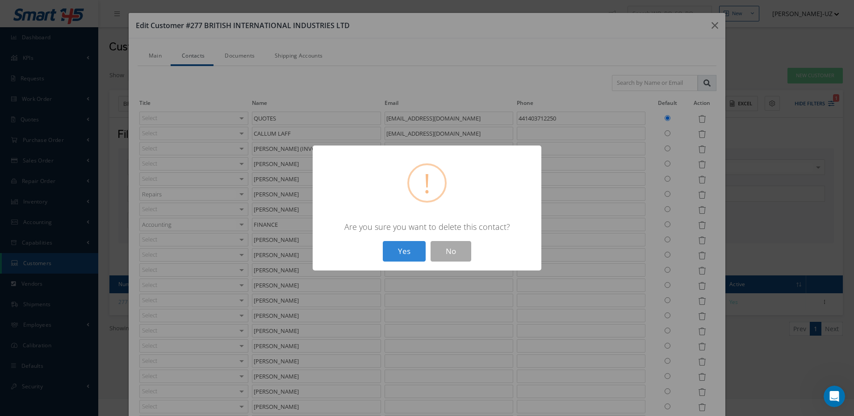
click at [383, 241] on button "Yes" at bounding box center [404, 251] width 43 height 21
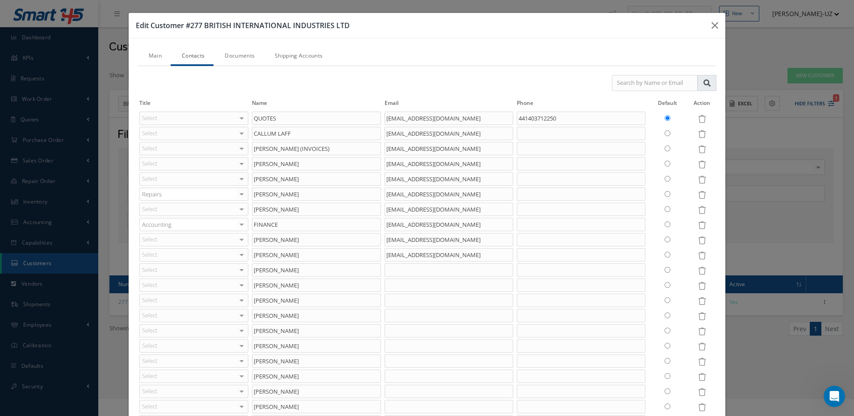
click at [698, 270] on icon at bounding box center [702, 271] width 8 height 8
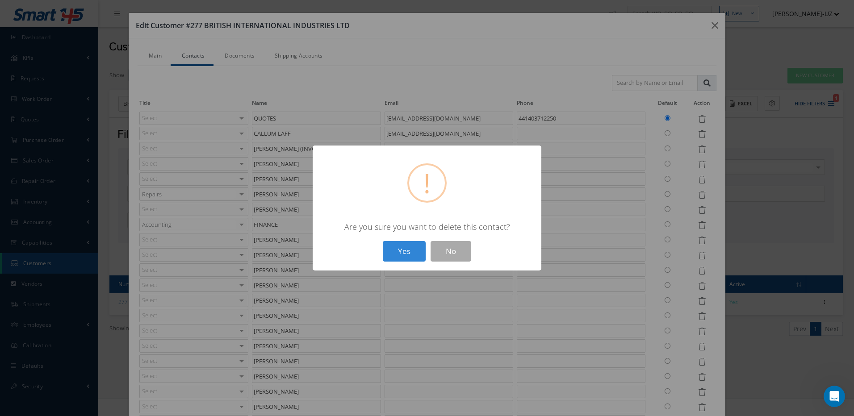
click at [383, 241] on button "Yes" at bounding box center [404, 251] width 43 height 21
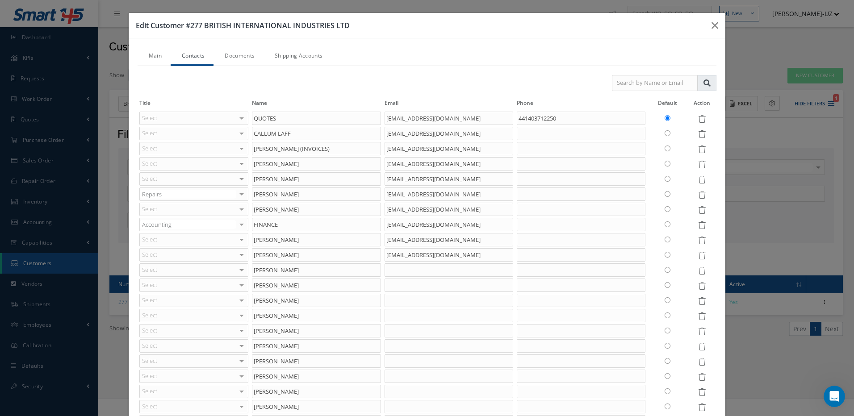
click at [698, 270] on icon at bounding box center [702, 271] width 8 height 8
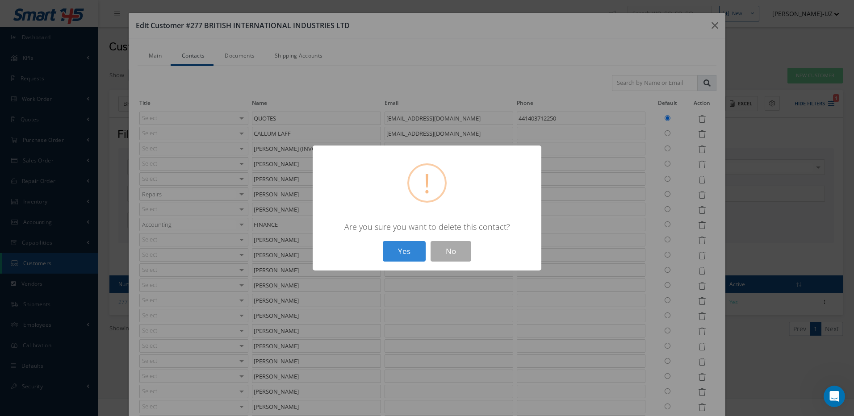
click at [383, 241] on button "Yes" at bounding box center [404, 251] width 43 height 21
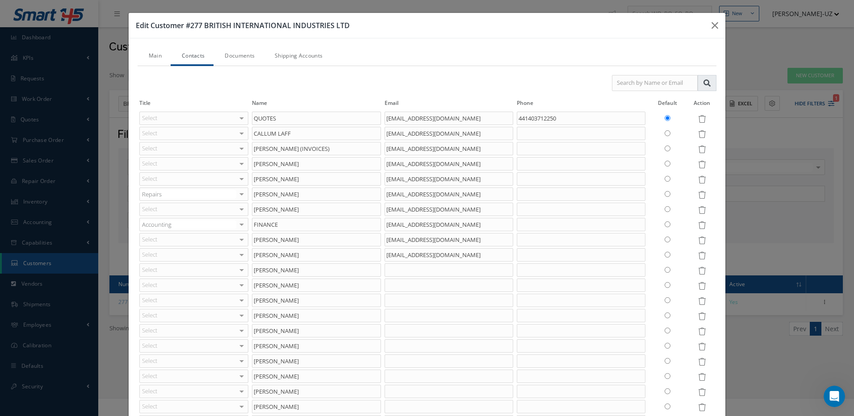
click at [698, 270] on icon at bounding box center [702, 271] width 8 height 8
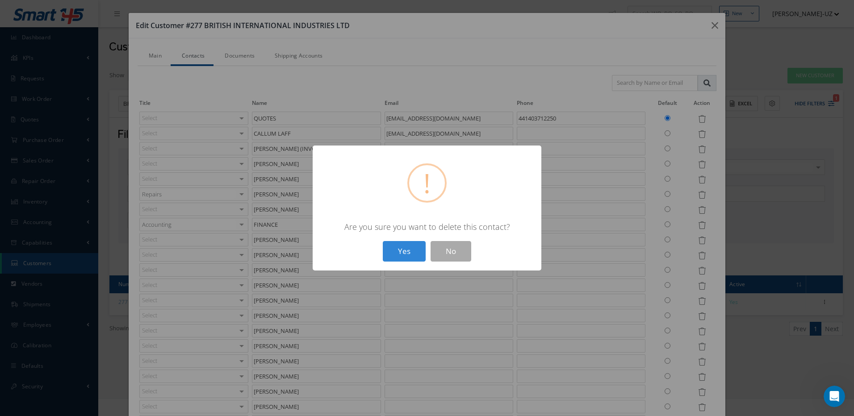
click at [383, 241] on button "Yes" at bounding box center [404, 251] width 43 height 21
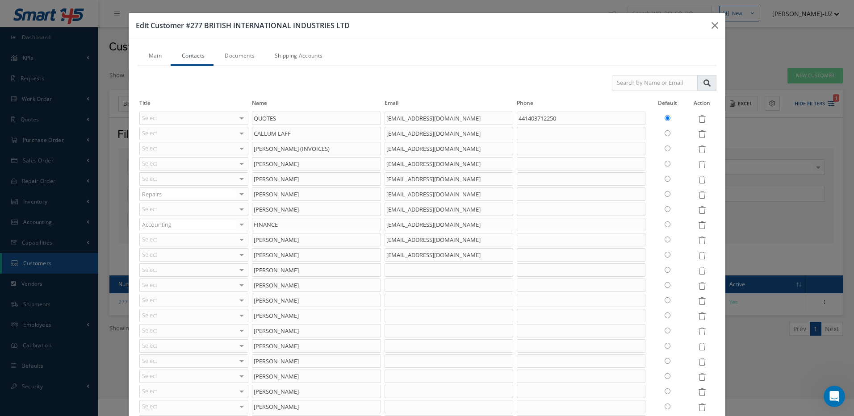
click at [698, 270] on icon at bounding box center [702, 271] width 8 height 8
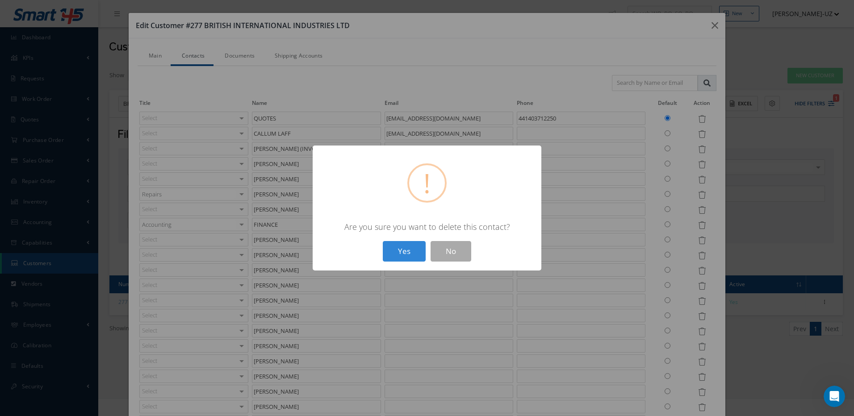
click at [383, 241] on button "Yes" at bounding box center [404, 251] width 43 height 21
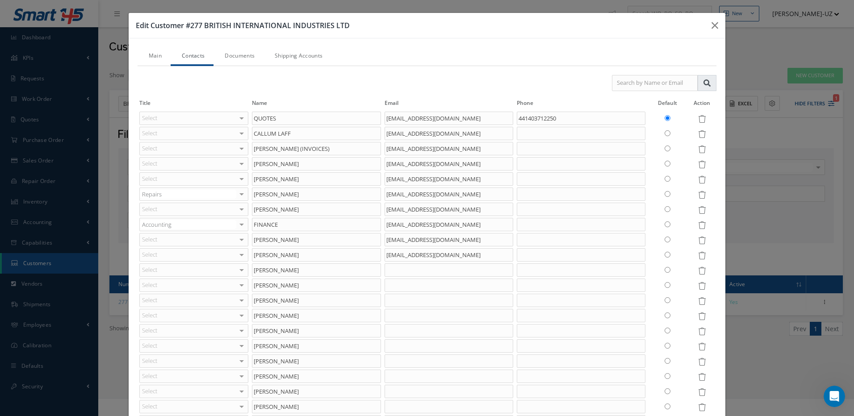
click at [698, 270] on icon at bounding box center [702, 271] width 8 height 8
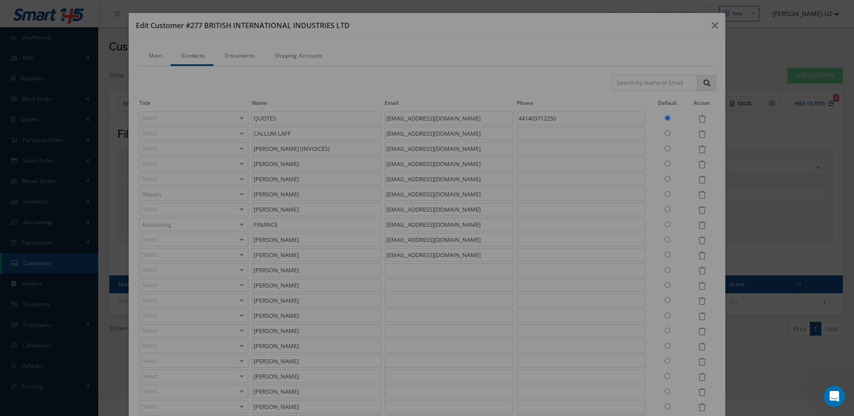
click at [698, 270] on icon at bounding box center [702, 271] width 8 height 8
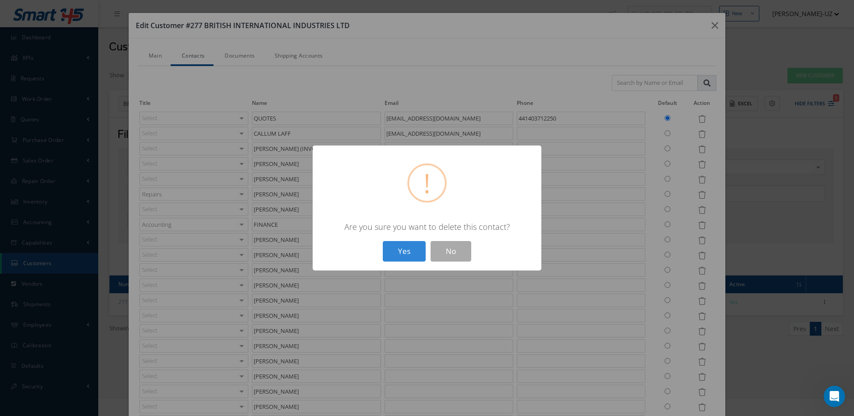
click at [383, 241] on button "Yes" at bounding box center [404, 251] width 43 height 21
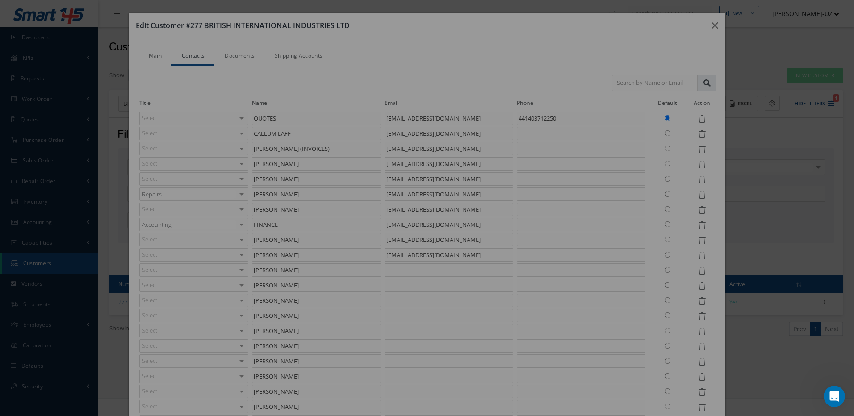
click at [698, 270] on icon at bounding box center [702, 271] width 8 height 8
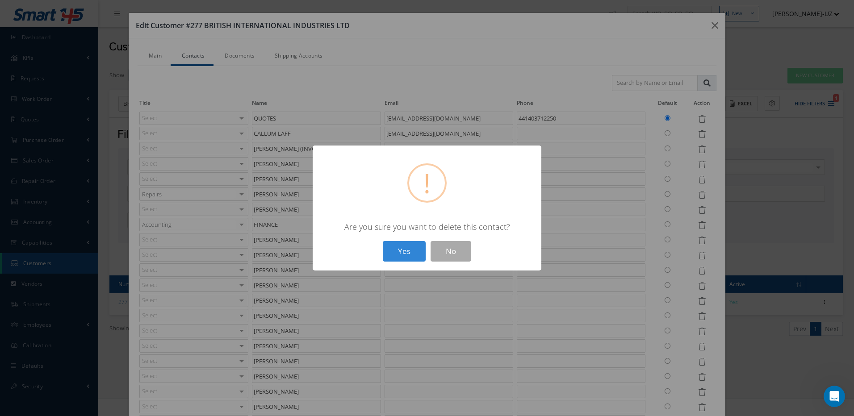
click at [383, 241] on button "Yes" at bounding box center [404, 251] width 43 height 21
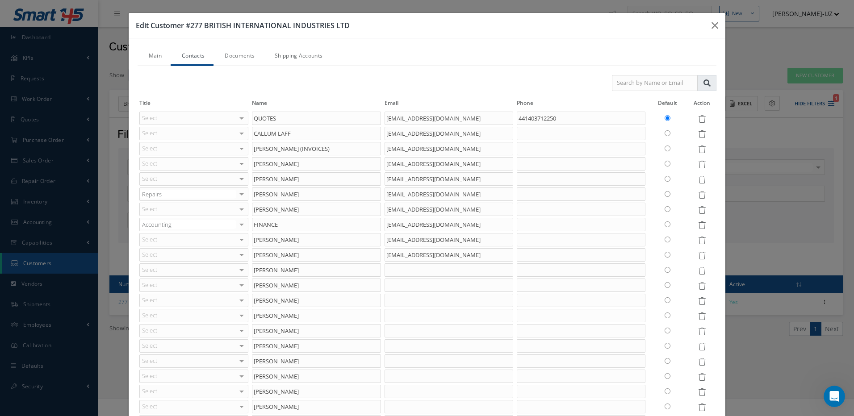
click at [698, 270] on icon at bounding box center [702, 271] width 8 height 8
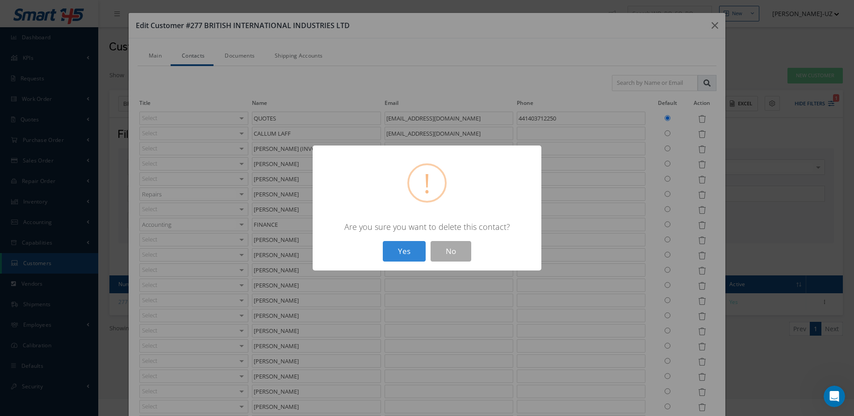
click at [383, 241] on button "Yes" at bounding box center [404, 251] width 43 height 21
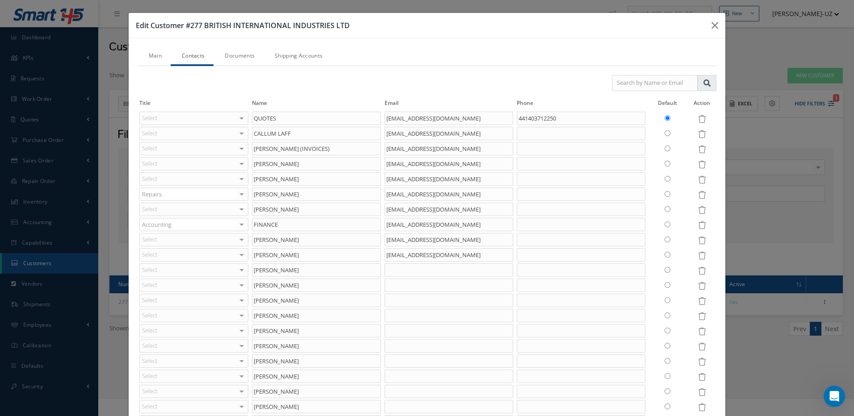
click at [698, 270] on icon at bounding box center [702, 271] width 8 height 8
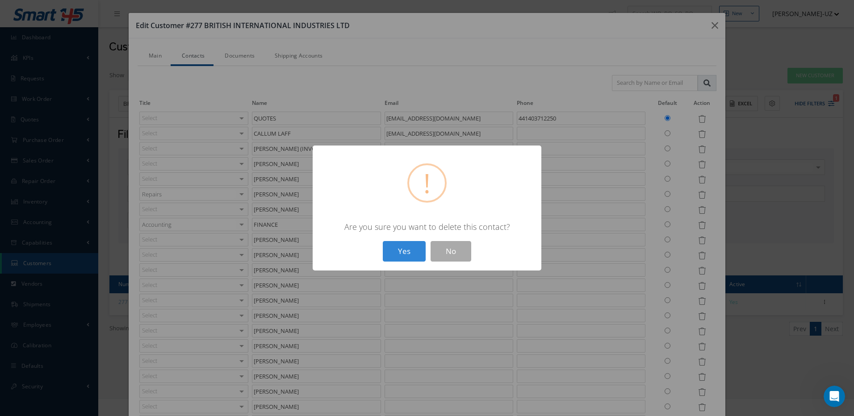
click at [383, 241] on button "Yes" at bounding box center [404, 251] width 43 height 21
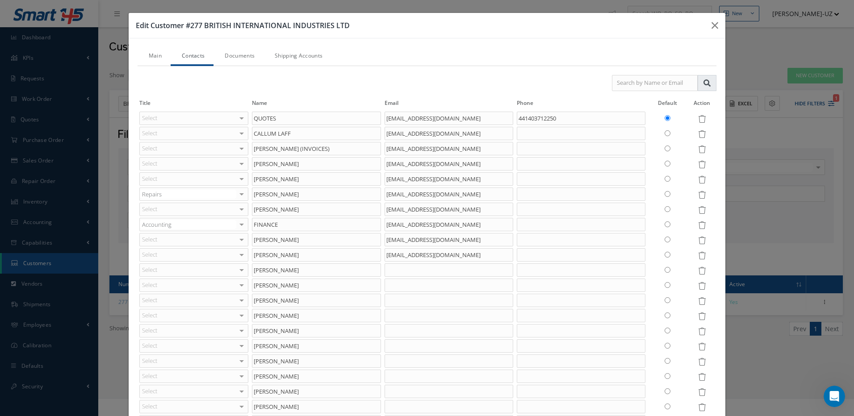
click at [698, 270] on icon at bounding box center [702, 271] width 8 height 8
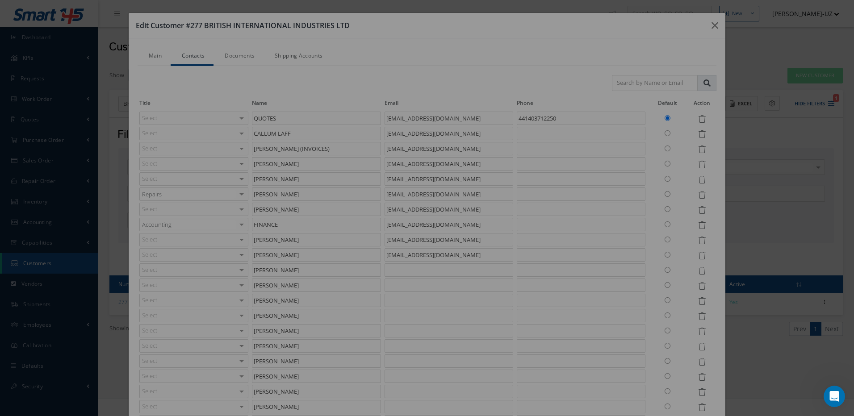
click at [698, 270] on icon at bounding box center [702, 271] width 8 height 8
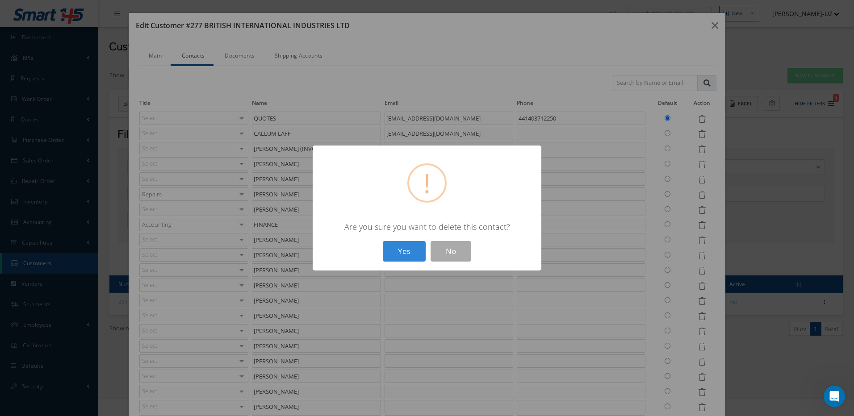
click at [383, 241] on button "Yes" at bounding box center [404, 251] width 43 height 21
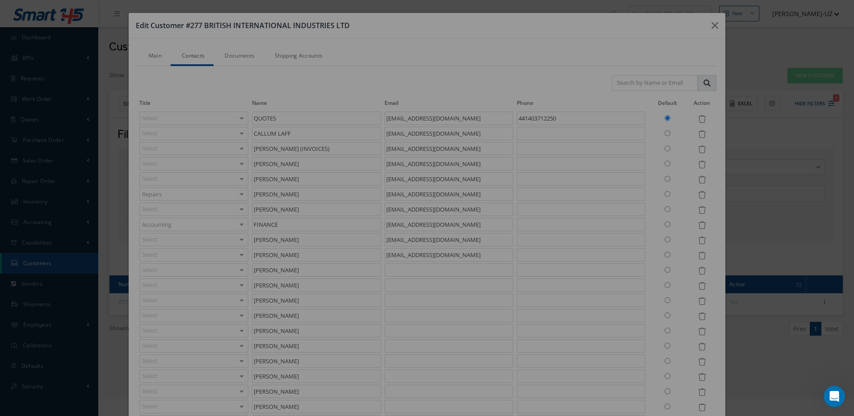
click at [698, 270] on icon at bounding box center [702, 271] width 8 height 8
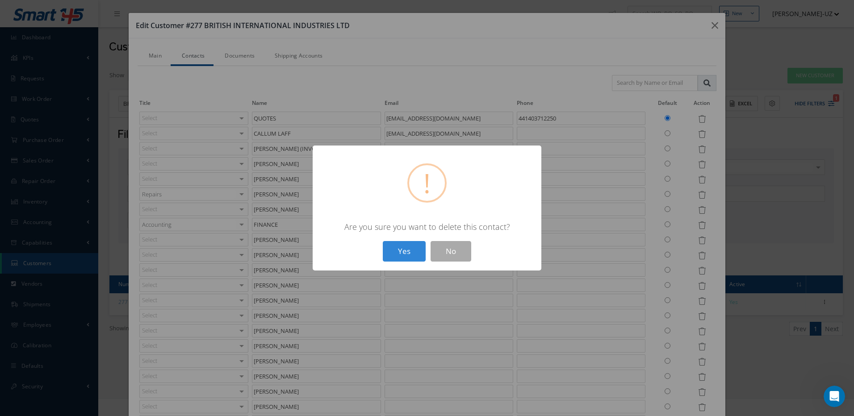
click at [383, 241] on button "Yes" at bounding box center [404, 251] width 43 height 21
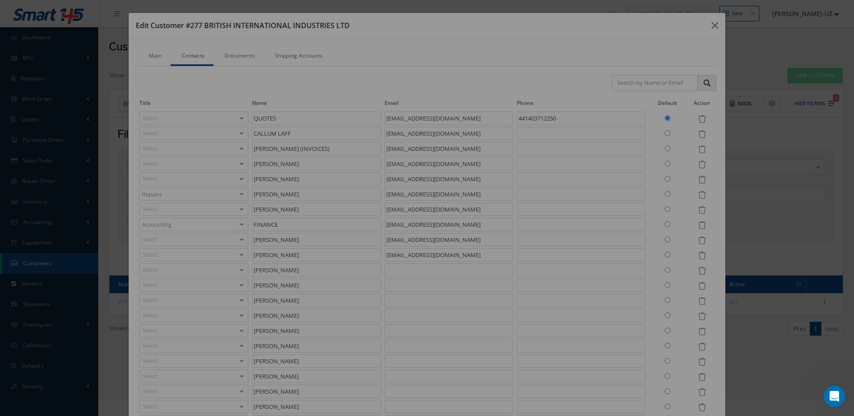
click at [698, 270] on icon at bounding box center [702, 271] width 8 height 8
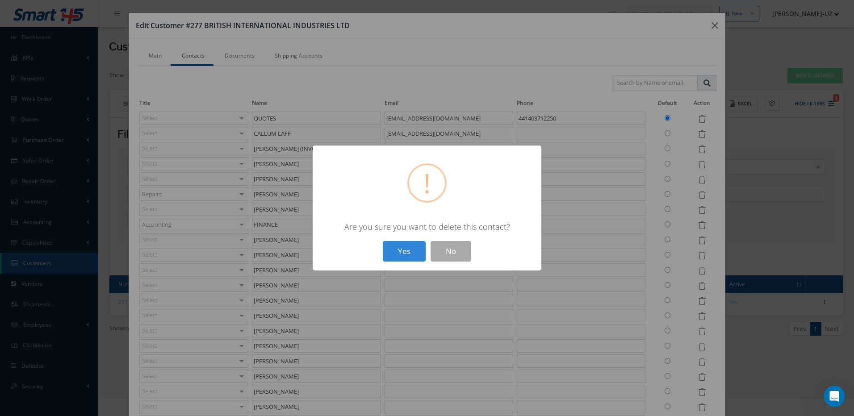
click at [383, 241] on button "Yes" at bounding box center [404, 251] width 43 height 21
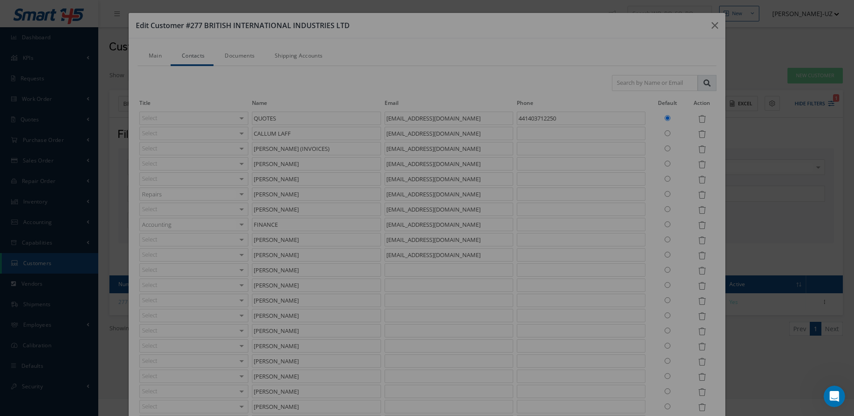
click at [698, 270] on icon at bounding box center [702, 271] width 8 height 8
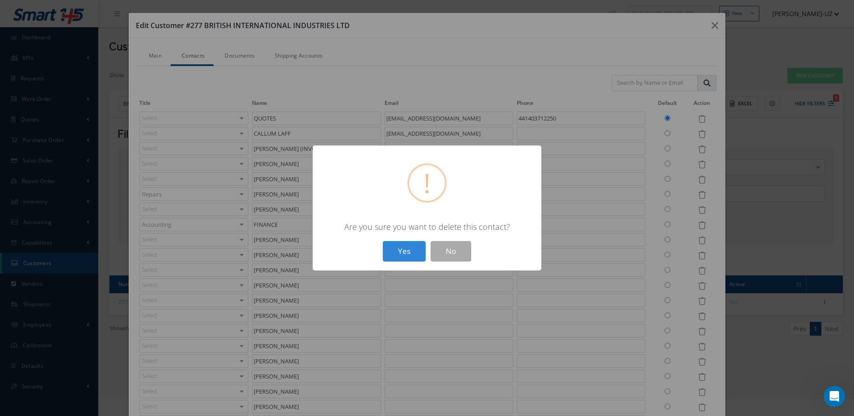
click at [383, 241] on button "Yes" at bounding box center [404, 251] width 43 height 21
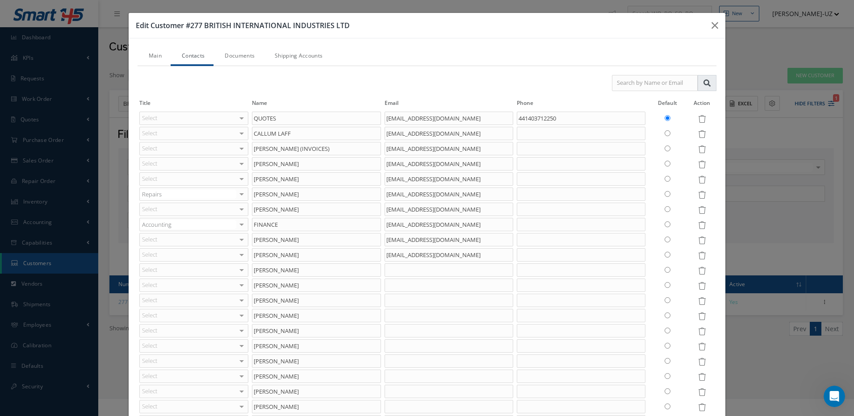
click at [698, 270] on icon at bounding box center [702, 271] width 8 height 8
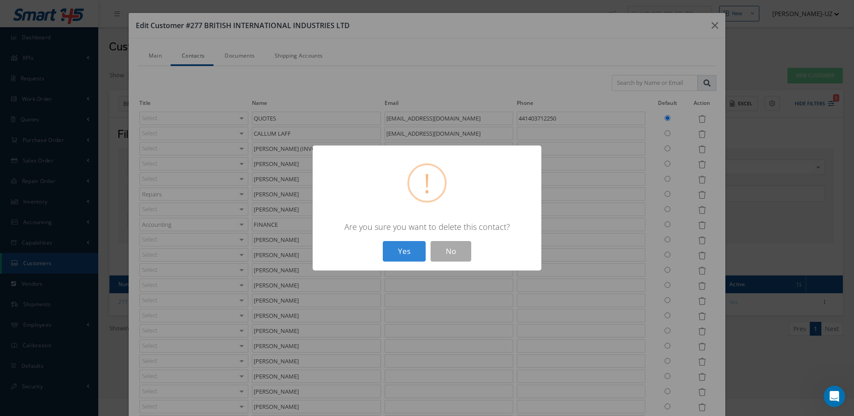
click at [383, 241] on button "Yes" at bounding box center [404, 251] width 43 height 21
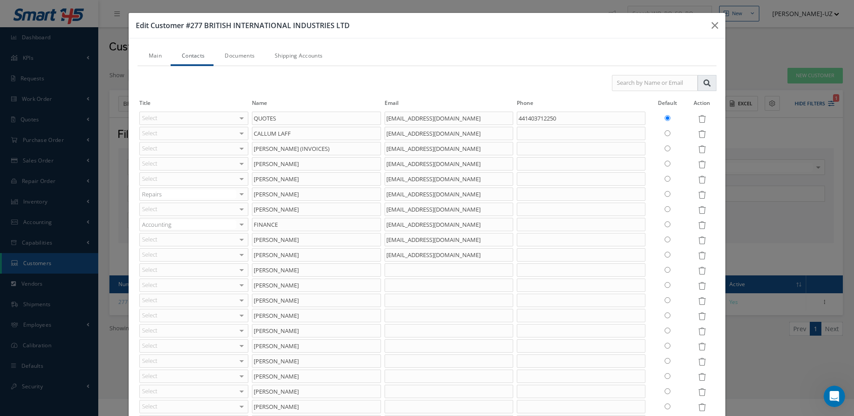
click at [698, 270] on icon at bounding box center [702, 271] width 8 height 8
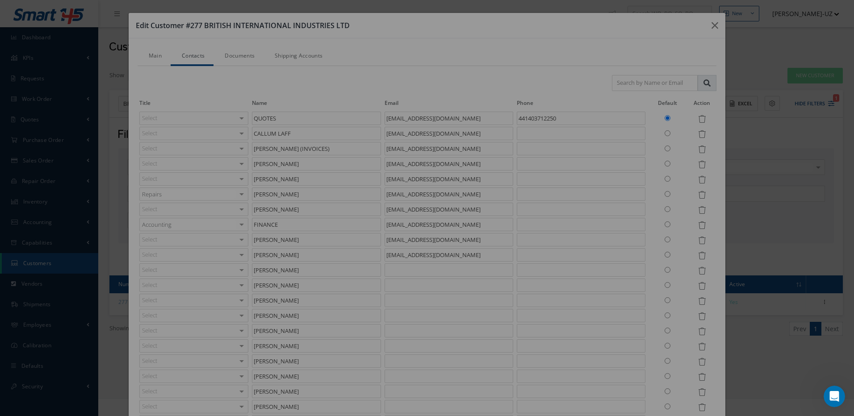
click at [698, 270] on icon at bounding box center [702, 271] width 8 height 8
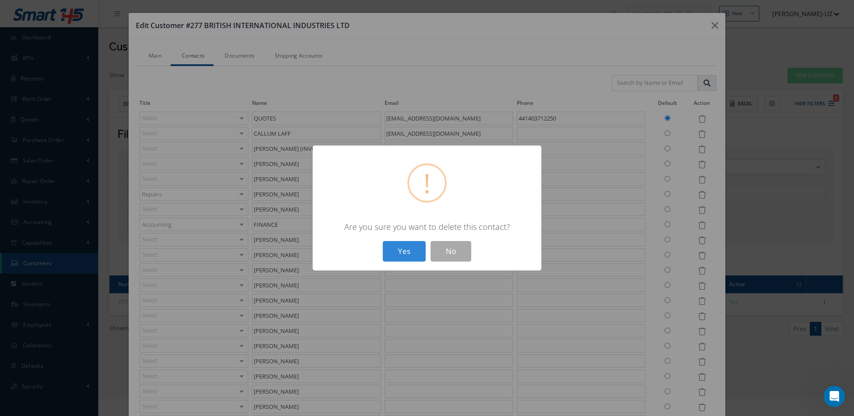
click at [383, 241] on button "Yes" at bounding box center [404, 251] width 43 height 21
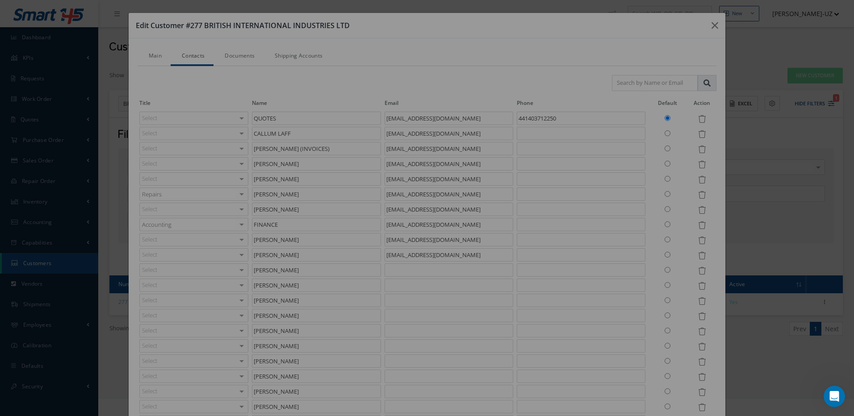
click at [698, 270] on icon at bounding box center [702, 271] width 8 height 8
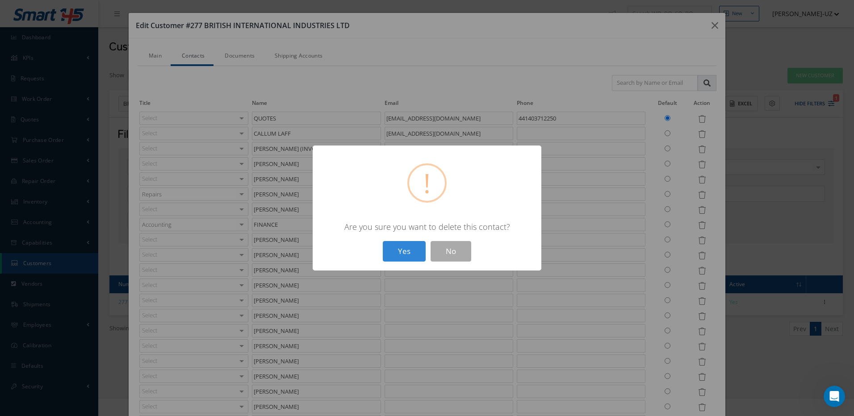
click at [383, 241] on button "Yes" at bounding box center [404, 251] width 43 height 21
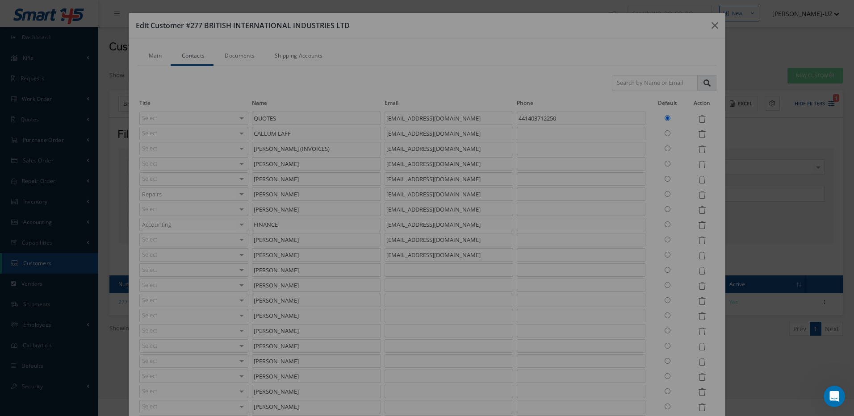
click at [698, 269] on icon at bounding box center [702, 271] width 8 height 8
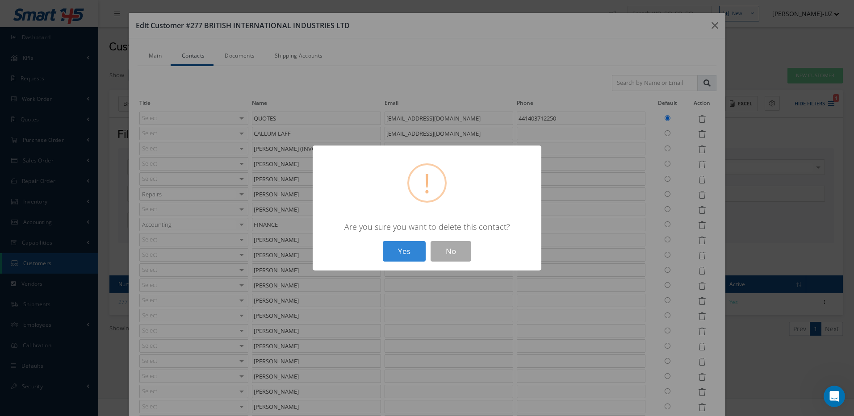
click at [383, 241] on button "Yes" at bounding box center [404, 251] width 43 height 21
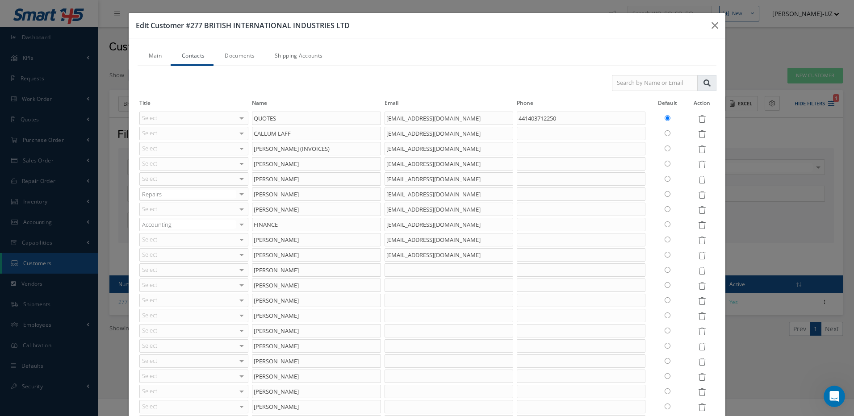
click at [698, 269] on icon at bounding box center [702, 271] width 8 height 8
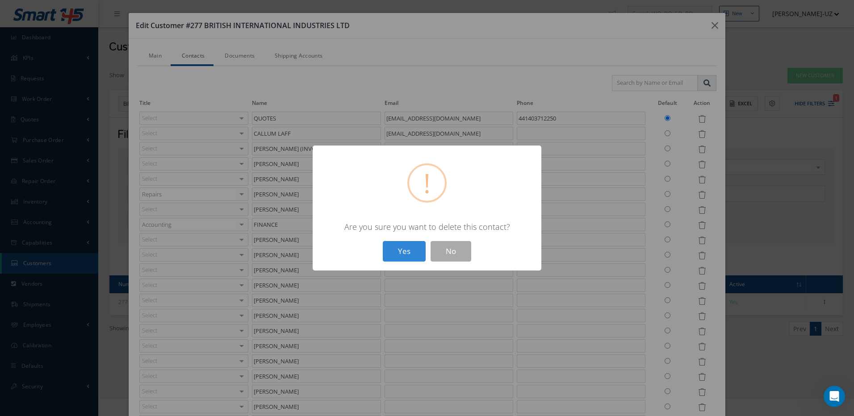
click at [695, 269] on div "? ! i × Are you sure you want to delete this contact? Yes No" at bounding box center [427, 208] width 854 height 416
click at [413, 255] on button "Yes" at bounding box center [404, 251] width 43 height 21
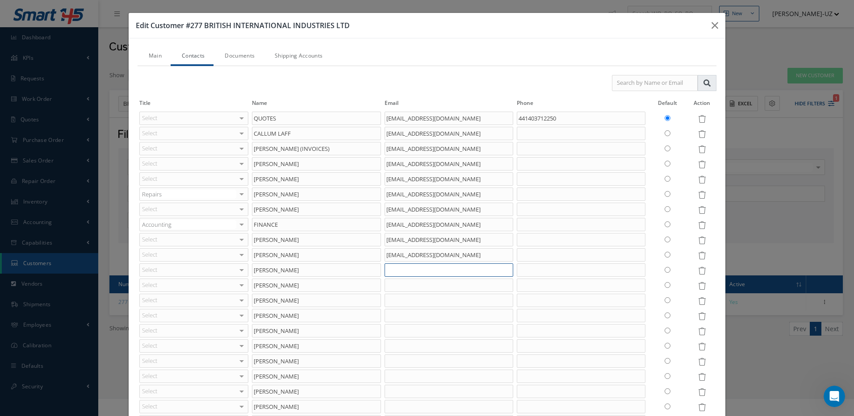
click at [405, 268] on input "text" at bounding box center [449, 270] width 129 height 13
click at [398, 285] on input "text" at bounding box center [449, 285] width 129 height 13
click at [394, 302] on input "text" at bounding box center [449, 300] width 129 height 13
click at [385, 319] on input "text" at bounding box center [449, 315] width 129 height 13
click at [385, 331] on input "text" at bounding box center [449, 330] width 129 height 13
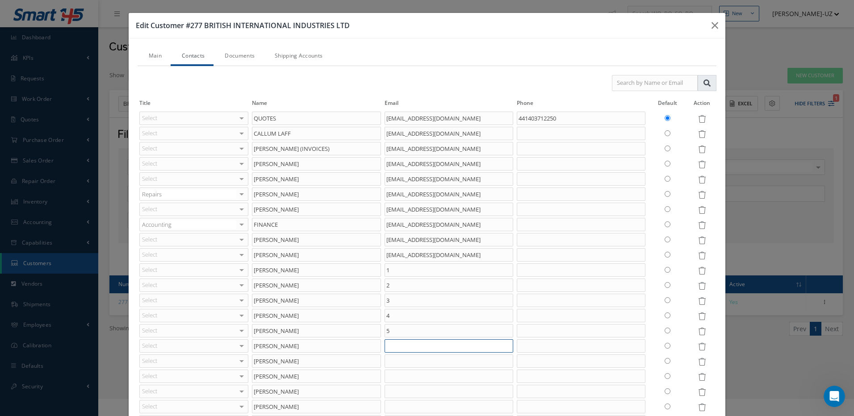
click at [387, 344] on input "text" at bounding box center [449, 346] width 129 height 13
click at [387, 360] on input "text" at bounding box center [449, 361] width 129 height 13
click at [390, 376] on input "text" at bounding box center [449, 376] width 129 height 13
click at [391, 387] on input "text" at bounding box center [449, 391] width 129 height 13
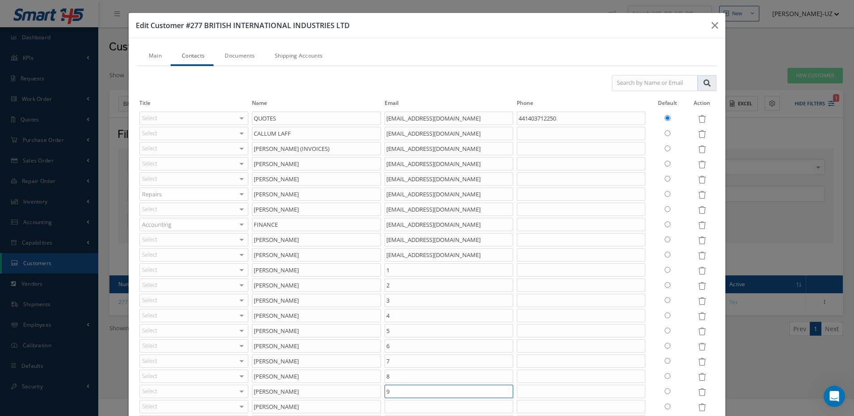
scroll to position [52, 0]
click at [698, 270] on icon at bounding box center [702, 271] width 8 height 8
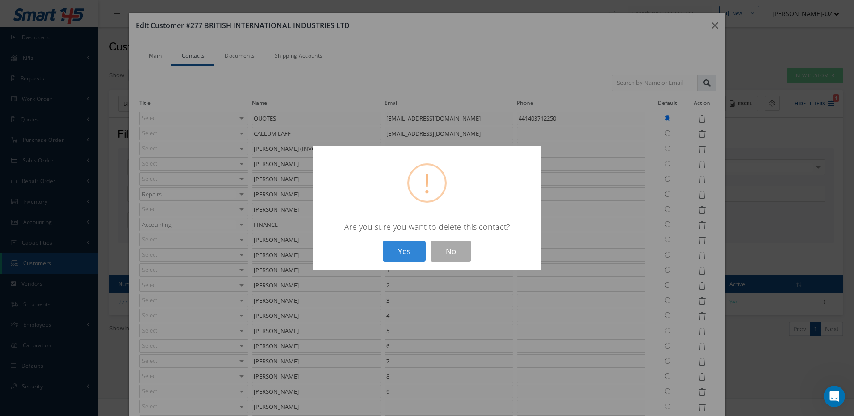
click at [383, 241] on button "Yes" at bounding box center [404, 251] width 43 height 21
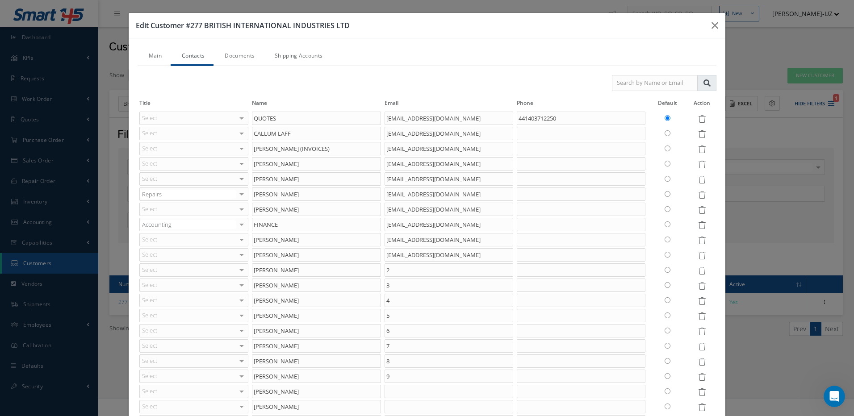
click at [698, 270] on icon at bounding box center [702, 271] width 8 height 8
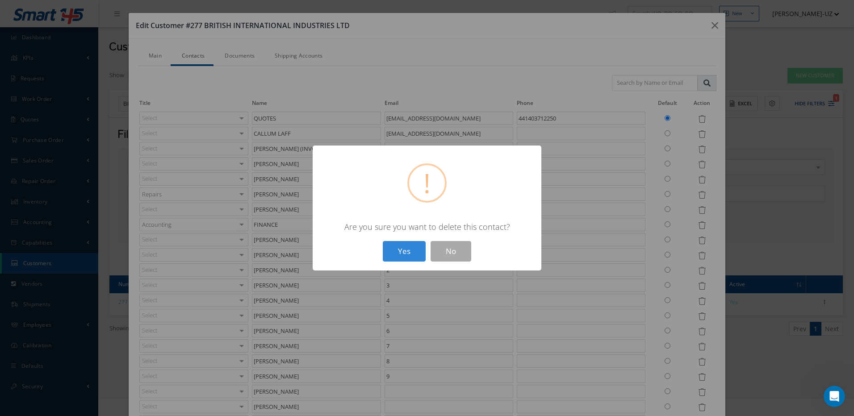
click at [383, 241] on button "Yes" at bounding box center [404, 251] width 43 height 21
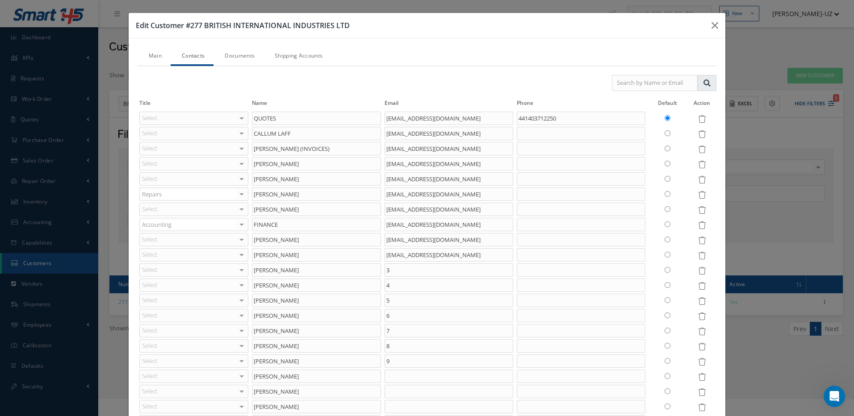
click at [698, 270] on icon at bounding box center [702, 271] width 8 height 8
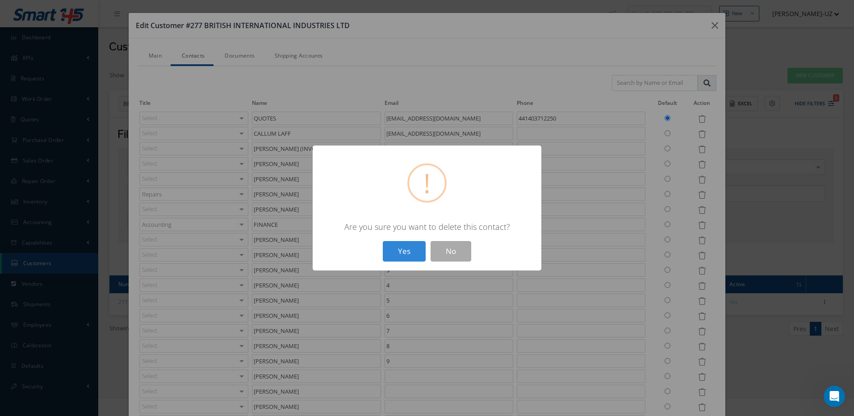
click at [383, 241] on button "Yes" at bounding box center [404, 251] width 43 height 21
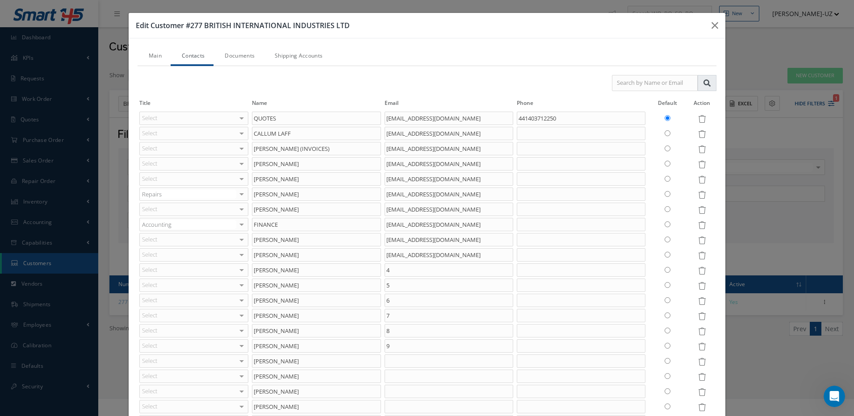
click at [698, 270] on icon at bounding box center [702, 271] width 8 height 8
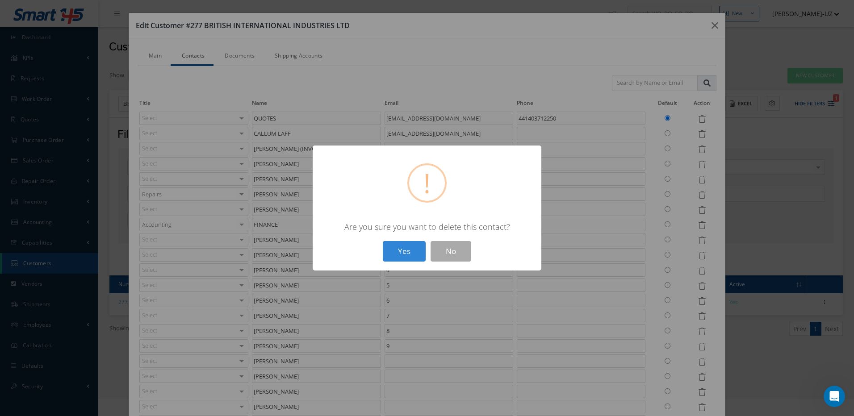
click at [383, 241] on button "Yes" at bounding box center [404, 251] width 43 height 21
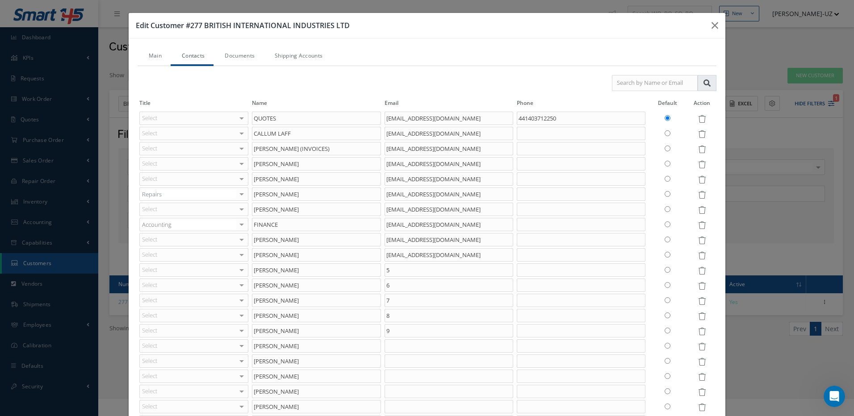
click at [698, 270] on icon at bounding box center [702, 271] width 8 height 8
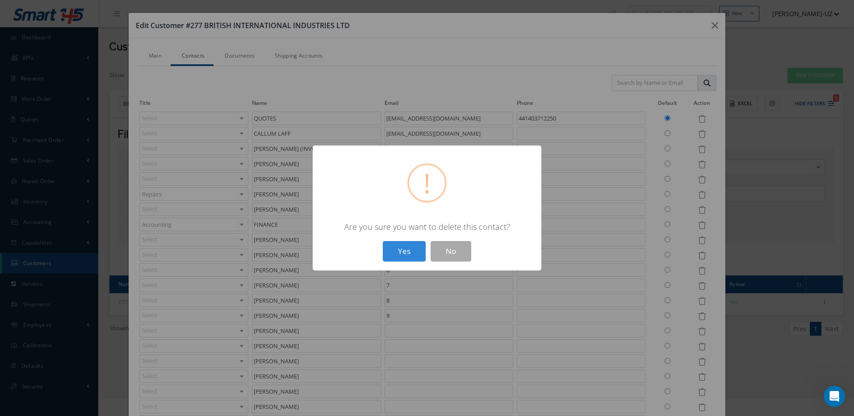
click at [383, 241] on button "Yes" at bounding box center [404, 251] width 43 height 21
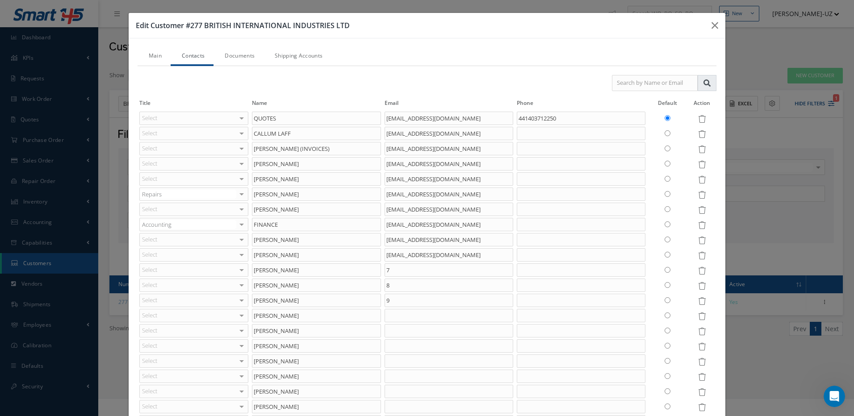
click at [698, 270] on icon at bounding box center [702, 271] width 8 height 8
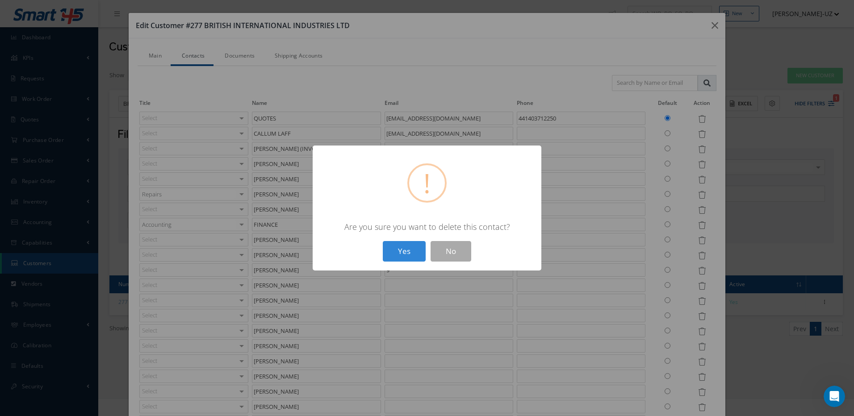
click at [383, 241] on button "Yes" at bounding box center [404, 251] width 43 height 21
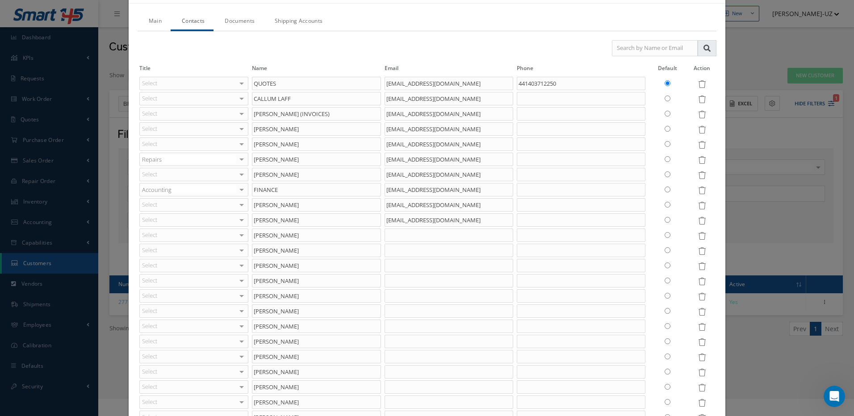
scroll to position [0, 0]
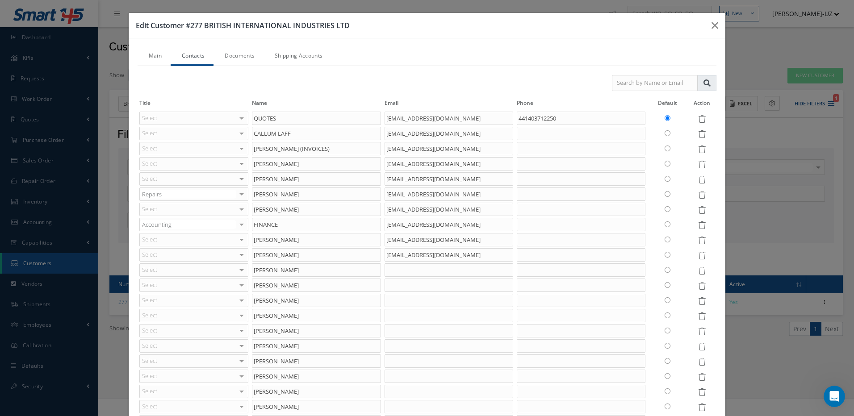
click at [698, 268] on icon at bounding box center [702, 271] width 8 height 8
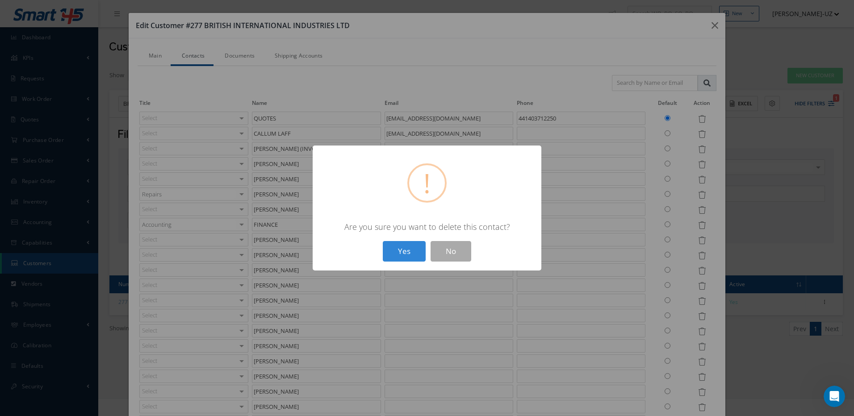
click at [383, 241] on button "Yes" at bounding box center [404, 251] width 43 height 21
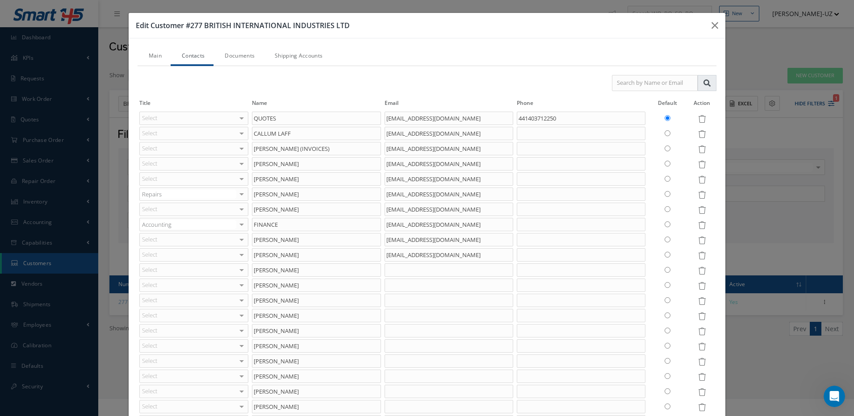
click at [698, 268] on icon at bounding box center [702, 271] width 8 height 8
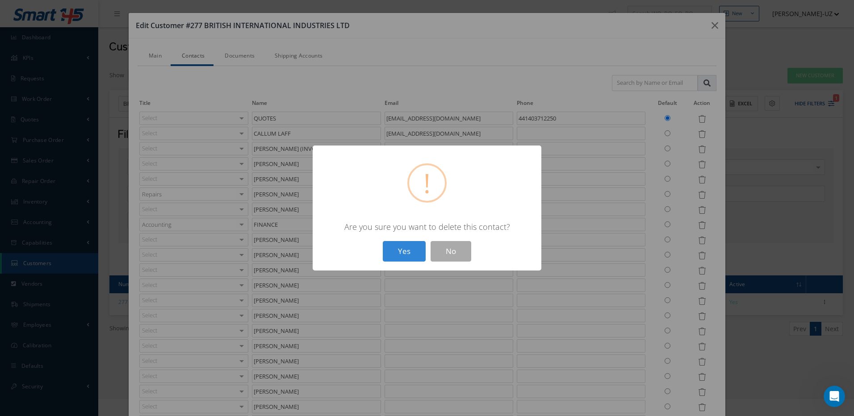
click at [383, 241] on button "Yes" at bounding box center [404, 251] width 43 height 21
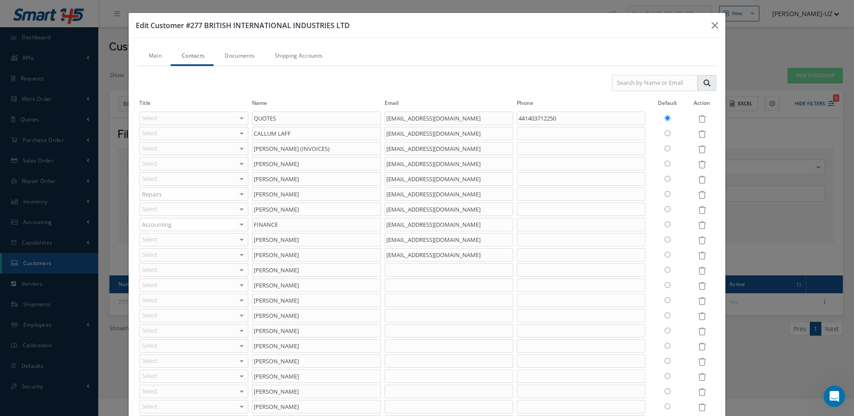
click at [698, 268] on icon at bounding box center [702, 271] width 8 height 8
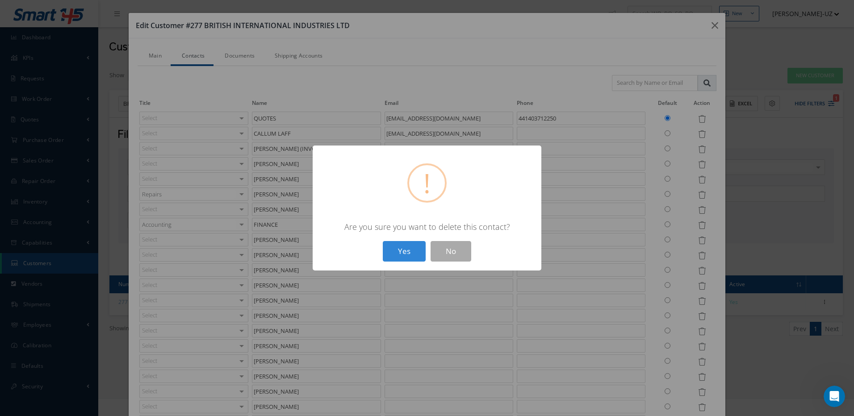
click at [383, 241] on button "Yes" at bounding box center [404, 251] width 43 height 21
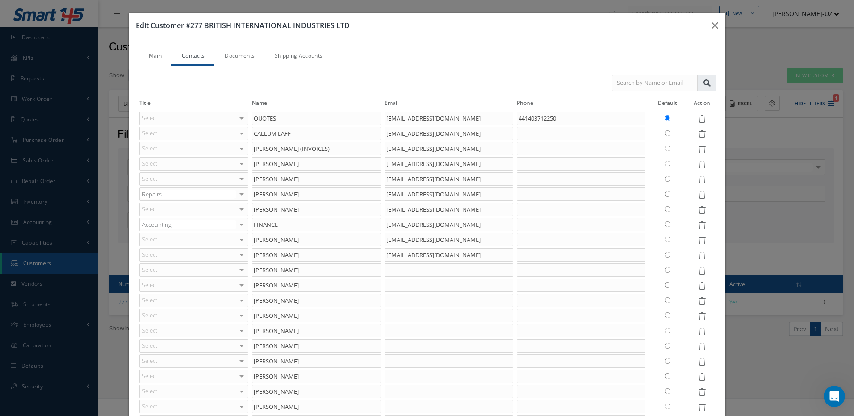
click at [698, 268] on icon at bounding box center [702, 271] width 8 height 8
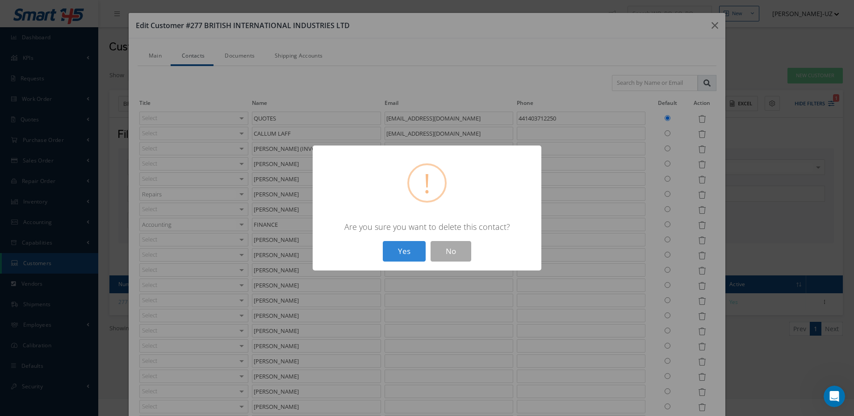
click at [383, 241] on button "Yes" at bounding box center [404, 251] width 43 height 21
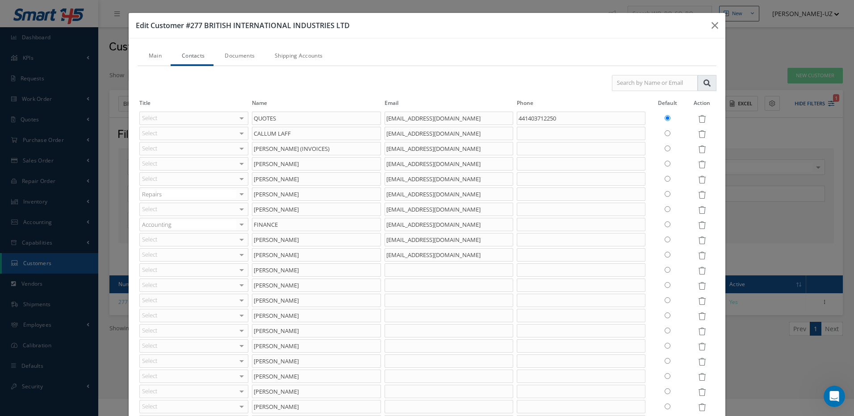
click at [698, 268] on icon at bounding box center [702, 271] width 8 height 8
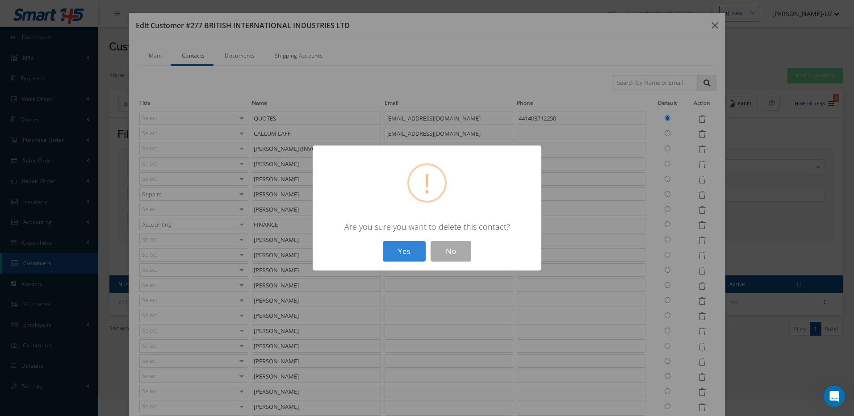
click at [383, 241] on button "Yes" at bounding box center [404, 251] width 43 height 21
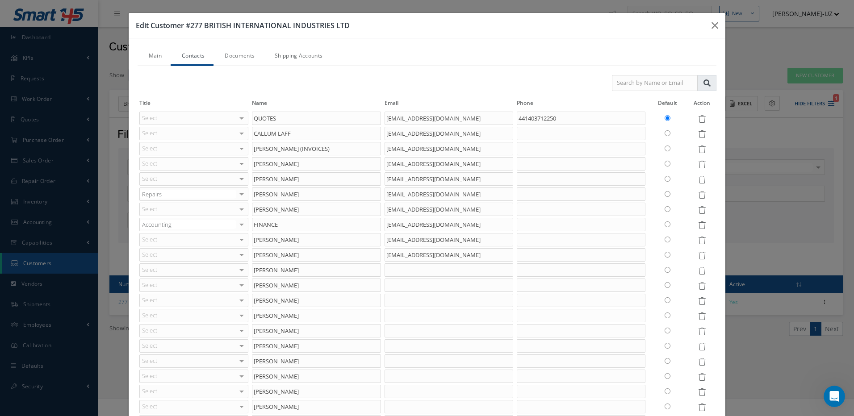
click at [698, 268] on icon at bounding box center [702, 271] width 8 height 8
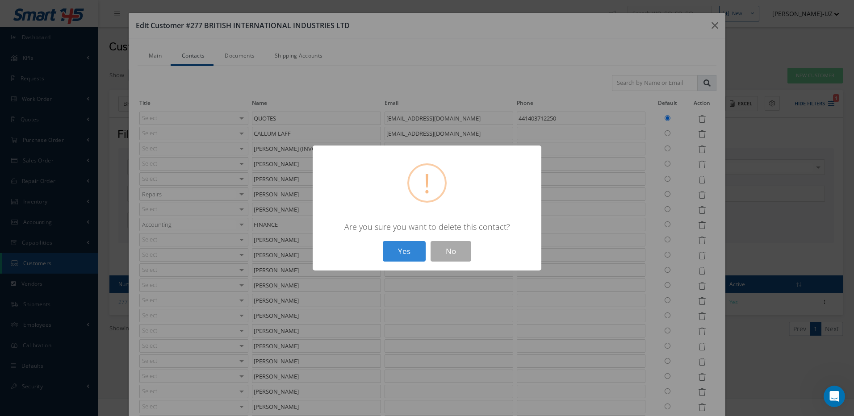
click at [383, 241] on button "Yes" at bounding box center [404, 251] width 43 height 21
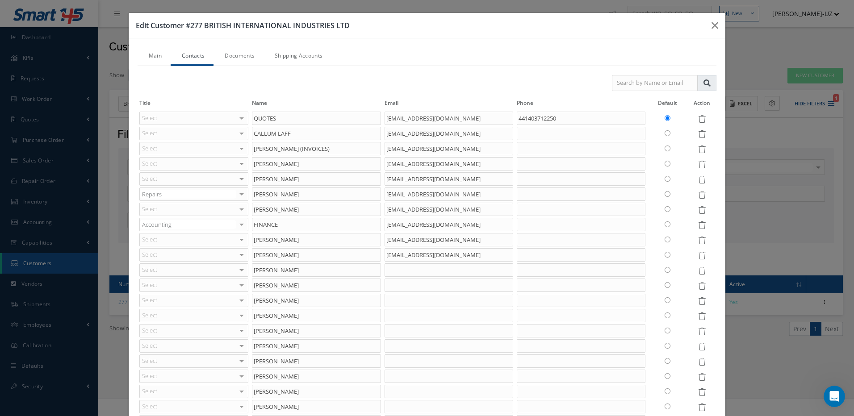
click at [698, 268] on icon at bounding box center [702, 271] width 8 height 8
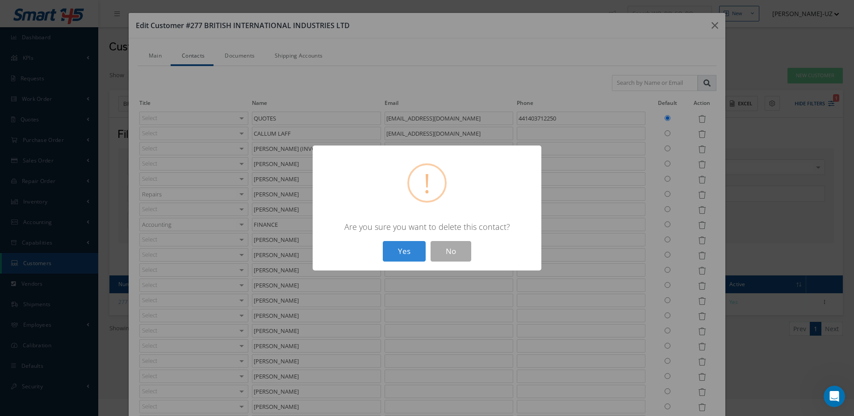
click at [383, 241] on button "Yes" at bounding box center [404, 251] width 43 height 21
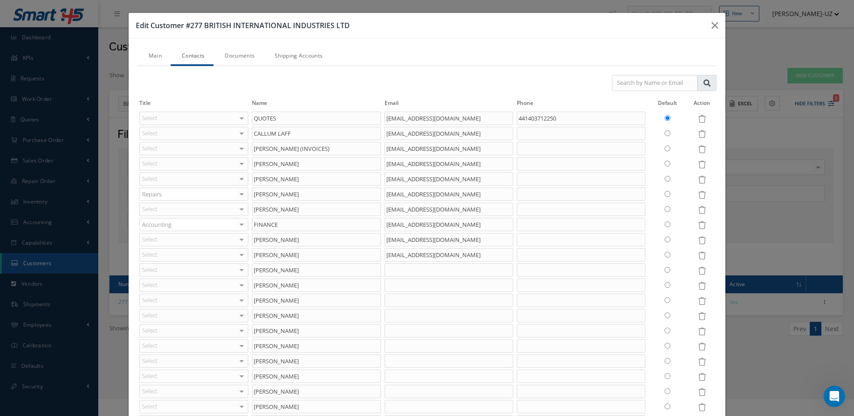
click at [698, 268] on icon at bounding box center [702, 271] width 8 height 8
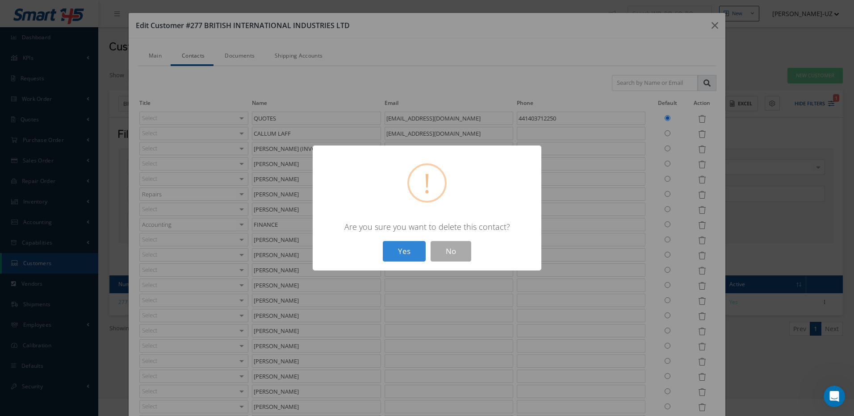
click at [383, 241] on button "Yes" at bounding box center [404, 251] width 43 height 21
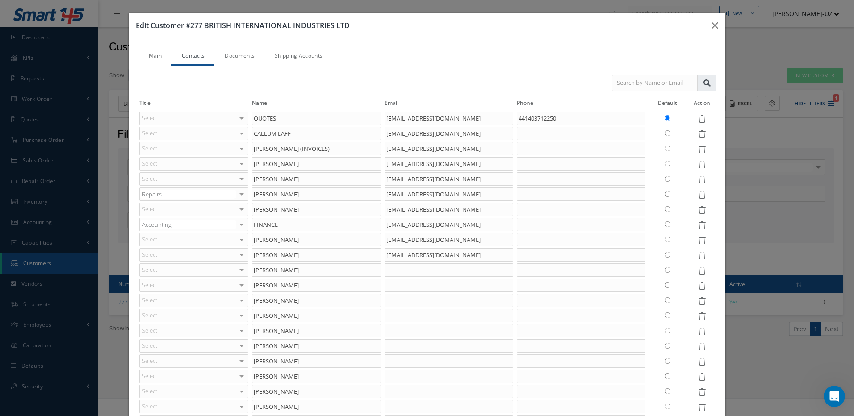
click at [698, 268] on icon at bounding box center [702, 271] width 8 height 8
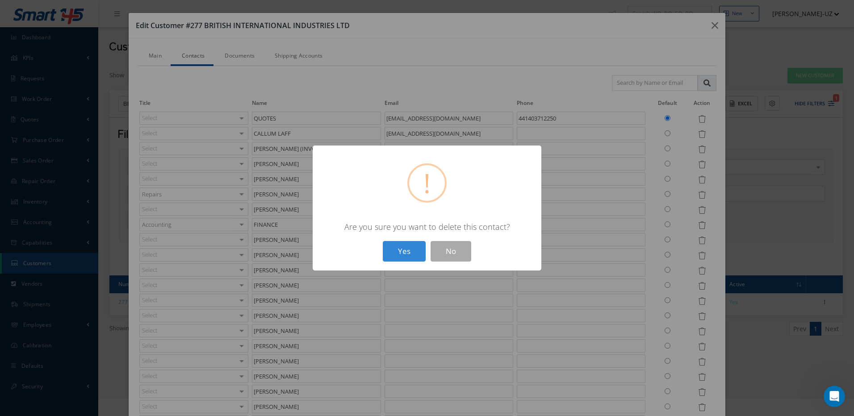
click at [383, 241] on button "Yes" at bounding box center [404, 251] width 43 height 21
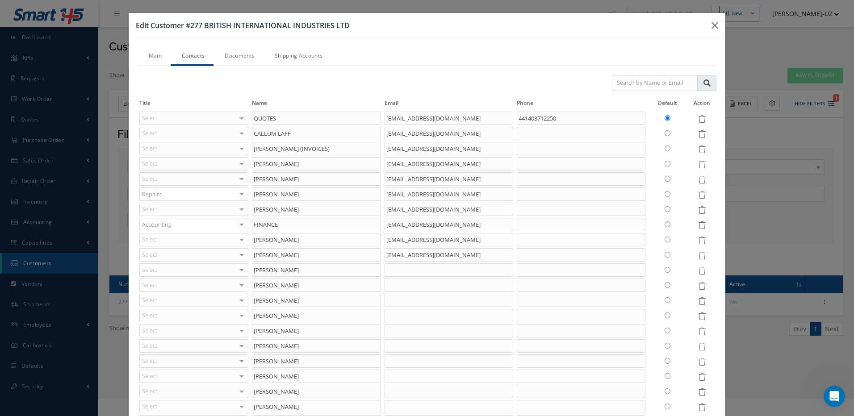
click at [698, 268] on icon at bounding box center [702, 271] width 8 height 8
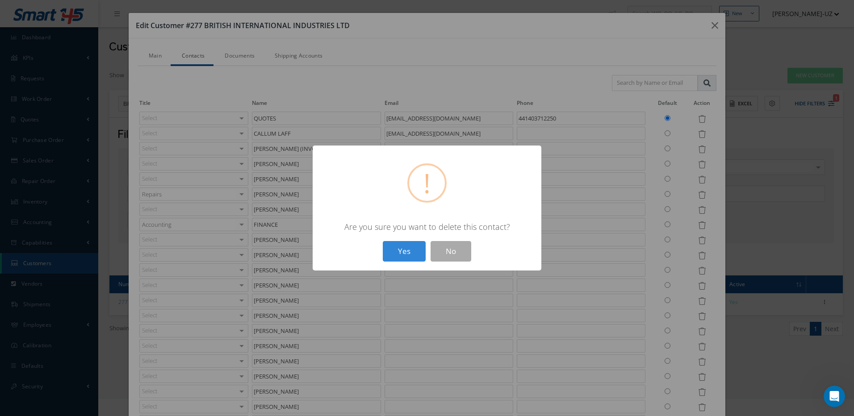
click at [383, 241] on button "Yes" at bounding box center [404, 251] width 43 height 21
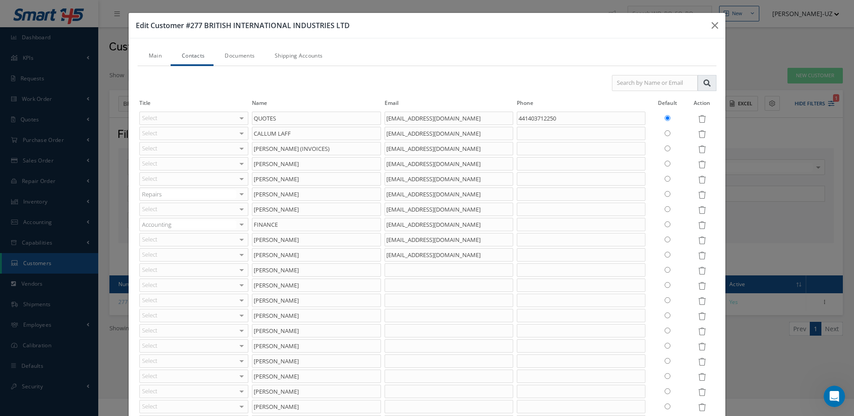
click at [698, 268] on icon at bounding box center [702, 271] width 8 height 8
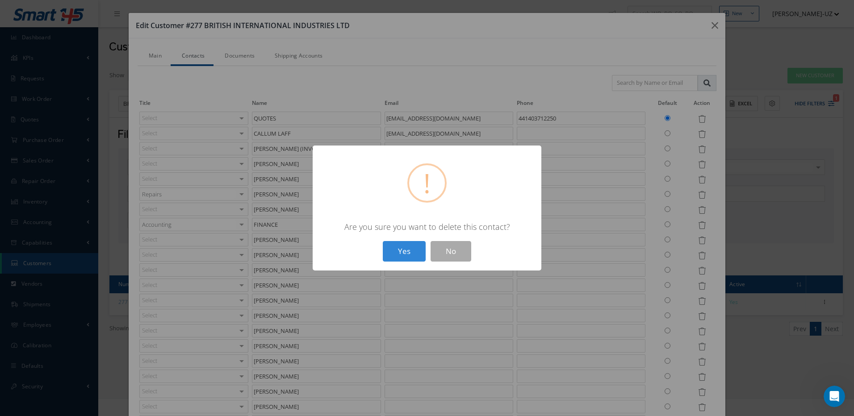
click at [383, 241] on button "Yes" at bounding box center [404, 251] width 43 height 21
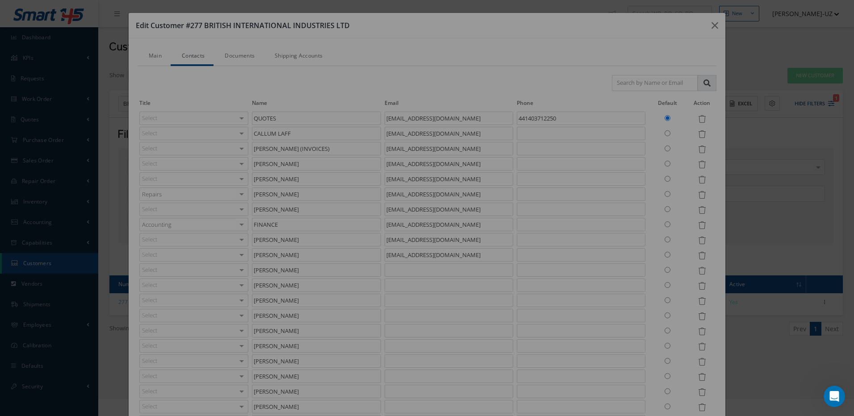
click at [695, 268] on div "? ! i × Are you sure you want to delete this contact? Yes No" at bounding box center [427, 208] width 854 height 416
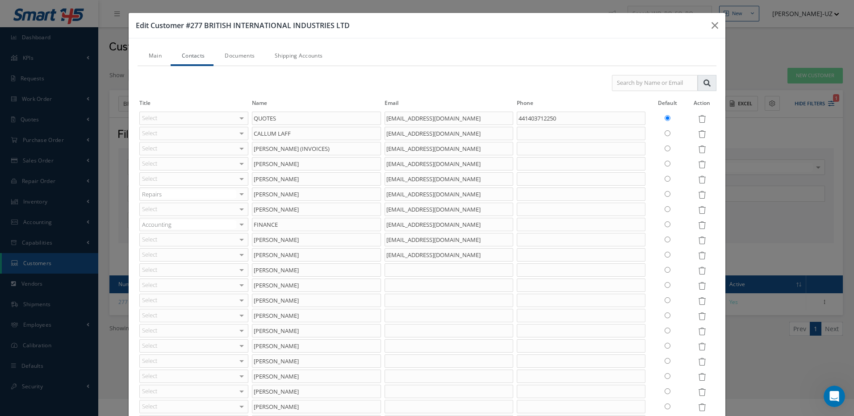
click at [698, 269] on icon at bounding box center [702, 271] width 8 height 8
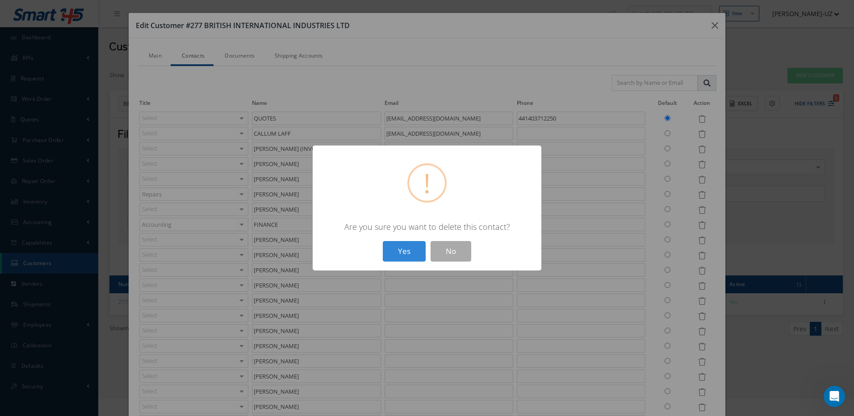
click at [383, 241] on button "Yes" at bounding box center [404, 251] width 43 height 21
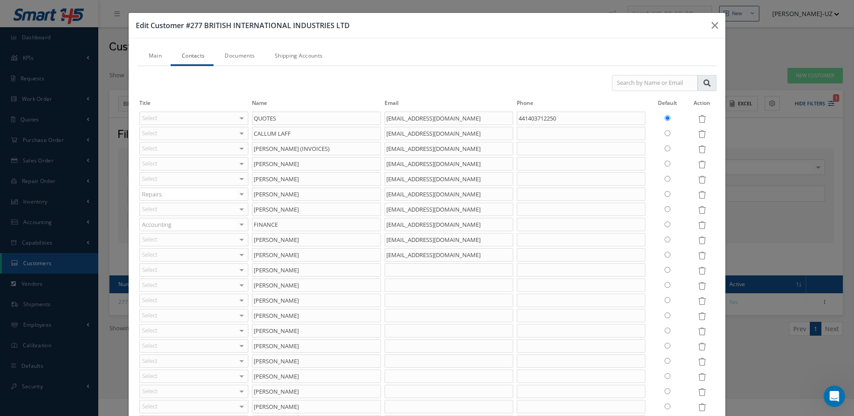
click at [698, 269] on icon at bounding box center [702, 271] width 8 height 8
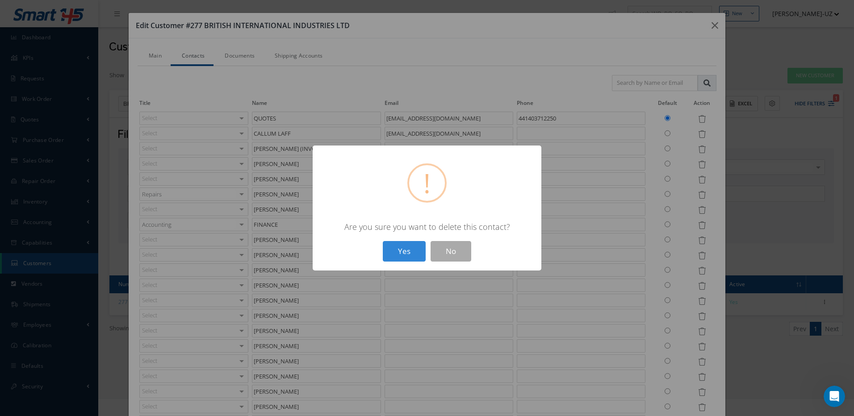
click at [383, 241] on button "Yes" at bounding box center [404, 251] width 43 height 21
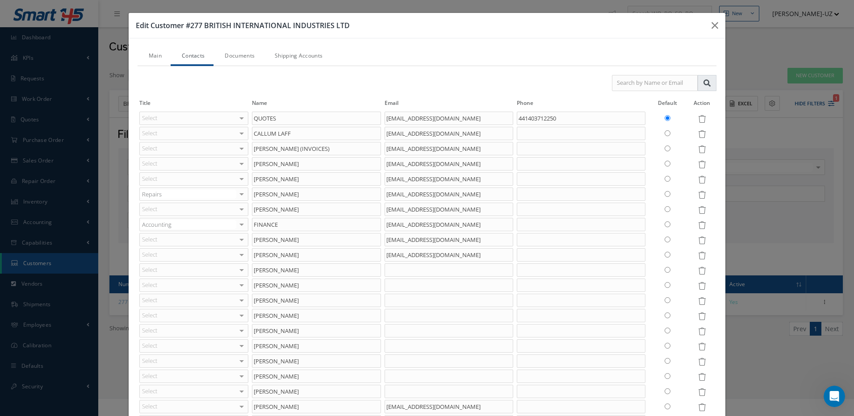
click at [698, 269] on icon at bounding box center [702, 271] width 8 height 8
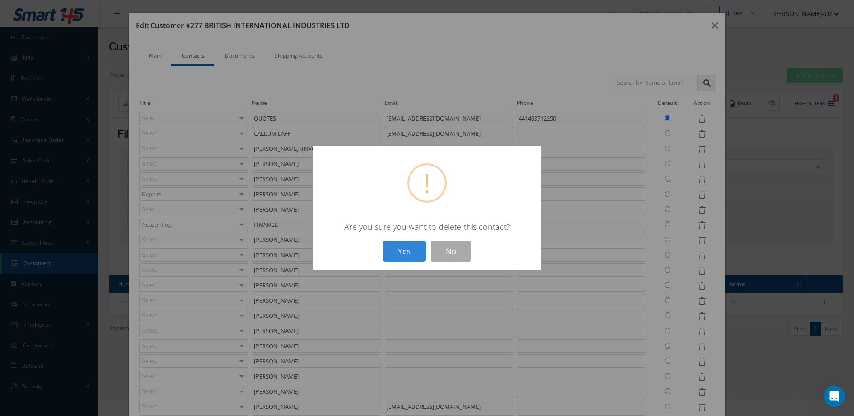
click at [383, 241] on button "Yes" at bounding box center [404, 251] width 43 height 21
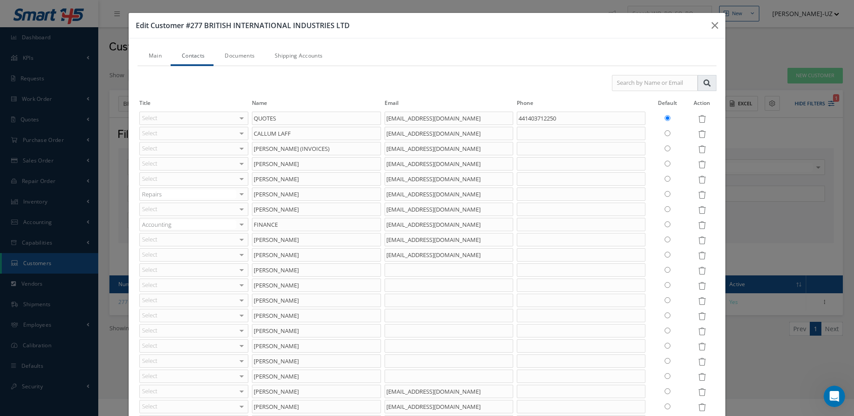
click at [698, 269] on icon at bounding box center [702, 271] width 8 height 8
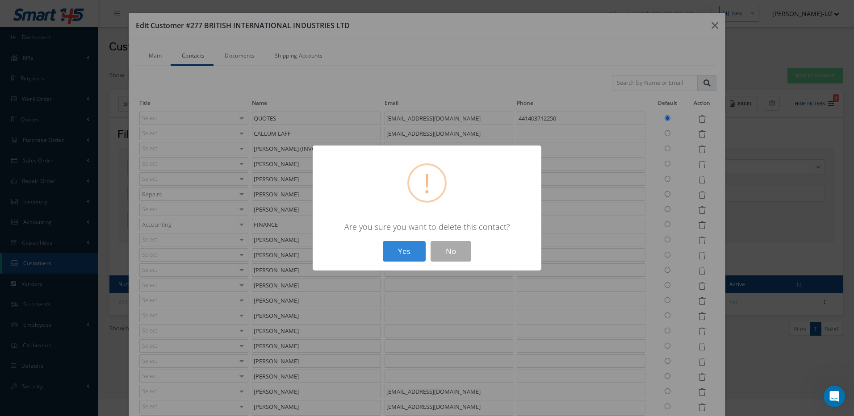
click at [383, 241] on button "Yes" at bounding box center [404, 251] width 43 height 21
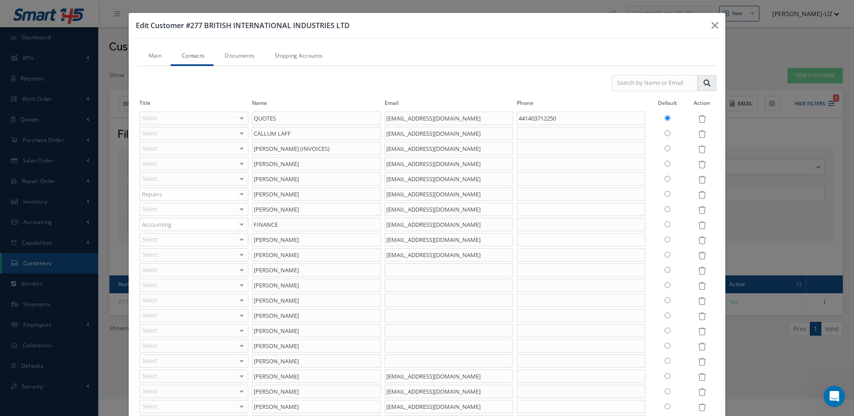
click at [698, 269] on icon at bounding box center [702, 271] width 8 height 8
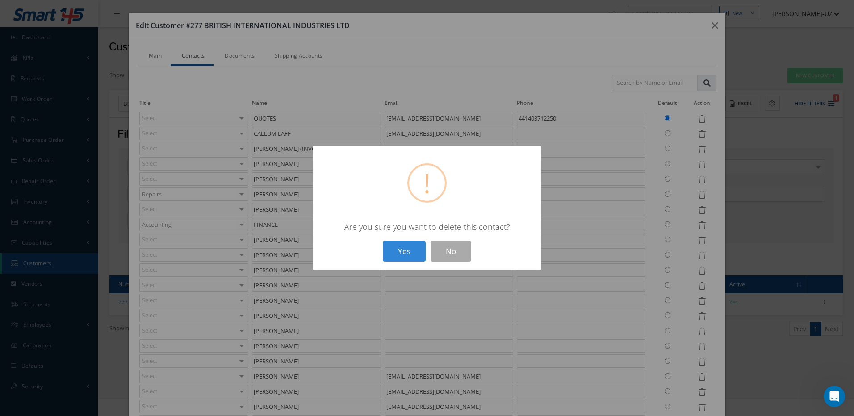
click at [383, 241] on button "Yes" at bounding box center [404, 251] width 43 height 21
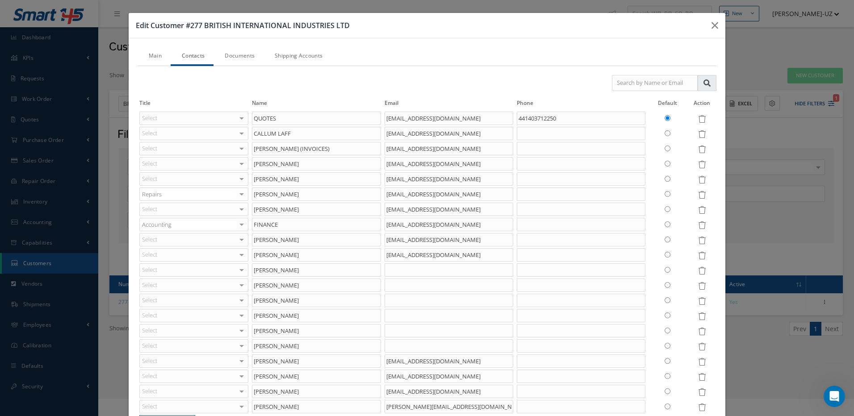
click at [698, 269] on icon at bounding box center [702, 271] width 8 height 8
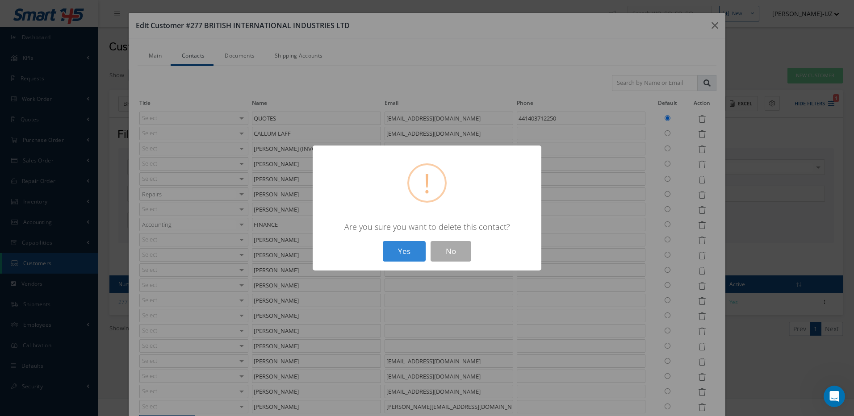
click at [383, 241] on button "Yes" at bounding box center [404, 251] width 43 height 21
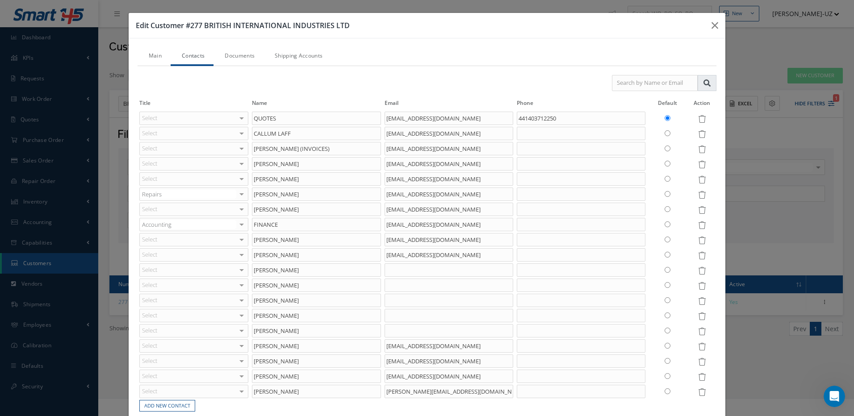
click at [698, 269] on icon at bounding box center [702, 271] width 8 height 8
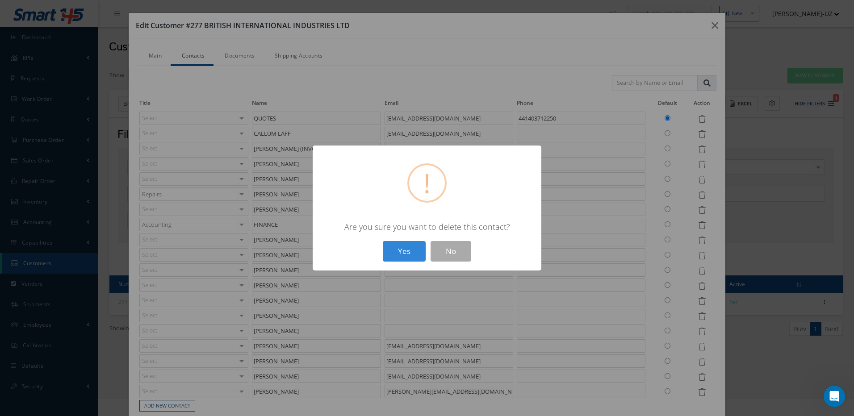
click at [383, 241] on button "Yes" at bounding box center [404, 251] width 43 height 21
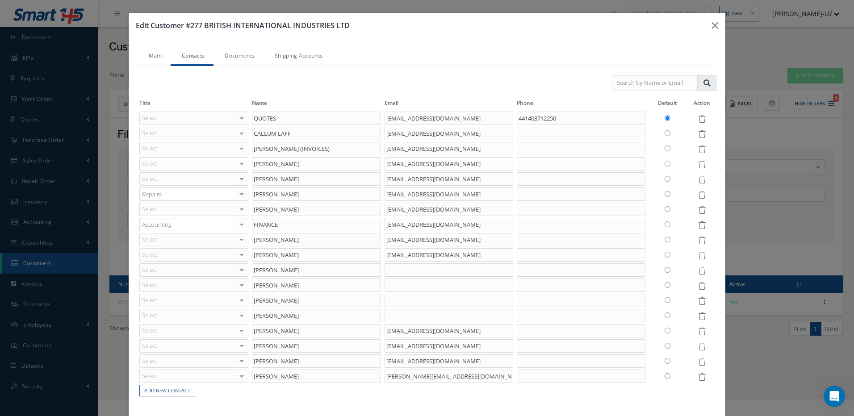
click at [698, 269] on icon at bounding box center [702, 271] width 8 height 8
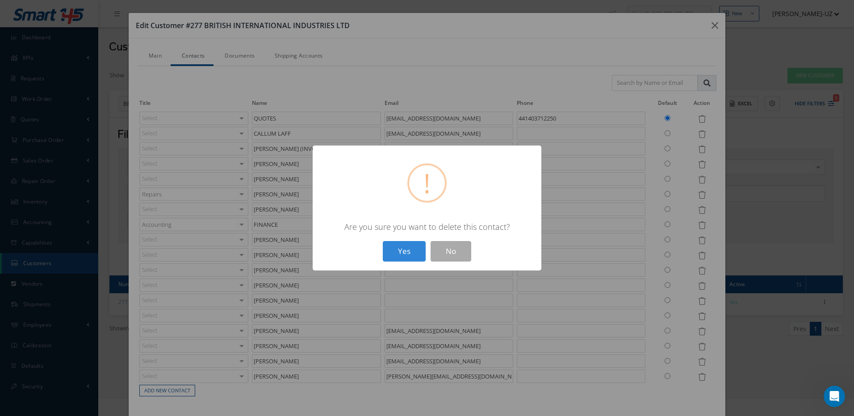
click at [383, 241] on button "Yes" at bounding box center [404, 251] width 43 height 21
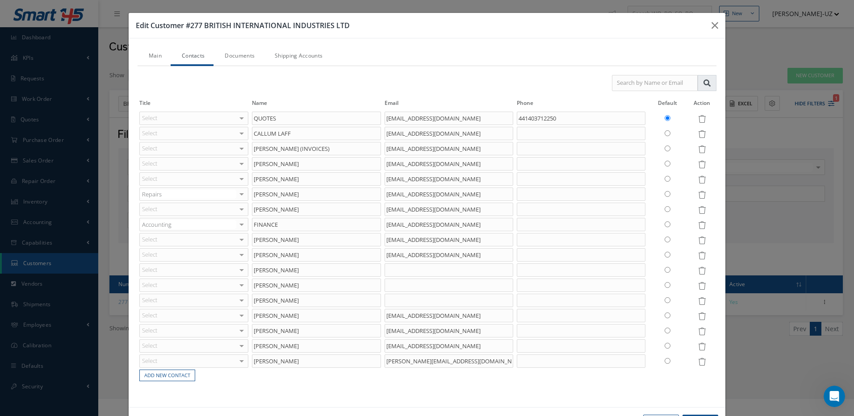
click at [698, 269] on icon at bounding box center [702, 271] width 8 height 8
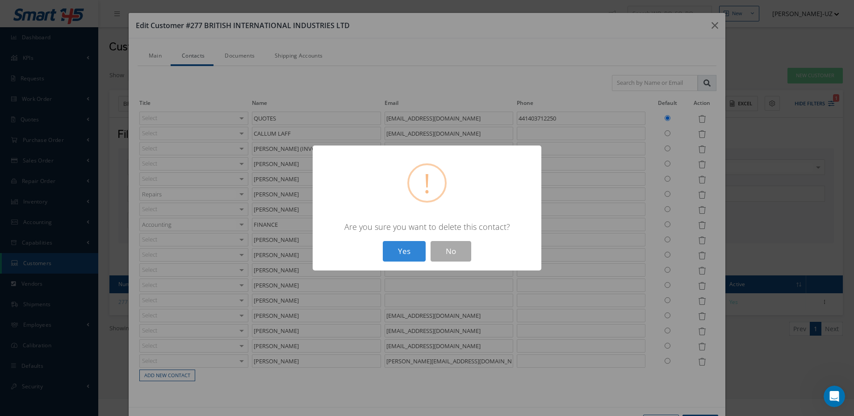
click at [383, 241] on button "Yes" at bounding box center [404, 251] width 43 height 21
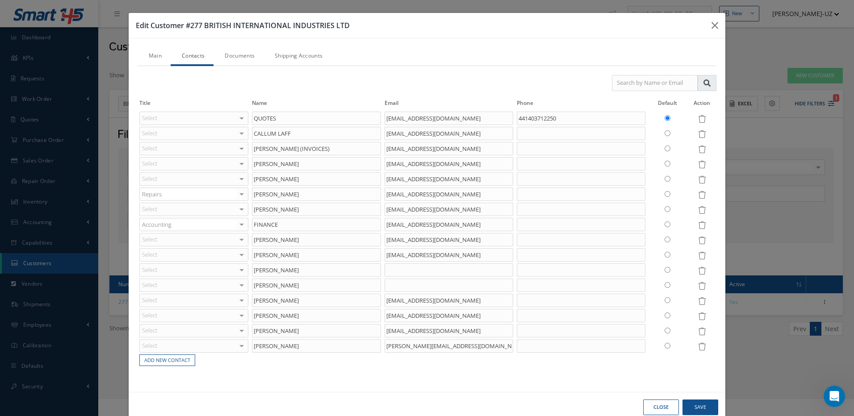
click at [698, 269] on icon at bounding box center [702, 271] width 8 height 8
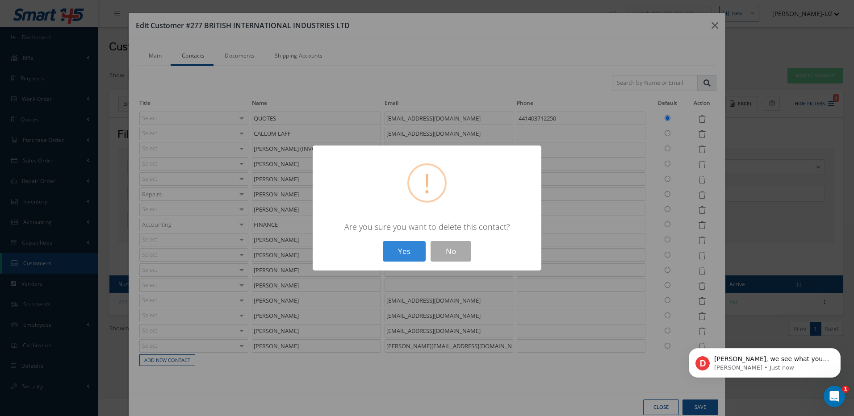
click at [383, 241] on button "Yes" at bounding box center [404, 251] width 43 height 21
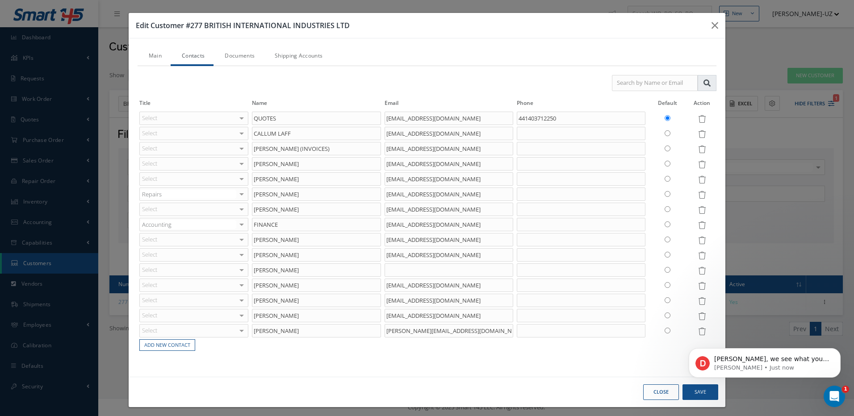
scroll to position [62, 0]
click at [698, 269] on icon at bounding box center [702, 271] width 8 height 8
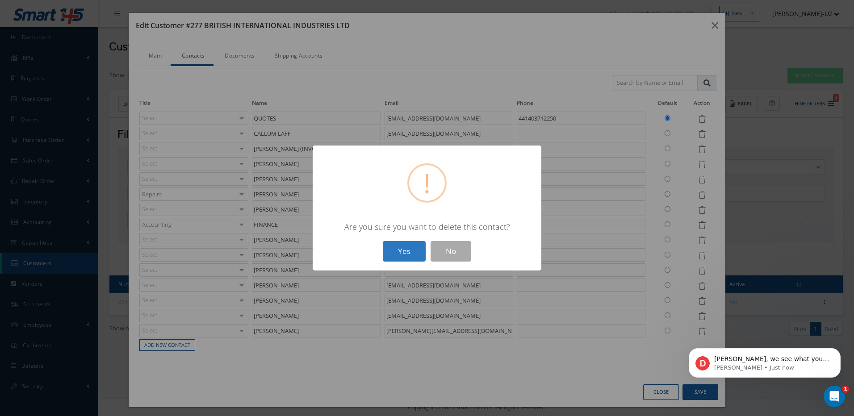
click at [417, 242] on button "Yes" at bounding box center [404, 251] width 43 height 21
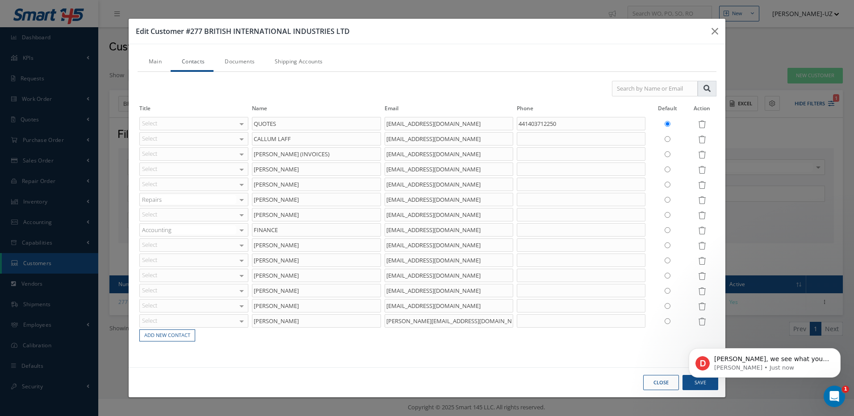
click at [696, 385] on body "Maria, we see what you mean. We will pass this on to the team so they can take …" at bounding box center [765, 360] width 172 height 55
drag, startPoint x: 20, startPoint y: 55, endPoint x: 566, endPoint y: 338, distance: 614.8
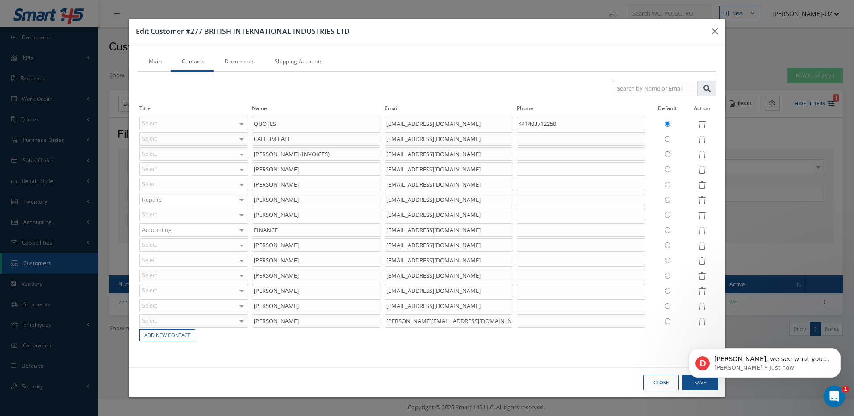
click at [566, 338] on table "Title Name Email Phone Default Action Select Accounting Customer Service Purcha…" at bounding box center [427, 223] width 579 height 239
click at [691, 385] on body "Maria, we see what you mean. We will pass this on to the team so they can take …" at bounding box center [765, 360] width 172 height 55
click at [803, 360] on p "Maria, we see what you mean. We will pass this on to the team so they can take …" at bounding box center [771, 359] width 115 height 9
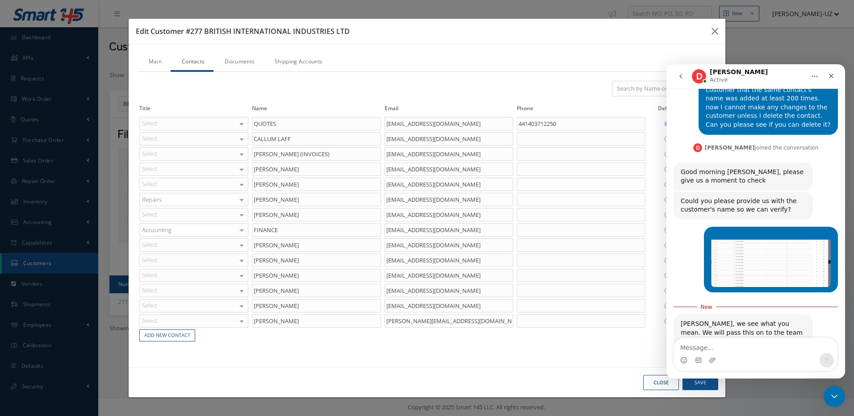
scroll to position [76, 0]
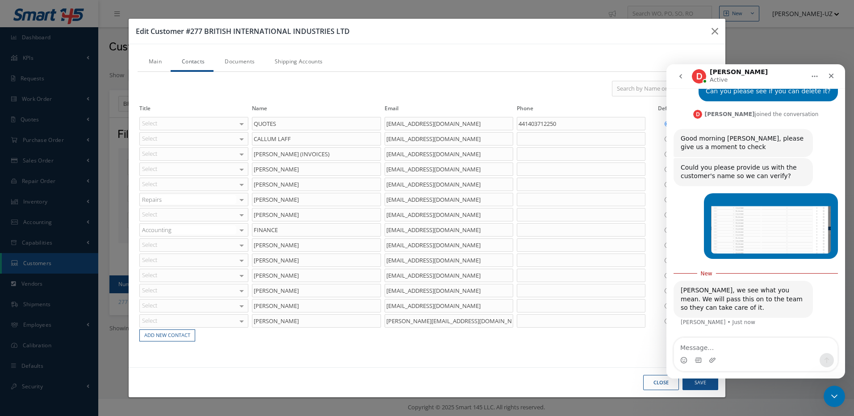
click at [700, 347] on textarea "Message…" at bounding box center [756, 345] width 164 height 15
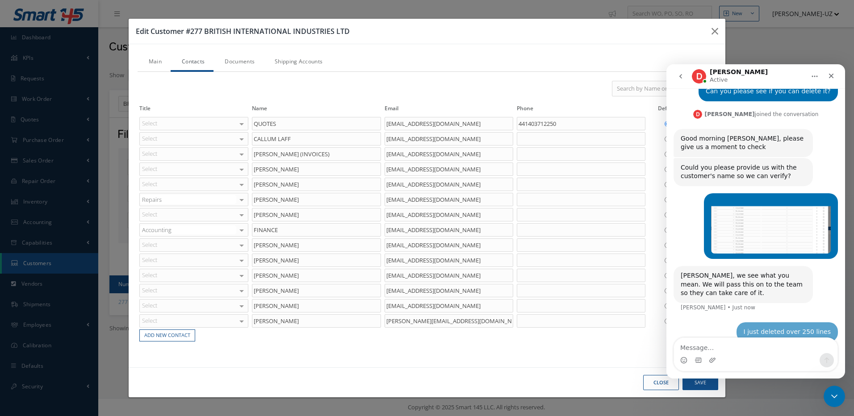
scroll to position [88, 0]
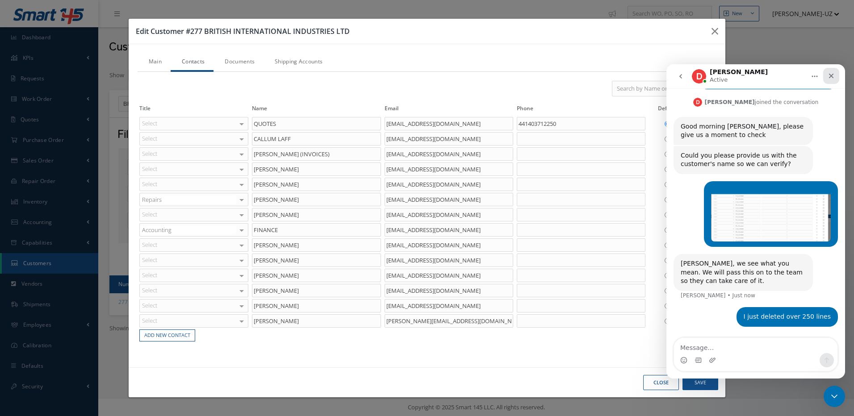
drag, startPoint x: 832, startPoint y: 73, endPoint x: 1384, endPoint y: 193, distance: 564.7
click at [832, 73] on icon "Close" at bounding box center [831, 75] width 7 height 7
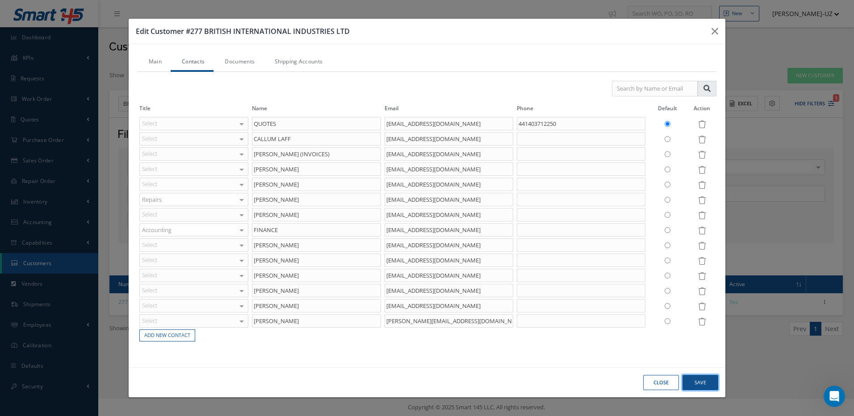
click at [0, 0] on button "Save" at bounding box center [0, 0] width 0 height 0
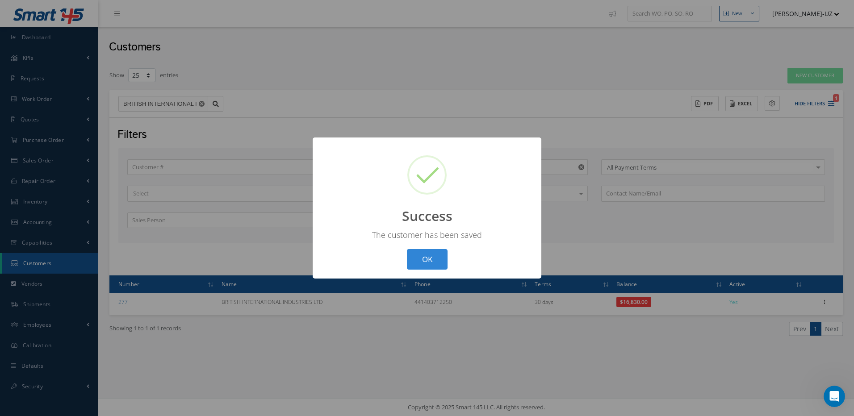
drag, startPoint x: 440, startPoint y: 257, endPoint x: 441, endPoint y: 263, distance: 6.0
click at [440, 257] on button "OK" at bounding box center [427, 259] width 41 height 21
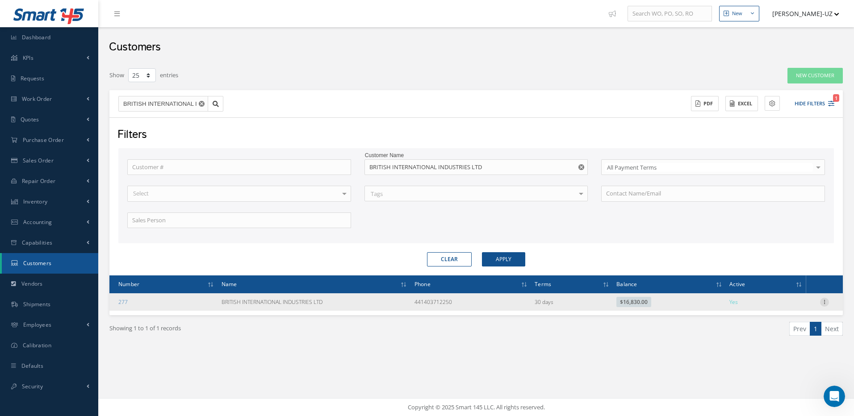
click at [825, 303] on icon at bounding box center [824, 301] width 9 height 7
click at [768, 319] on link "Edit" at bounding box center [783, 320] width 71 height 12
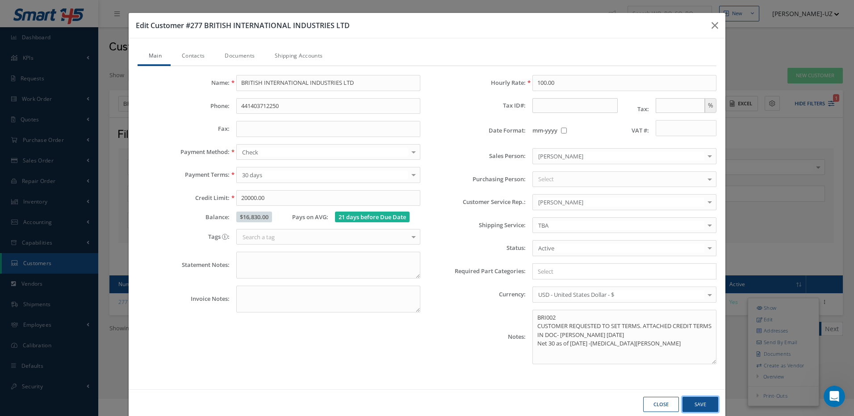
click at [0, 0] on button "Save" at bounding box center [0, 0] width 0 height 0
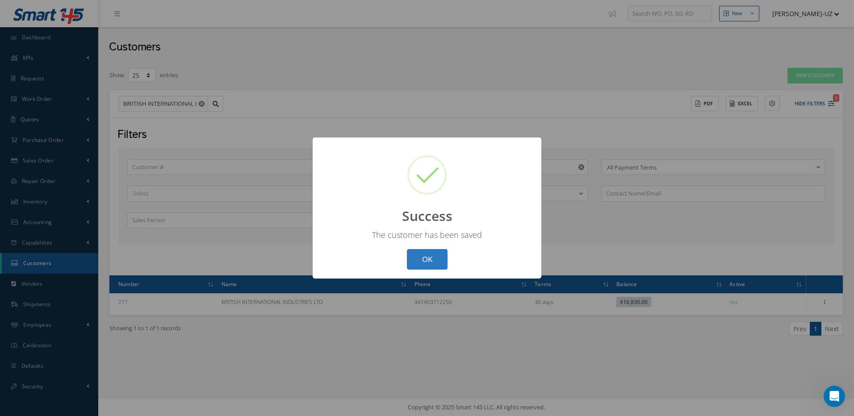
click at [424, 256] on button "OK" at bounding box center [427, 259] width 41 height 21
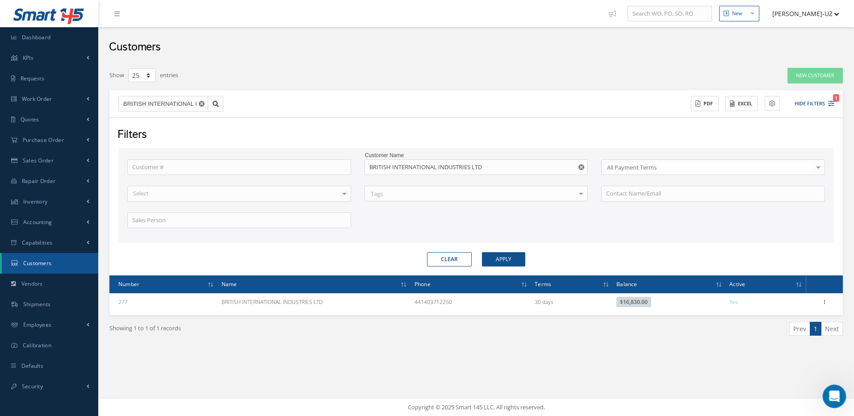
click at [829, 391] on icon "Open Intercom Messenger" at bounding box center [833, 395] width 15 height 15
